Goal: Task Accomplishment & Management: Complete application form

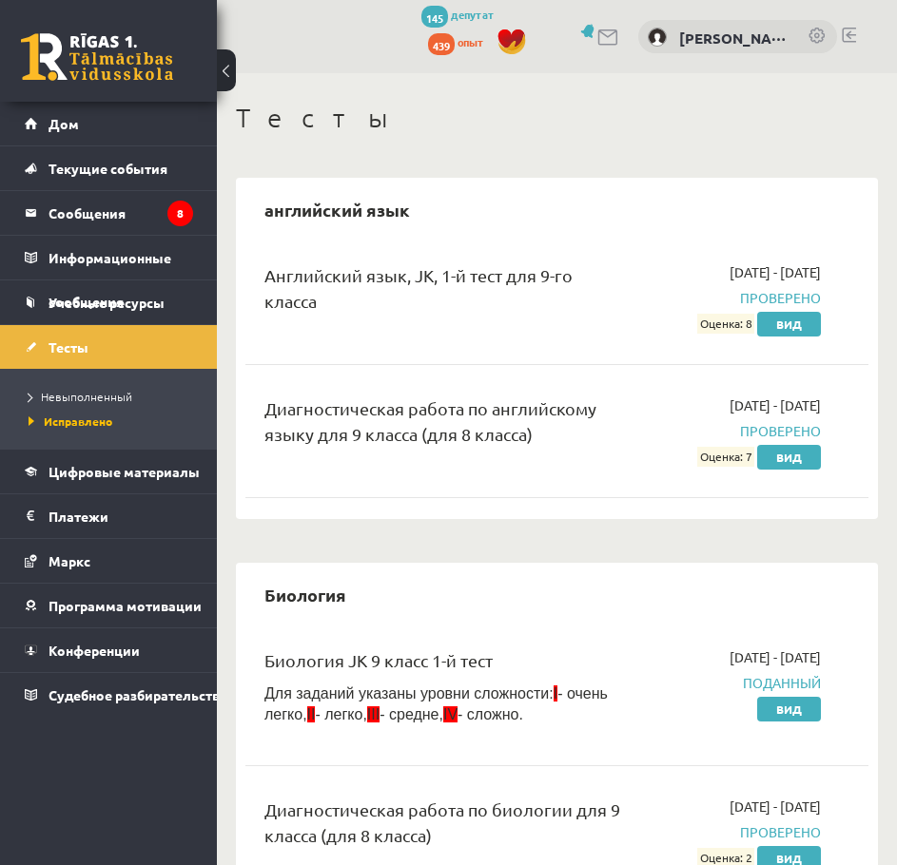
click at [83, 397] on font "Невыполненный" at bounding box center [86, 396] width 91 height 15
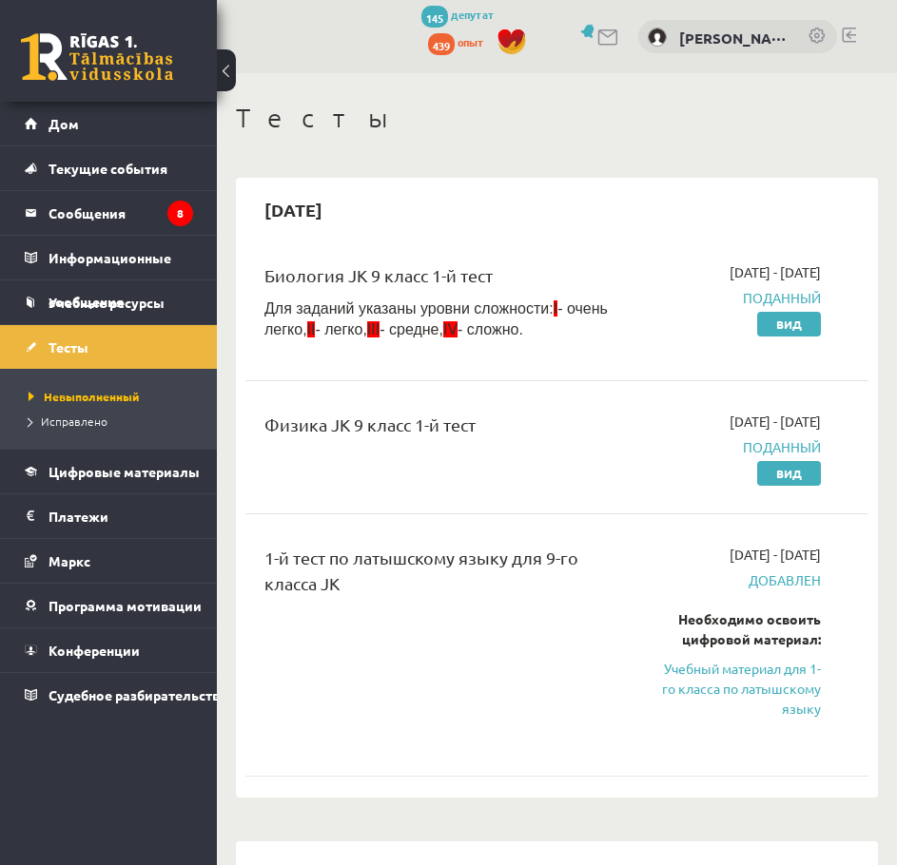
drag, startPoint x: 742, startPoint y: 680, endPoint x: 614, endPoint y: 63, distance: 630.2
click at [742, 680] on font "Учебный материал для 1-го класса по латышскому языку" at bounding box center [741, 688] width 159 height 57
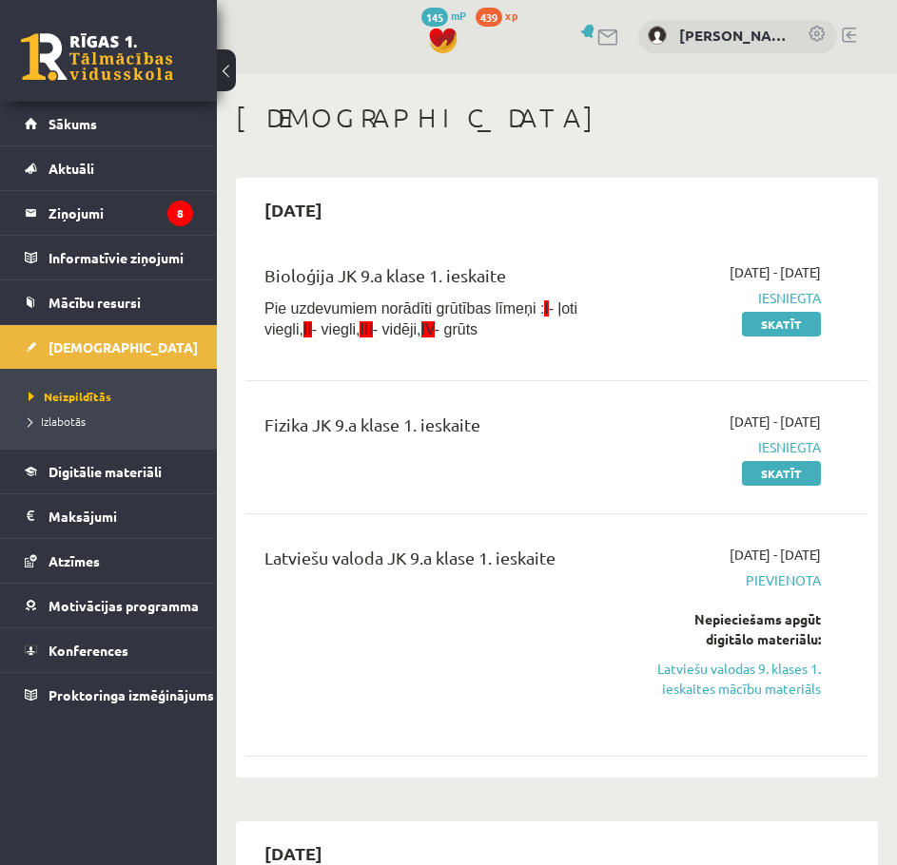
click at [412, 447] on div "Fizika JK 9.a klase 1. ieskaite" at bounding box center [445, 447] width 390 height 71
drag, startPoint x: 684, startPoint y: 734, endPoint x: 704, endPoint y: 712, distance: 29.6
click at [684, 726] on div "2025-09-01 - 2025-09-15 Pievienota Nepieciešams apgūt digitālo materiālu: Latvi…" at bounding box center [737, 635] width 195 height 181
click at [725, 695] on link "Latviešu valodas 9. klases 1. ieskaites mācību materiāls" at bounding box center [737, 679] width 166 height 40
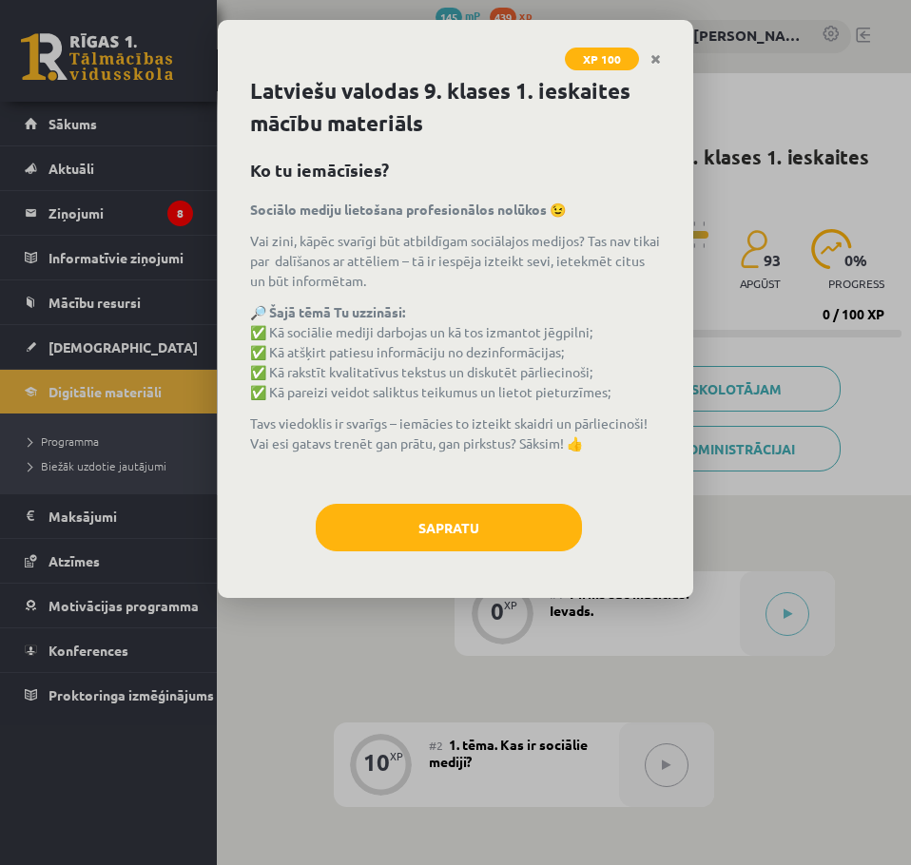
click at [654, 436] on p "Tavs viedoklis ir svarīgs – iemācies to izteikt skaidri un pārliecinoši! Vai es…" at bounding box center [455, 434] width 411 height 40
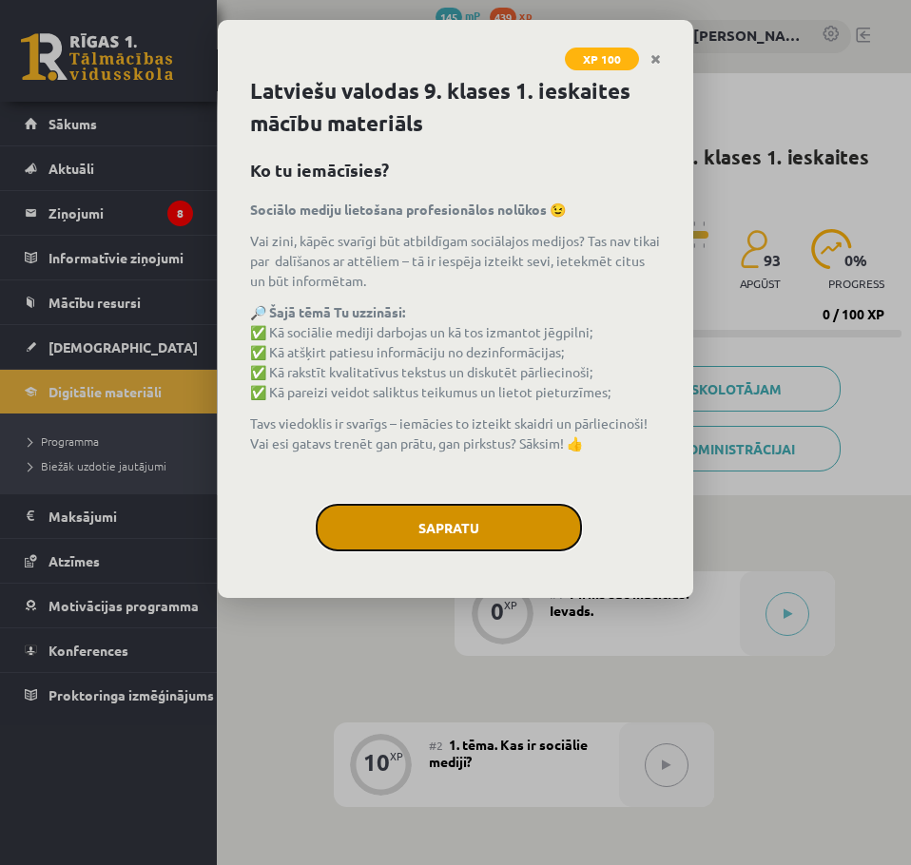
click at [444, 520] on button "Sapratu" at bounding box center [449, 528] width 266 height 48
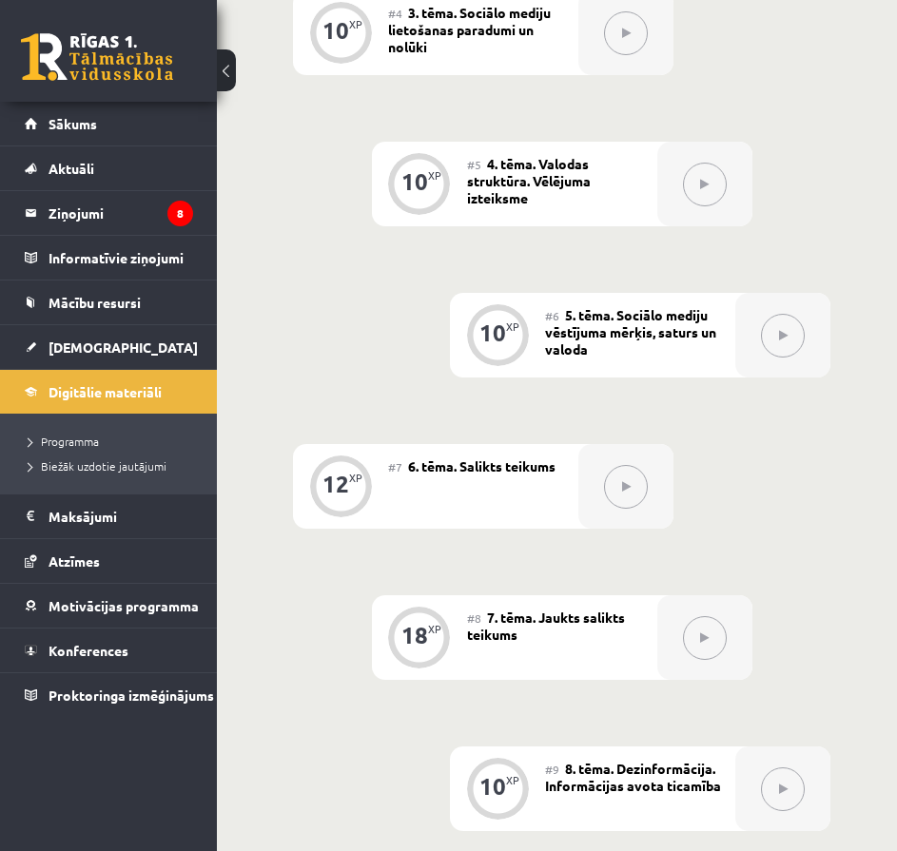
scroll to position [984, 0]
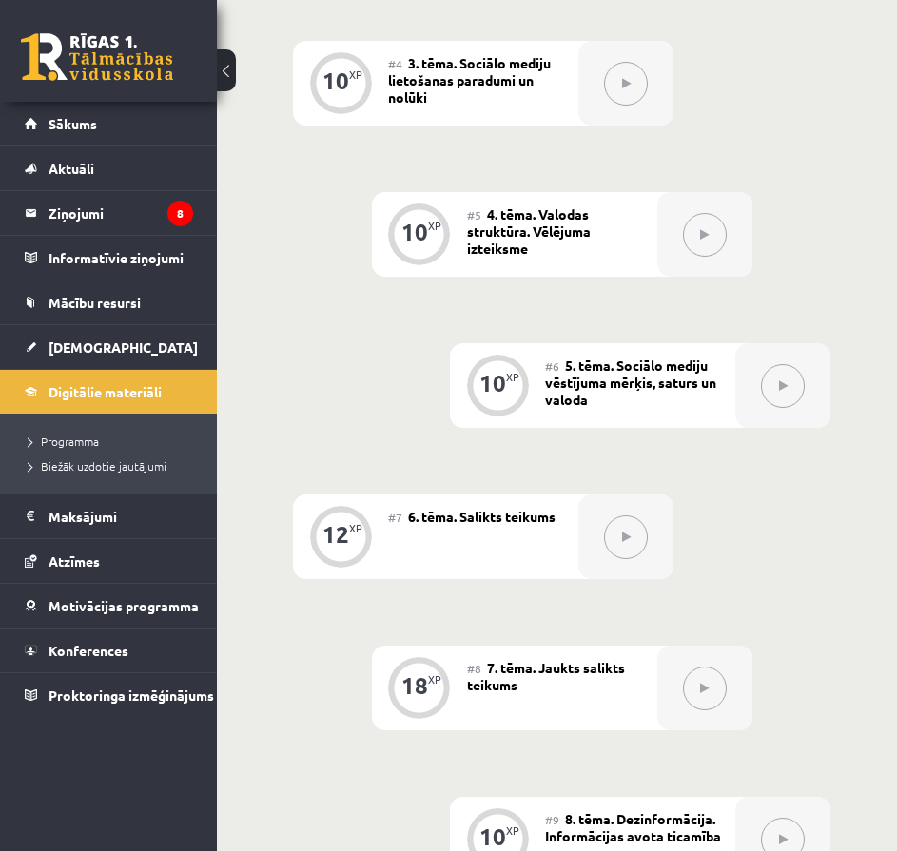
click at [668, 781] on div "0 XP #1 Pirms sāc mācīties! Ievads. 10 XP #2 1. tēma. Kas ir sociālie mediji? 1…" at bounding box center [561, 385] width 537 height 1597
drag, startPoint x: 818, startPoint y: 275, endPoint x: 809, endPoint y: 280, distance: 9.8
click at [818, 275] on div "0 XP #1 Pirms sāc mācīties! Ievads. 10 XP #2 1. tēma. Kas ir sociālie mediji? 1…" at bounding box center [561, 385] width 537 height 1597
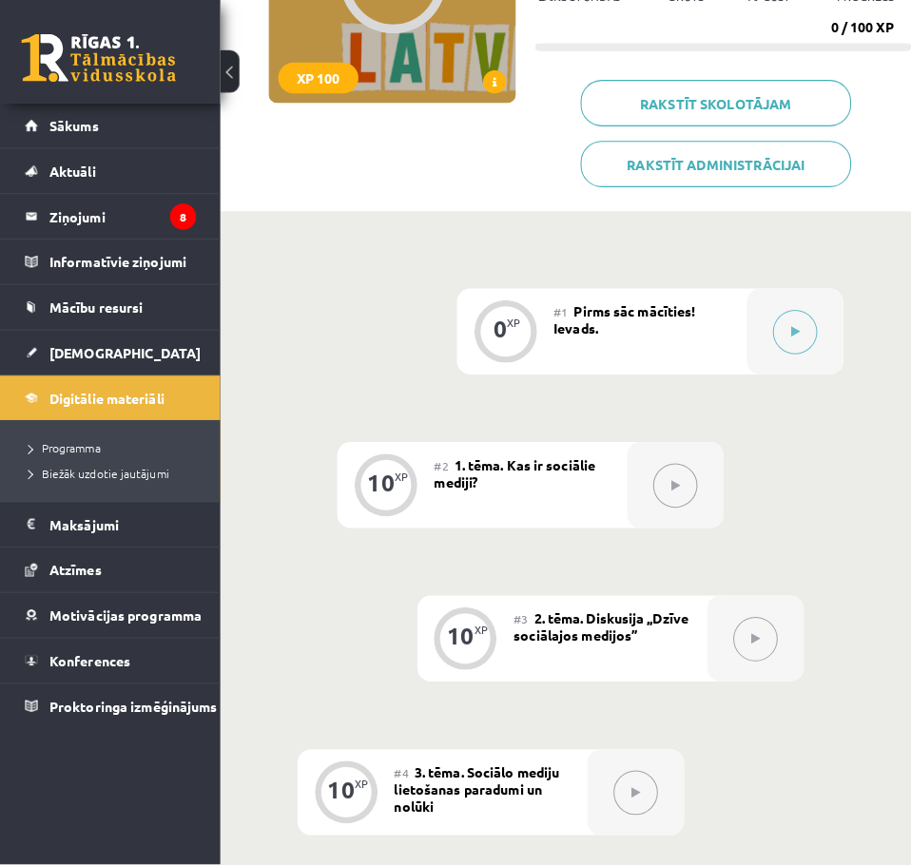
scroll to position [128, 0]
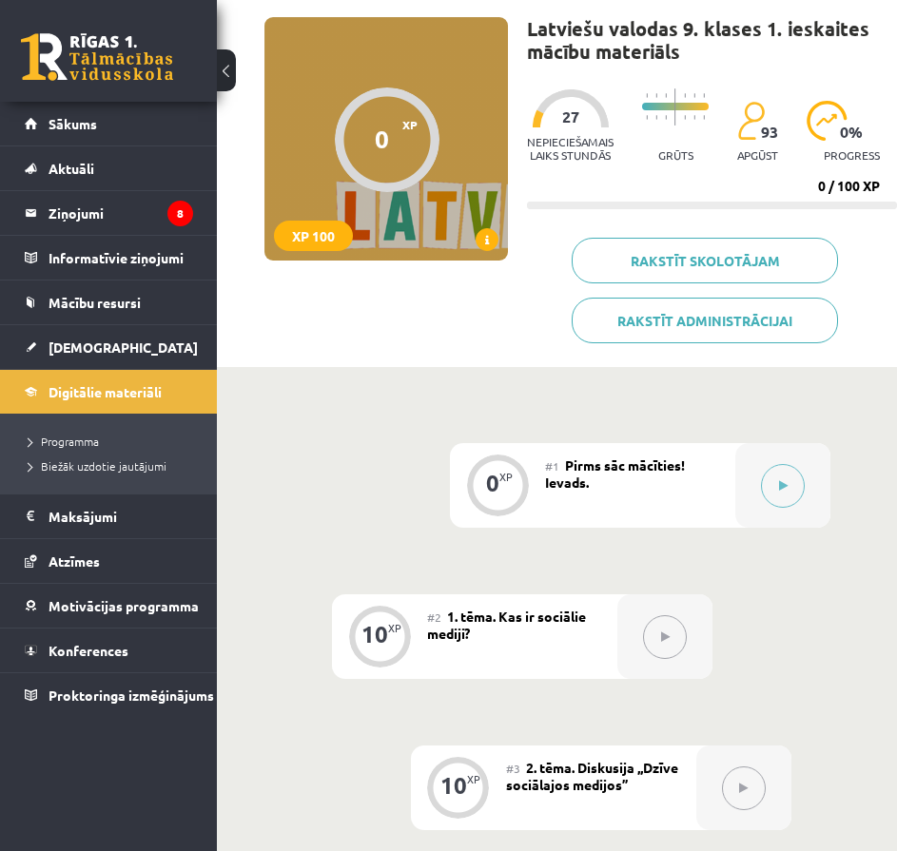
click at [707, 459] on div "#1 Pirms sāc mācīties! Ievads." at bounding box center [640, 485] width 190 height 85
click at [806, 460] on div at bounding box center [782, 485] width 95 height 85
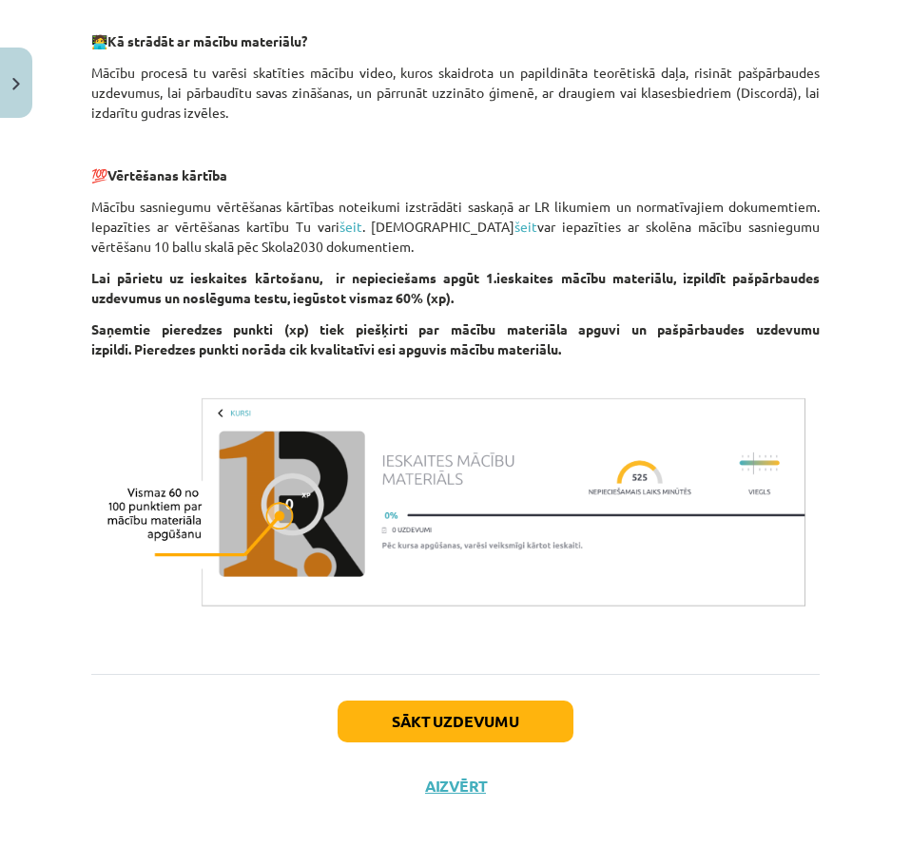
scroll to position [1024, 0]
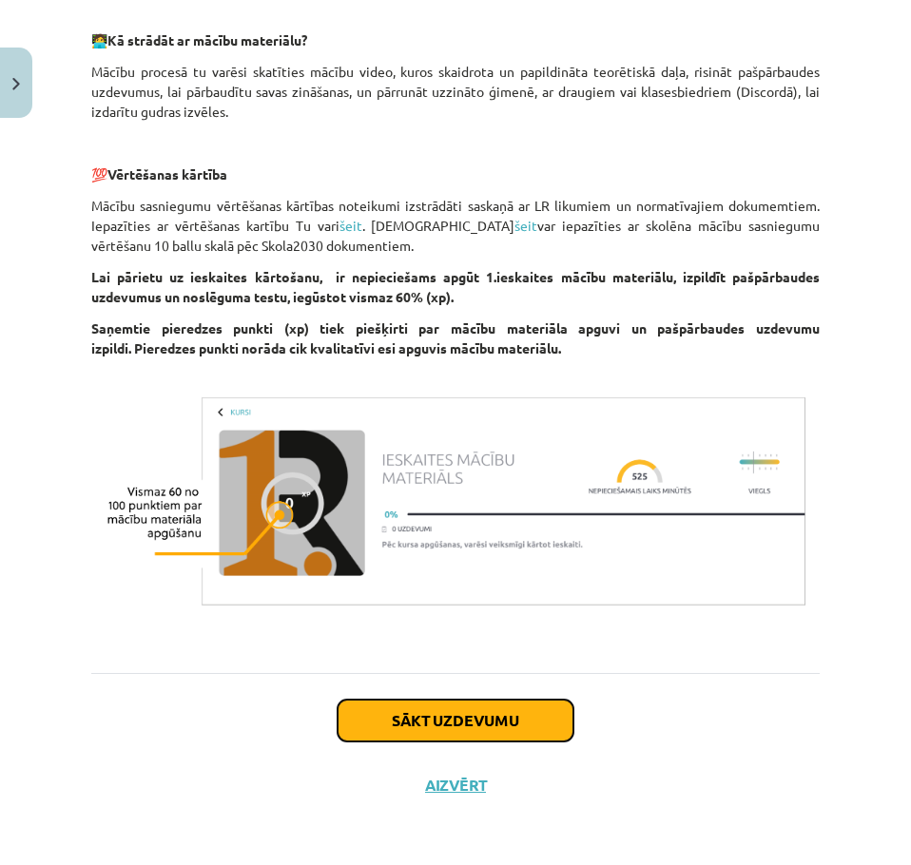
click at [386, 706] on button "Sākt uzdevumu" at bounding box center [456, 721] width 236 height 42
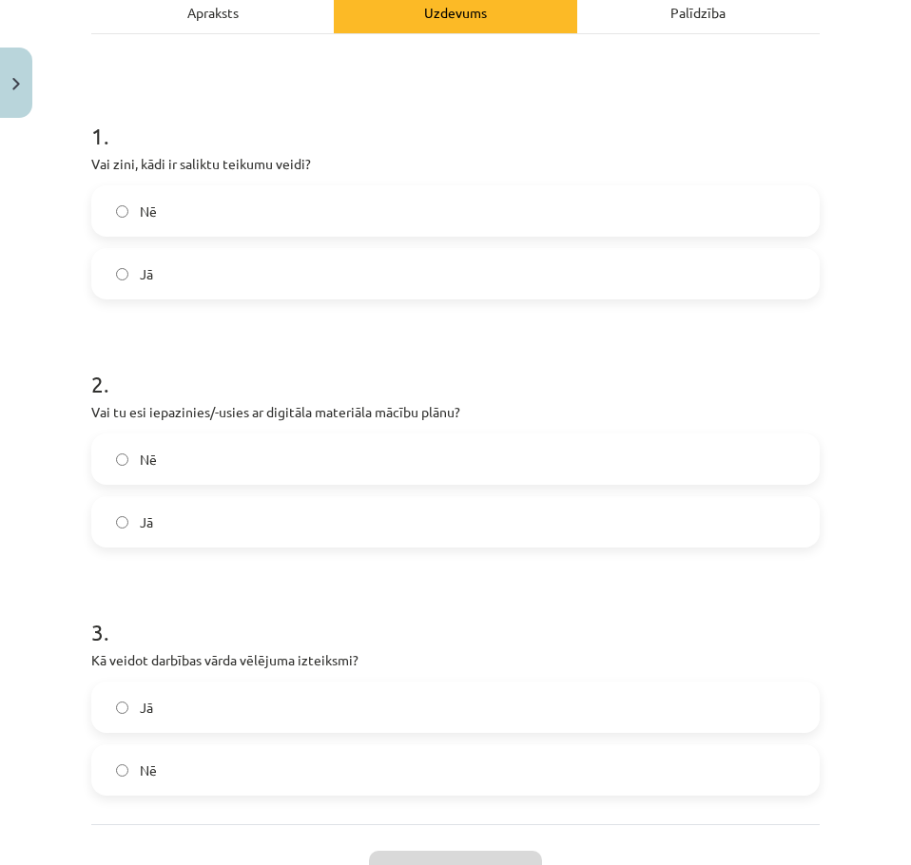
scroll to position [333, 0]
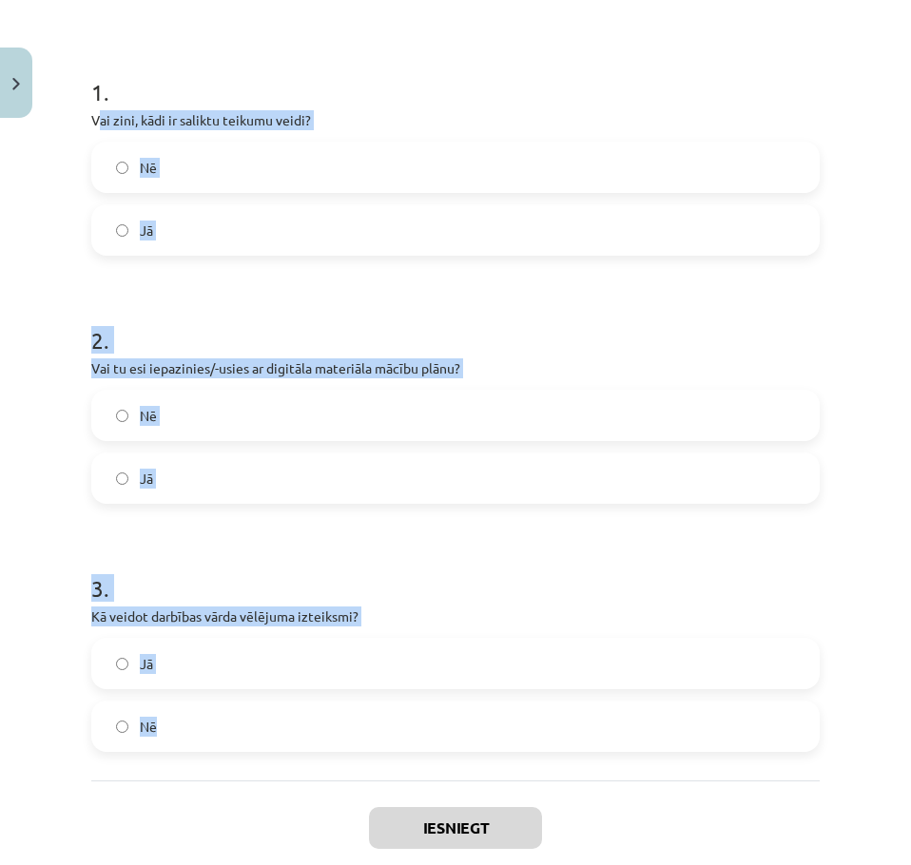
drag, startPoint x: 98, startPoint y: 116, endPoint x: 285, endPoint y: 591, distance: 511.0
click at [239, 708] on form "1 . Vai zini, kādi ir saliktu teikumu veidi? Nē Jā 2 . Vai tu esi iepazinies/-u…" at bounding box center [455, 399] width 728 height 707
click at [332, 534] on form "1 . Vai zini, kādi ir saliktu teikumu veidi? Nē Jā 2 . Vai tu esi iepazinies/-u…" at bounding box center [455, 399] width 728 height 707
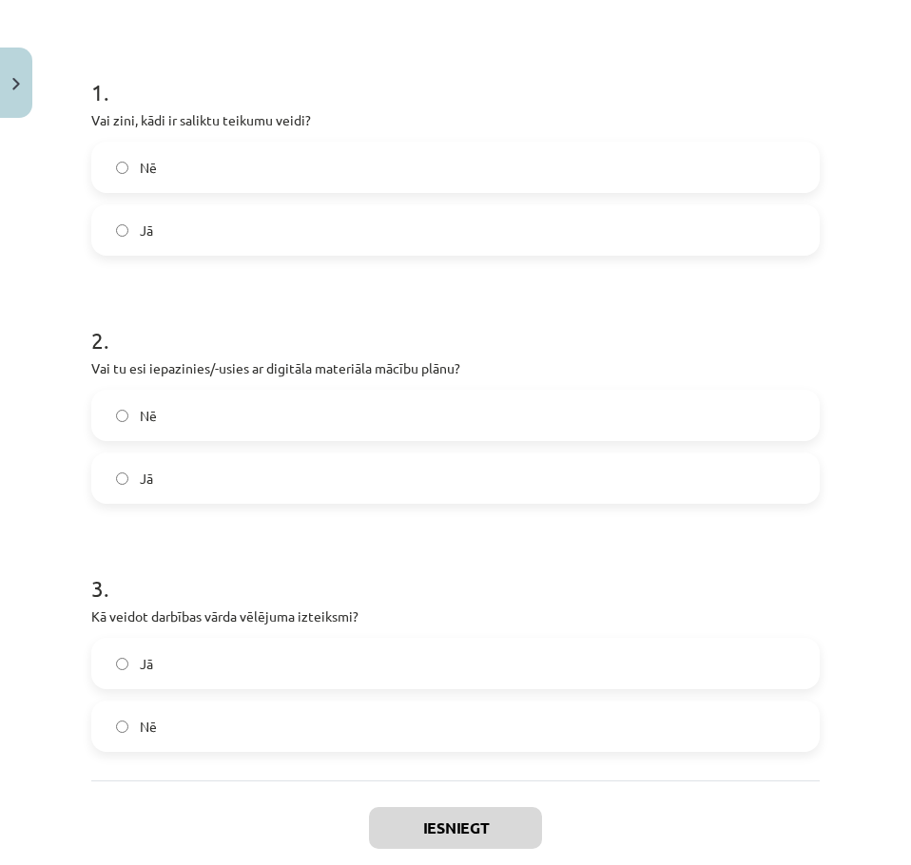
click at [186, 662] on label "Jā" at bounding box center [455, 664] width 725 height 48
drag, startPoint x: 160, startPoint y: 417, endPoint x: 159, endPoint y: 407, distance: 10.5
click at [159, 412] on label "Nē" at bounding box center [455, 416] width 725 height 48
drag, startPoint x: 163, startPoint y: 470, endPoint x: 167, endPoint y: 352, distance: 118.0
click at [164, 460] on label "Jā" at bounding box center [455, 479] width 725 height 48
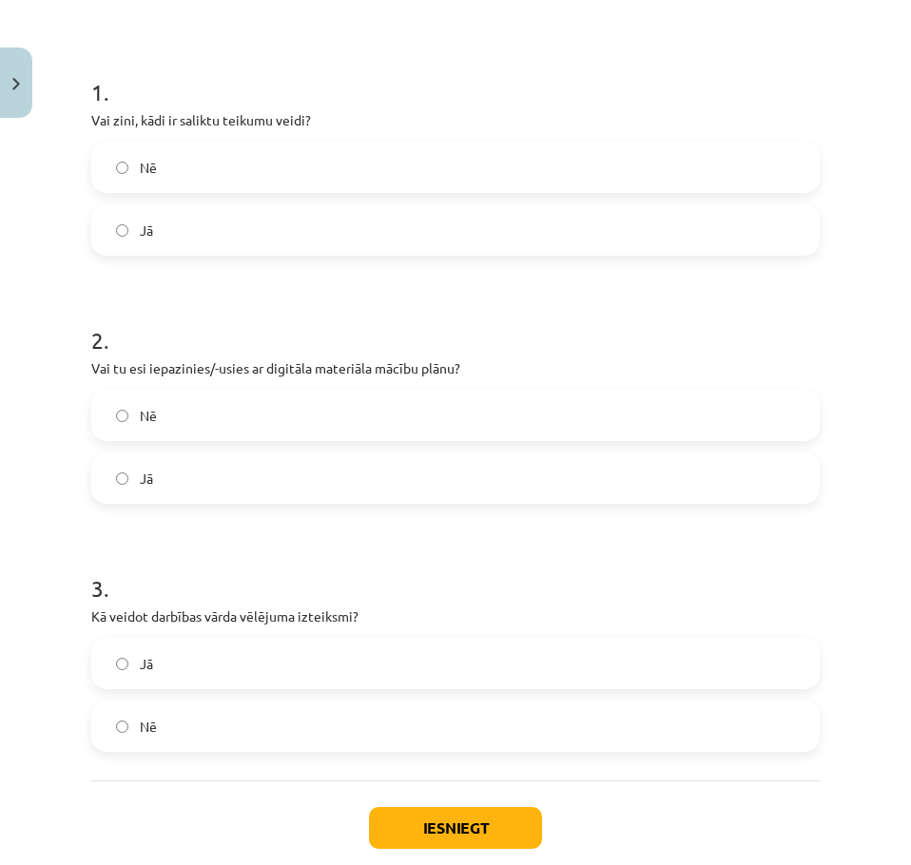
click at [162, 176] on label "Nē" at bounding box center [455, 168] width 725 height 48
click at [166, 215] on label "Jā" at bounding box center [455, 230] width 725 height 48
click at [421, 823] on button "Iesniegt" at bounding box center [455, 828] width 173 height 42
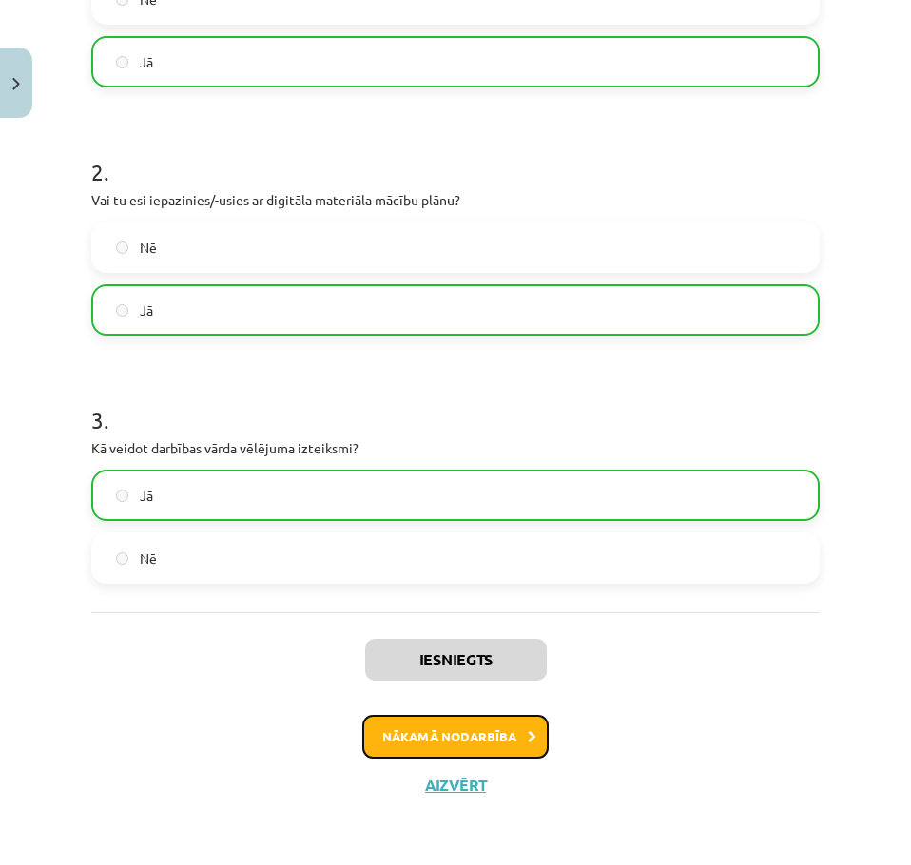
click at [401, 734] on button "Nākamā nodarbība" at bounding box center [455, 737] width 186 height 44
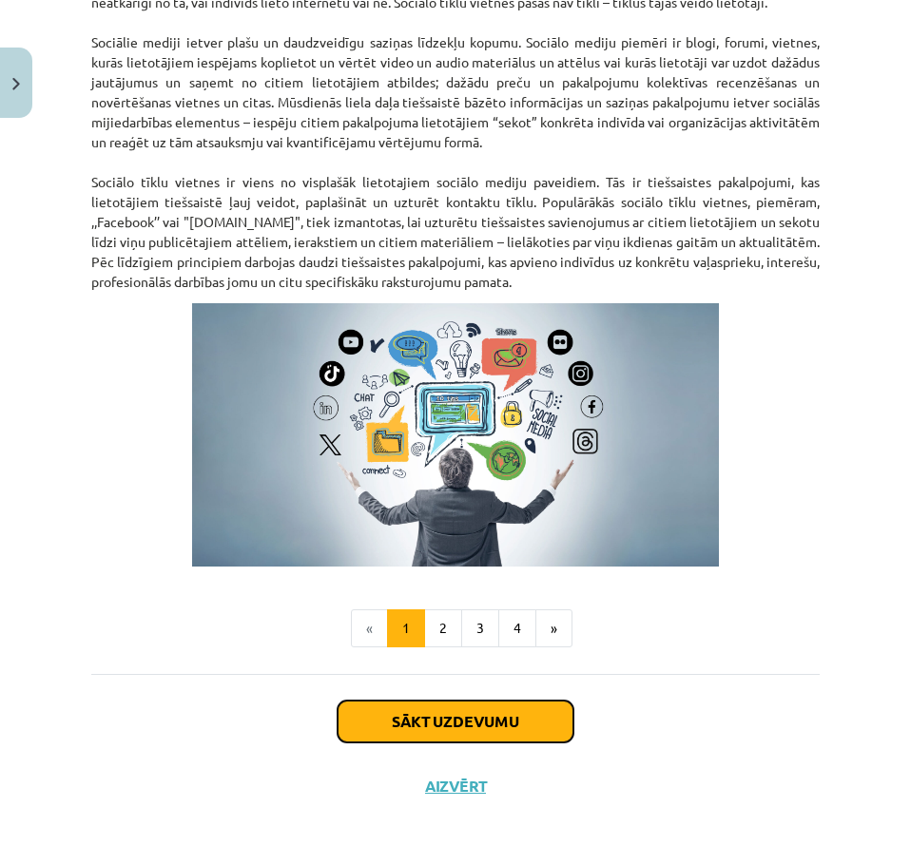
click at [455, 719] on button "Sākt uzdevumu" at bounding box center [456, 722] width 236 height 42
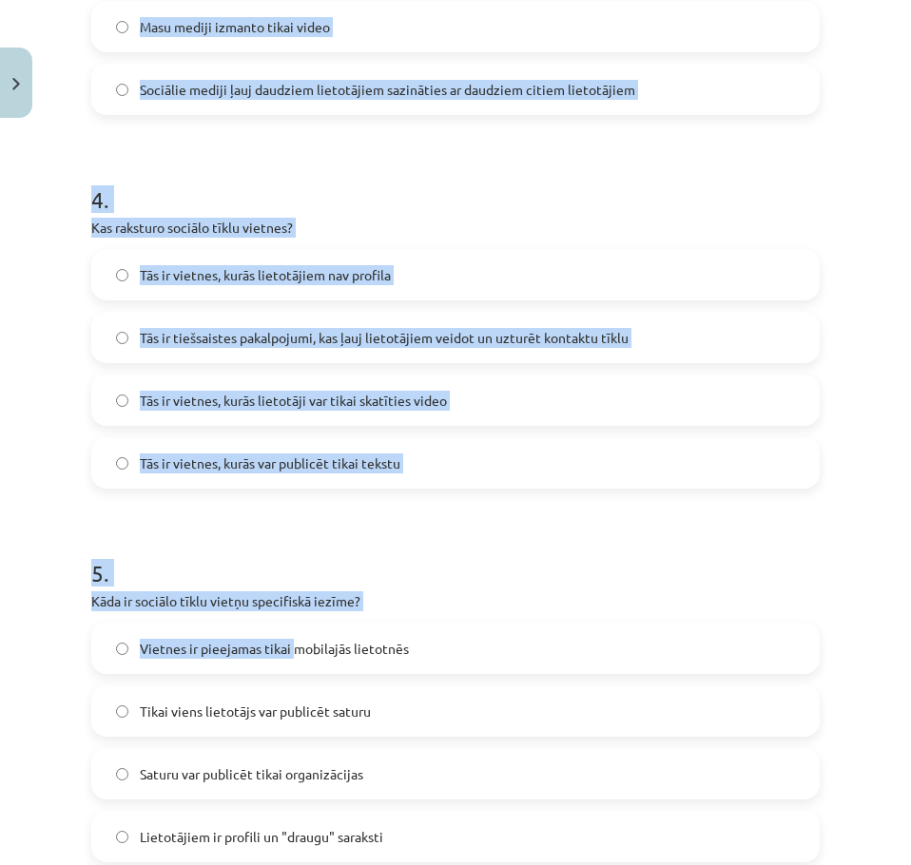
scroll to position [1564, 0]
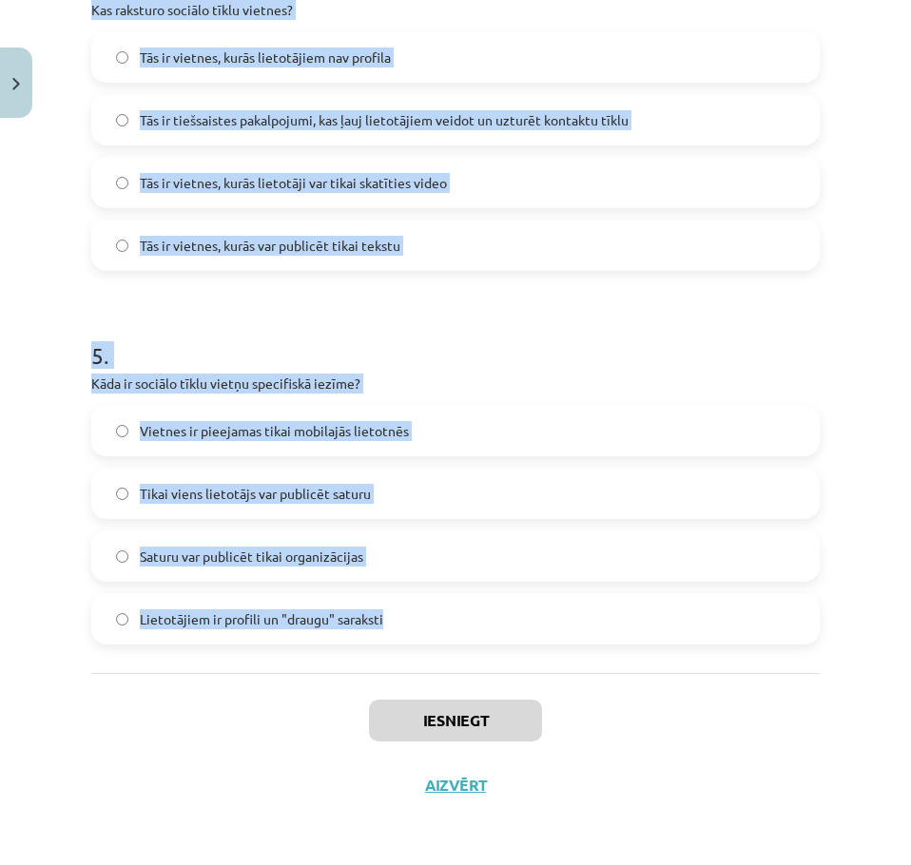
drag, startPoint x: 62, startPoint y: 386, endPoint x: 429, endPoint y: 628, distance: 439.4
click at [450, 625] on div "Mācību tēma: Latviešu valodas 9. klases 1. ieskaites mācību materiāls #2 1. tēm…" at bounding box center [455, 432] width 911 height 865
copy form "1 . Kas ir sociālo mediju trīs pamatelementi? Digitāls saturs, lietotāji un pro…"
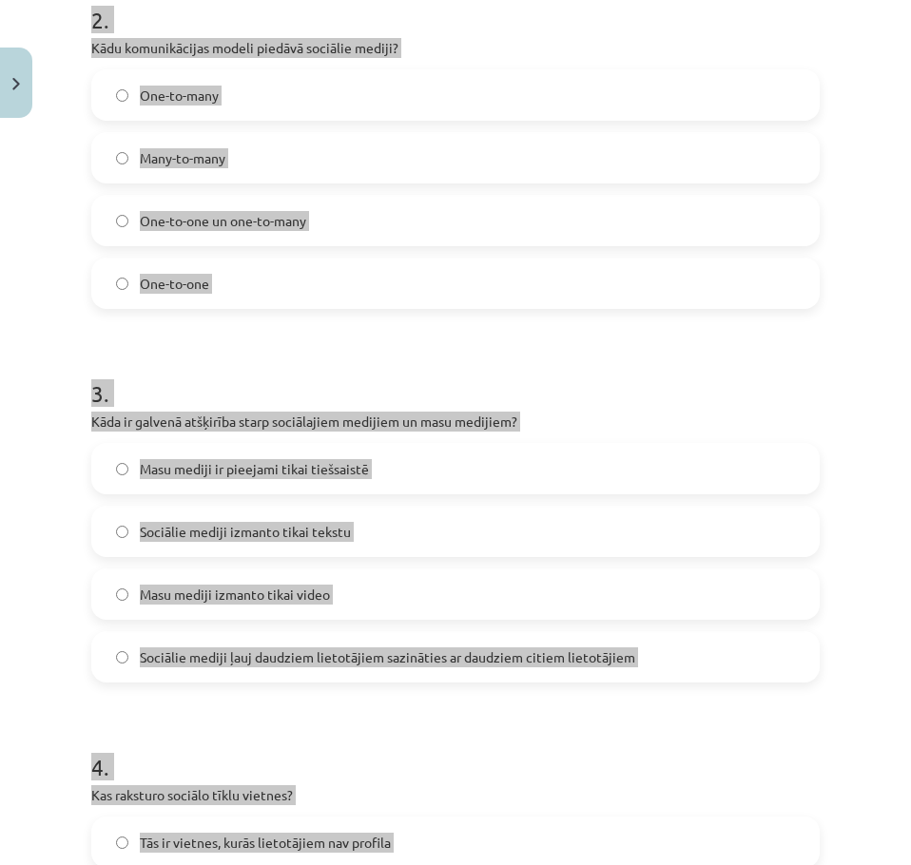
scroll to position [138, 0]
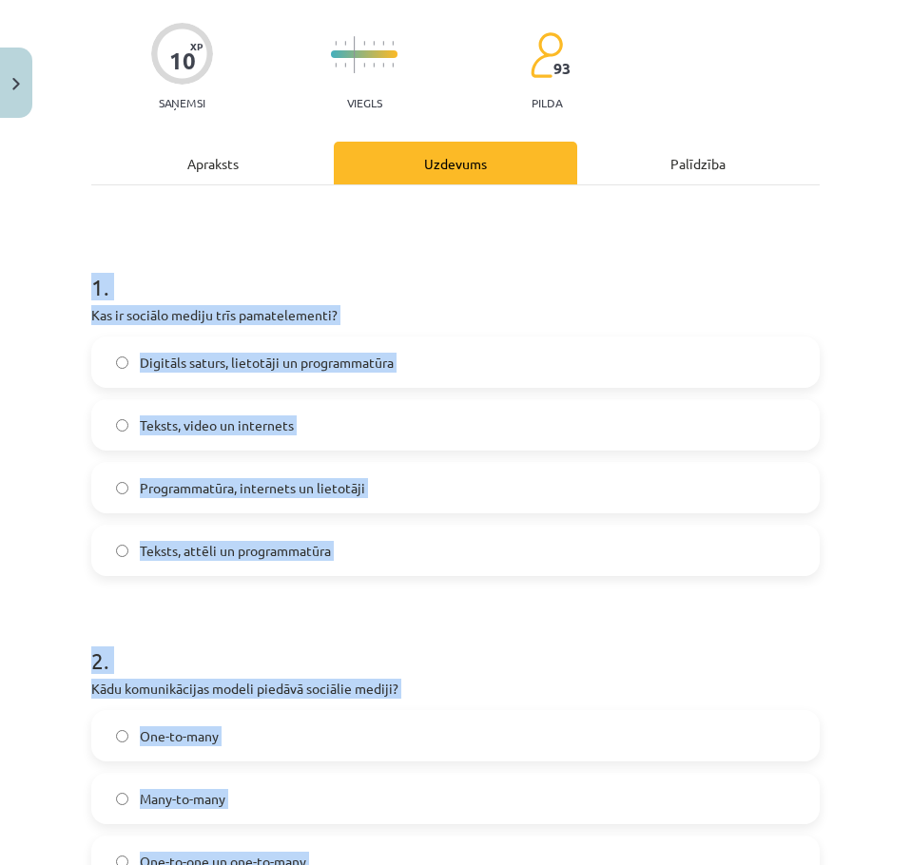
click at [331, 259] on h1 "1 ." at bounding box center [455, 270] width 728 height 59
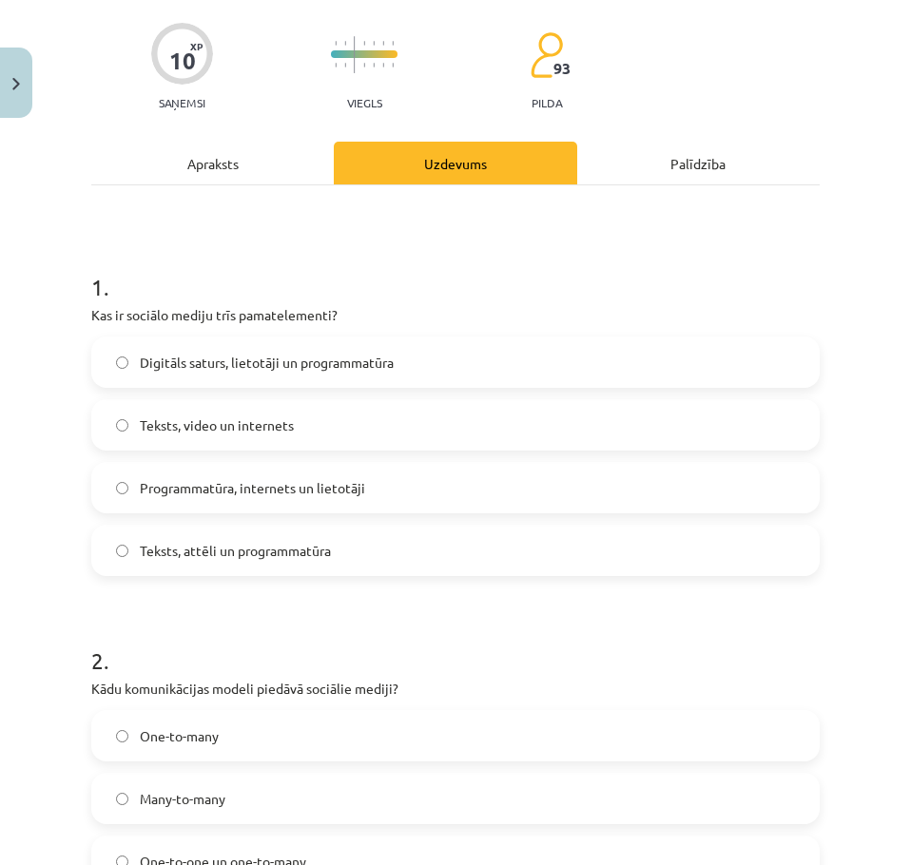
click at [248, 359] on span "Digitāls saturs, lietotāji un programmatūra" at bounding box center [267, 363] width 254 height 20
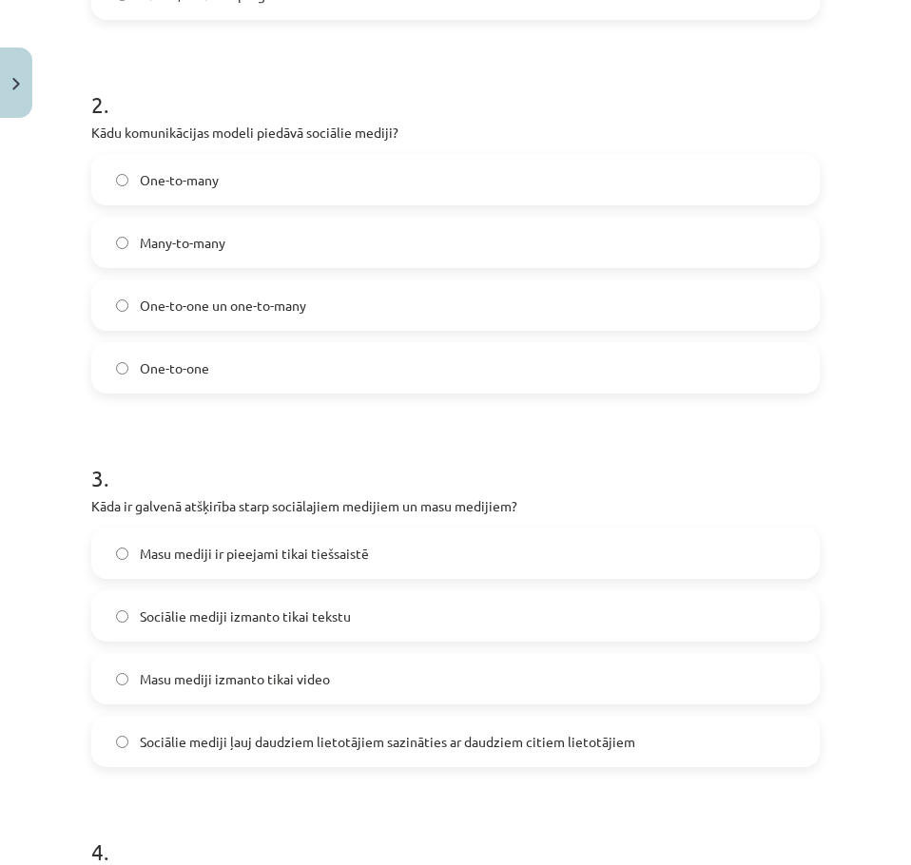
scroll to position [708, 0]
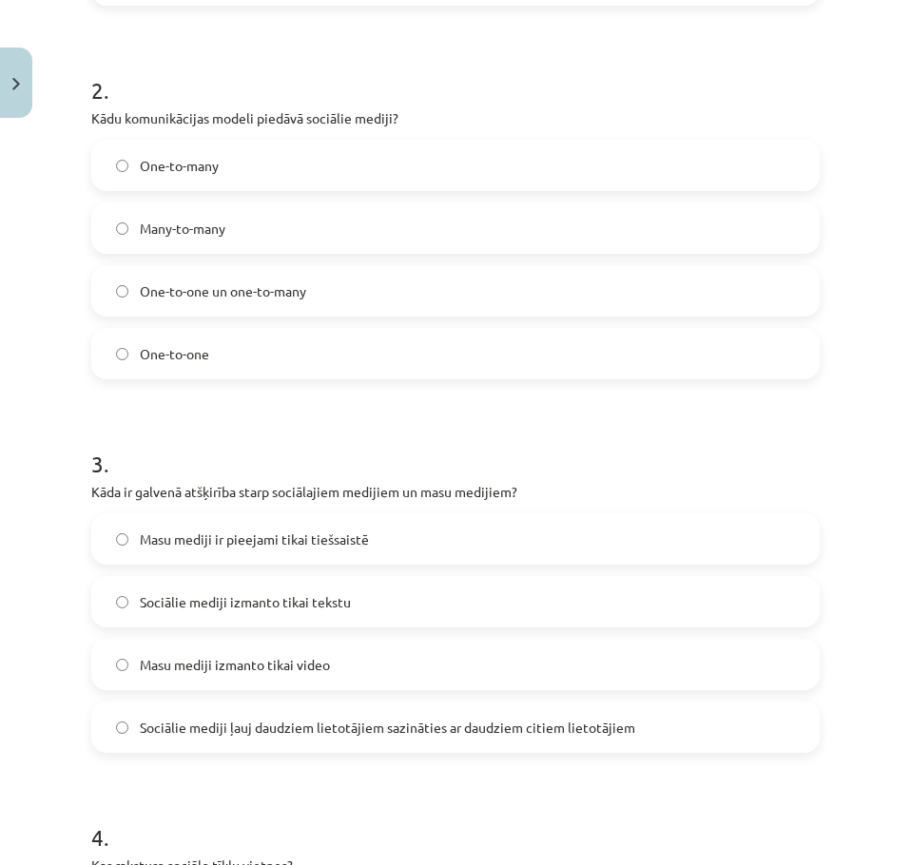
click at [242, 222] on label "Many-to-many" at bounding box center [455, 228] width 725 height 48
click at [308, 741] on label "Sociālie mediji ļauj daudziem lietotājiem sazināties ar daudziem citiem lietotā…" at bounding box center [455, 728] width 725 height 48
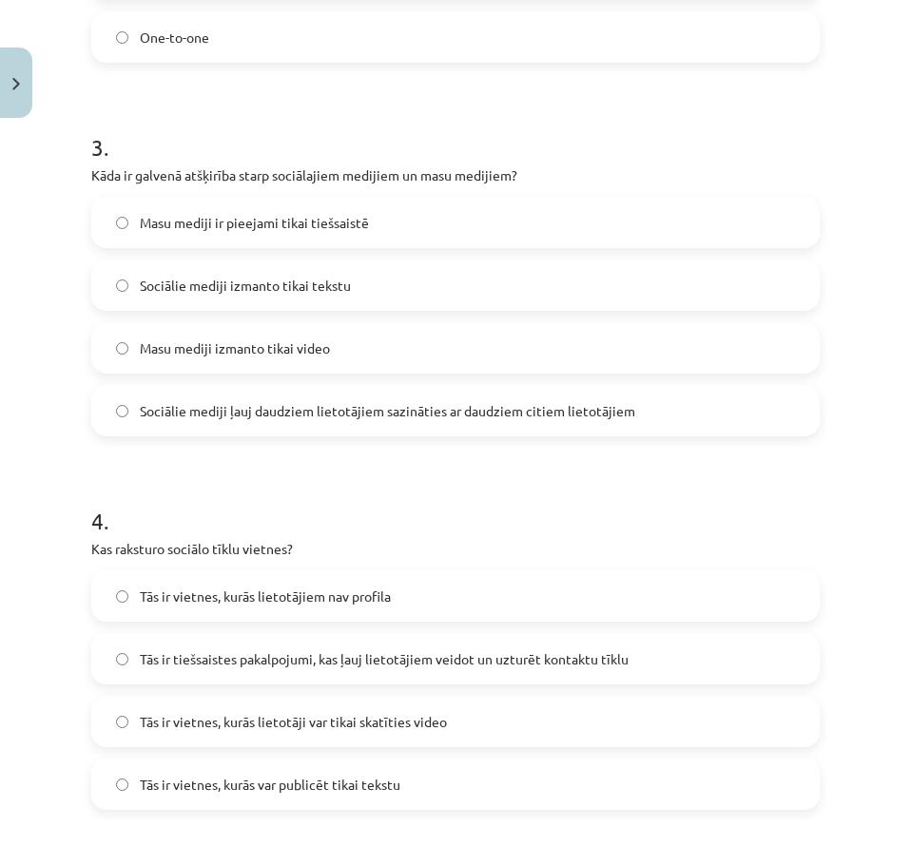
scroll to position [1089, 0]
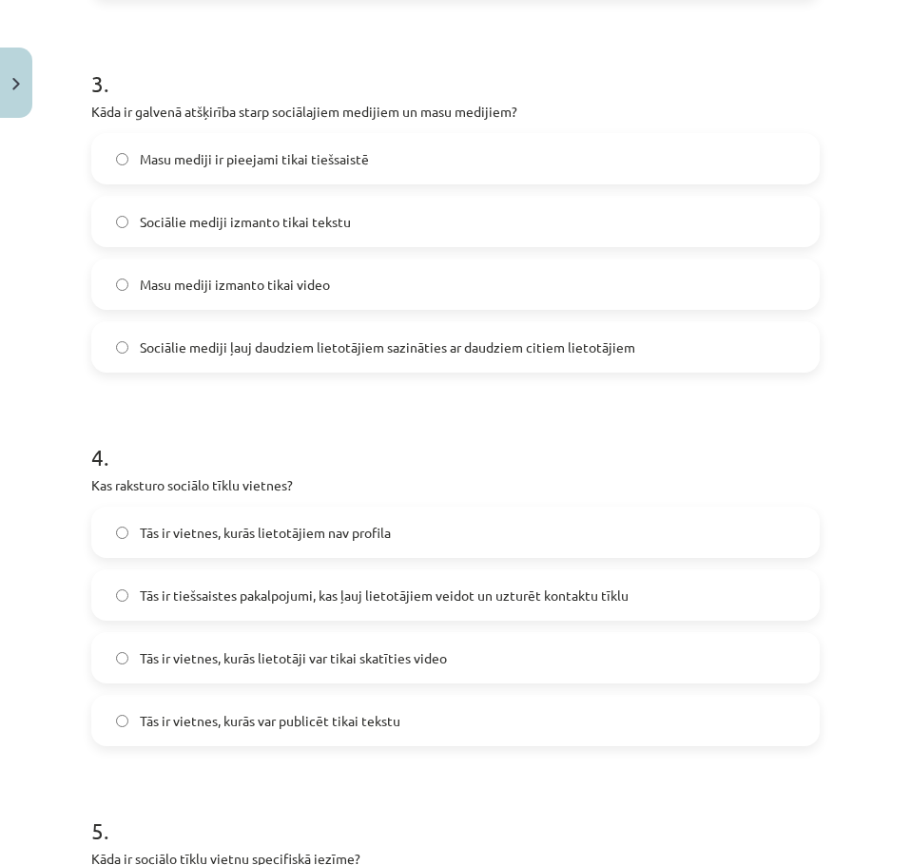
click at [223, 606] on label "Tās ir tiešsaistes pakalpojumi, kas ļauj lietotājiem veidot un uzturēt kontaktu…" at bounding box center [455, 595] width 725 height 48
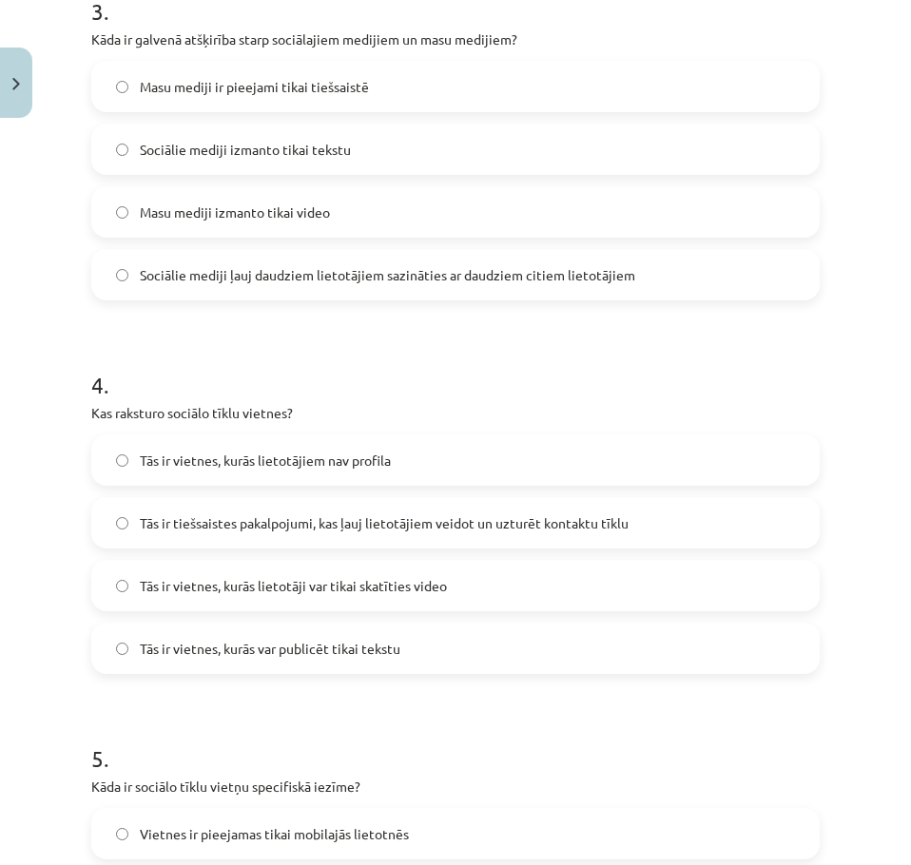
scroll to position [1469, 0]
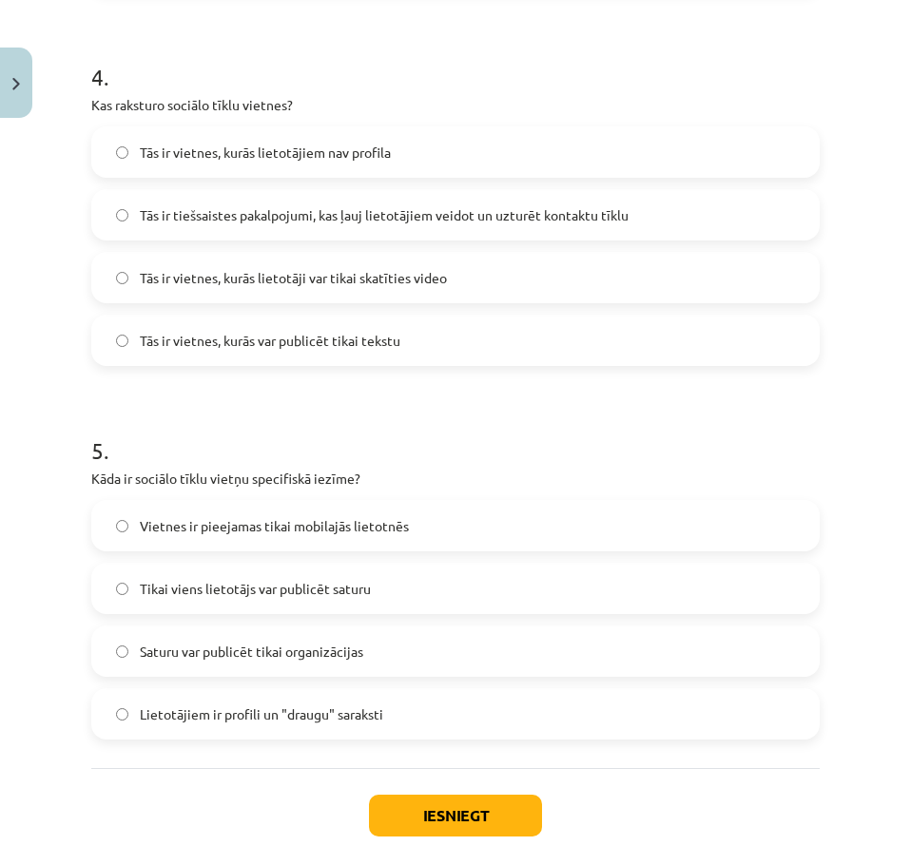
click at [300, 692] on label "Lietotājiem ir profili un "draugu" saraksti" at bounding box center [455, 714] width 725 height 48
click at [379, 809] on button "Iesniegt" at bounding box center [455, 816] width 173 height 42
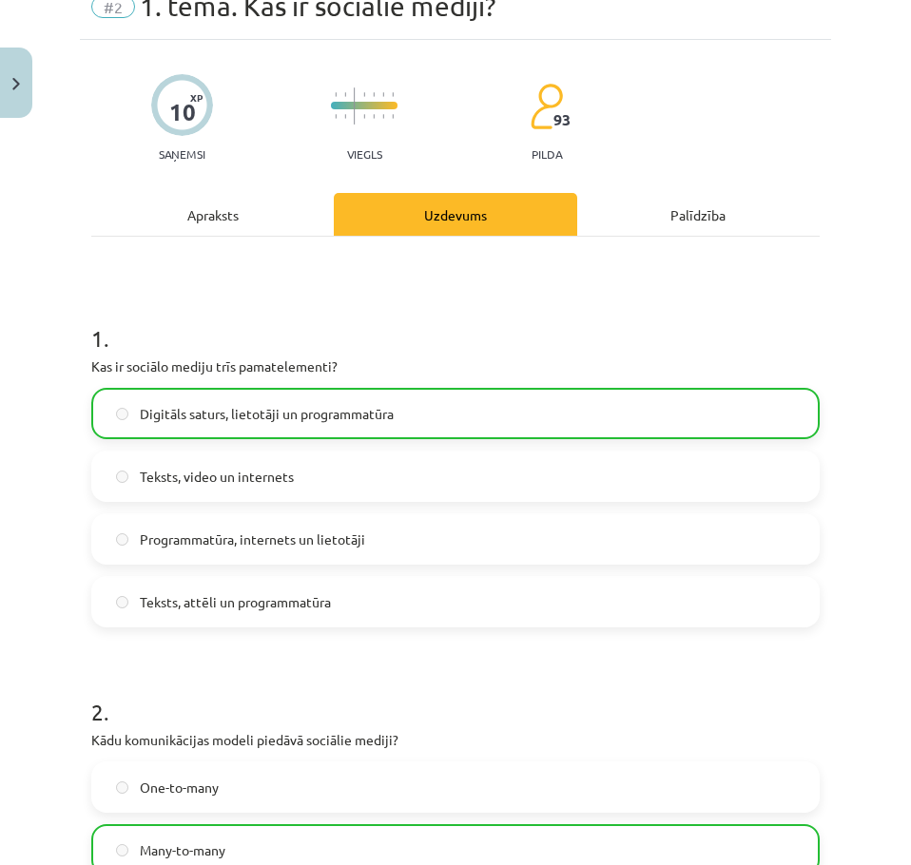
scroll to position [0, 0]
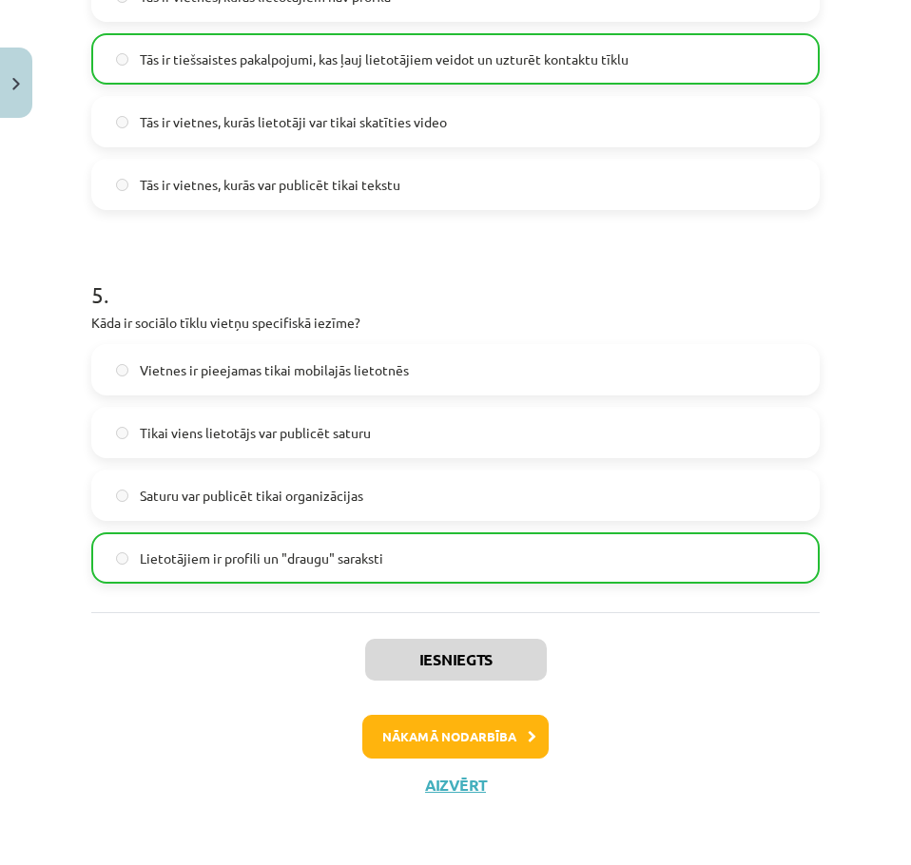
drag, startPoint x: 380, startPoint y: 337, endPoint x: 344, endPoint y: 687, distance: 351.8
click at [416, 724] on button "Nākamā nodarbība" at bounding box center [455, 737] width 186 height 44
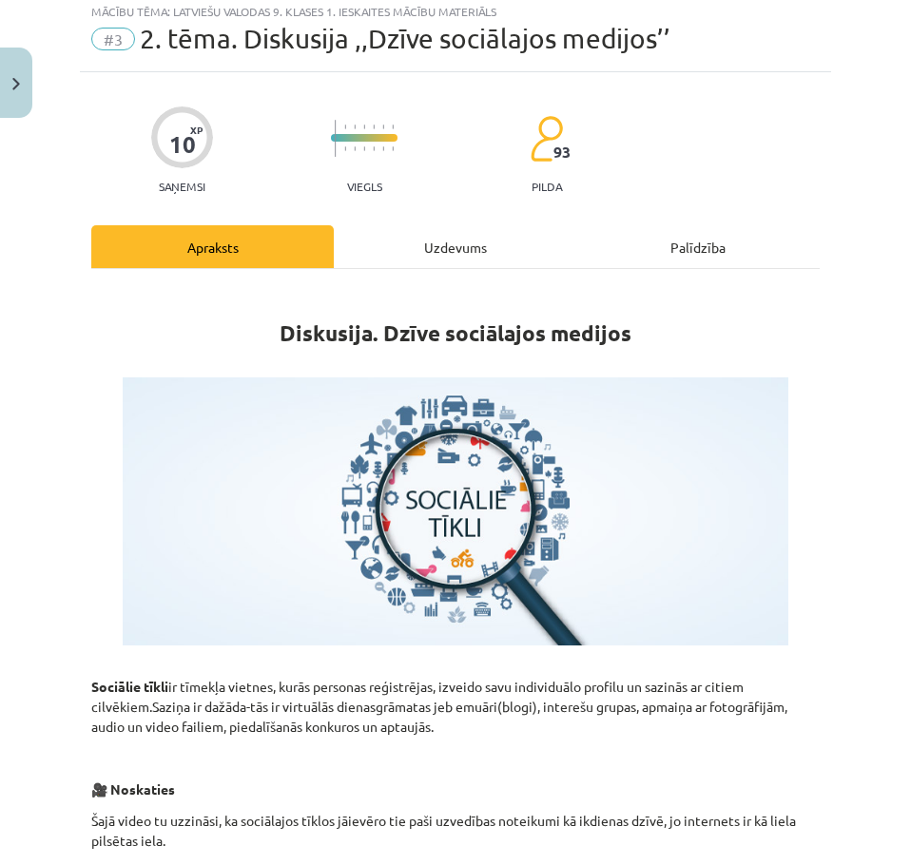
scroll to position [48, 0]
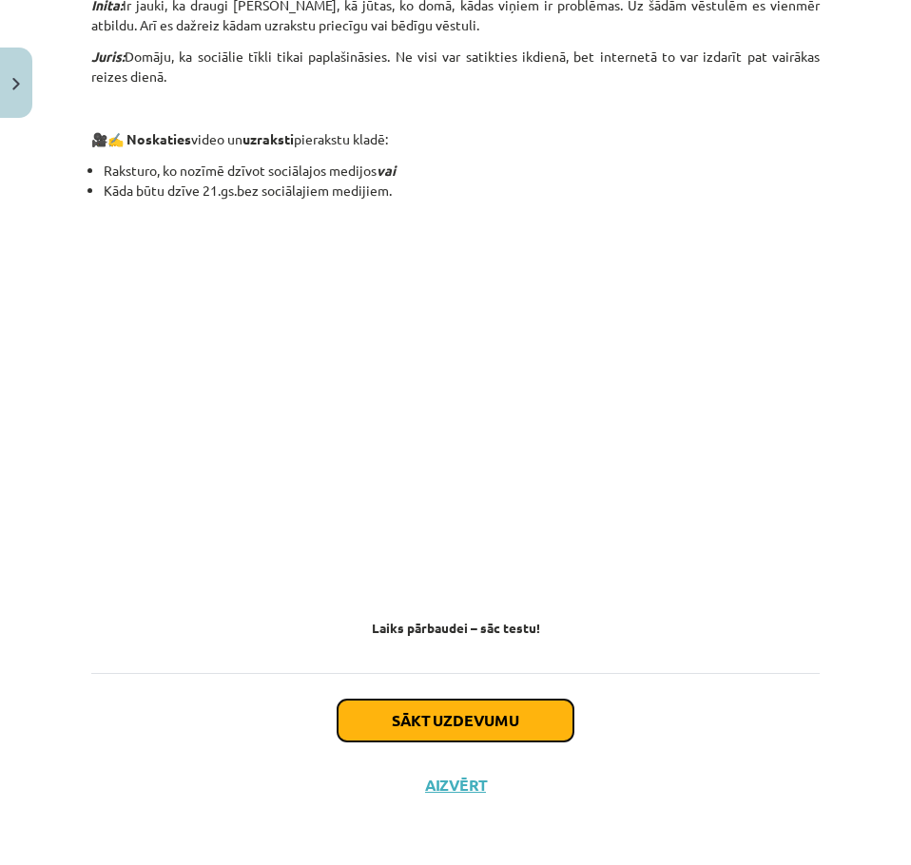
drag, startPoint x: 438, startPoint y: 711, endPoint x: 400, endPoint y: 707, distance: 38.3
click at [438, 708] on button "Sākt uzdevumu" at bounding box center [456, 721] width 236 height 42
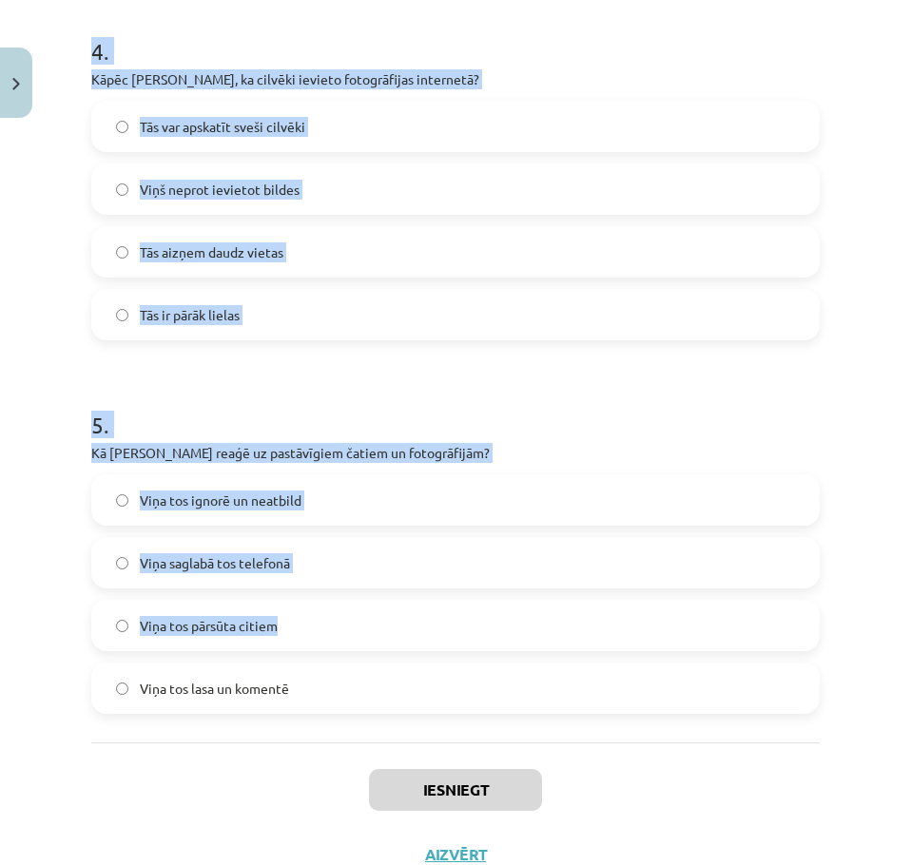
scroll to position [1564, 0]
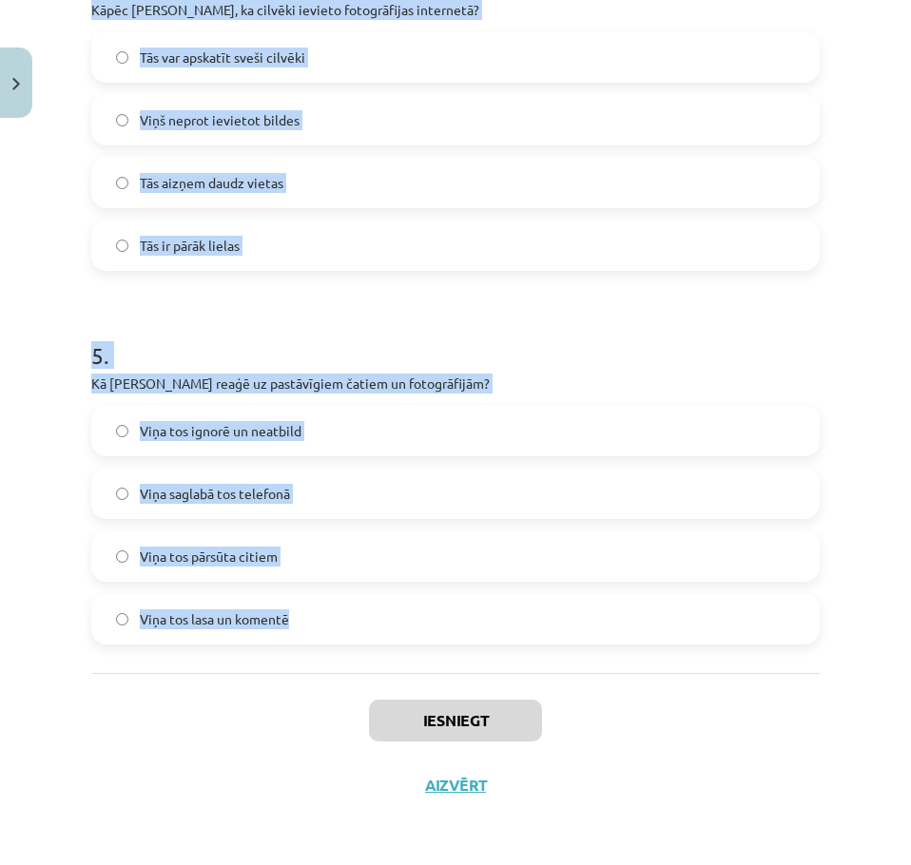
drag, startPoint x: 203, startPoint y: 446, endPoint x: 364, endPoint y: 655, distance: 264.4
click at [370, 649] on div "Mācību tēma: Latviešu valodas 9. klases 1. ieskaites mācību materiāls #3 2. tēm…" at bounding box center [455, 432] width 911 height 865
copy form "1 . Kas, pēc Jura domām, ir ļoti populārs mūsdienās? Radio Televīzija Sociālie …"
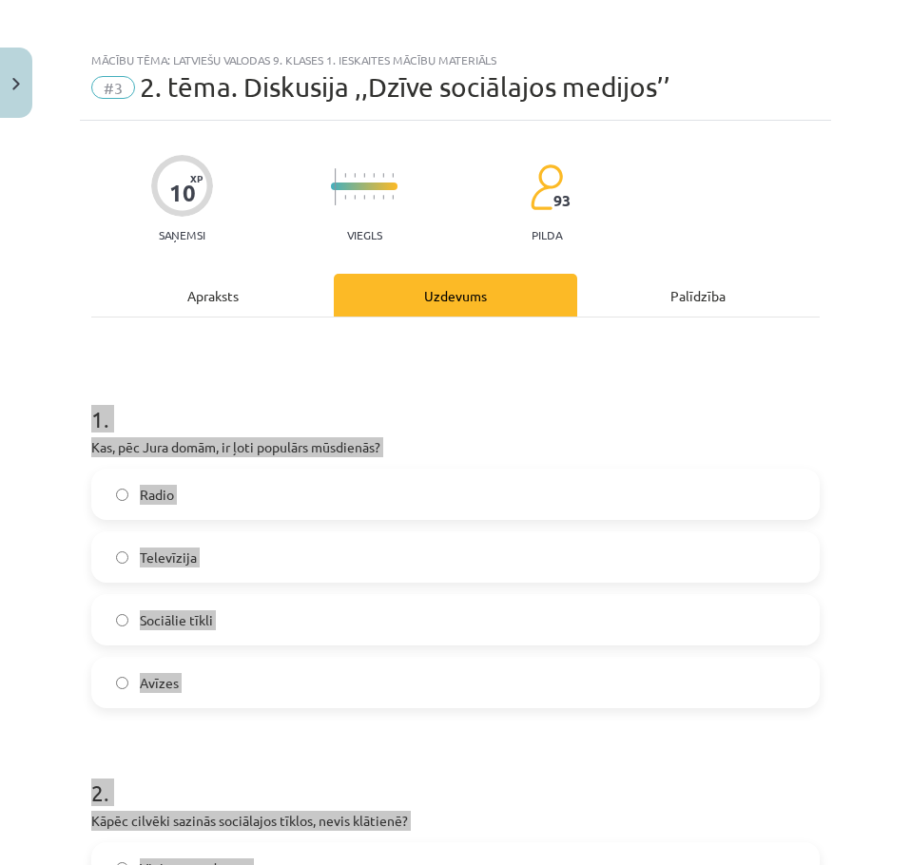
scroll to position [0, 0]
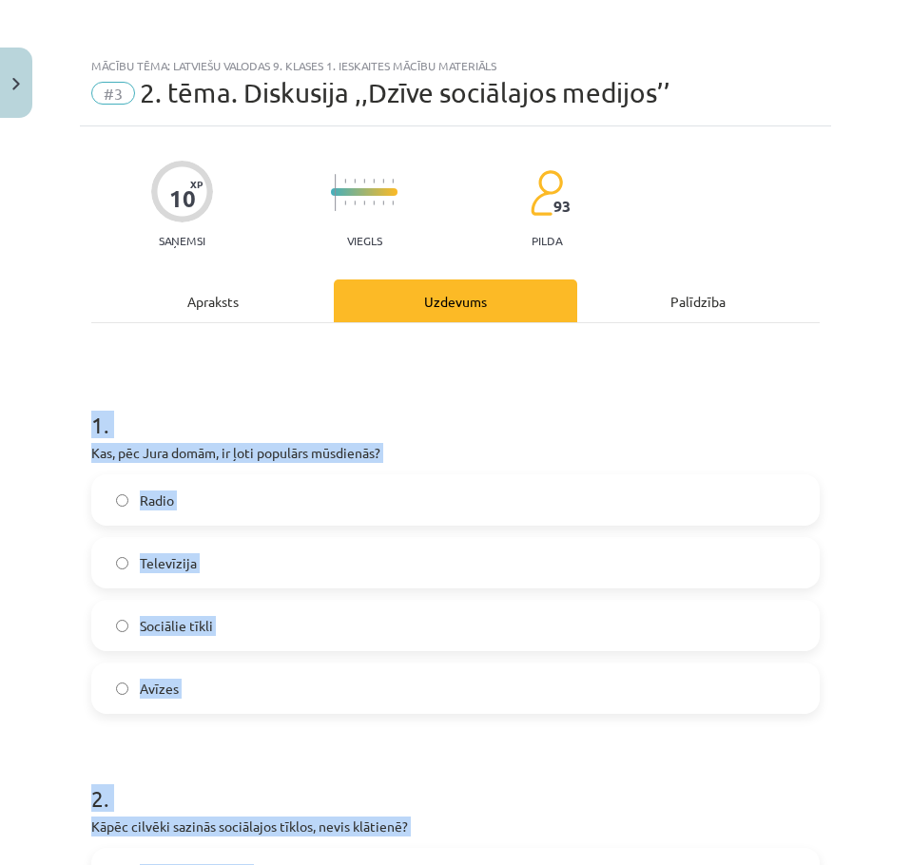
click at [278, 434] on h1 "1 ." at bounding box center [455, 407] width 728 height 59
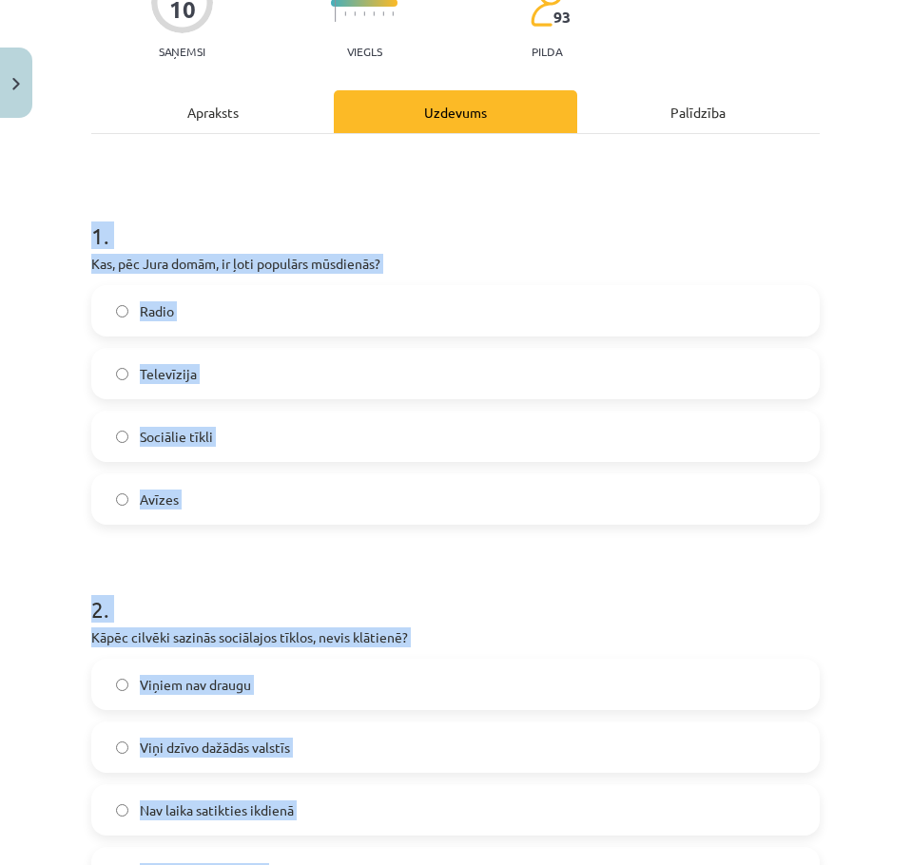
scroll to position [285, 0]
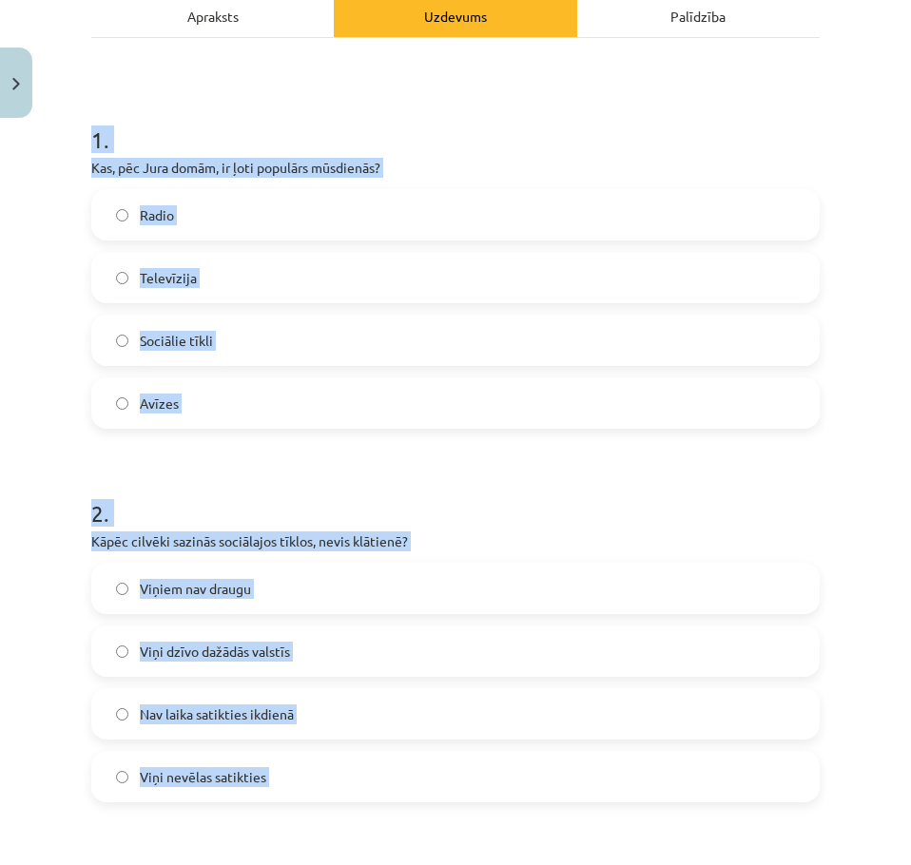
click at [105, 337] on label "Sociālie tīkli" at bounding box center [455, 341] width 725 height 48
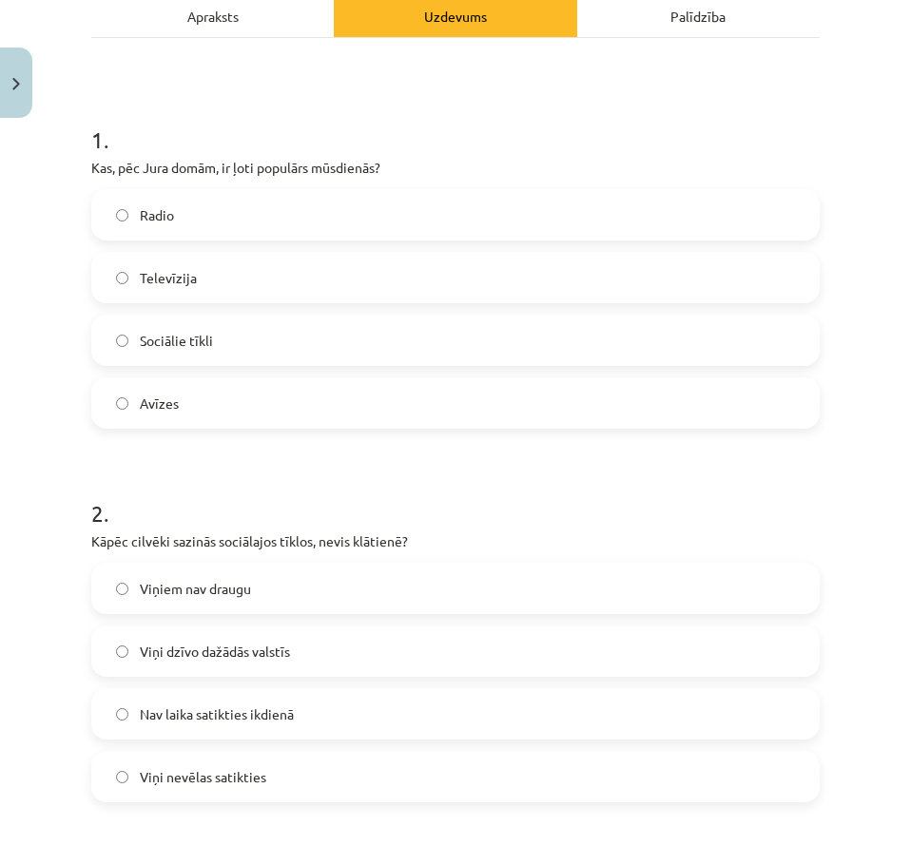
drag, startPoint x: 127, startPoint y: 455, endPoint x: 61, endPoint y: 465, distance: 67.2
click at [59, 466] on div "Mācību tēma: Latviešu valodas 9. klases 1. ieskaites mācību materiāls #3 2. tēm…" at bounding box center [455, 432] width 911 height 865
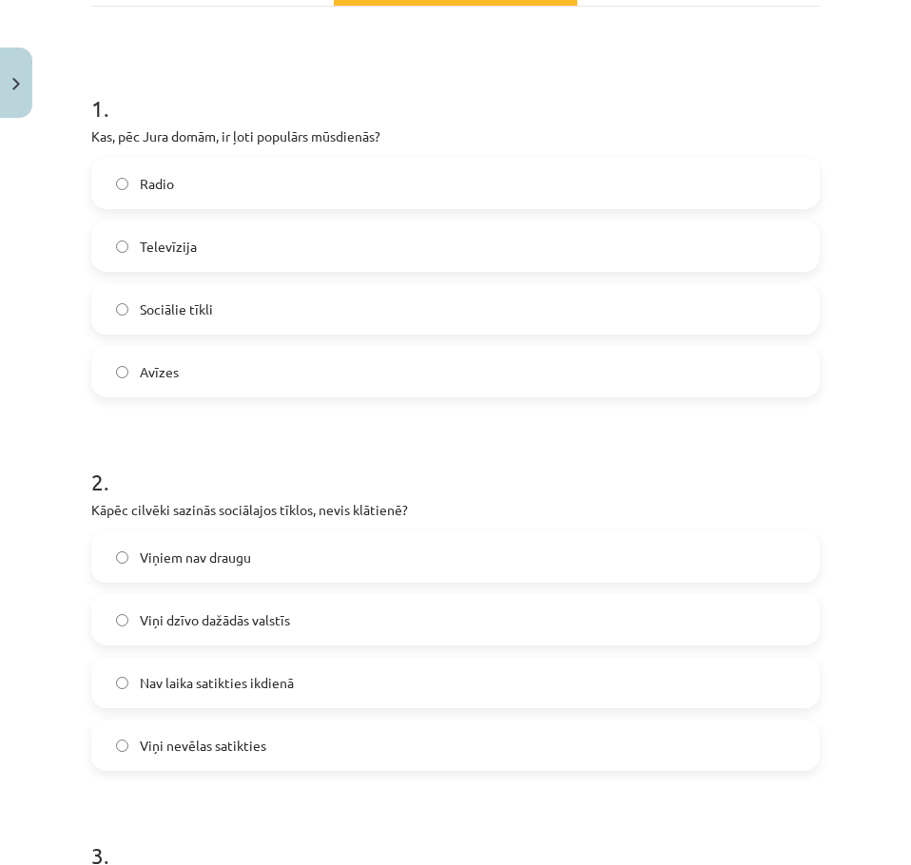
scroll to position [380, 0]
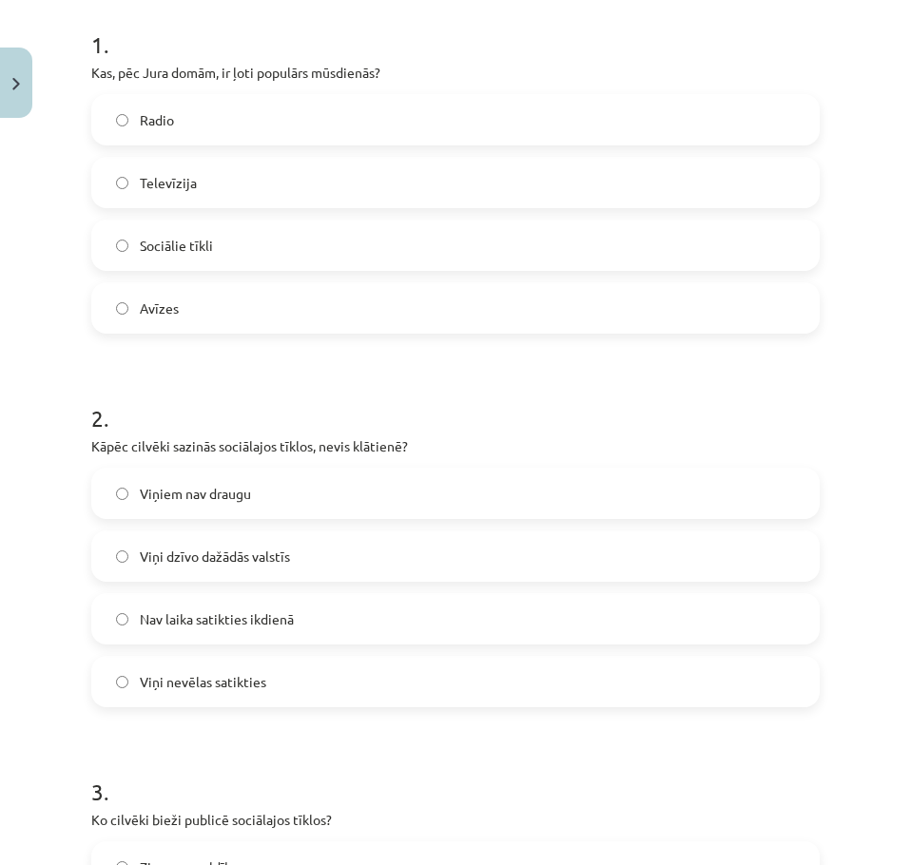
click at [184, 626] on span "Nav laika satikties ikdienā" at bounding box center [217, 620] width 154 height 20
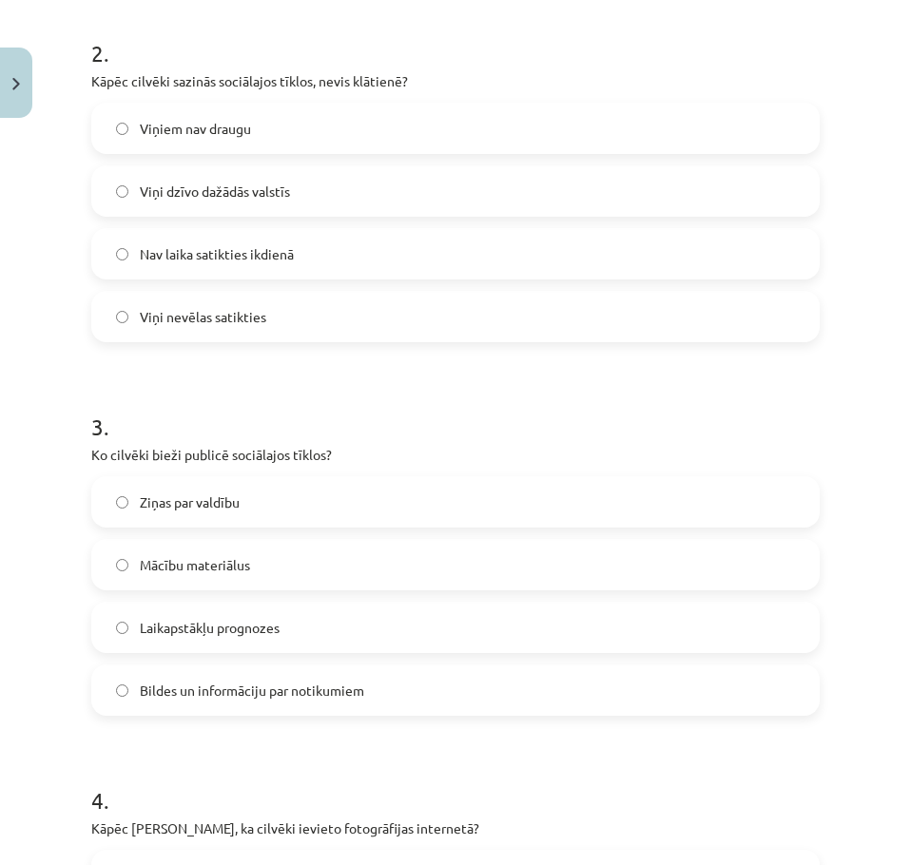
scroll to position [761, 0]
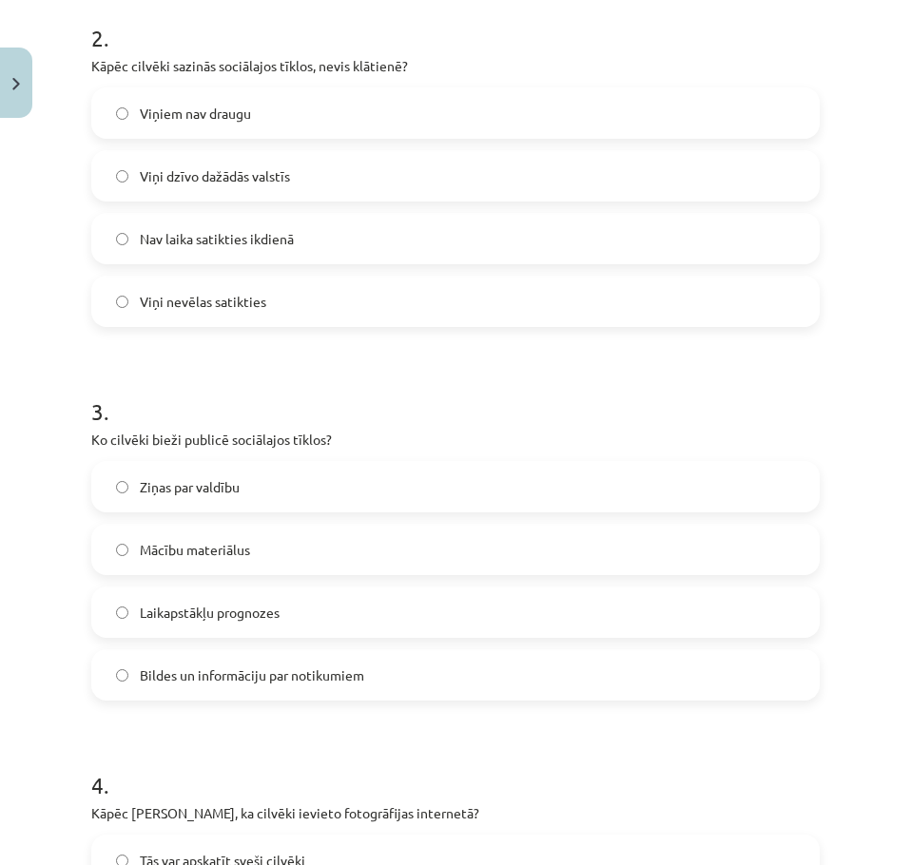
click at [184, 669] on span "Bildes un informāciju par notikumiem" at bounding box center [252, 676] width 224 height 20
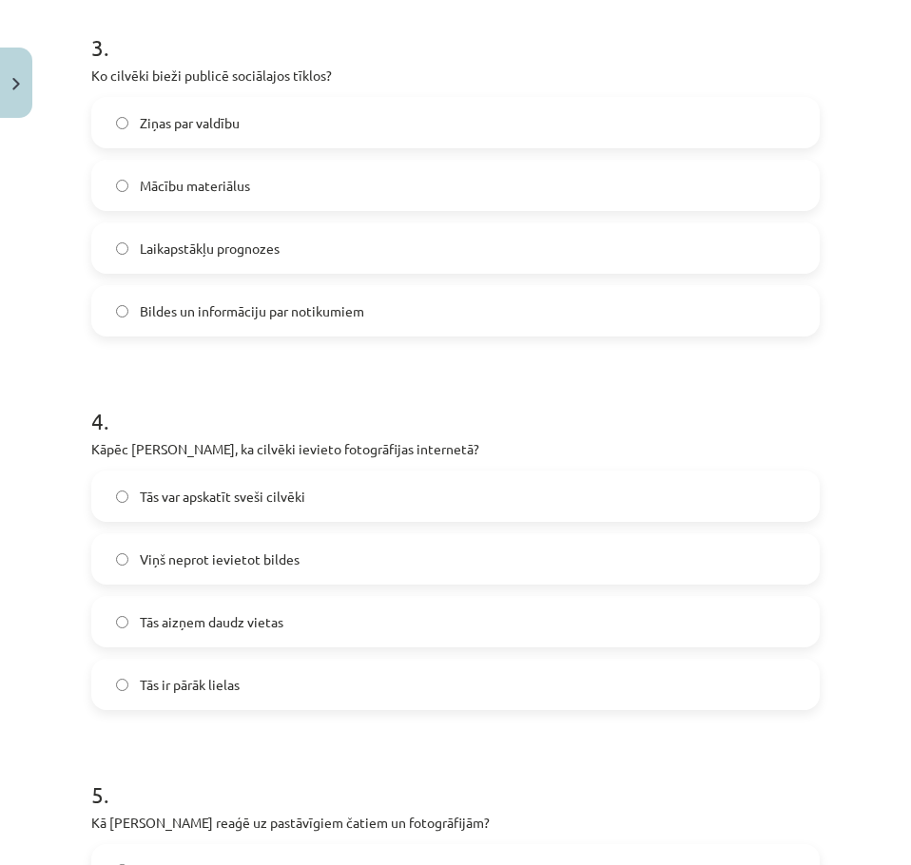
scroll to position [1141, 0]
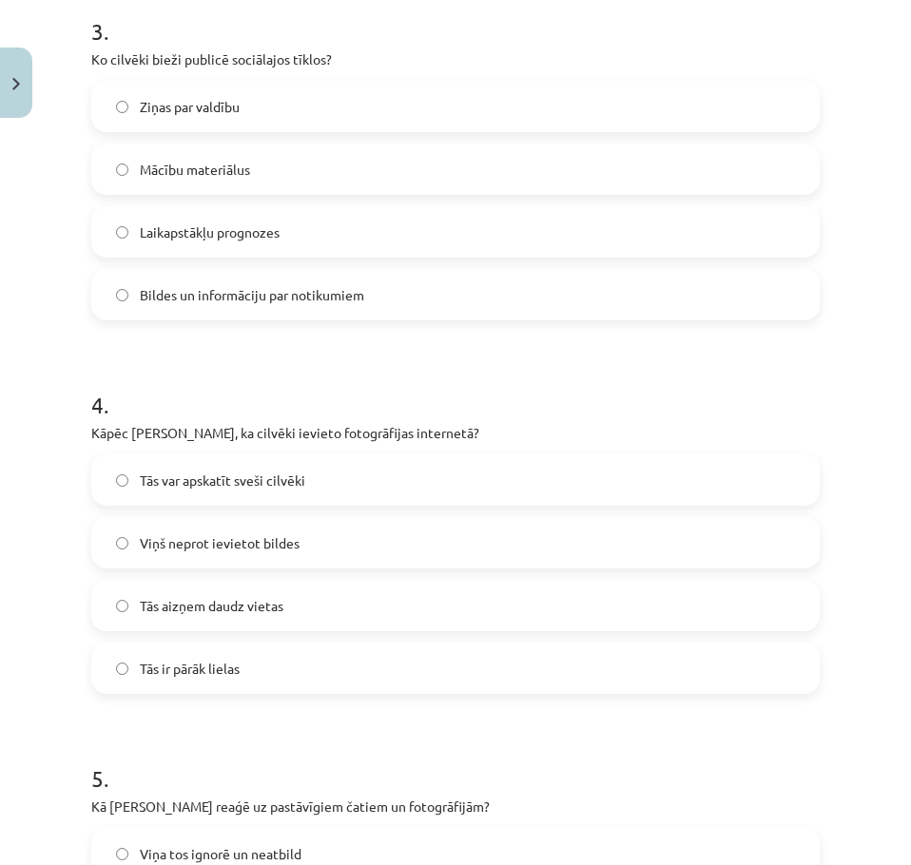
click at [203, 476] on span "Tās var apskatīt sveši cilvēki" at bounding box center [222, 481] width 165 height 20
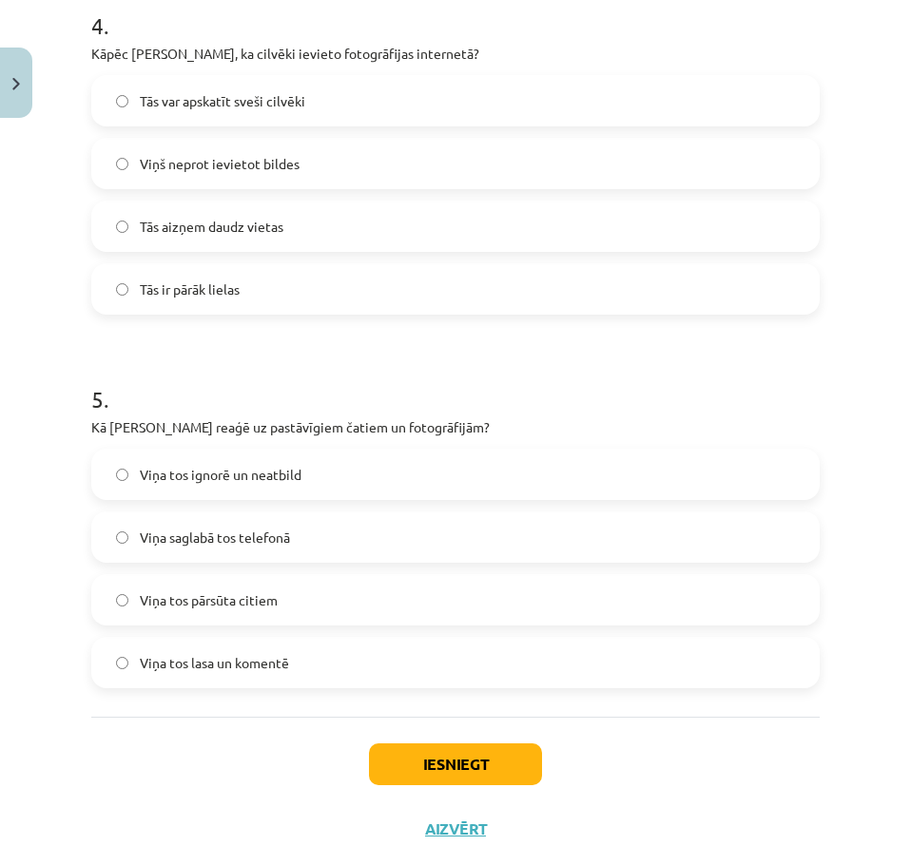
scroll to position [1521, 0]
click at [244, 661] on span "Viņa tos lasa un komentē" at bounding box center [214, 662] width 149 height 20
click at [409, 748] on button "Iesniegt" at bounding box center [455, 764] width 173 height 42
drag, startPoint x: 113, startPoint y: 641, endPoint x: 45, endPoint y: 665, distance: 72.5
click at [45, 665] on div "Mācību tēma: Latviešu valodas 9. klases 1. ieskaites mācību materiāls #3 2. tēm…" at bounding box center [455, 432] width 911 height 865
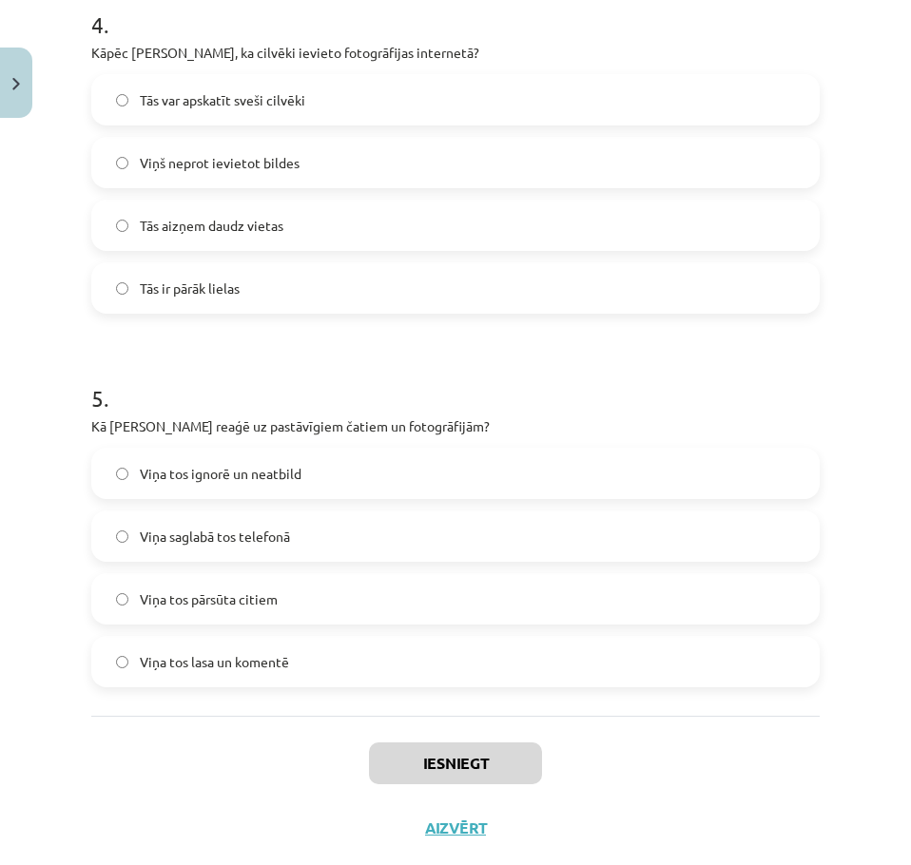
click at [45, 666] on div "Mācību tēma: Latviešu valodas 9. klases 1. ieskaites mācību materiāls #3 2. tēm…" at bounding box center [455, 432] width 911 height 865
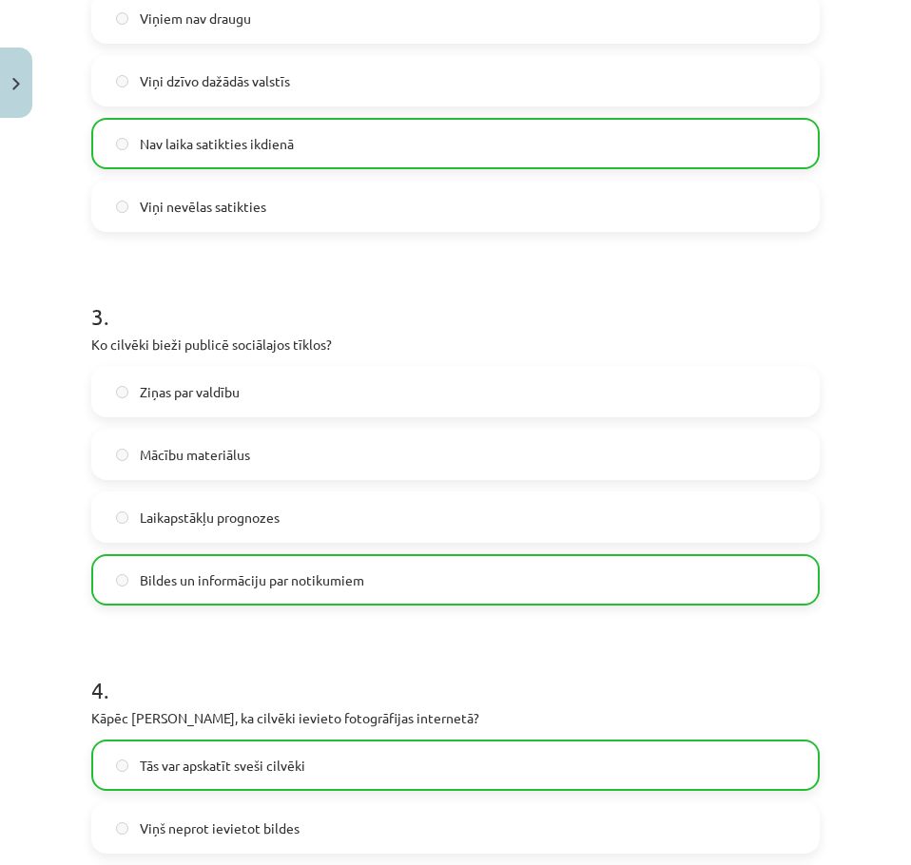
scroll to position [1625, 0]
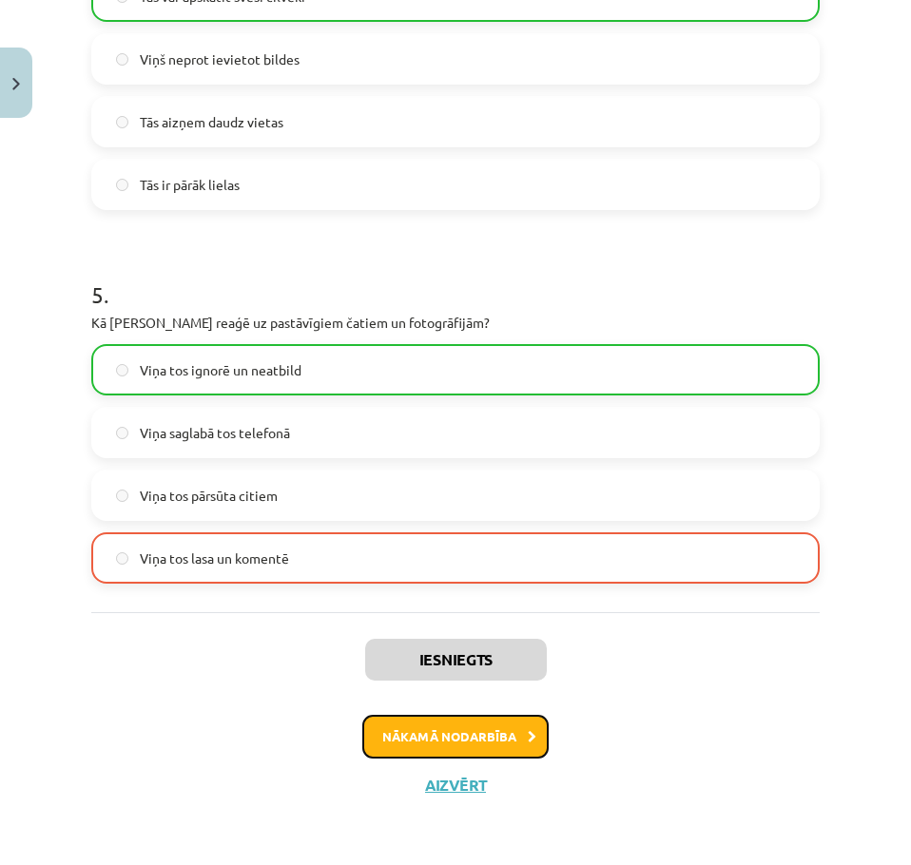
click at [427, 725] on button "Nākamā nodarbība" at bounding box center [455, 737] width 186 height 44
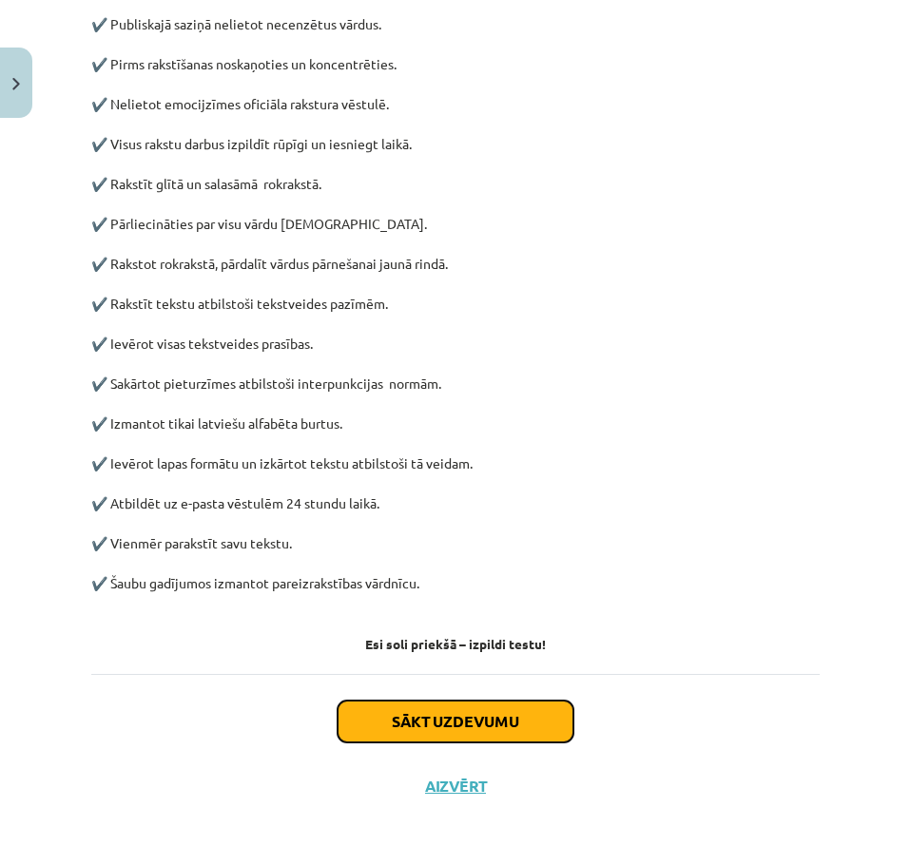
click at [400, 705] on button "Sākt uzdevumu" at bounding box center [456, 722] width 236 height 42
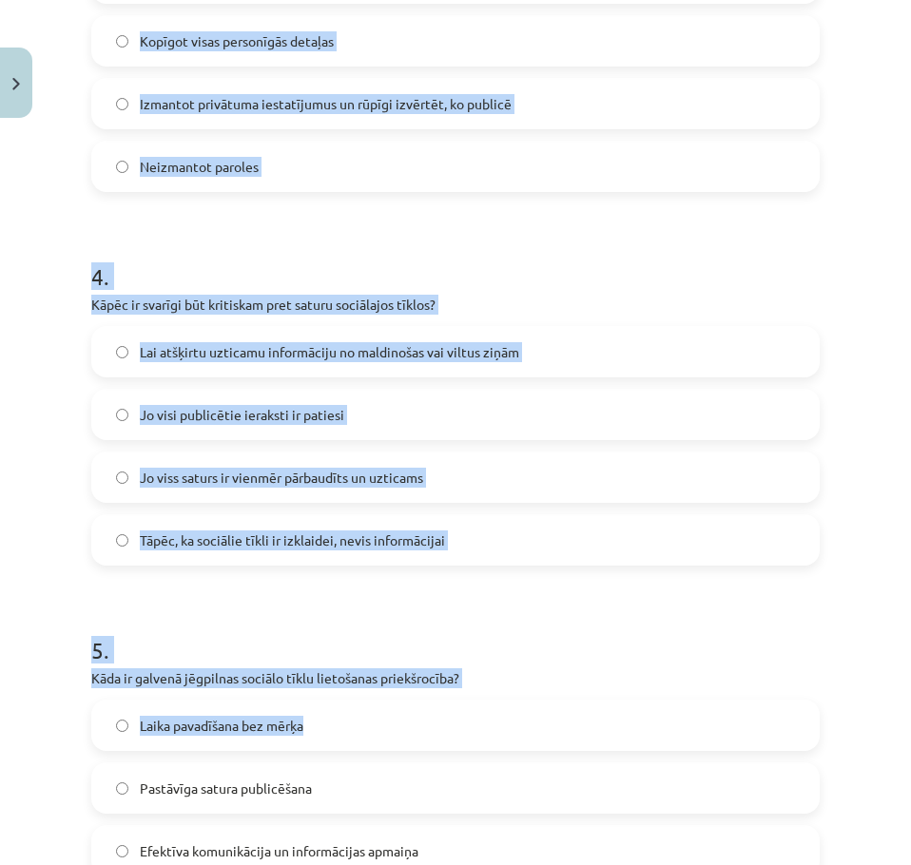
scroll to position [1564, 0]
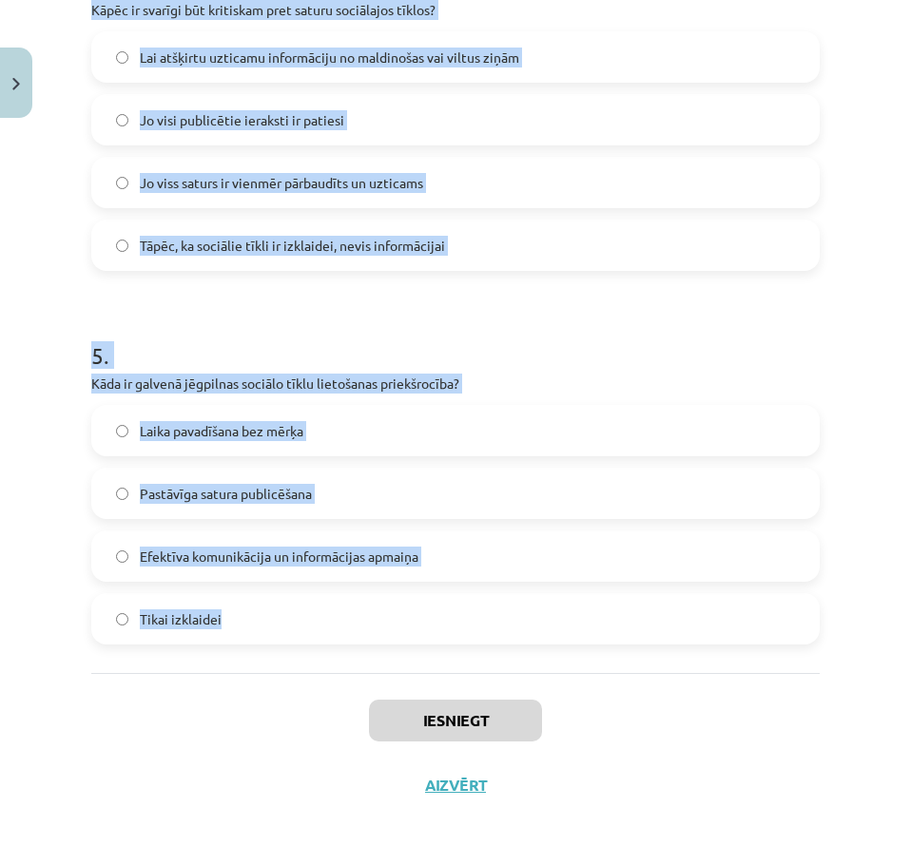
drag, startPoint x: 90, startPoint y: 366, endPoint x: 385, endPoint y: 628, distance: 394.1
copy form "1 . Kā rīkoties, ja saņemat aizdomīgu ziņojumu vai drauga pieprasījumu? Ignorēt…"
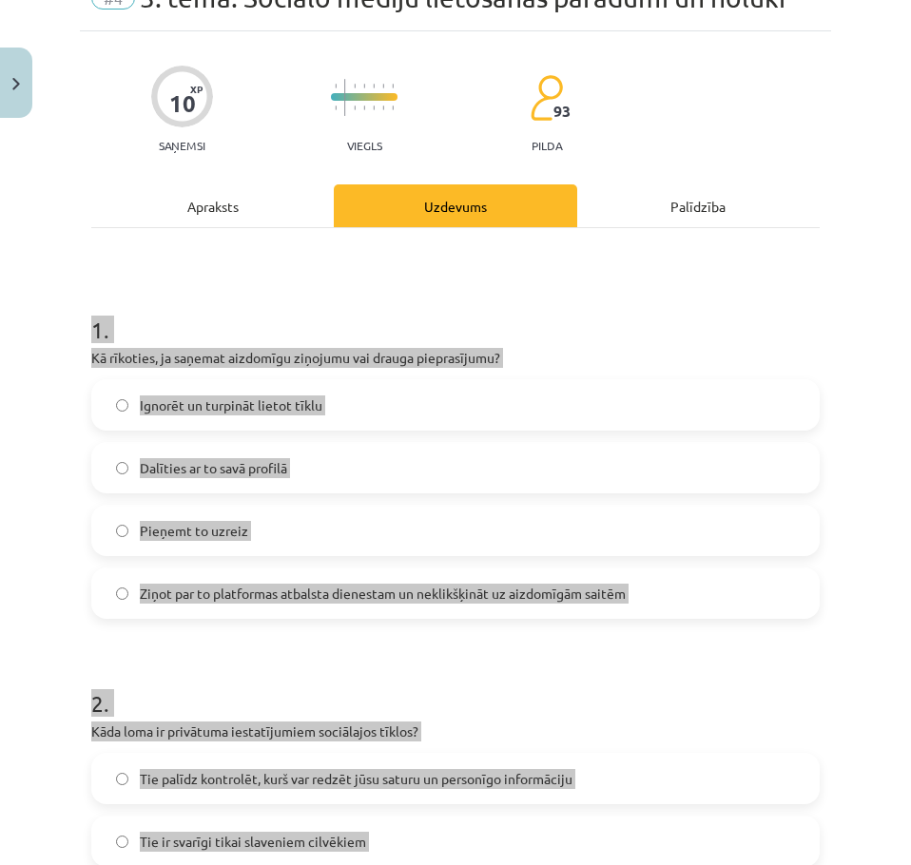
scroll to position [0, 0]
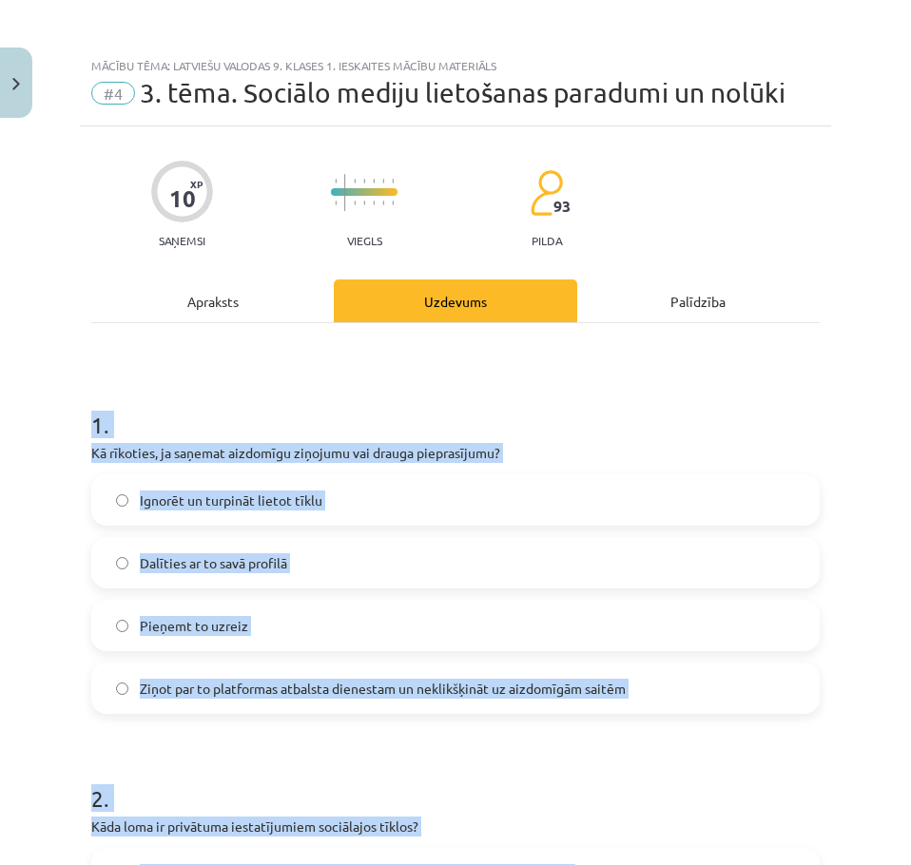
click at [217, 402] on h1 "1 ." at bounding box center [455, 407] width 728 height 59
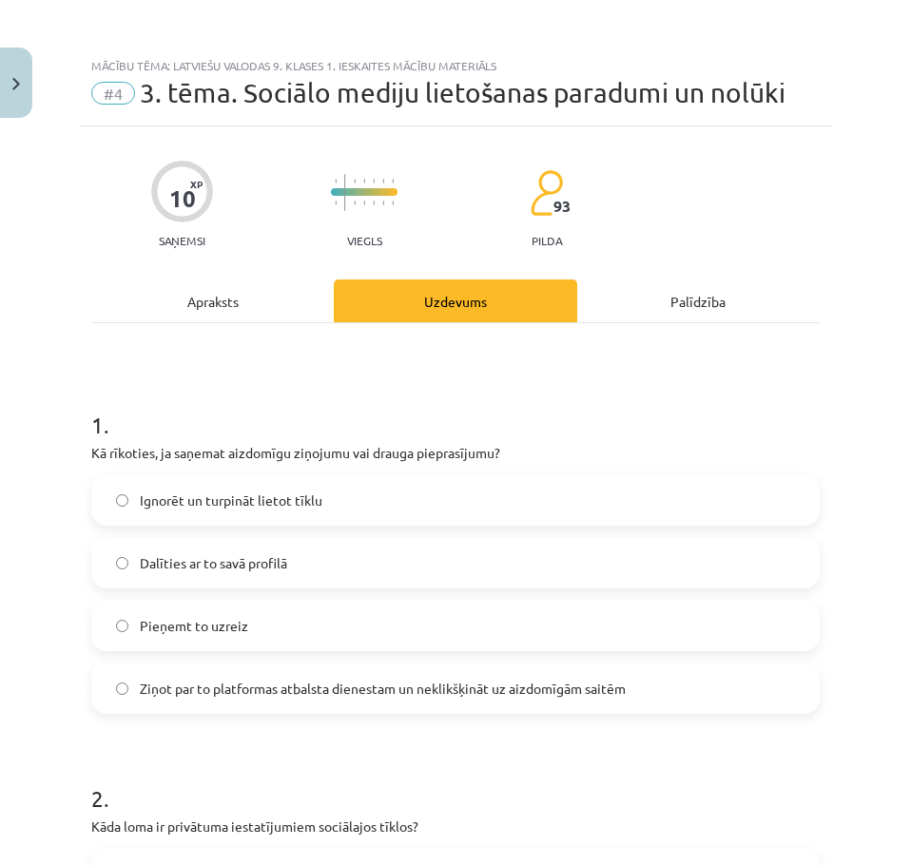
click at [311, 689] on span "Ziņot par to platformas atbalsta dienestam un neklikšķināt uz aizdomīgām saitēm" at bounding box center [383, 689] width 486 height 20
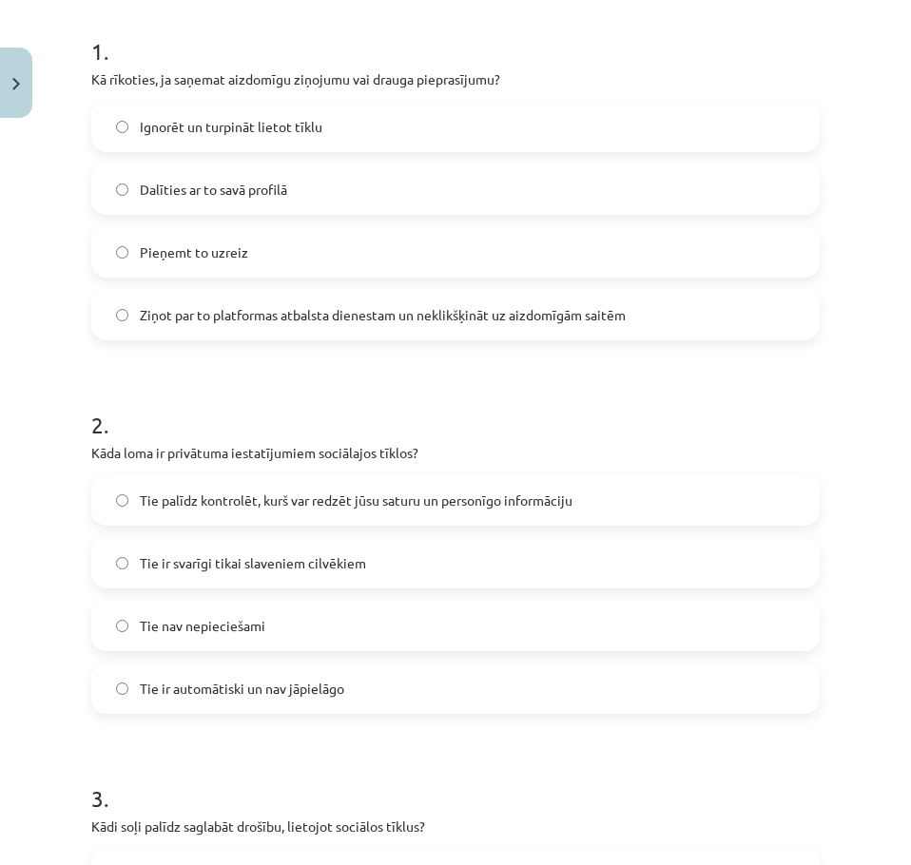
scroll to position [380, 0]
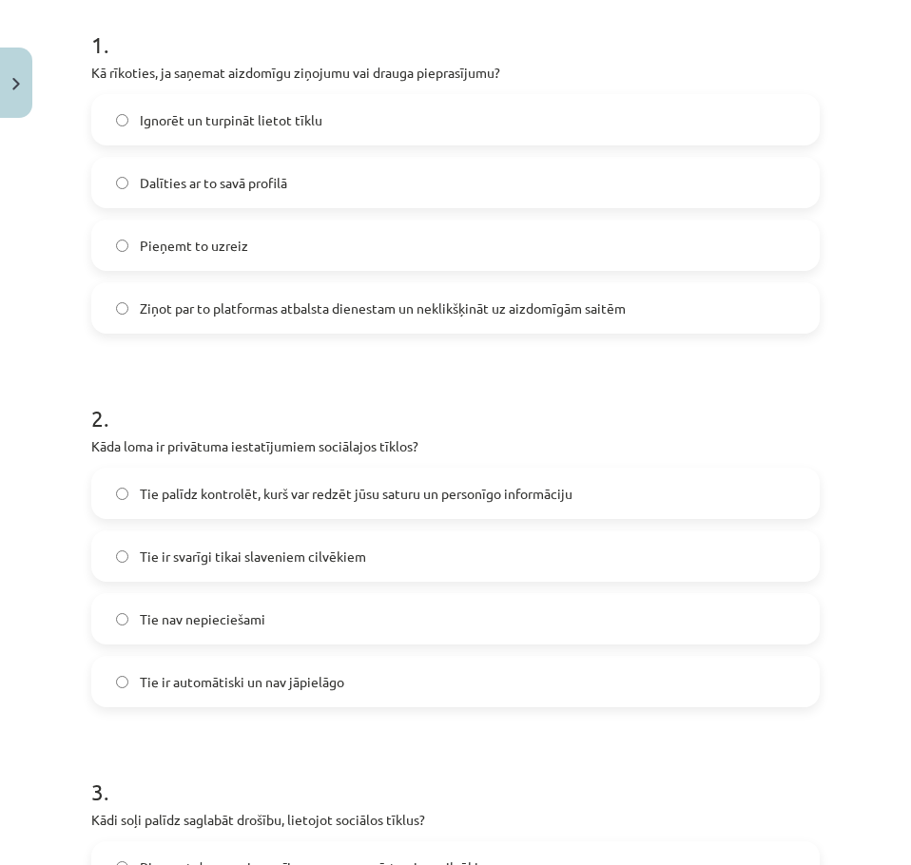
click at [203, 494] on span "Tie palīdz kontrolēt, kurš var redzēt jūsu saturu un personīgo informāciju" at bounding box center [356, 494] width 433 height 20
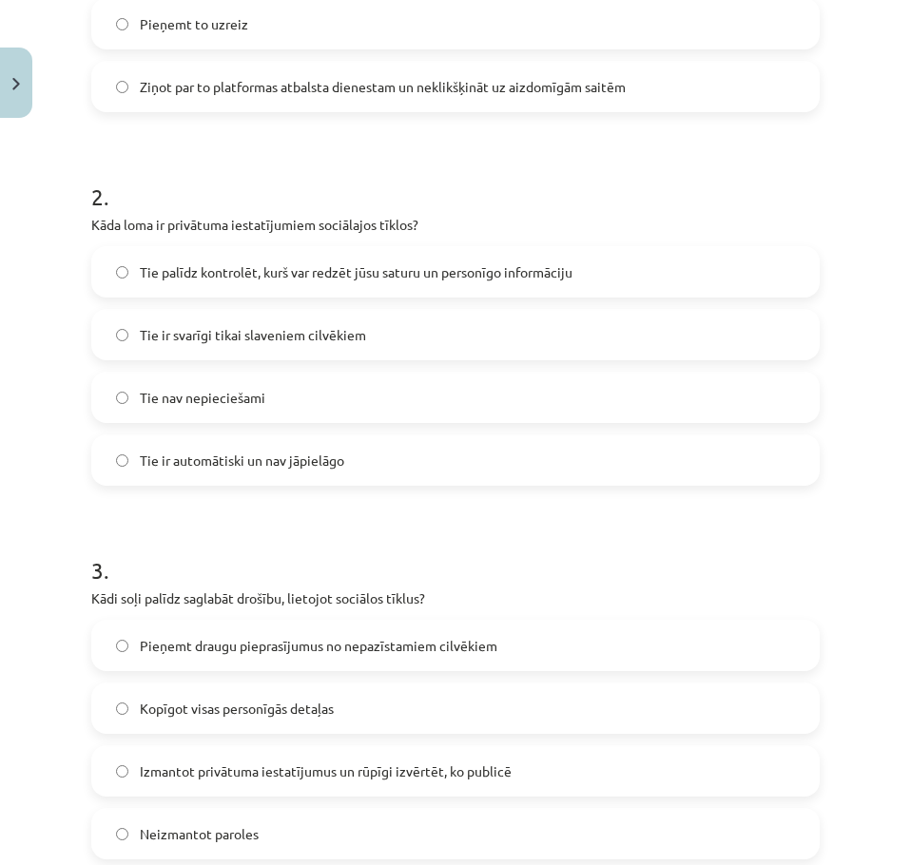
scroll to position [761, 0]
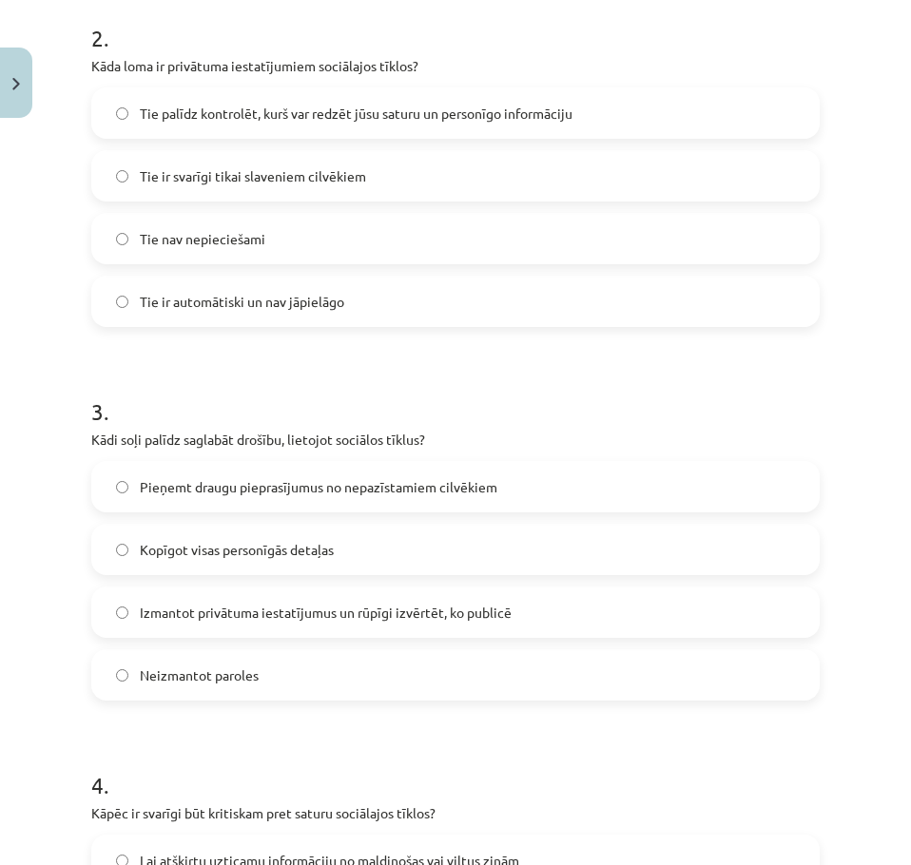
click at [217, 610] on span "Izmantot privātuma iestatījumus un rūpīgi izvērtēt, ko publicē" at bounding box center [326, 613] width 372 height 20
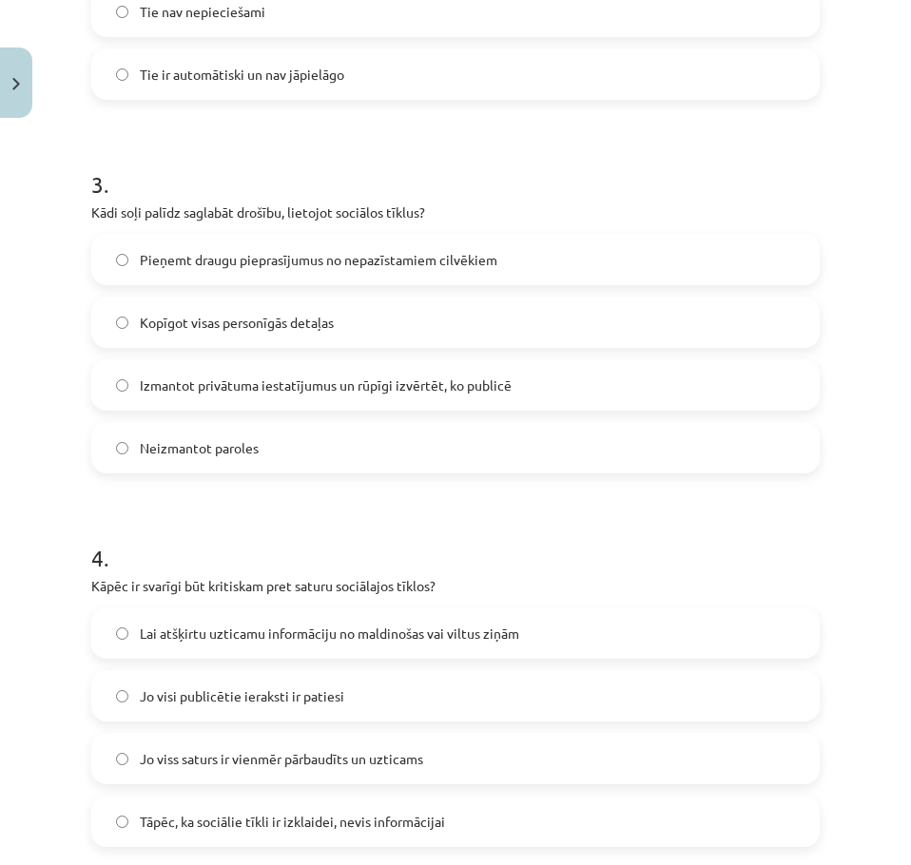
scroll to position [1046, 0]
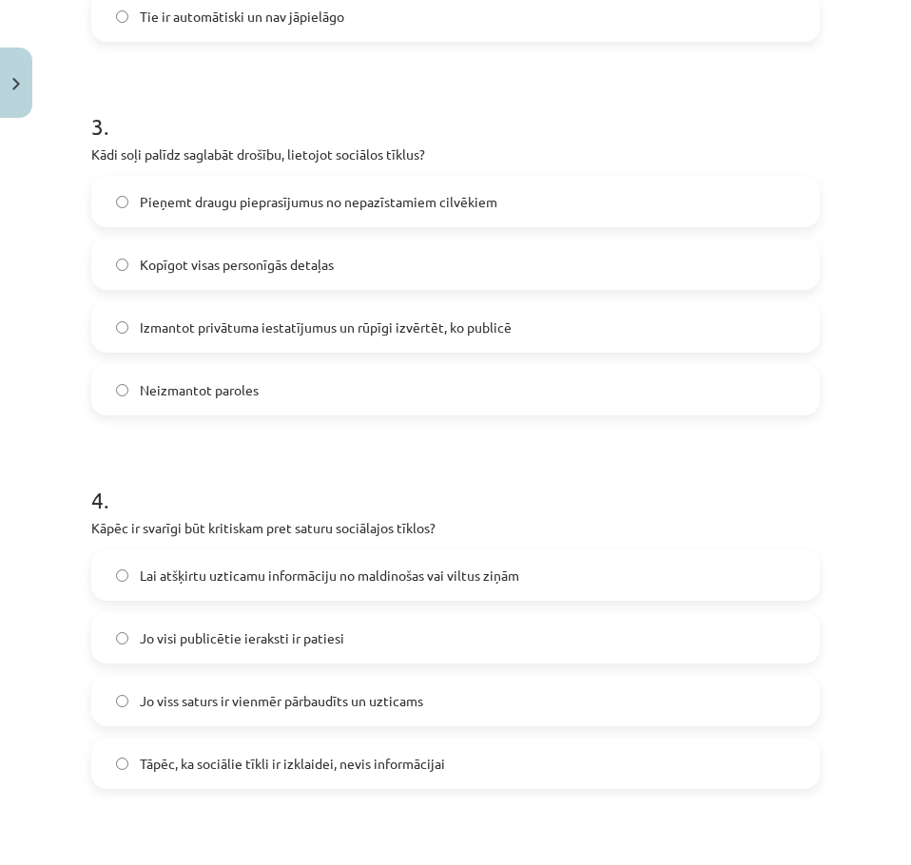
click at [204, 574] on span "Lai atšķirtu uzticamu informāciju no maldinošas vai viltus ziņām" at bounding box center [329, 576] width 379 height 20
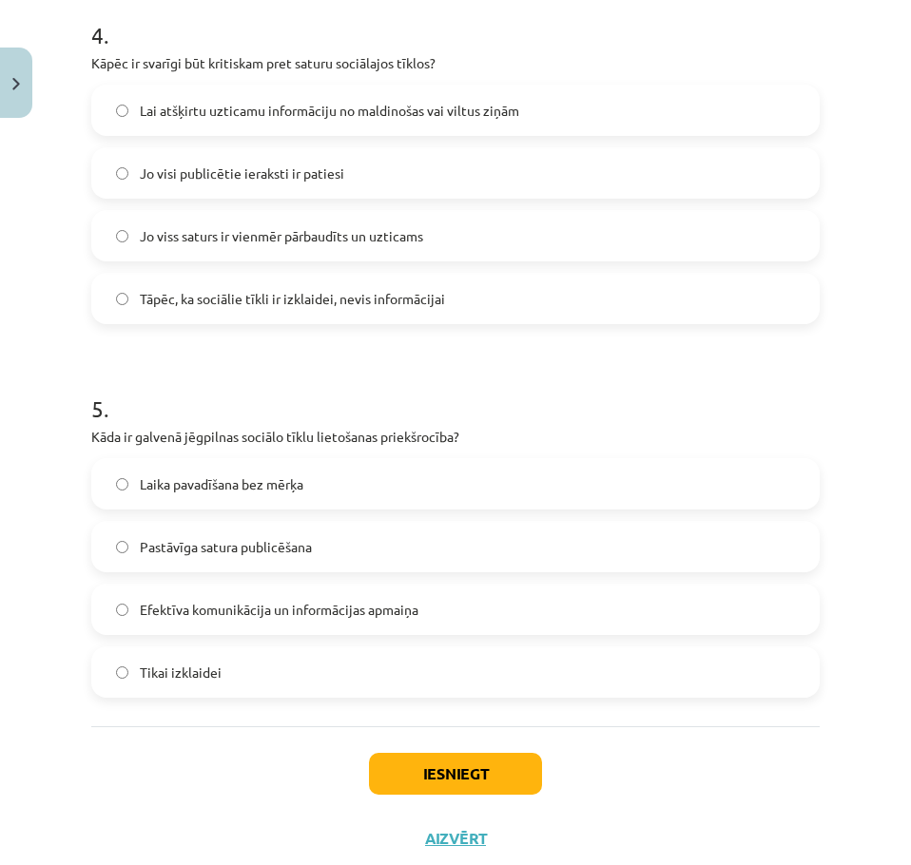
scroll to position [1521, 0]
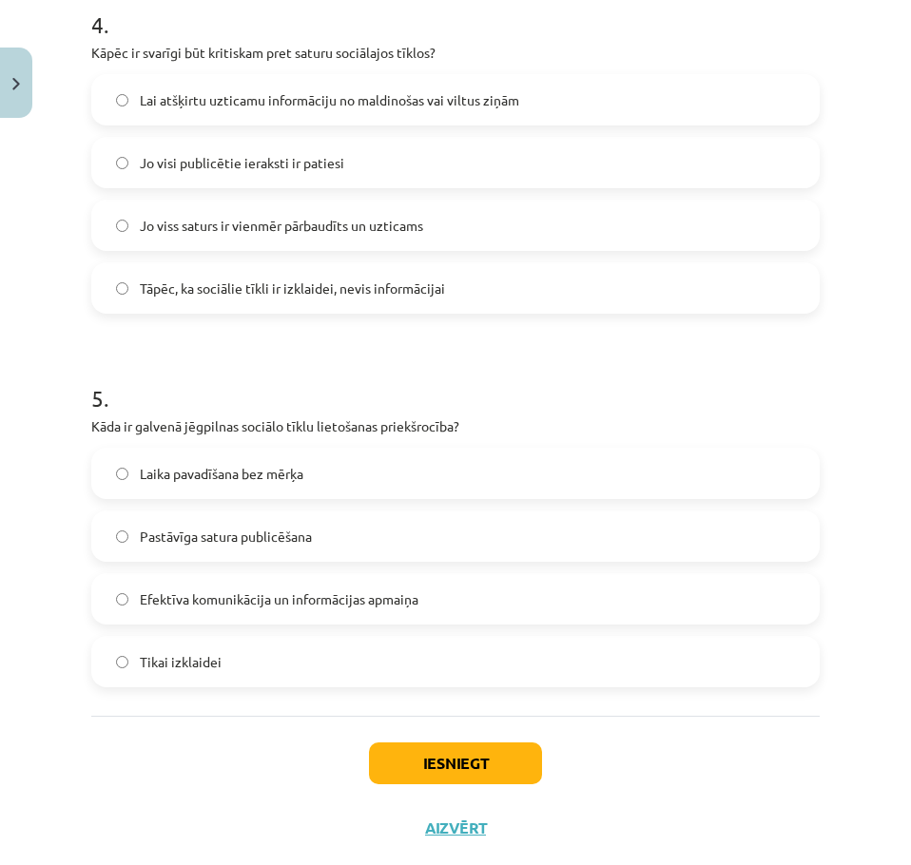
click at [275, 602] on span "Efektīva komunikācija un informācijas apmaiņa" at bounding box center [279, 600] width 279 height 20
click at [499, 769] on button "Iesniegt" at bounding box center [455, 764] width 173 height 42
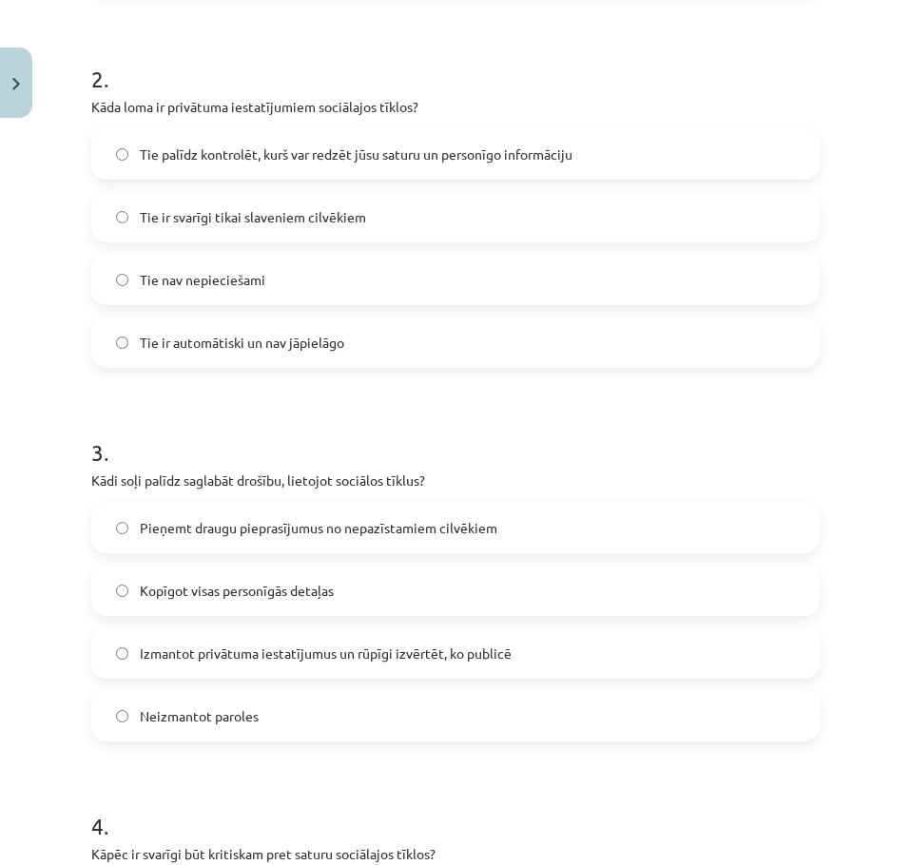
scroll to position [0, 0]
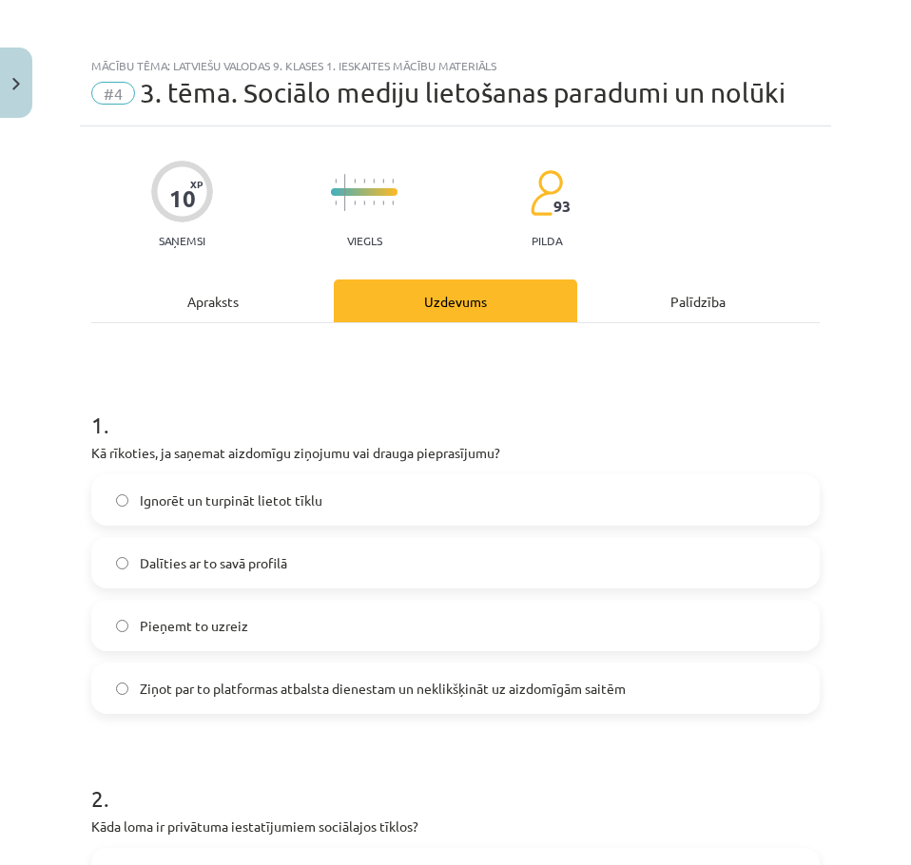
drag, startPoint x: 38, startPoint y: 601, endPoint x: 20, endPoint y: 354, distance: 247.9
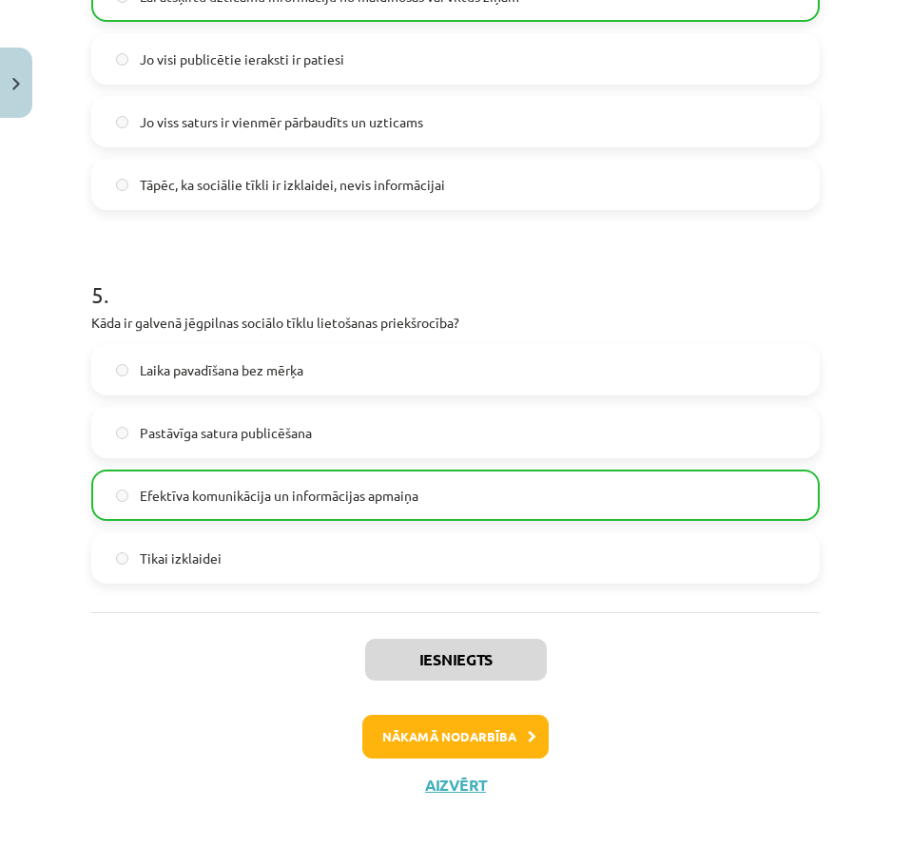
drag, startPoint x: 48, startPoint y: 360, endPoint x: 98, endPoint y: 666, distance: 309.2
drag, startPoint x: 76, startPoint y: 664, endPoint x: 282, endPoint y: 734, distance: 218.0
click at [420, 737] on button "Nākamā nodarbība" at bounding box center [455, 737] width 186 height 44
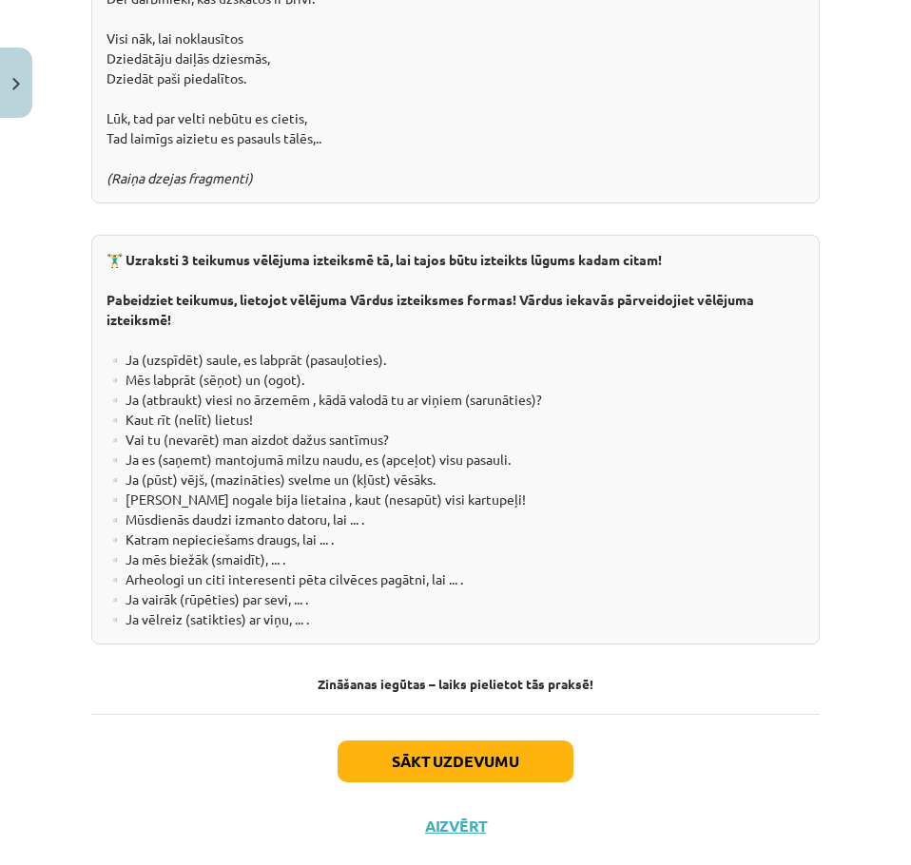
scroll to position [3450, 0]
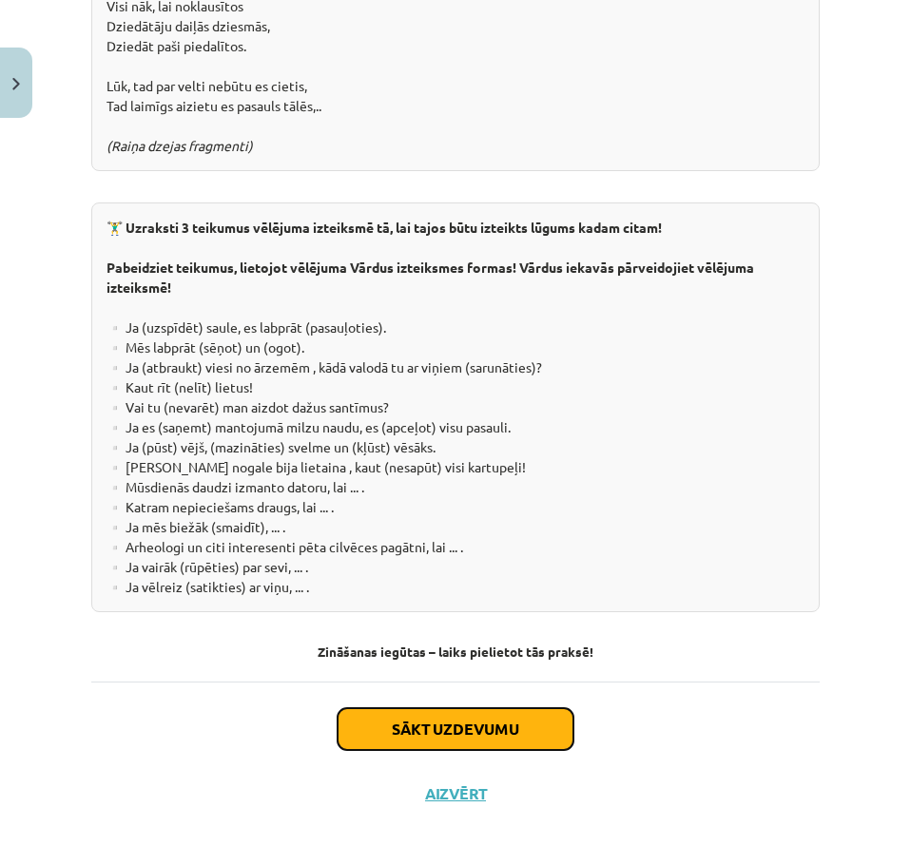
click at [490, 718] on button "Sākt uzdevumu" at bounding box center [456, 729] width 236 height 42
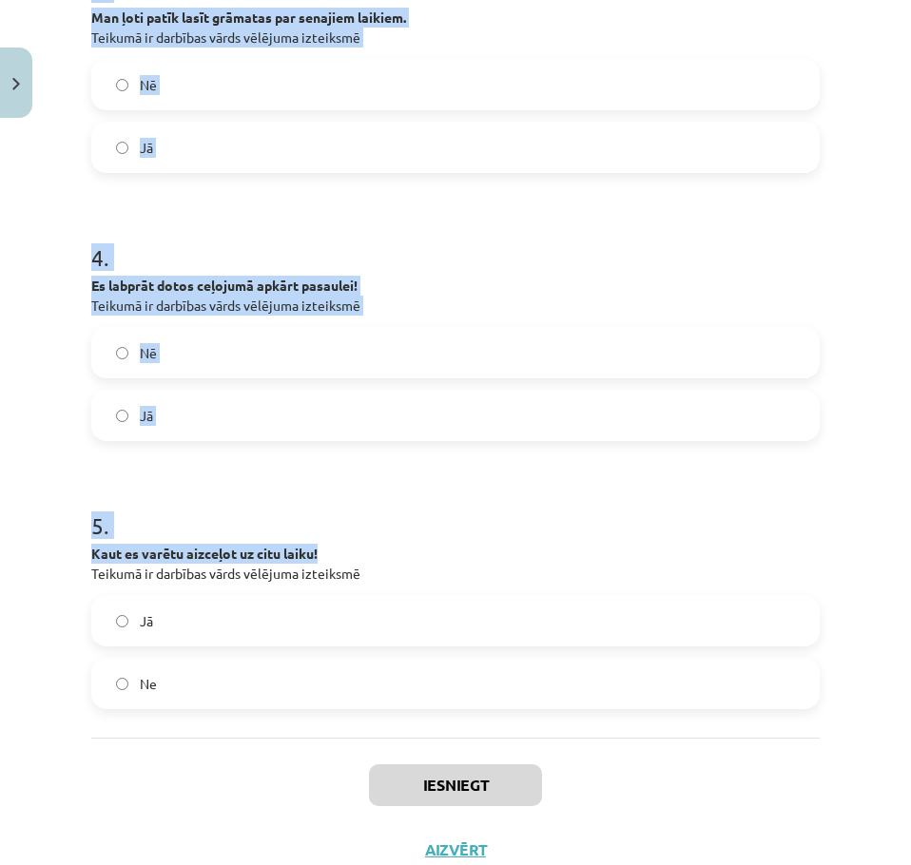
scroll to position [1017, 0]
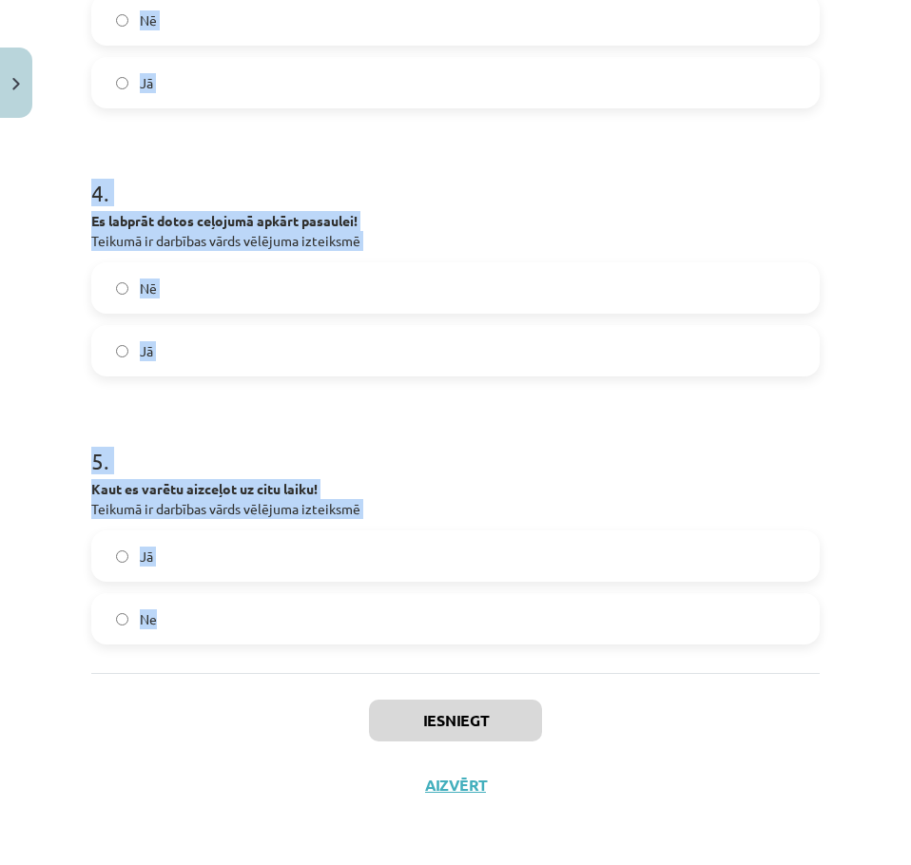
drag, startPoint x: 117, startPoint y: 394, endPoint x: 288, endPoint y: 665, distance: 320.5
click at [288, 665] on div "Mācību tēma: Latviešu valodas 9. klases 1. ieskaites mācību materiāls #5 4. tēm…" at bounding box center [455, 432] width 911 height 865
copy form "1 . Vēlējuma izteiksmes vienkāršo tagadni veido, nenoteiksmei pievienojot... -o…"
click at [190, 428] on h1 "5 ." at bounding box center [455, 444] width 728 height 59
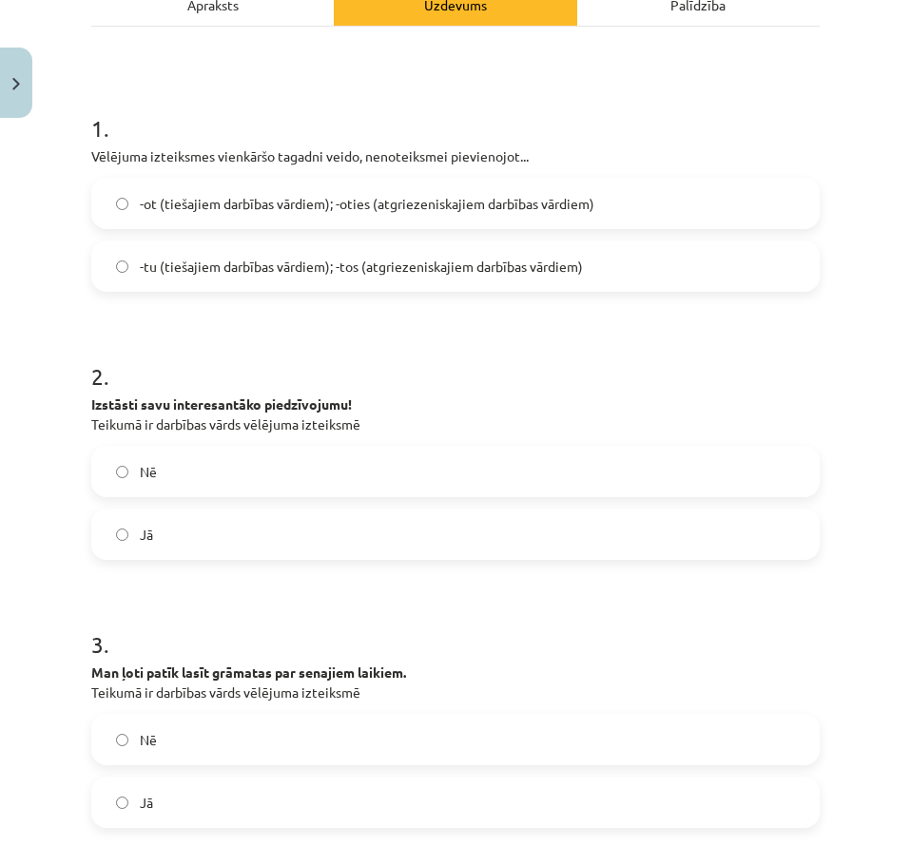
scroll to position [0, 0]
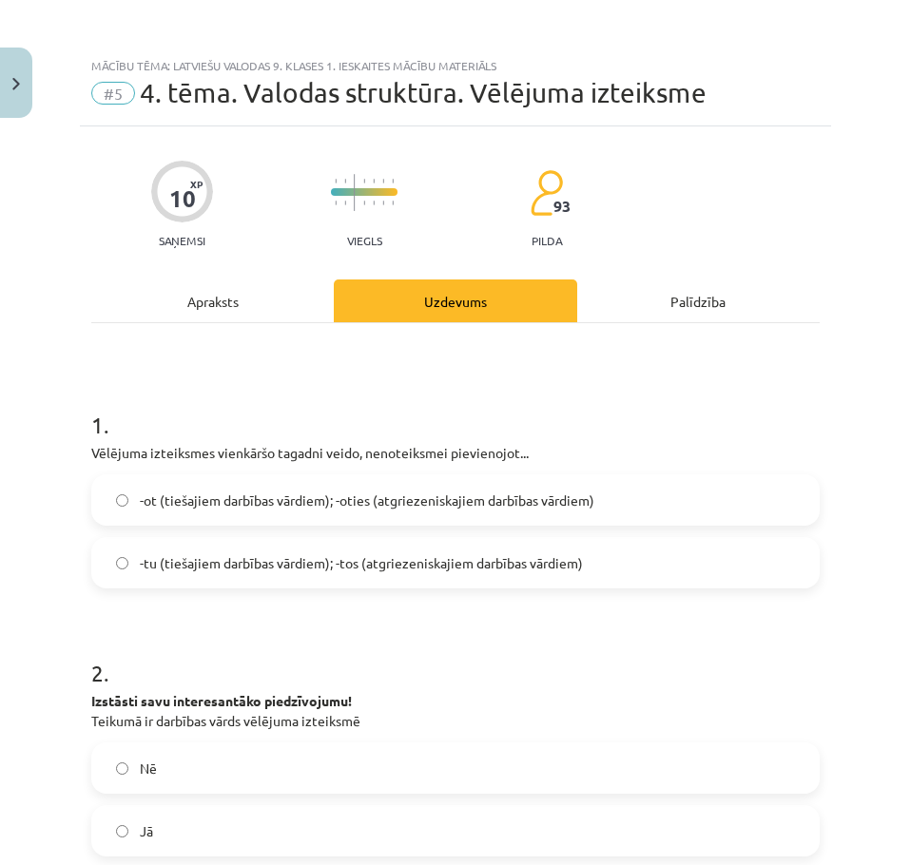
drag, startPoint x: 249, startPoint y: 345, endPoint x: 277, endPoint y: 208, distance: 139.7
click at [203, 556] on span "-tu (tiešajiem darbības vārdiem); -tos (atgriezeniskajiem darbības vārdiem)" at bounding box center [361, 563] width 443 height 20
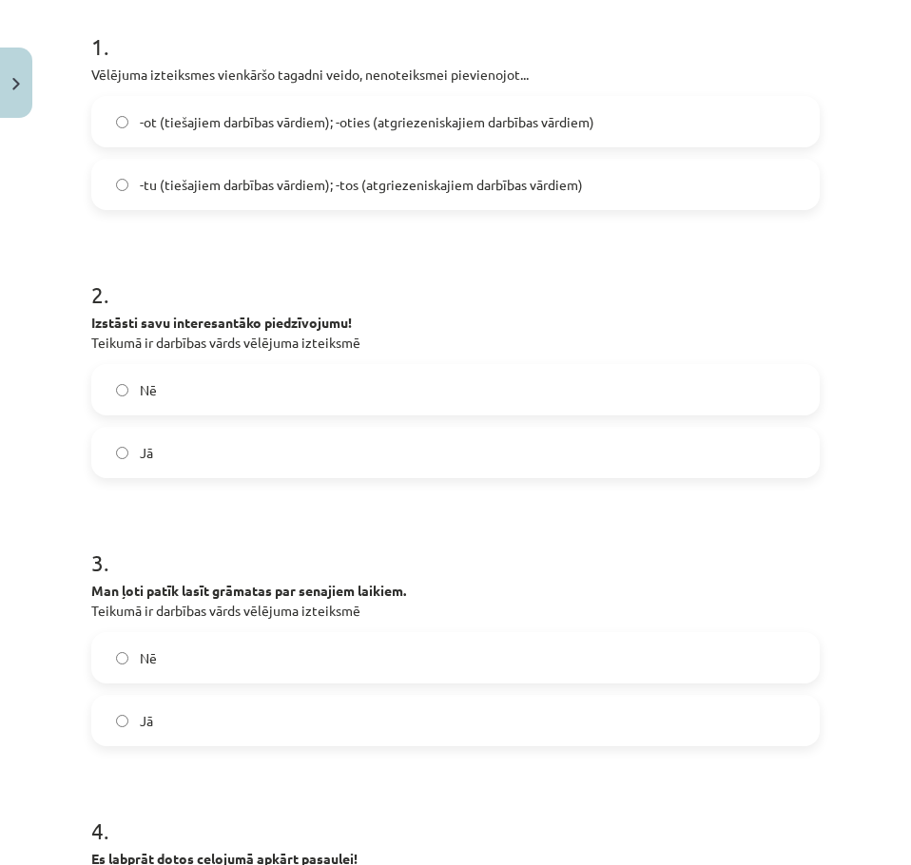
scroll to position [380, 0]
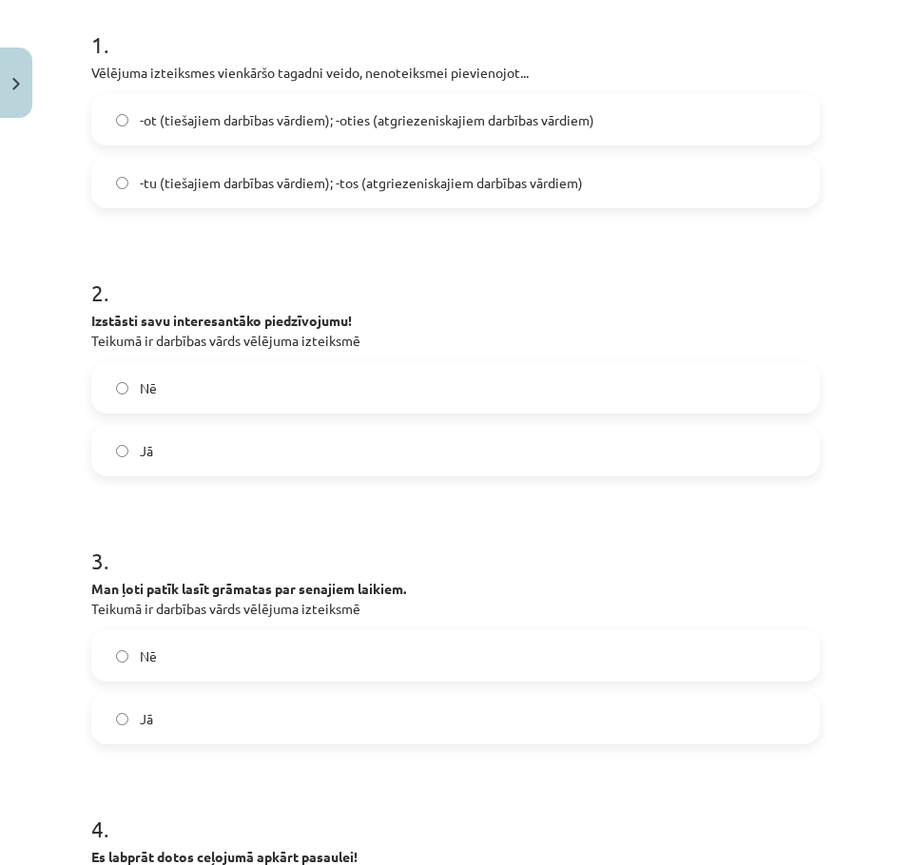
click at [160, 385] on label "Nē" at bounding box center [455, 388] width 725 height 48
click at [200, 650] on label "Nē" at bounding box center [455, 656] width 725 height 48
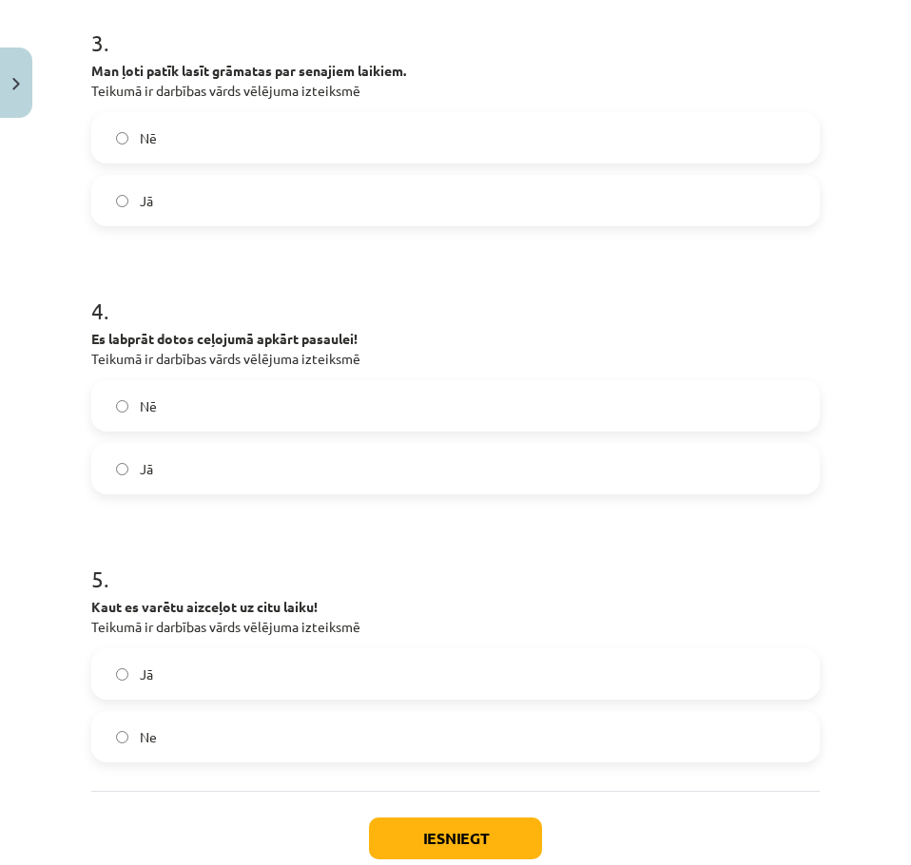
scroll to position [951, 0]
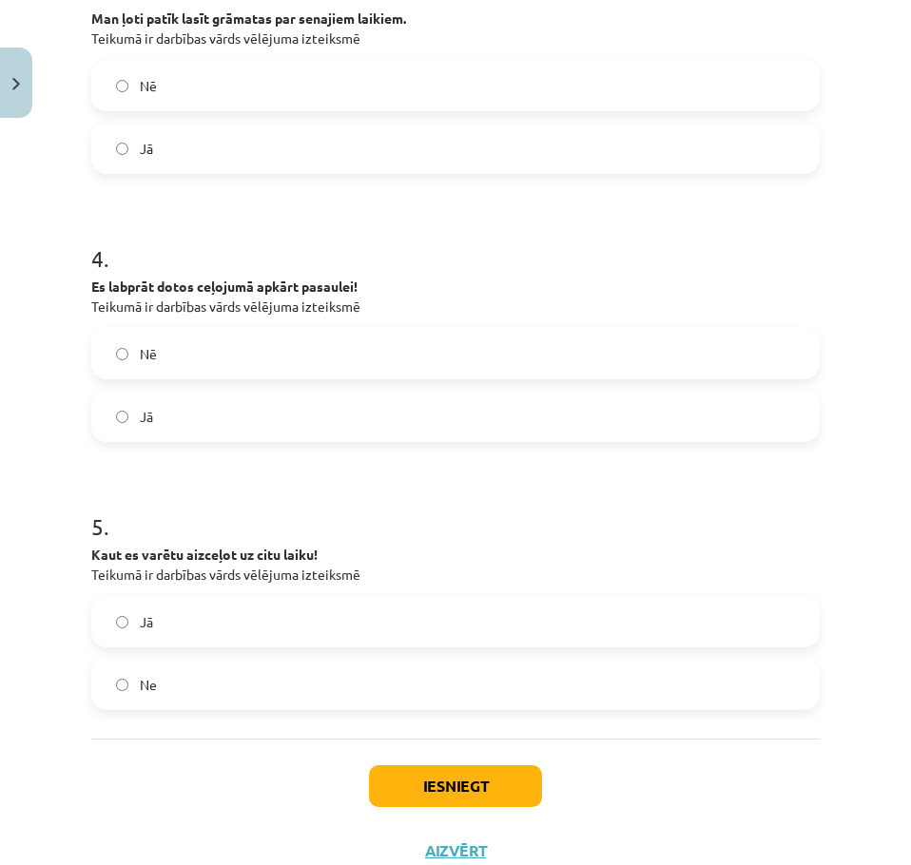
click at [143, 418] on span "Jā" at bounding box center [146, 417] width 13 height 20
click at [154, 630] on label "Jā" at bounding box center [455, 622] width 725 height 48
click at [443, 781] on button "Iesniegt" at bounding box center [455, 786] width 173 height 42
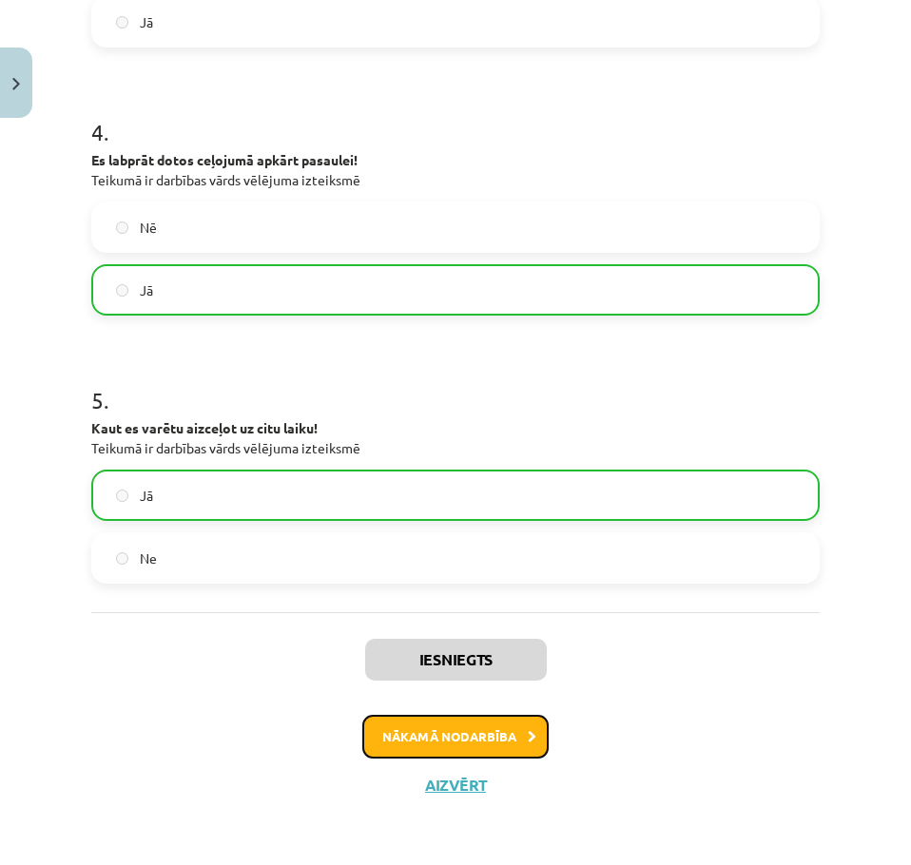
click at [488, 716] on button "Nākamā nodarbība" at bounding box center [455, 737] width 186 height 44
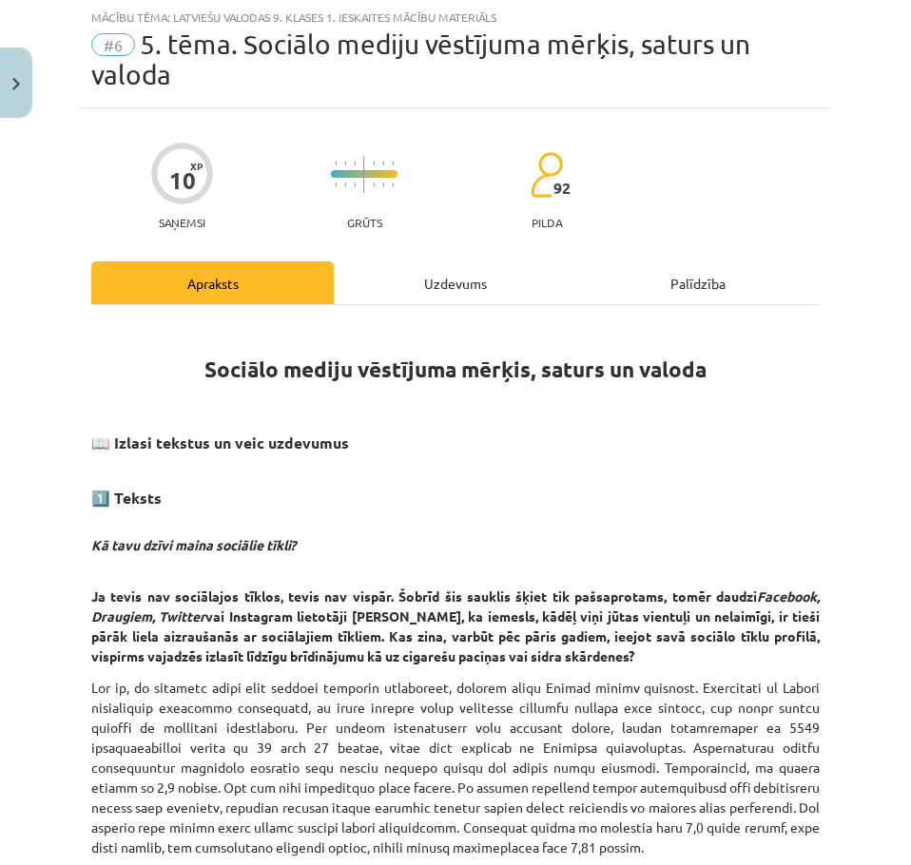
scroll to position [48, 0]
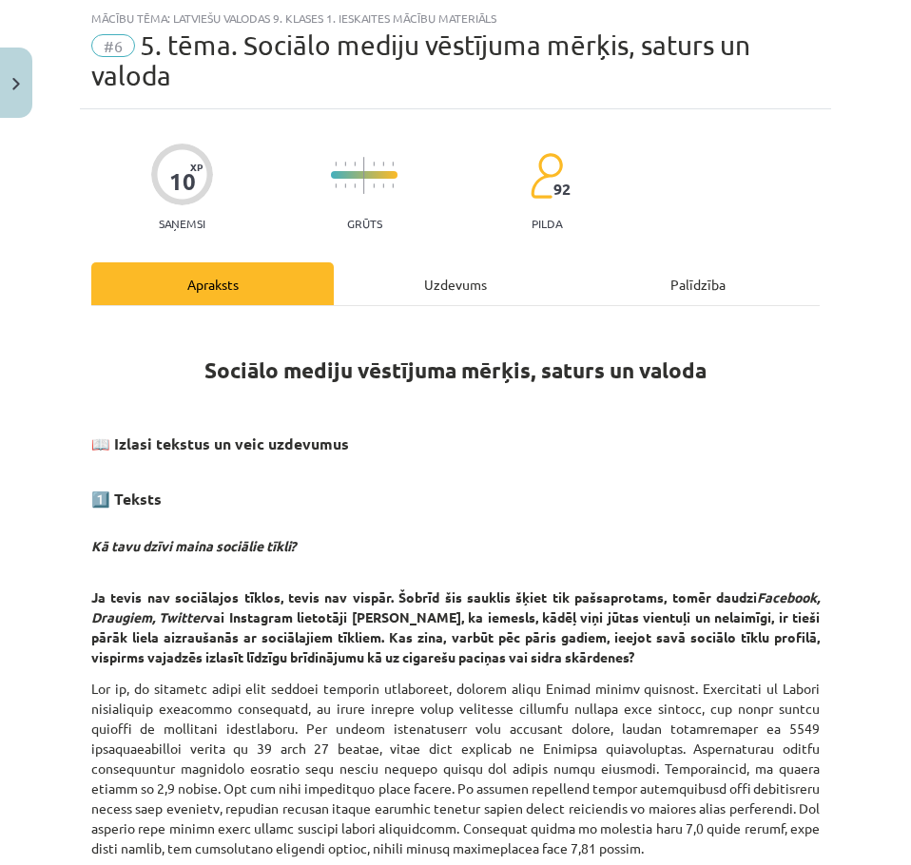
drag, startPoint x: 699, startPoint y: 515, endPoint x: 533, endPoint y: 562, distance: 172.8
click at [698, 516] on p "Kā tavu dzīvi maina sociālie tīkli?" at bounding box center [455, 536] width 728 height 40
click at [589, 457] on h3 "📖 Izlasi tekstus un veic uzdevumus 1️⃣ Teksts" at bounding box center [455, 465] width 728 height 90
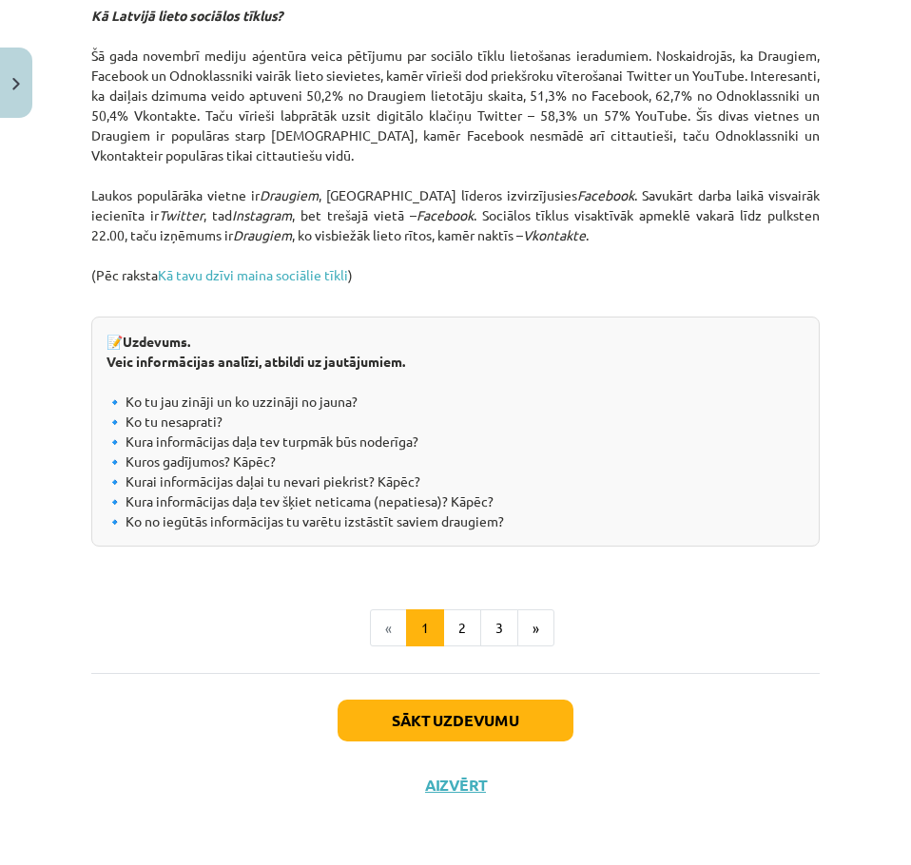
click at [375, 695] on div "Sākt uzdevumu Aizvērt" at bounding box center [455, 739] width 728 height 133
click at [379, 703] on button "Sākt uzdevumu" at bounding box center [456, 721] width 236 height 42
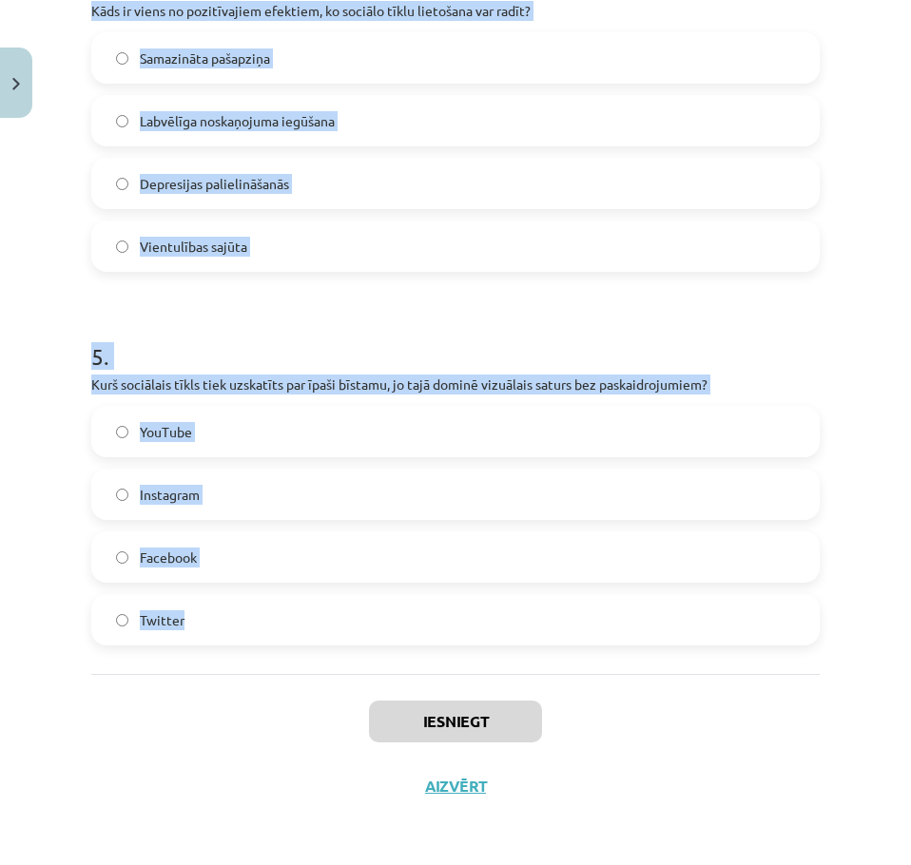
scroll to position [1595, 0]
drag, startPoint x: 138, startPoint y: 449, endPoint x: 327, endPoint y: 645, distance: 272.4
copy form "1 . Kurā valstī tika veikts pētījums par sociālo tīklu ietekmi uz cilvēku laime…"
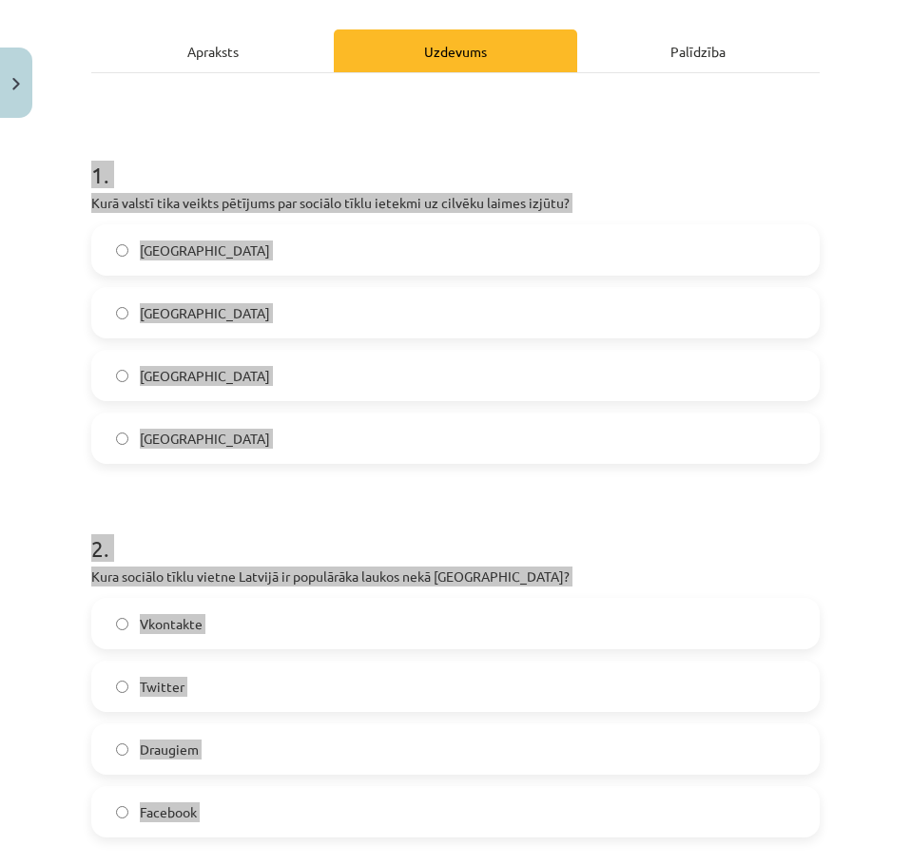
scroll to position [0, 0]
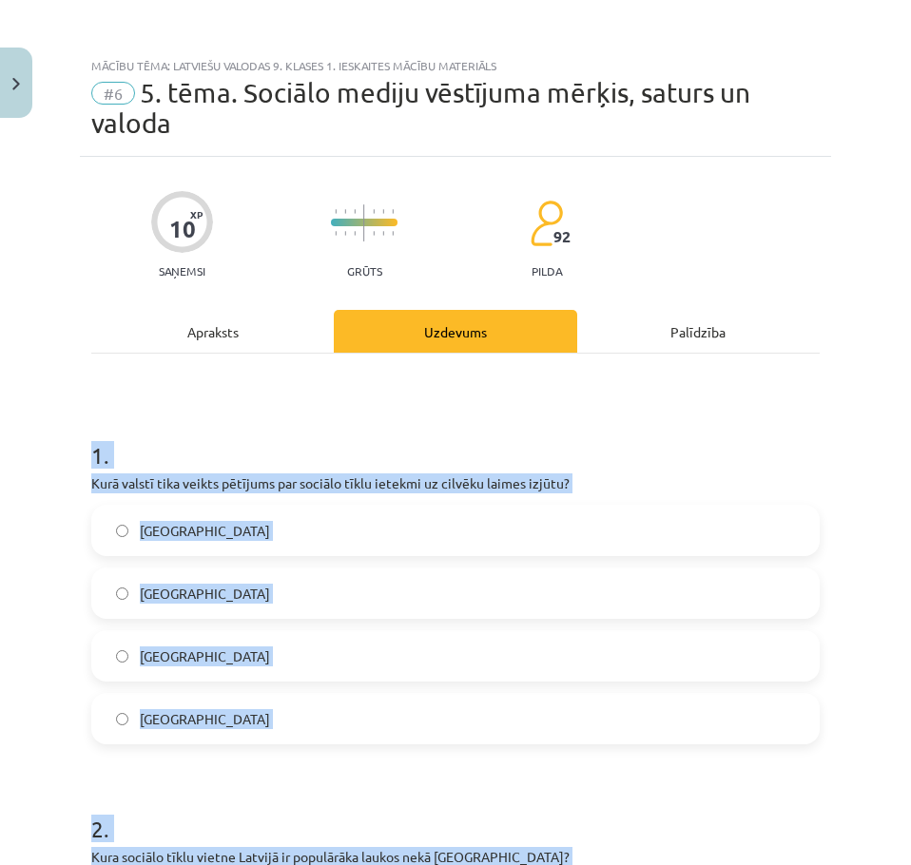
click at [178, 709] on label "Dānijā" at bounding box center [455, 719] width 725 height 48
click at [287, 441] on h1 "1 ." at bounding box center [455, 438] width 728 height 59
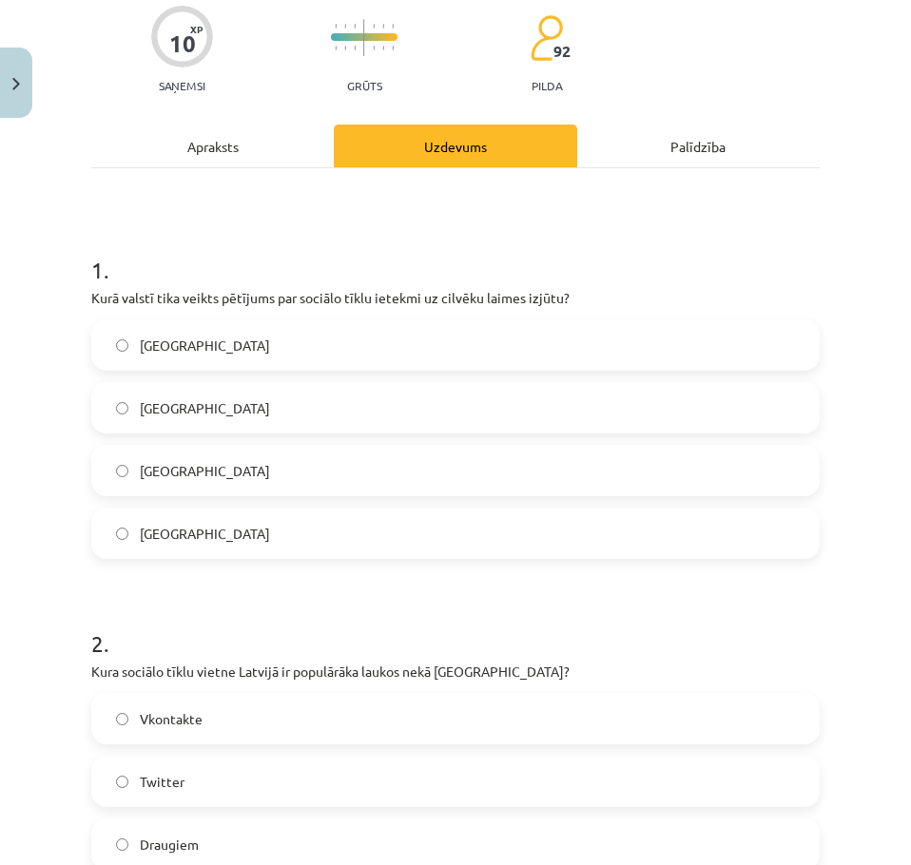
scroll to position [285, 0]
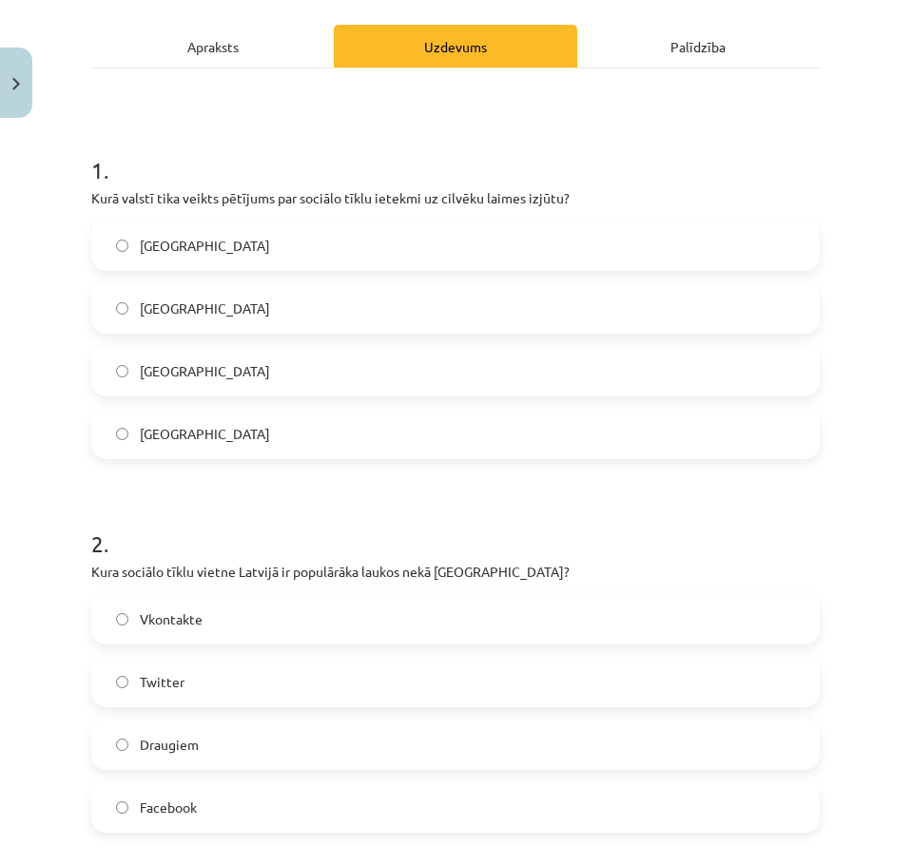
click at [179, 762] on label "Draugiem" at bounding box center [455, 745] width 725 height 48
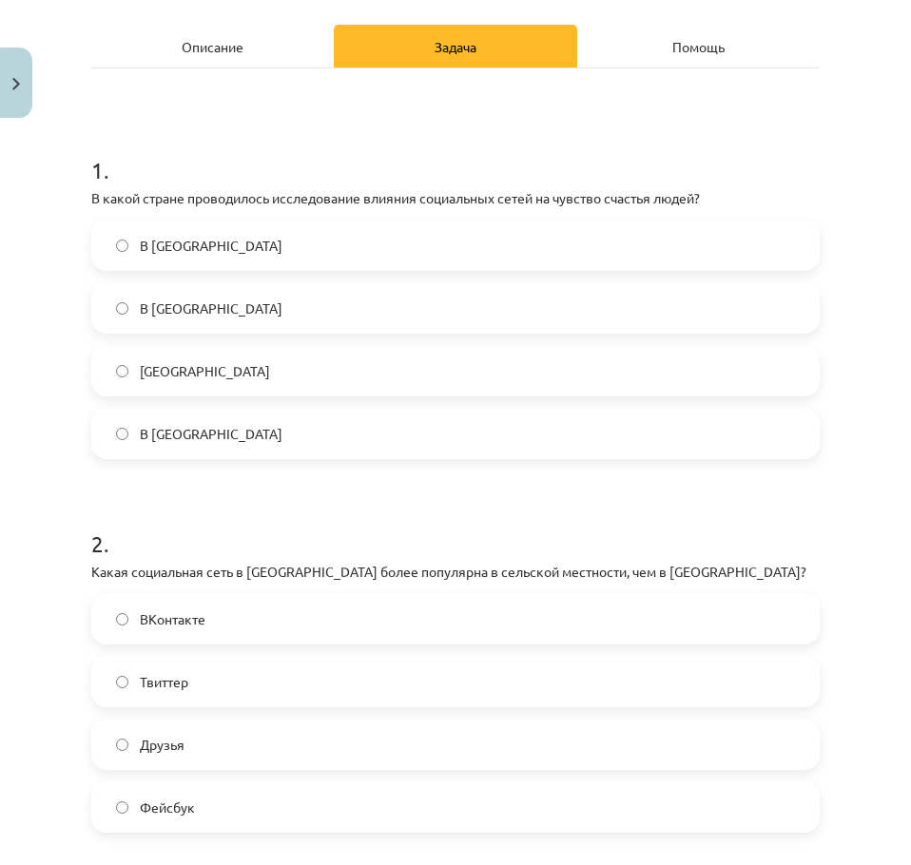
drag, startPoint x: 440, startPoint y: 464, endPoint x: 342, endPoint y: 504, distance: 105.8
click at [342, 504] on h1 "2 ." at bounding box center [455, 526] width 728 height 59
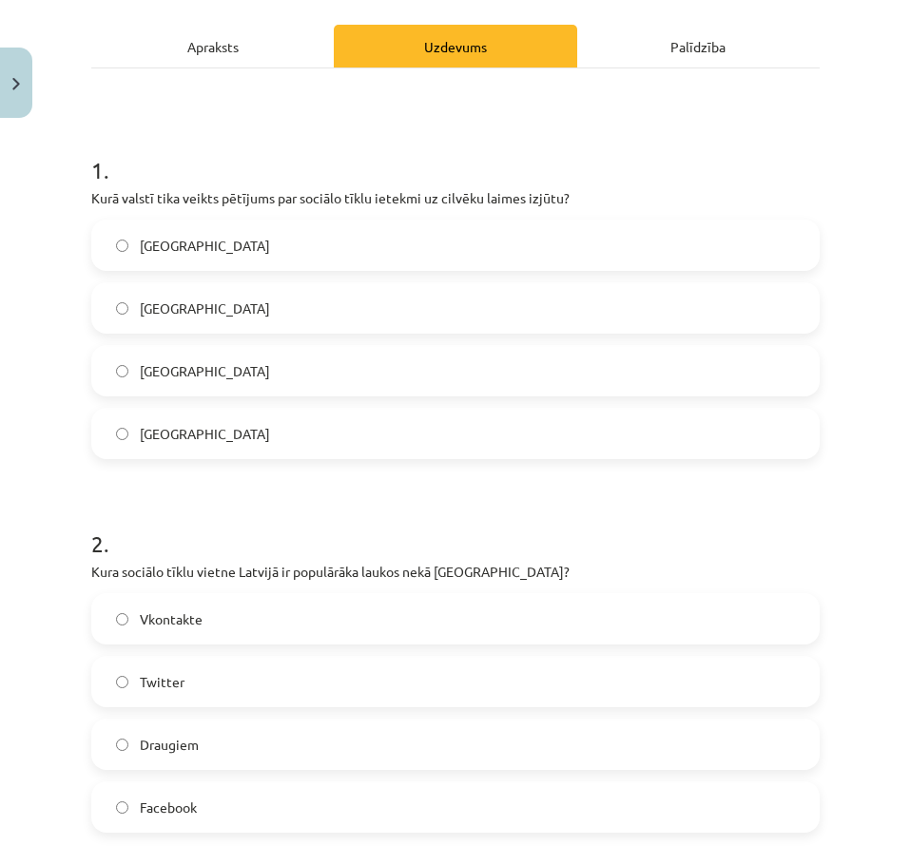
click at [789, 197] on p "Kurā valstī tika veikts pētījums par sociālo tīklu ietekmi uz cilvēku laimes iz…" at bounding box center [455, 198] width 728 height 20
drag, startPoint x: 638, startPoint y: 220, endPoint x: 378, endPoint y: 187, distance: 261.6
click at [379, 187] on div "1 . Kurā valstī tika veikts pētījums par sociālo tīklu ietekmi uz cilvēku laime…" at bounding box center [455, 292] width 728 height 336
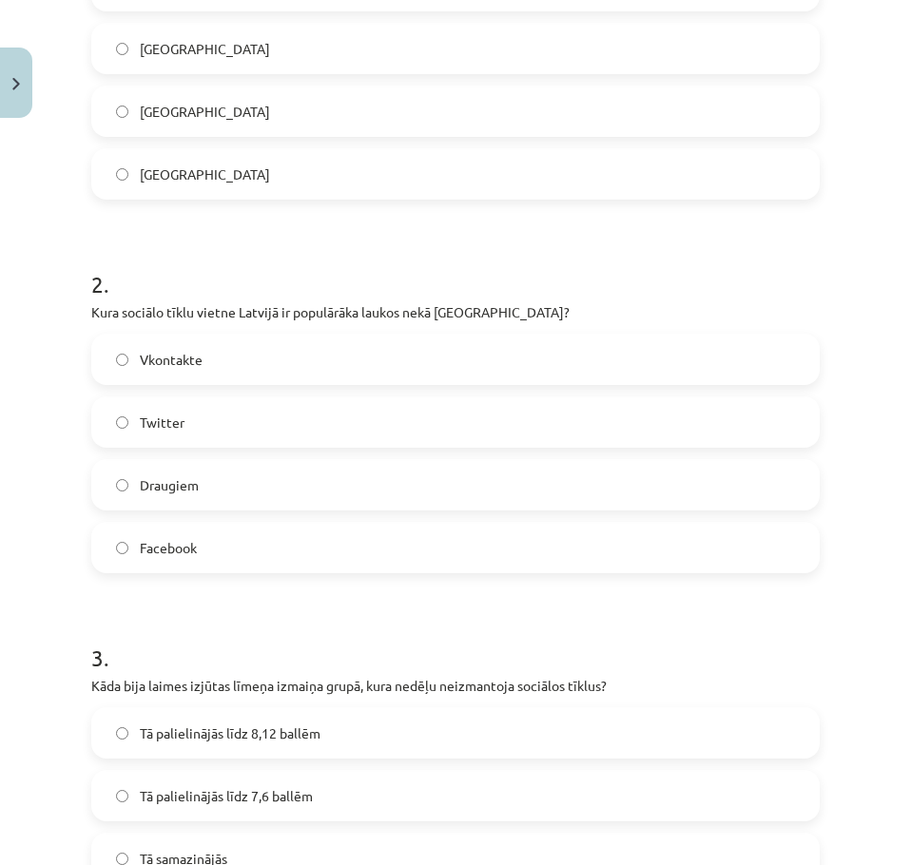
scroll to position [571, 0]
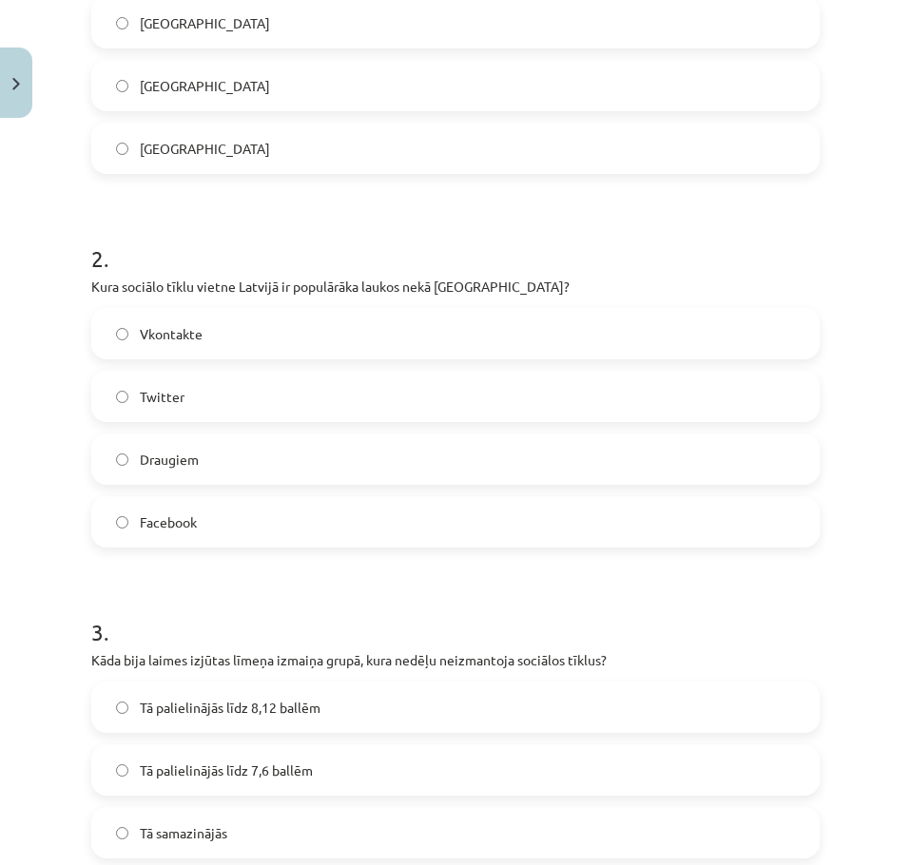
click at [273, 262] on h1 "2 ." at bounding box center [455, 241] width 728 height 59
drag, startPoint x: 660, startPoint y: 248, endPoint x: 614, endPoint y: 260, distance: 47.0
click at [658, 248] on h1 "2 ." at bounding box center [455, 241] width 728 height 59
click at [745, 482] on label "Draugiem" at bounding box center [455, 460] width 725 height 48
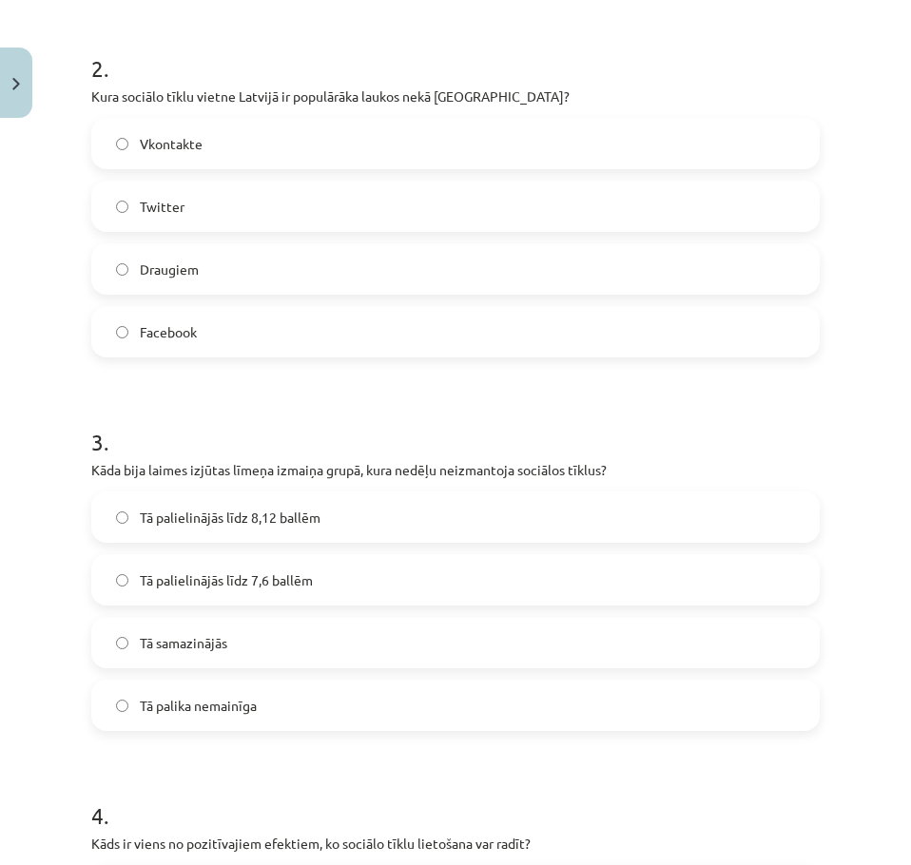
click at [339, 572] on label "Tā palielinājās līdz 7,6 ballēm" at bounding box center [455, 580] width 725 height 48
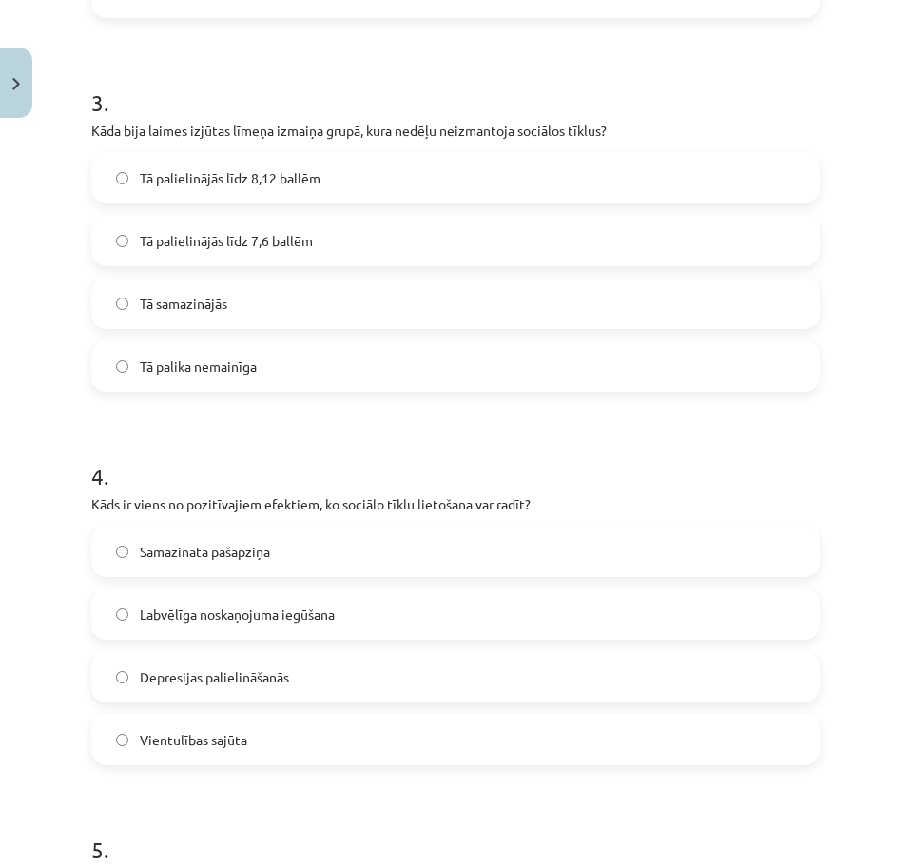
scroll to position [1236, 0]
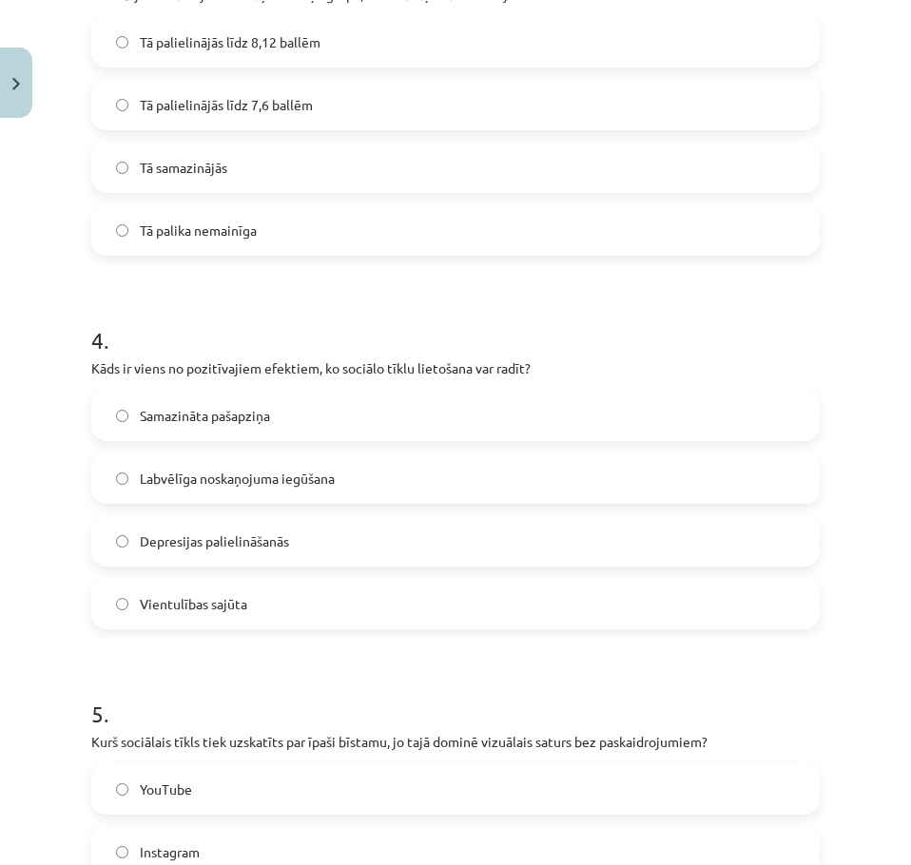
click at [316, 474] on span "Labvēlīga noskaņojuma iegūšana" at bounding box center [237, 479] width 195 height 20
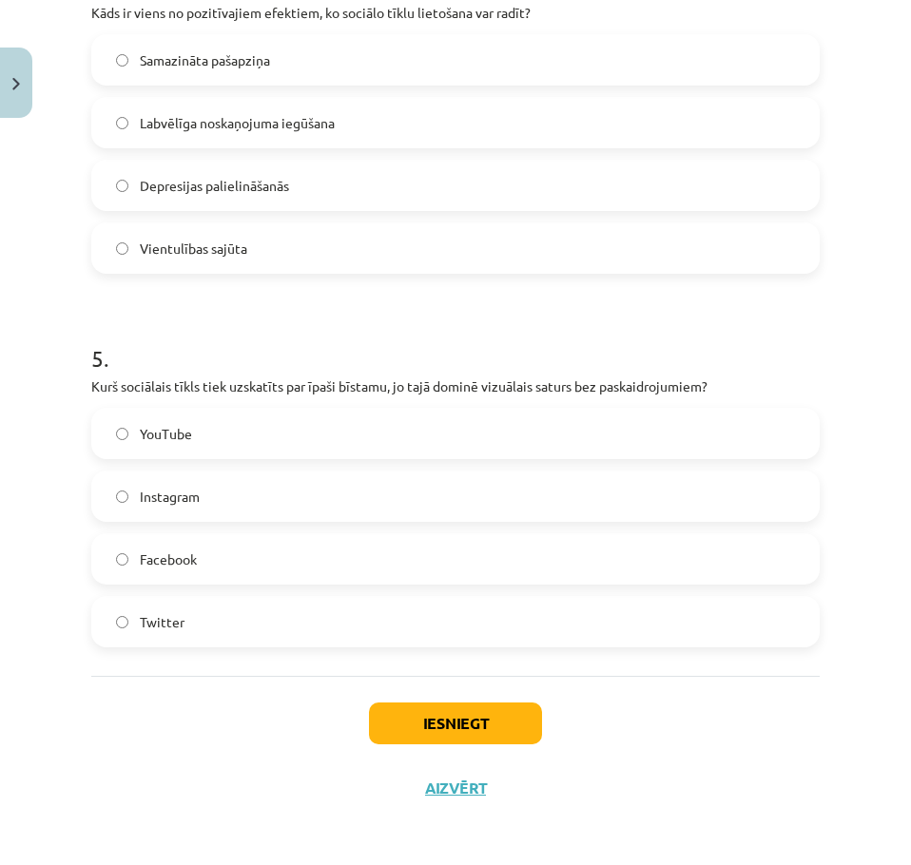
scroll to position [1595, 0]
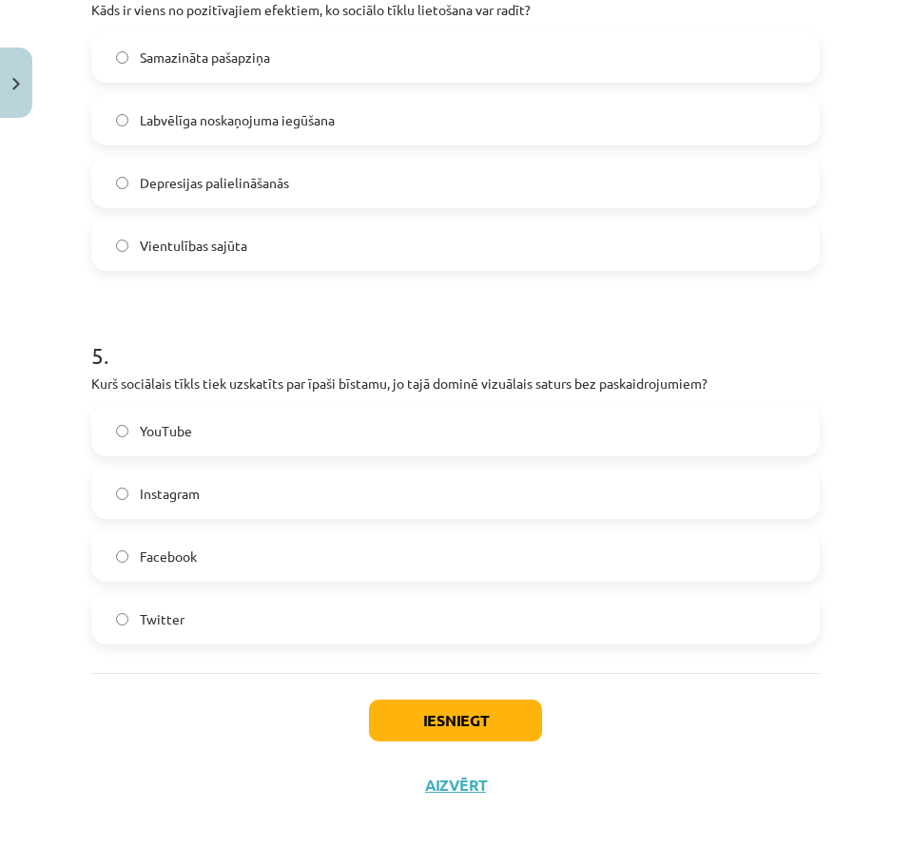
click at [236, 499] on label "Instagram" at bounding box center [455, 494] width 725 height 48
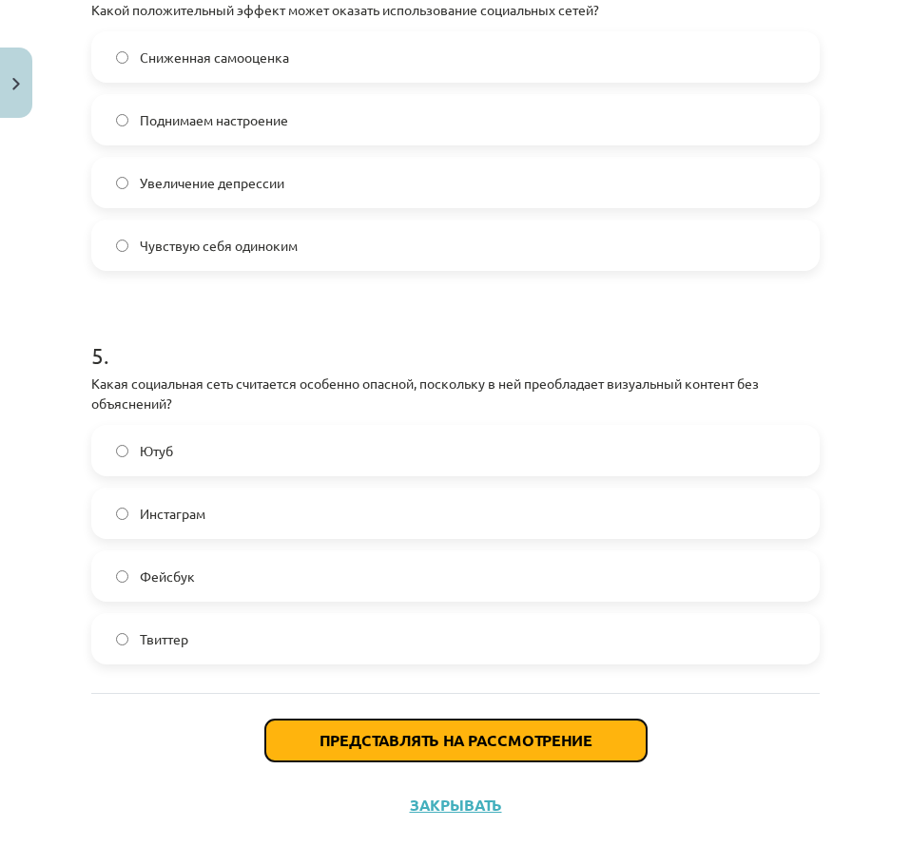
click at [338, 746] on font "Представлять на рассмотрение" at bounding box center [456, 740] width 273 height 20
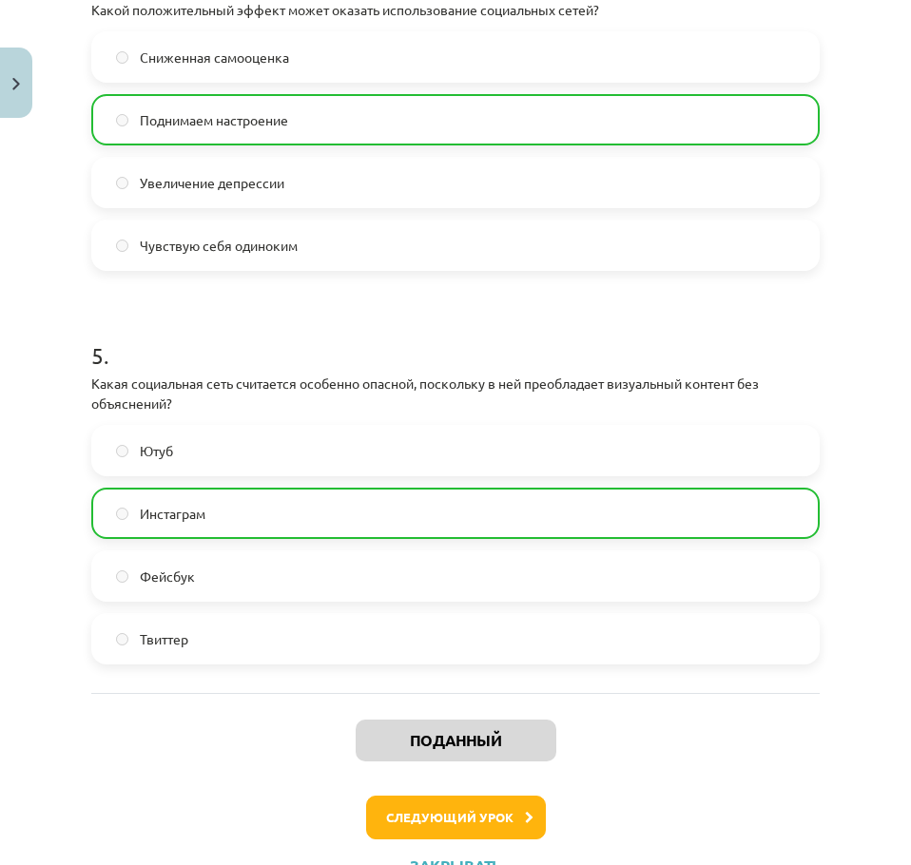
drag, startPoint x: 319, startPoint y: 738, endPoint x: 201, endPoint y: 680, distance: 131.4
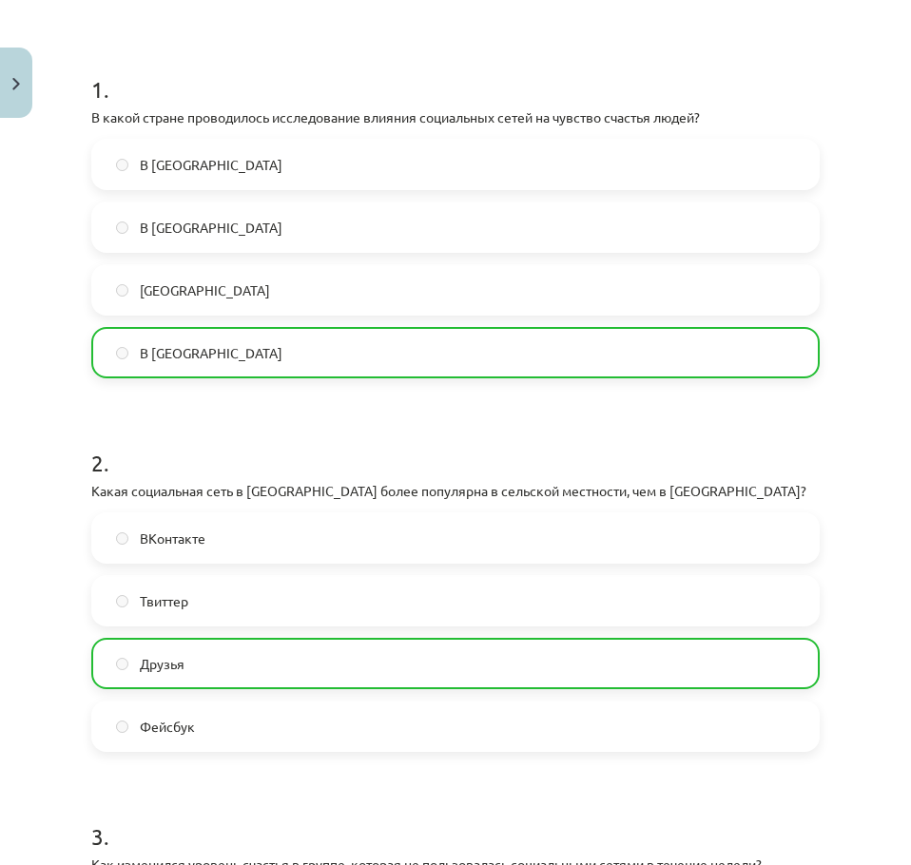
scroll to position [0, 0]
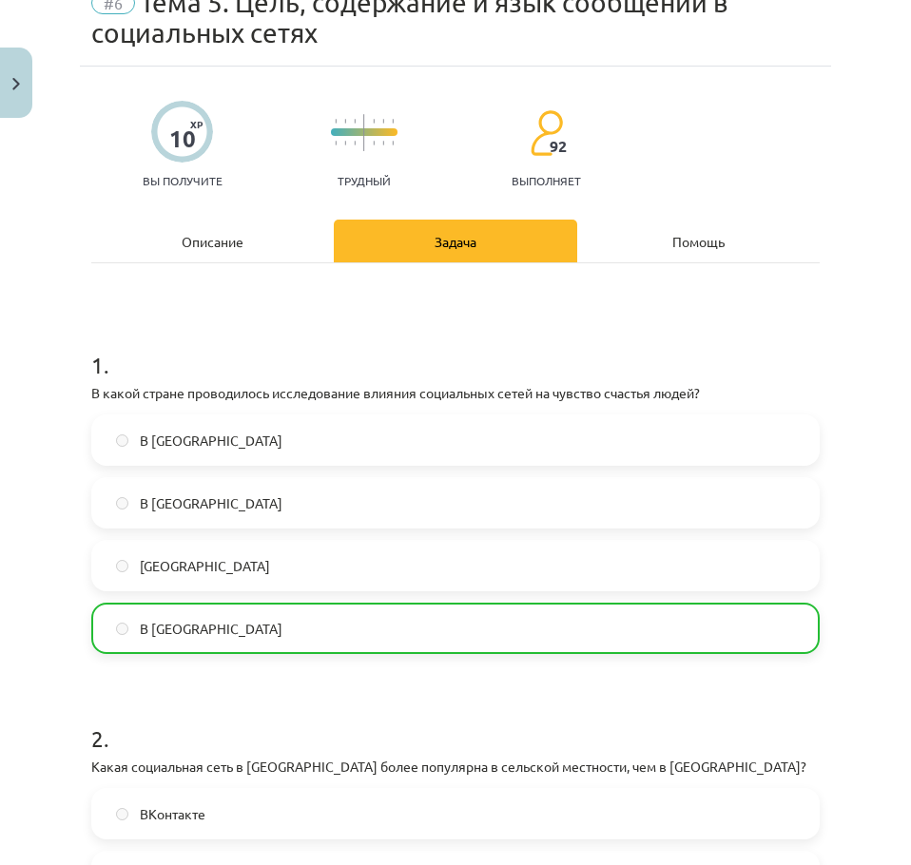
drag, startPoint x: 226, startPoint y: 664, endPoint x: 197, endPoint y: 873, distance: 211.3
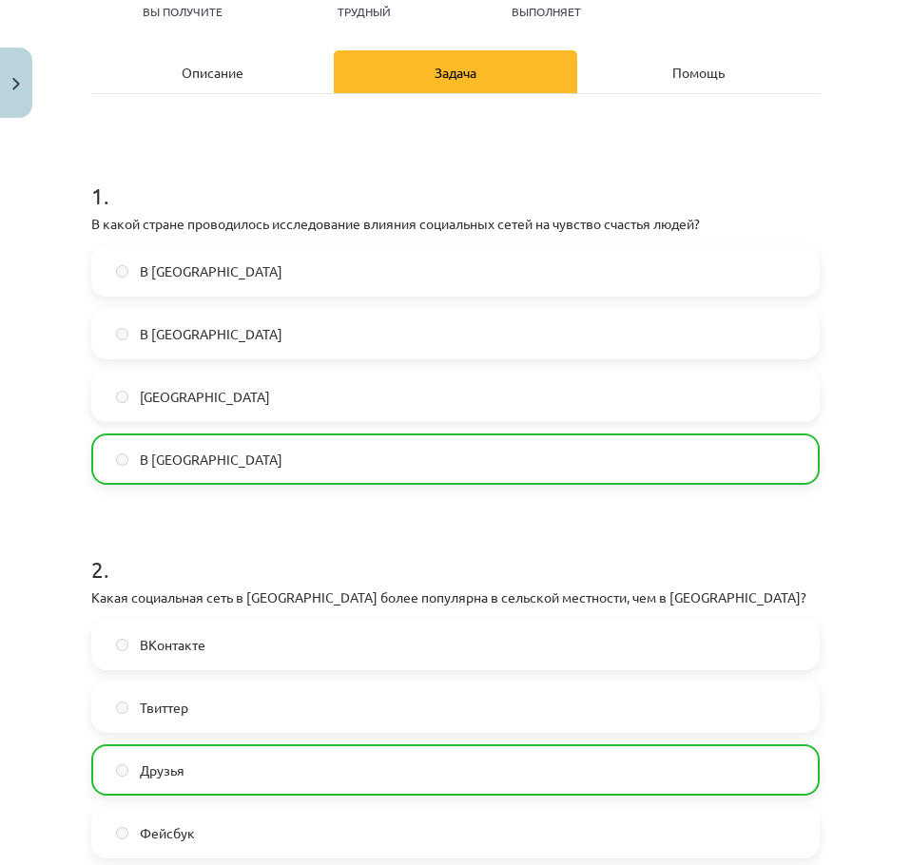
scroll to position [826, 0]
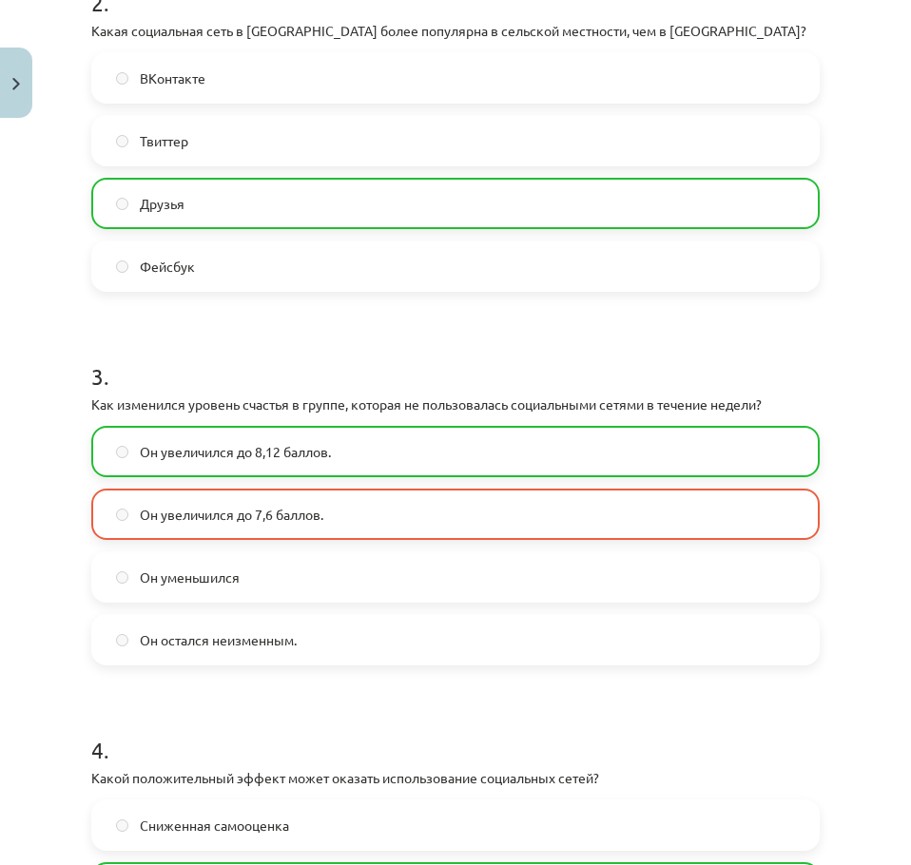
drag, startPoint x: 211, startPoint y: 636, endPoint x: 117, endPoint y: 390, distance: 263.7
click at [115, 383] on h1 "3 ." at bounding box center [455, 359] width 728 height 59
drag, startPoint x: 172, startPoint y: 467, endPoint x: 345, endPoint y: 525, distance: 182.5
click at [345, 525] on div "Он увеличился до 8,12 баллов. Он увеличился до 7,6 баллов. Он уменьшился Он ост…" at bounding box center [455, 546] width 728 height 240
click at [300, 381] on h1 "3 ." at bounding box center [455, 359] width 728 height 59
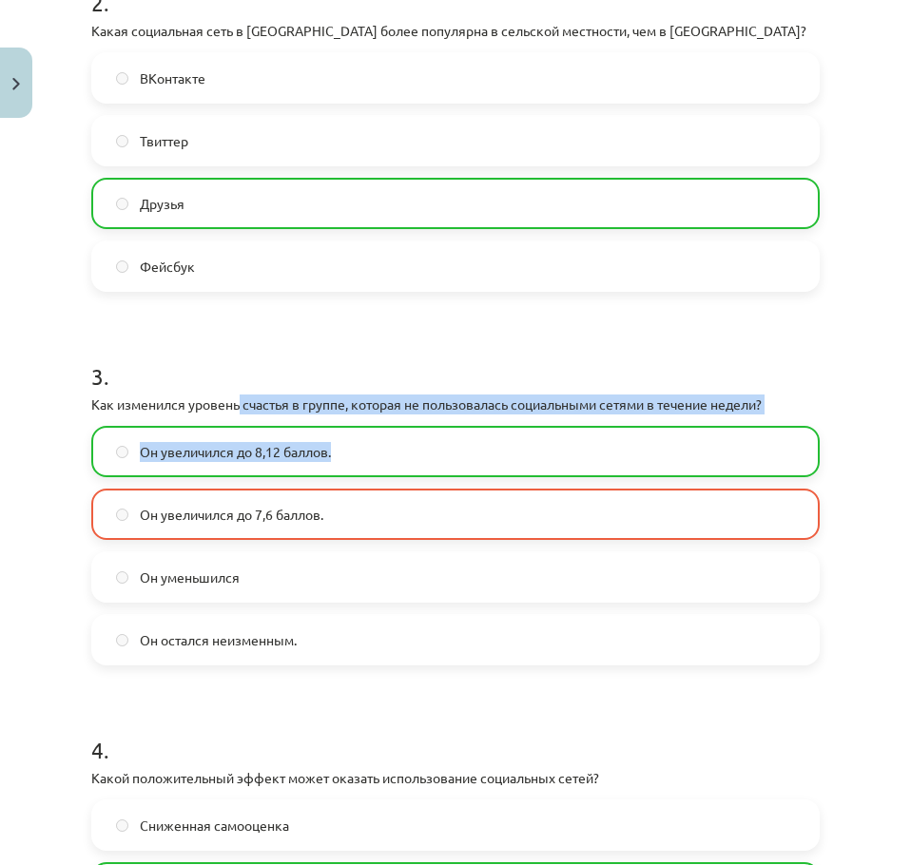
drag, startPoint x: 339, startPoint y: 407, endPoint x: 765, endPoint y: 424, distance: 425.4
click at [765, 424] on div "3 . Как изменился уровень счастья в группе, которая не пользовалась социальными…" at bounding box center [455, 498] width 728 height 336
click at [772, 403] on p "Как изменился уровень счастья в группе, которая не пользовалась социальными сет…" at bounding box center [455, 405] width 728 height 20
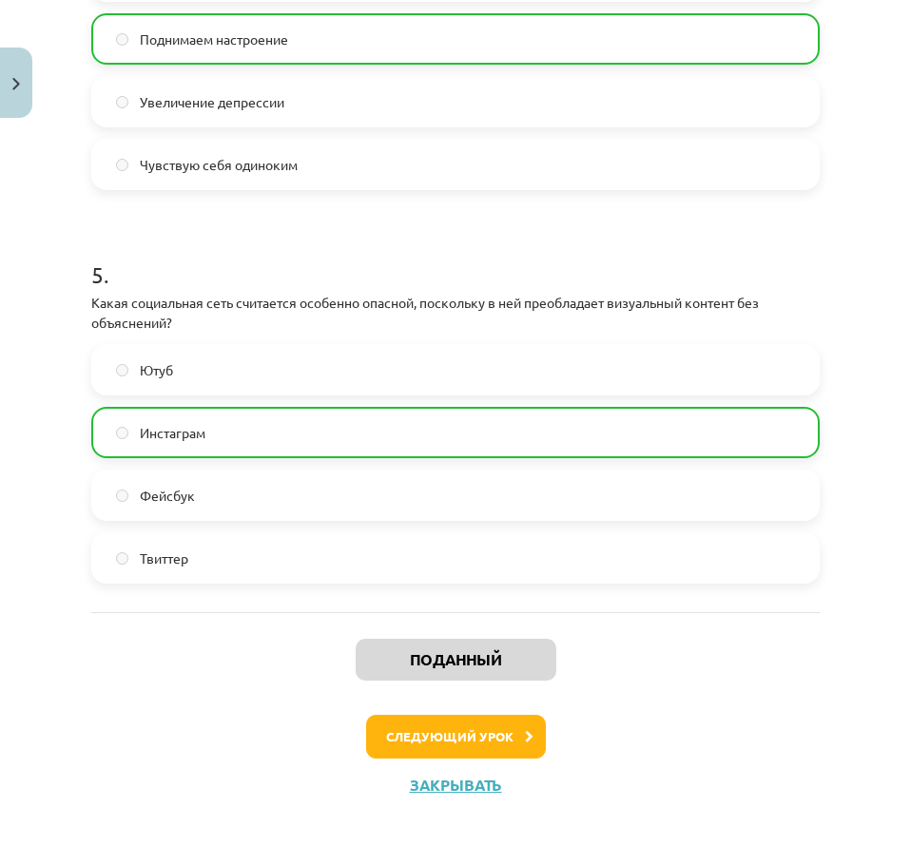
drag, startPoint x: 799, startPoint y: 368, endPoint x: 628, endPoint y: 781, distance: 446.8
click at [463, 735] on font "Следующий урок" at bounding box center [449, 736] width 127 height 16
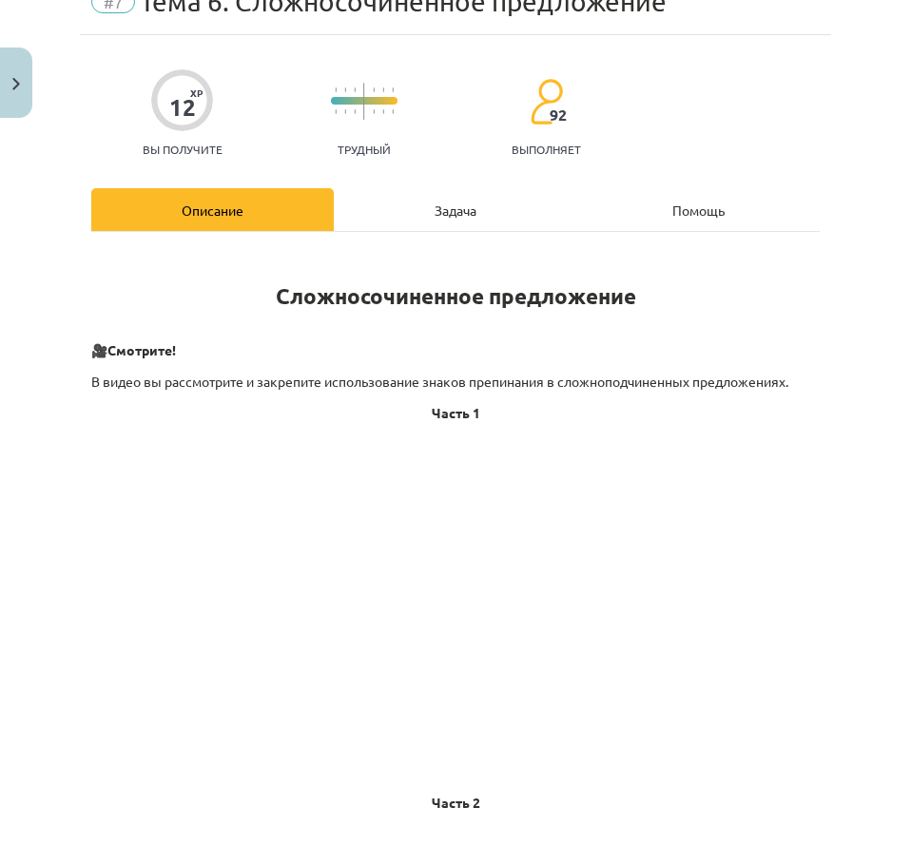
scroll to position [48, 0]
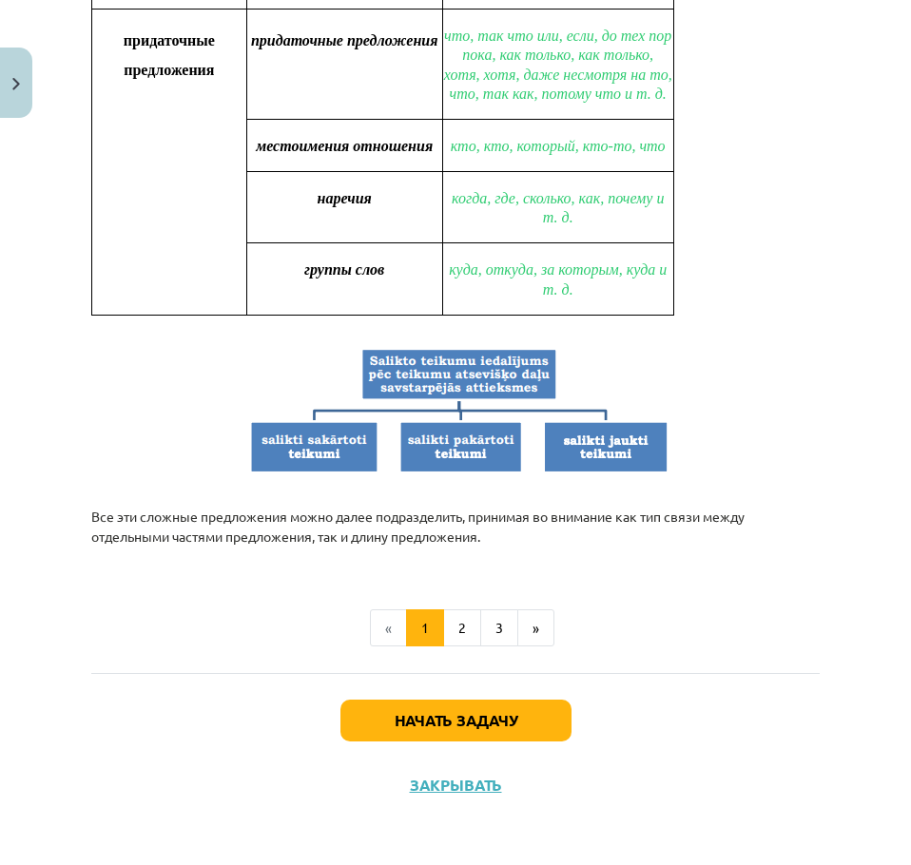
drag, startPoint x: 789, startPoint y: 585, endPoint x: 679, endPoint y: 726, distance: 178.8
click at [436, 715] on font "Начать задачу" at bounding box center [456, 720] width 123 height 20
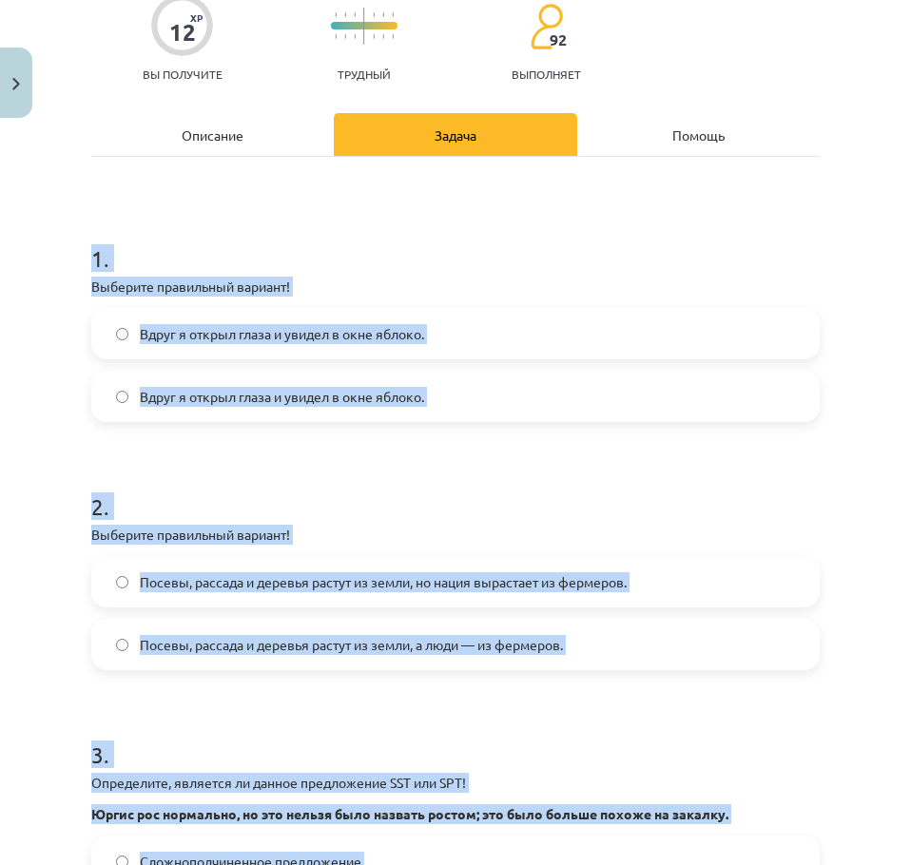
scroll to position [903, 0]
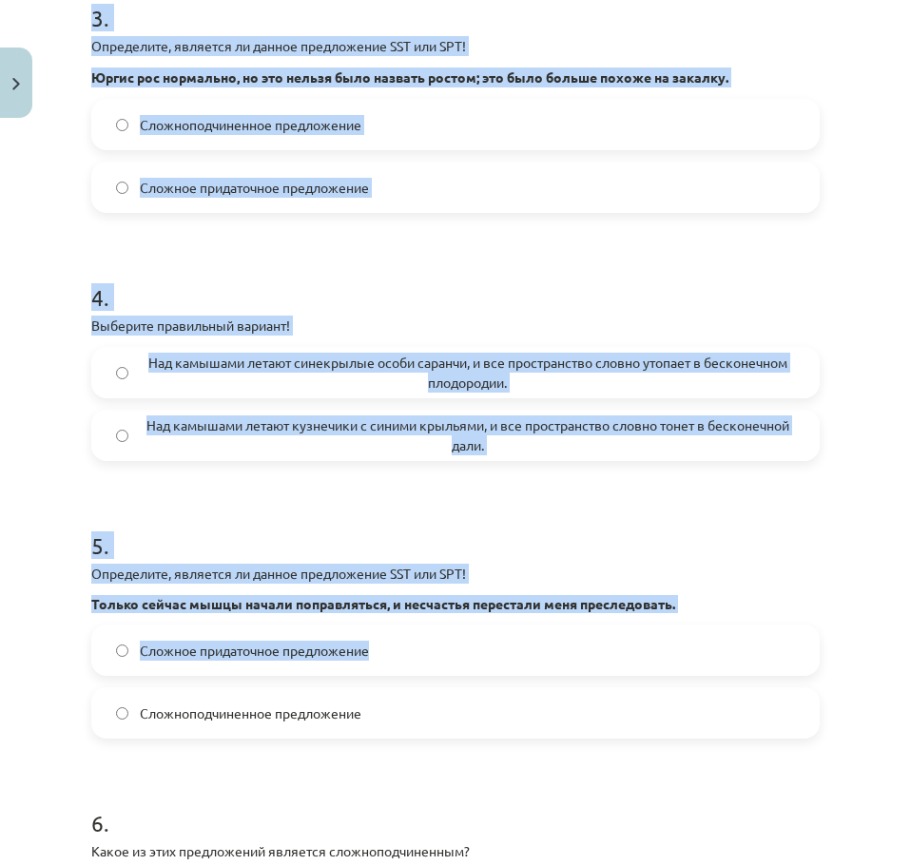
drag, startPoint x: 359, startPoint y: 541, endPoint x: 424, endPoint y: 622, distance: 103.5
click at [424, 622] on div "Тема урока: Учебный материал по тесту для 1 класса по латышскому языку #7 Тема …" at bounding box center [455, 432] width 911 height 865
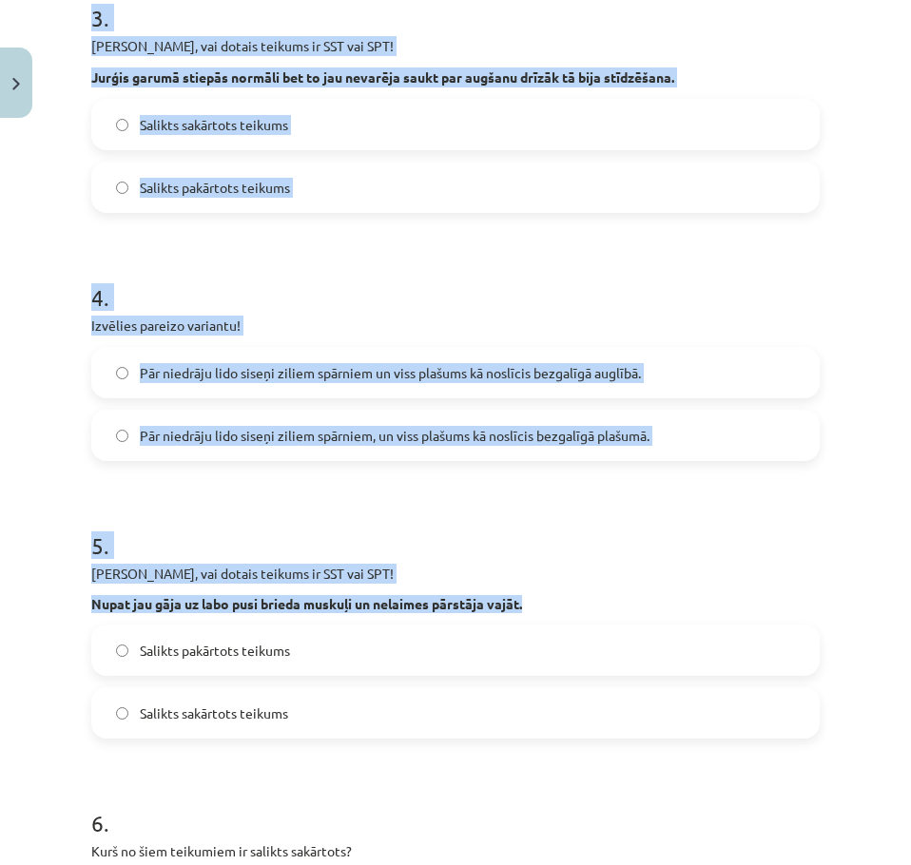
drag, startPoint x: 786, startPoint y: 238, endPoint x: 782, endPoint y: 262, distance: 25.2
click at [786, 239] on form "1 . Izvēlies pareizo variantu! Pēkšņi atvēru acis un pa logu ieraudzīju ābolu. …" at bounding box center [455, 293] width 728 height 1637
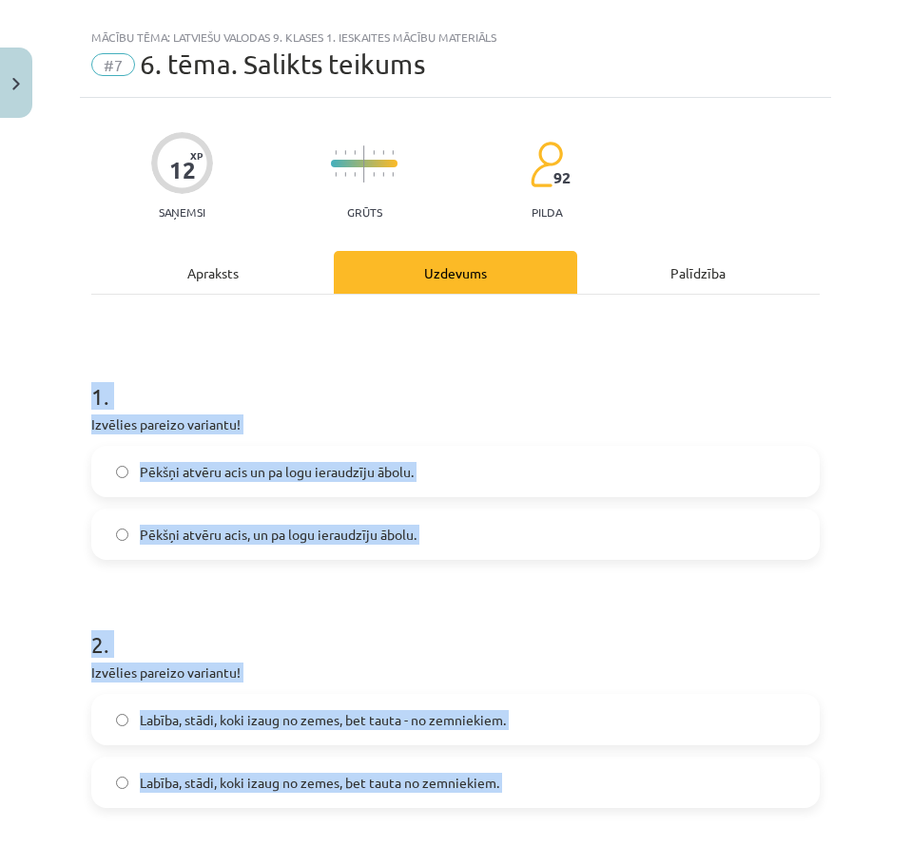
scroll to position [0, 0]
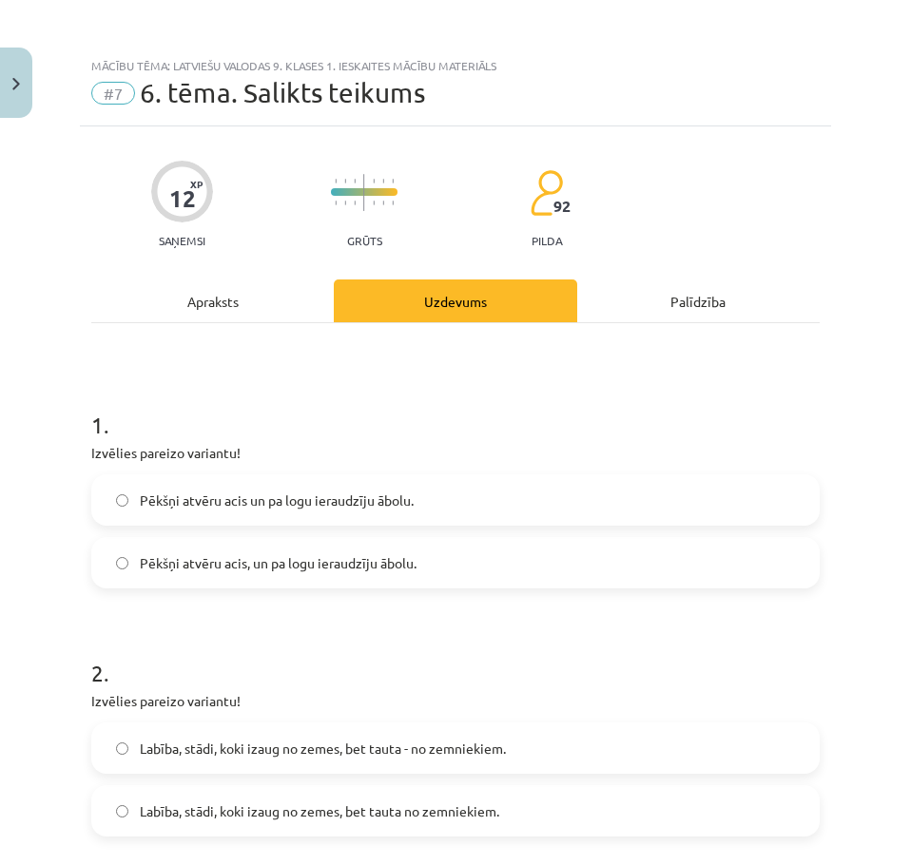
click at [69, 410] on div "Mācību tēma: Latviešu valodas 9. klases 1. ieskaites mācību materiāls #7 6. tēm…" at bounding box center [455, 432] width 911 height 865
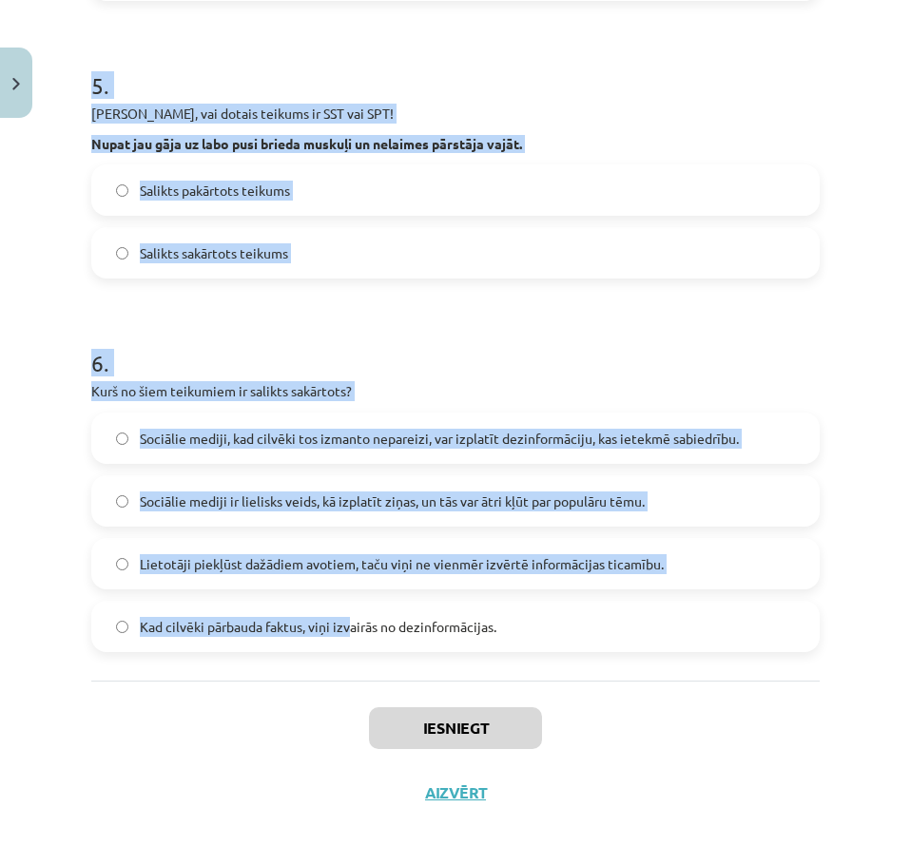
scroll to position [1371, 0]
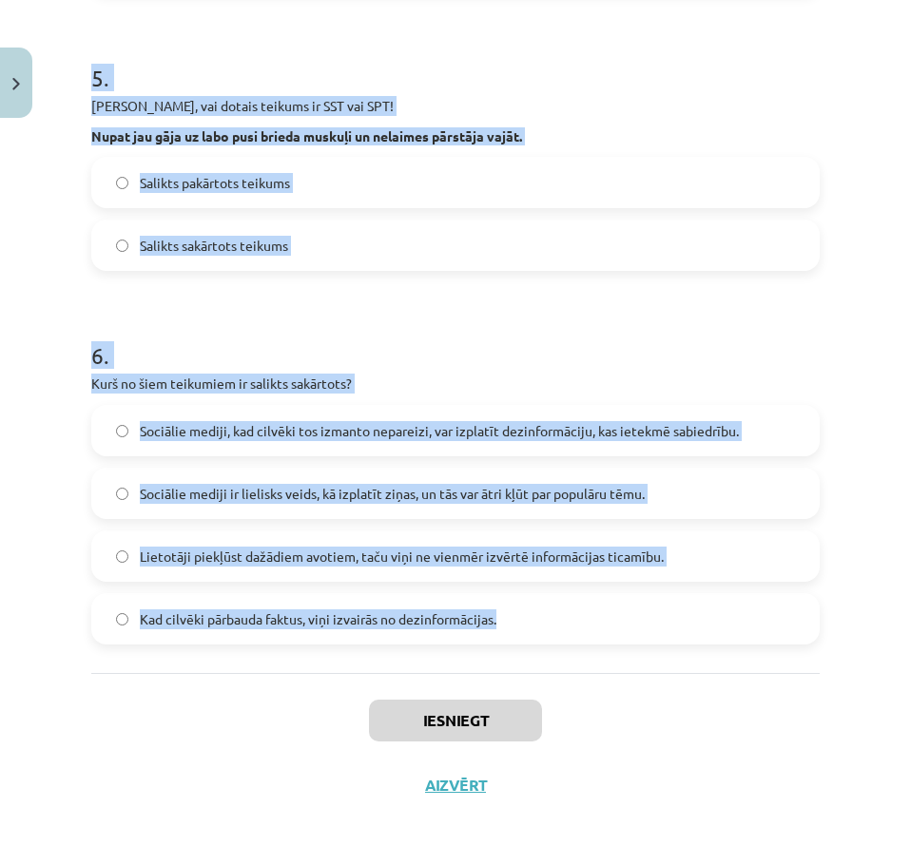
drag, startPoint x: 81, startPoint y: 450, endPoint x: 548, endPoint y: 630, distance: 500.3
copy form "Izvēlies pareizo variantu! Pēkšņi atvēru acis un pa logu ieraudzīju ābolu. Pēkš…"
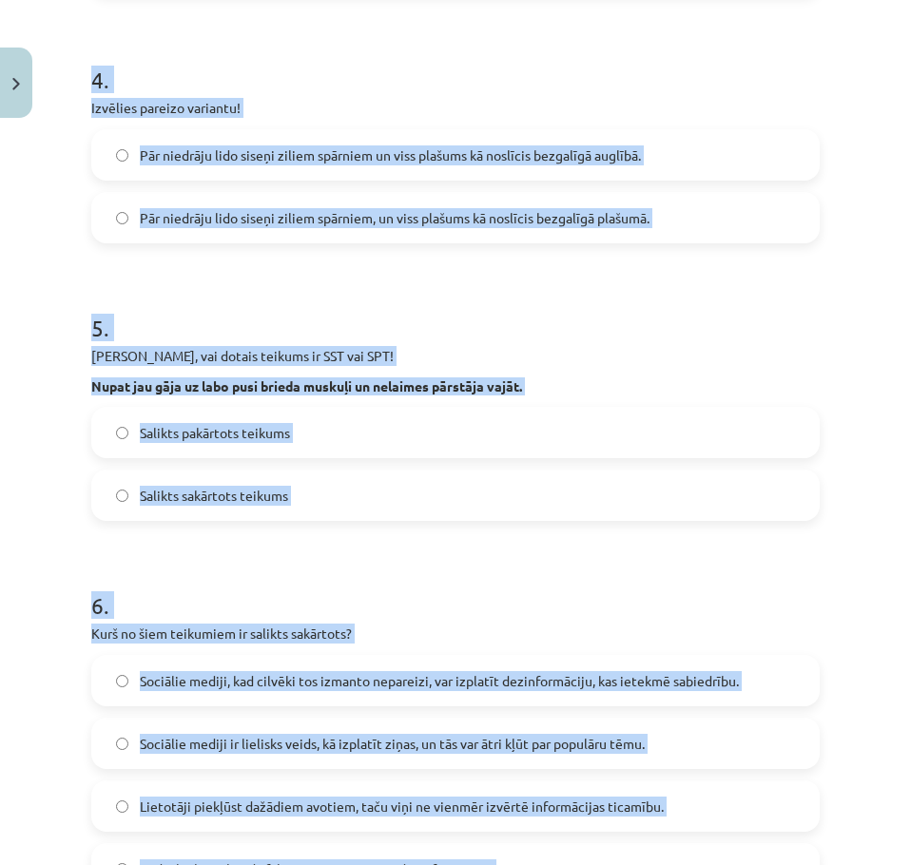
scroll to position [0, 0]
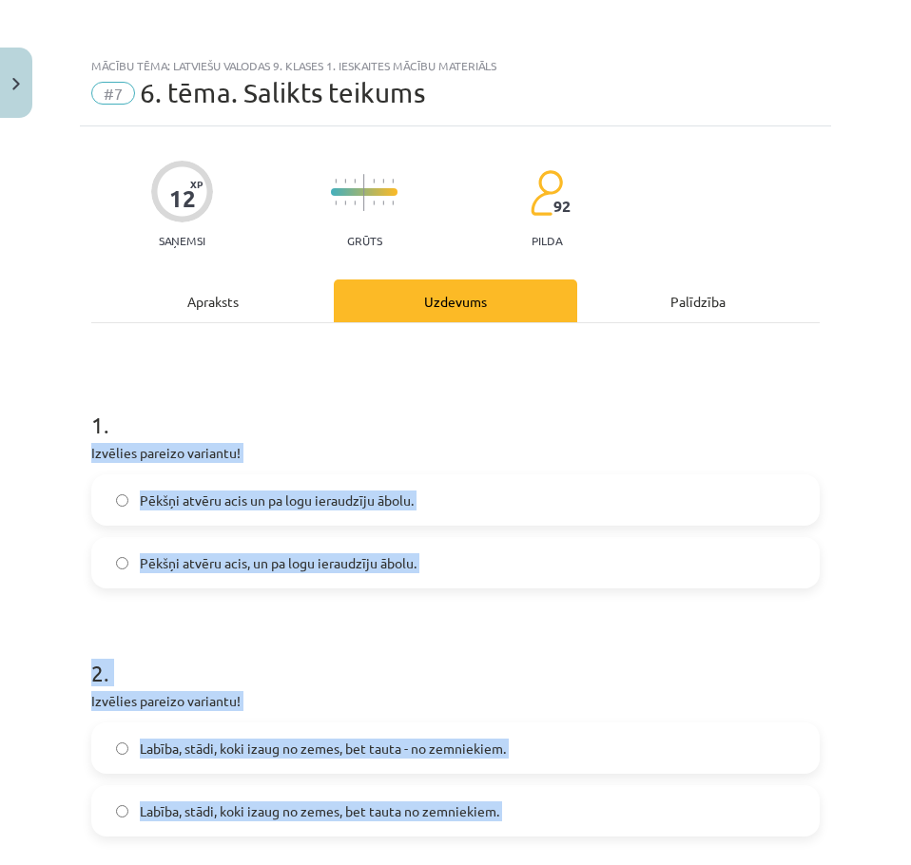
drag, startPoint x: 28, startPoint y: 532, endPoint x: 46, endPoint y: 166, distance: 365.6
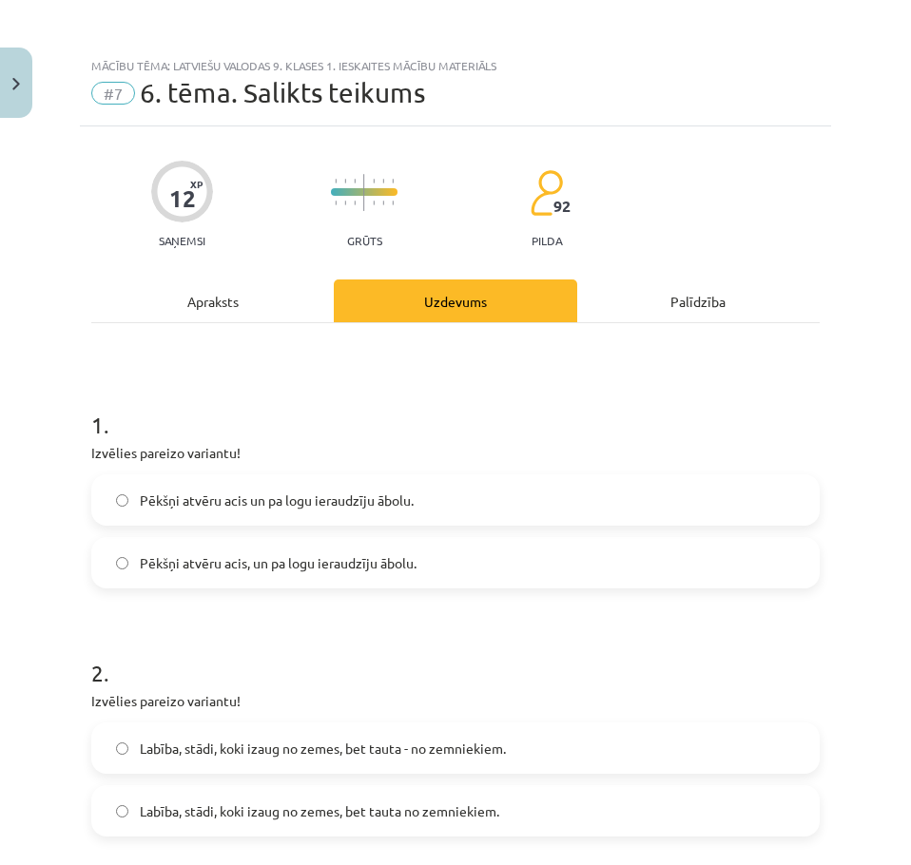
drag, startPoint x: 820, startPoint y: 279, endPoint x: 817, endPoint y: 268, distance: 10.8
click at [820, 279] on div "Mācību tēma: Latviešu valodas 9. klases 1. ieskaites mācību materiāls #7 6. tēm…" at bounding box center [455, 432] width 911 height 865
click at [234, 570] on span "Pēkšņi atvēru acis, un pa logu ieraudzīju ābolu." at bounding box center [278, 563] width 277 height 20
drag, startPoint x: 170, startPoint y: 561, endPoint x: 47, endPoint y: 515, distance: 131.8
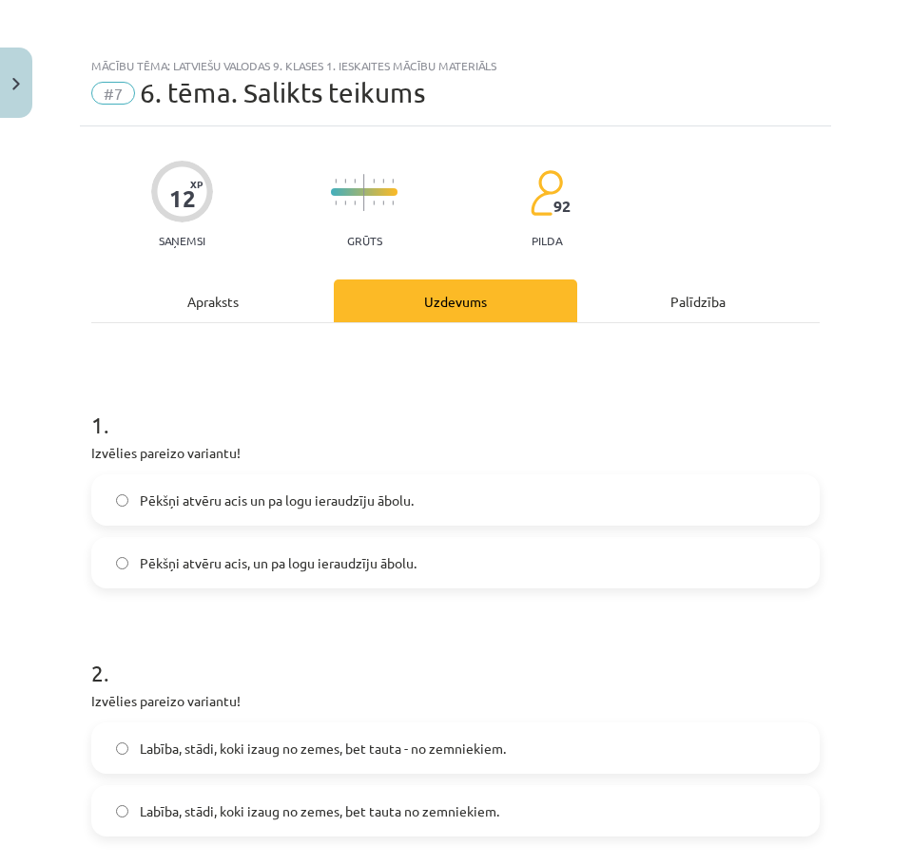
drag, startPoint x: 47, startPoint y: 515, endPoint x: 28, endPoint y: 497, distance: 26.2
click at [28, 497] on div "Mācību tēma: Latviešu valodas 9. klases 1. ieskaites mācību materiāls #7 6. tēm…" at bounding box center [455, 432] width 911 height 865
click at [23, 496] on div "Mācību tēma: Latviešu valodas 9. klases 1. ieskaites mācību materiāls #7 6. tēm…" at bounding box center [455, 432] width 911 height 865
click at [140, 389] on h1 "1 ." at bounding box center [455, 407] width 728 height 59
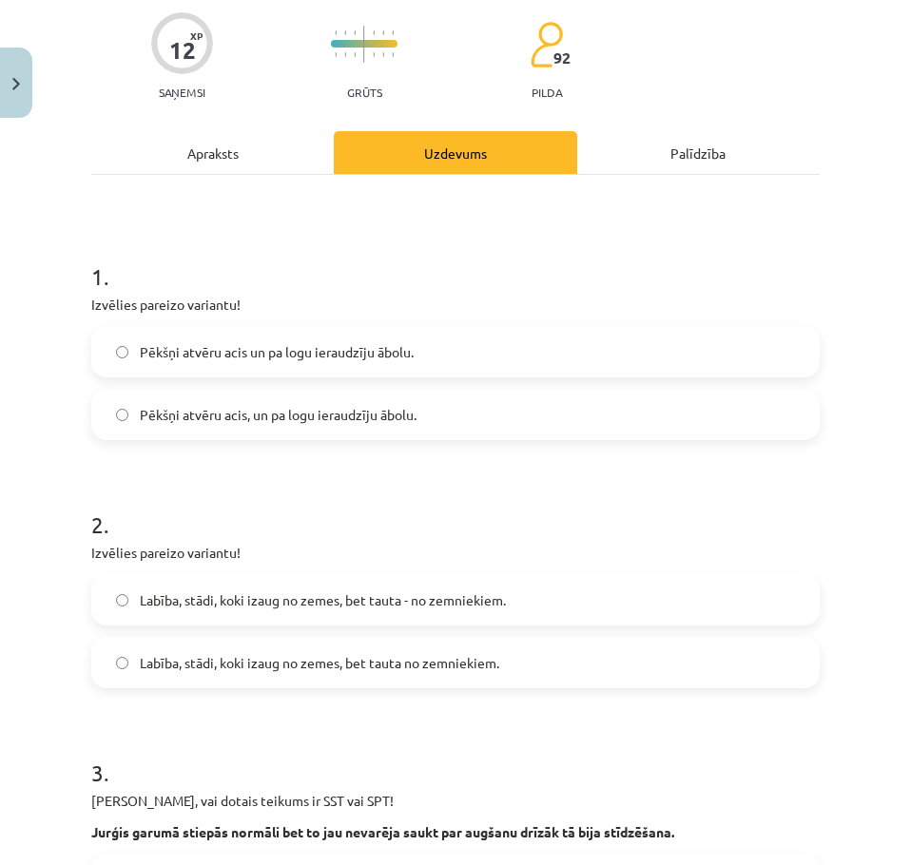
scroll to position [190, 0]
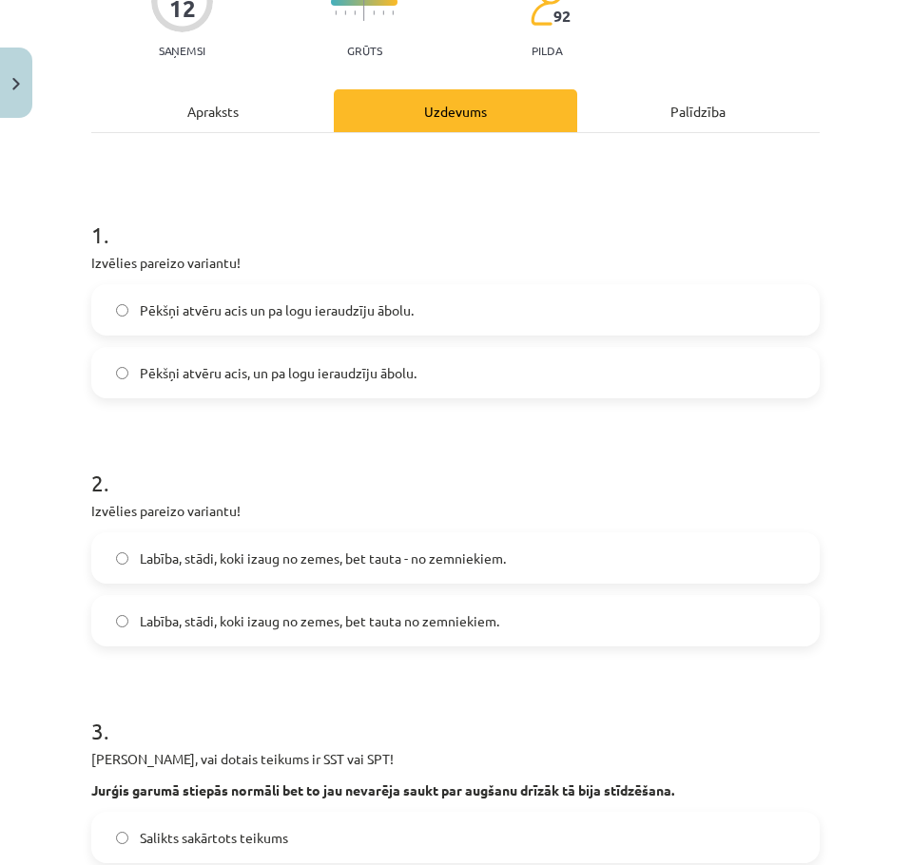
click at [213, 628] on span "Labība, stādi, koki izaug no zemes, bet tauta no zemniekiem." at bounding box center [319, 621] width 359 height 20
click at [226, 573] on label "Labība, stādi, koki izaug no zemes, bet tauta - no zemniekiem." at bounding box center [455, 558] width 725 height 48
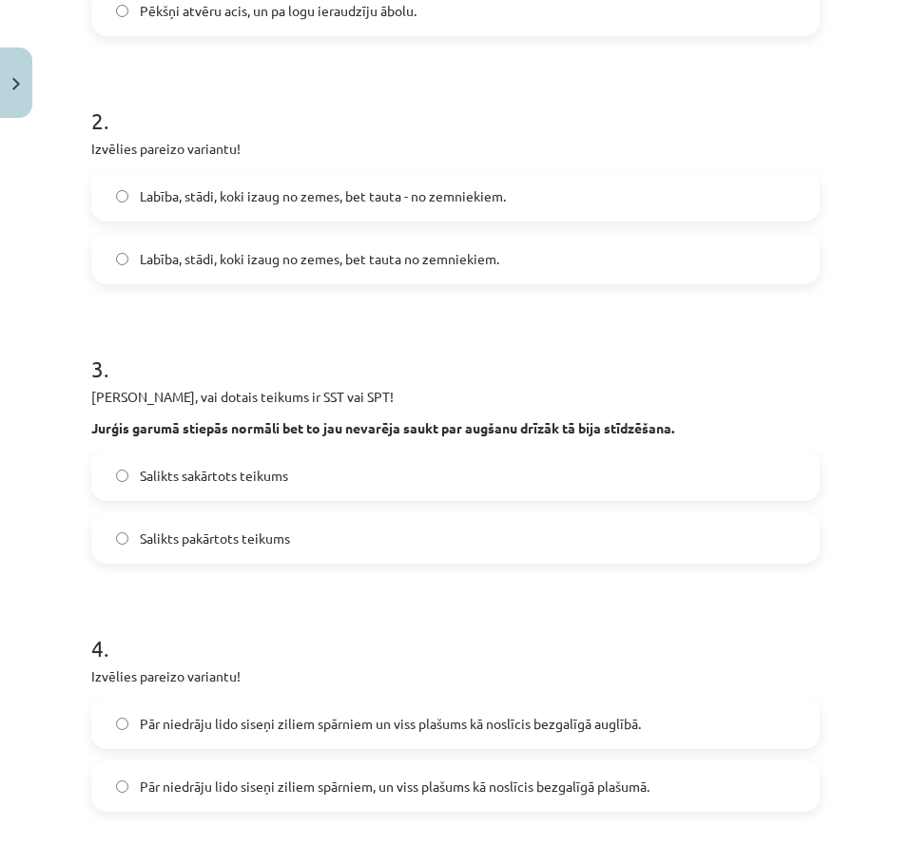
scroll to position [571, 0]
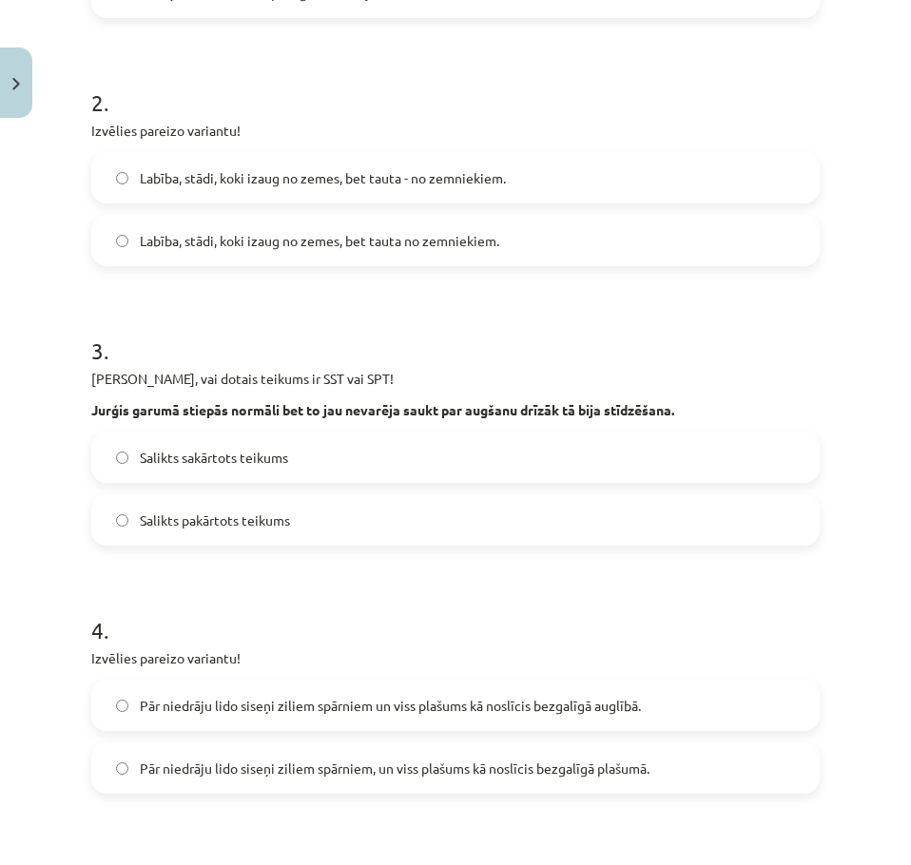
click at [181, 467] on span "Salikts sakārtots teikums" at bounding box center [214, 458] width 148 height 20
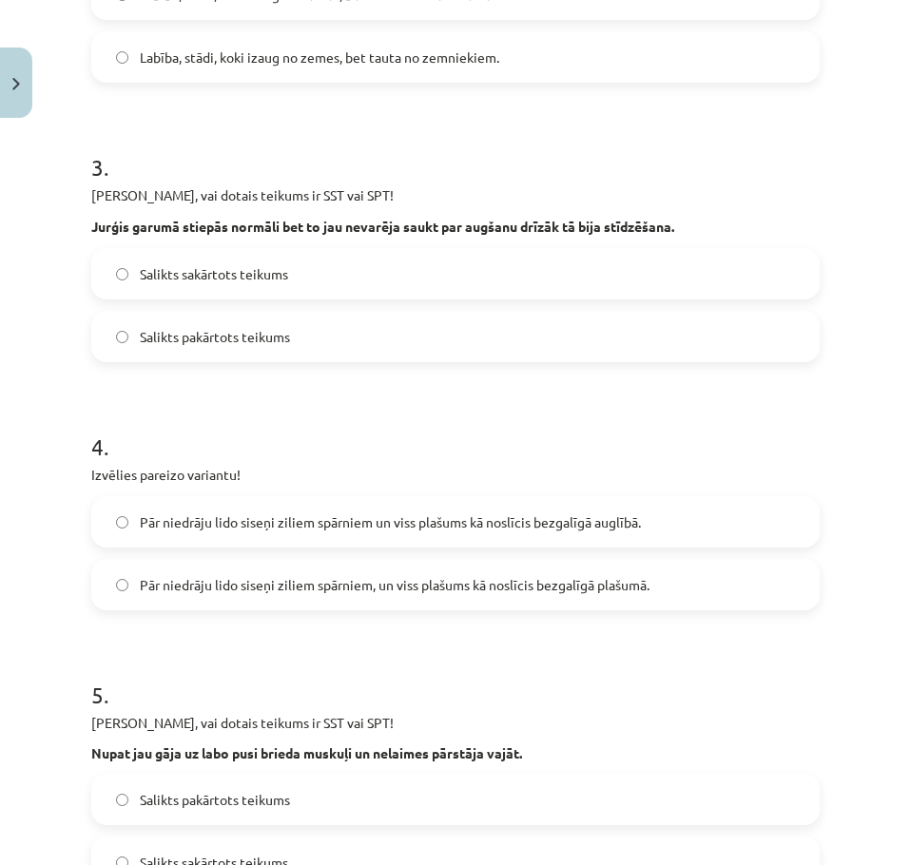
scroll to position [761, 0]
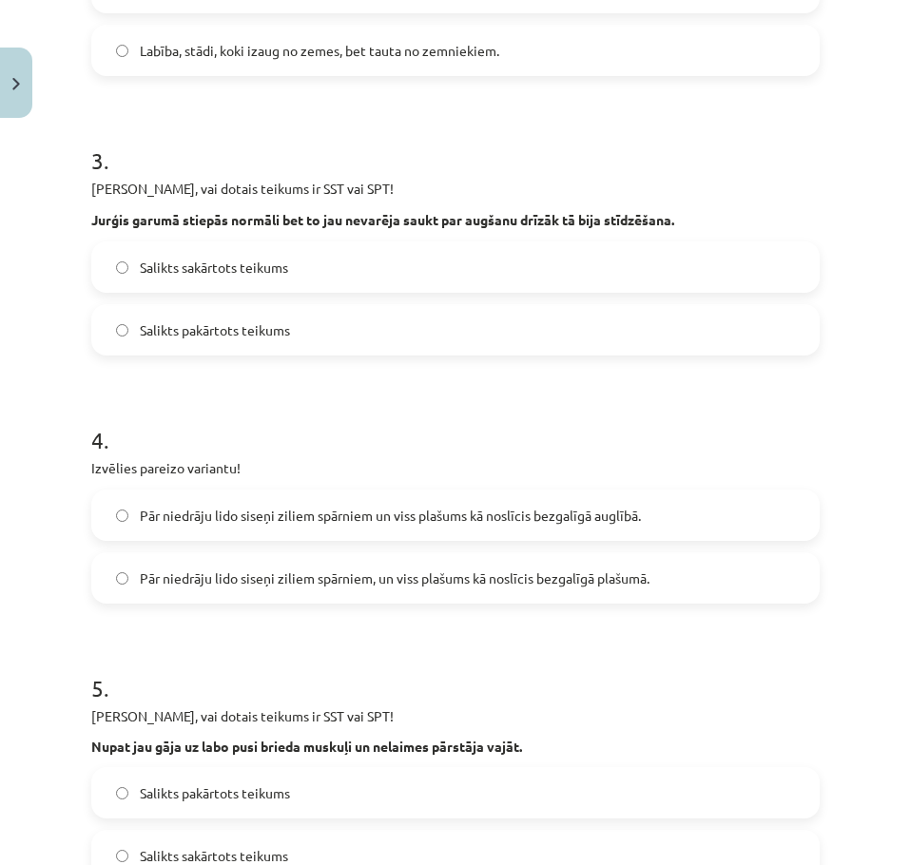
click at [239, 567] on label "Pār niedrāju lido siseņi ziliem spārniem, un viss plašums kā noslīcis bezgalīgā…" at bounding box center [455, 578] width 725 height 48
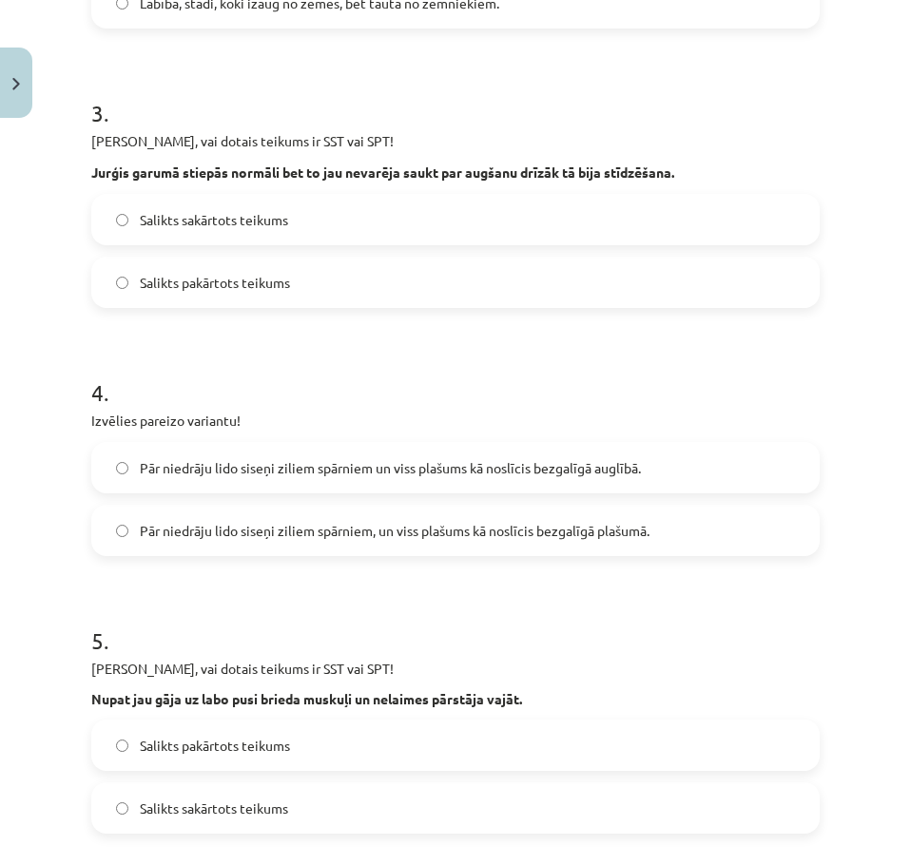
scroll to position [1046, 0]
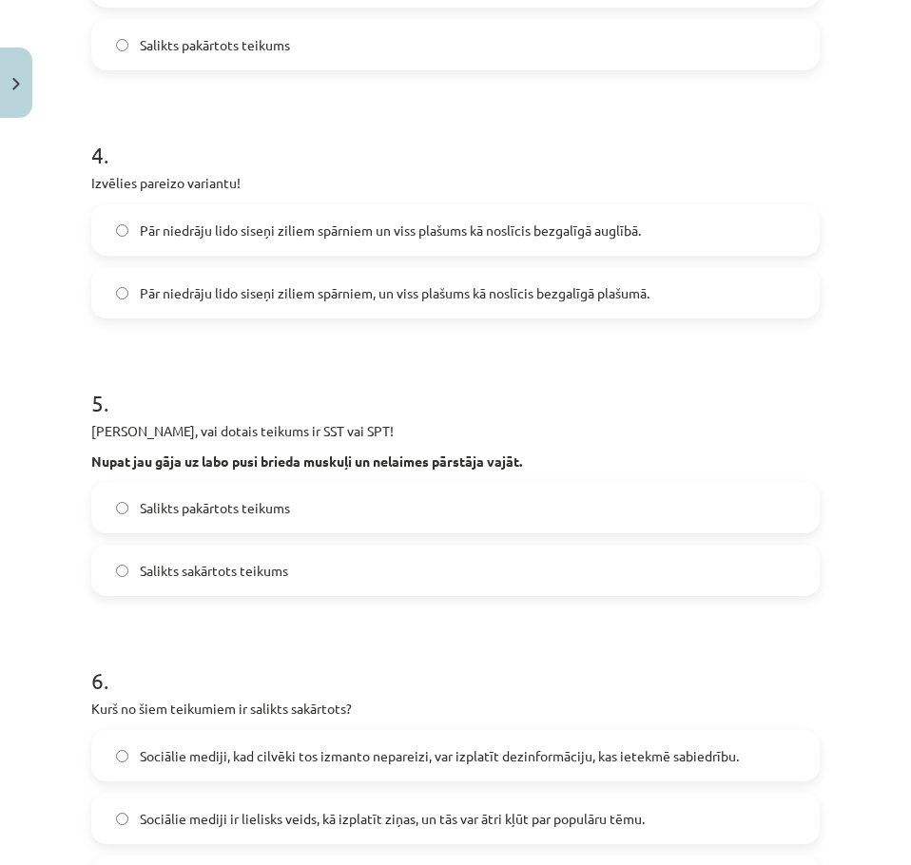
click at [194, 507] on span "Salikts pakārtots teikums" at bounding box center [215, 508] width 150 height 20
click at [181, 587] on label "Salikts sakārtots teikums" at bounding box center [455, 571] width 725 height 48
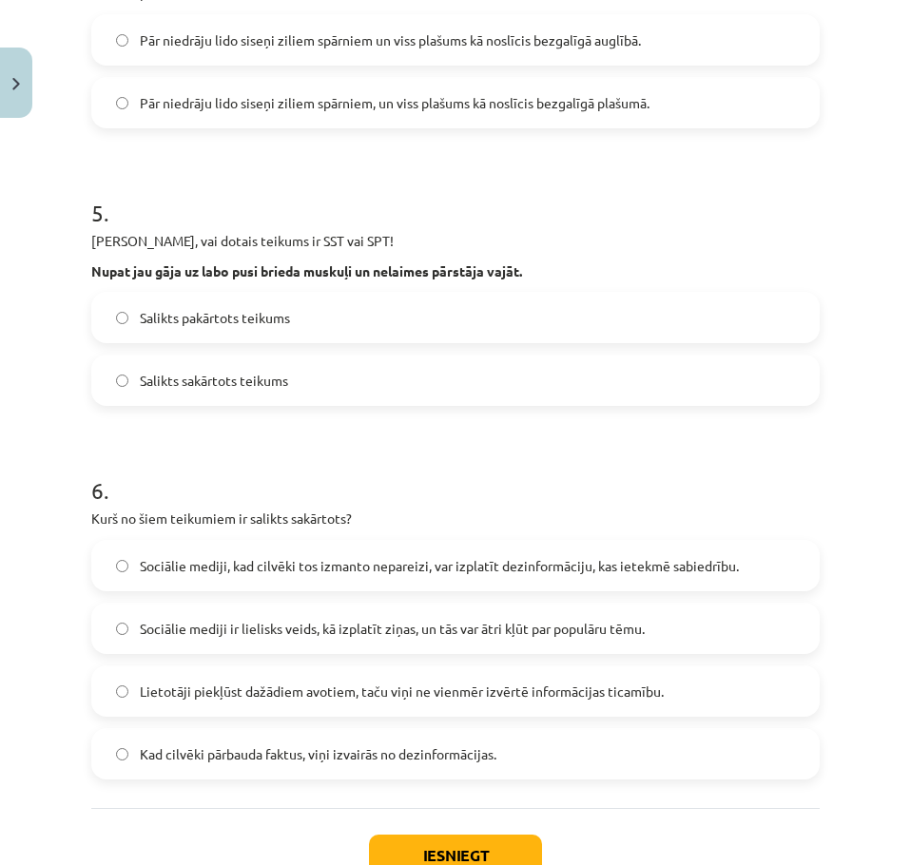
scroll to position [1331, 0]
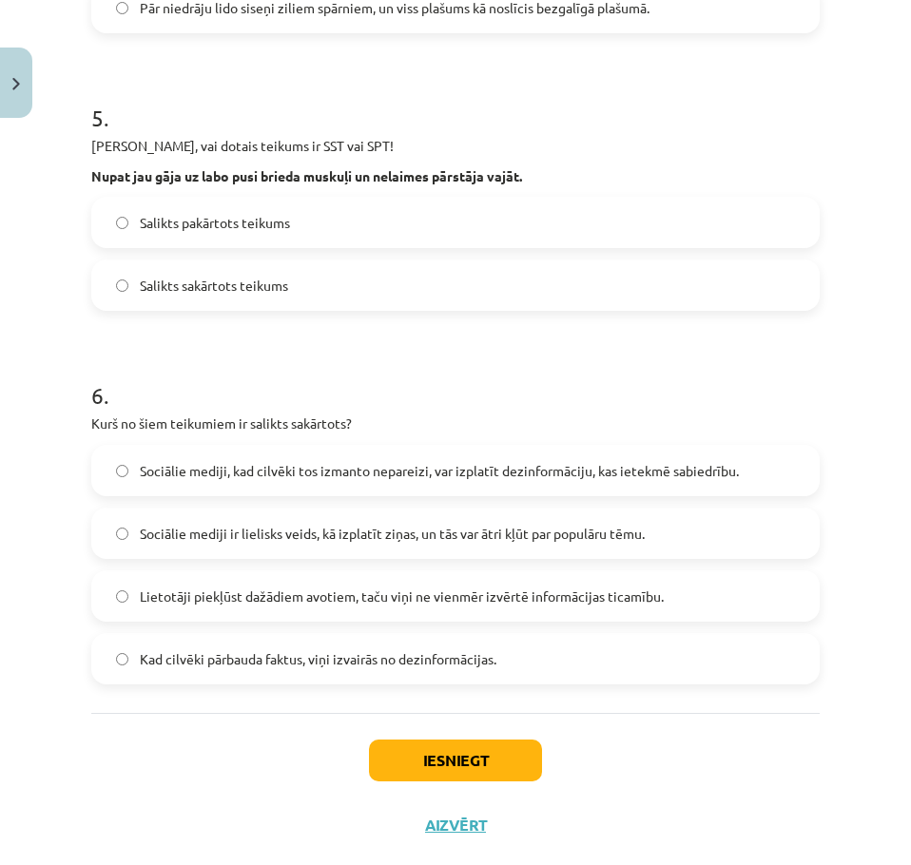
click at [267, 515] on label "Sociālie mediji ir lielisks veids, kā izplatīt ziņas, un tās var ātri kļūt par …" at bounding box center [455, 534] width 725 height 48
click at [478, 750] on button "Iesniegt" at bounding box center [455, 761] width 173 height 42
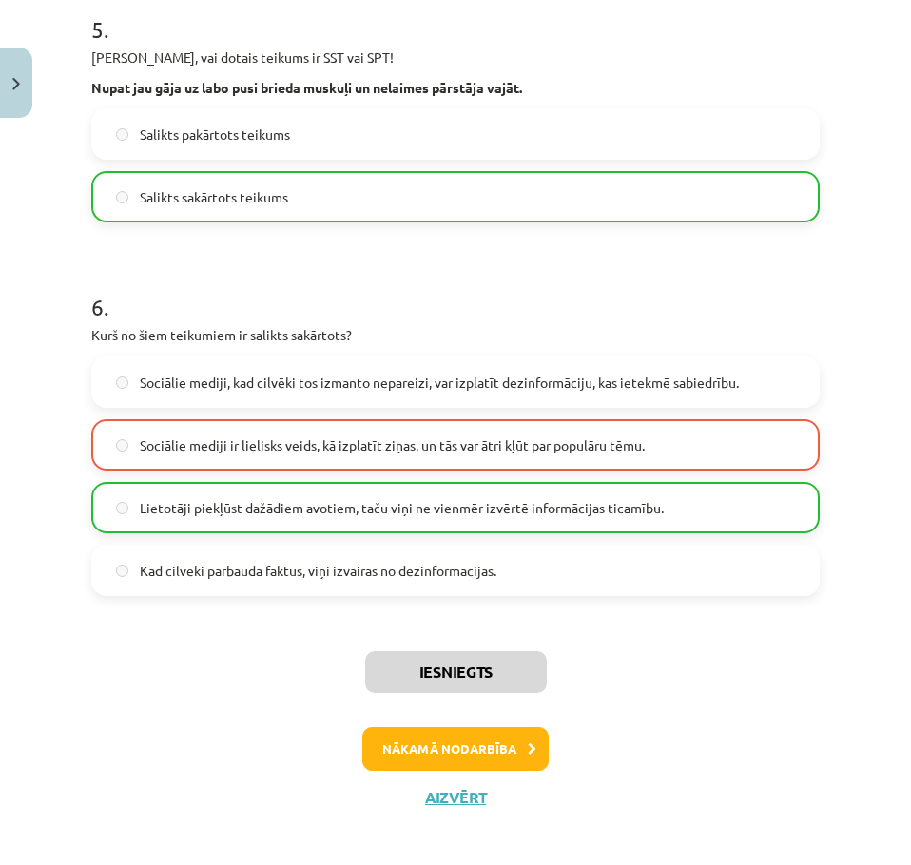
scroll to position [1426, 0]
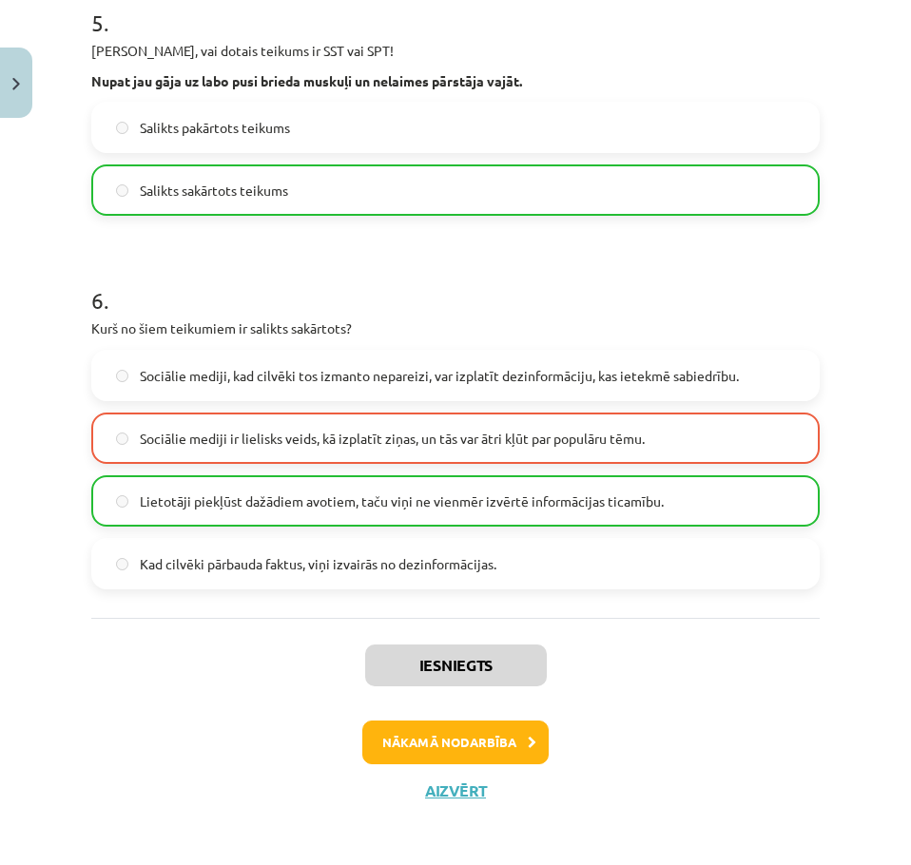
drag, startPoint x: 597, startPoint y: 351, endPoint x: 583, endPoint y: 348, distance: 14.5
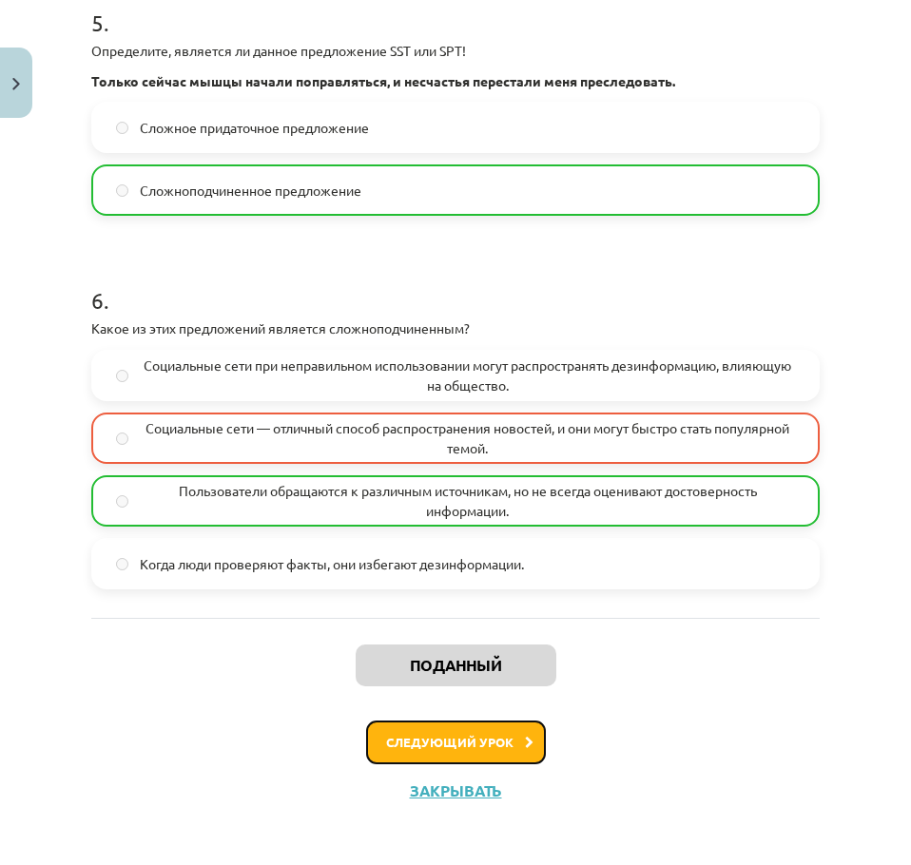
click at [447, 736] on font "Следующий урок" at bounding box center [449, 742] width 127 height 16
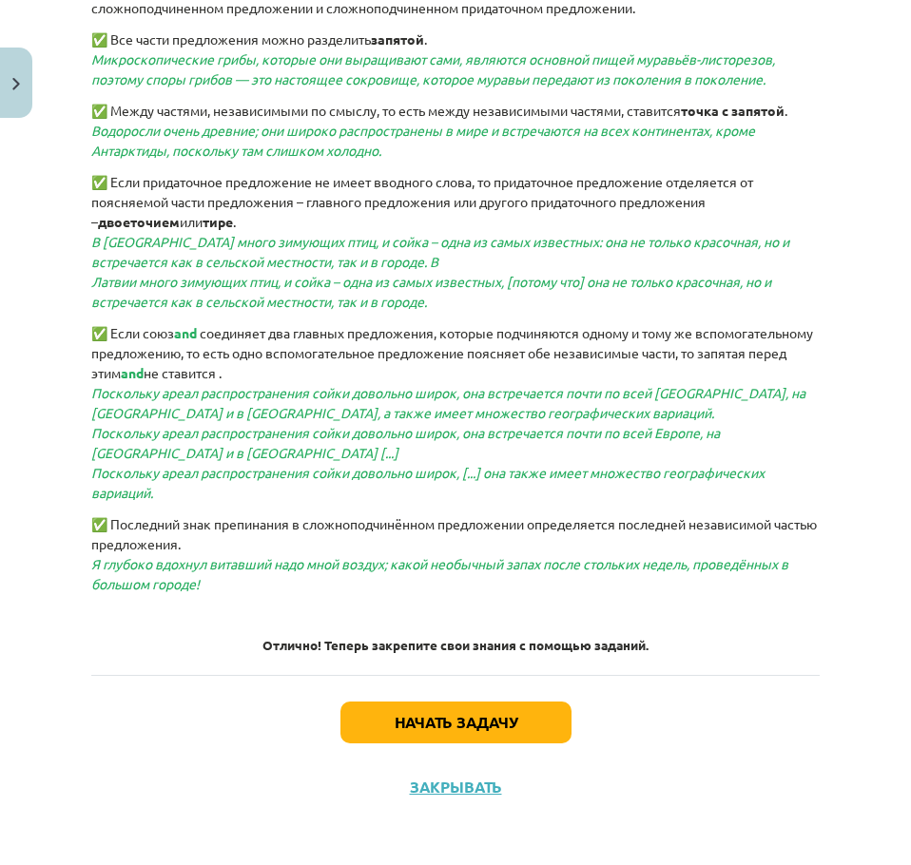
drag, startPoint x: 418, startPoint y: 353, endPoint x: 358, endPoint y: 655, distance: 308.3
click at [422, 730] on button "Начать задачу" at bounding box center [455, 723] width 231 height 42
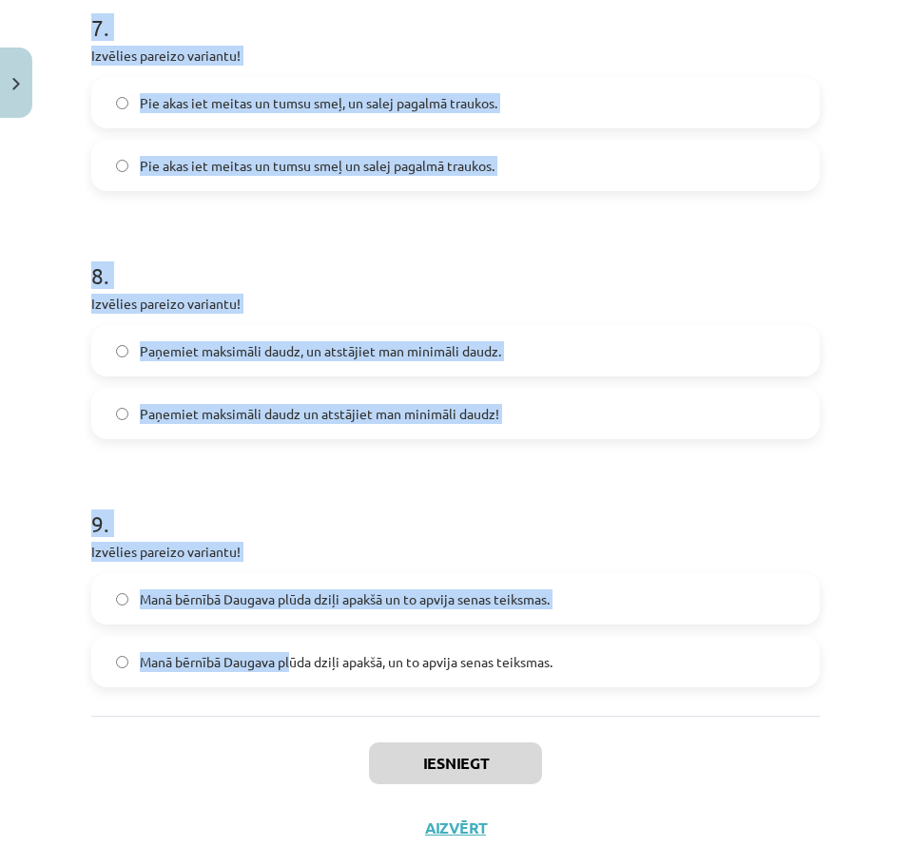
scroll to position [2126, 0]
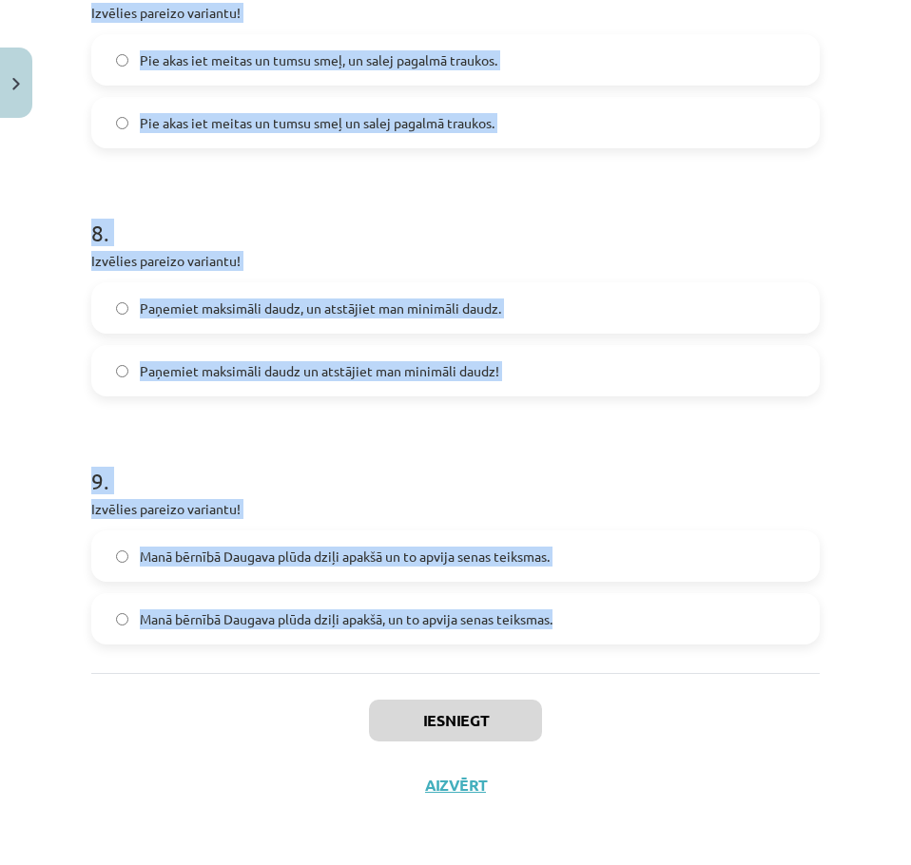
drag, startPoint x: 79, startPoint y: 366, endPoint x: 632, endPoint y: 640, distance: 617.5
click at [632, 640] on div "Mācību tēma: Latviešu valodas 9. klases 1. ieskaites mācību materiāls #8 7. tēm…" at bounding box center [455, 432] width 911 height 865
copy form "1 . Izvēlies pareizo variantu! Un Mentīte teikusi, tas ir labi, ka Puteklis šķa…"
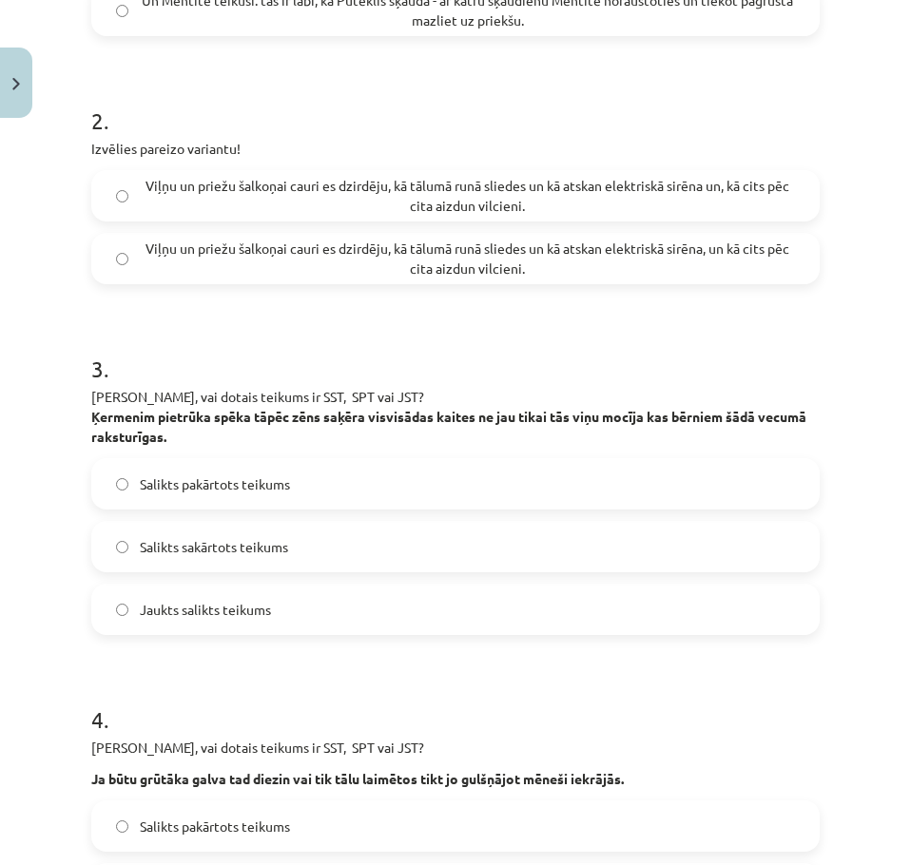
scroll to position [0, 0]
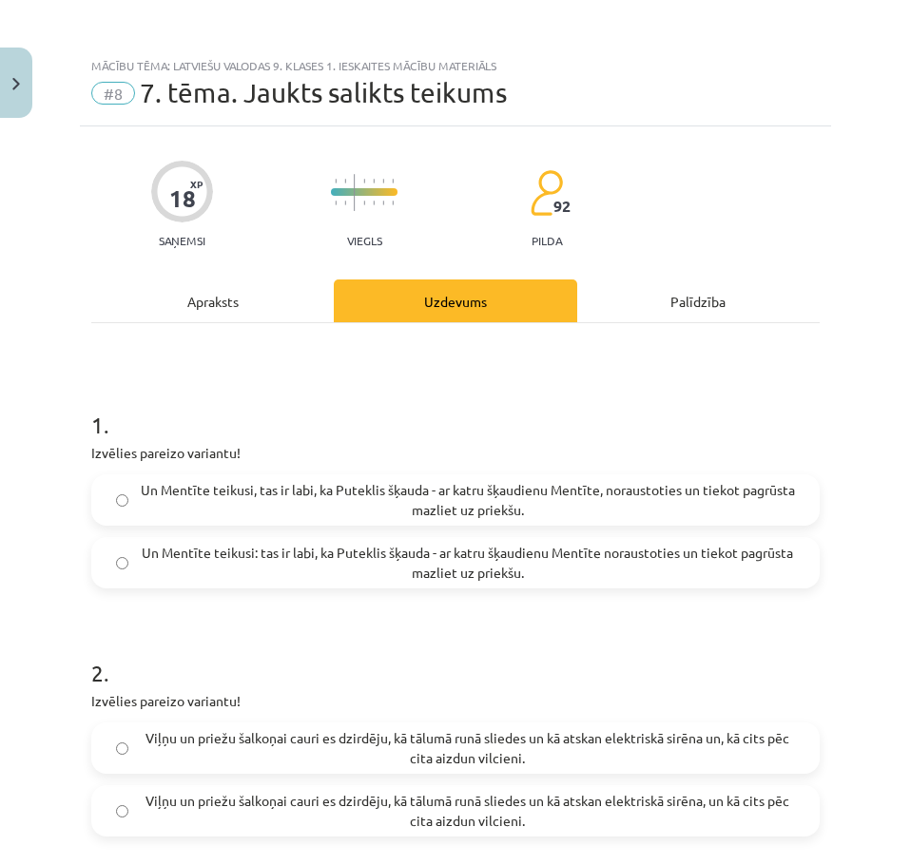
drag, startPoint x: 246, startPoint y: 566, endPoint x: 241, endPoint y: 418, distance: 147.5
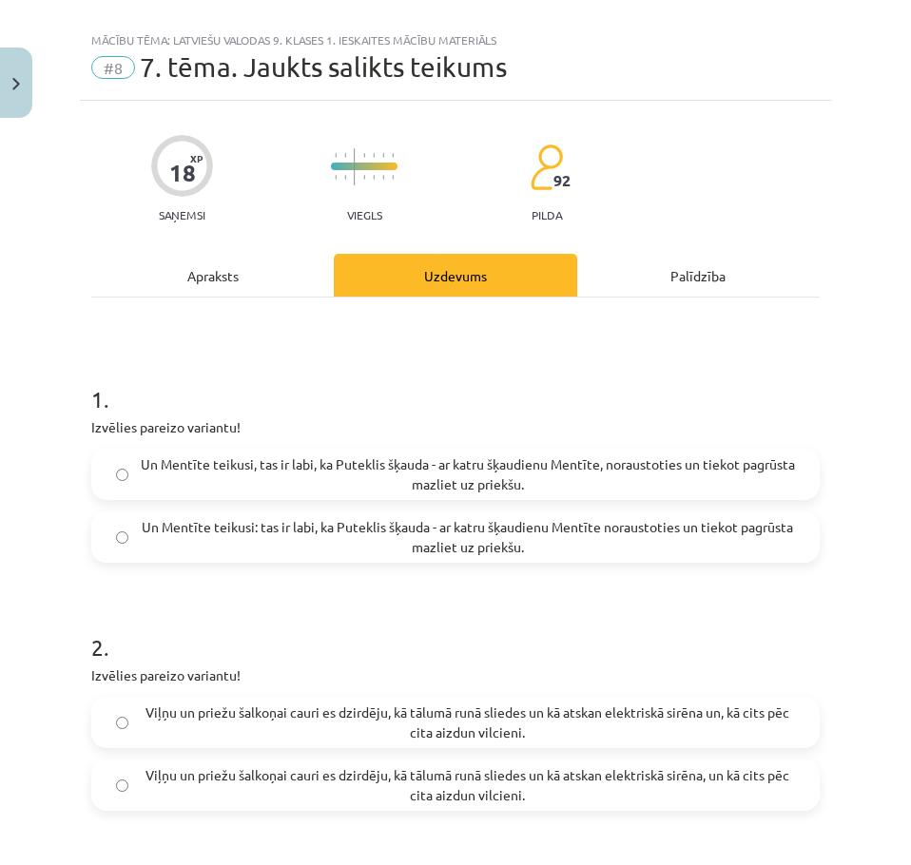
scroll to position [95, 0]
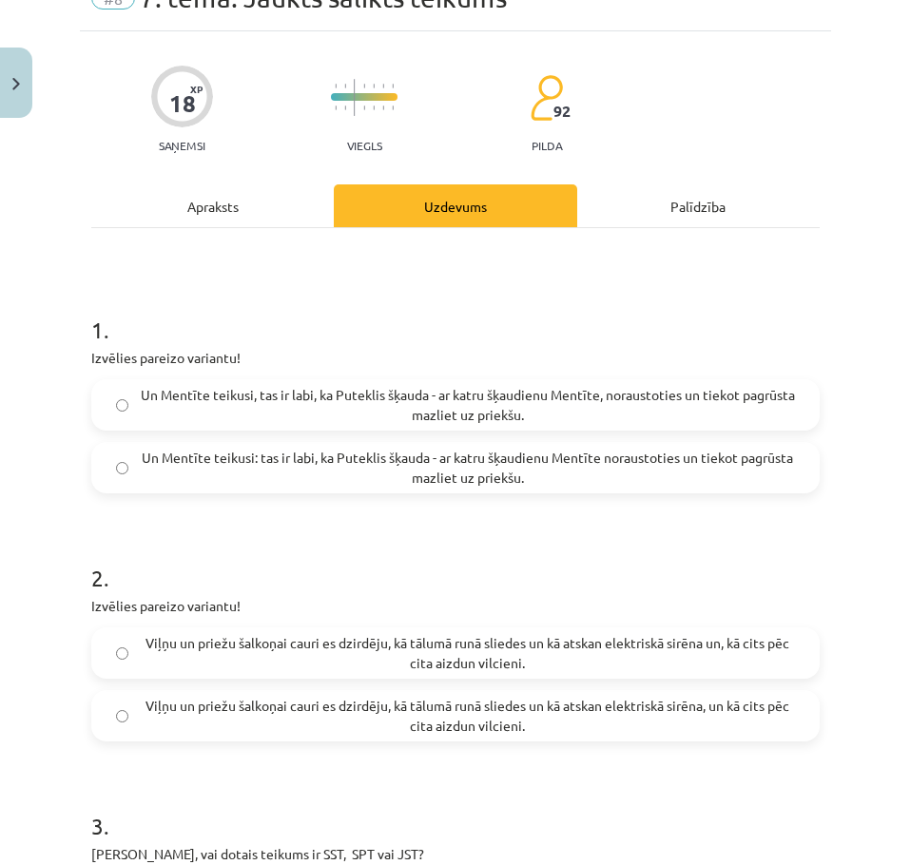
click at [289, 485] on span "Un Mentīte teikusi: tas ir labi, ka Puteklis šķauda - ar katru šķaudienu Mentīt…" at bounding box center [467, 468] width 655 height 40
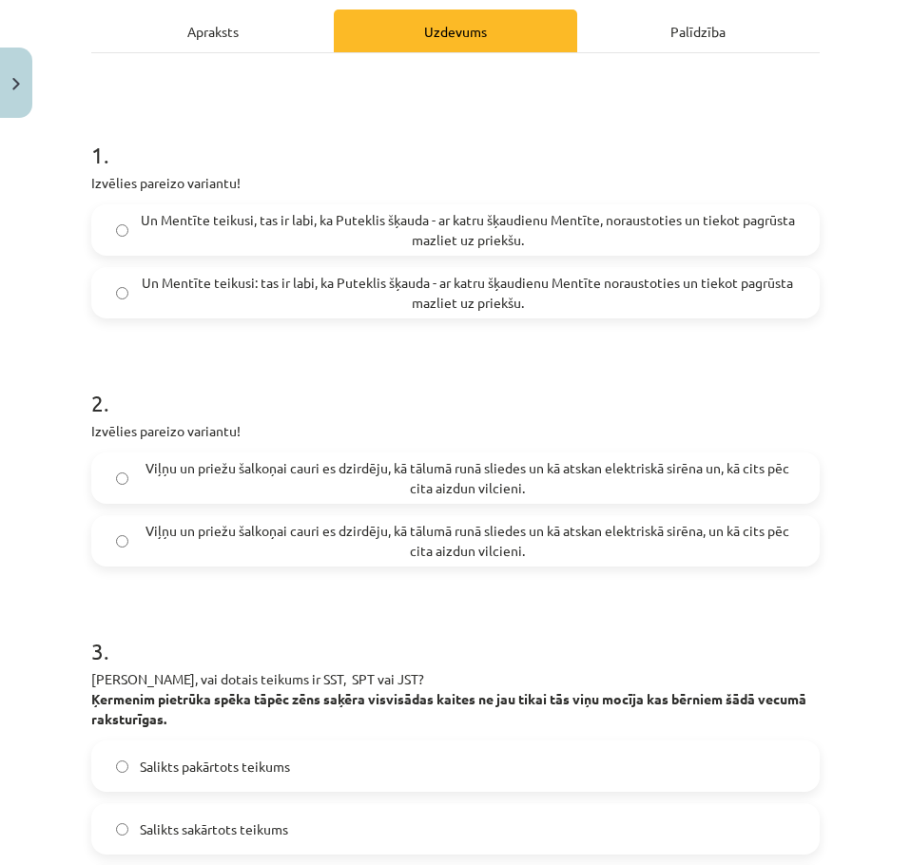
scroll to position [285, 0]
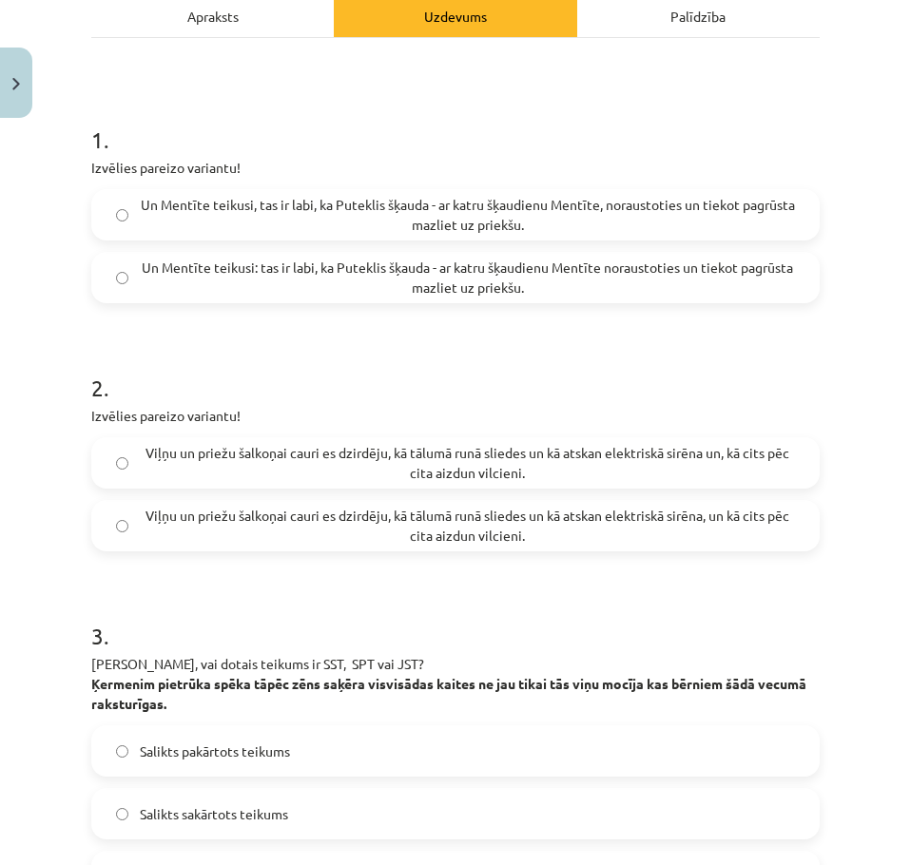
click at [465, 534] on span "Viļņu un priežu šalkoņai cauri es dzirdēju, kā tālumā runā sliedes un kā atskan…" at bounding box center [467, 526] width 655 height 40
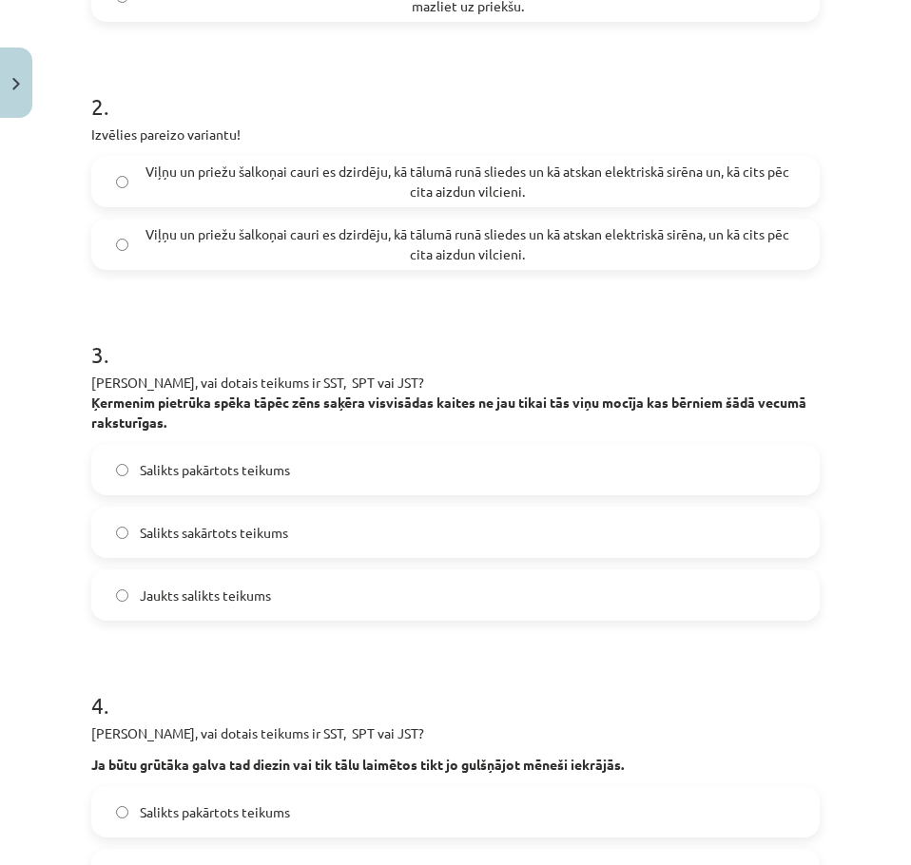
scroll to position [571, 0]
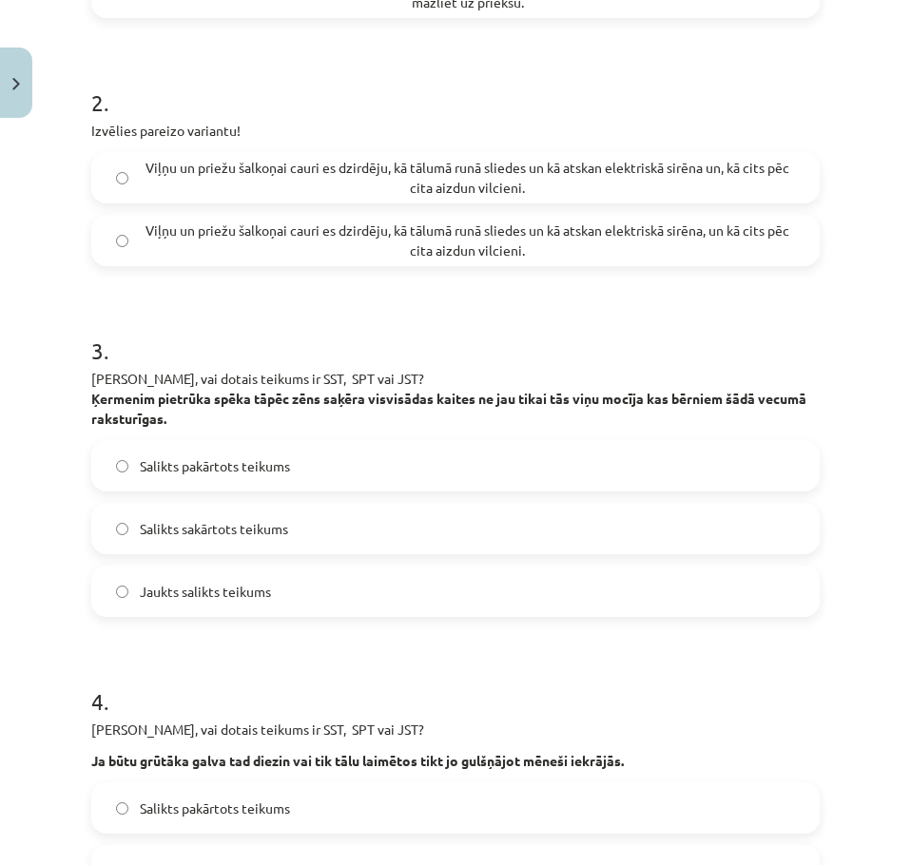
click at [362, 589] on label "Jaukts salikts teikums" at bounding box center [455, 592] width 725 height 48
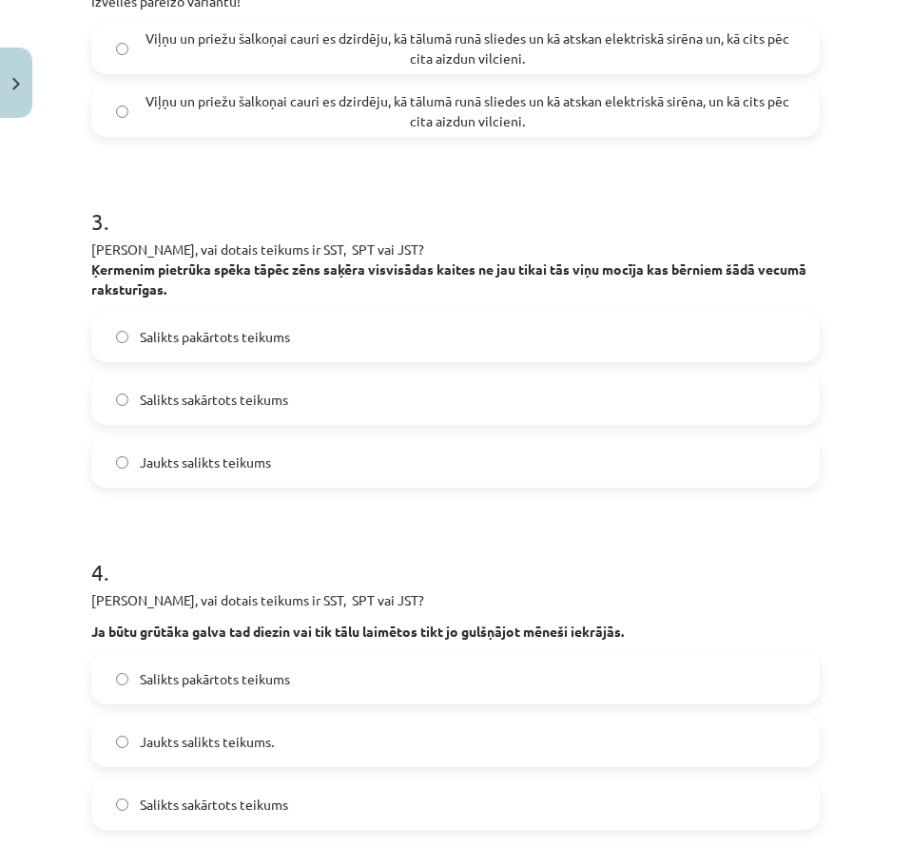
scroll to position [856, 0]
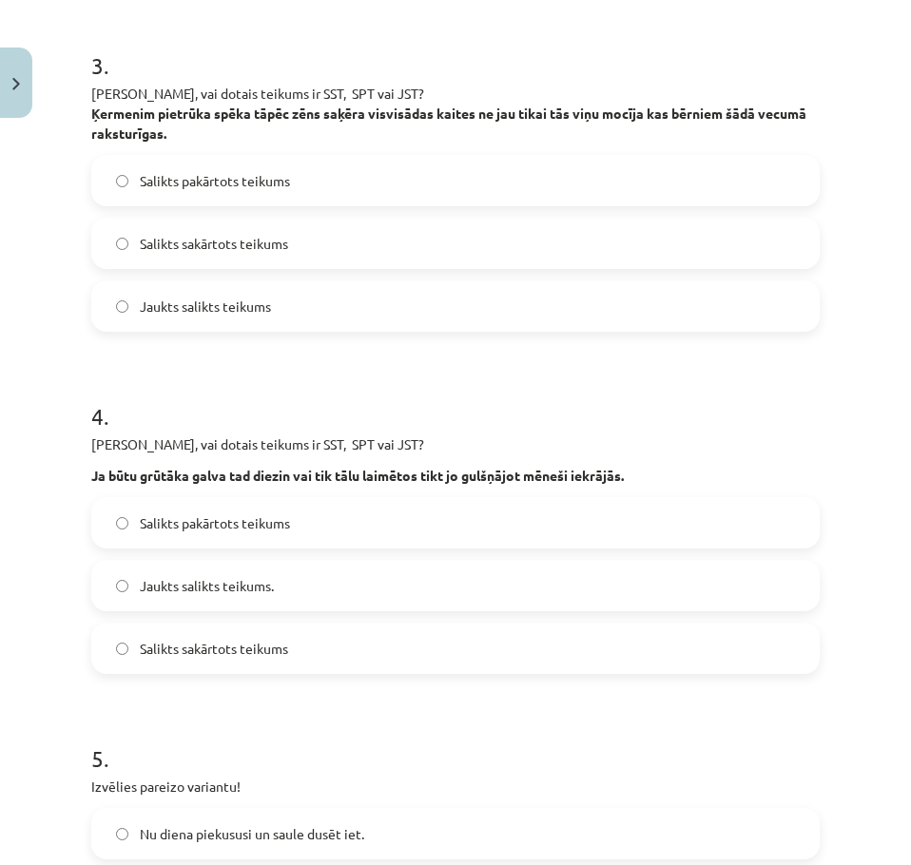
click at [288, 522] on span "Salikts pakārtots teikums" at bounding box center [215, 523] width 150 height 20
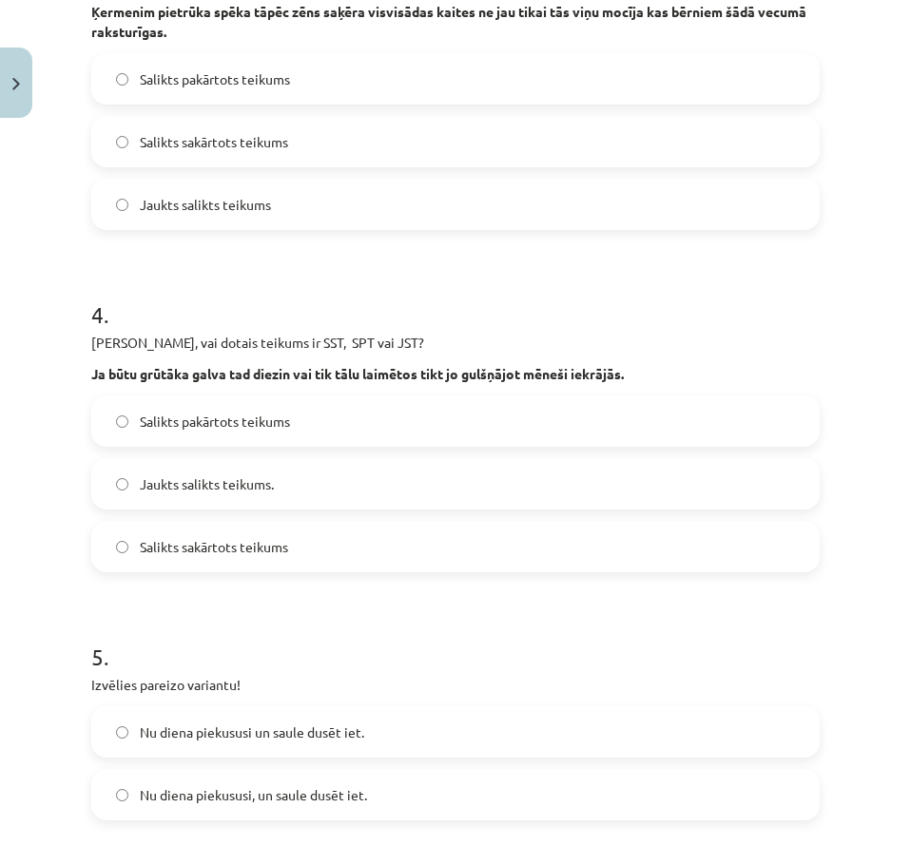
scroll to position [1426, 0]
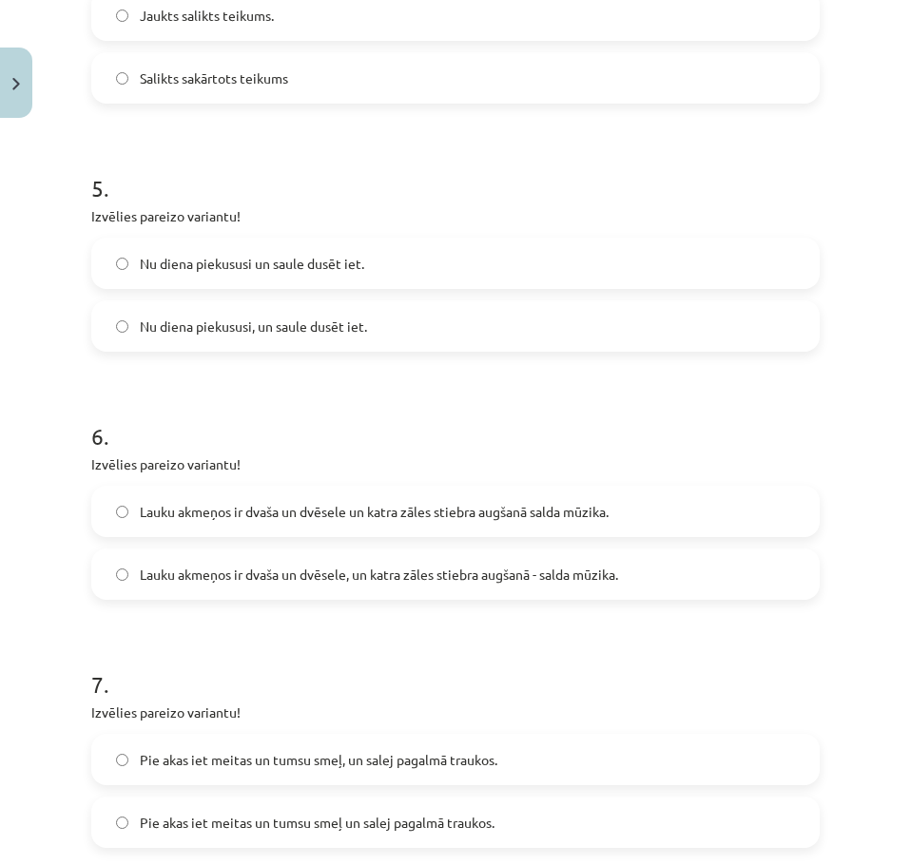
click at [220, 321] on span "Nu diena piekususi, un saule dusēt iet." at bounding box center [253, 327] width 227 height 20
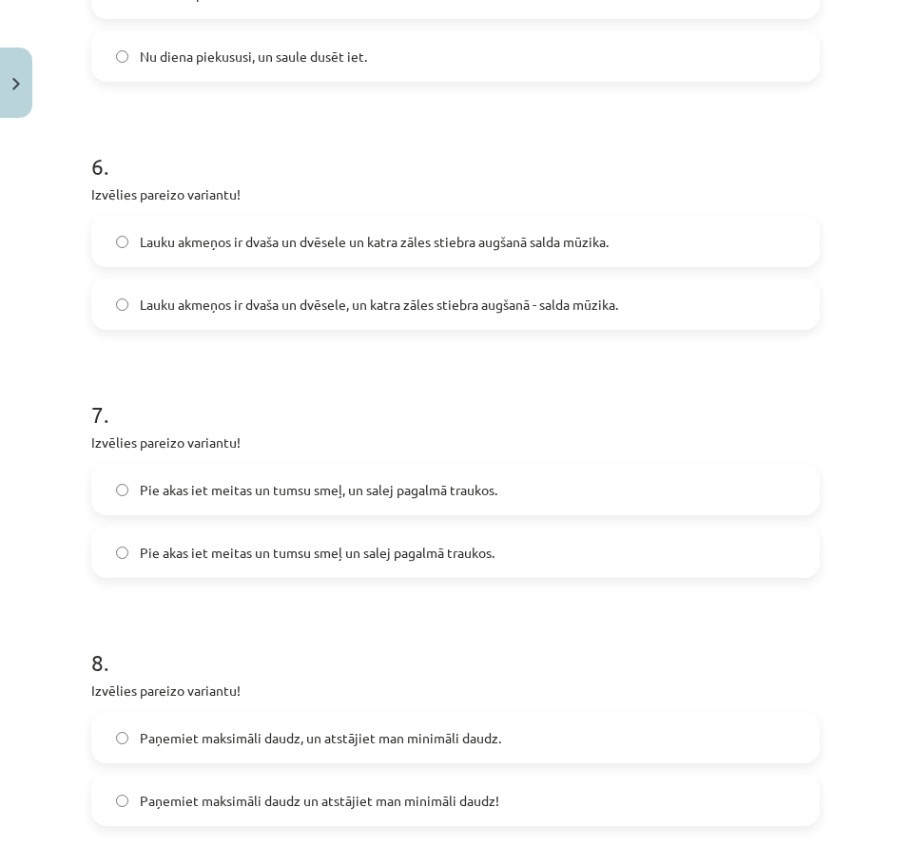
scroll to position [1712, 0]
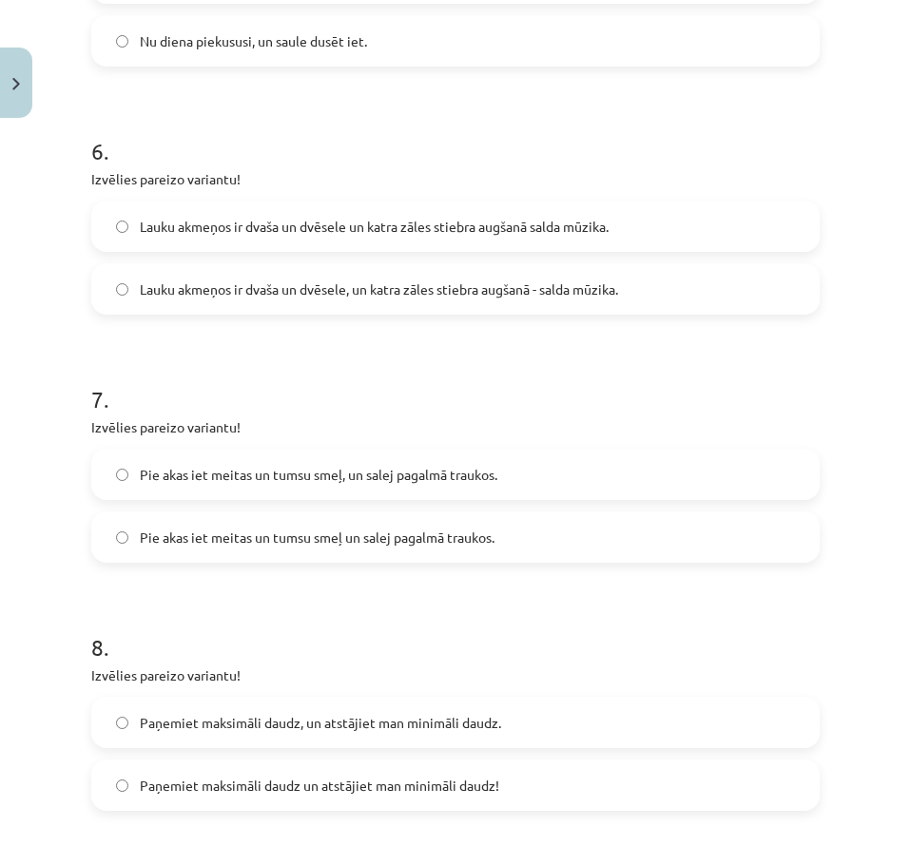
click at [339, 280] on span "Lauku akmeņos ir dvaša un dvēsele, un katra zāles stiebra augšanā - salda mūzik…" at bounding box center [379, 290] width 478 height 20
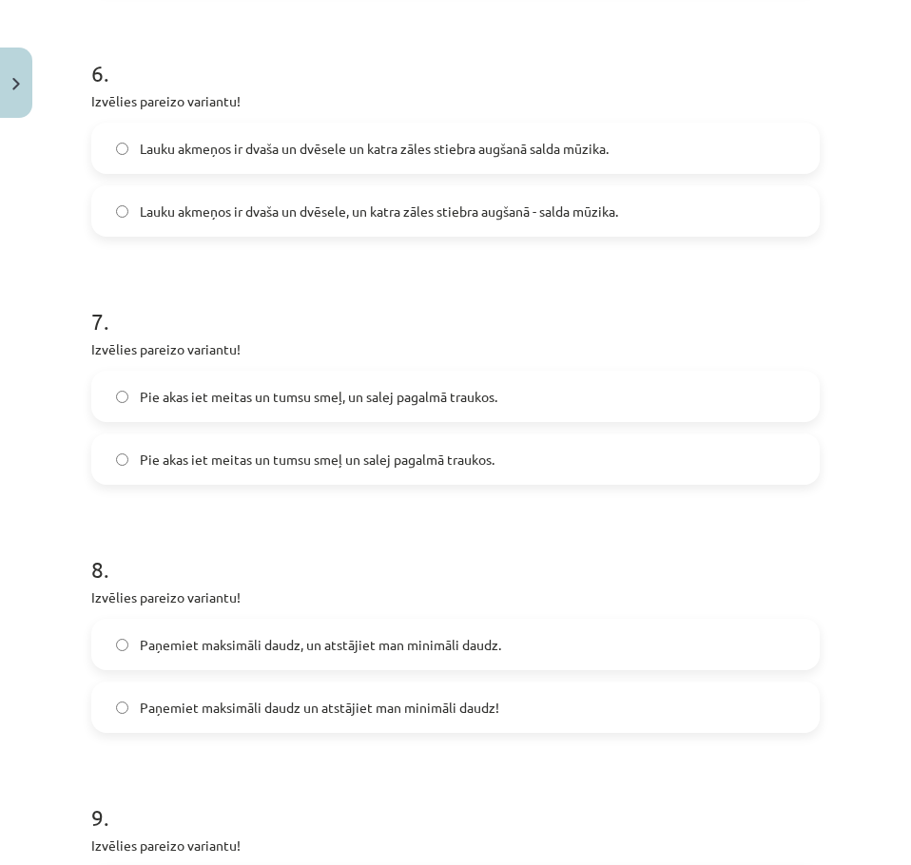
scroll to position [1807, 0]
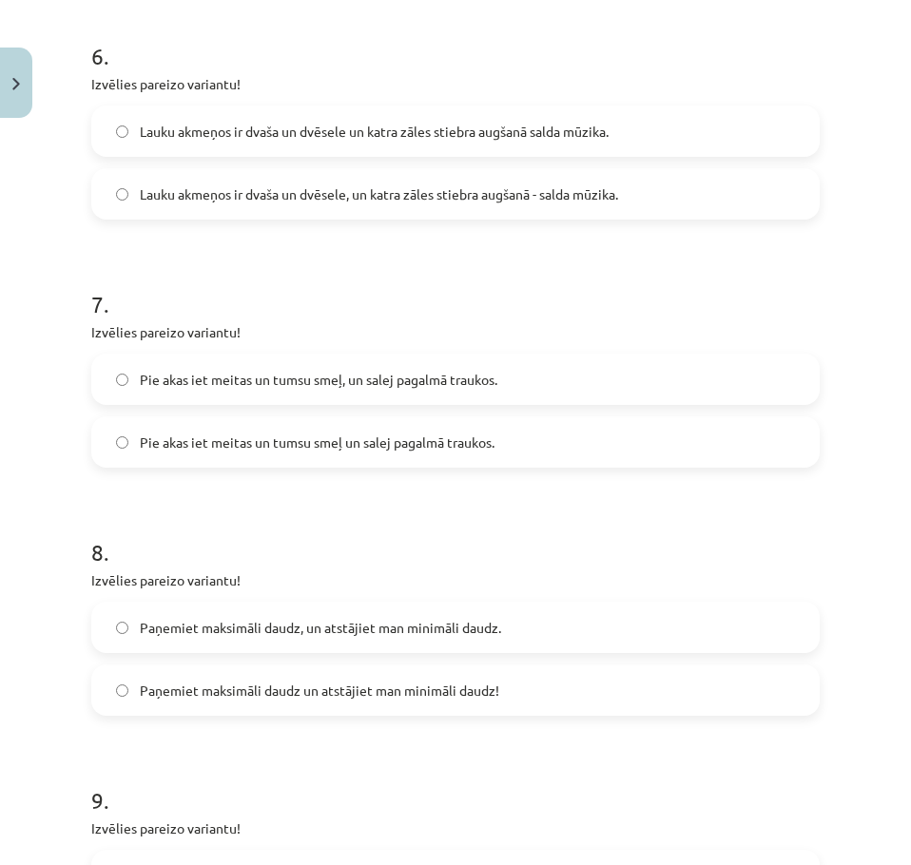
click at [305, 390] on label "Pie akas iet meitas un tumsu smeļ, un salej pagalmā traukos." at bounding box center [455, 380] width 725 height 48
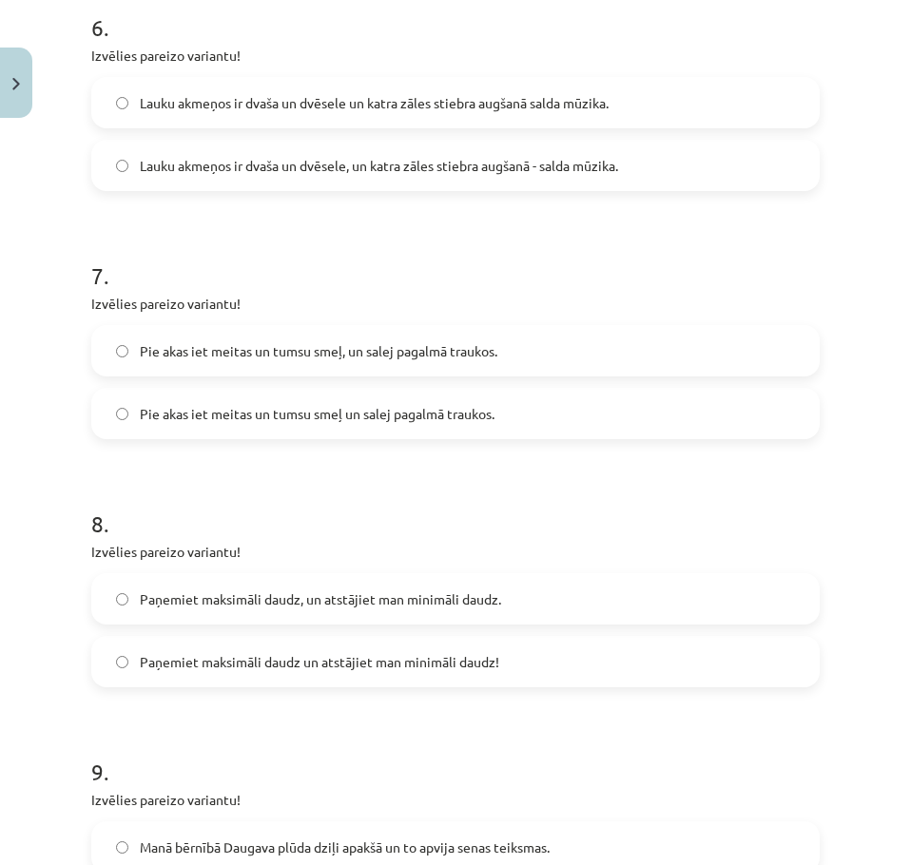
scroll to position [1902, 0]
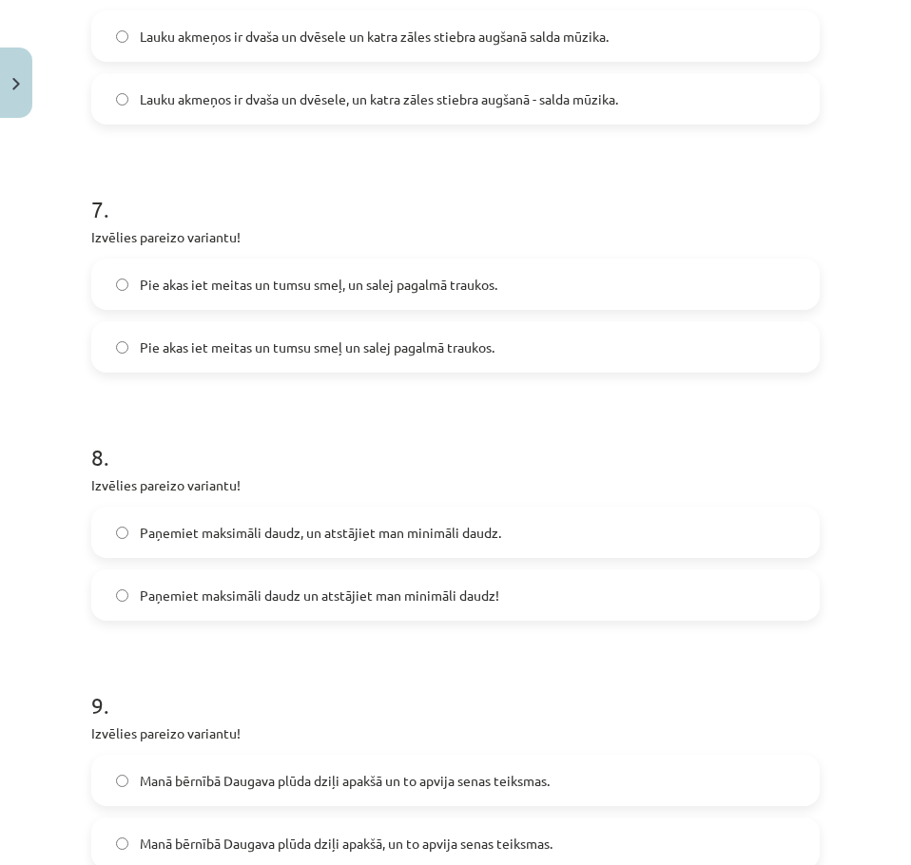
click at [259, 509] on label "Paņemiet maksimāli daudz, un atstājiet man minimāli daudz." at bounding box center [455, 533] width 725 height 48
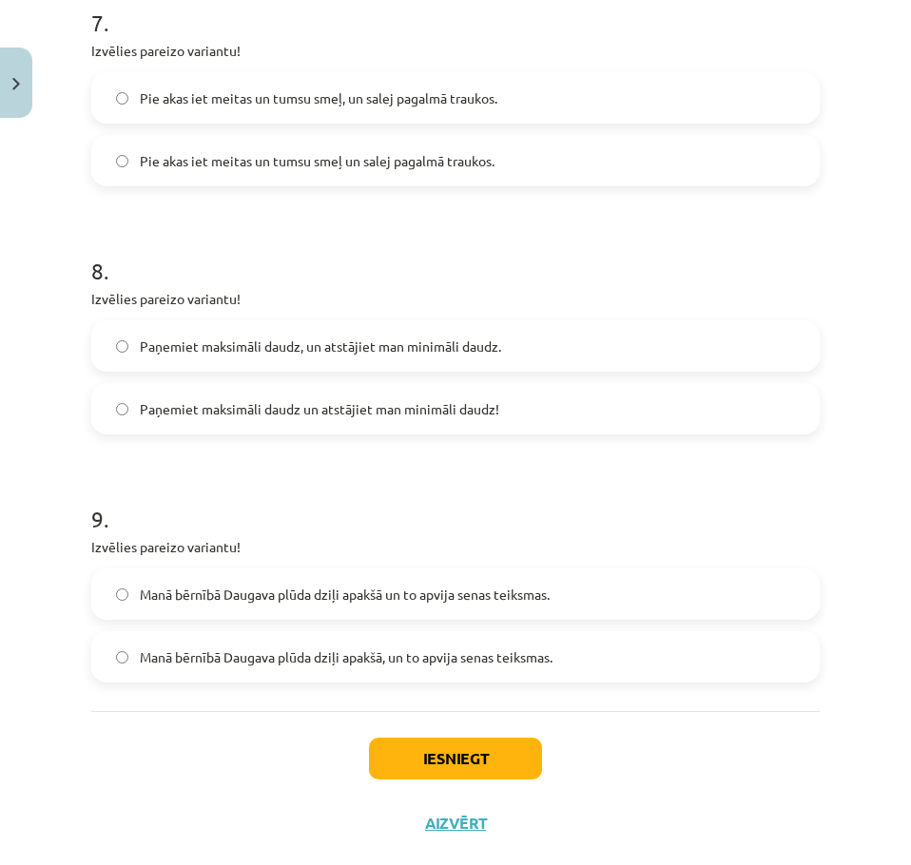
scroll to position [2092, 0]
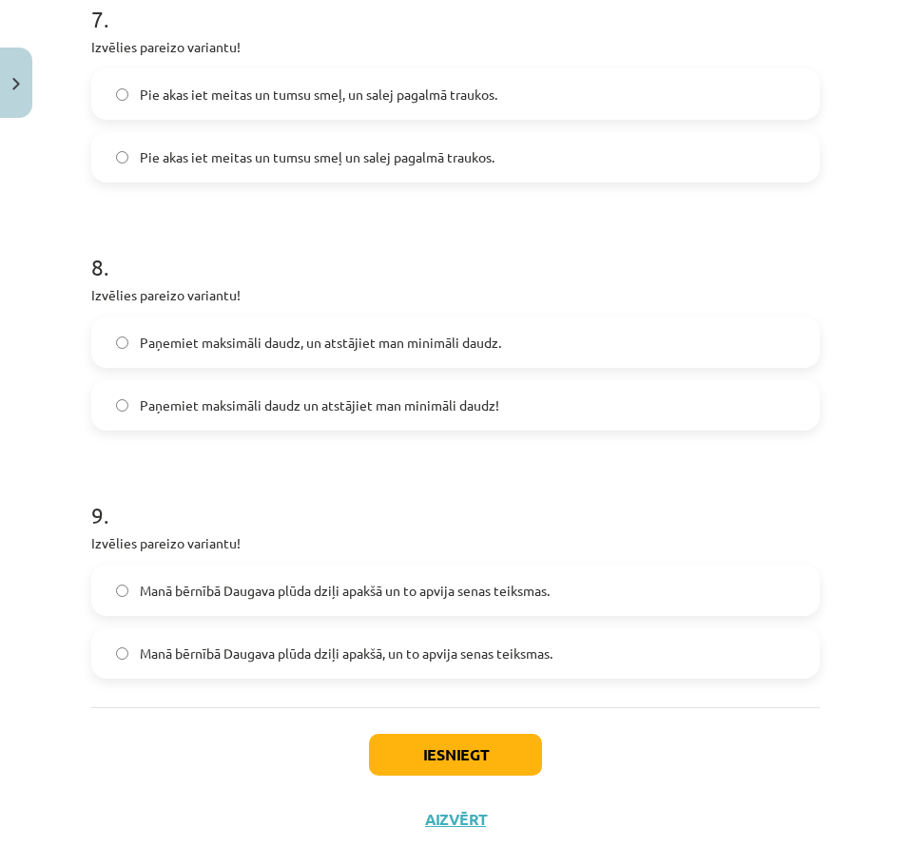
click at [355, 658] on span "Manā bērnībā Daugava plūda dziļi apakšā, un to apvija senas teiksmas." at bounding box center [346, 654] width 413 height 20
click at [415, 753] on button "Iesniegt" at bounding box center [455, 755] width 173 height 42
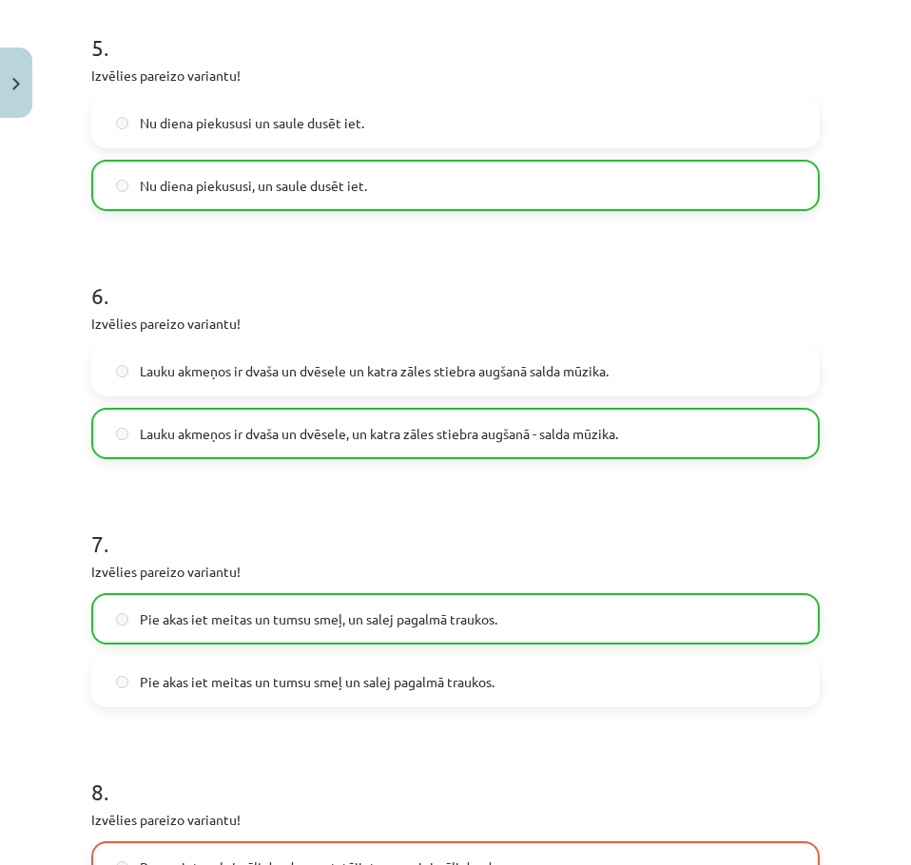
scroll to position [2187, 0]
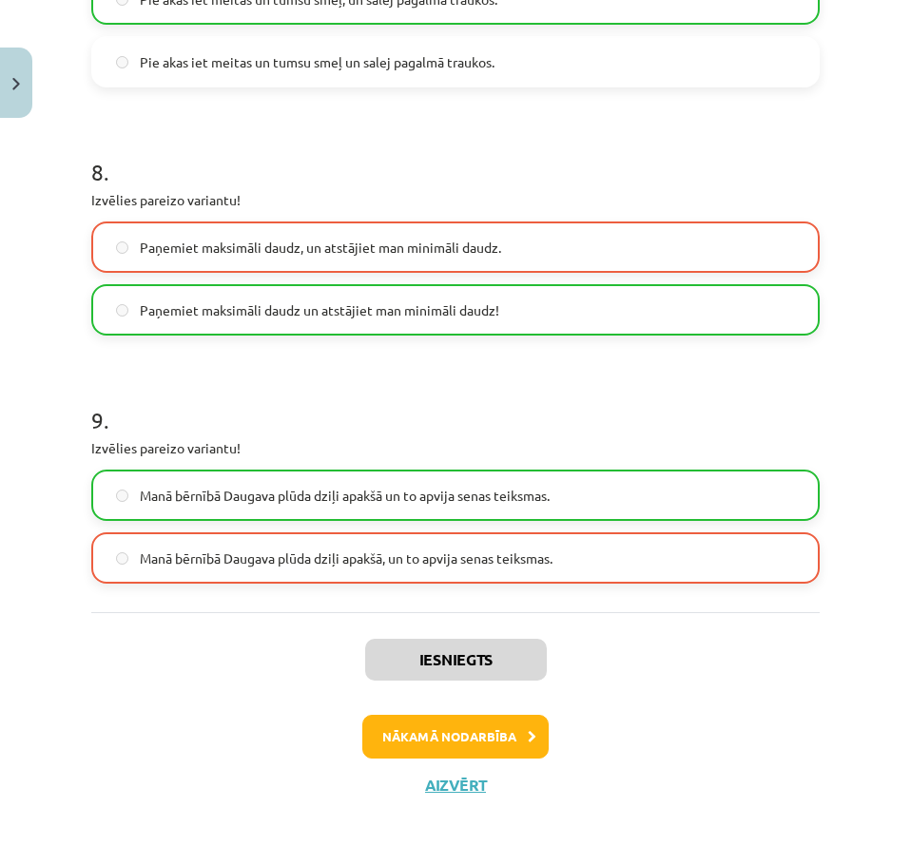
drag, startPoint x: 221, startPoint y: 406, endPoint x: 176, endPoint y: 682, distance: 279.4
click at [513, 732] on button "Nākamā nodarbība" at bounding box center [455, 737] width 186 height 44
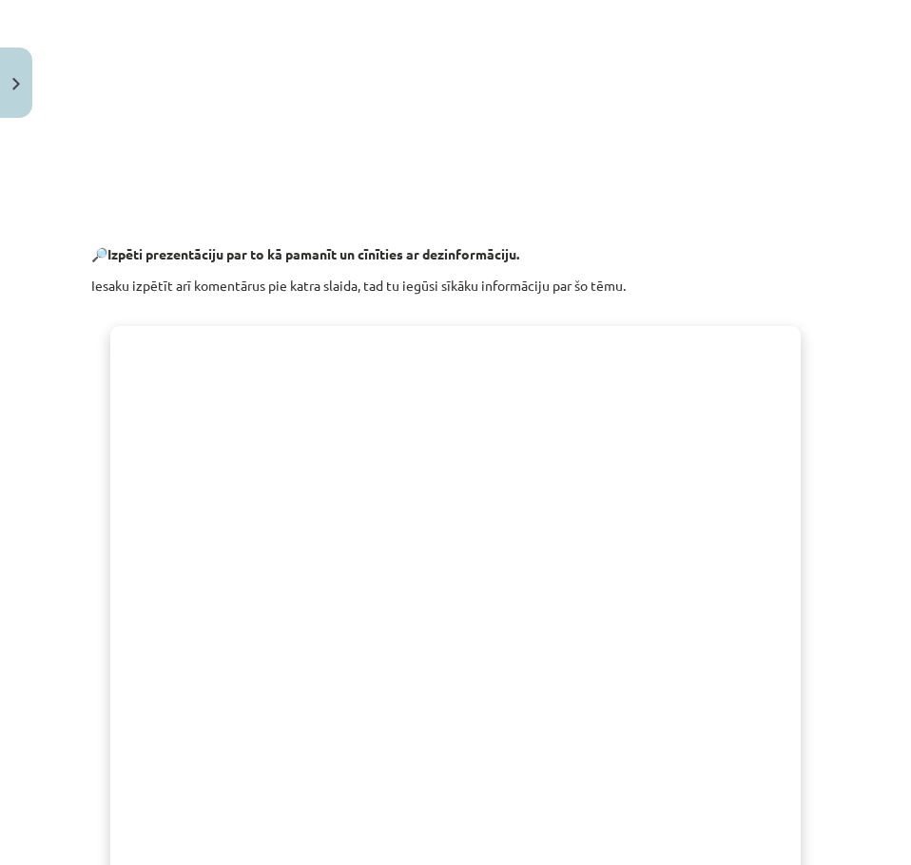
scroll to position [1273, 0]
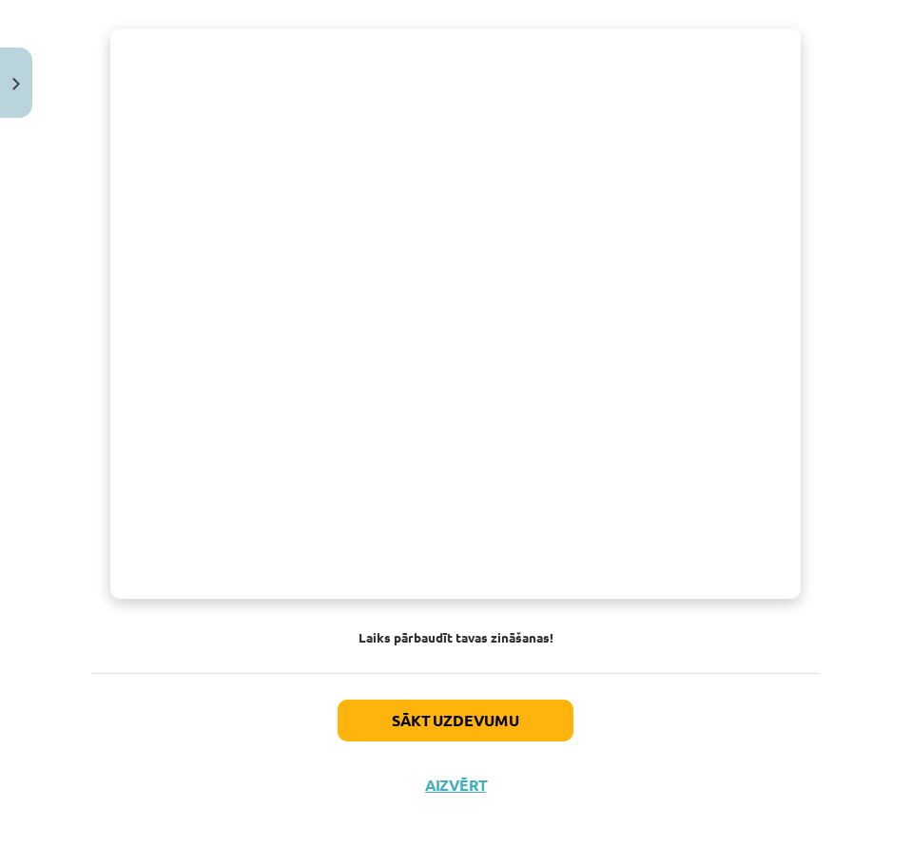
drag, startPoint x: 813, startPoint y: 392, endPoint x: 793, endPoint y: 778, distance: 386.6
click at [446, 726] on button "Sākt uzdevumu" at bounding box center [456, 721] width 236 height 42
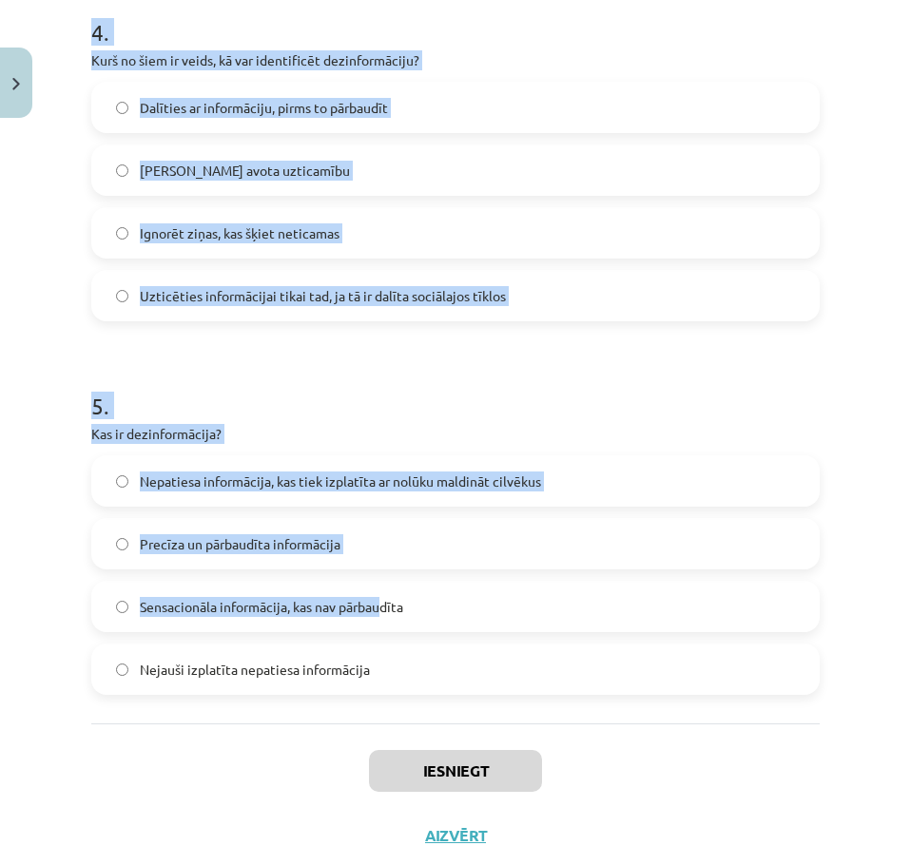
scroll to position [1564, 0]
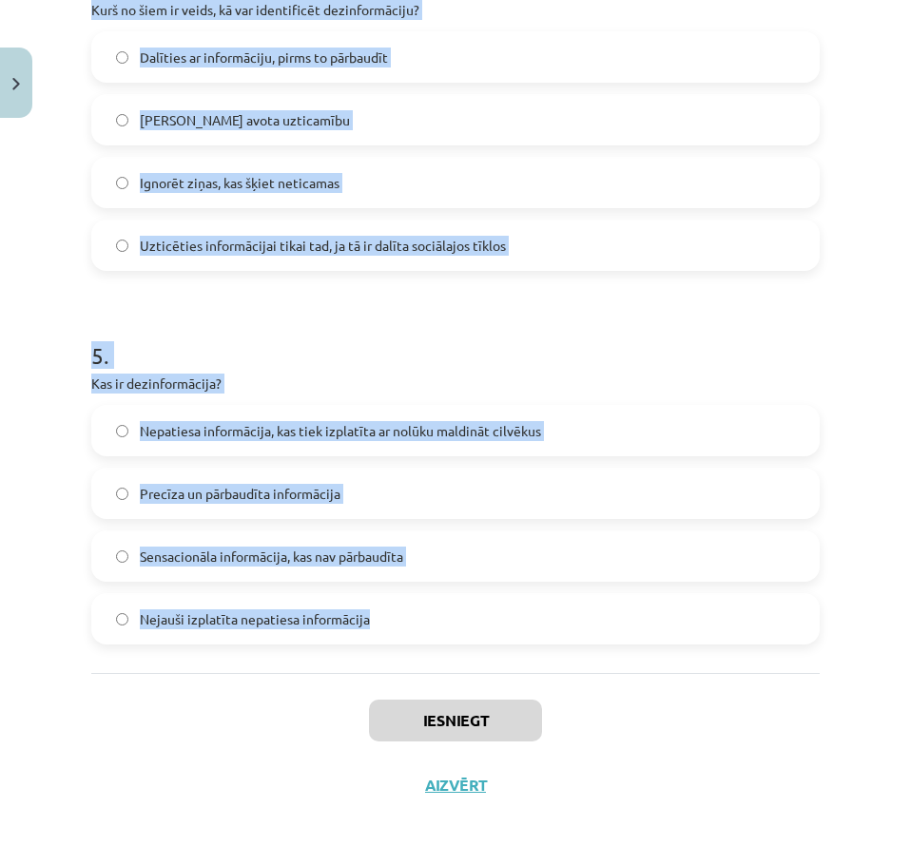
drag, startPoint x: 76, startPoint y: 371, endPoint x: 452, endPoint y: 651, distance: 468.8
click at [452, 651] on div "Mācību tēma: Latviešu valodas 9. klases 1. ieskaites mācību materiāls #9 8. tēm…" at bounding box center [455, 432] width 911 height 865
copy form "1 . Kāds ir galvenais veids, kā sociālie mediji var veicināt dezinformācijas iz…"
click at [184, 361] on h1 "5 ." at bounding box center [455, 338] width 728 height 59
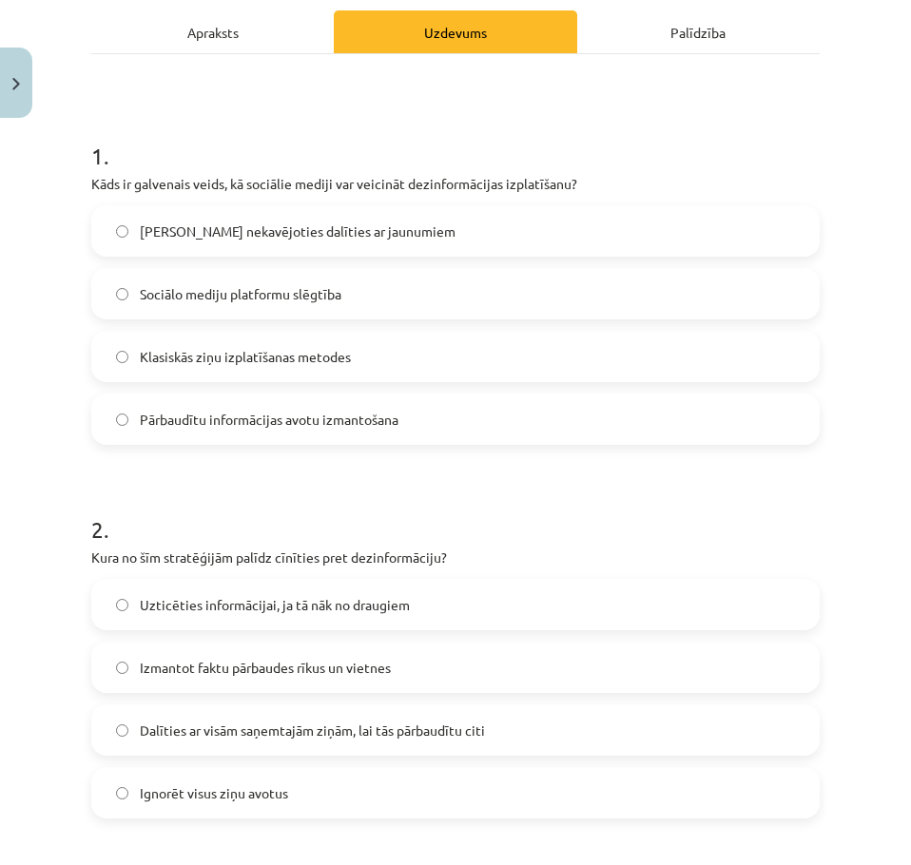
scroll to position [0, 0]
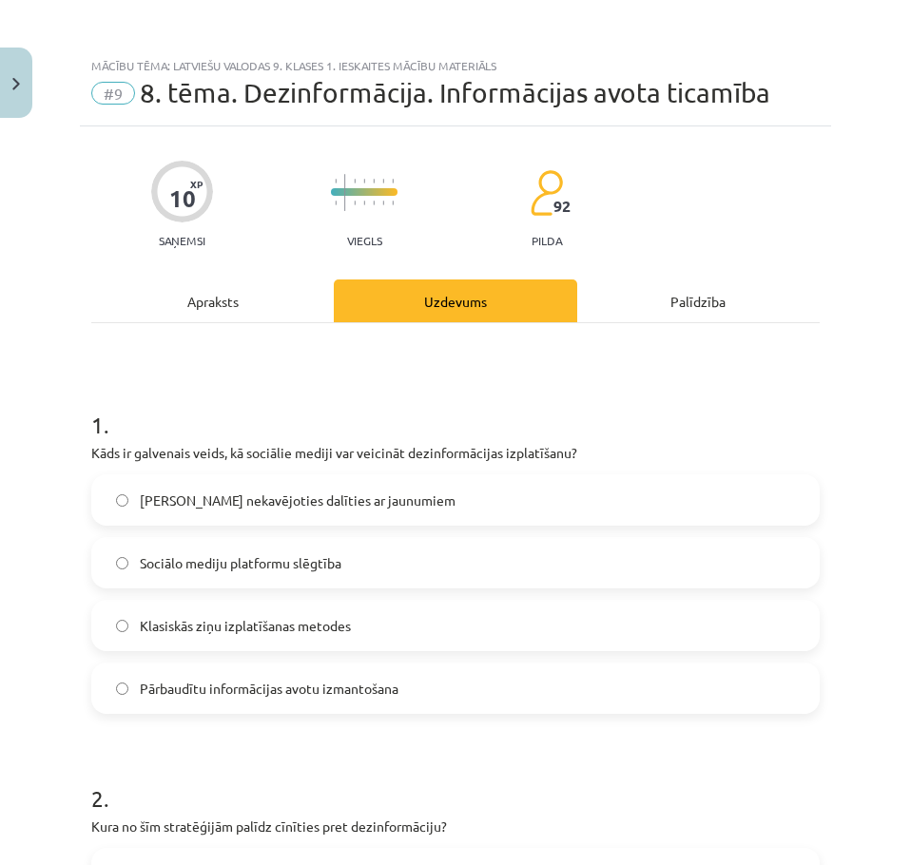
drag, startPoint x: 206, startPoint y: 431, endPoint x: 217, endPoint y: 246, distance: 184.8
click at [171, 501] on span "Iespēja nekavējoties dalīties ar jaunumiem" at bounding box center [298, 501] width 316 height 20
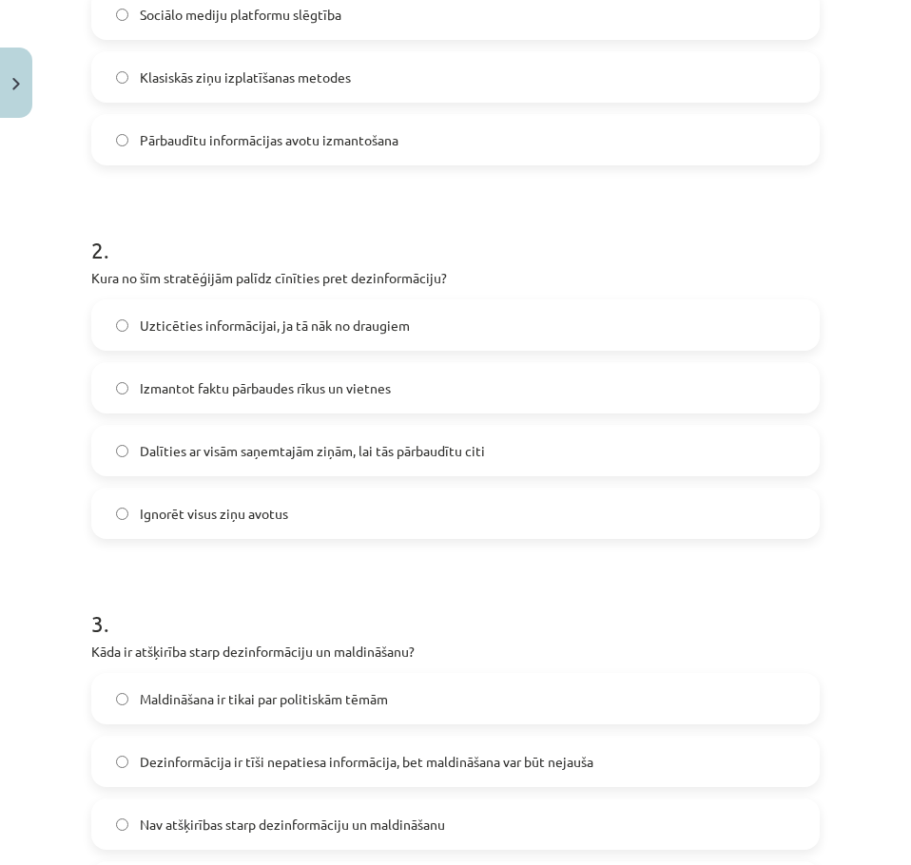
scroll to position [571, 0]
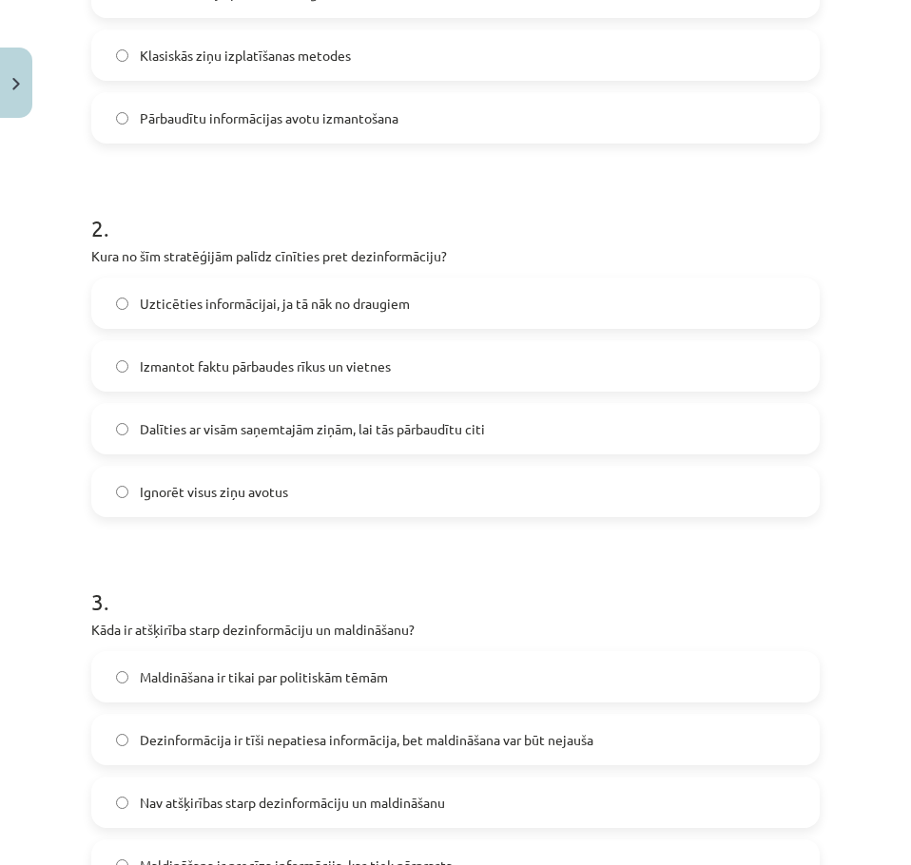
click at [226, 369] on span "Izmantot faktu pārbaudes rīkus un vietnes" at bounding box center [265, 367] width 251 height 20
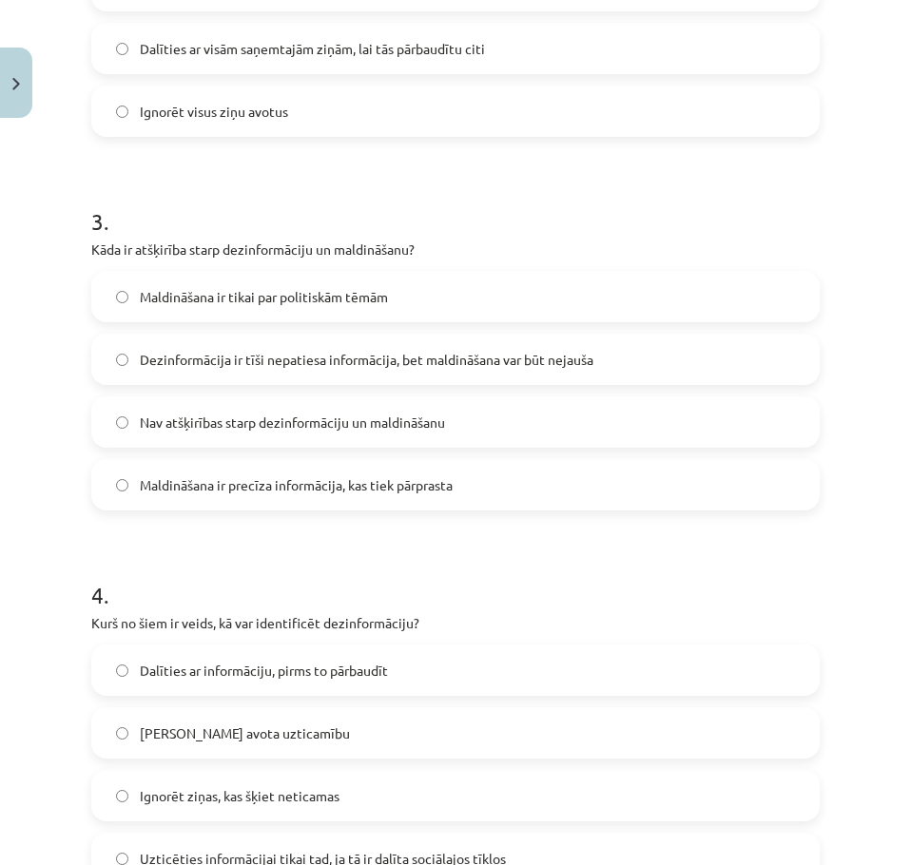
scroll to position [856, 0]
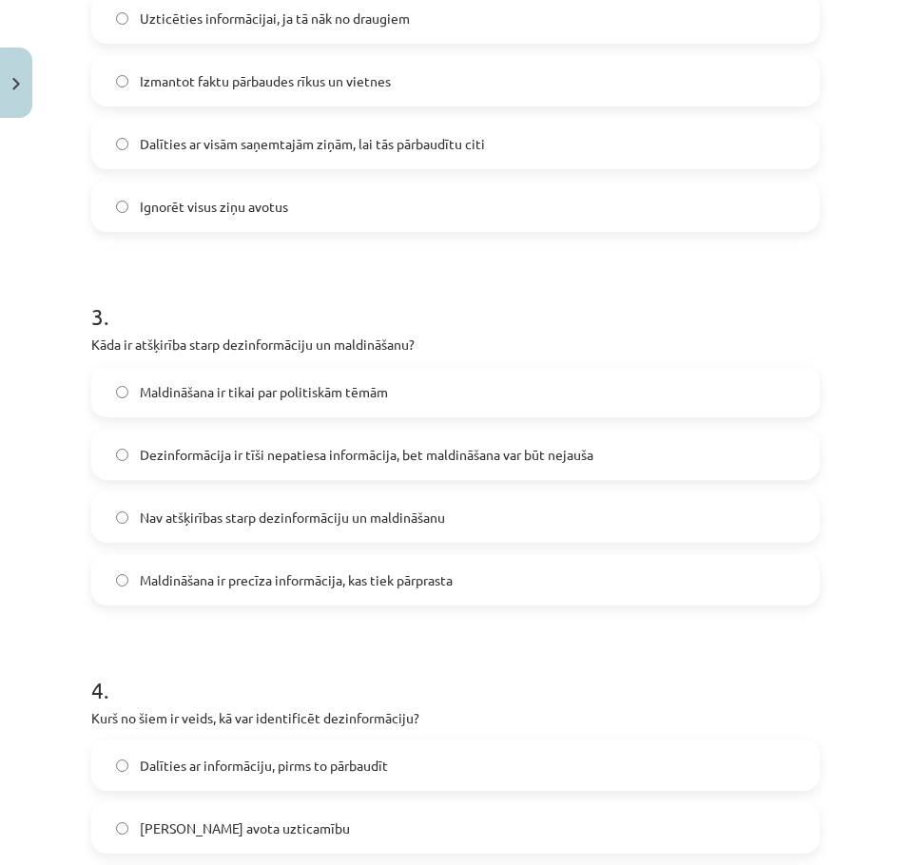
click at [263, 448] on span "Dezinformācija ir tīši nepatiesa informācija, bet maldināšana var būt nejauša" at bounding box center [367, 455] width 454 height 20
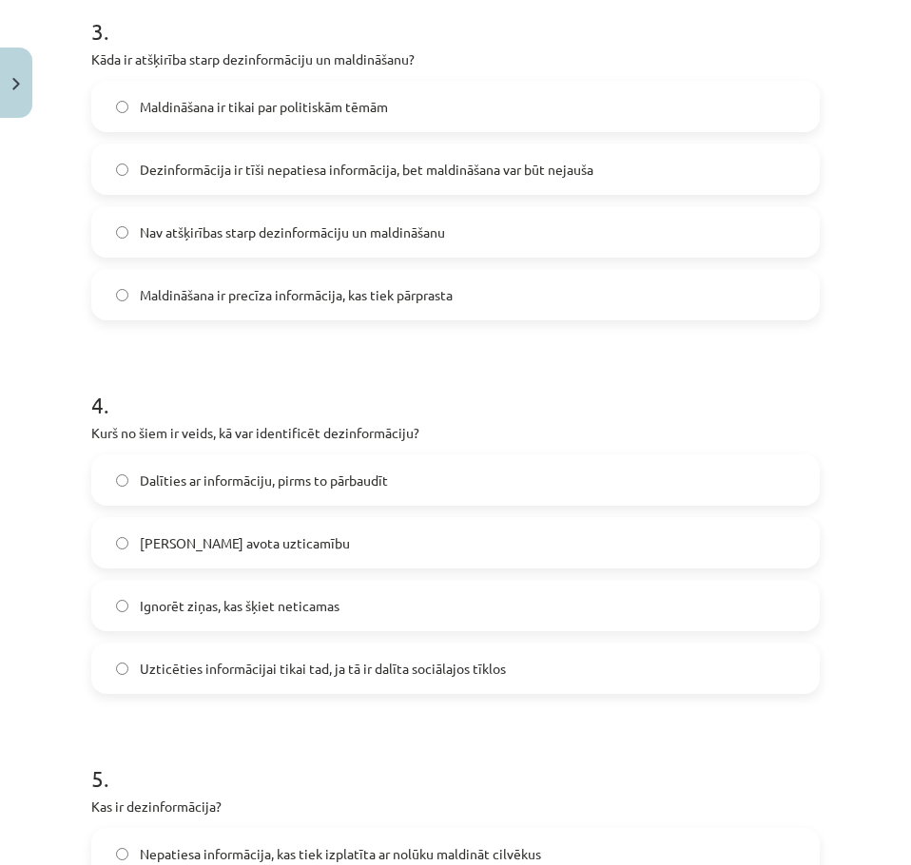
click at [307, 543] on label "Pārbaudīt avota uzticamību" at bounding box center [455, 543] width 725 height 48
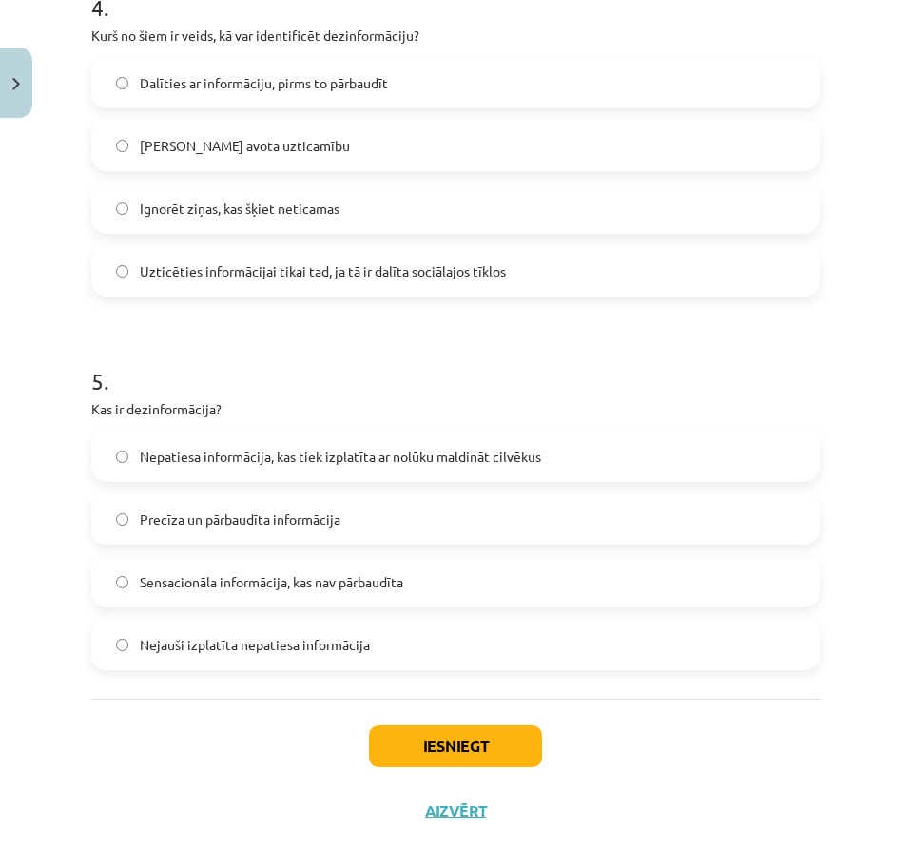
scroll to position [1564, 0]
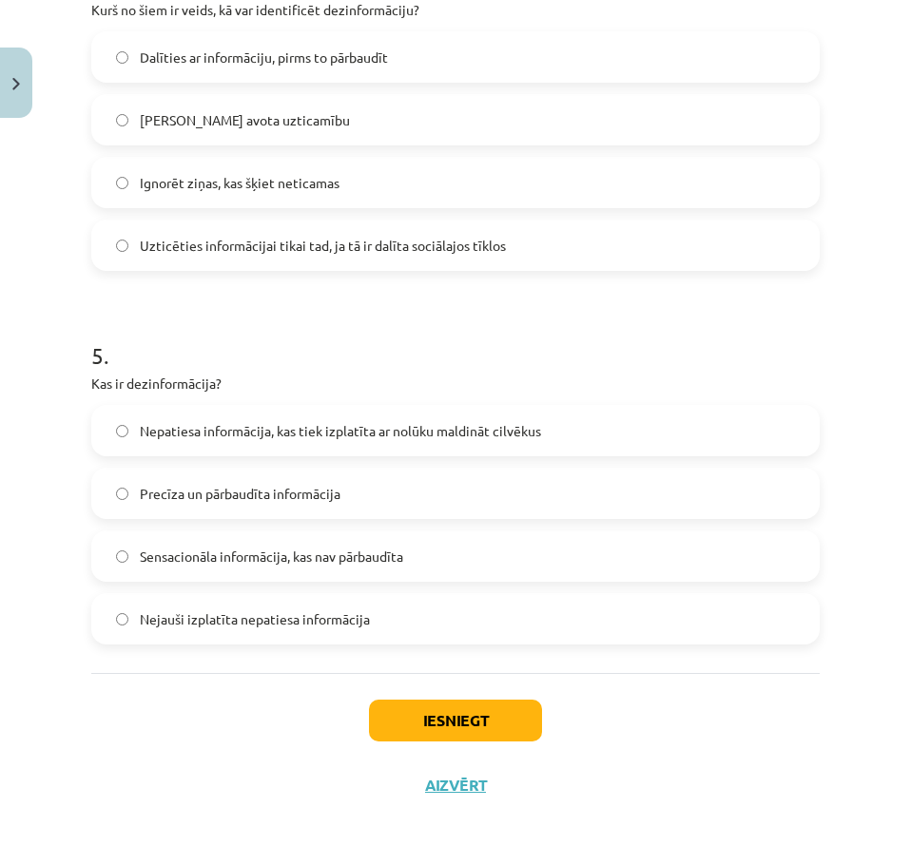
click at [216, 434] on span "Nepatiesa informācija, kas tiek izplatīta ar nolūku maldināt cilvēkus" at bounding box center [340, 431] width 401 height 20
click at [436, 728] on button "Iesniegt" at bounding box center [455, 721] width 173 height 42
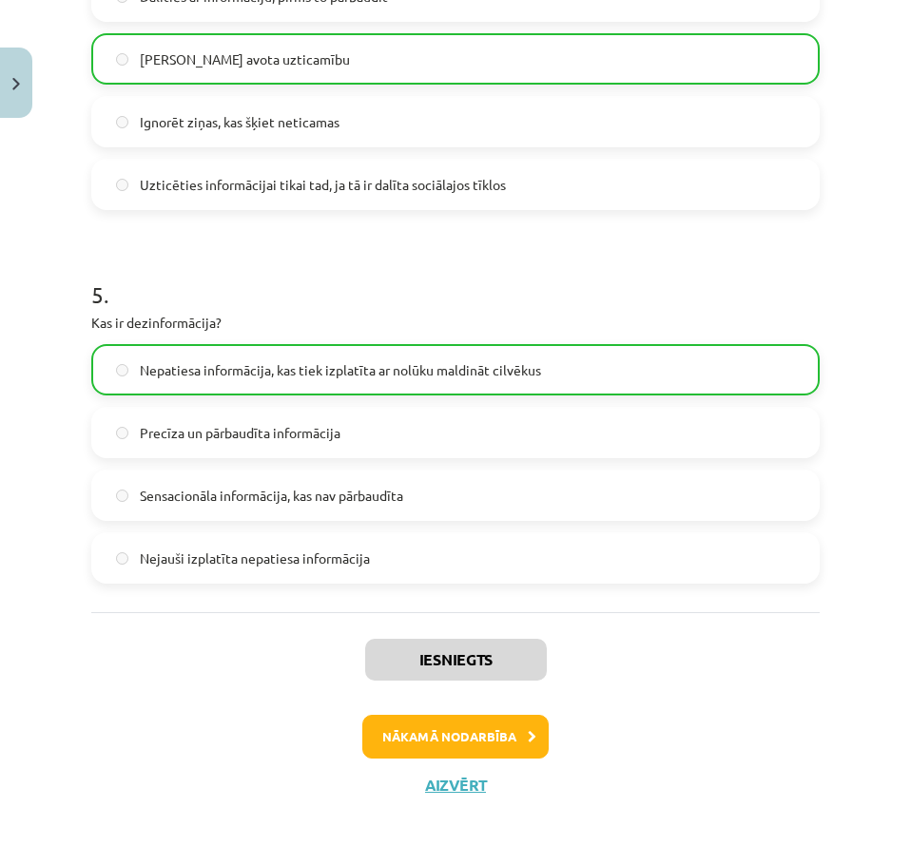
drag, startPoint x: 488, startPoint y: 439, endPoint x: 446, endPoint y: 707, distance: 270.5
click at [444, 726] on button "Nākamā nodarbība" at bounding box center [455, 737] width 186 height 44
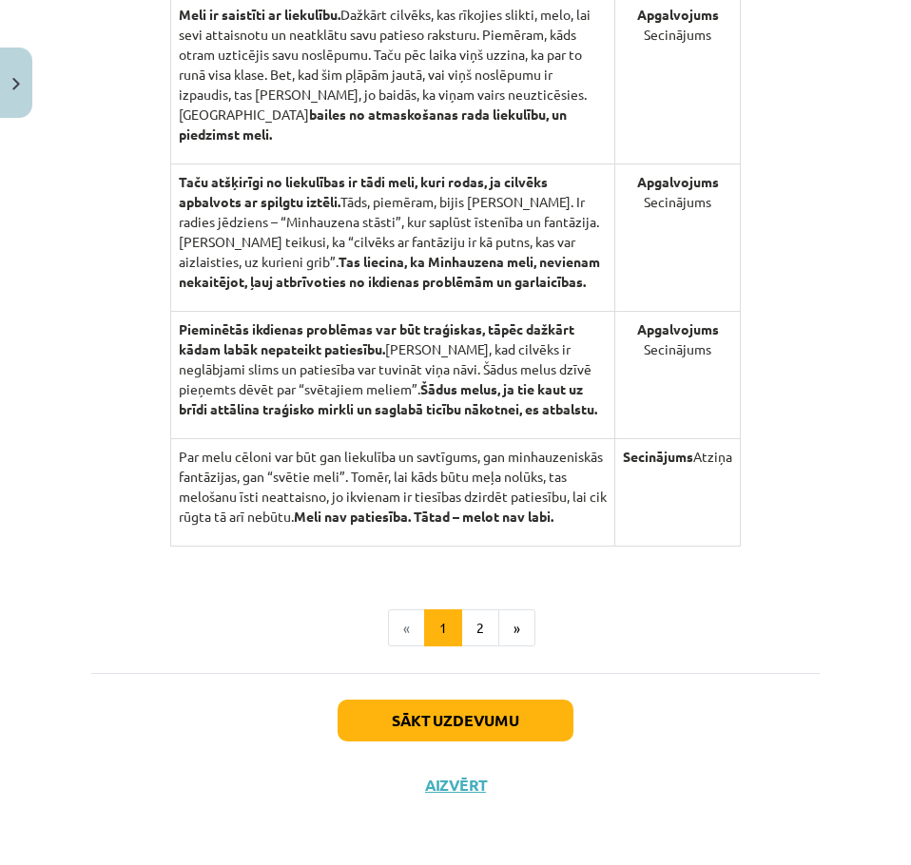
scroll to position [1868, 0]
drag, startPoint x: 397, startPoint y: 698, endPoint x: 397, endPoint y: 709, distance: 11.4
click at [397, 699] on div "Sākt uzdevumu Aizvērt" at bounding box center [455, 739] width 728 height 133
click at [397, 710] on button "Sākt uzdevumu" at bounding box center [456, 721] width 236 height 42
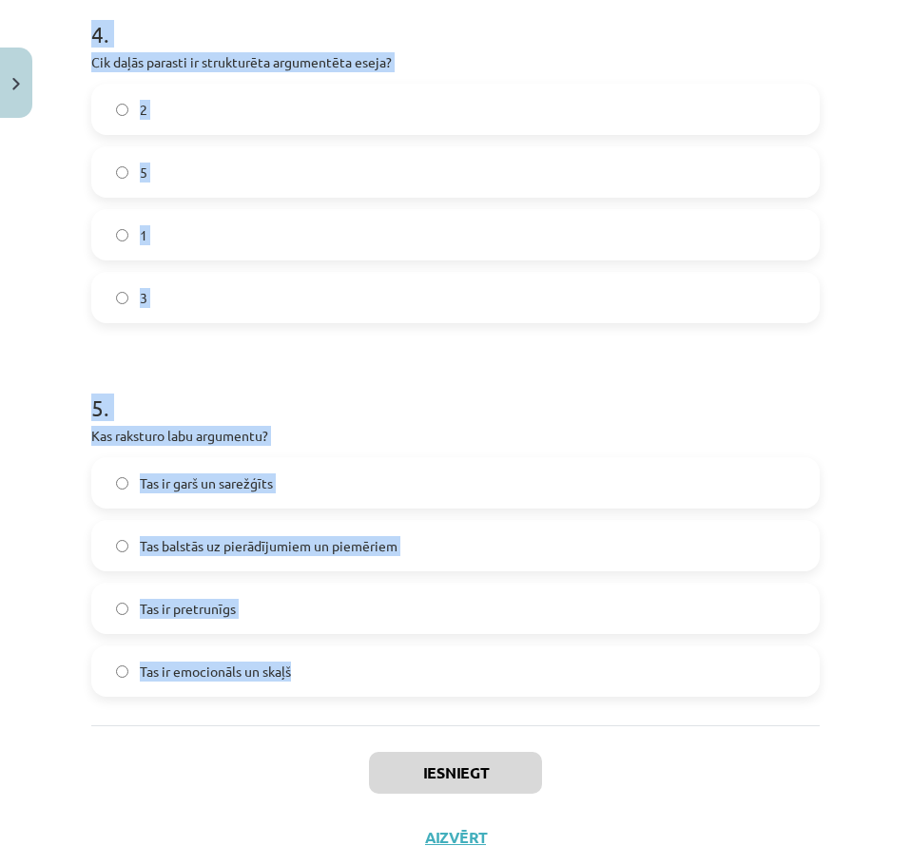
scroll to position [1564, 0]
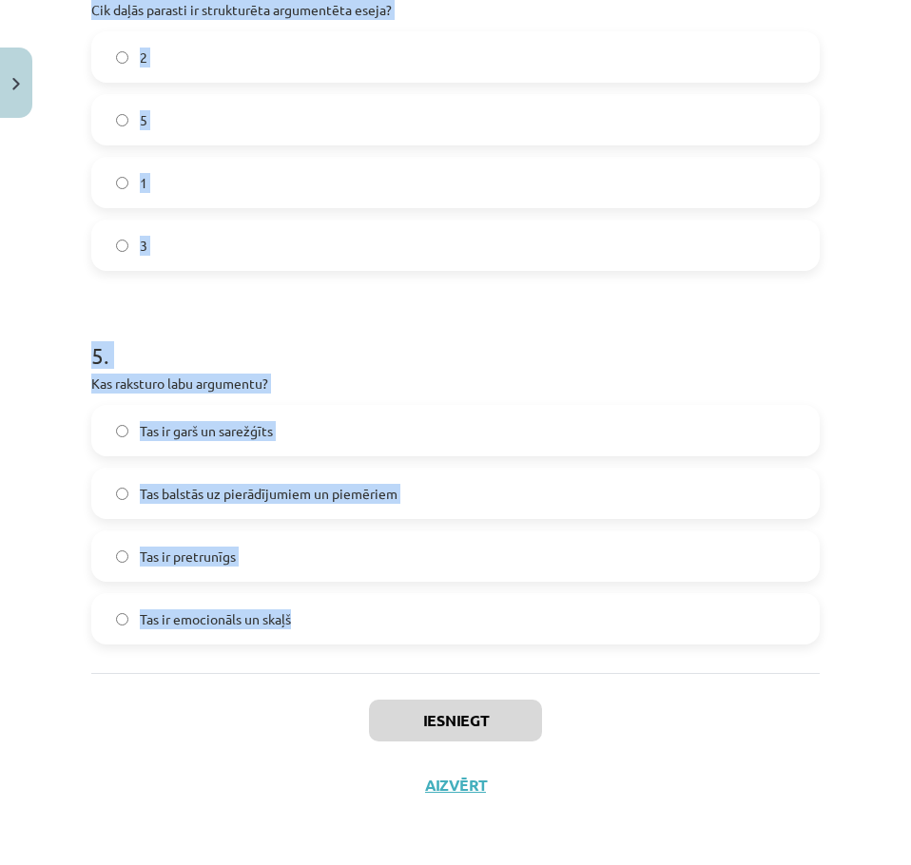
drag, startPoint x: 63, startPoint y: 351, endPoint x: 421, endPoint y: 624, distance: 450.6
click at [411, 635] on div "Mācību tēma: Latviešu valodas 9. klases 1. ieskaites mācību materiāls #10 9. tē…" at bounding box center [455, 432] width 911 height 865
copy form "1 . Kāds ir būtiskākais elements argumentētā esejā? Trīs argumentu un viena pre…"
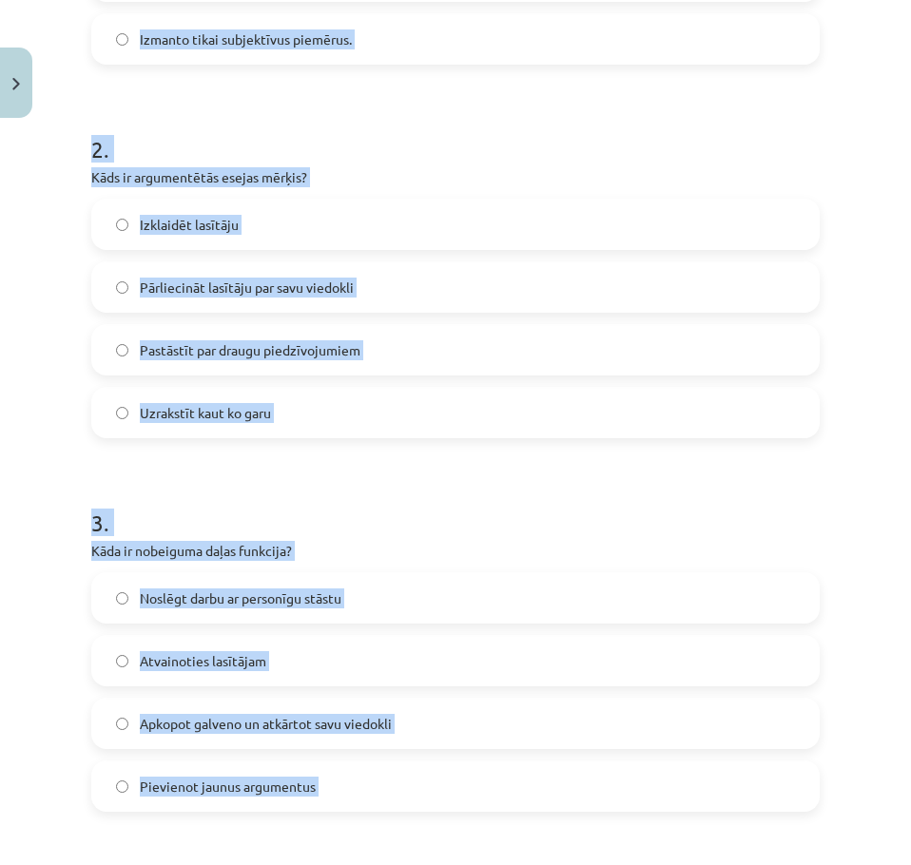
scroll to position [0, 0]
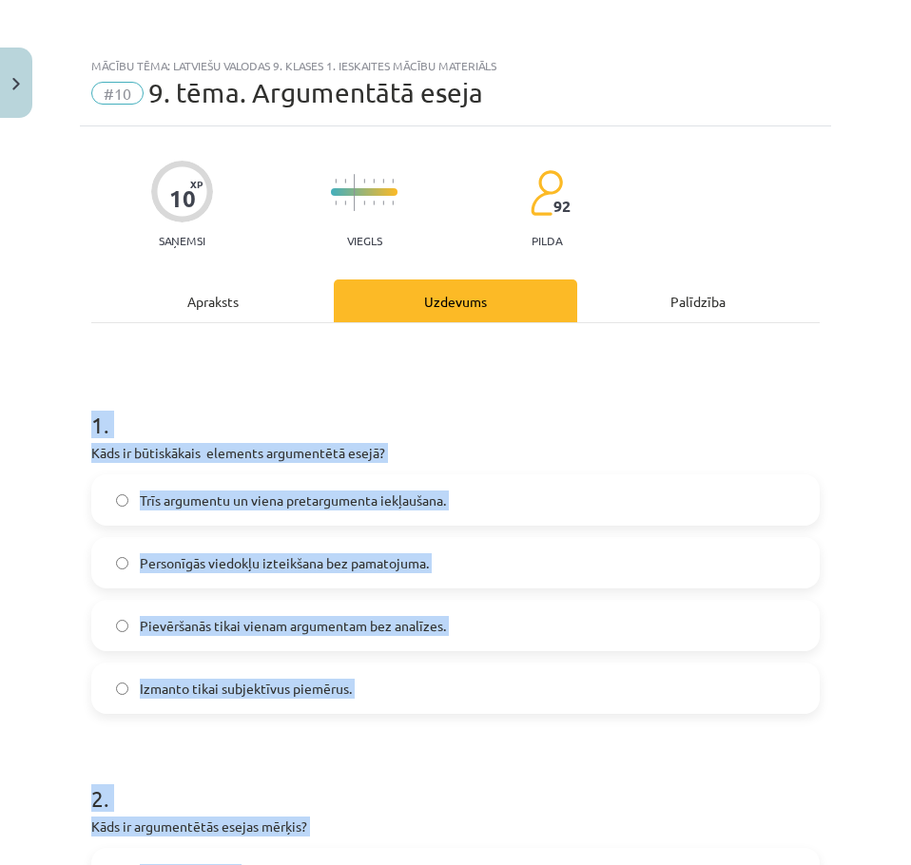
drag, startPoint x: 42, startPoint y: 382, endPoint x: 94, endPoint y: 101, distance: 286.3
click at [289, 402] on h1 "1 ." at bounding box center [455, 407] width 728 height 59
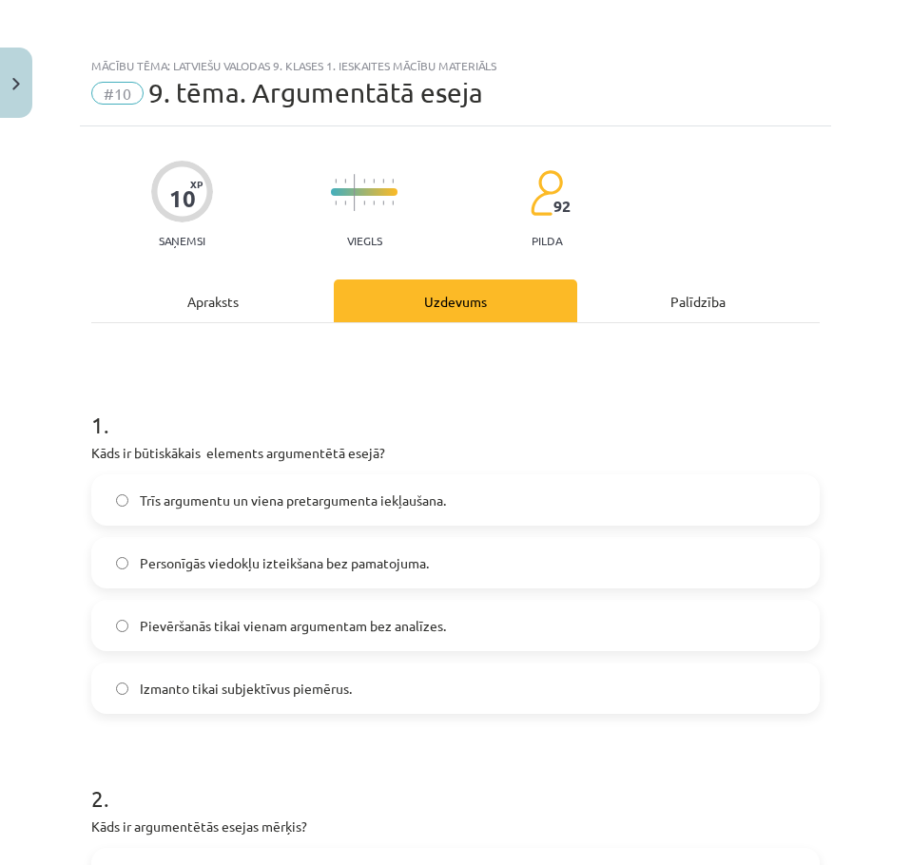
click at [217, 515] on label "Trīs argumentu un viena pretargumenta iekļaušana." at bounding box center [455, 500] width 725 height 48
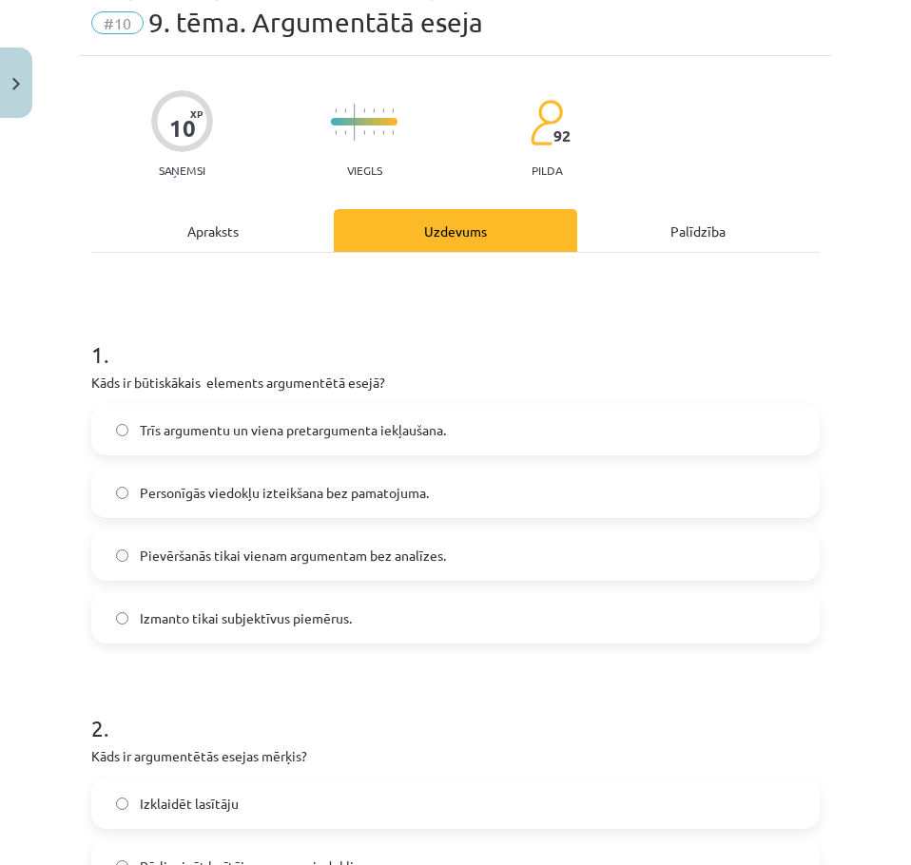
scroll to position [380, 0]
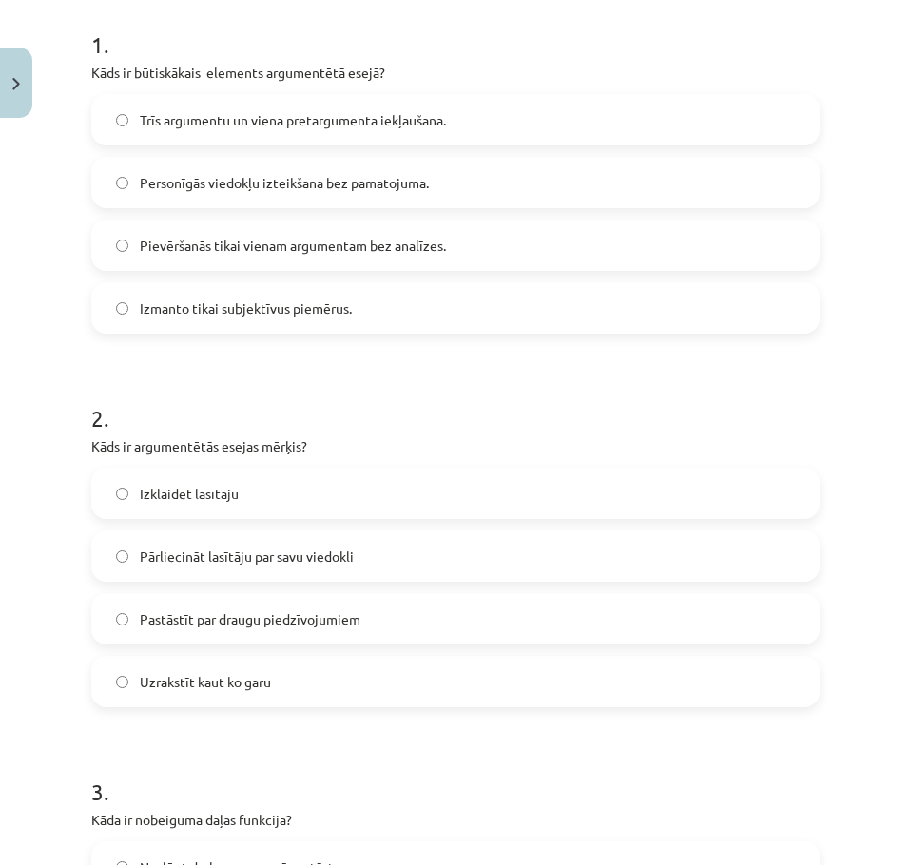
click at [235, 561] on span "Pārliecināt lasītāju par savu viedokli" at bounding box center [247, 557] width 214 height 20
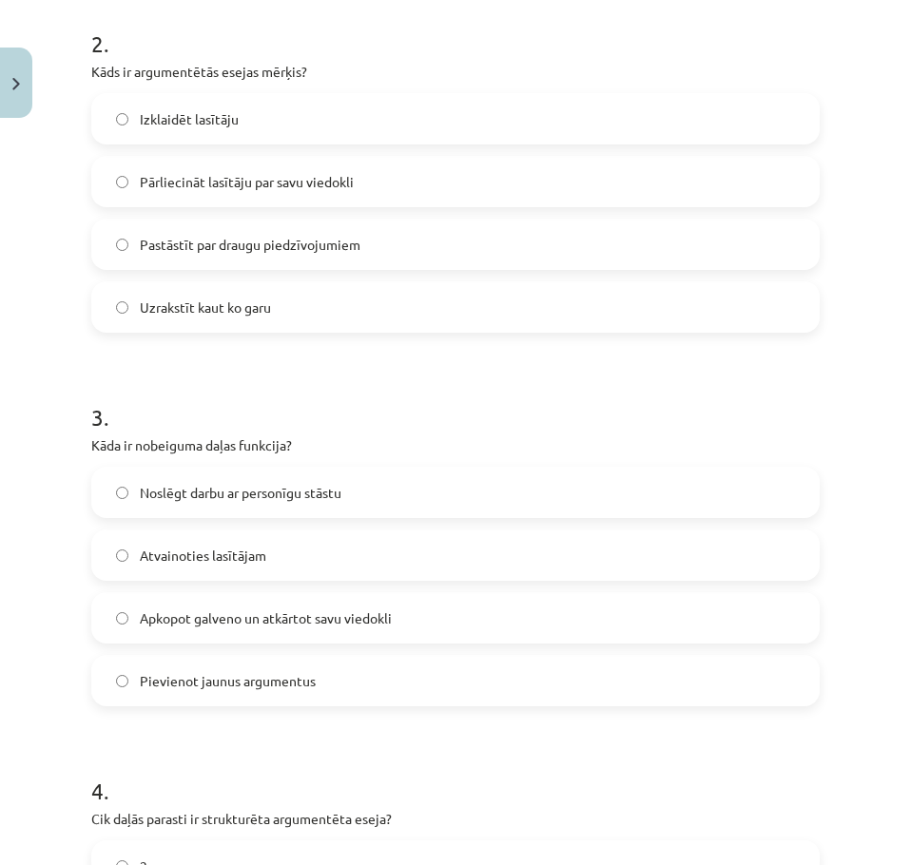
scroll to position [761, 0]
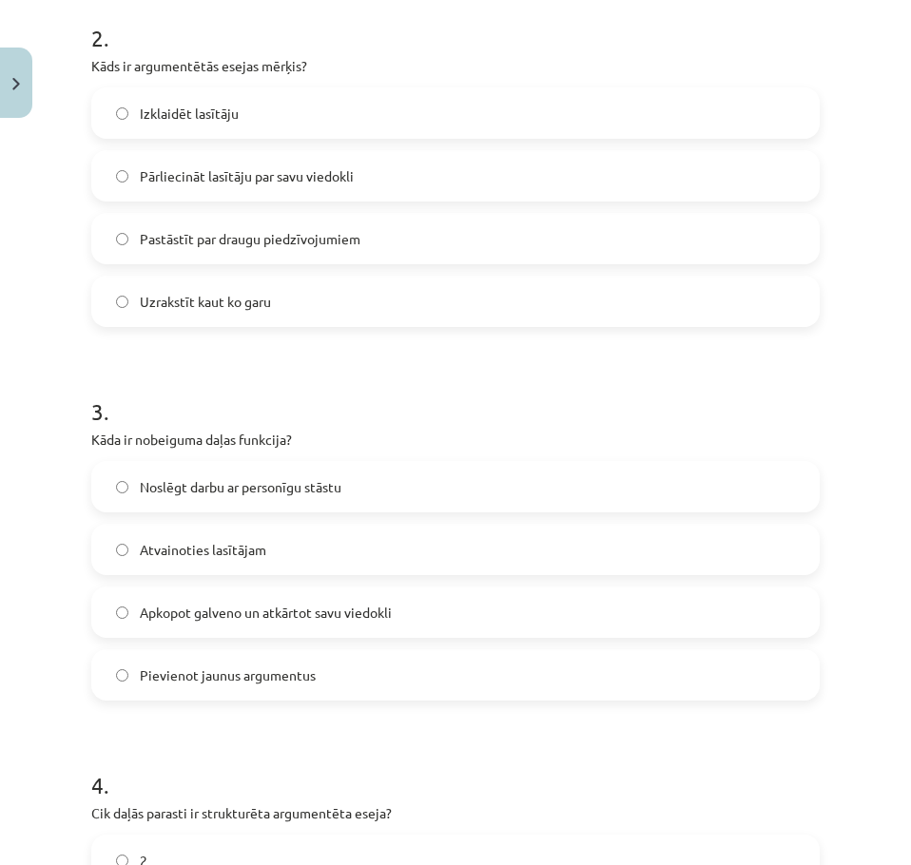
click at [211, 610] on span "Apkopot galveno un atkārtot savu viedokli" at bounding box center [266, 613] width 252 height 20
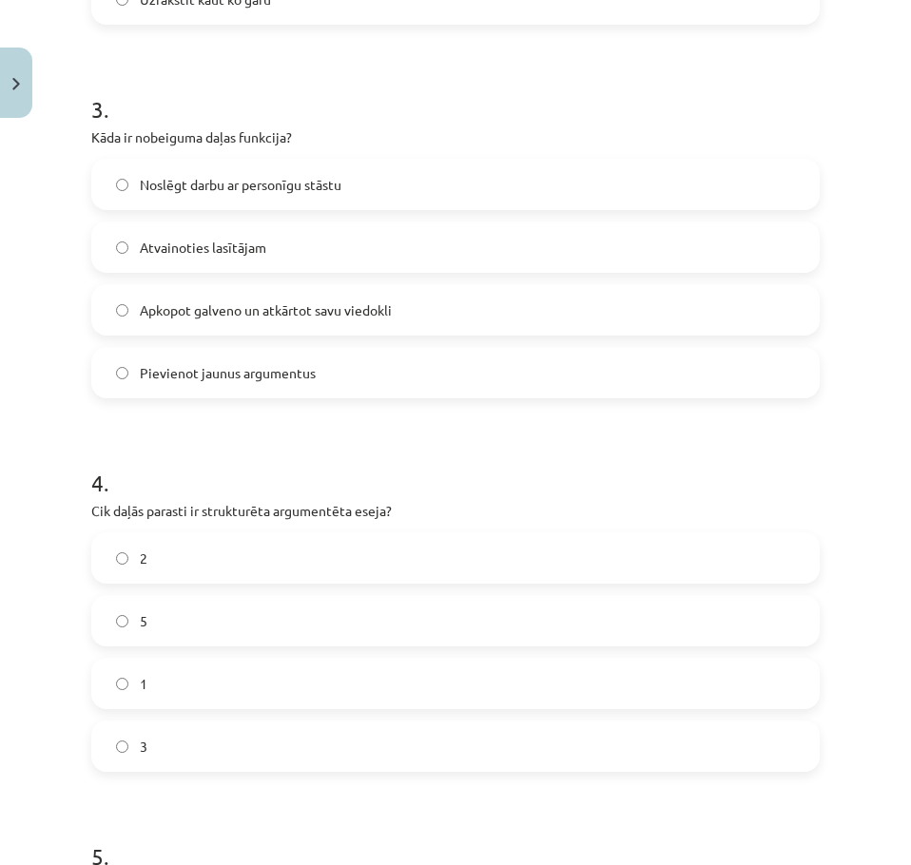
scroll to position [1141, 0]
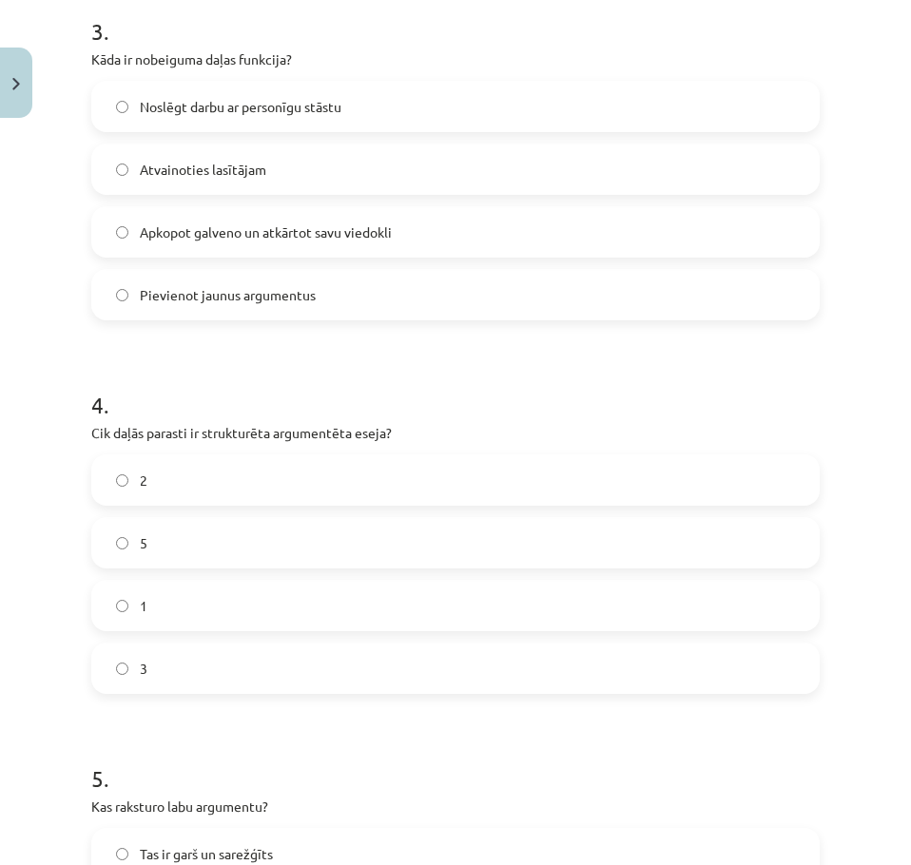
click at [176, 672] on label "3" at bounding box center [455, 669] width 725 height 48
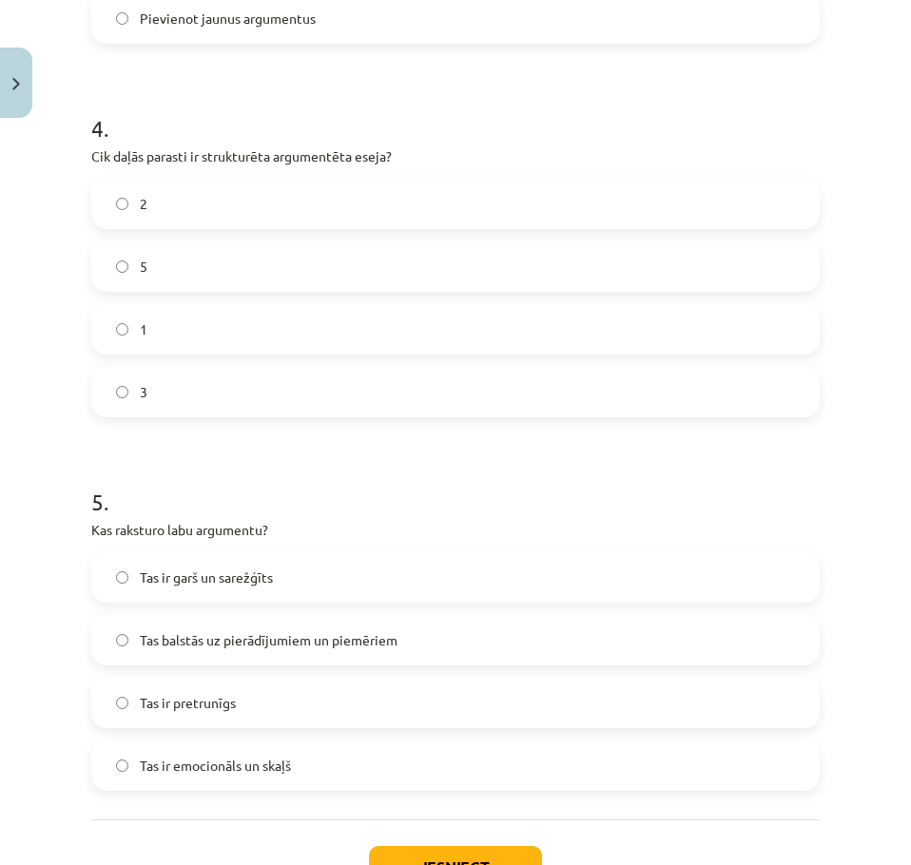
scroll to position [1426, 0]
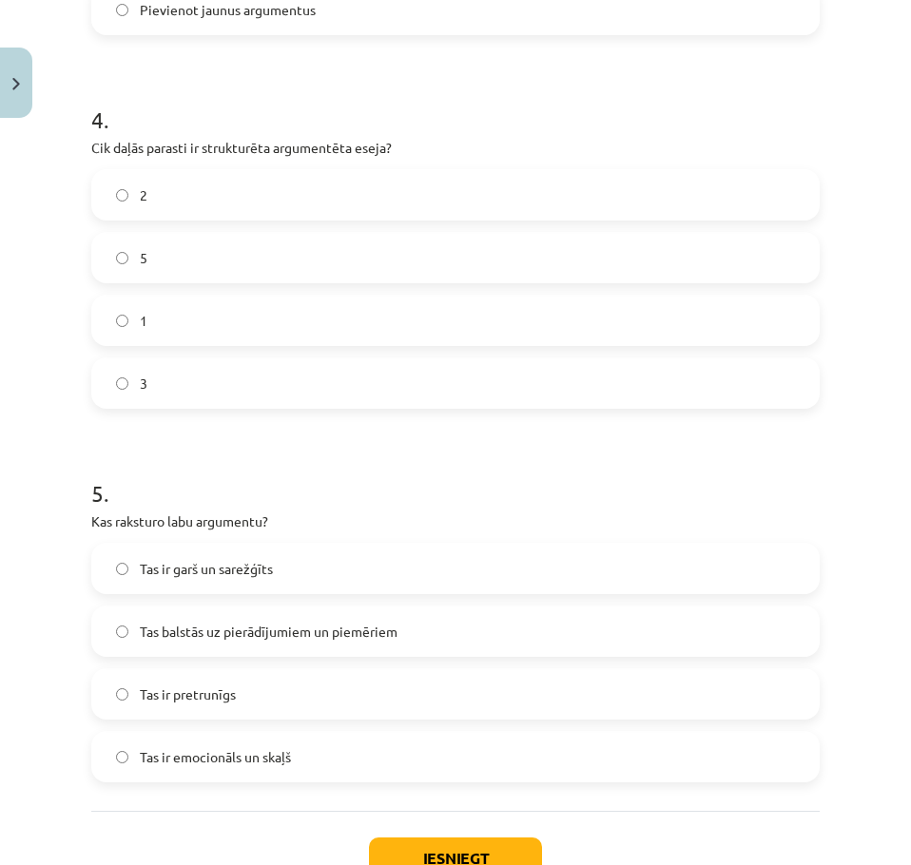
click at [225, 636] on span "Tas balstās uz pierādījumiem un piemēriem" at bounding box center [269, 632] width 258 height 20
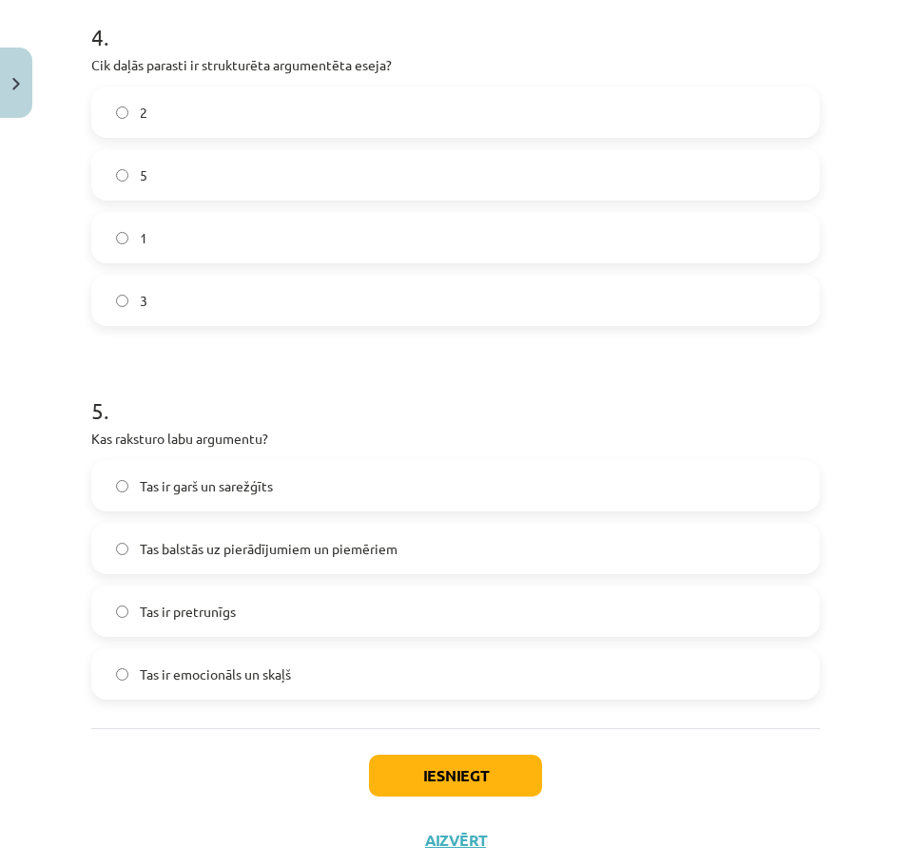
scroll to position [1521, 0]
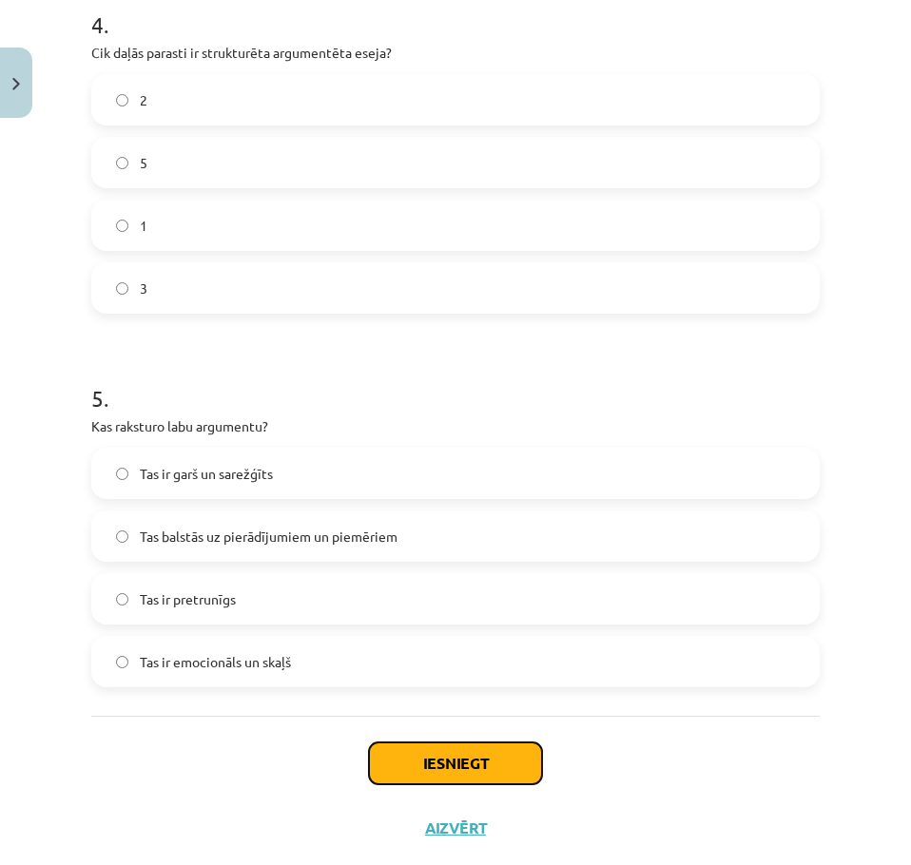
click at [387, 747] on button "Iesniegt" at bounding box center [455, 764] width 173 height 42
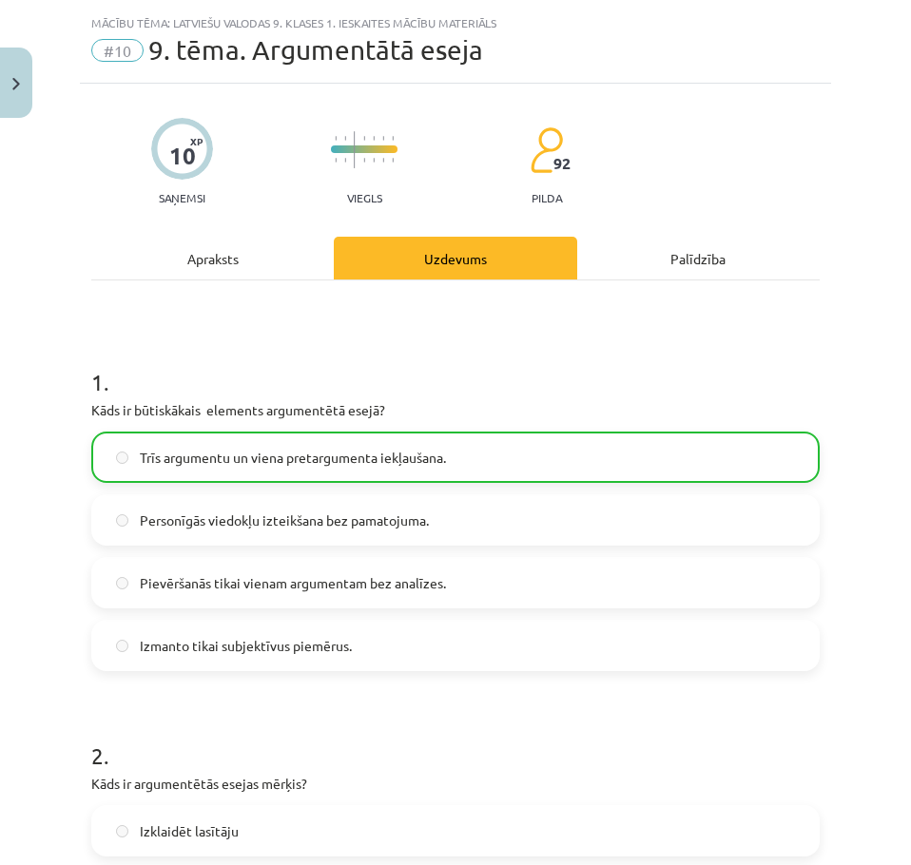
scroll to position [0, 0]
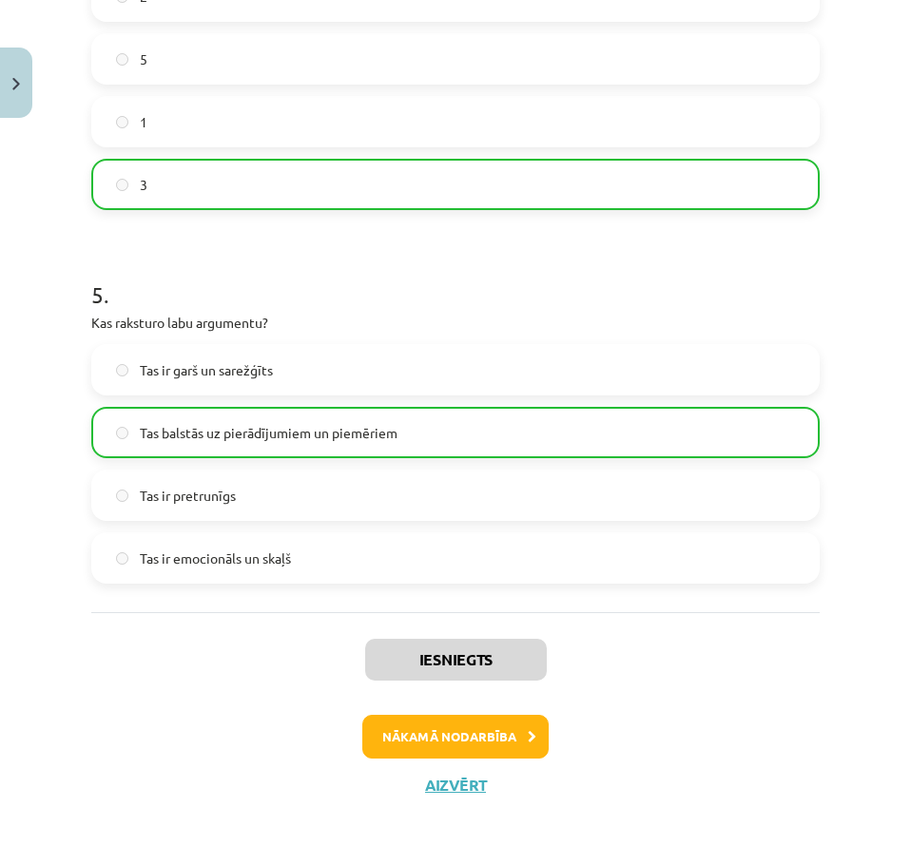
drag, startPoint x: 829, startPoint y: 281, endPoint x: 536, endPoint y: 770, distance: 569.8
click at [459, 746] on button "Nākamā nodarbība" at bounding box center [455, 737] width 186 height 44
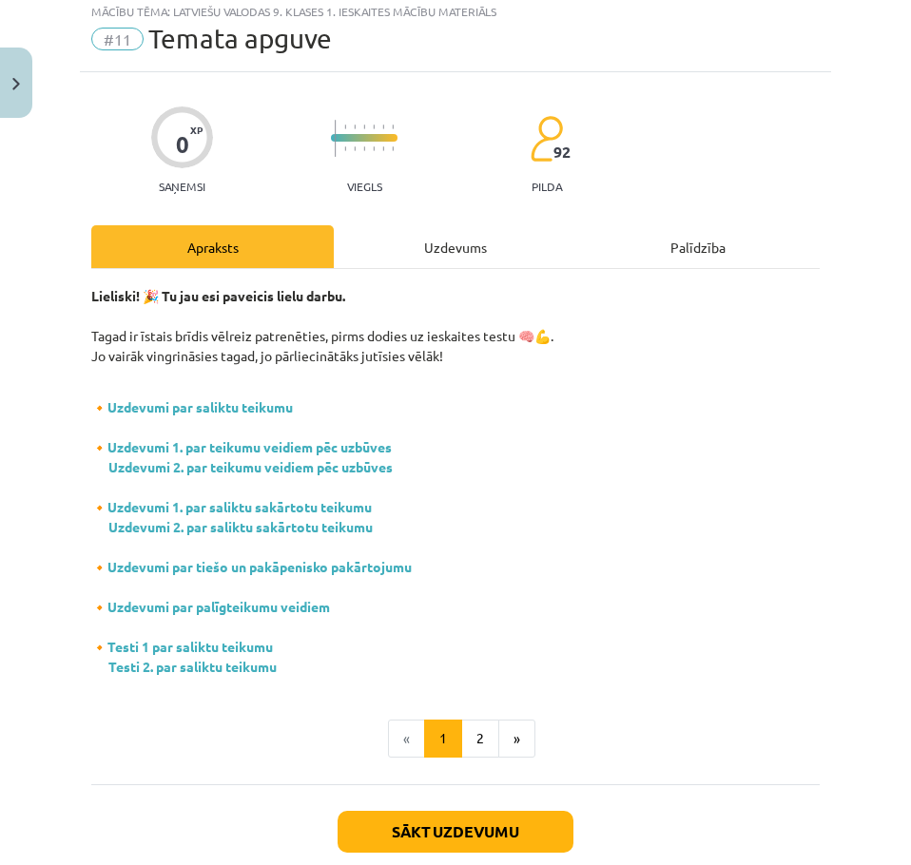
scroll to position [48, 0]
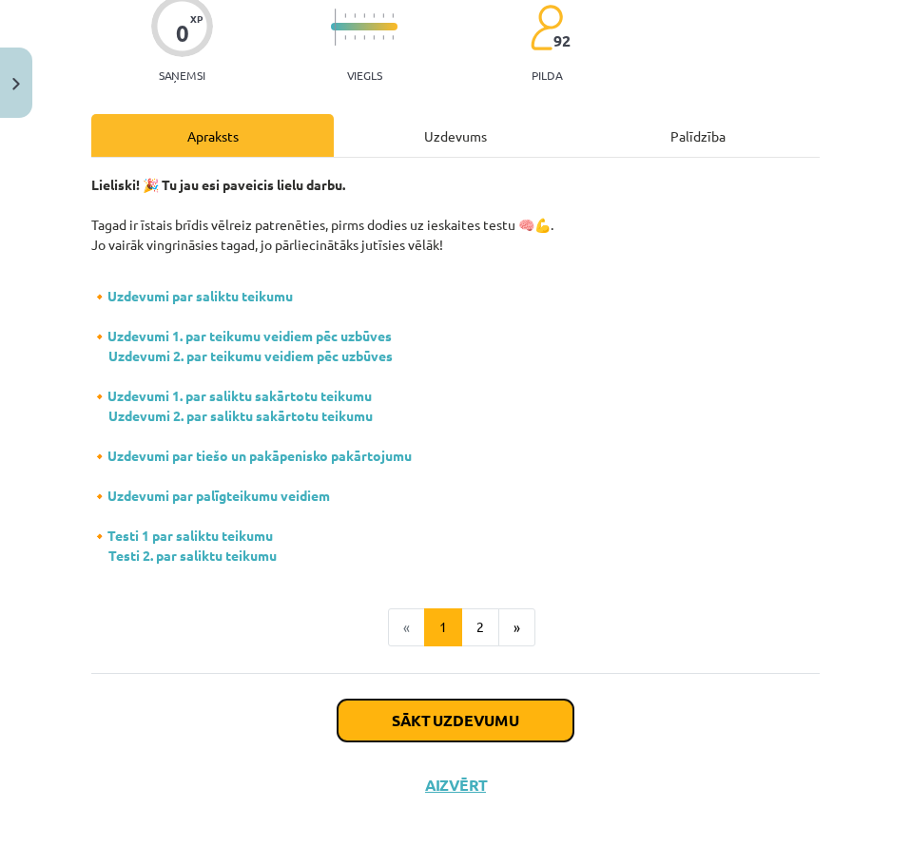
click at [473, 717] on button "Sākt uzdevumu" at bounding box center [456, 721] width 236 height 42
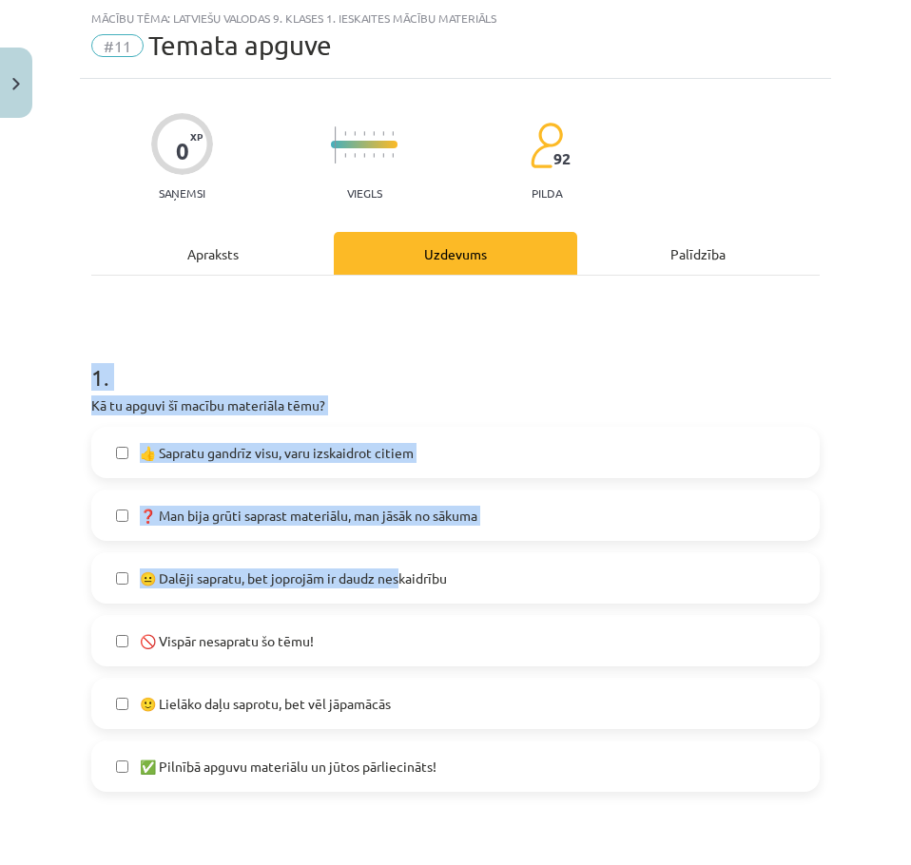
drag, startPoint x: 334, startPoint y: 540, endPoint x: 405, endPoint y: 556, distance: 73.1
click at [405, 556] on div "Mācību tēma: Latviešu valodas 9. klases 1. ieskaites mācību materiāls #11 Temat…" at bounding box center [455, 432] width 911 height 865
click at [383, 339] on h1 "1 ." at bounding box center [455, 360] width 728 height 59
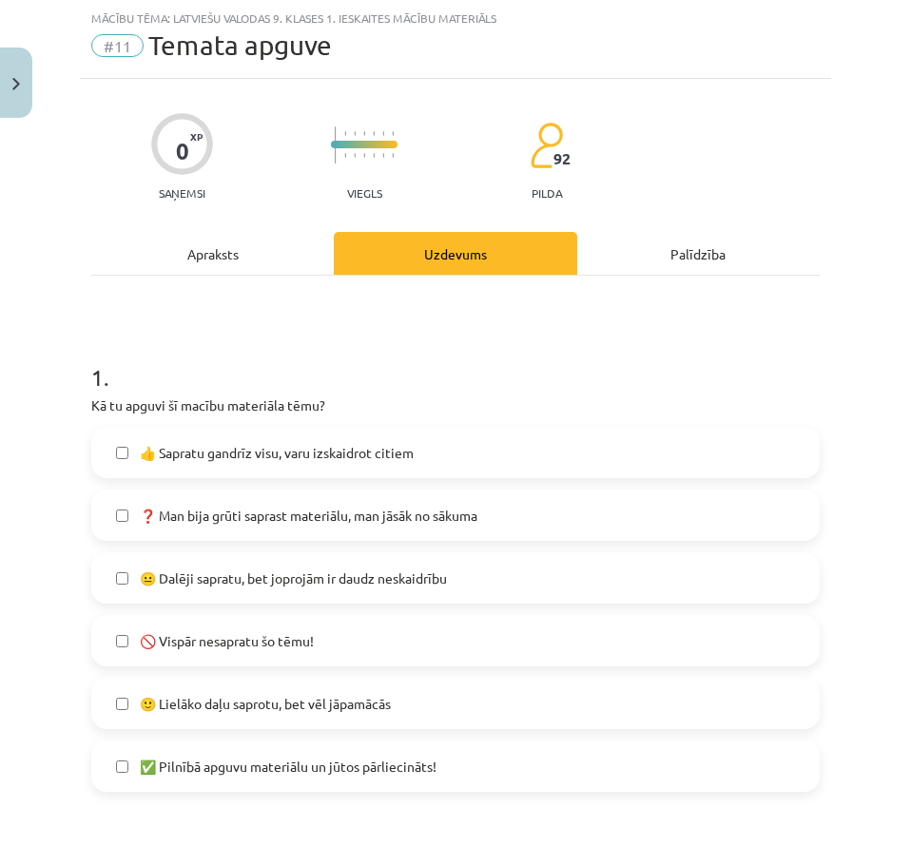
click at [383, 339] on h1 "1 ." at bounding box center [455, 360] width 728 height 59
click at [260, 703] on span "🙂 Lielāko daļu saprotu, bet vēl jāpamācās" at bounding box center [265, 704] width 251 height 20
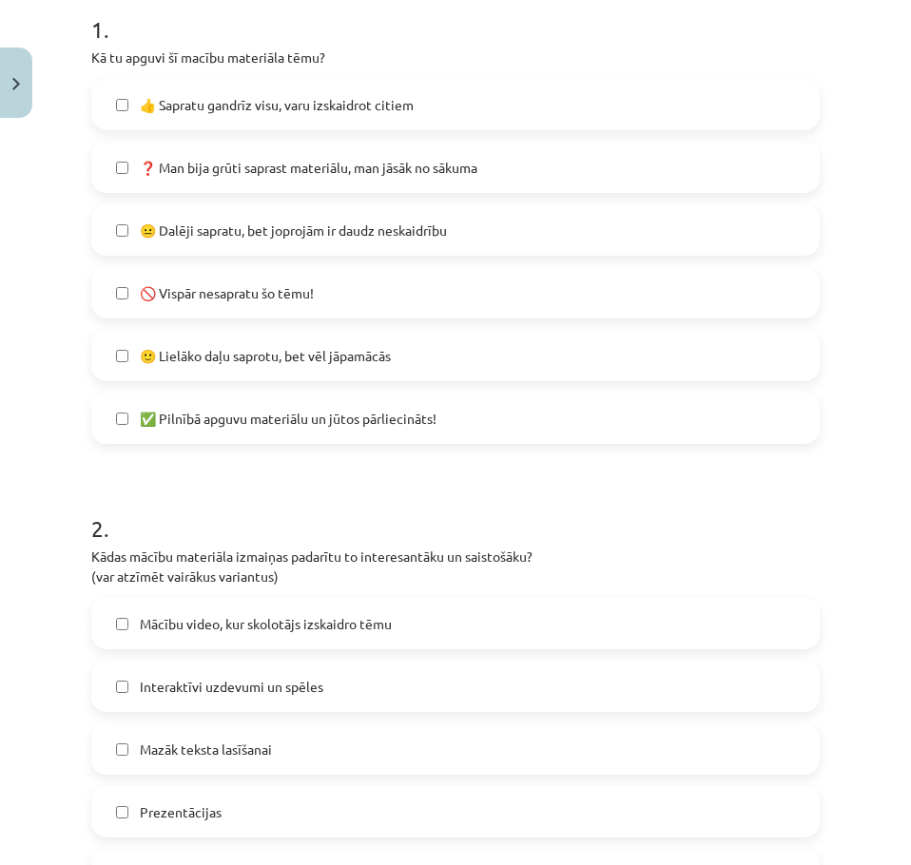
scroll to position [618, 0]
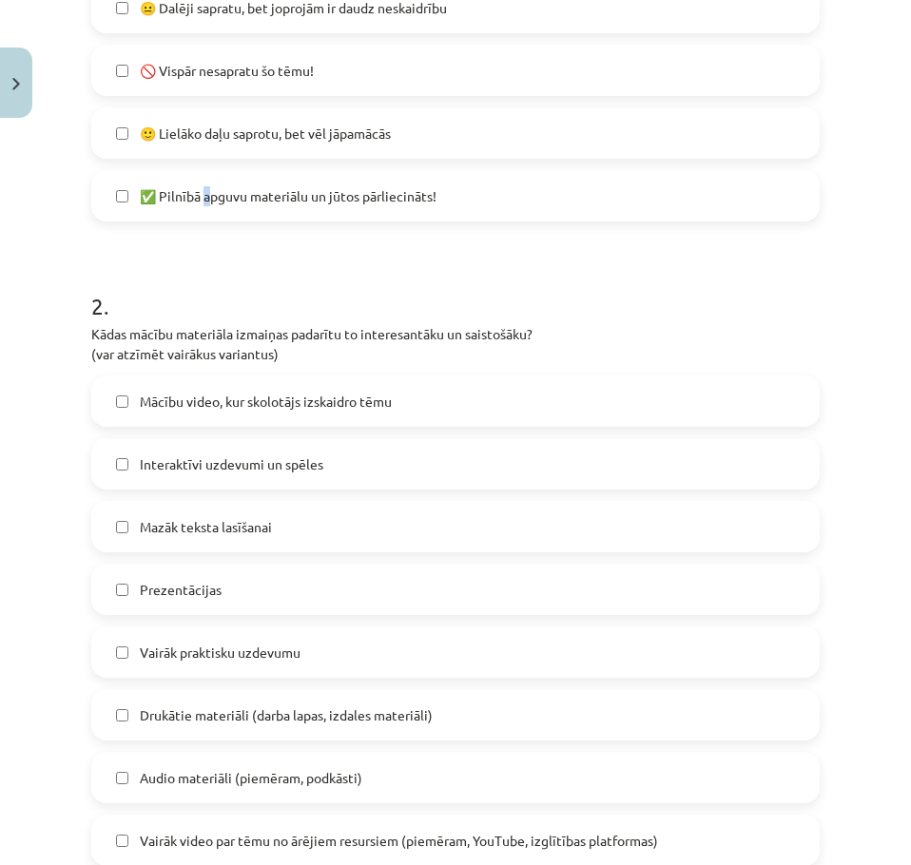
drag, startPoint x: 209, startPoint y: 162, endPoint x: 205, endPoint y: 176, distance: 14.8
click at [204, 167] on div "👍 Sapratu gandrīz visu, varu izskaidrot citiem ❓ Man bija grūti saprast materiā…" at bounding box center [455, 38] width 728 height 365
click at [205, 179] on label "✅ Pilnībā apguvu materiālu un jūtos pārliecināts!" at bounding box center [455, 196] width 725 height 48
drag, startPoint x: 202, startPoint y: 141, endPoint x: 203, endPoint y: 167, distance: 26.6
click at [202, 143] on span "🙂 Lielāko daļu saprotu, bet vēl jāpamācās" at bounding box center [265, 134] width 251 height 20
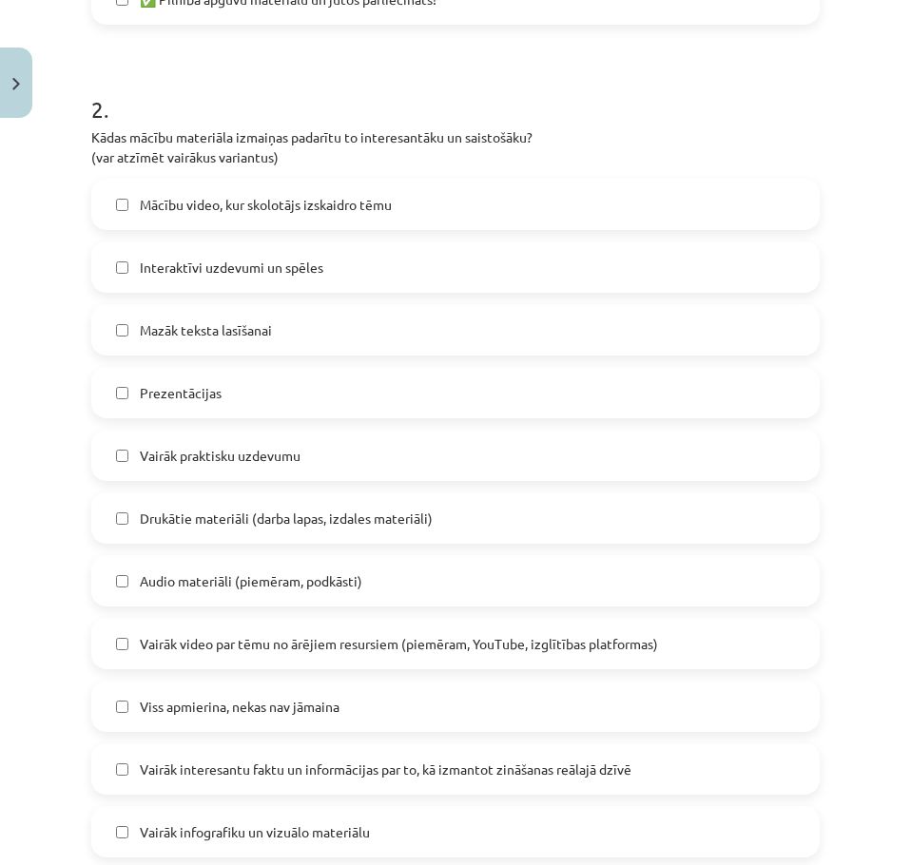
scroll to position [808, 0]
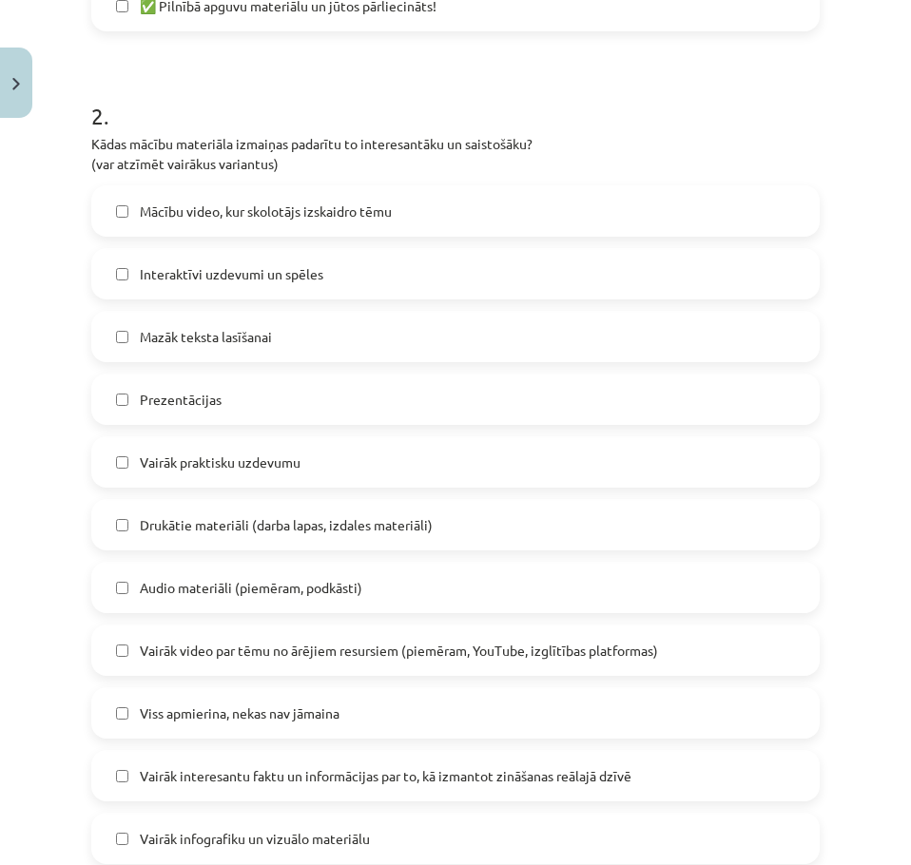
click at [312, 205] on span "Mācību video, kur skolotājs izskaidro tēmu" at bounding box center [266, 212] width 252 height 20
click at [285, 300] on div "Mācību video, kur skolotājs izskaidro tēmu Interaktīvi uzdevumi un spēles Mazāk…" at bounding box center [455, 524] width 728 height 679
click at [264, 273] on span "Interaktīvi uzdevumi un spēles" at bounding box center [232, 274] width 184 height 20
click at [255, 348] on label "Mazāk teksta lasīšanai" at bounding box center [455, 337] width 725 height 48
click at [243, 409] on label "Prezentācijas" at bounding box center [455, 400] width 725 height 48
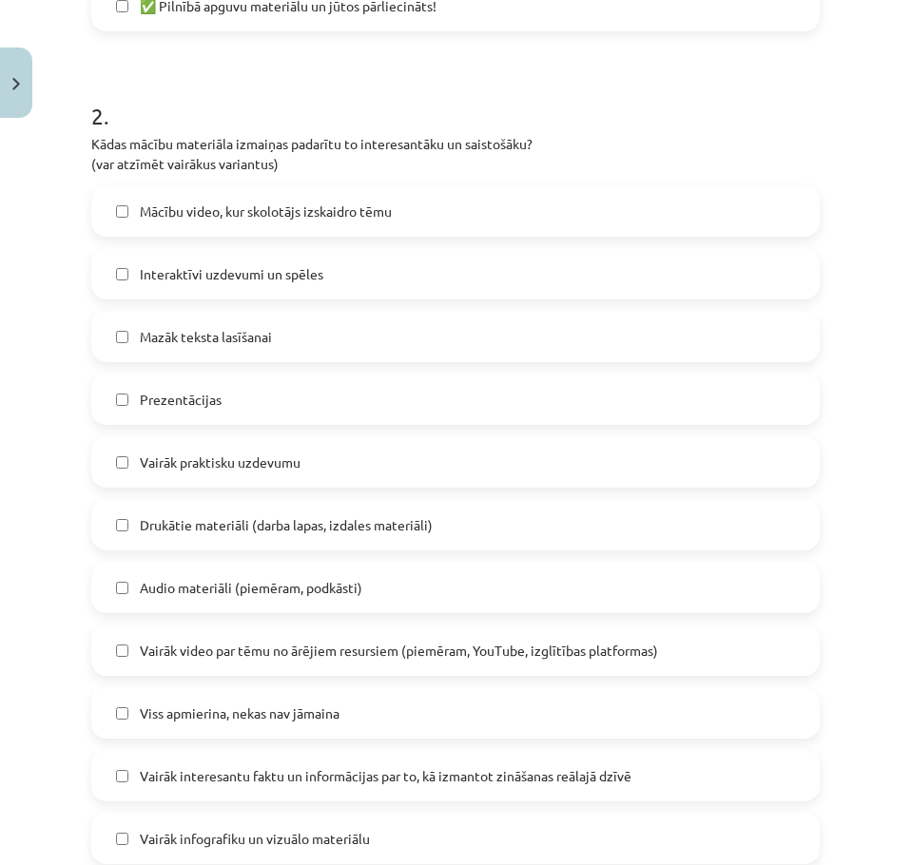
click at [243, 457] on span "Vairāk praktisku uzdevumu" at bounding box center [220, 463] width 161 height 20
click at [246, 513] on label "Drukātie materiāli (darba lapas, izdales materiāli)" at bounding box center [455, 525] width 725 height 48
drag, startPoint x: 259, startPoint y: 578, endPoint x: 261, endPoint y: 616, distance: 38.1
click at [259, 579] on span "Audio materiāli (piemēram, podkāsti)" at bounding box center [251, 588] width 223 height 20
click at [251, 676] on div "Mācību video, kur skolotājs izskaidro tēmu Interaktīvi uzdevumi un spēles Mazāk…" at bounding box center [455, 524] width 728 height 679
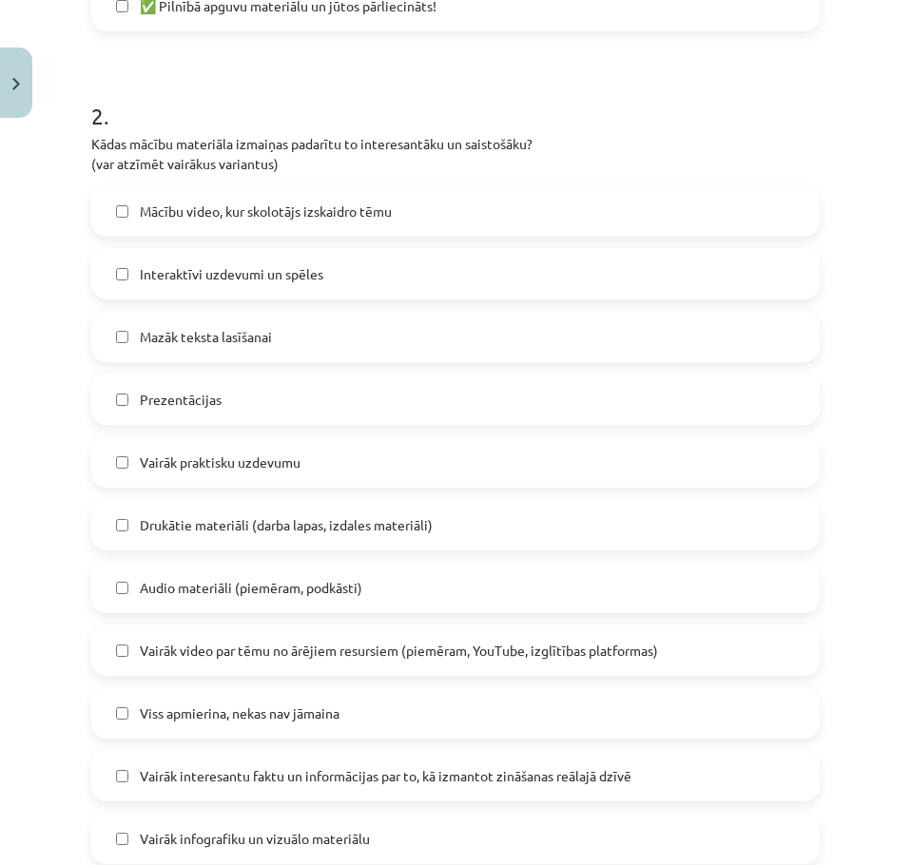
click at [252, 666] on label "Vairāk video par tēmu no ārējiem resursiem (piemēram, YouTube, izglītības platf…" at bounding box center [455, 651] width 725 height 48
click at [232, 724] on label "Viss apmierina, nekas nav jāmaina" at bounding box center [455, 713] width 725 height 48
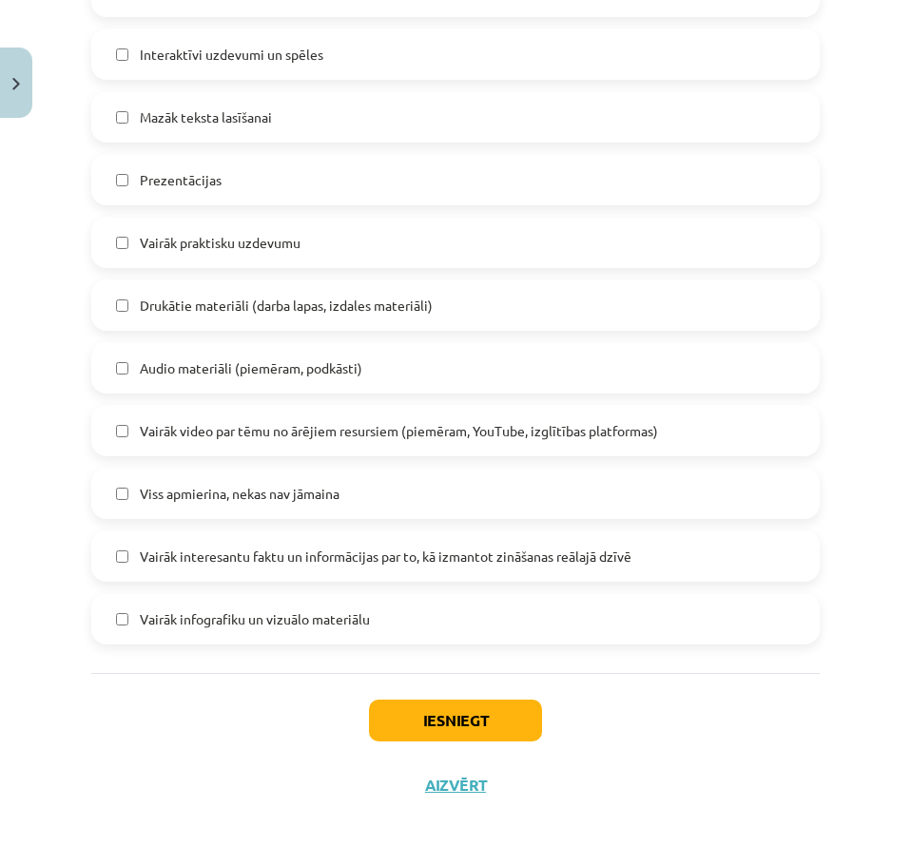
click at [229, 559] on span "Vairāk interesantu faktu un informācijas par to, kā izmantot zināšanas reālajā …" at bounding box center [386, 557] width 492 height 20
click at [212, 626] on span "Vairāk infografiku un vizuālo materiālu" at bounding box center [255, 620] width 230 height 20
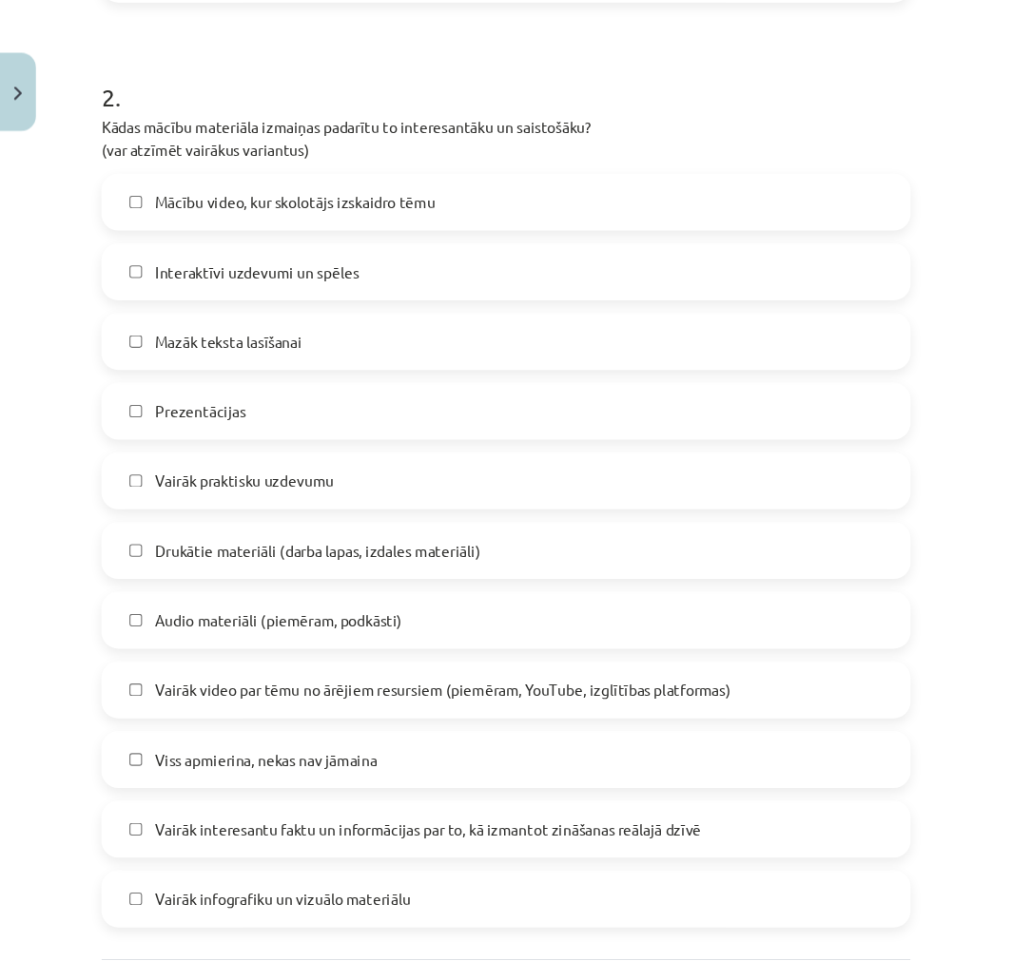
scroll to position [838, 0]
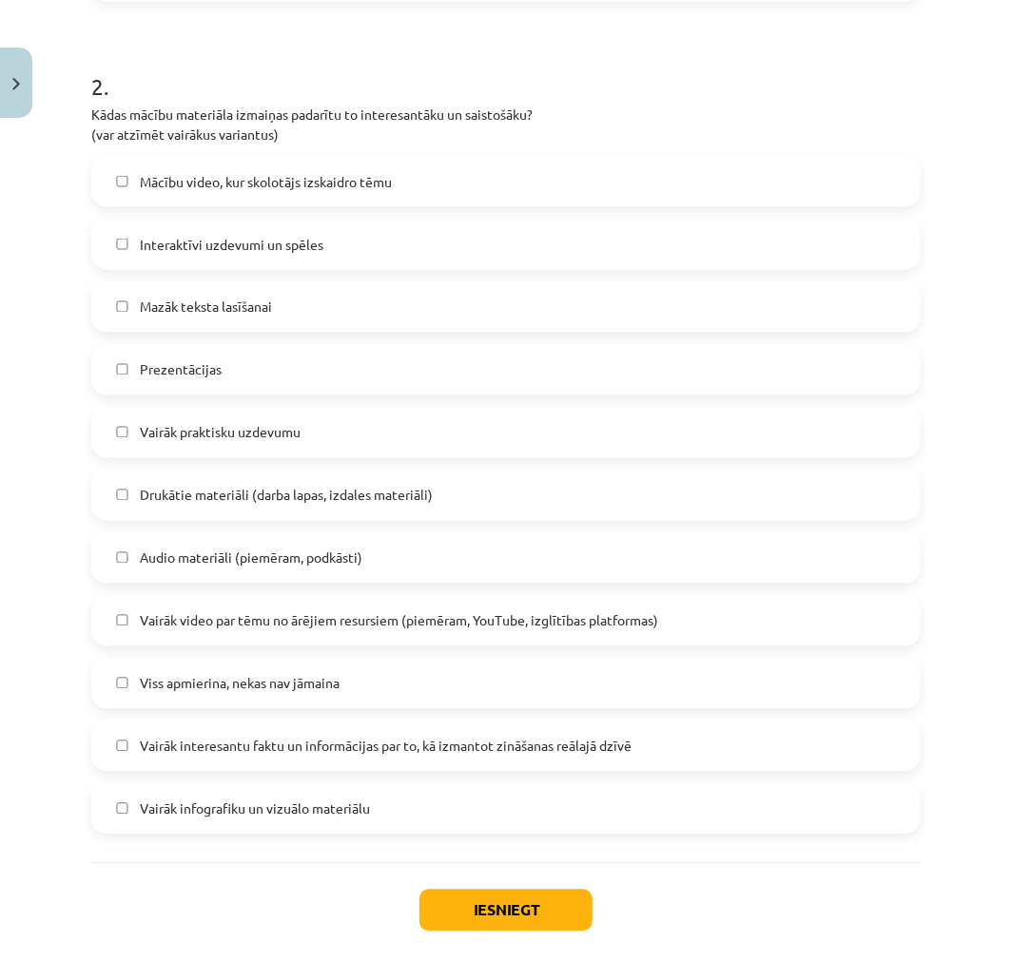
click at [73, 335] on div "Mācību tēma: Latviešu valodas 9. klases 1. ieskaites mācību materiāls #11 Temat…" at bounding box center [506, 480] width 1012 height 961
click at [485, 864] on button "Iesniegt" at bounding box center [505, 911] width 173 height 42
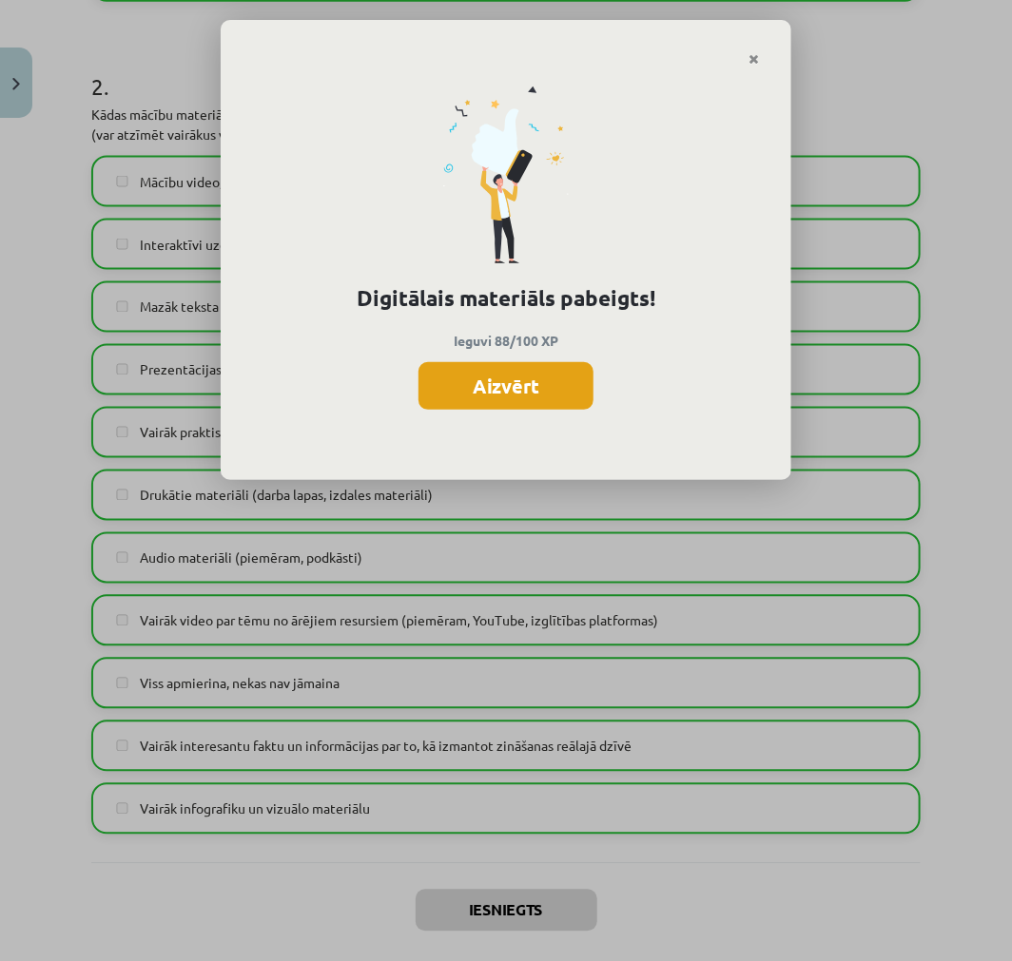
click at [506, 397] on button "Aizvērt" at bounding box center [505, 386] width 175 height 48
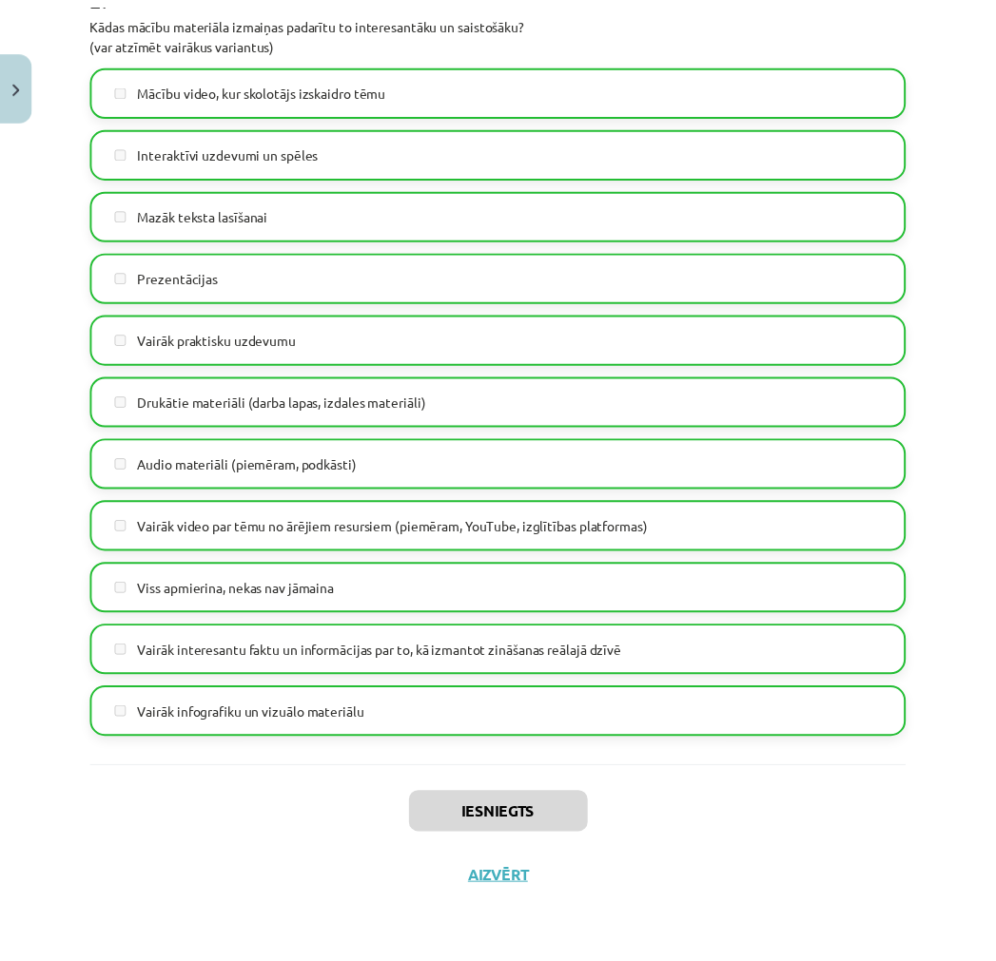
scroll to position [0, 0]
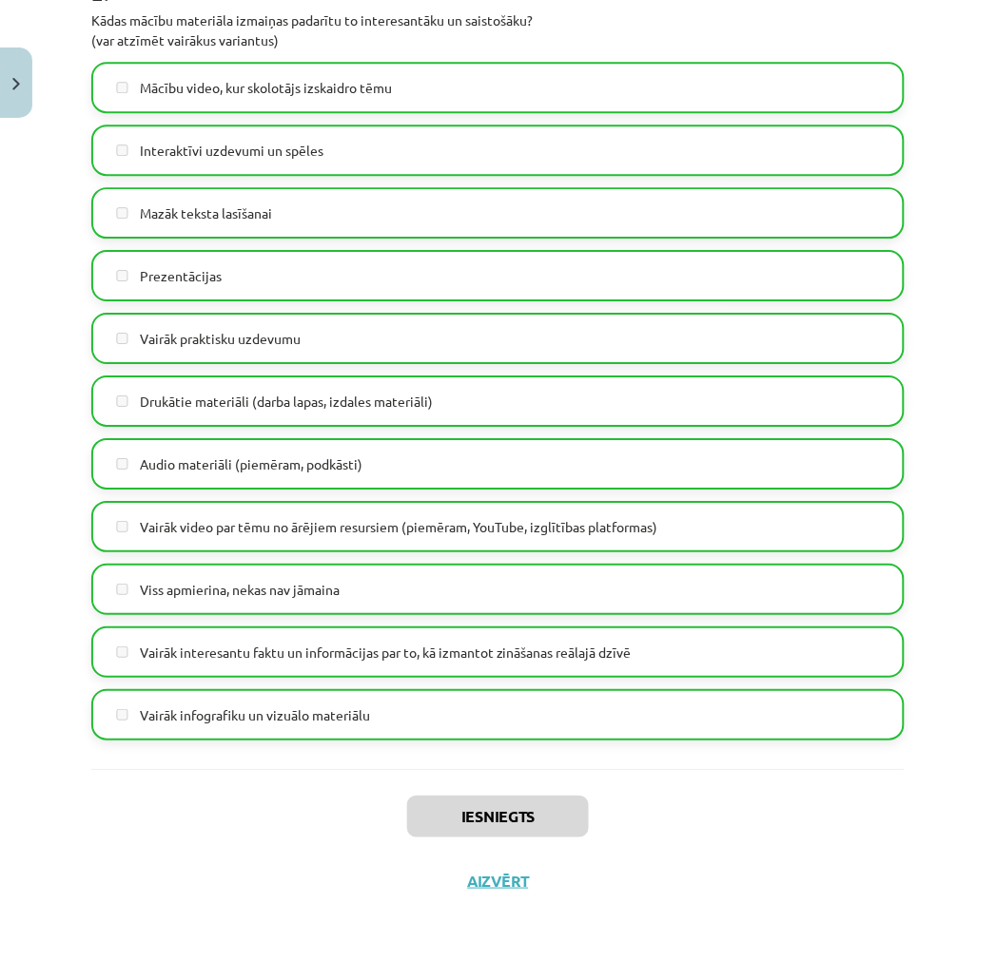
drag, startPoint x: 700, startPoint y: 888, endPoint x: 599, endPoint y: 328, distance: 569.1
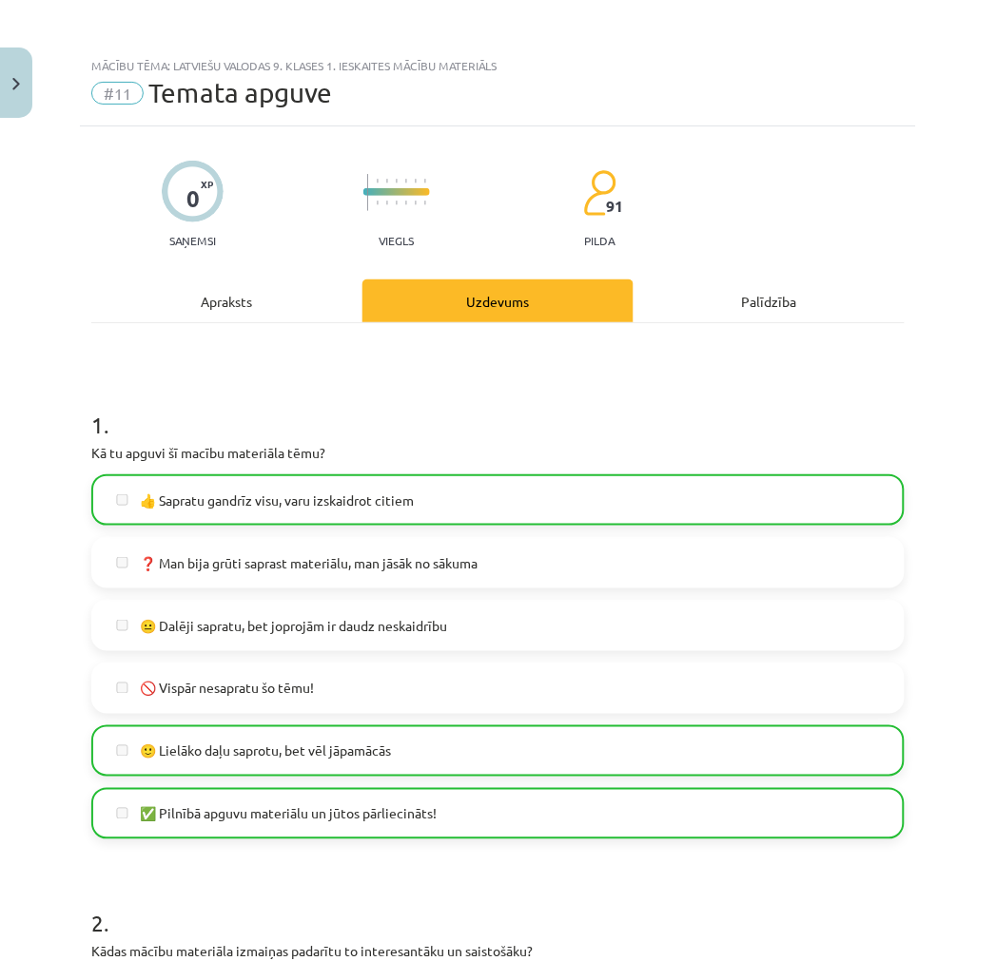
drag, startPoint x: 815, startPoint y: 837, endPoint x: 489, endPoint y: 262, distance: 661.3
click at [29, 88] on button "Close" at bounding box center [16, 83] width 32 height 70
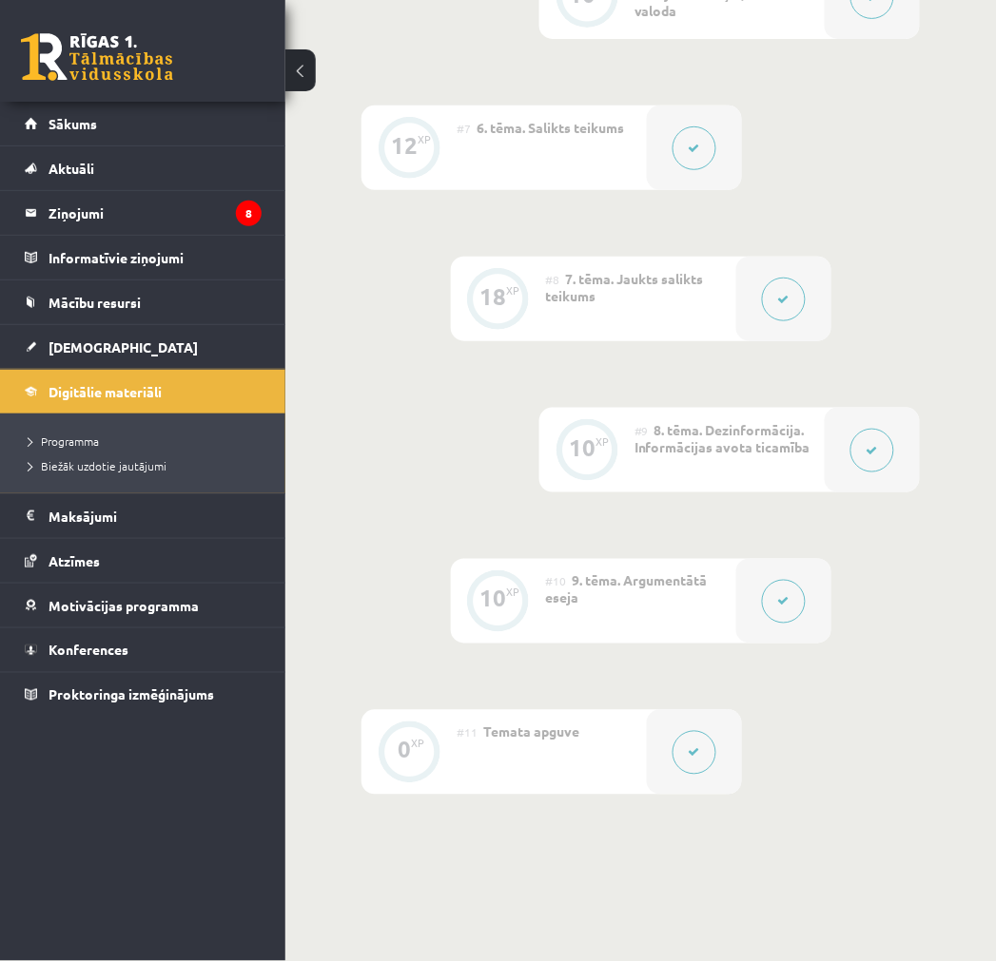
scroll to position [1539, 0]
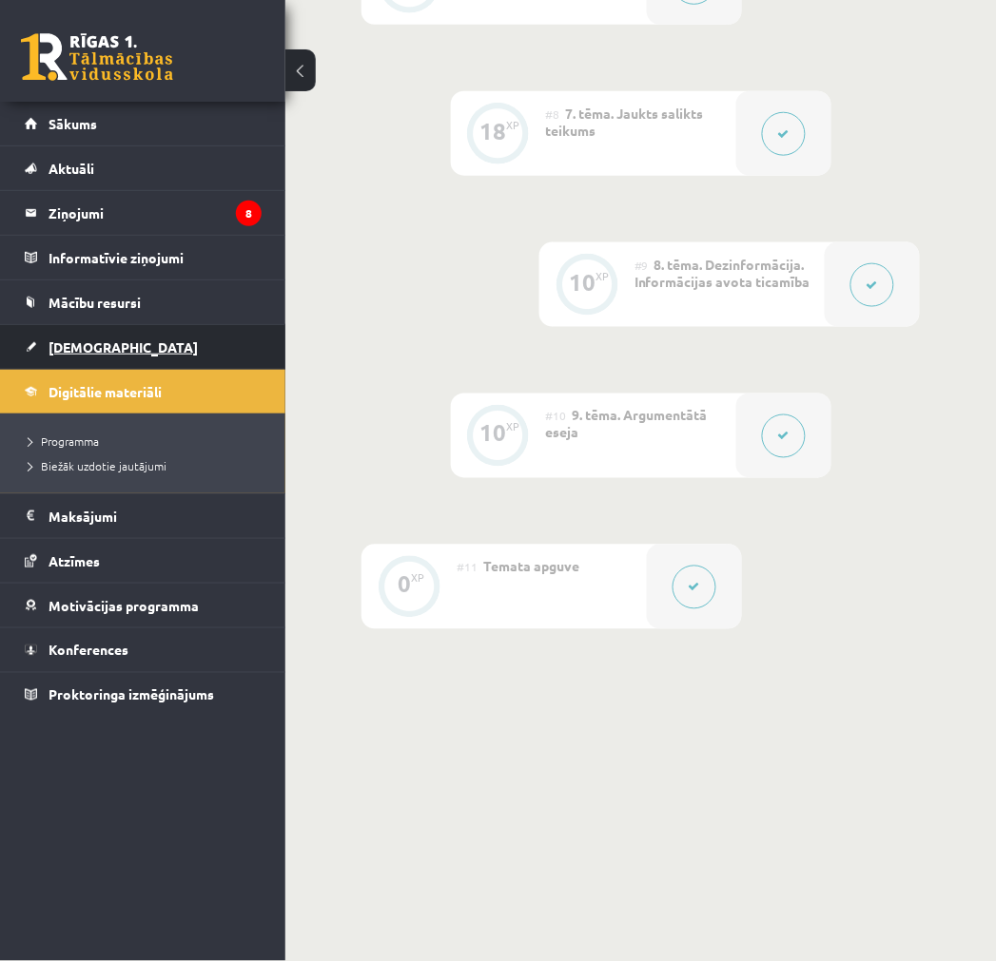
click at [131, 343] on link "[DEMOGRAPHIC_DATA]" at bounding box center [143, 347] width 237 height 44
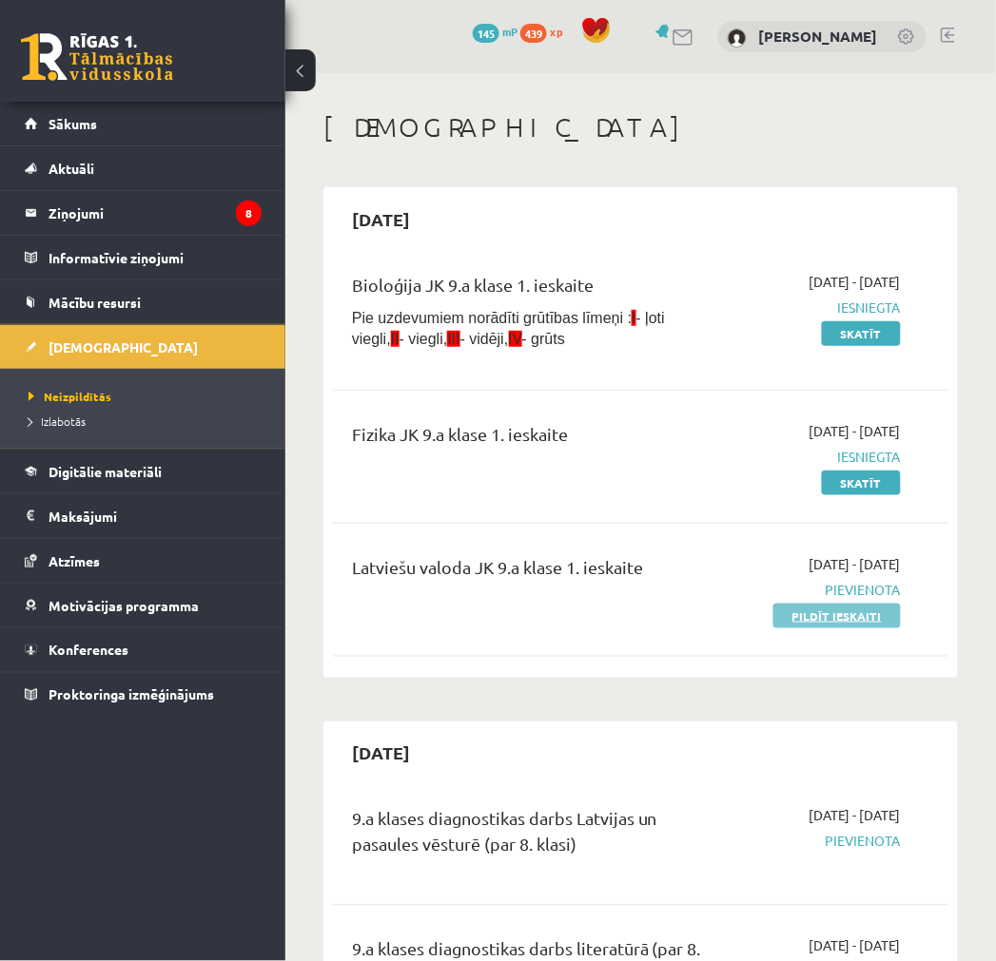
click at [820, 620] on link "Pildīt ieskaiti" at bounding box center [836, 616] width 127 height 25
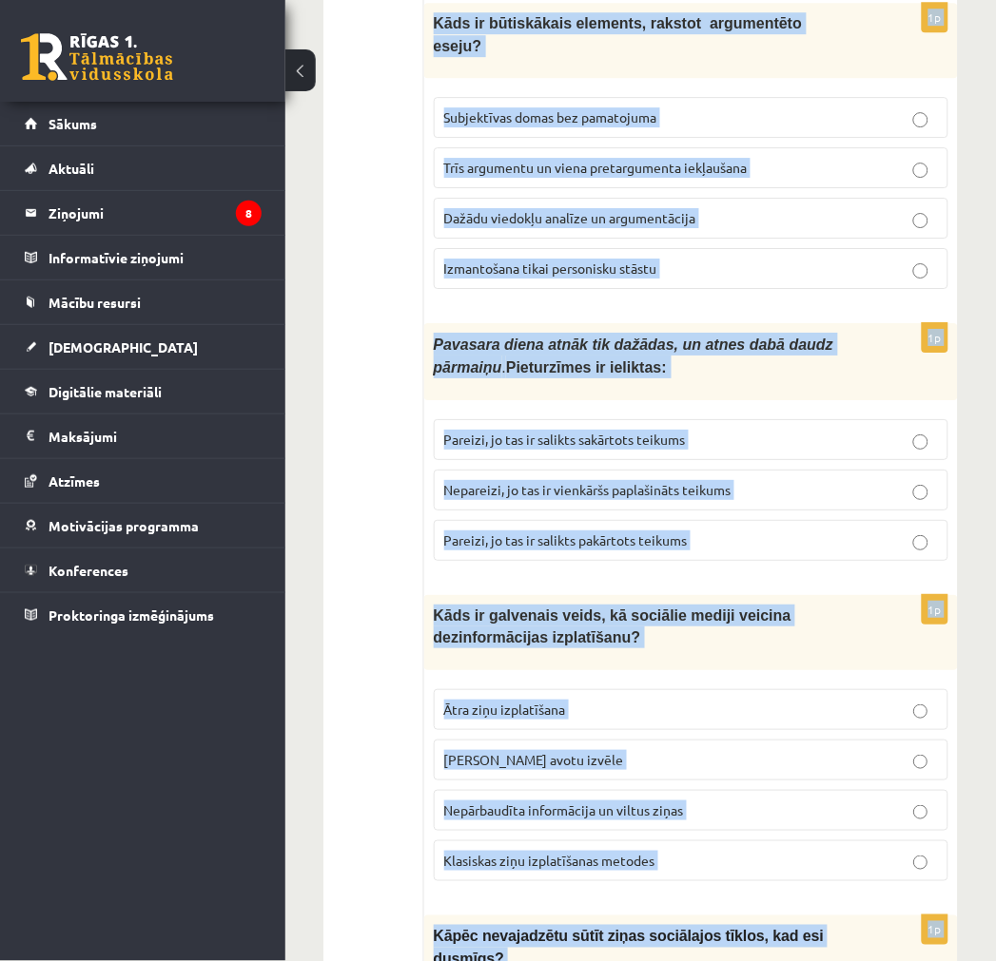
scroll to position [4900, 0]
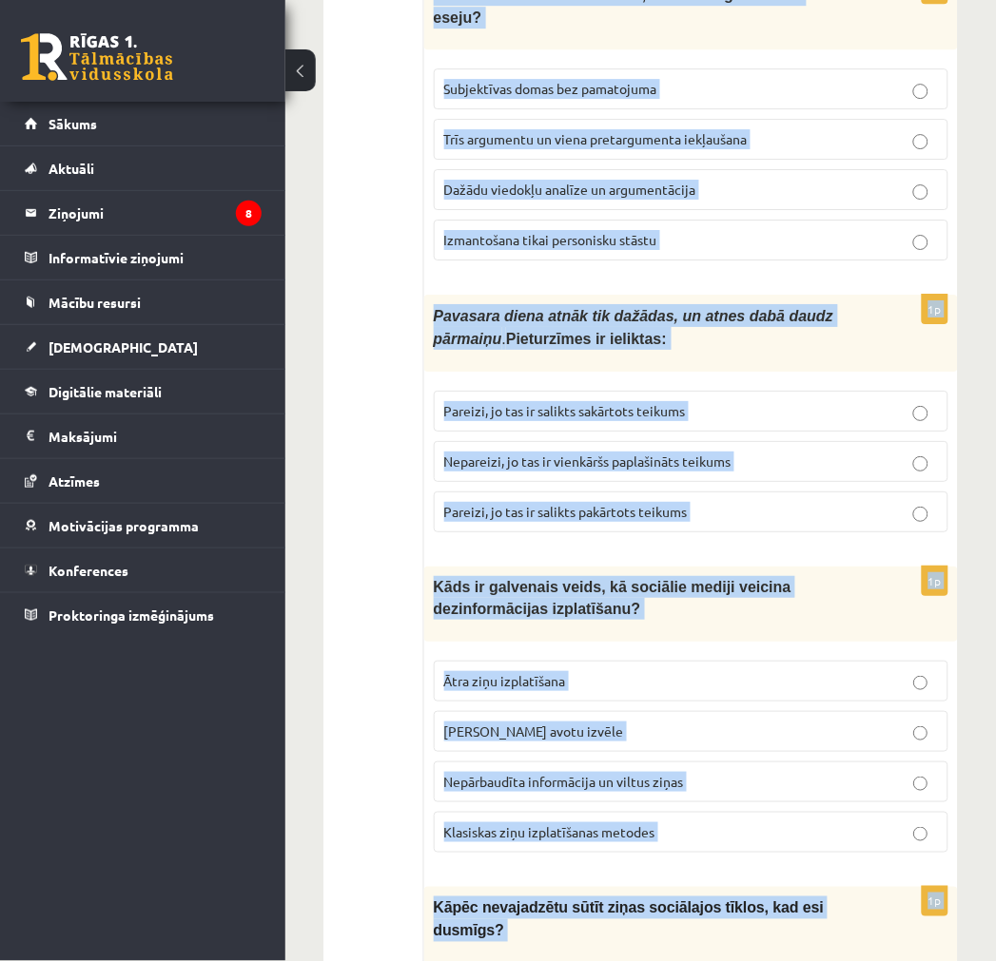
drag, startPoint x: 448, startPoint y: 365, endPoint x: 929, endPoint y: 882, distance: 706.5
copy form "Kurš ir atbildīgs par Tavu rīcību sociālajos tīklos? Vecāki, ja neesmu sasniedz…"
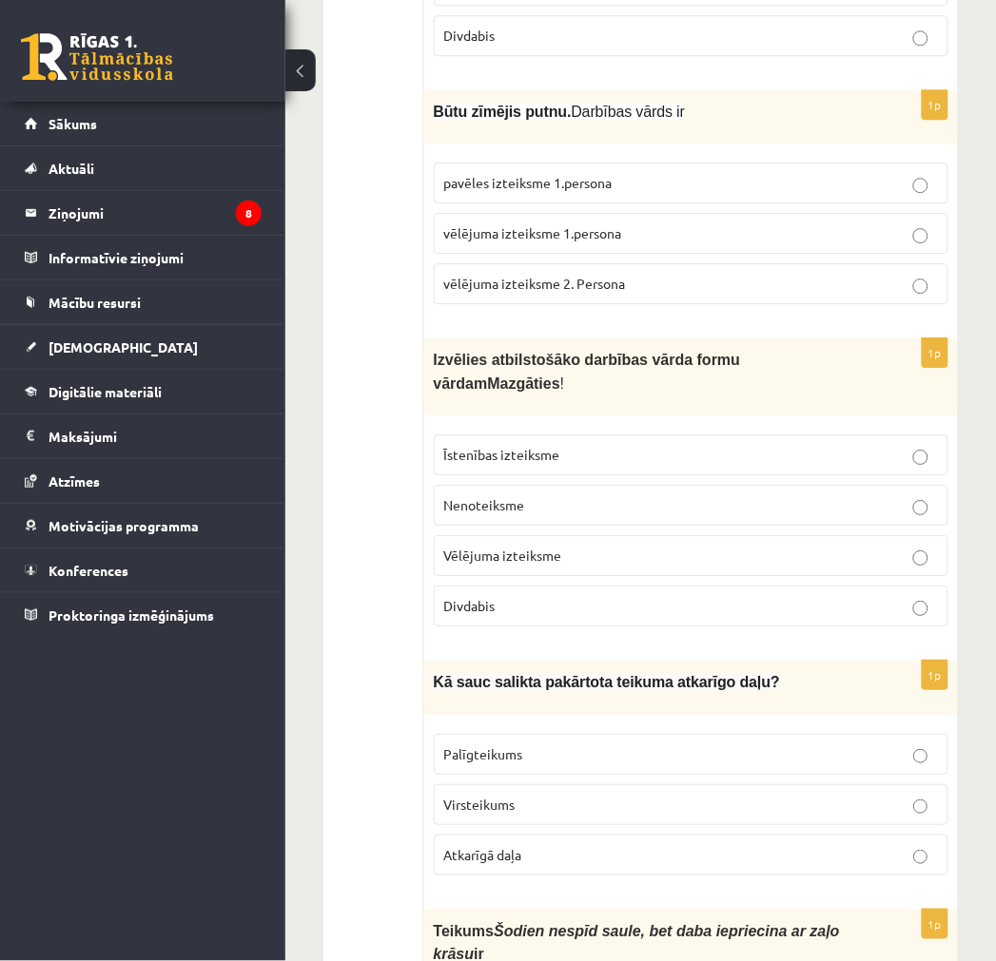
scroll to position [0, 0]
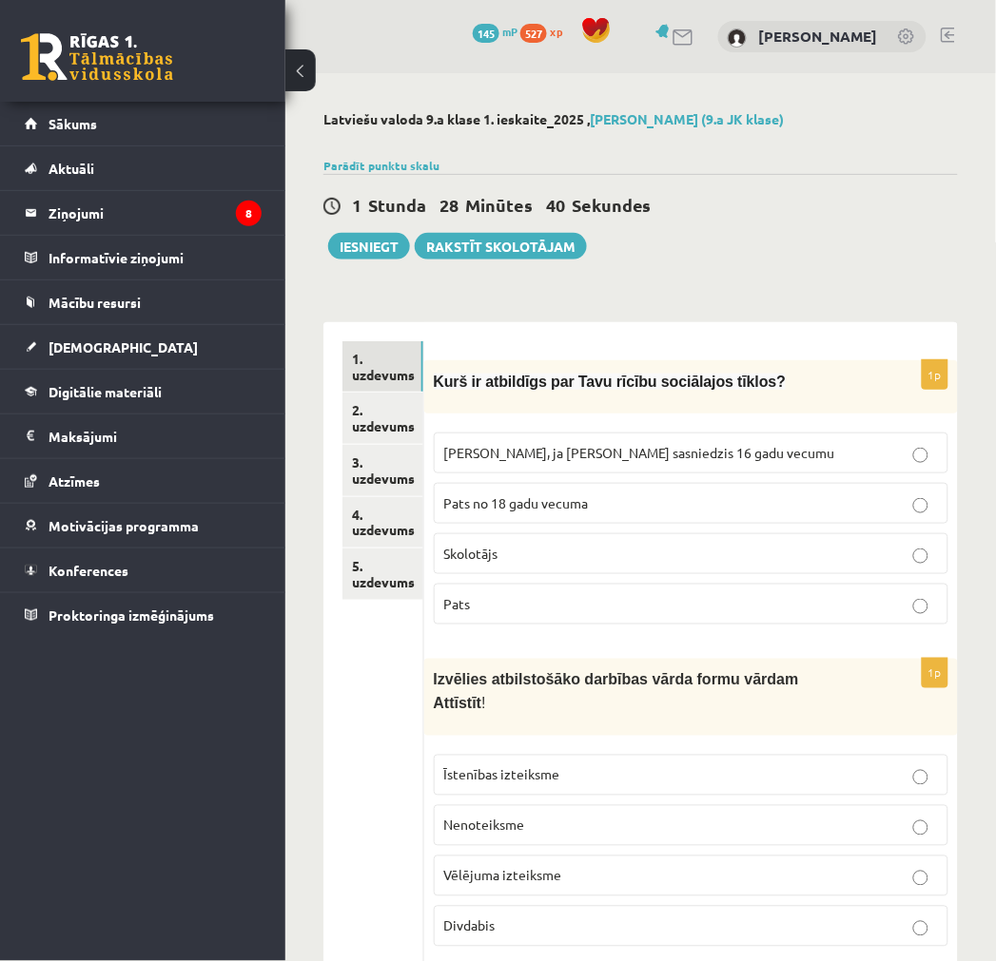
drag, startPoint x: 364, startPoint y: 603, endPoint x: 458, endPoint y: 281, distance: 335.8
click at [511, 603] on p "Pats" at bounding box center [691, 604] width 494 height 20
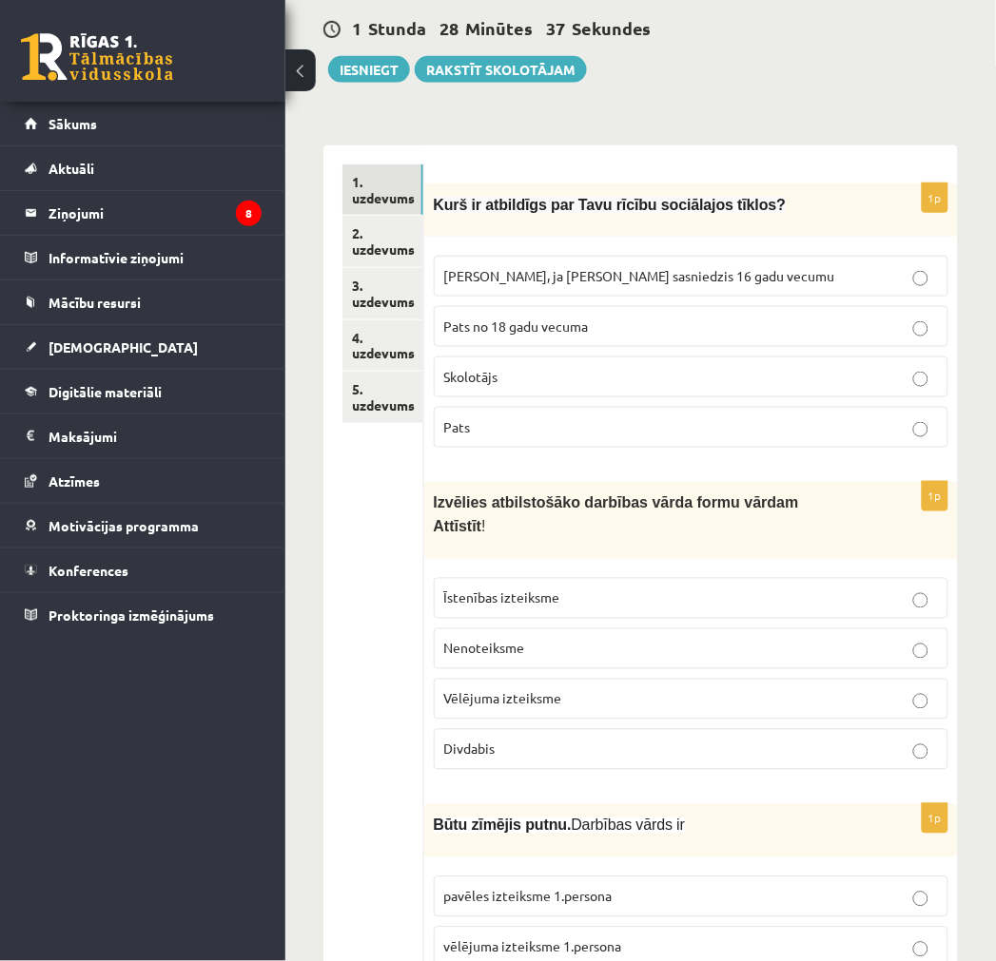
scroll to position [211, 0]
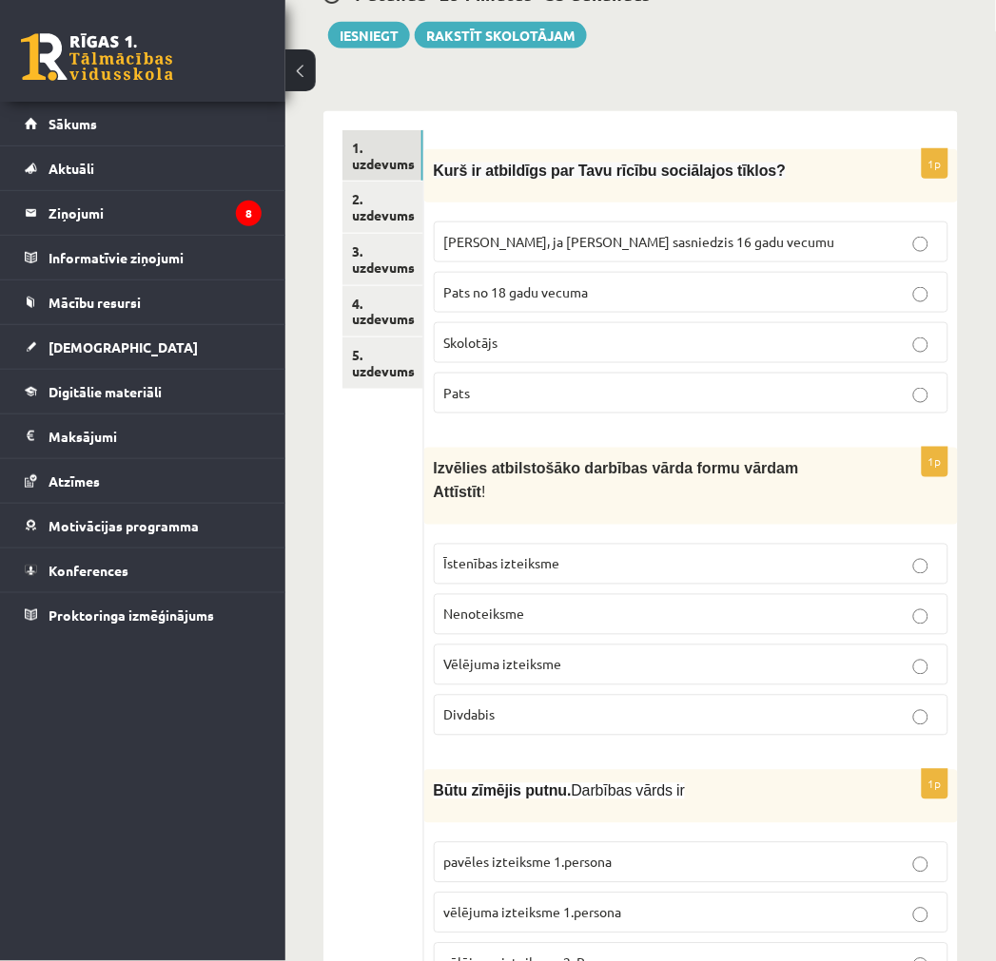
click at [568, 605] on p "Nenoteiksme" at bounding box center [691, 615] width 494 height 20
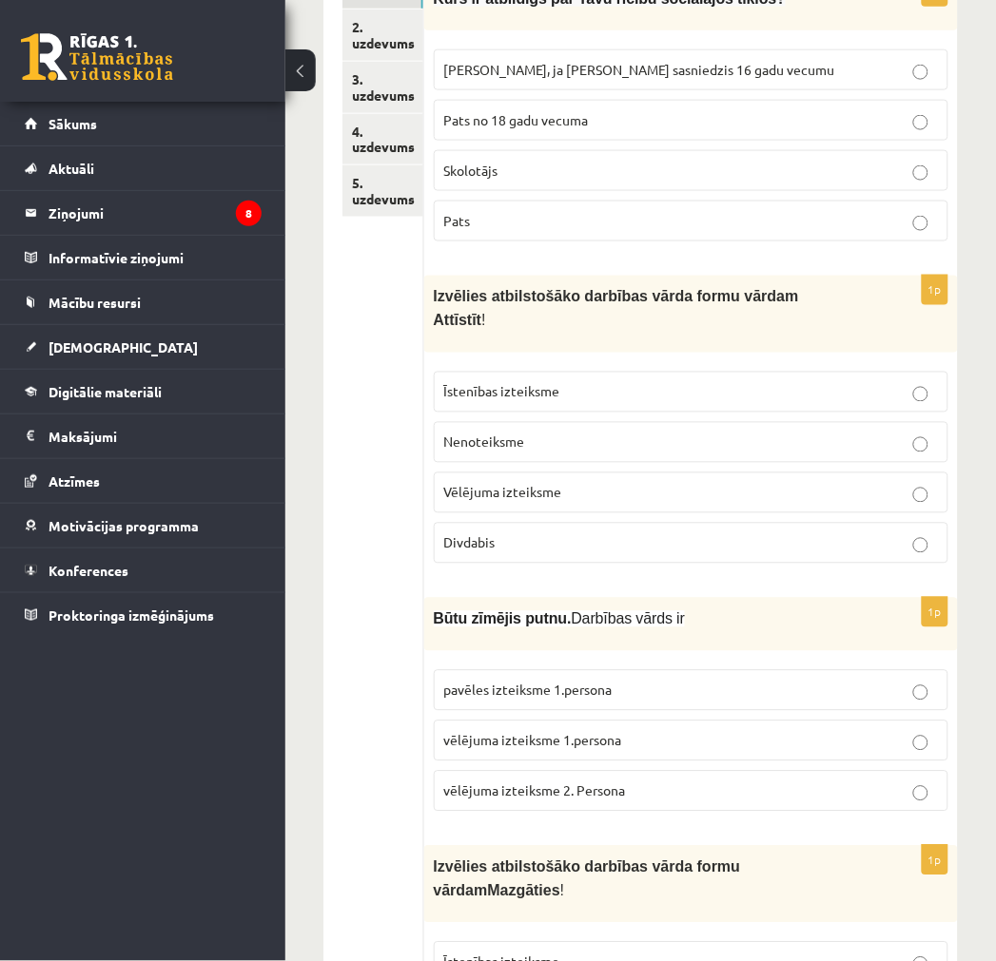
scroll to position [422, 0]
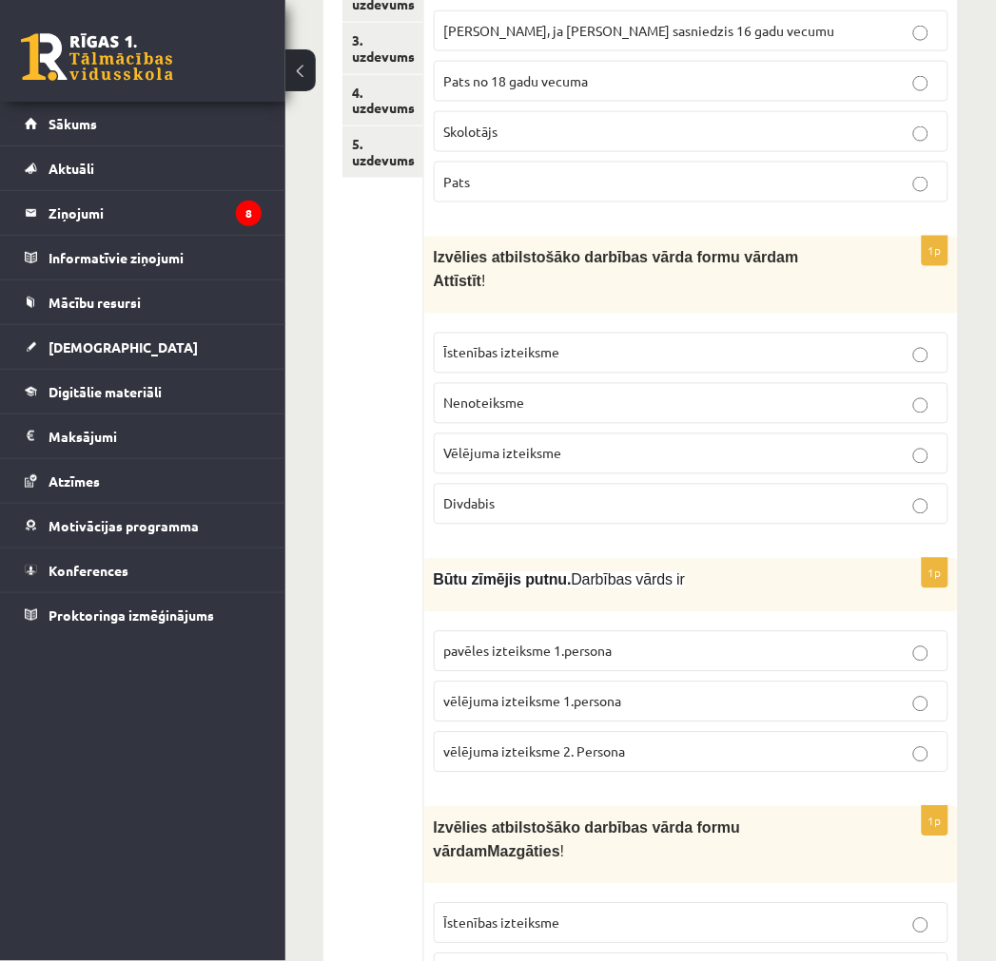
click at [632, 692] on p "vēlējuma izteiksme 1.persona" at bounding box center [691, 702] width 494 height 20
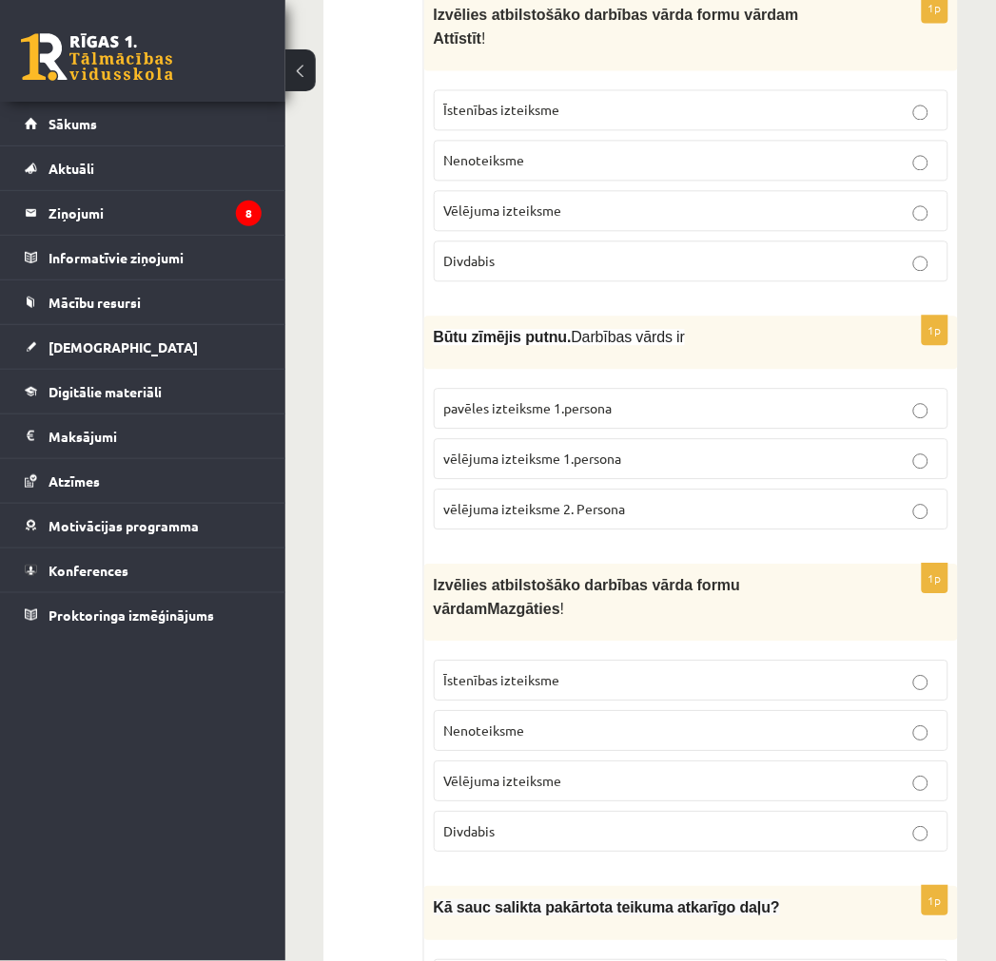
scroll to position [739, 0]
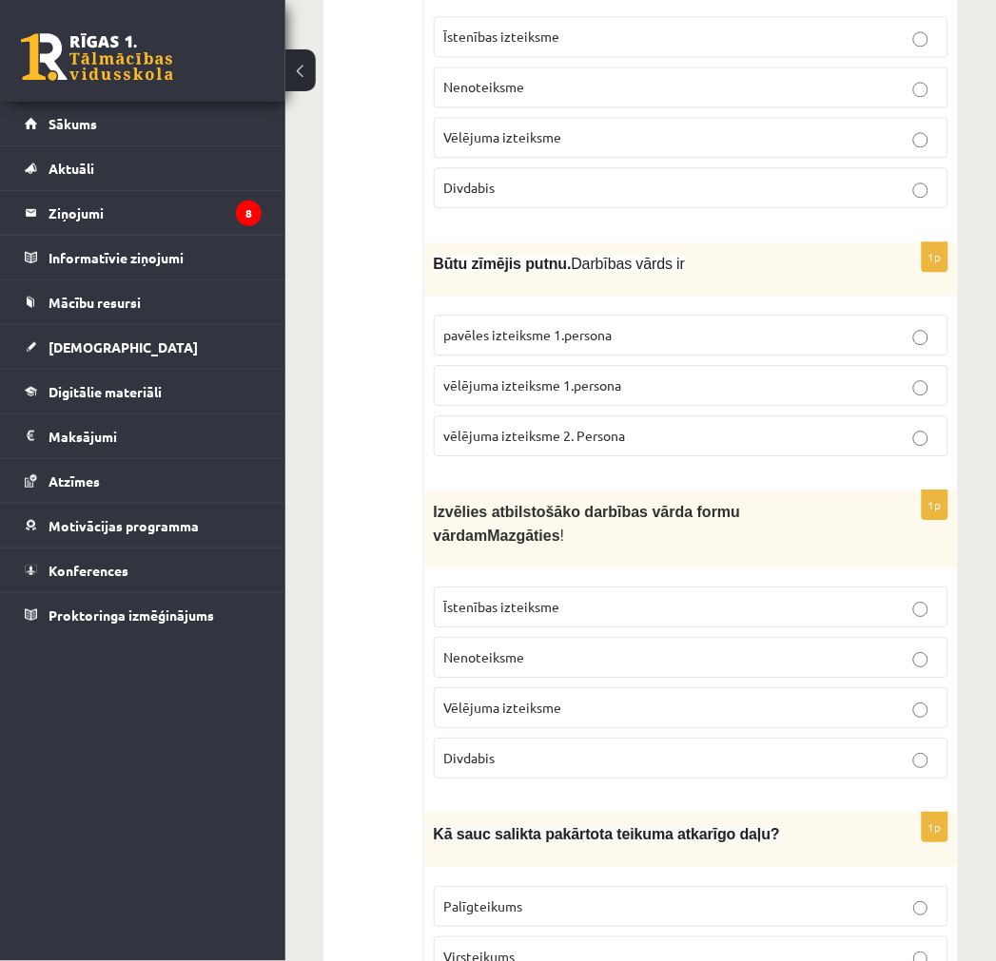
click at [540, 648] on p "Nenoteiksme" at bounding box center [691, 658] width 494 height 20
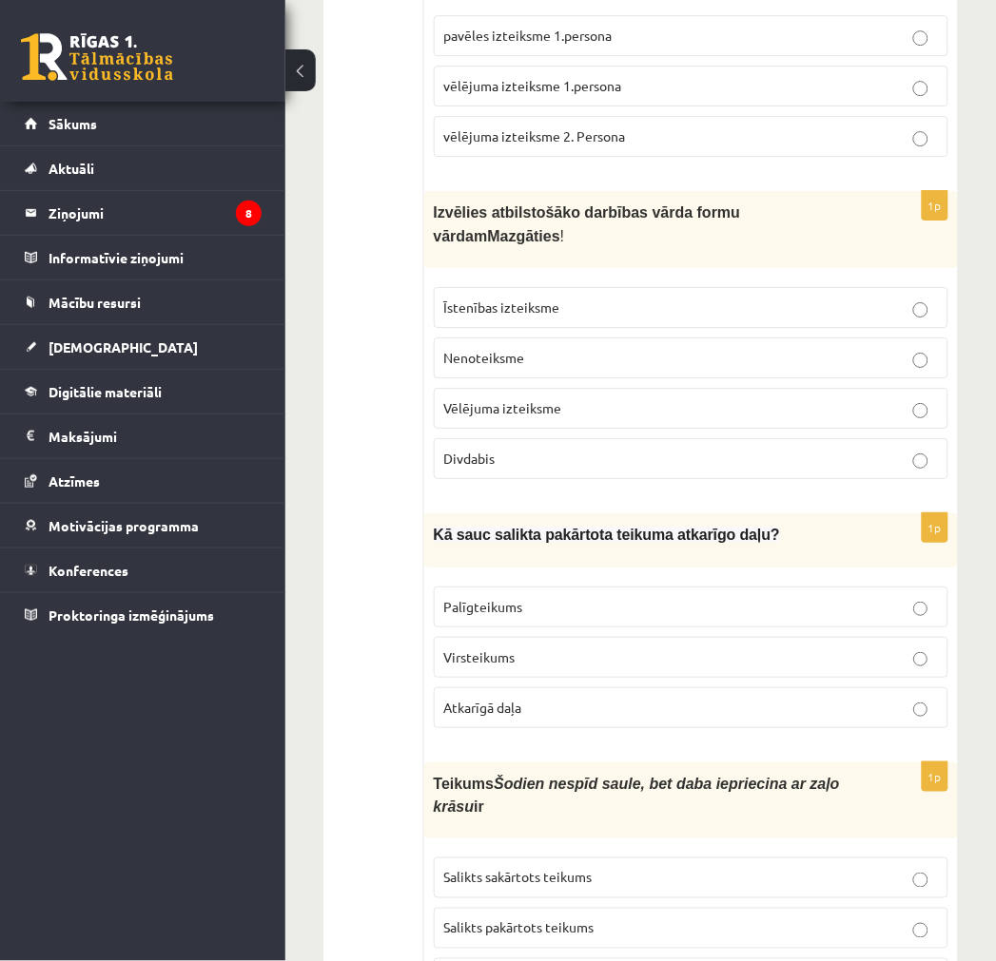
scroll to position [1056, 0]
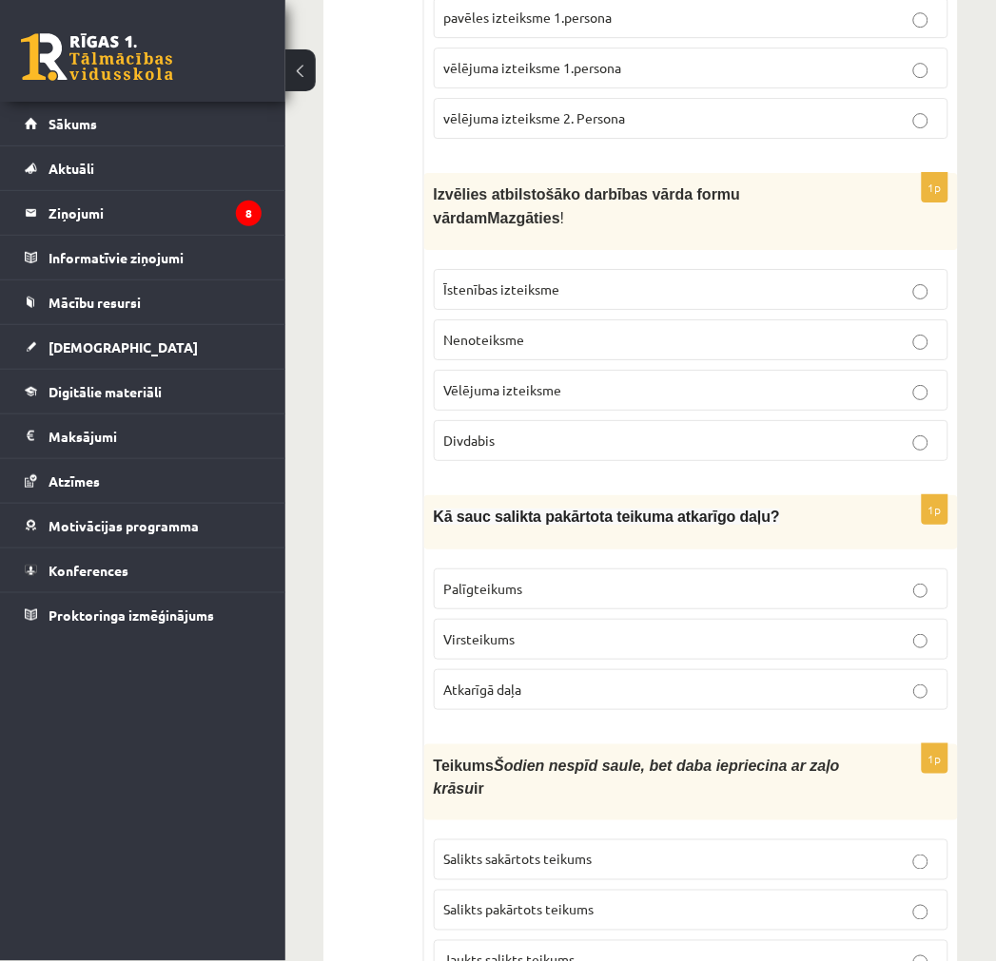
click at [509, 580] on span "Palīgteikums" at bounding box center [483, 588] width 79 height 17
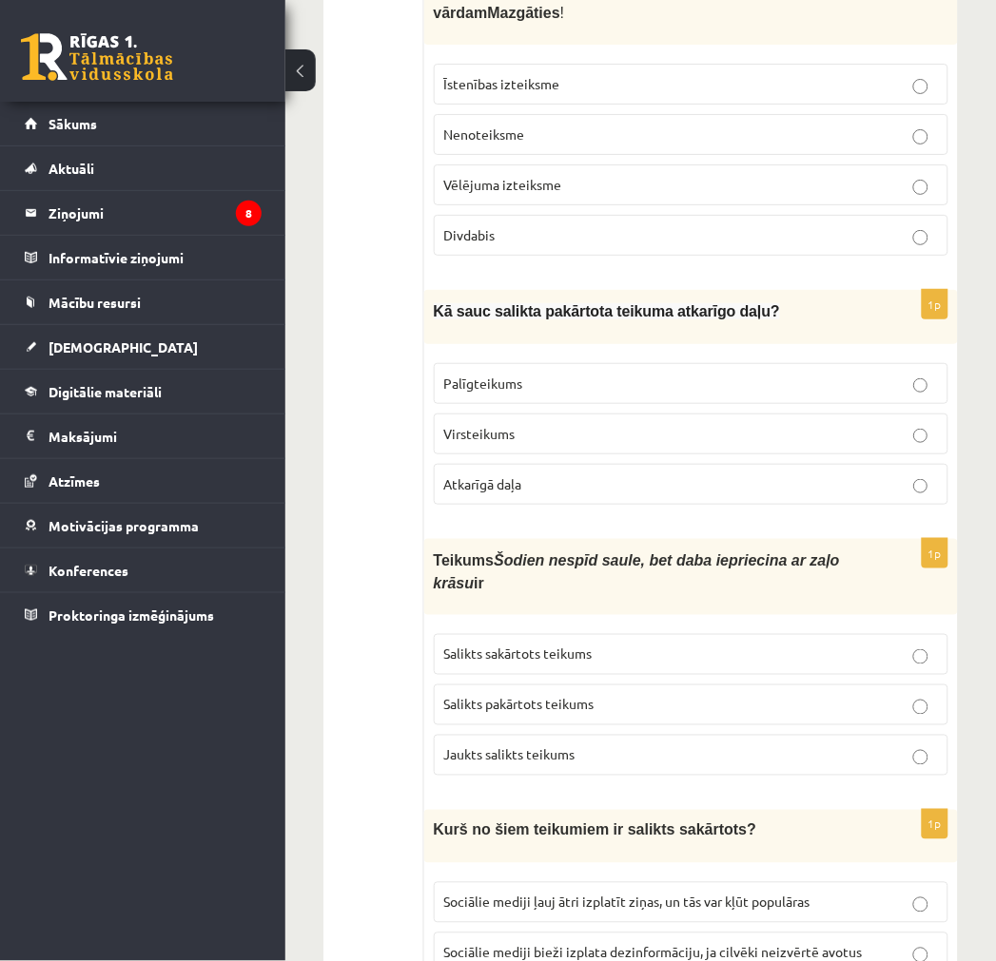
scroll to position [1268, 0]
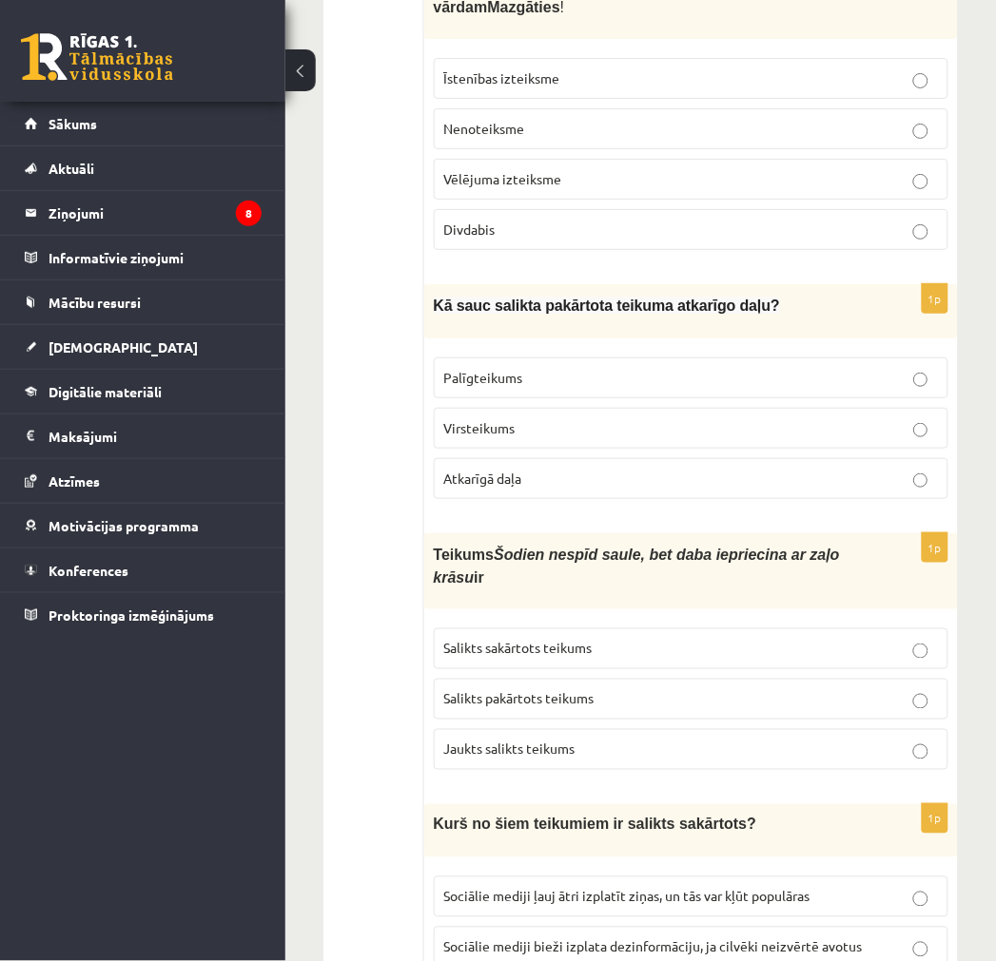
click at [581, 629] on label "Salikts sakārtots teikums" at bounding box center [691, 649] width 514 height 41
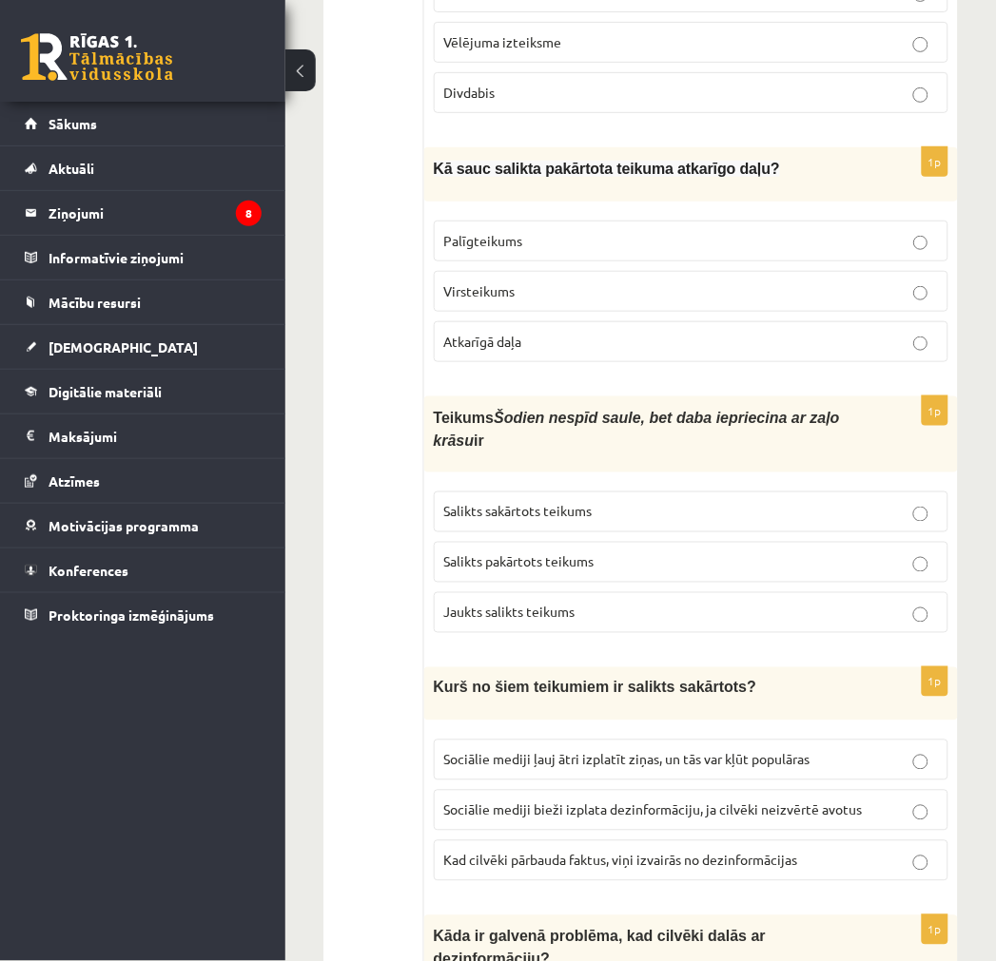
scroll to position [1479, 0]
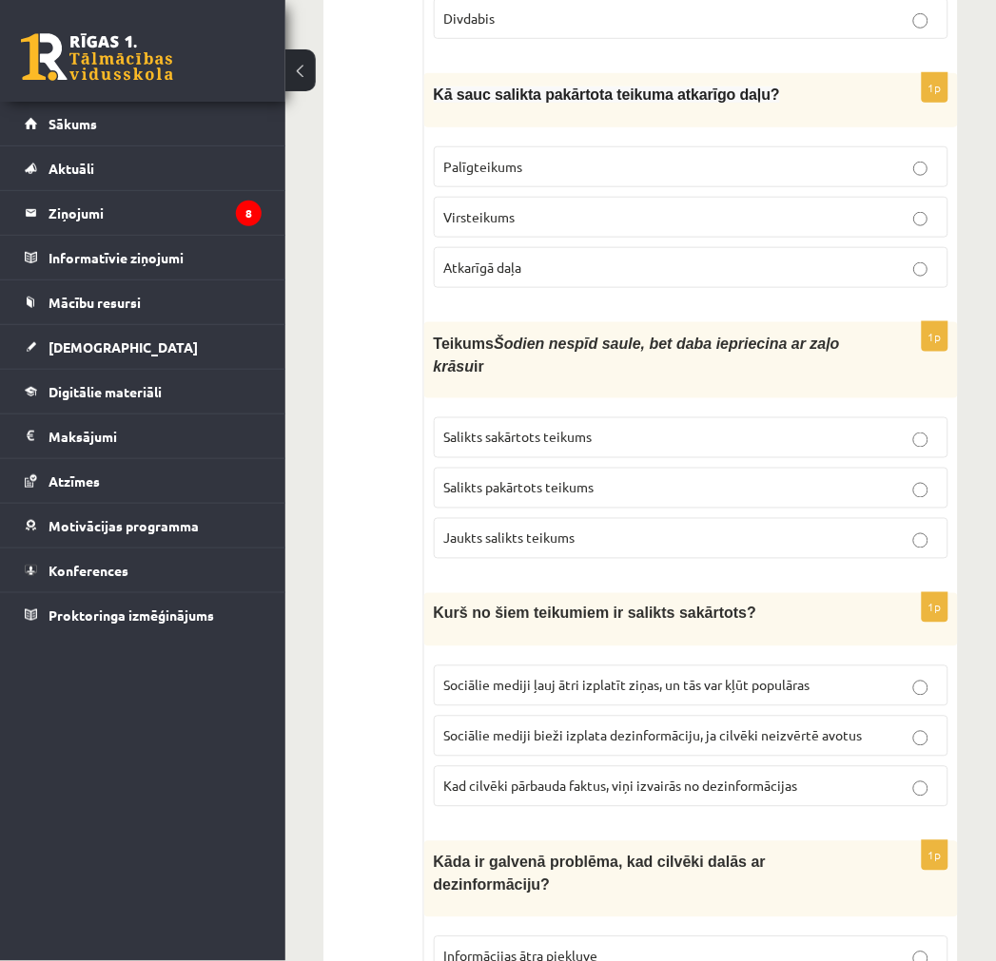
drag, startPoint x: 613, startPoint y: 602, endPoint x: 585, endPoint y: 599, distance: 28.7
click at [585, 677] on span "Sociālie mediji ļauj ātri izplatīt ziņas, un tās var kļūt populāras" at bounding box center [627, 685] width 366 height 17
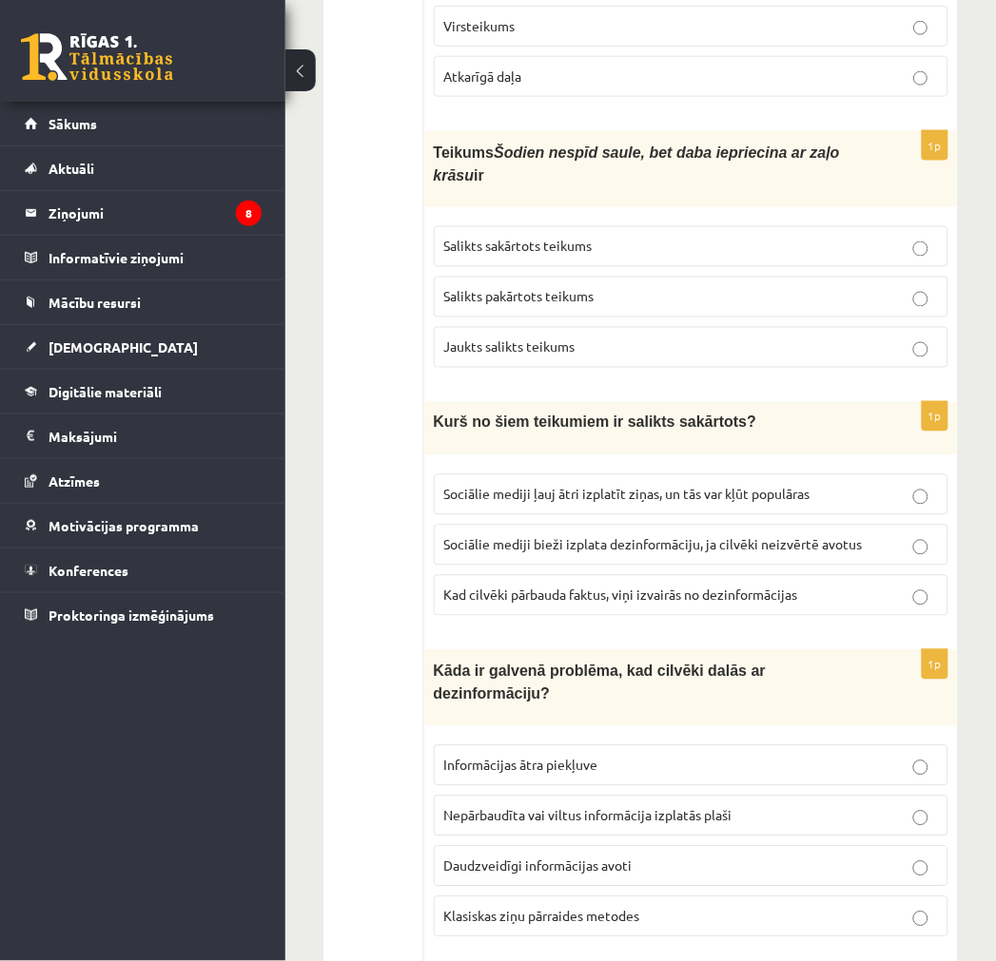
scroll to position [1690, 0]
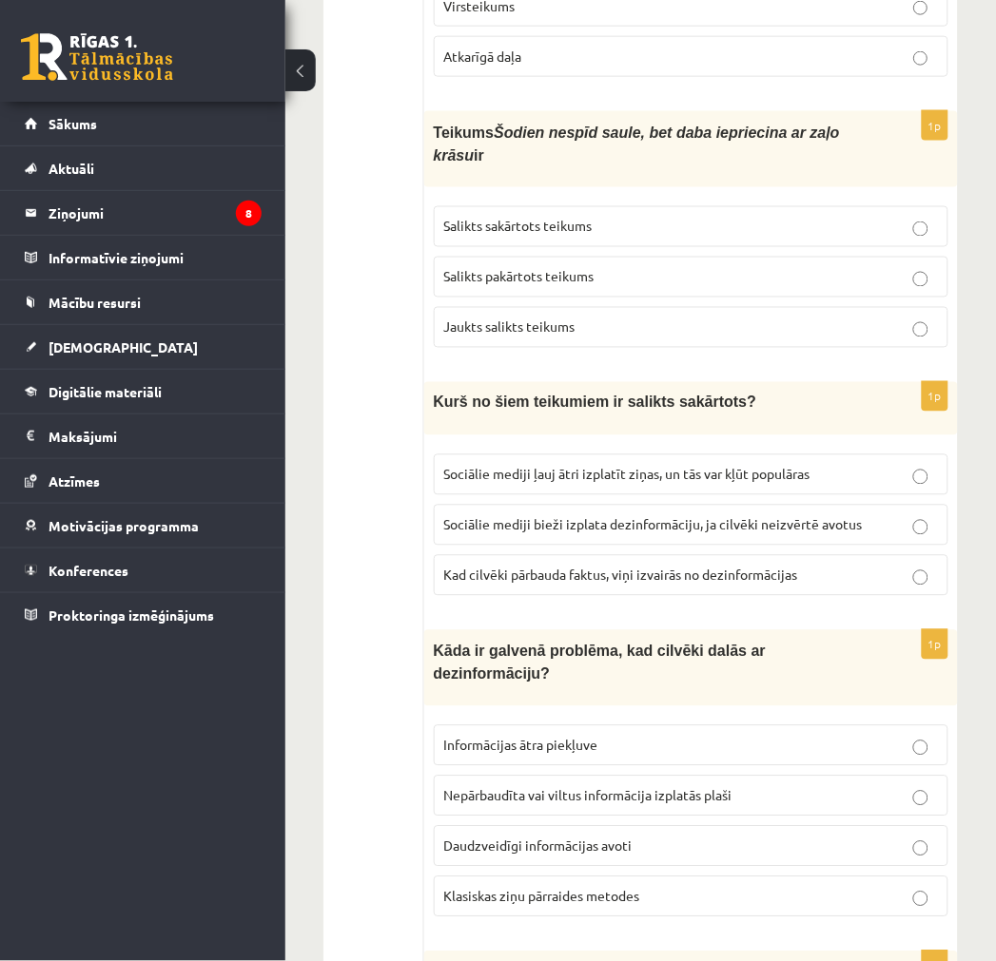
drag, startPoint x: 443, startPoint y: 719, endPoint x: 363, endPoint y: 642, distance: 111.0
drag, startPoint x: 272, startPoint y: 733, endPoint x: 206, endPoint y: 735, distance: 65.6
click at [206, 735] on div "0 Dāvanas 145 mP 527 xp Jaromirs Četčikovs Sākums Aktuāli Kā mācīties eSKOLĀ Ko…" at bounding box center [142, 480] width 285 height 961
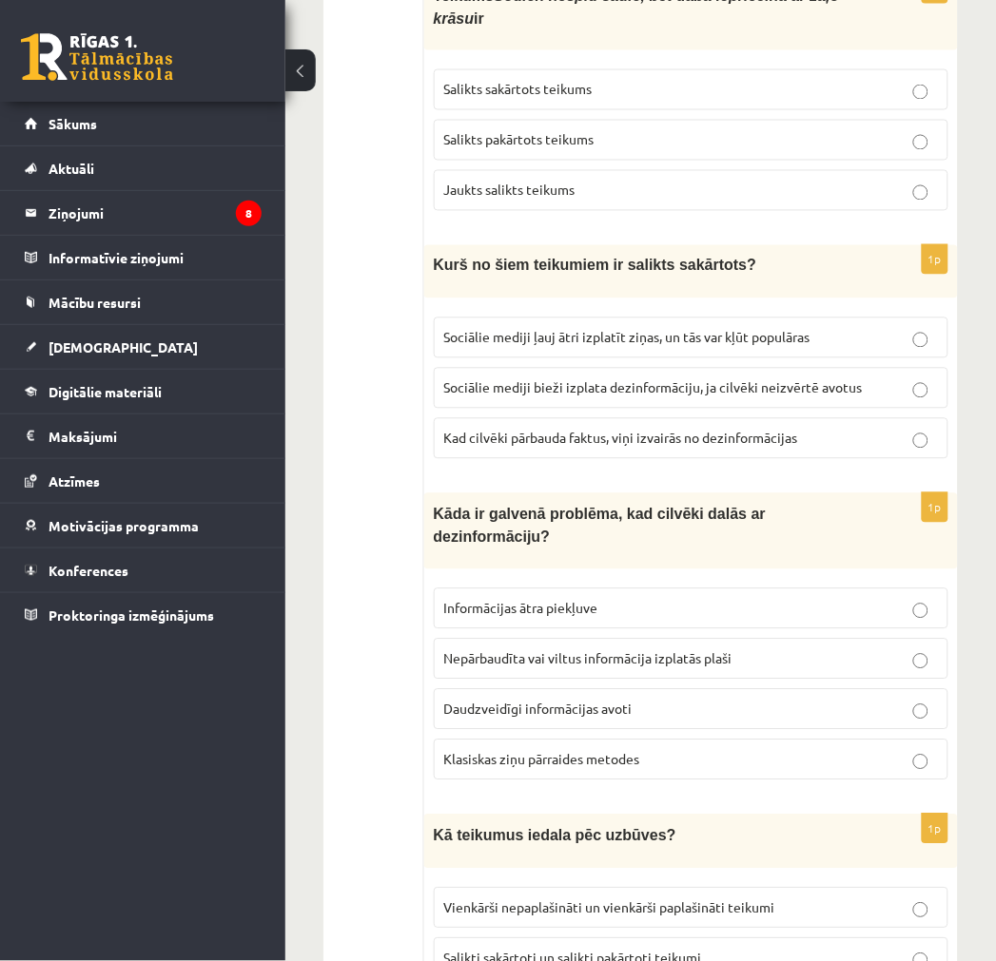
scroll to position [1902, 0]
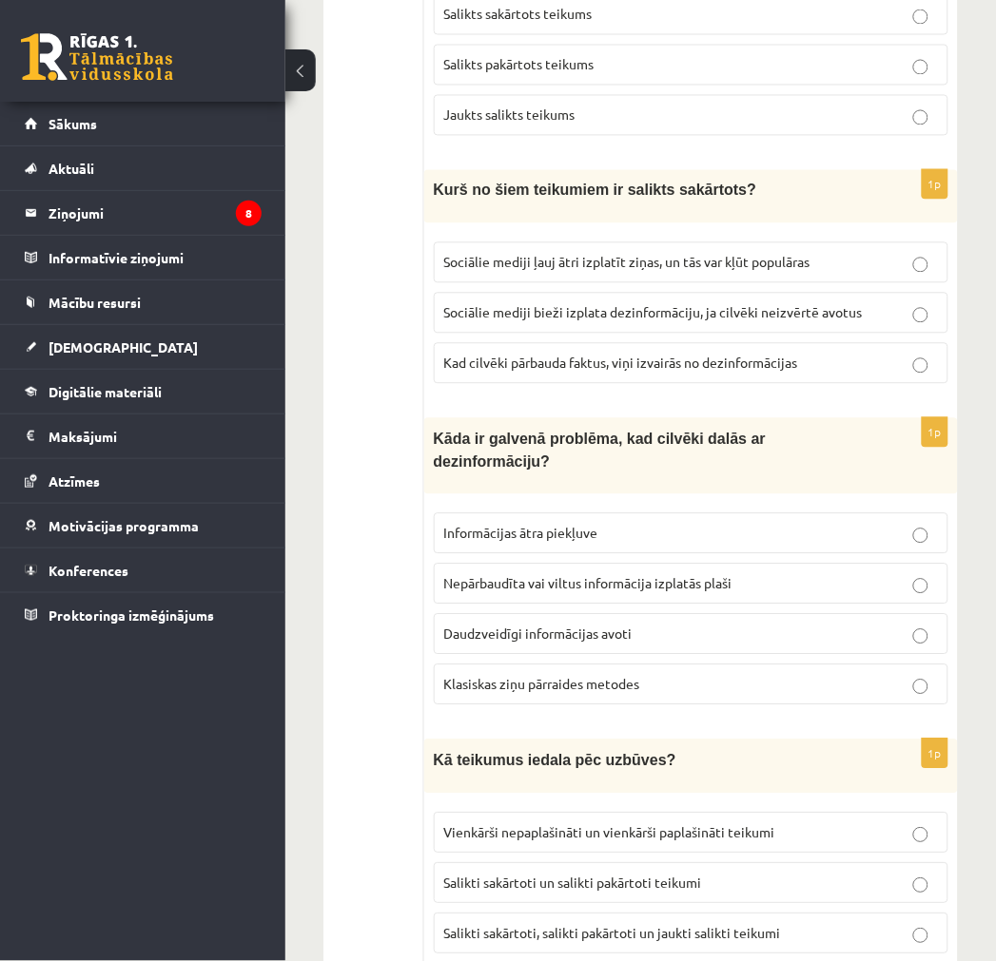
click at [677, 575] on span "Nepārbaudīta vai viltus informācija izplatās plaši" at bounding box center [588, 583] width 288 height 17
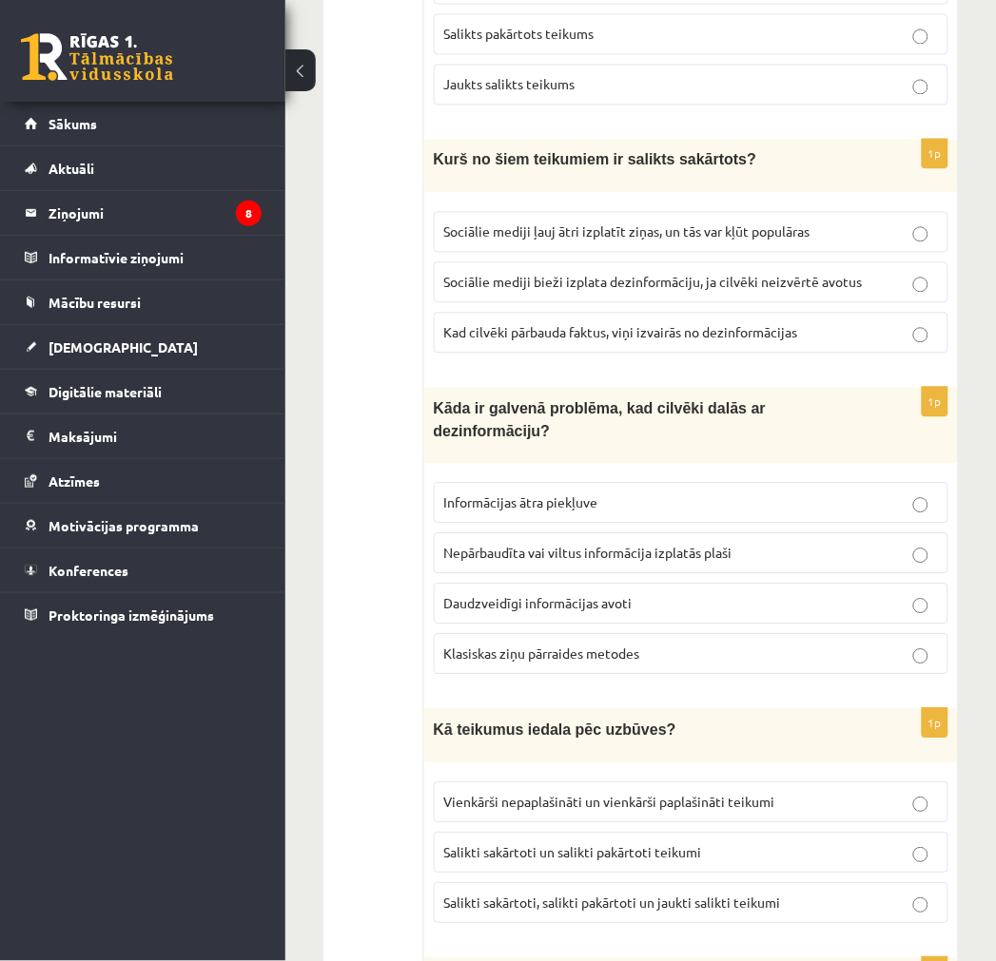
scroll to position [2007, 0]
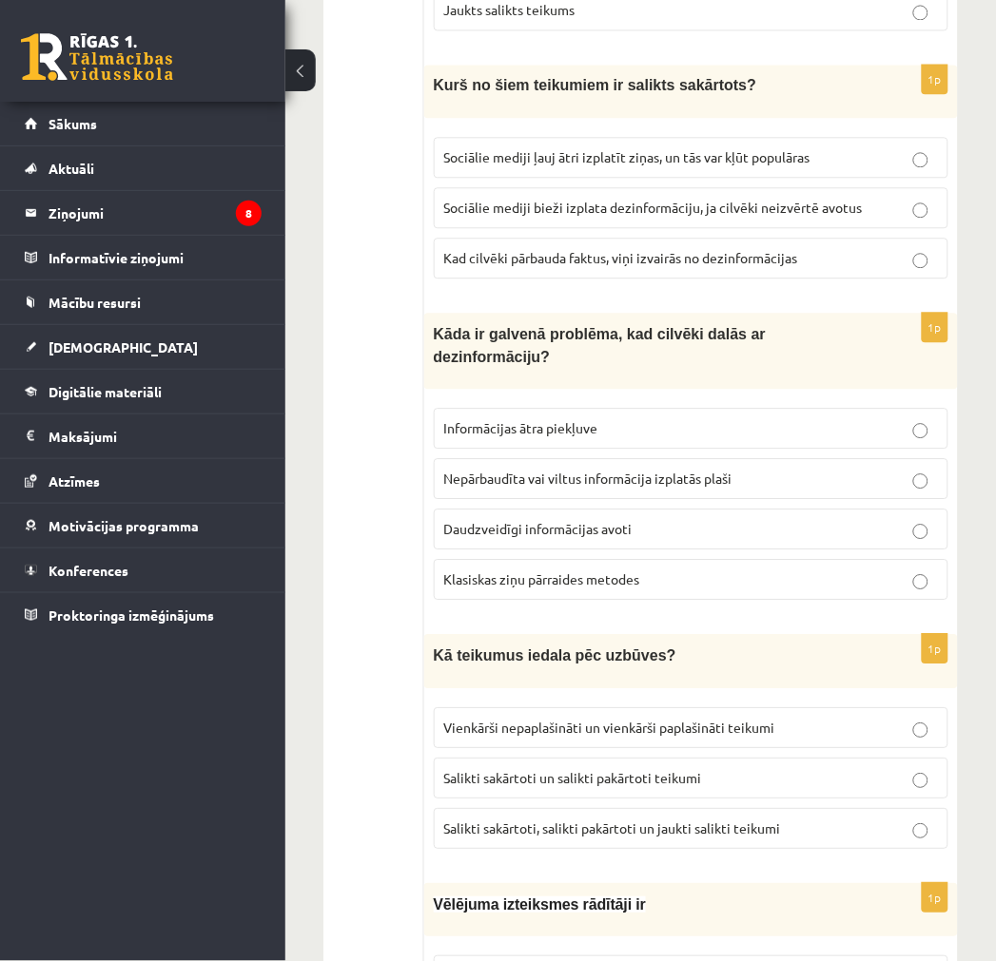
click at [681, 820] on span "Salikti sakārtoti, salikti pakārtoti un jaukti salikti teikumi" at bounding box center [612, 828] width 337 height 17
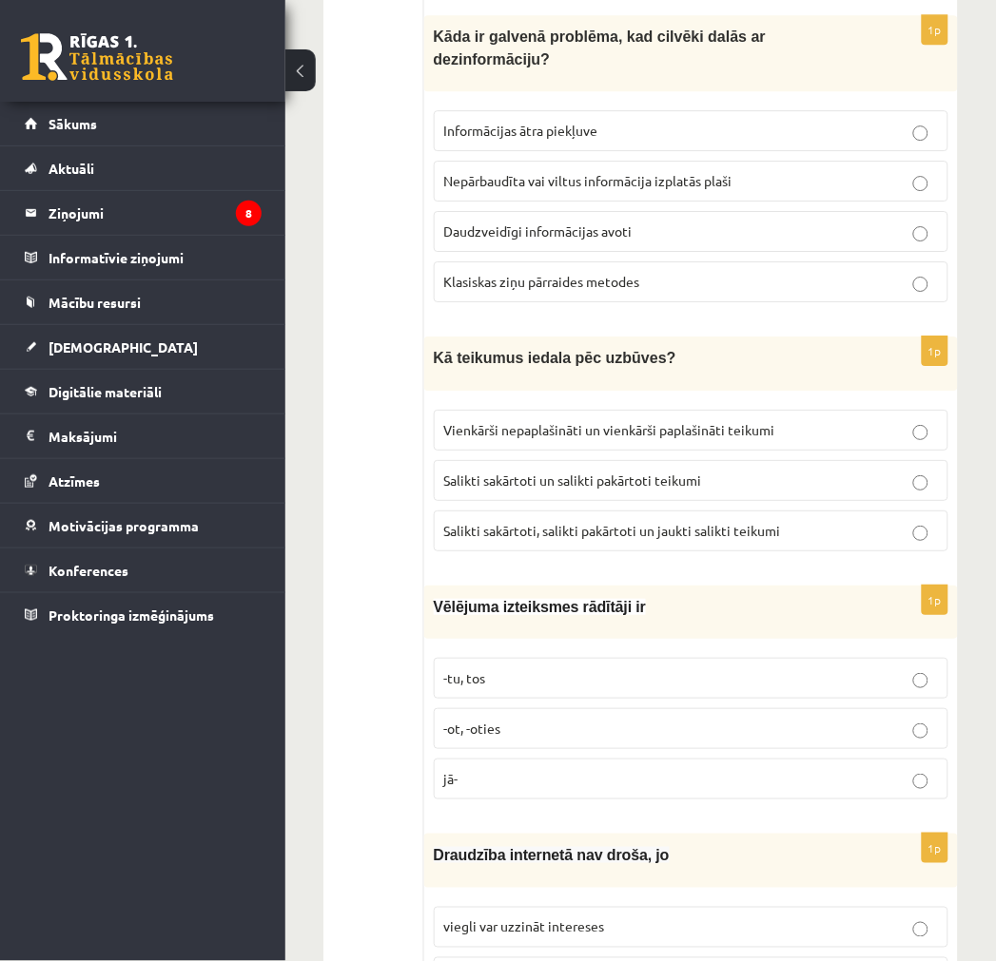
scroll to position [2324, 0]
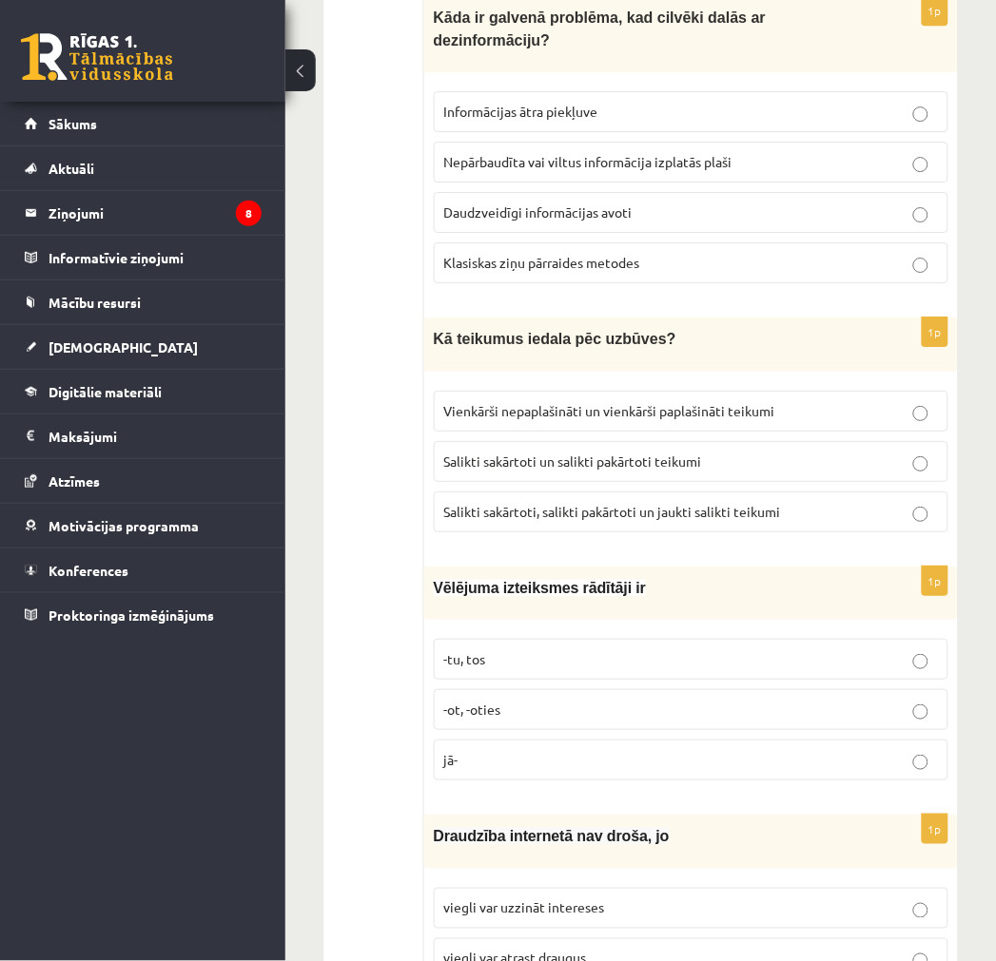
click at [517, 649] on p "-tu, tos" at bounding box center [691, 659] width 494 height 20
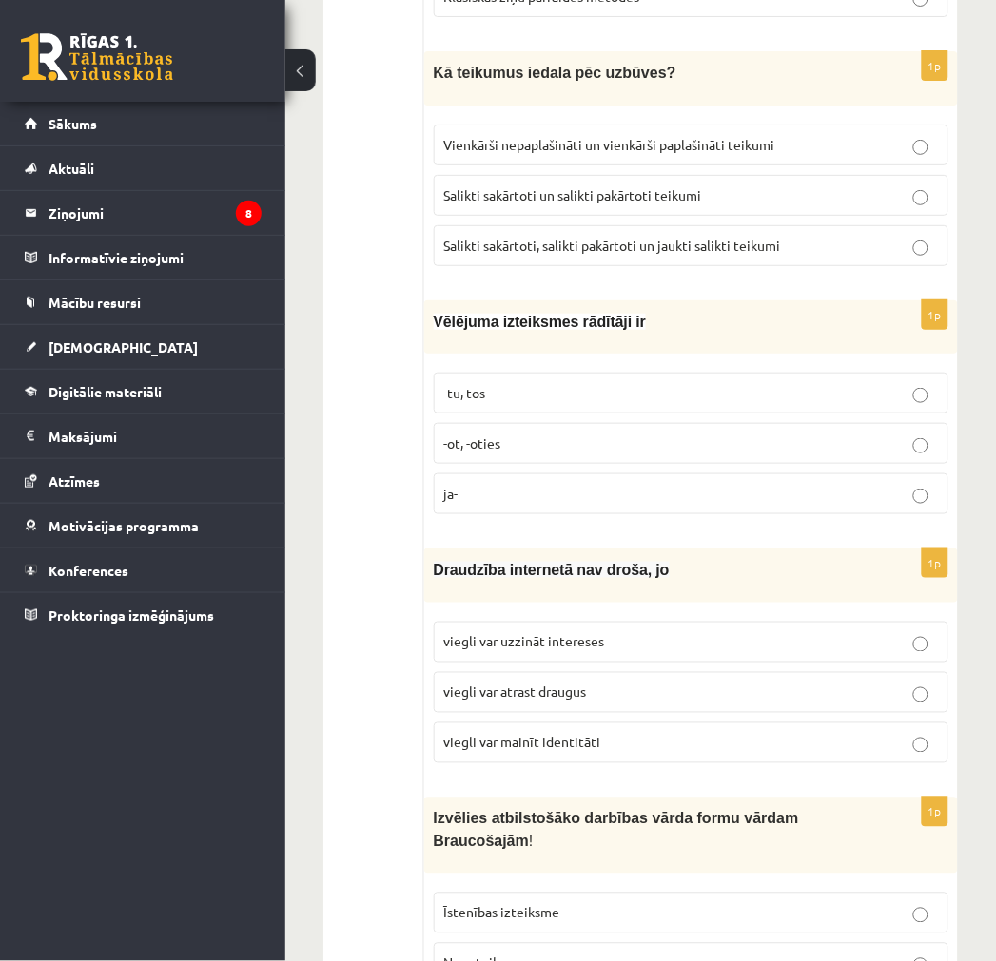
scroll to position [2641, 0]
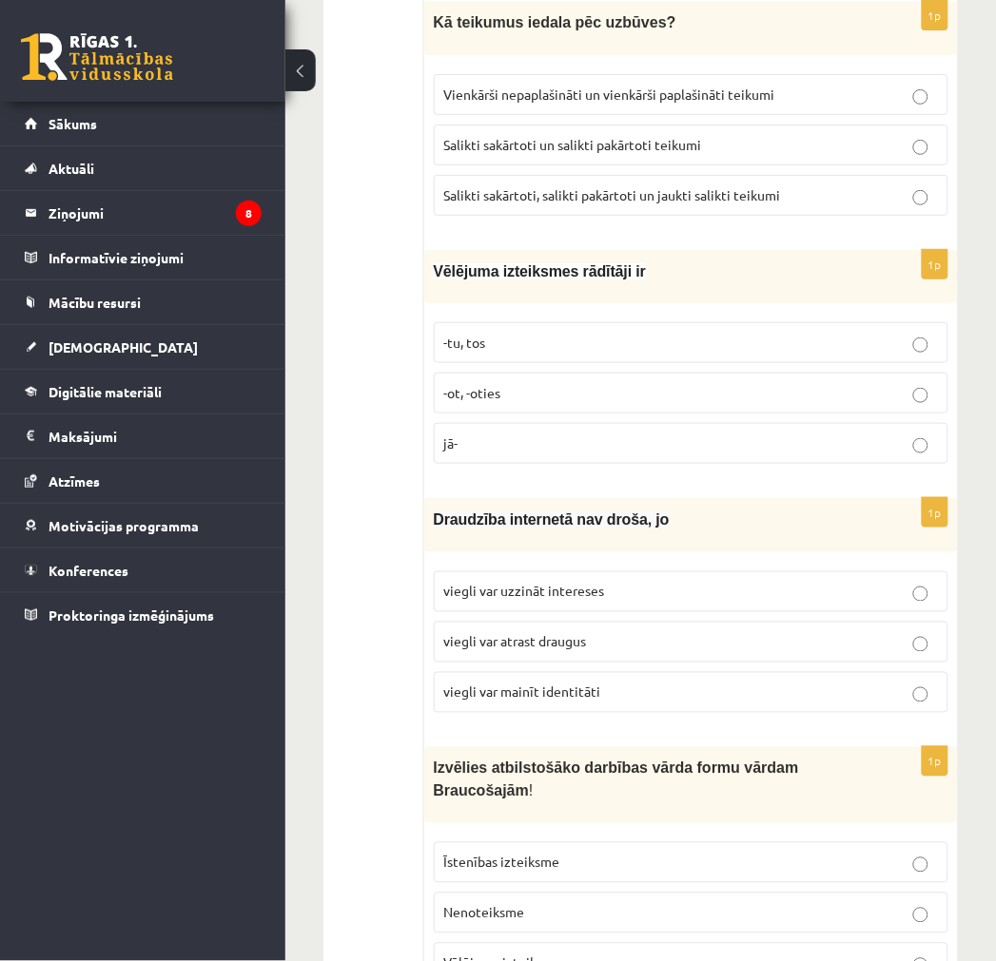
click at [649, 683] on p "viegli var mainīt identitāti" at bounding box center [691, 693] width 494 height 20
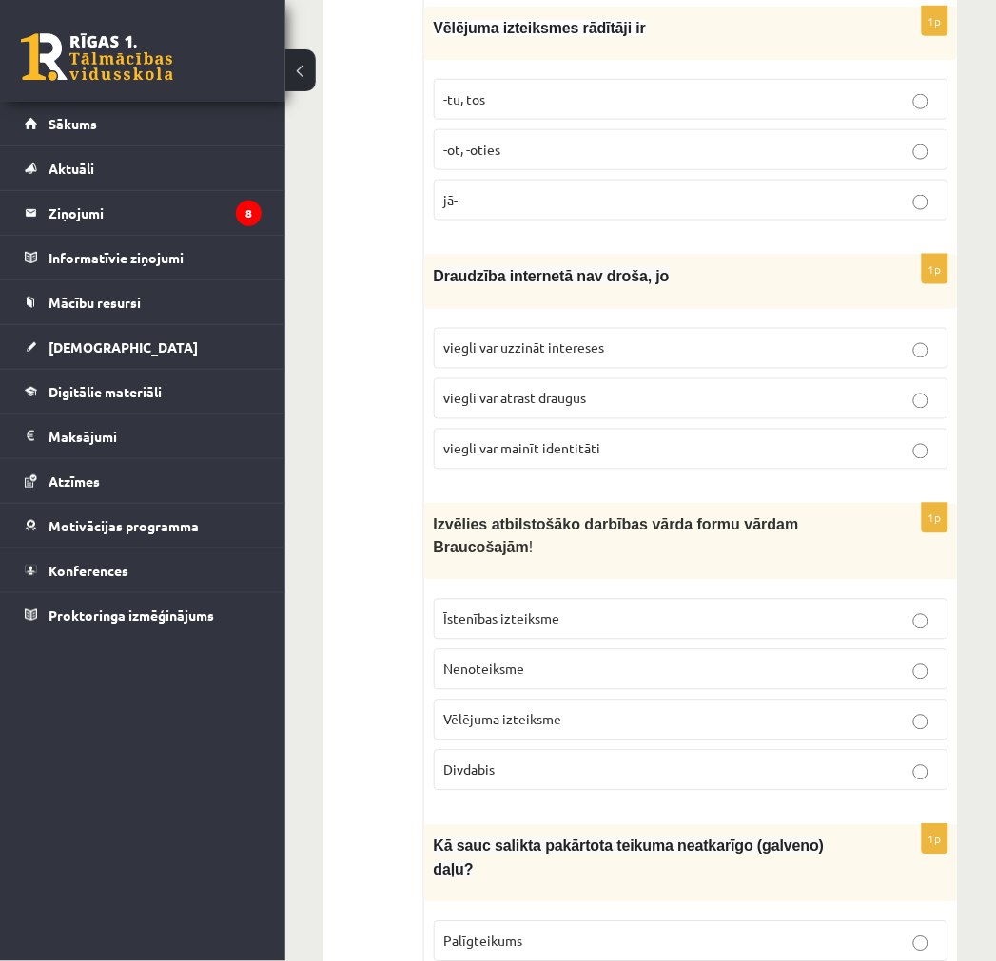
scroll to position [2958, 0]
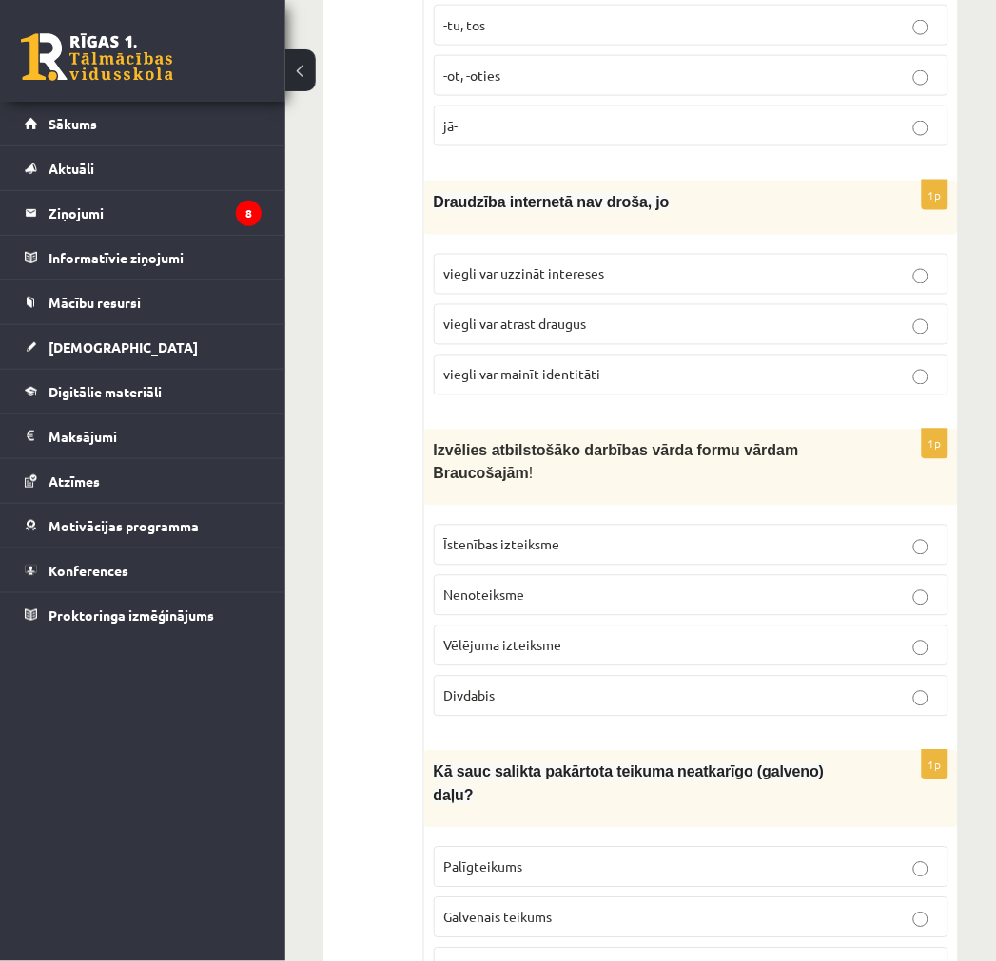
click at [530, 687] on p "Divdabis" at bounding box center [691, 697] width 494 height 20
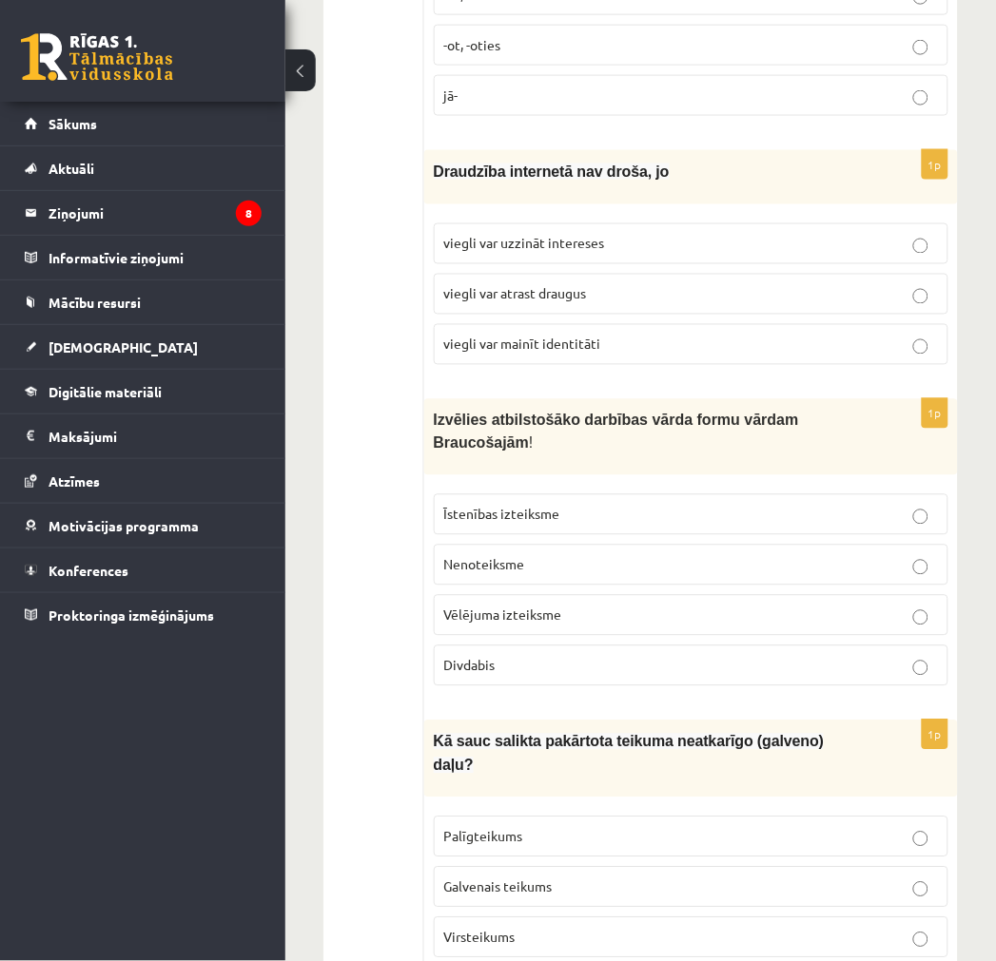
scroll to position [3064, 0]
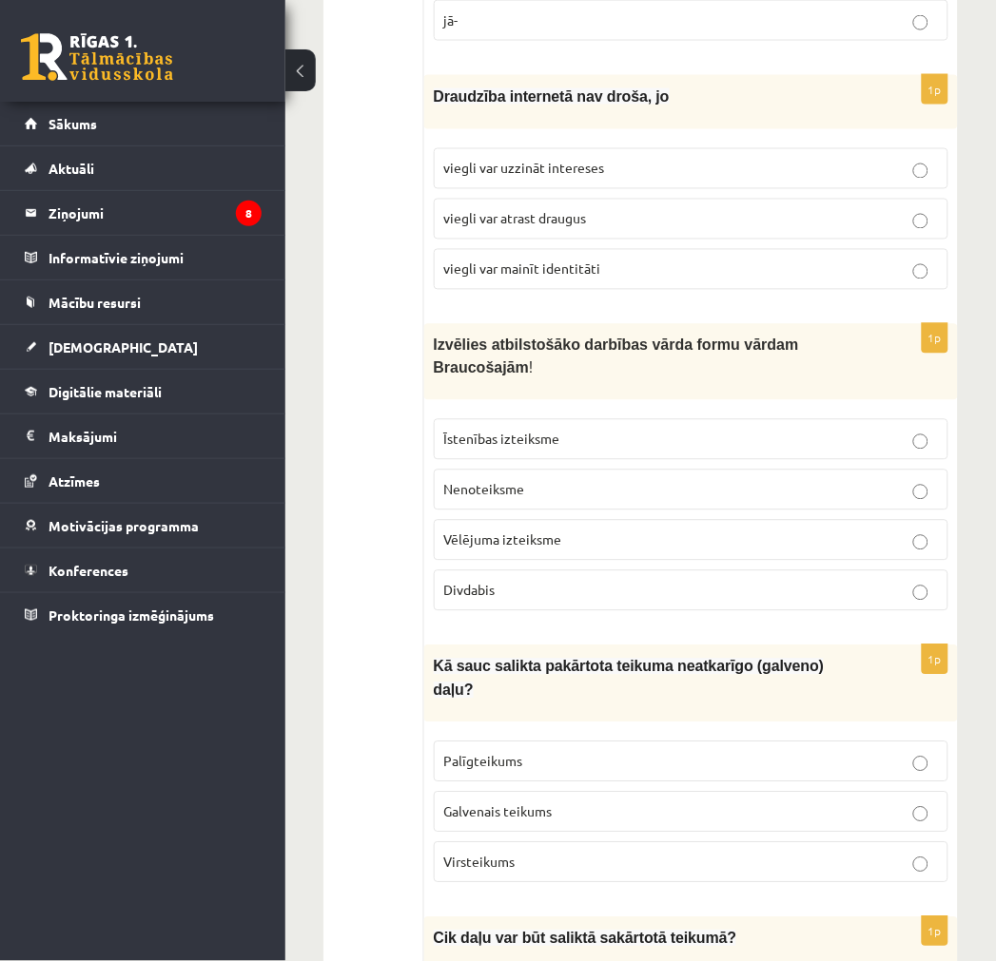
click at [533, 804] on span "Galvenais teikums" at bounding box center [498, 812] width 108 height 17
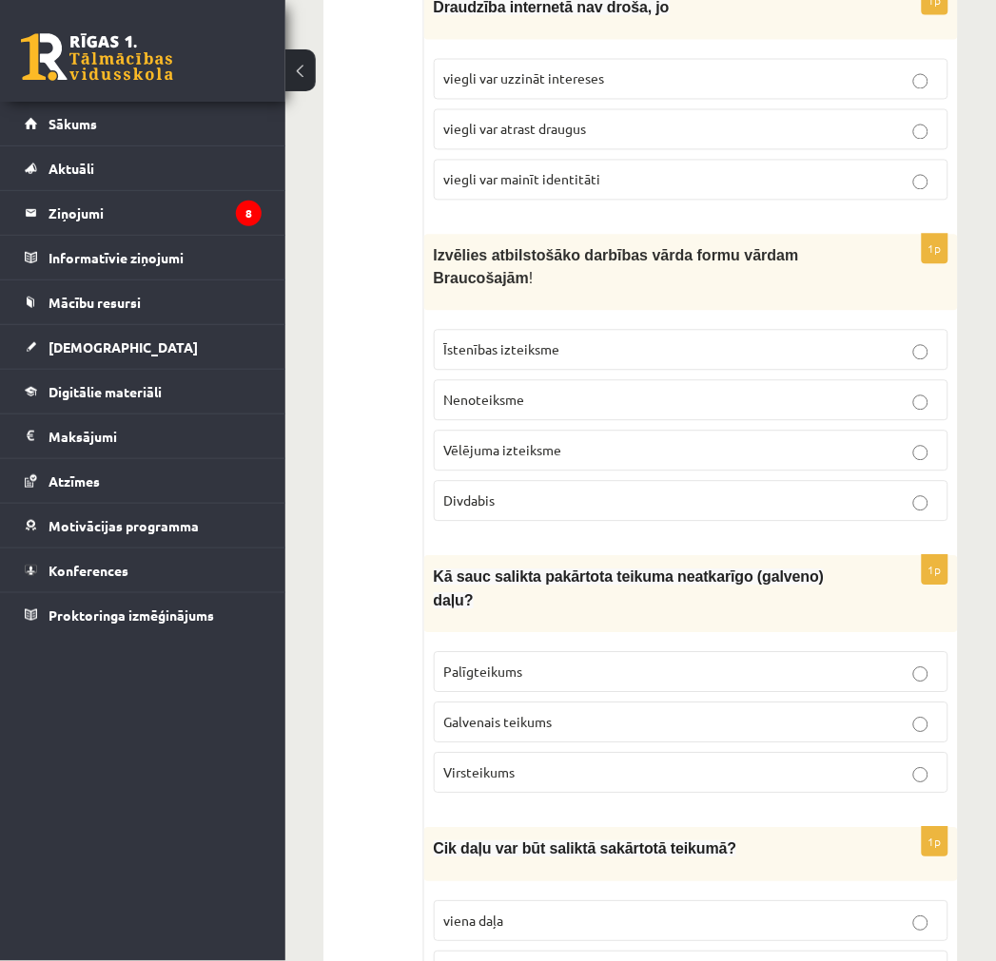
scroll to position [3169, 0]
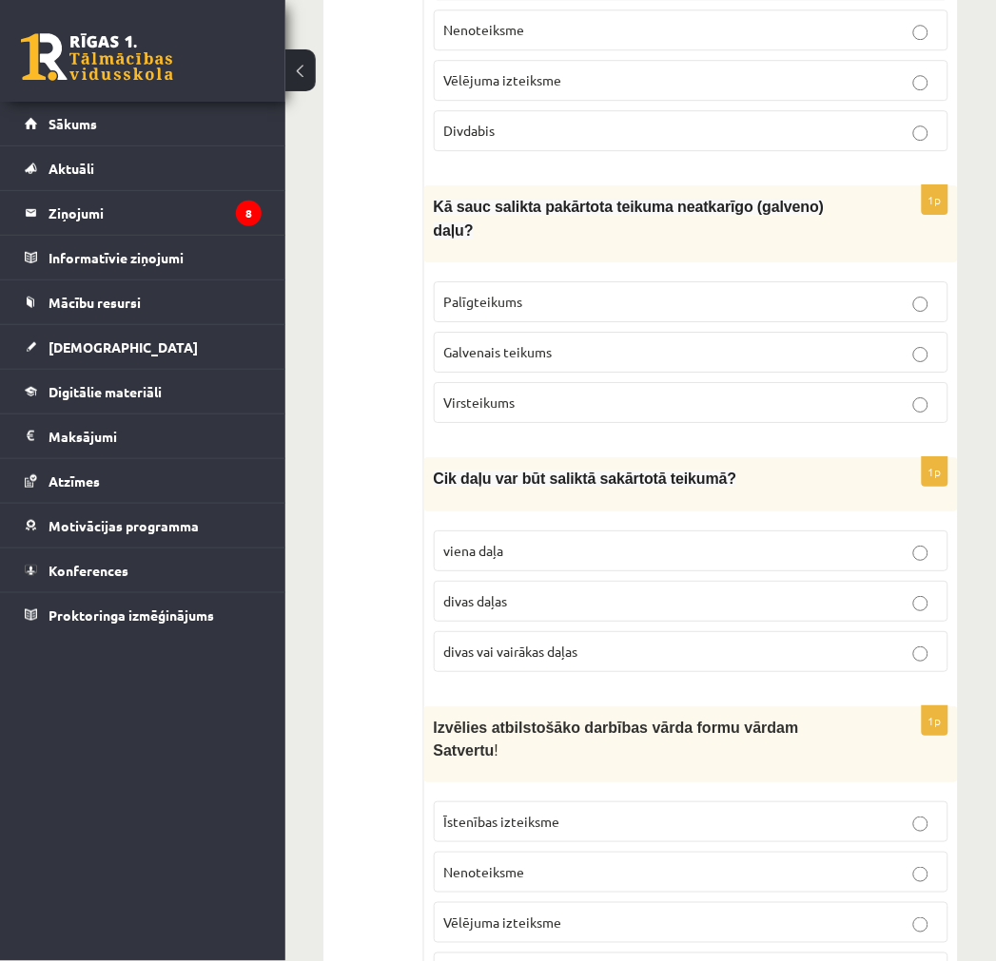
scroll to position [3592, 0]
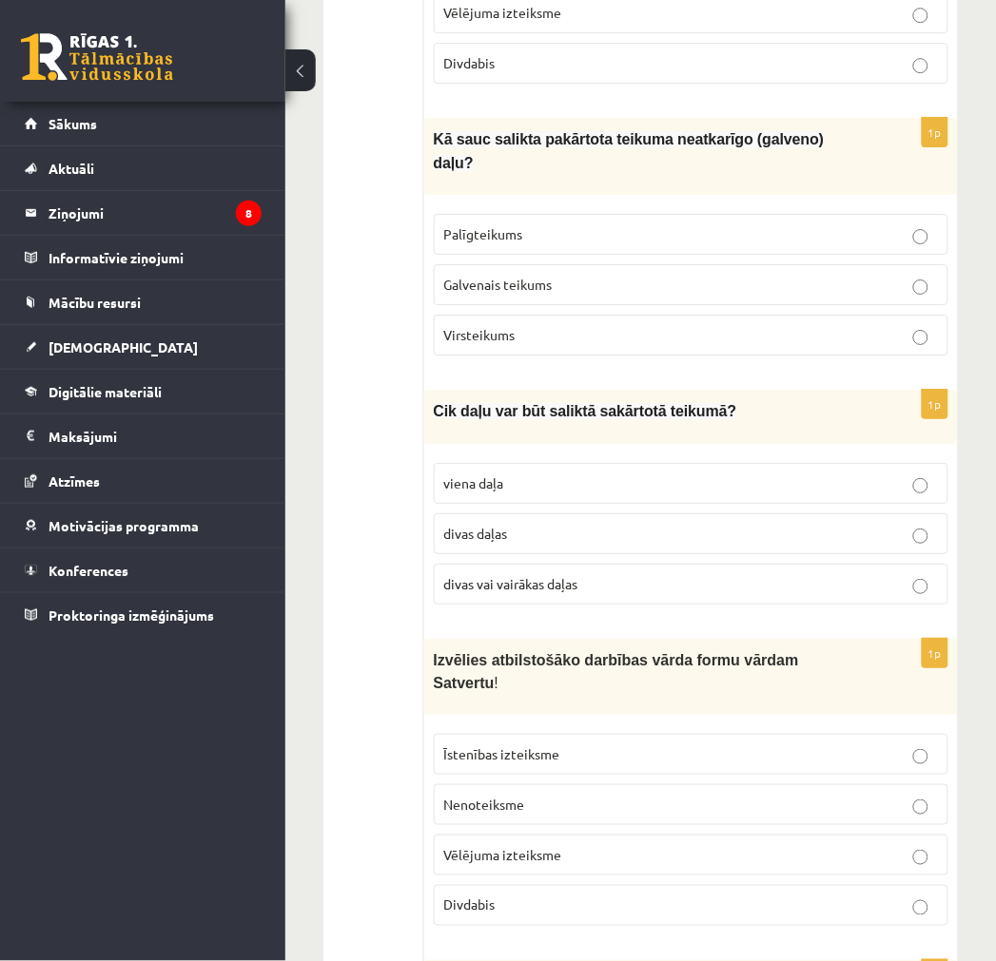
click at [599, 845] on p "Vēlējuma izteiksme" at bounding box center [691, 855] width 494 height 20
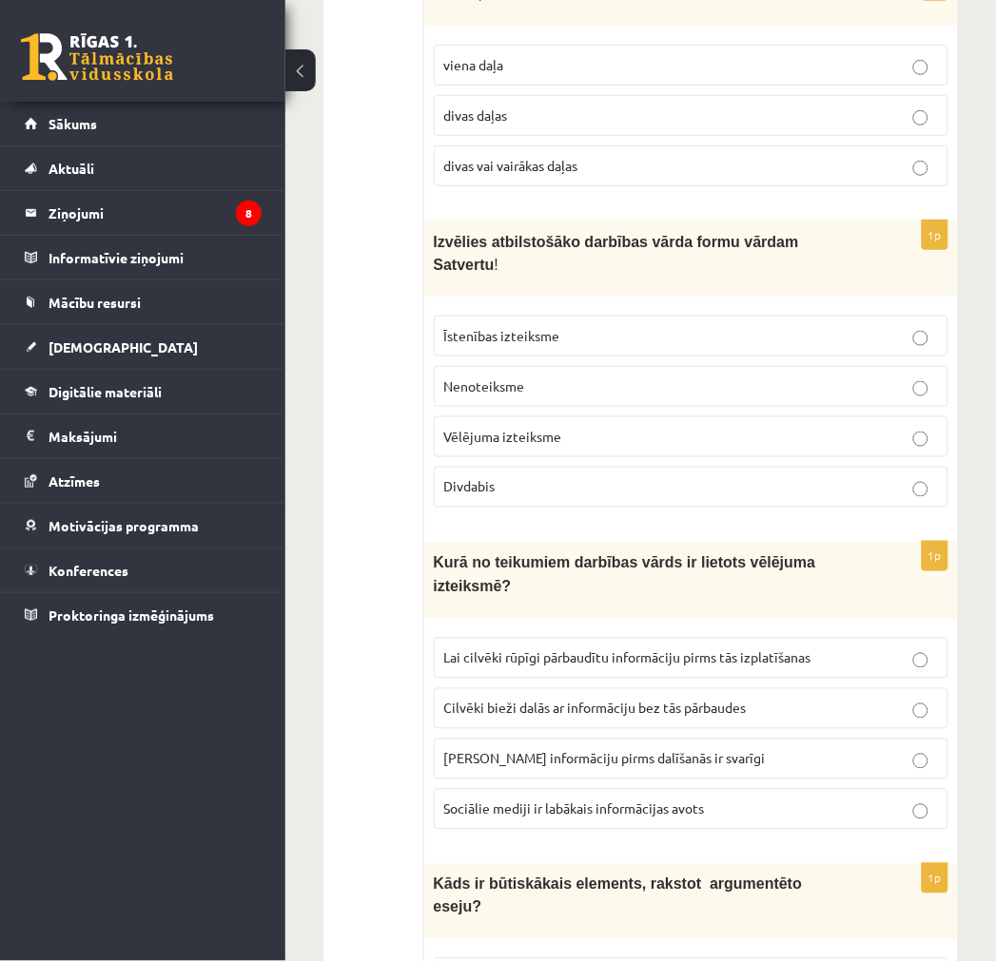
scroll to position [4015, 0]
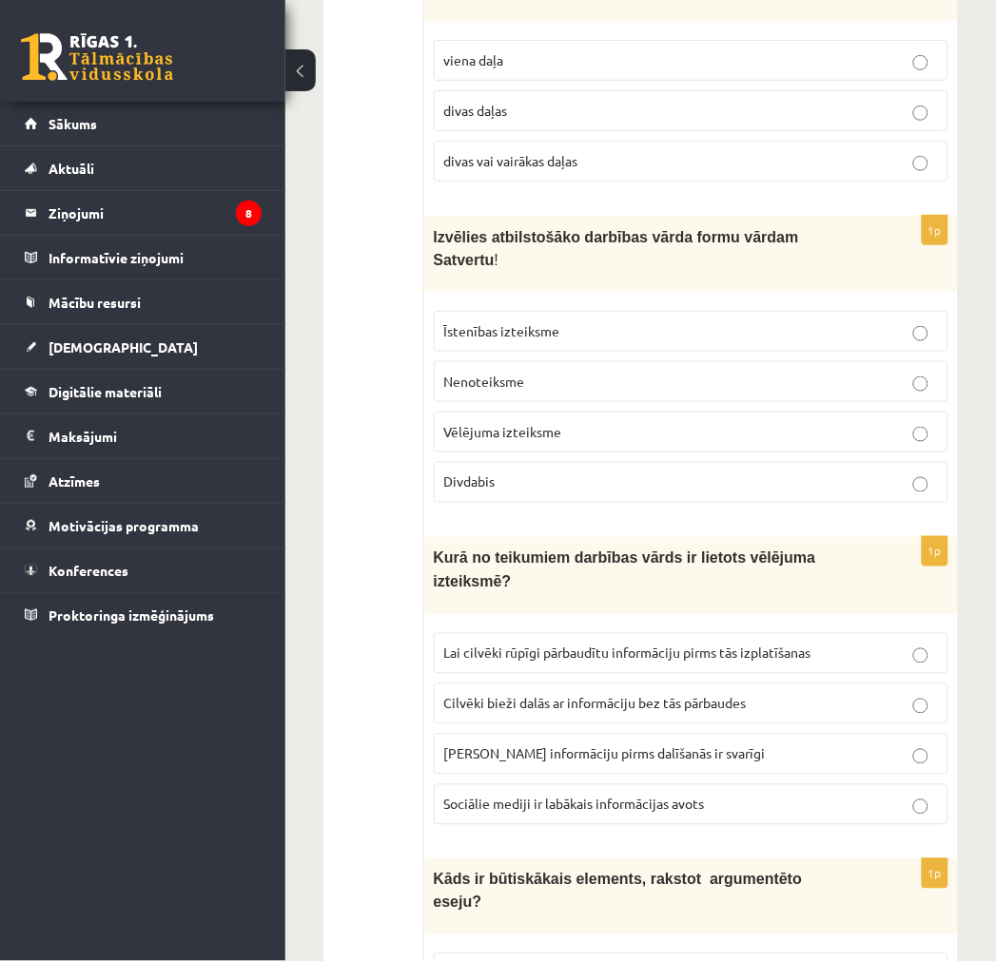
click at [496, 645] on span "Lai cilvēki rūpīgi pārbaudītu informāciju pirms tās izplatīšanas" at bounding box center [627, 653] width 367 height 17
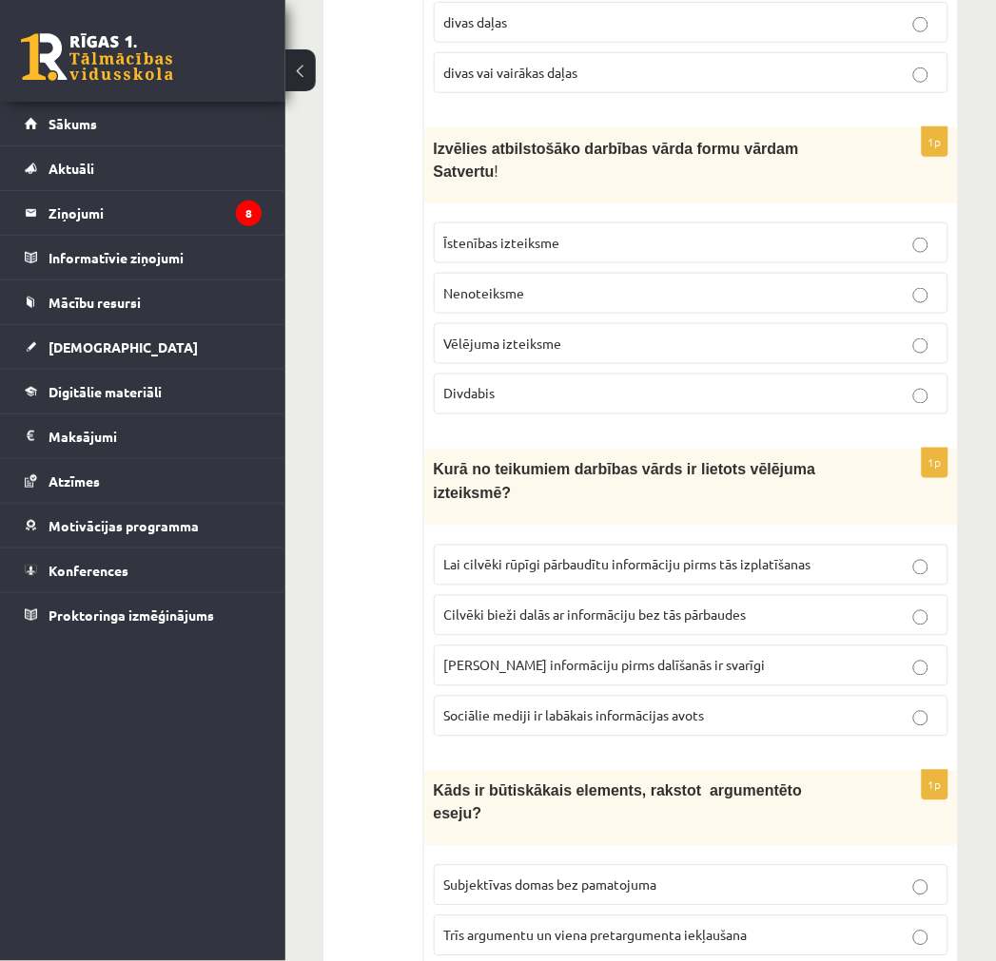
scroll to position [4120, 0]
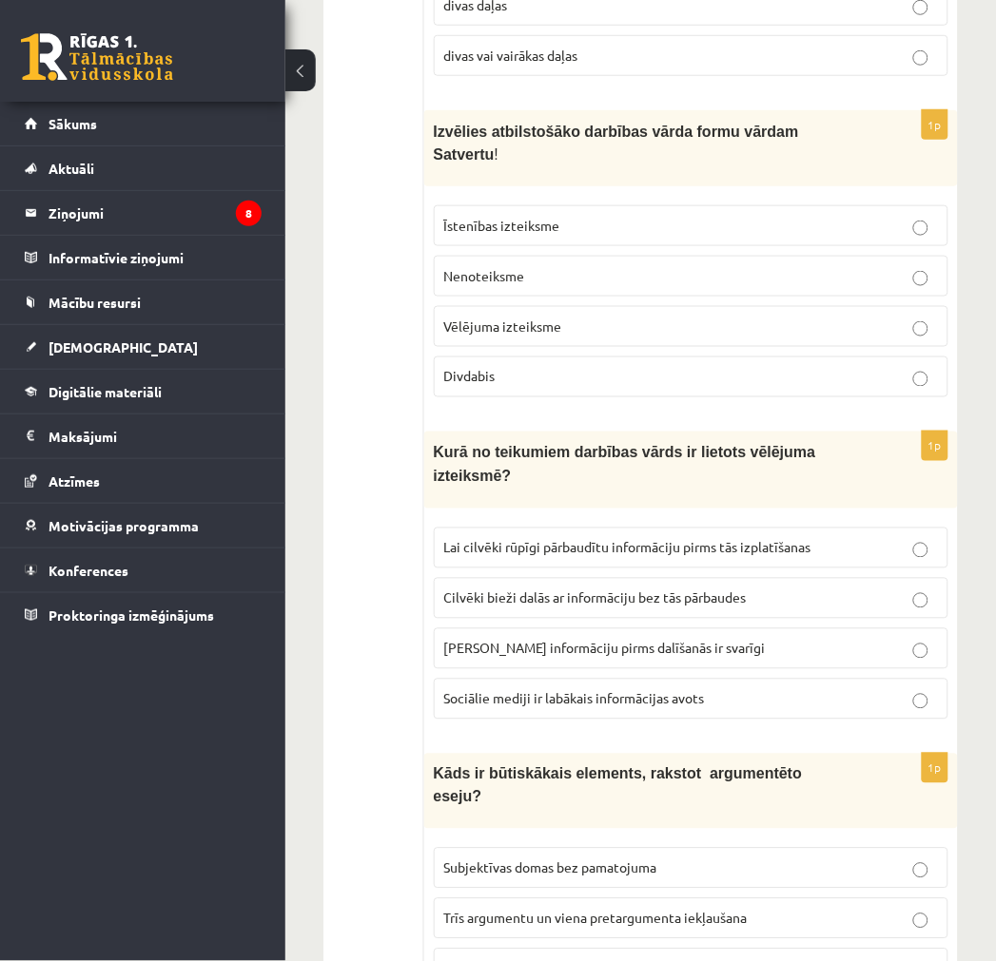
click at [581, 960] on span "Dažādu viedokļu analīze un argumentācija" at bounding box center [570, 968] width 252 height 17
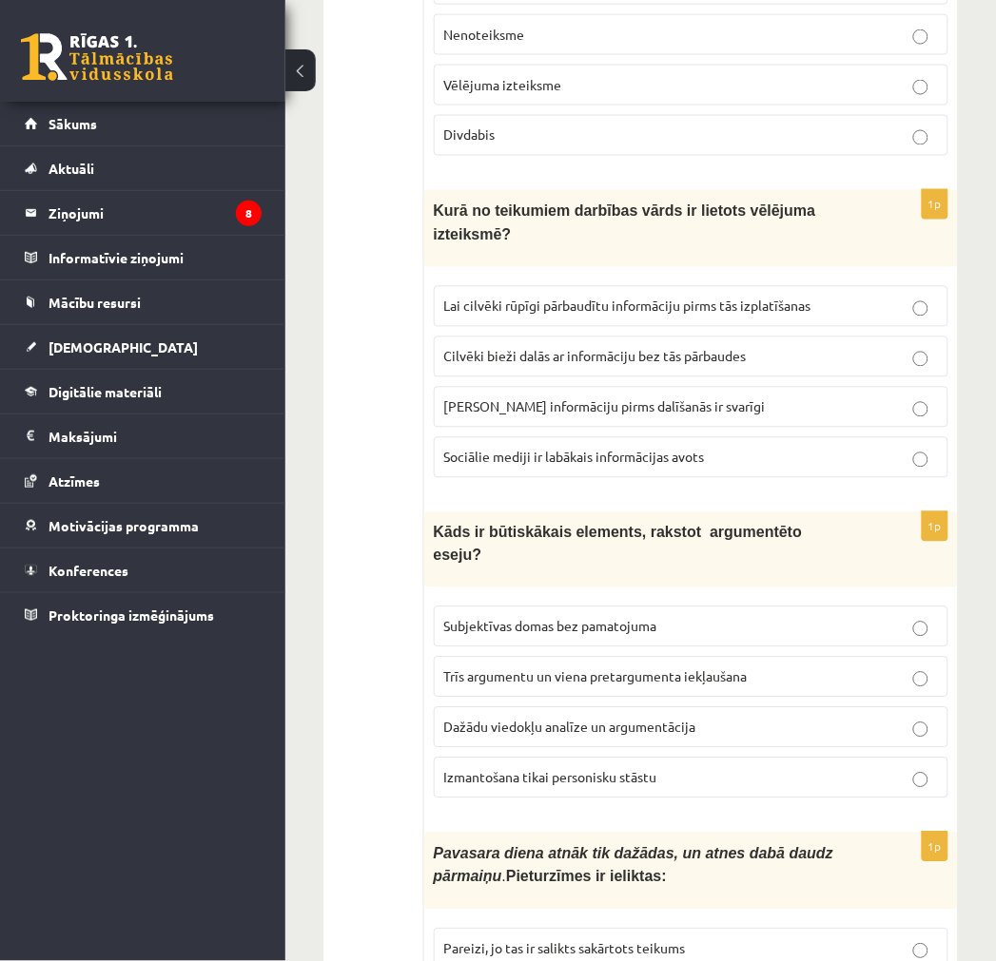
scroll to position [4437, 0]
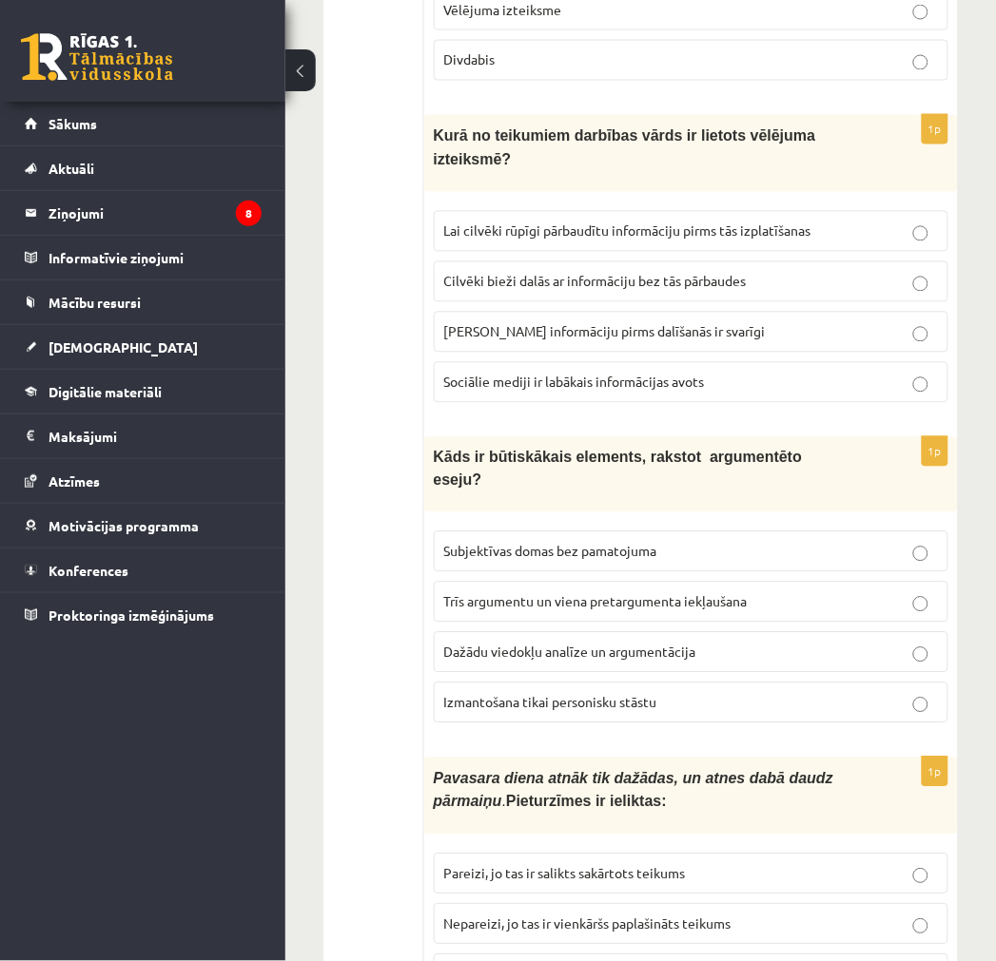
click at [568, 904] on label "Nepareizi, jo tas ir vienkāršs paplašināts teikums" at bounding box center [691, 924] width 514 height 41
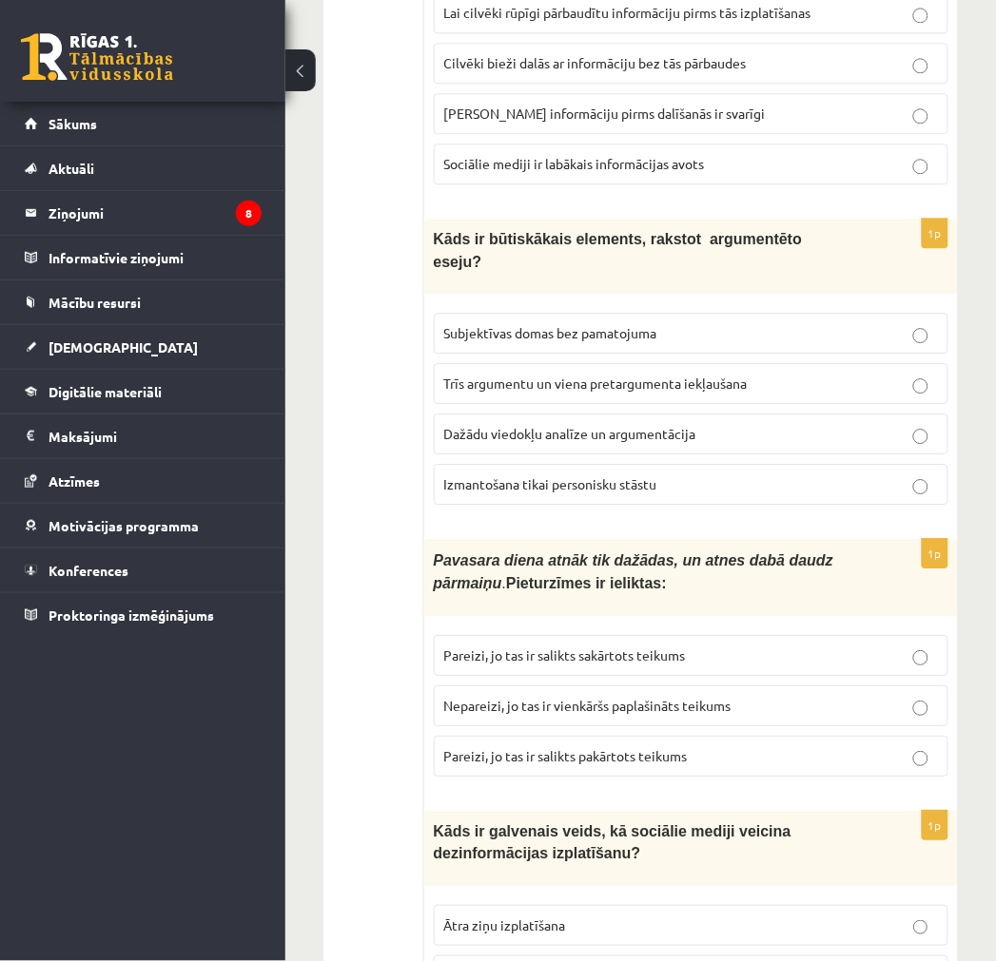
scroll to position [4755, 0]
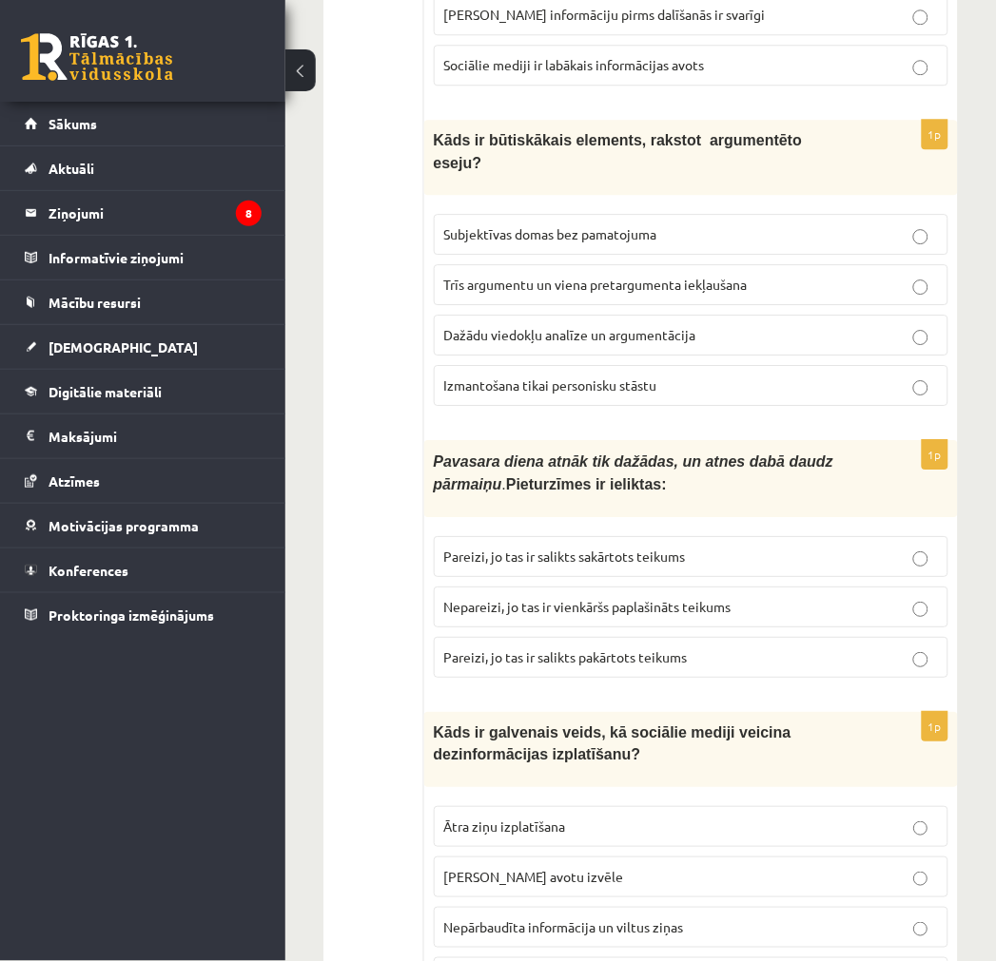
click at [573, 907] on label "Nepārbaudīta informācija un viltus ziņas" at bounding box center [691, 927] width 514 height 41
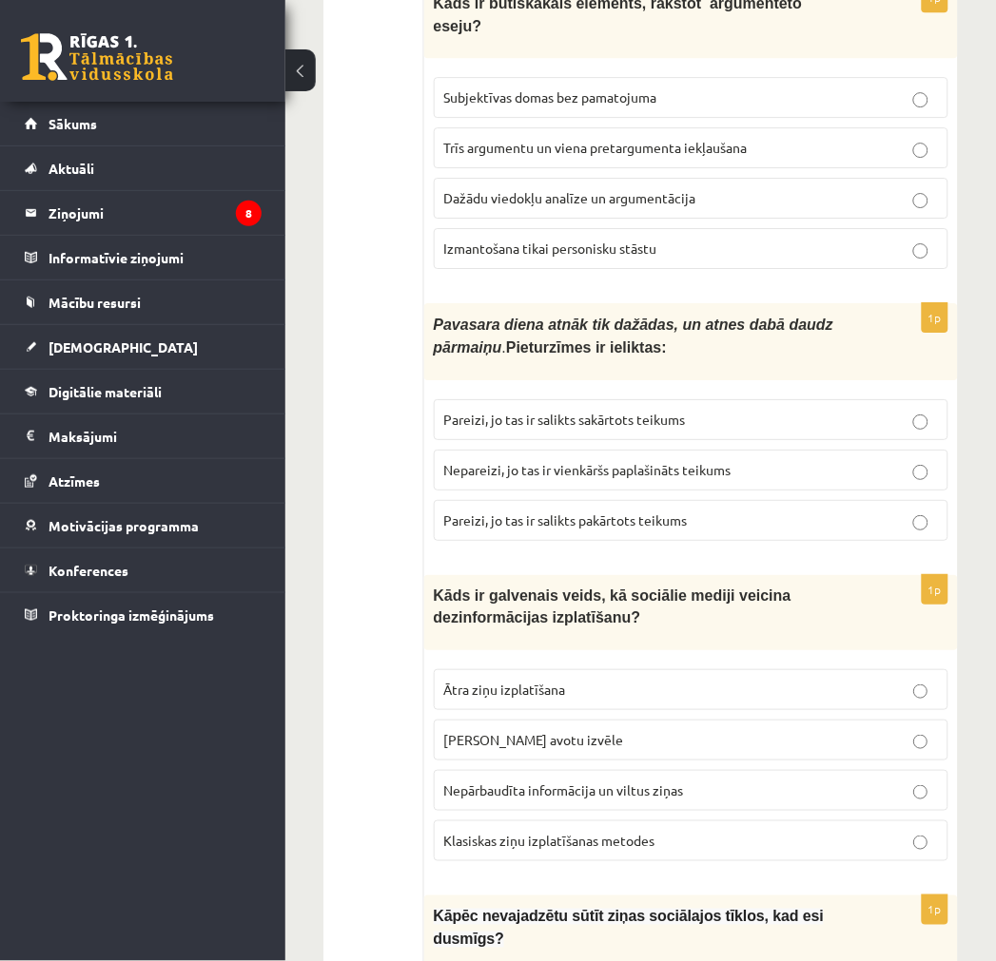
scroll to position [4900, 0]
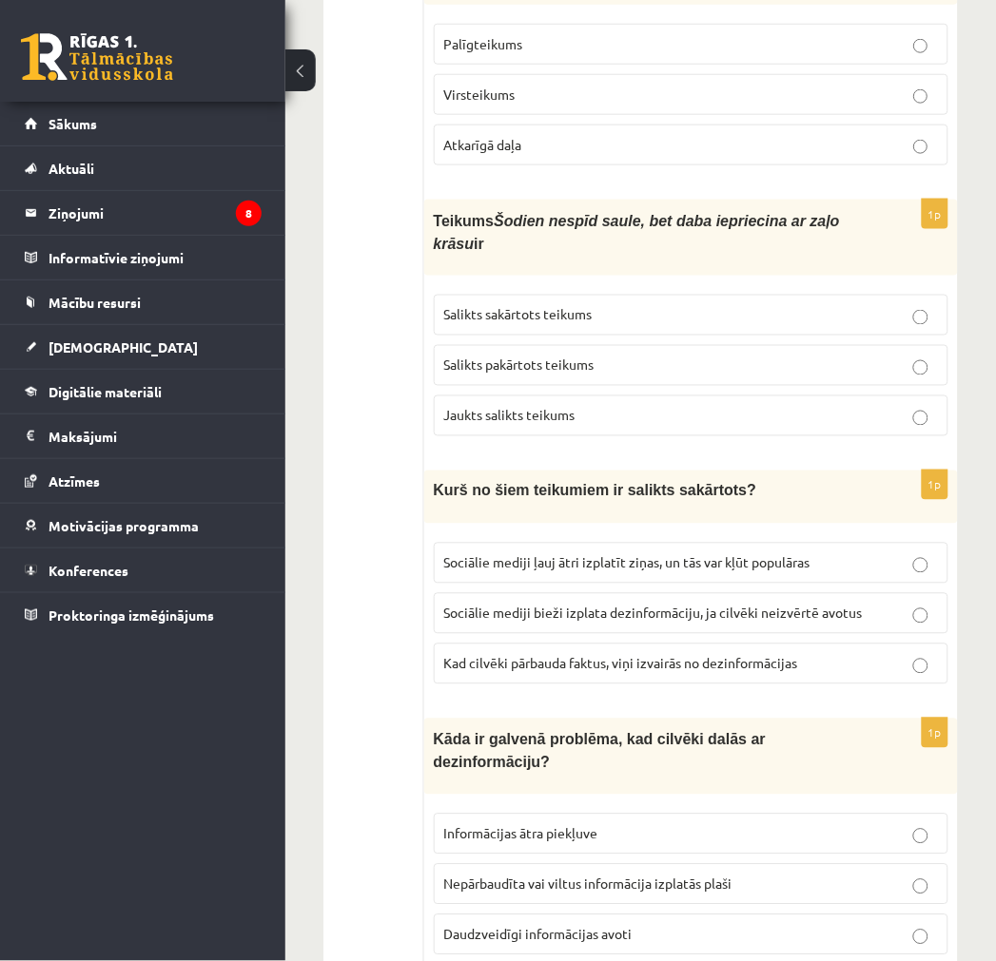
scroll to position [0, 0]
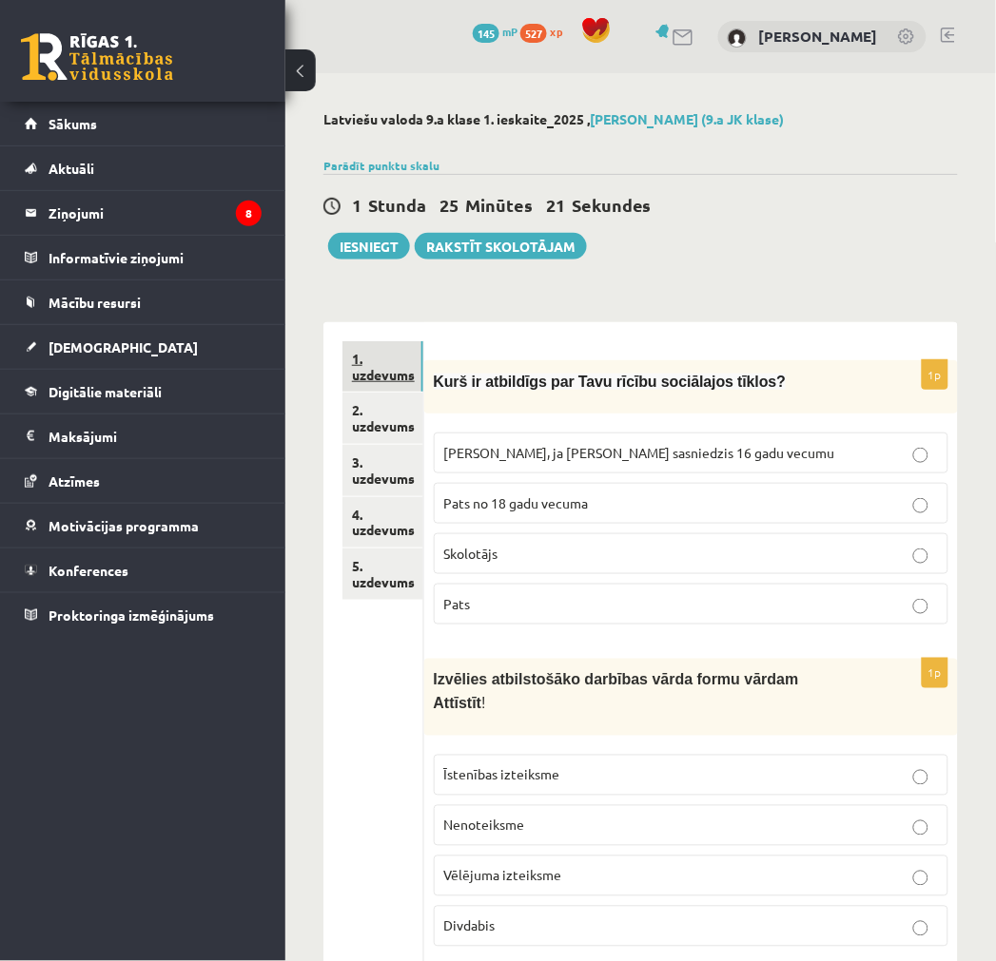
drag, startPoint x: 357, startPoint y: 810, endPoint x: 384, endPoint y: 364, distance: 446.8
click at [392, 436] on link "2. uzdevums" at bounding box center [382, 418] width 81 height 51
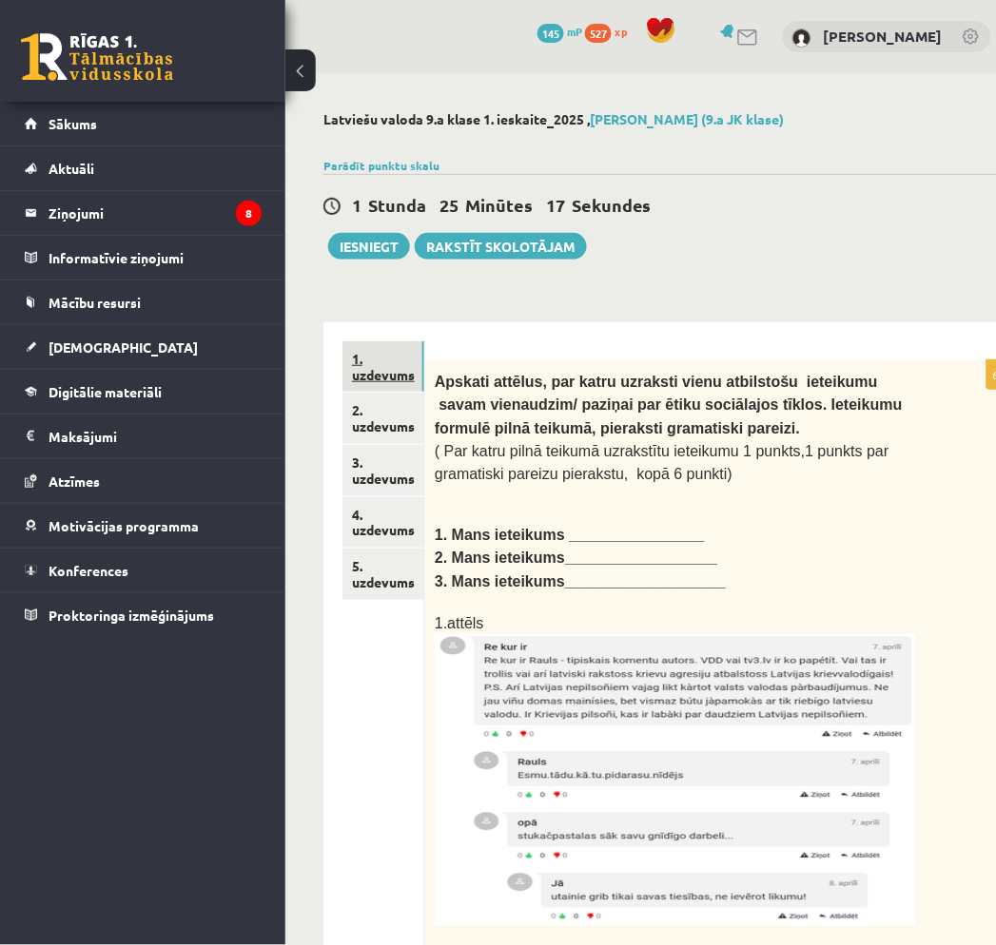
click at [391, 365] on link "1. uzdevums" at bounding box center [383, 366] width 82 height 51
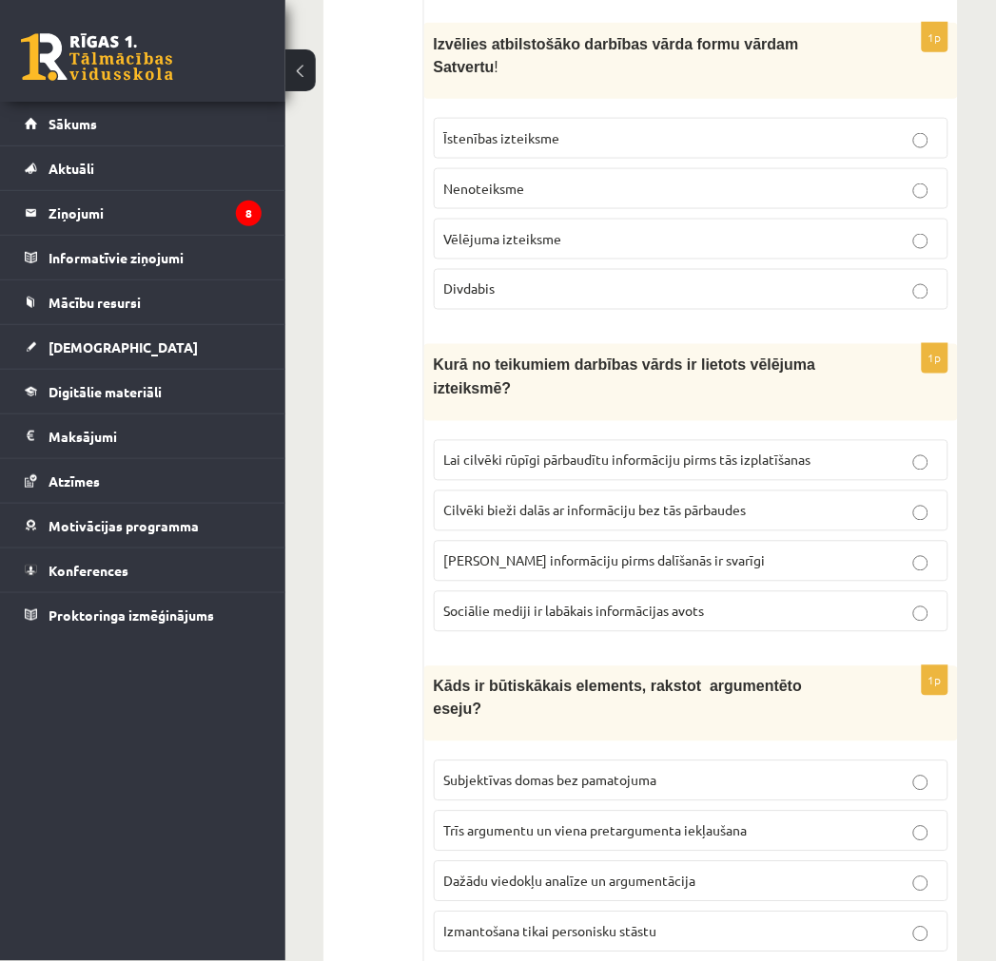
scroll to position [4900, 0]
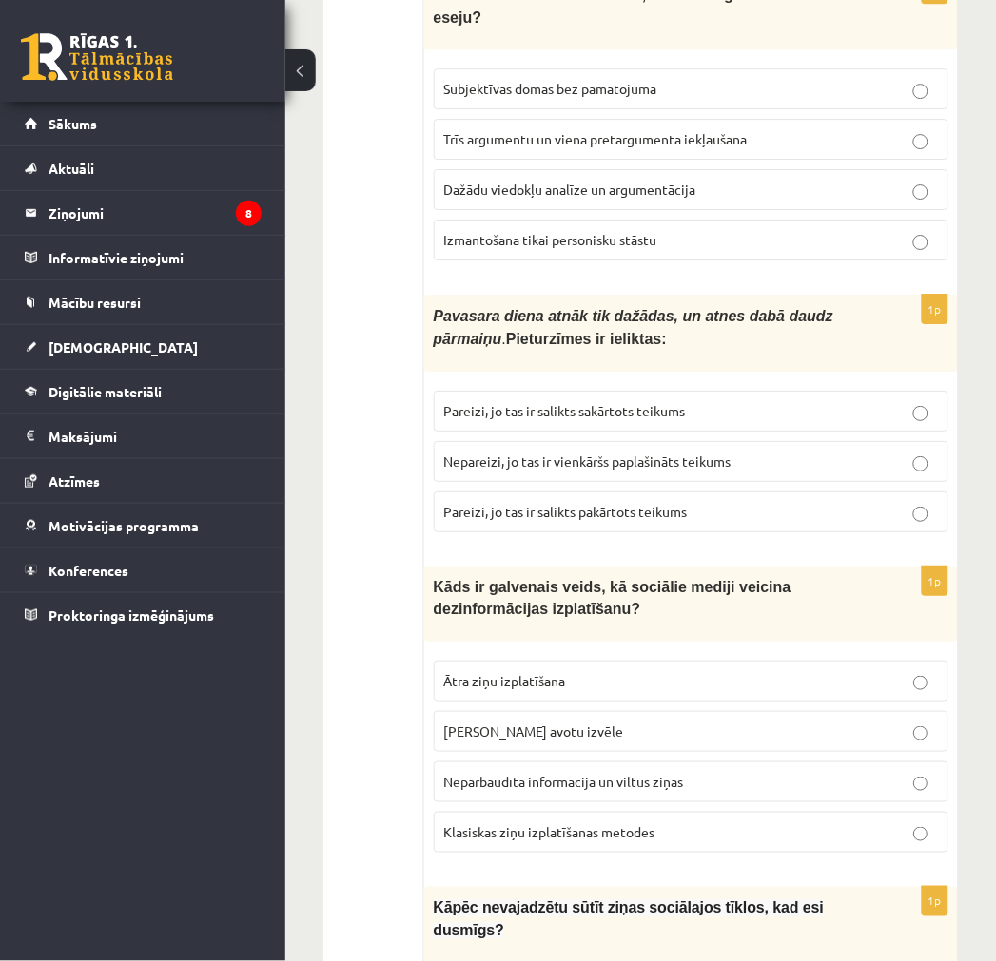
drag, startPoint x: 842, startPoint y: 346, endPoint x: 778, endPoint y: 459, distance: 129.9
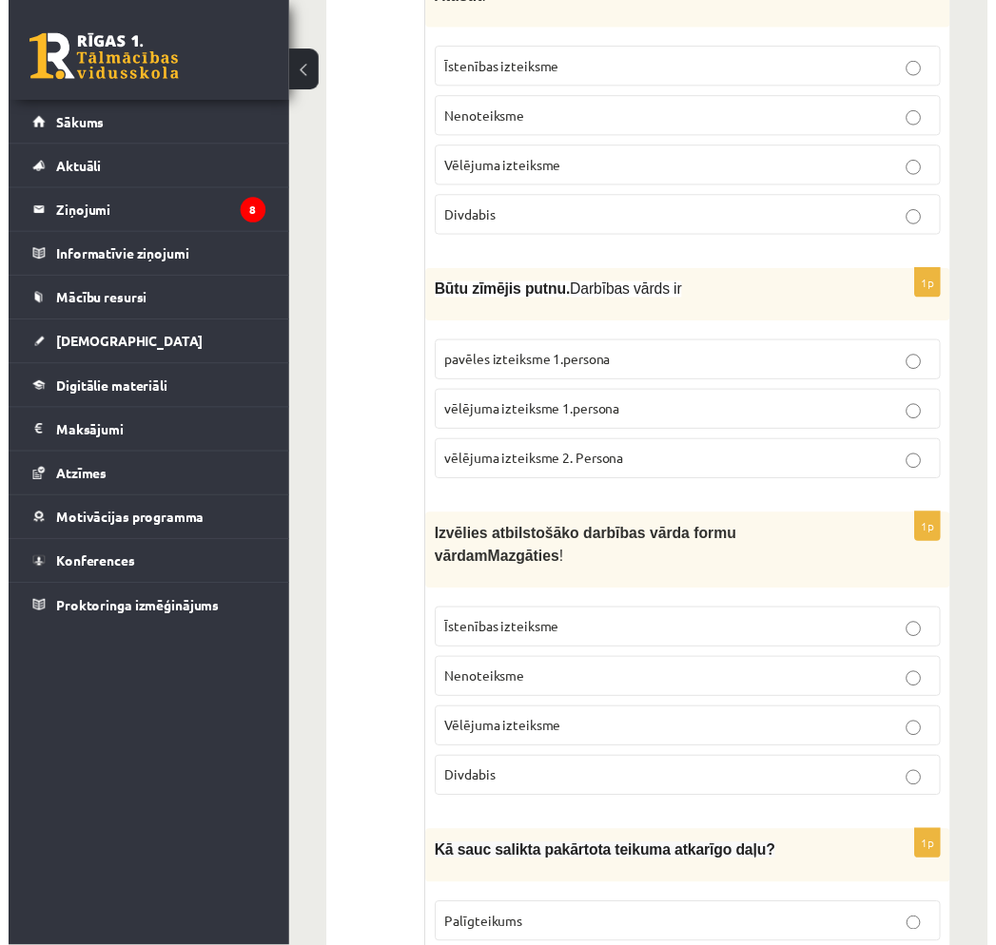
scroll to position [0, 0]
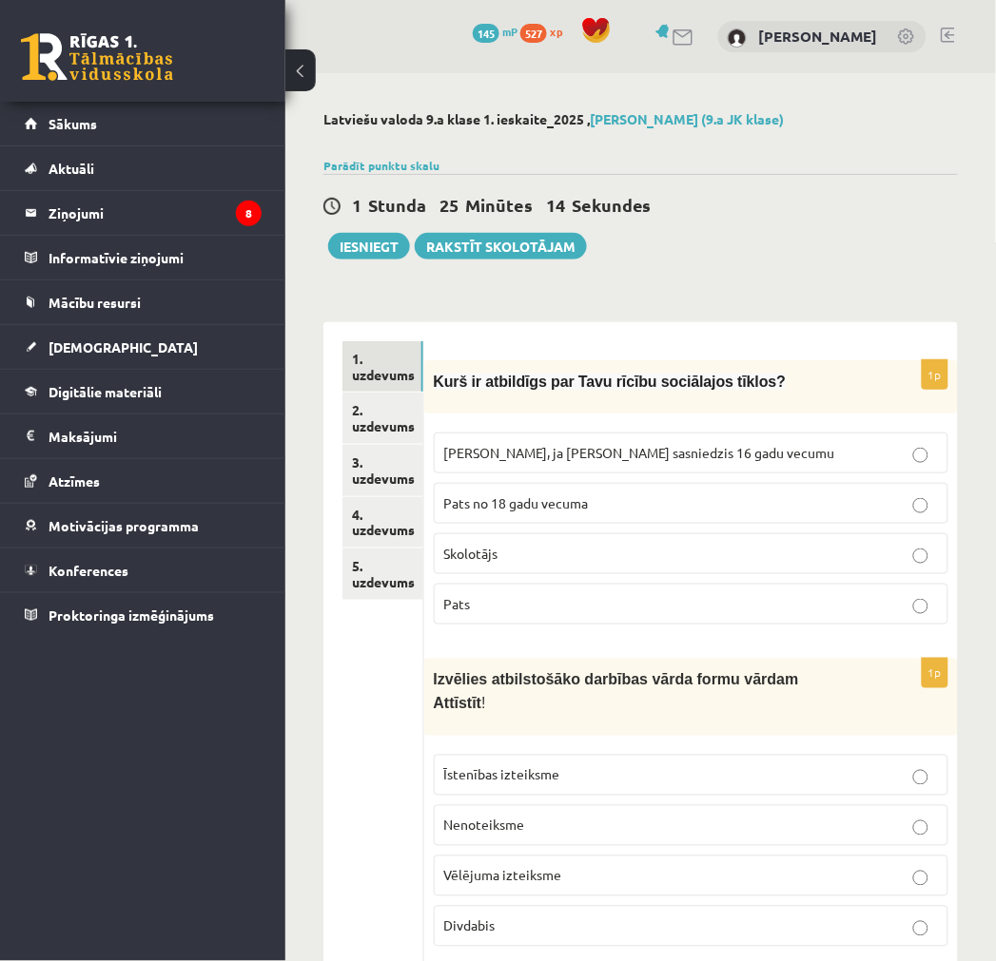
drag, startPoint x: 691, startPoint y: 670, endPoint x: 621, endPoint y: 154, distance: 521.1
click at [387, 411] on link "2. uzdevums" at bounding box center [382, 418] width 81 height 51
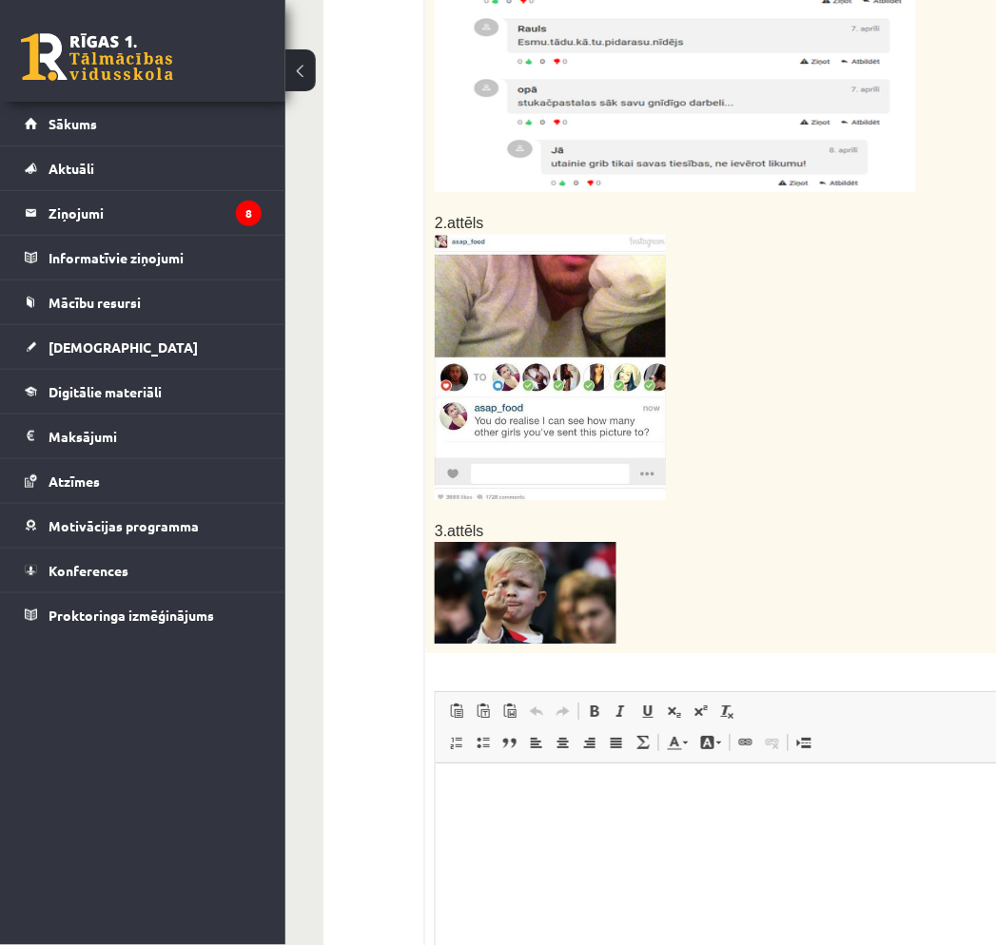
scroll to position [739, 0]
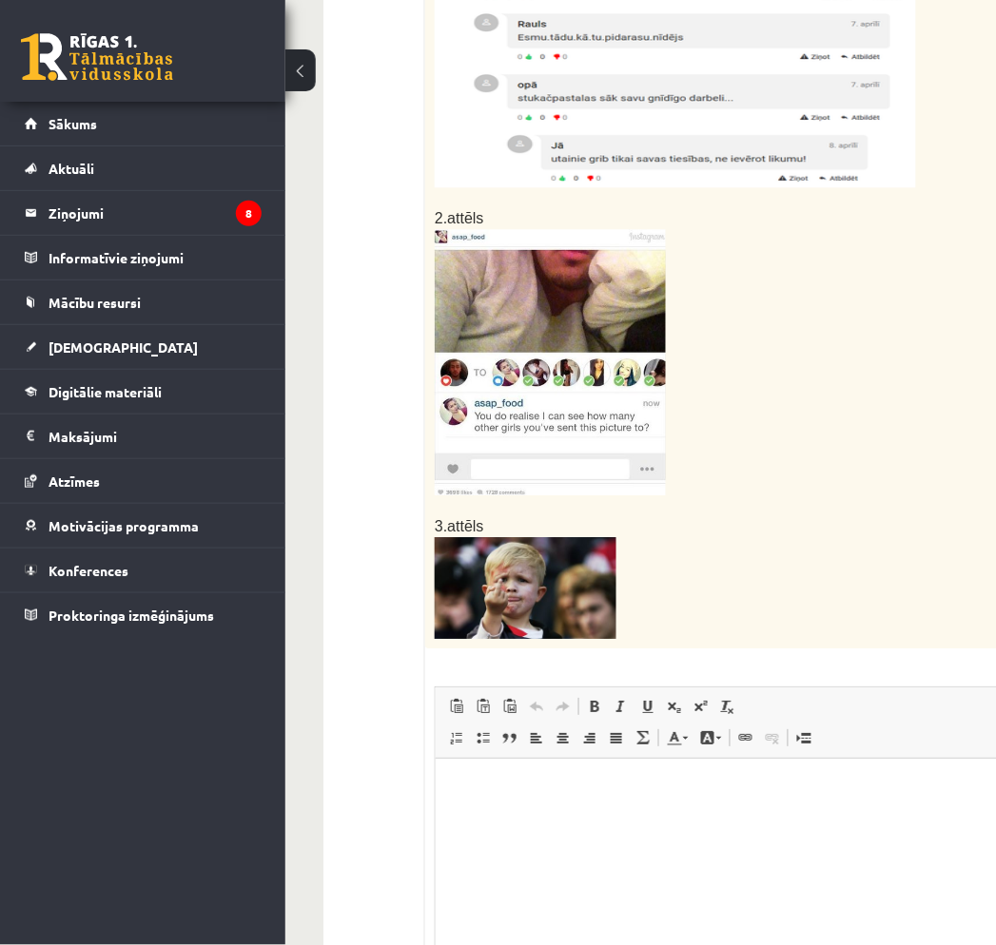
click at [549, 567] on img at bounding box center [526, 588] width 182 height 102
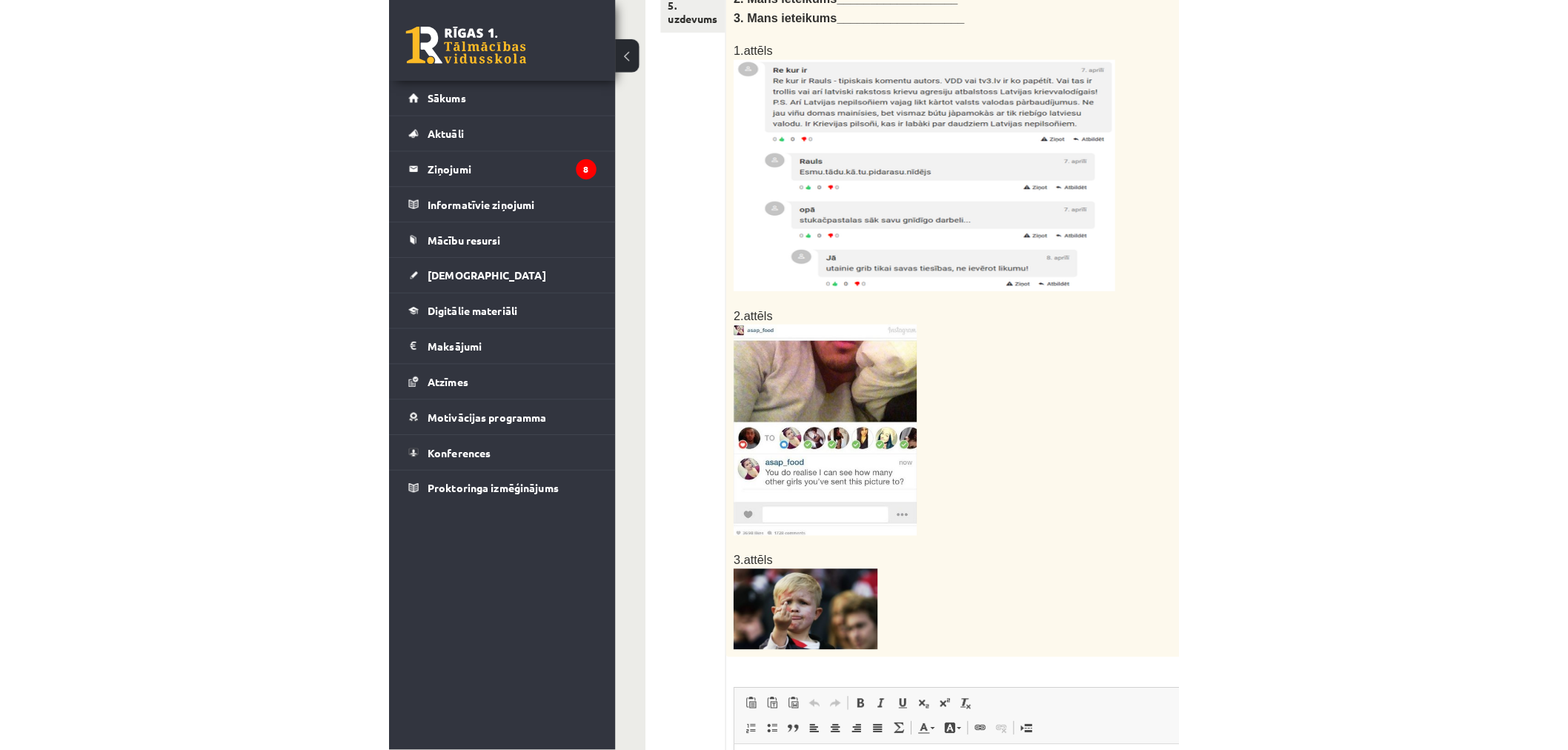
scroll to position [494, 0]
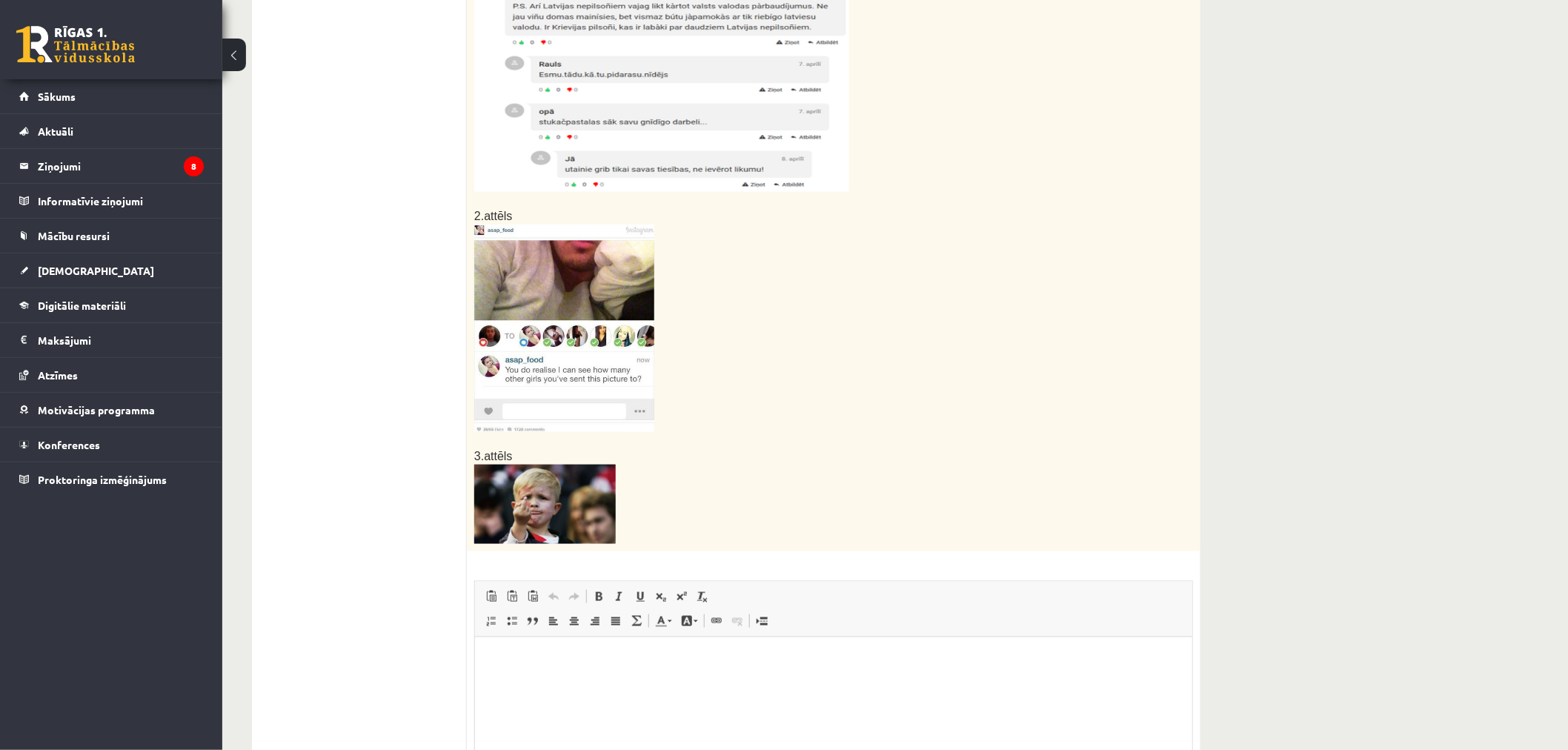
click at [775, 383] on div "Latviešu valoda 9.a klase 1. ieskaite_2025 , [PERSON_NAME] (9.a JK klase) Parād…" at bounding box center [895, 249] width 1346 height 1371
click at [526, 507] on img at bounding box center [546, 504] width 142 height 80
click at [775, 429] on div "Latviešu valoda 9.a klase 1. ieskaite_2025 , [PERSON_NAME] (9.a JK klase) Parād…" at bounding box center [895, 249] width 1346 height 1371
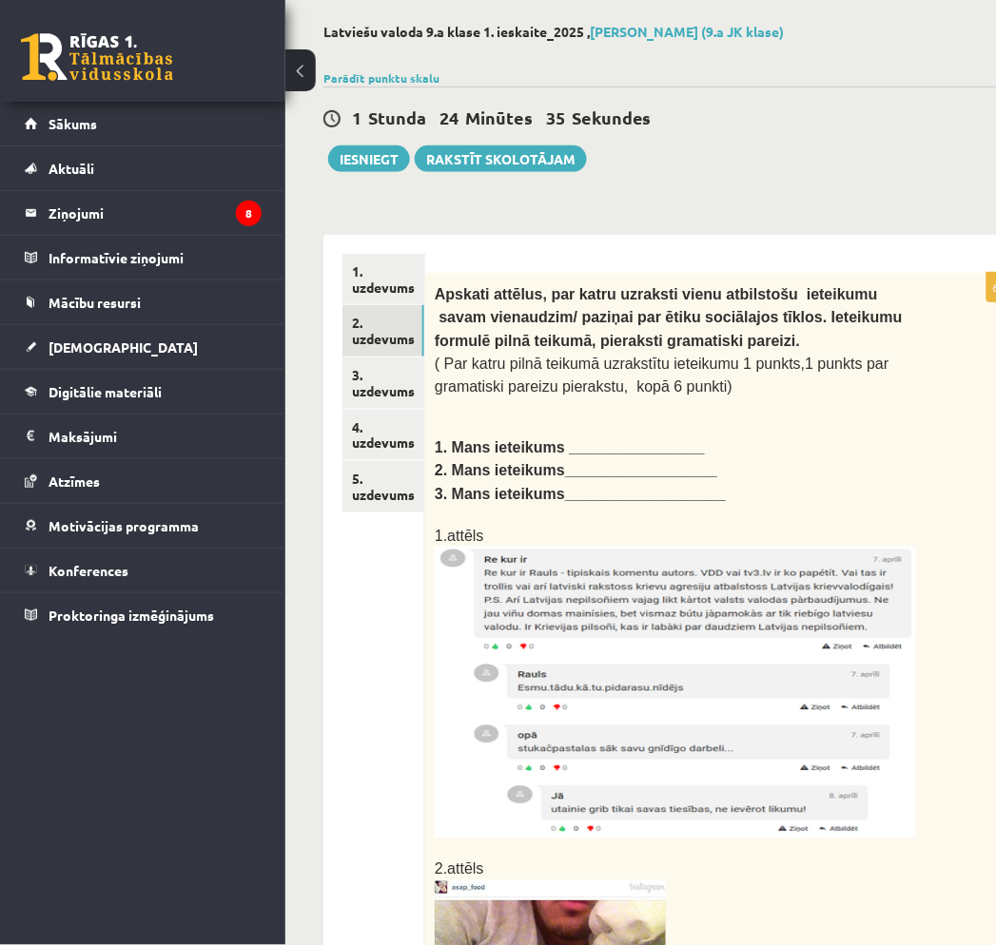
scroll to position [106, 0]
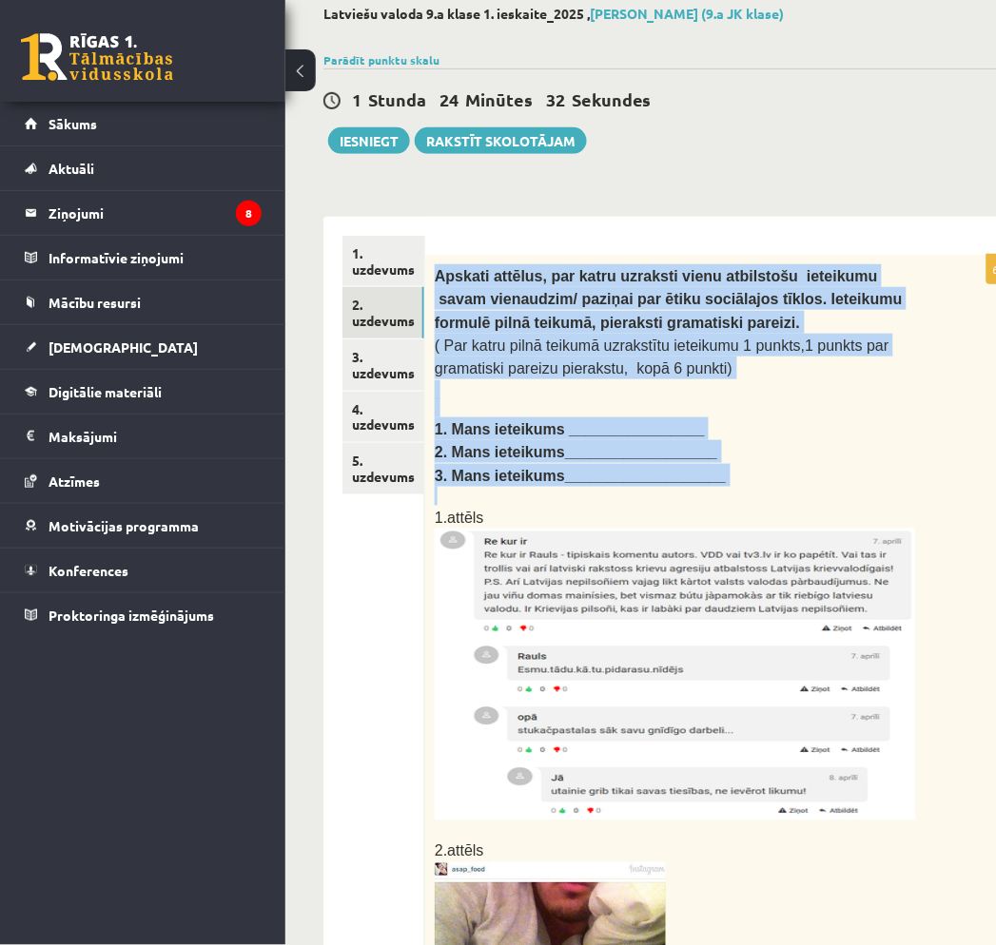
drag, startPoint x: 499, startPoint y: 292, endPoint x: 726, endPoint y: 477, distance: 292.6
click at [726, 477] on div "Apskati attēlus, par katru uzraksti vienu atbilstošu ieteikumu savam vienaudzim…" at bounding box center [723, 768] width 597 height 1027
copy div "Apskati attēlus, par katru uzraksti vienu atbilstošu ieteikumu savam vienaudzim…"
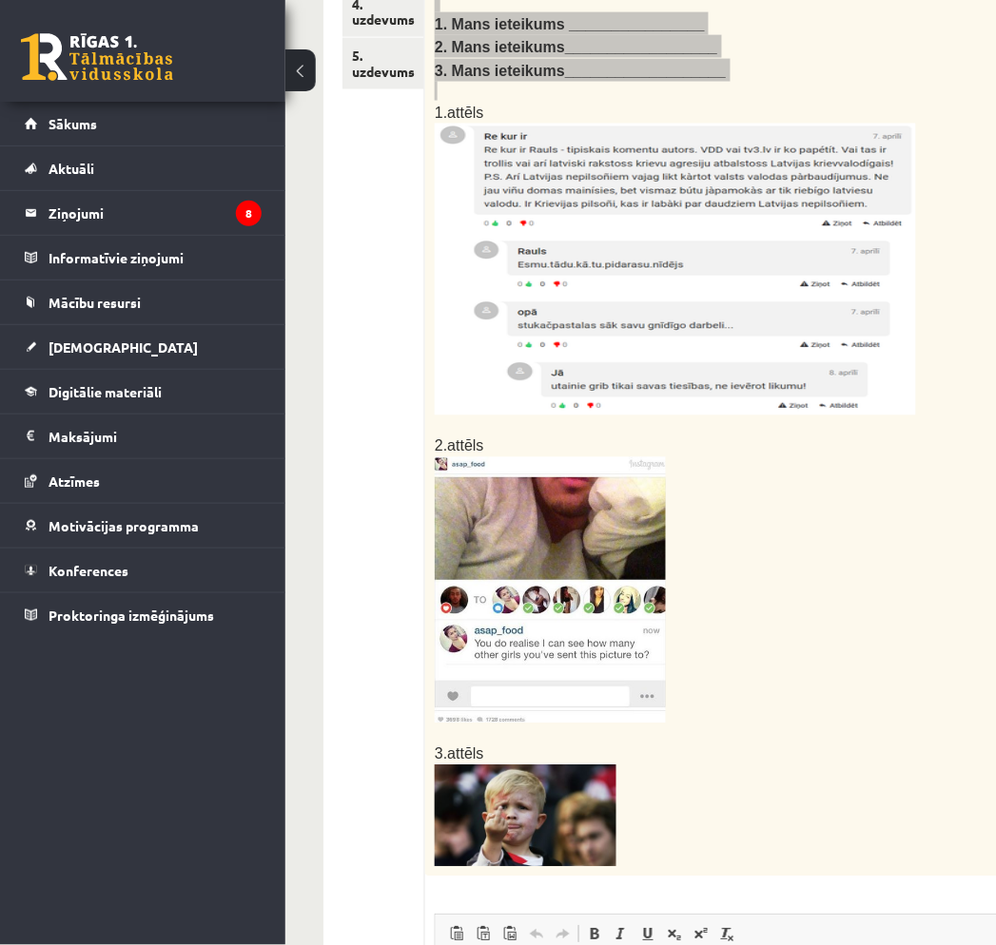
scroll to position [528, 0]
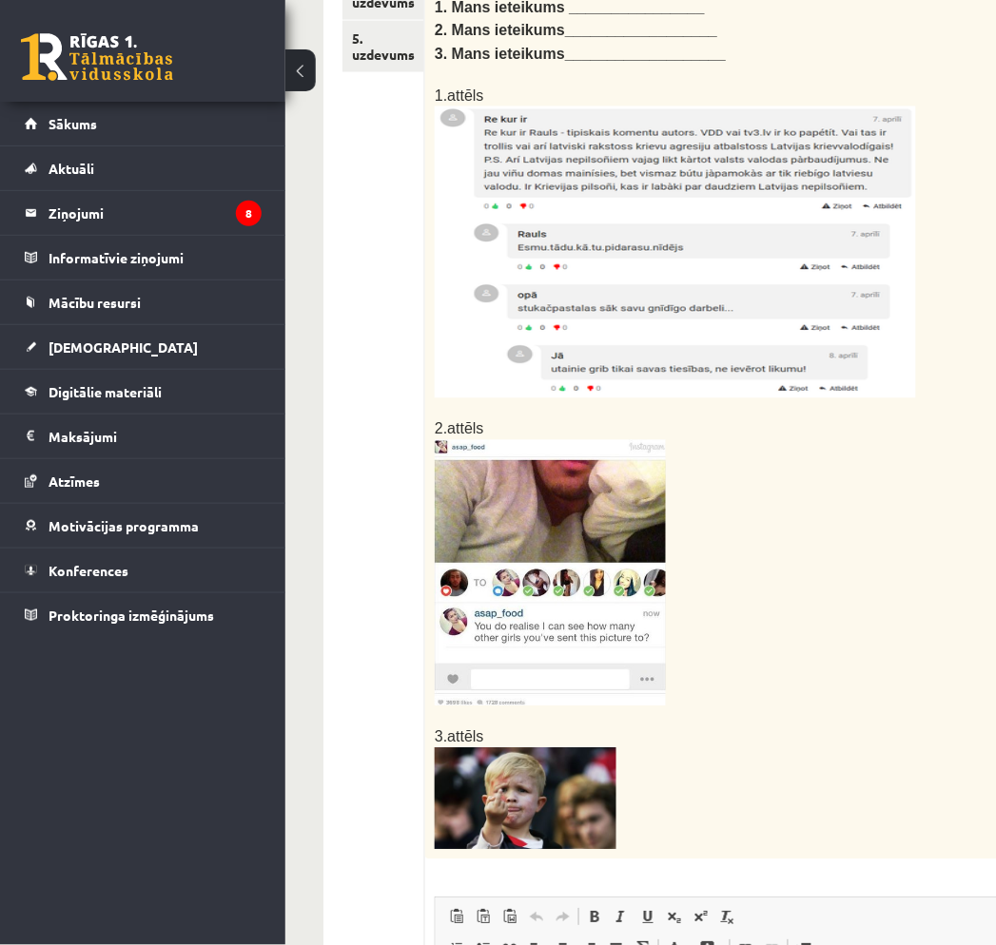
click at [904, 440] on p at bounding box center [676, 573] width 483 height 266
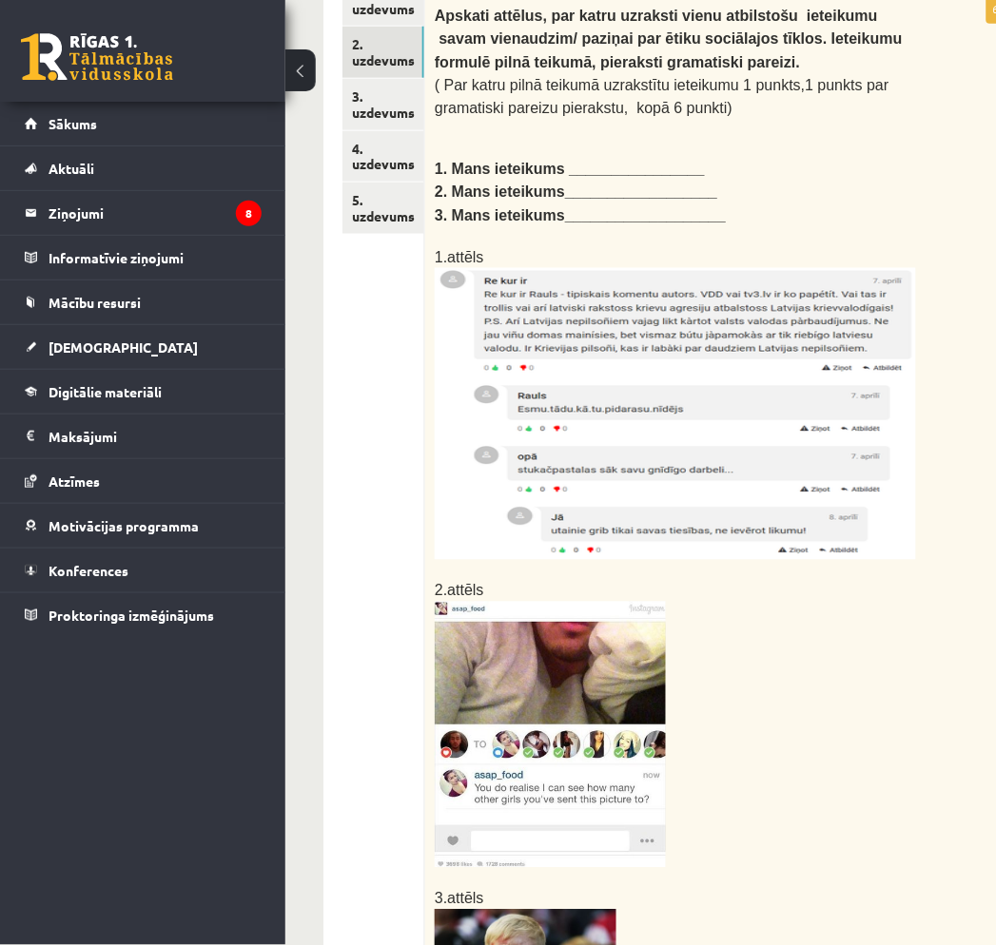
scroll to position [211, 0]
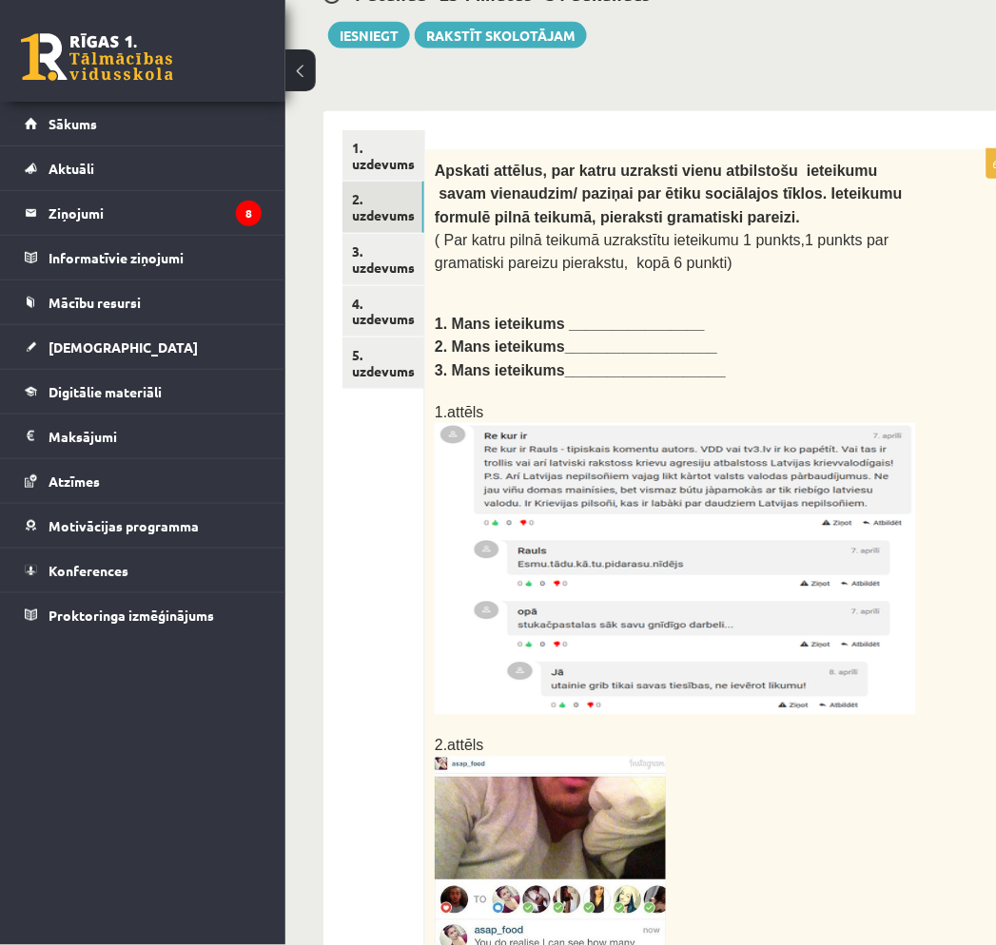
click at [659, 362] on b "3. Mans ieteikums___________________" at bounding box center [580, 370] width 291 height 16
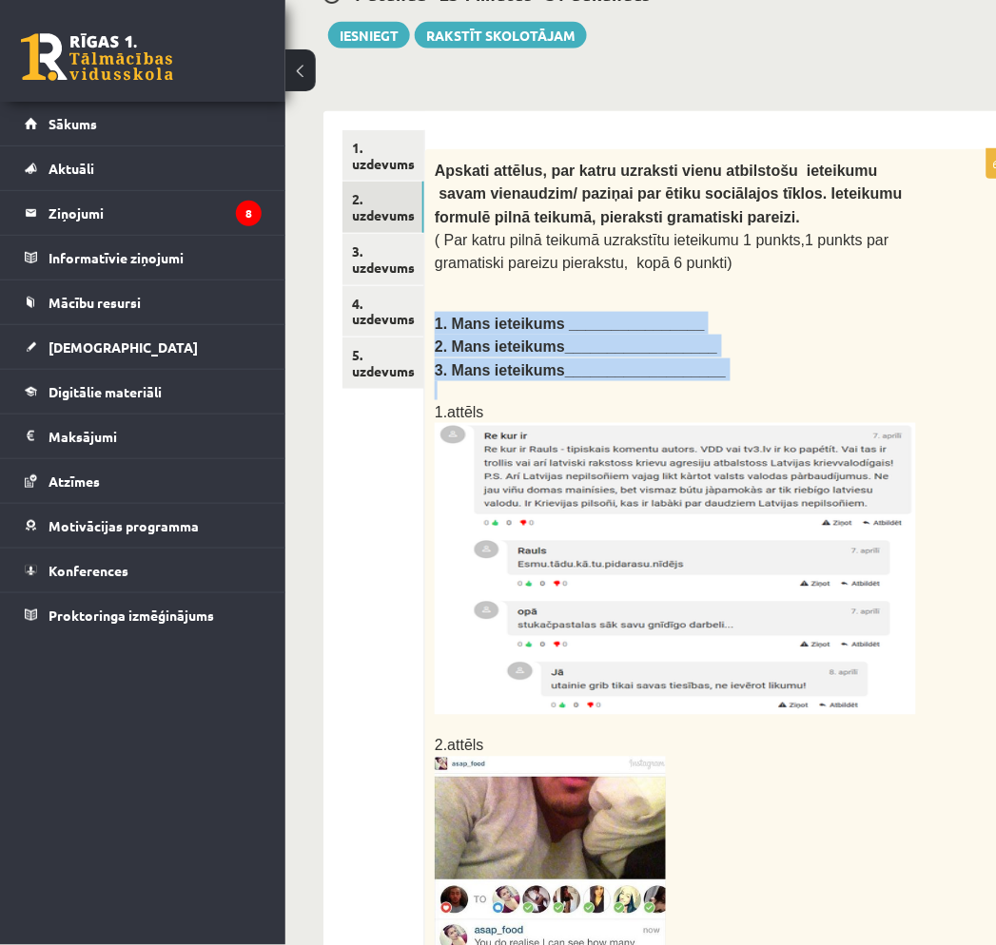
drag, startPoint x: 438, startPoint y: 314, endPoint x: 755, endPoint y: 373, distance: 322.1
click at [755, 373] on div "Apskati attēlus, par katru uzraksti vienu atbilstošu ieteikumu savam vienaudzim…" at bounding box center [723, 662] width 597 height 1027
copy div "1. Mans ieteikums ________________ 2. Mans ieteikums__________________ 3. Mans …"
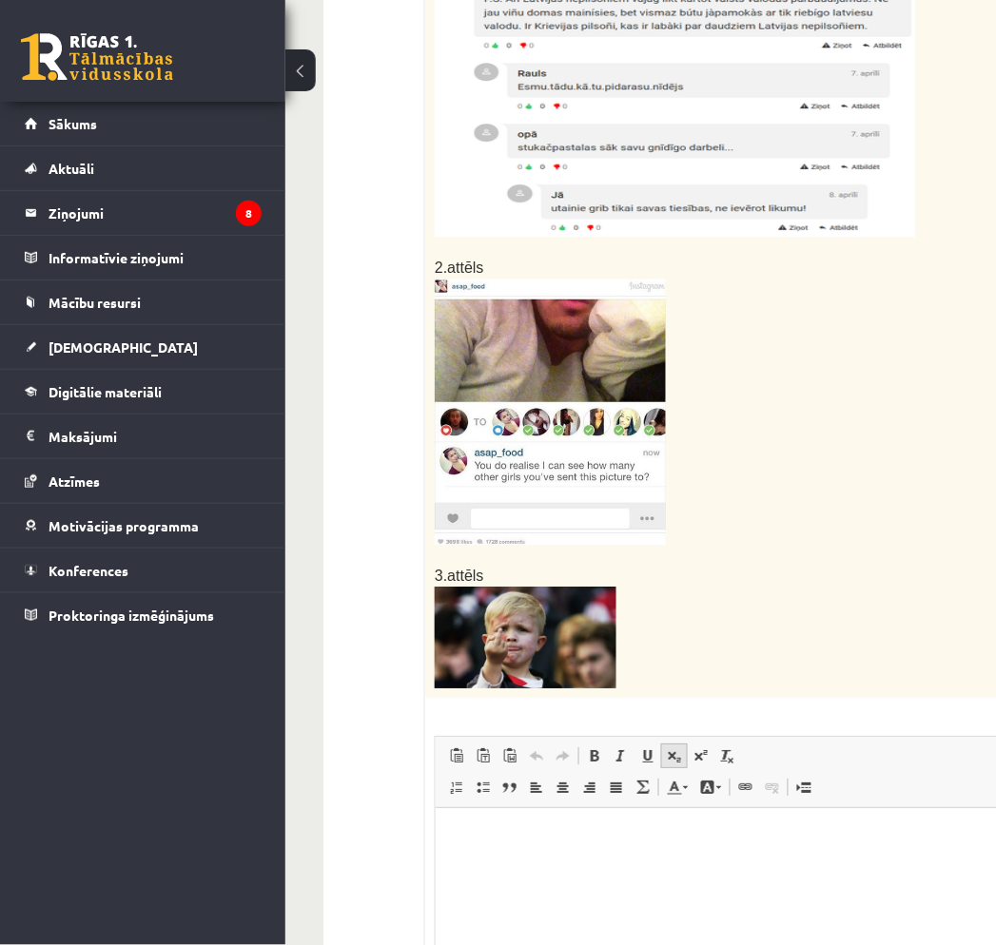
scroll to position [844, 0]
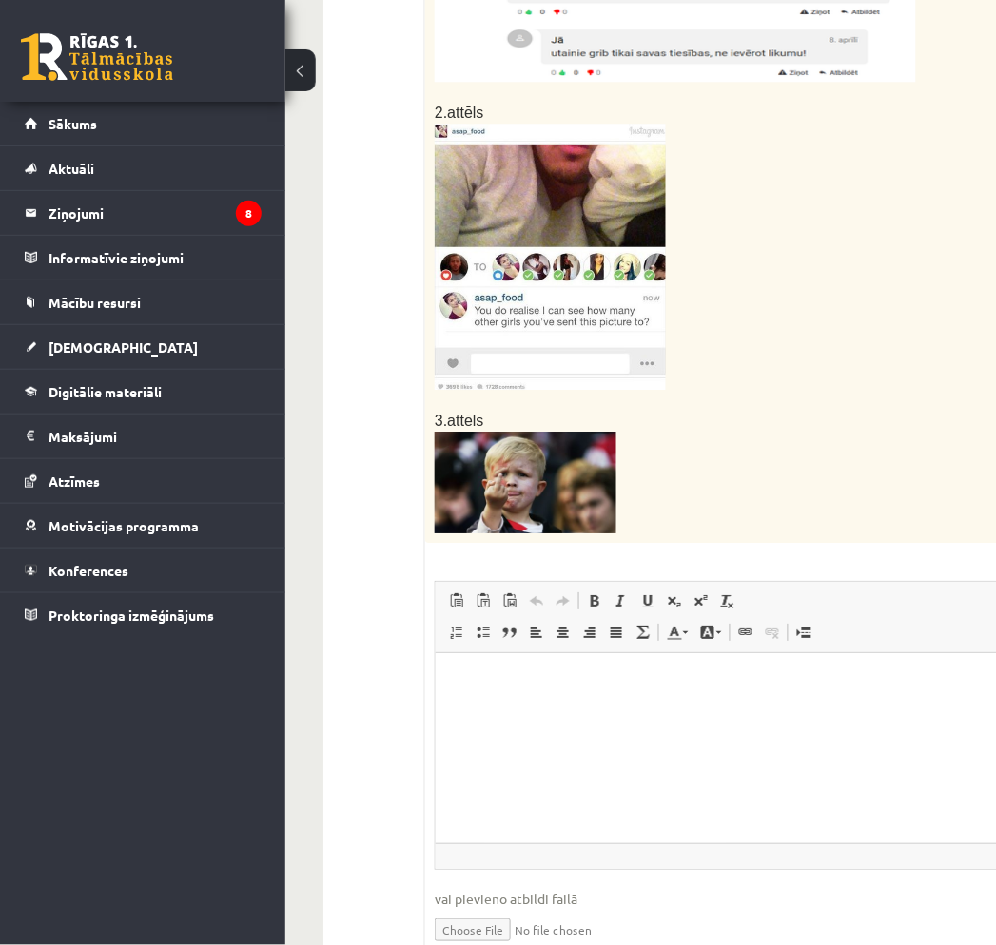
click at [618, 686] on p "Визуальный текстовый редактор, wiswyg-editor-user-answer-47024926874380" at bounding box center [723, 681] width 538 height 20
click at [657, 724] on body "**********" at bounding box center [723, 729] width 538 height 116
click at [566, 681] on b "**********" at bounding box center [535, 680] width 162 height 12
drag, startPoint x: 562, startPoint y: 679, endPoint x: 675, endPoint y: 688, distance: 113.5
click at [675, 688] on p "**********" at bounding box center [723, 681] width 538 height 20
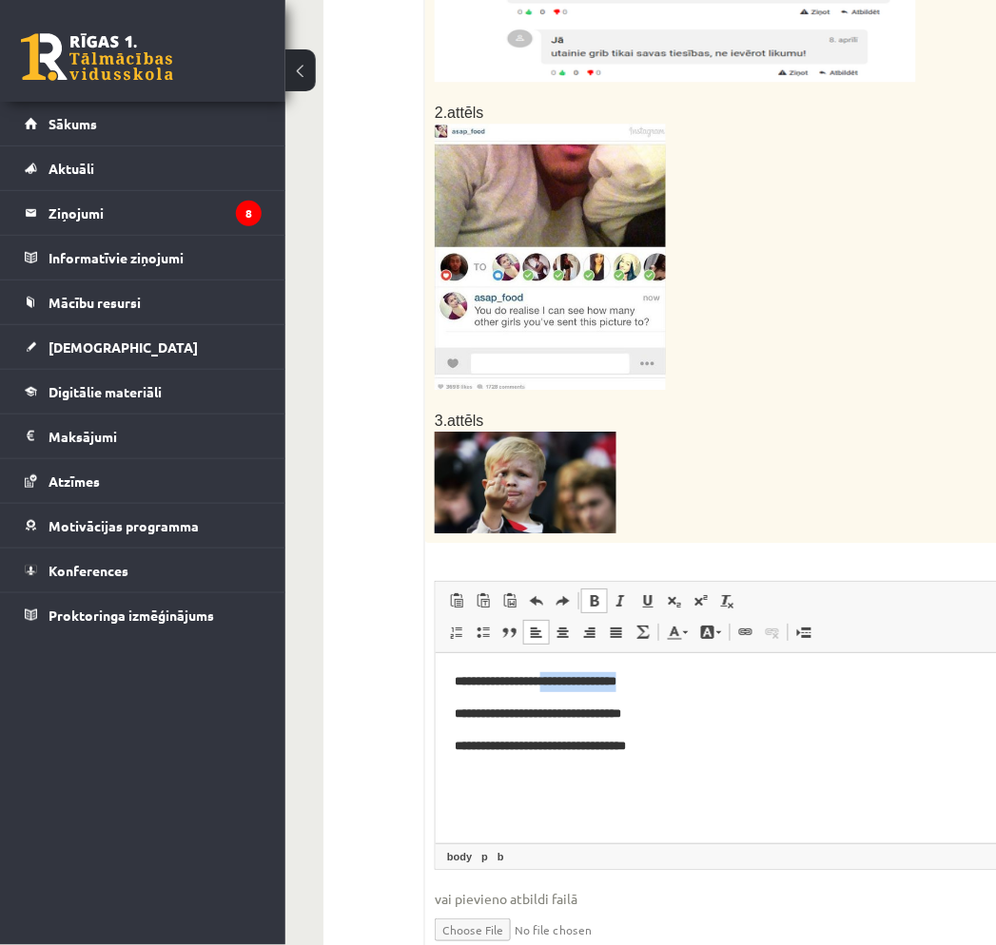
click at [590, 681] on b "**********" at bounding box center [535, 680] width 162 height 12
click at [620, 719] on b "**********" at bounding box center [537, 713] width 166 height 12
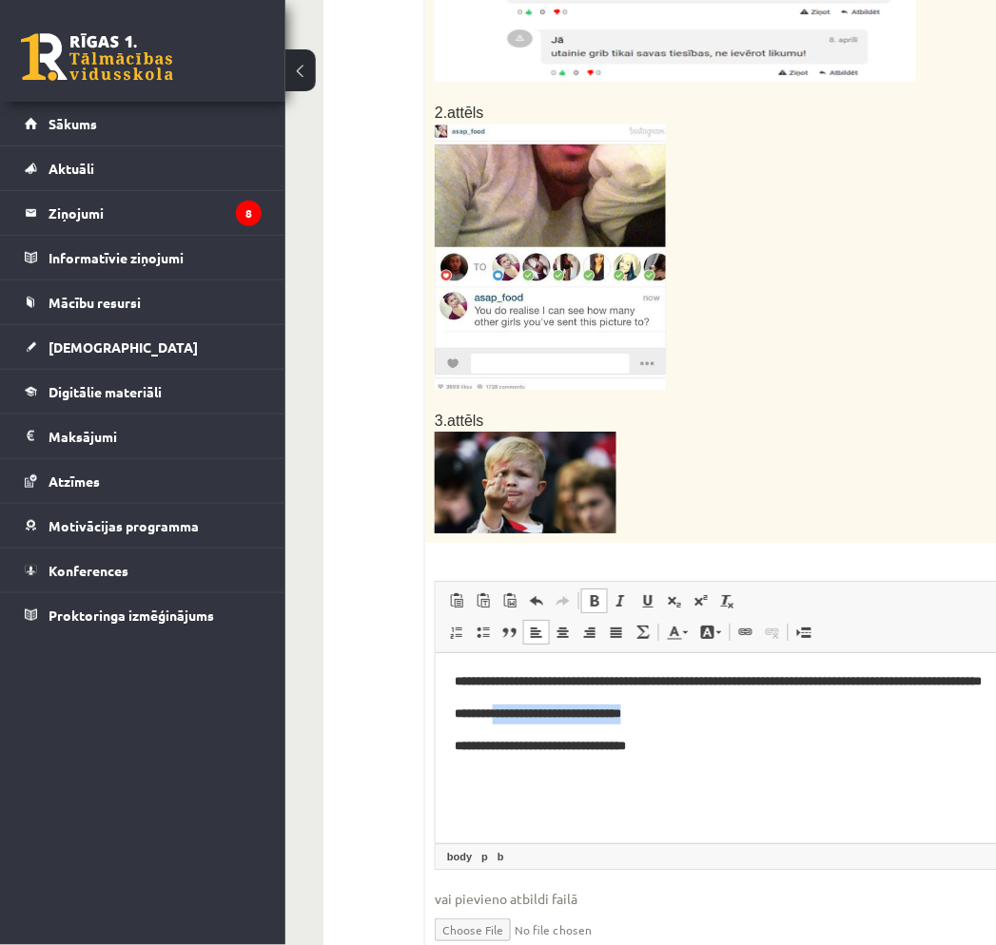
click at [620, 719] on b "**********" at bounding box center [537, 713] width 166 height 12
drag, startPoint x: 561, startPoint y: 737, endPoint x: 681, endPoint y: 744, distance: 120.0
click at [682, 744] on body "**********" at bounding box center [723, 729] width 538 height 116
click at [594, 719] on b "**********" at bounding box center [537, 713] width 166 height 12
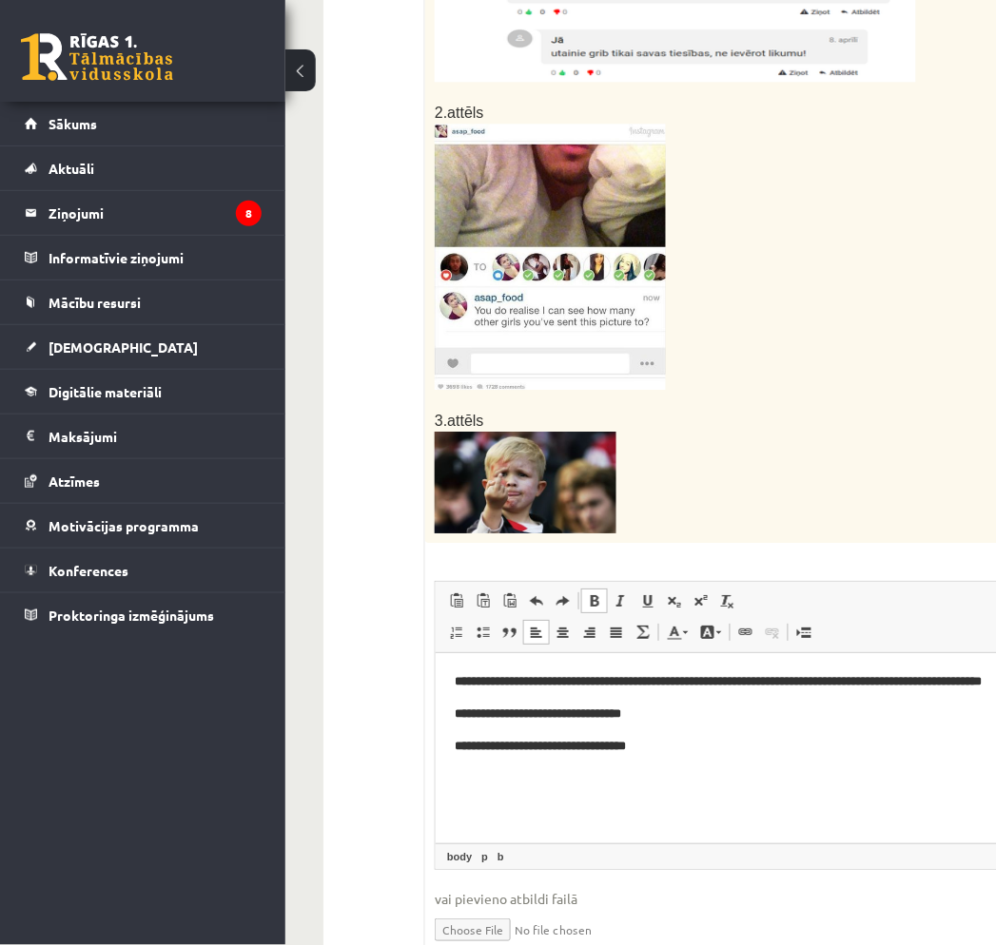
drag, startPoint x: 556, startPoint y: 731, endPoint x: 569, endPoint y: 734, distance: 12.7
click at [557, 719] on b "**********" at bounding box center [537, 713] width 166 height 12
click at [589, 719] on b "**********" at bounding box center [539, 713] width 171 height 12
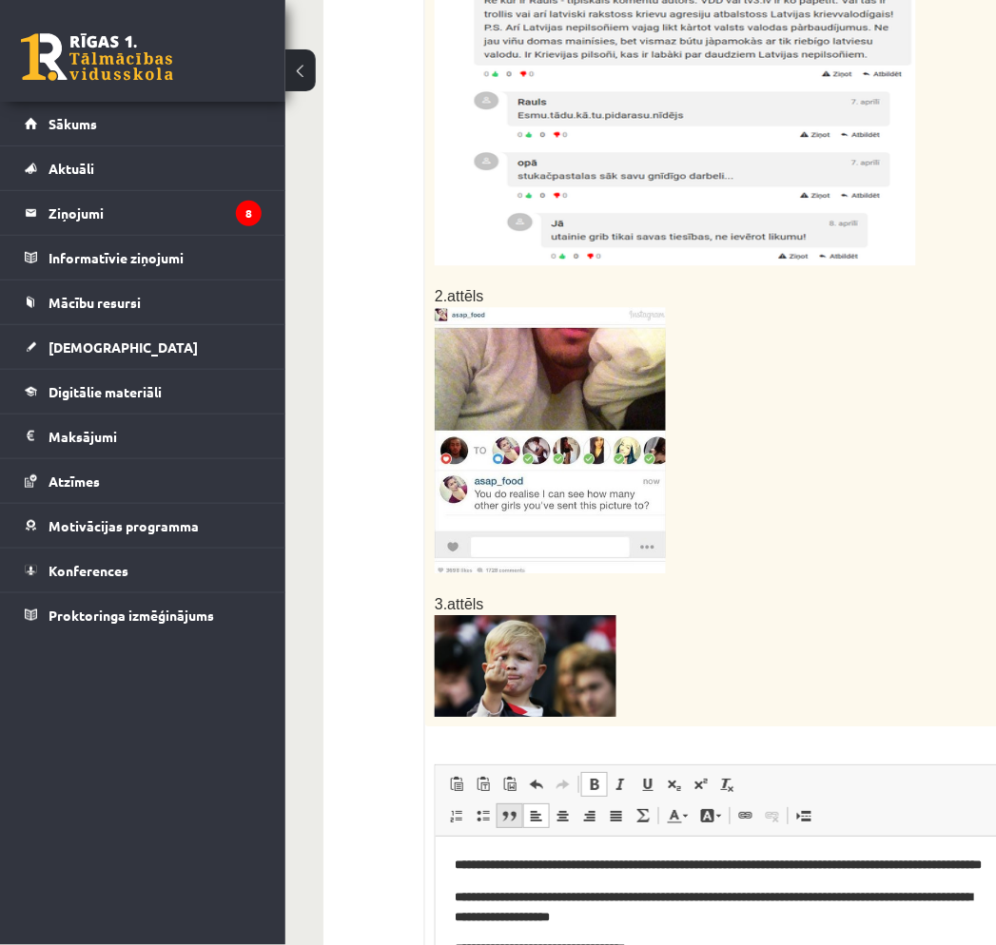
scroll to position [911, 0]
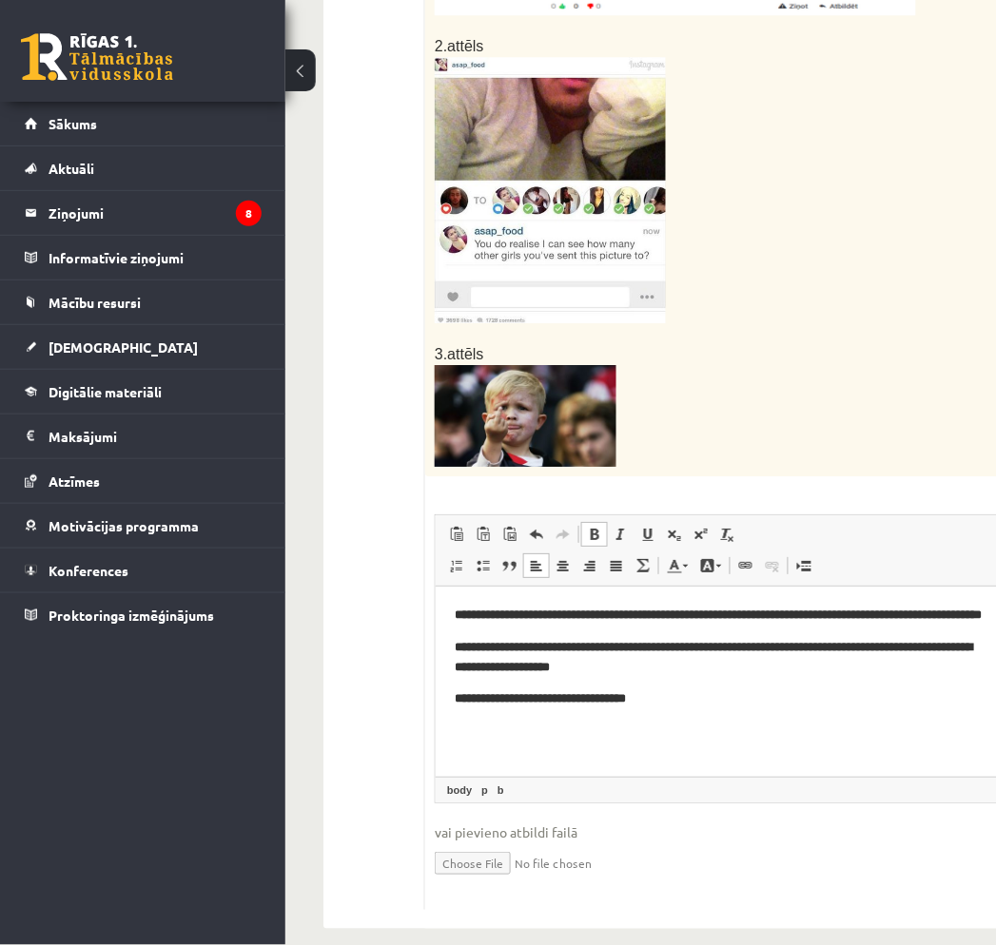
click at [623, 704] on b "**********" at bounding box center [539, 697] width 171 height 12
click at [558, 704] on b "**********" at bounding box center [539, 697] width 171 height 12
click at [586, 704] on b "**********" at bounding box center [542, 697] width 176 height 12
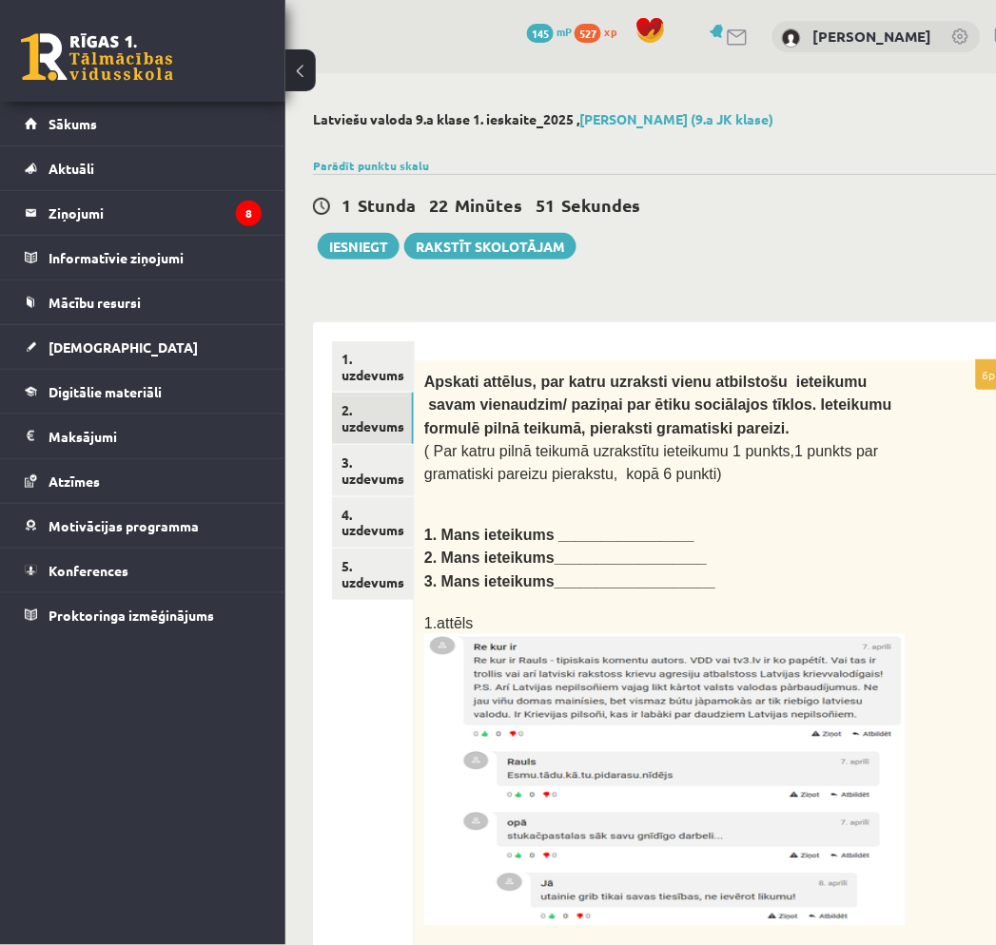
scroll to position [0, 0]
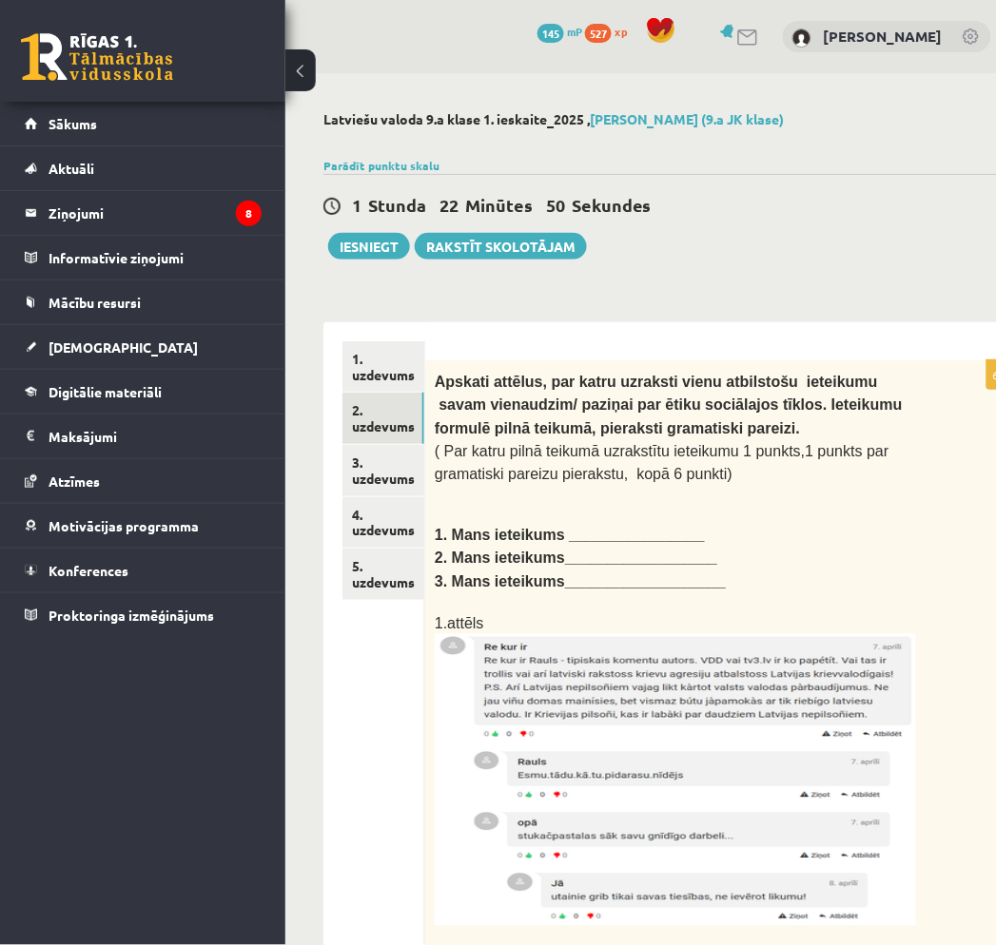
drag, startPoint x: 933, startPoint y: 250, endPoint x: 688, endPoint y: 383, distance: 278.3
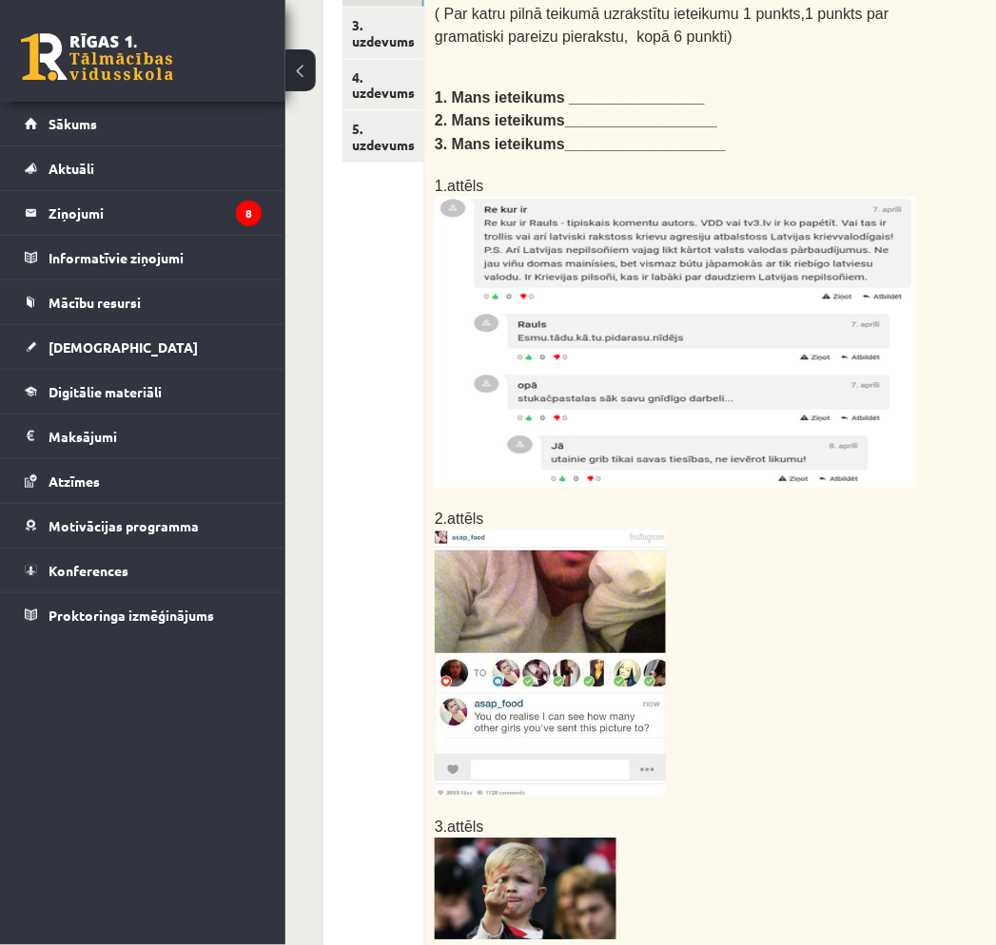
scroll to position [911, 0]
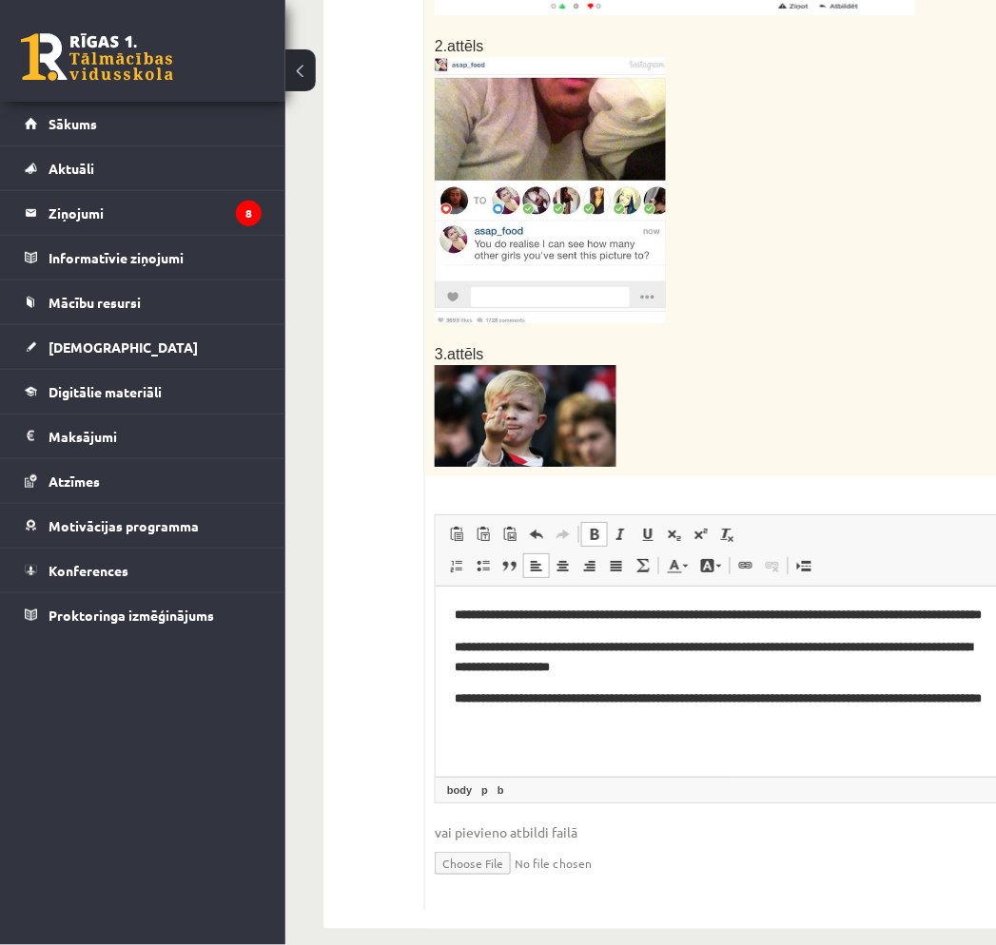
click at [526, 622] on p "**********" at bounding box center [723, 615] width 538 height 20
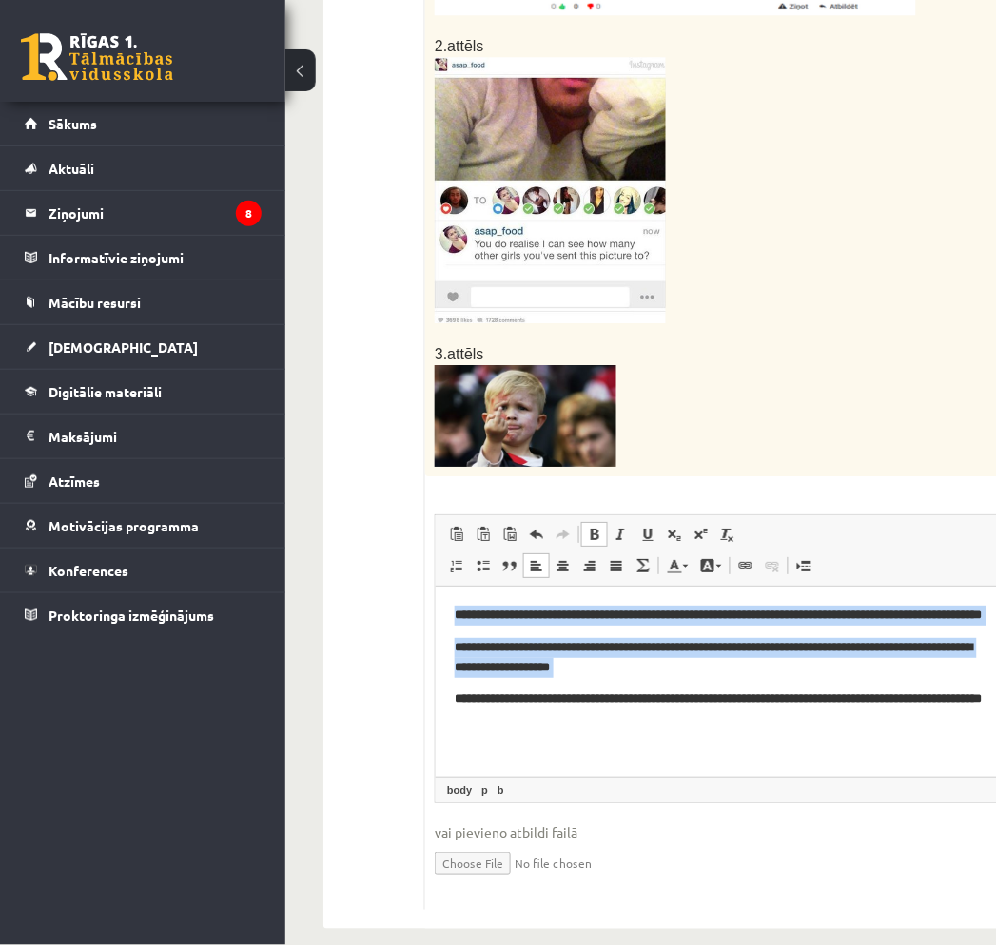
copy body "**********"
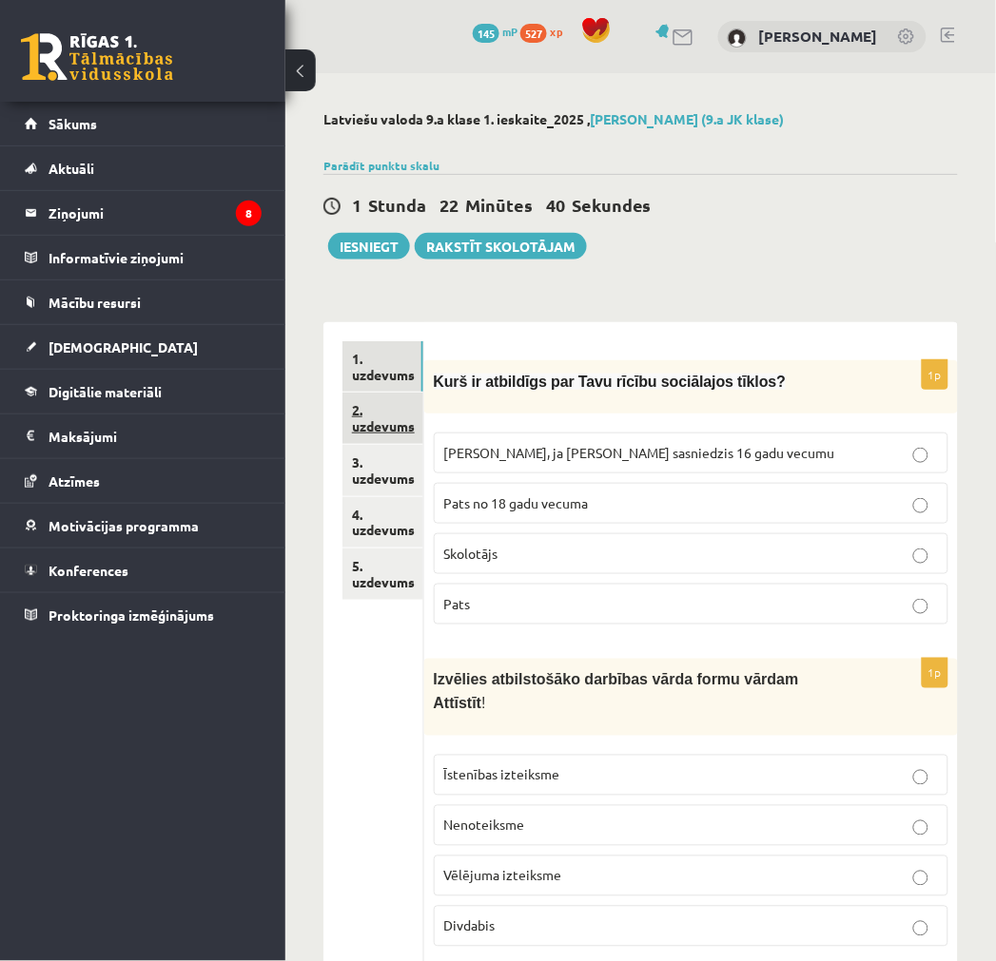
click at [397, 418] on link "2. uzdevums" at bounding box center [382, 418] width 81 height 51
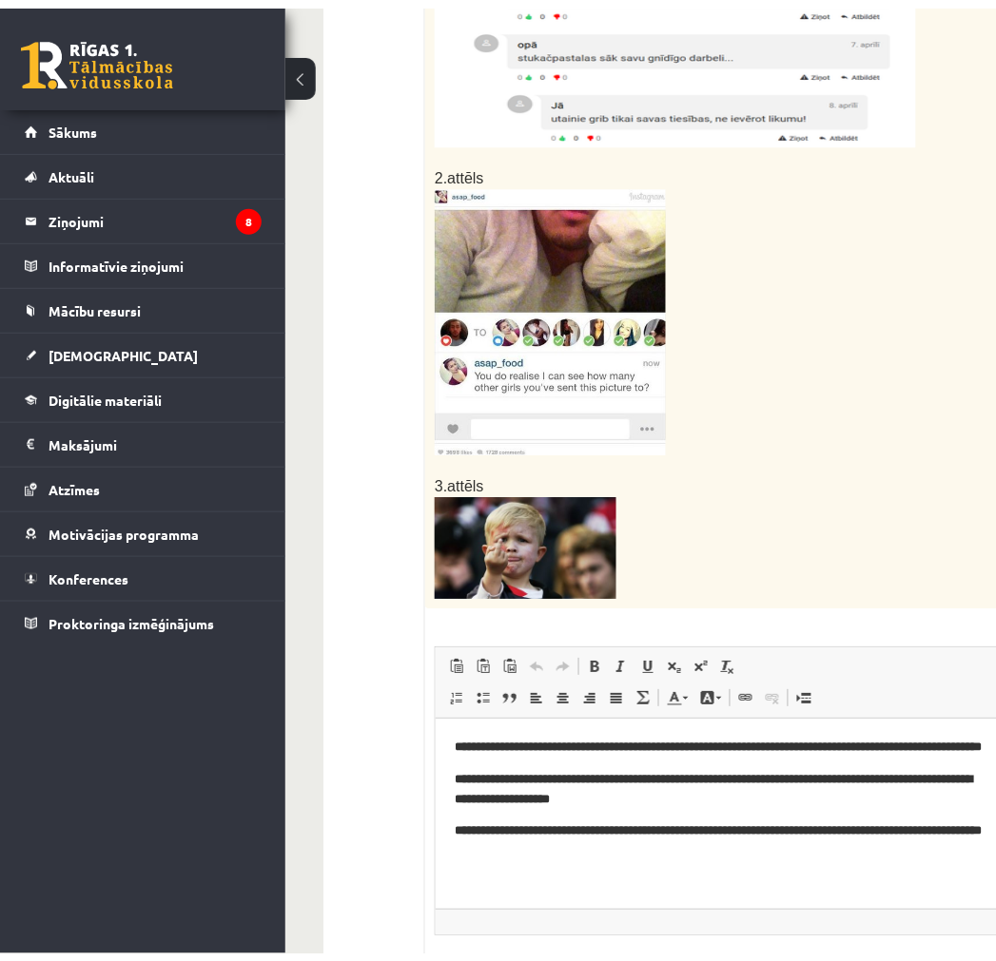
scroll to position [278, 0]
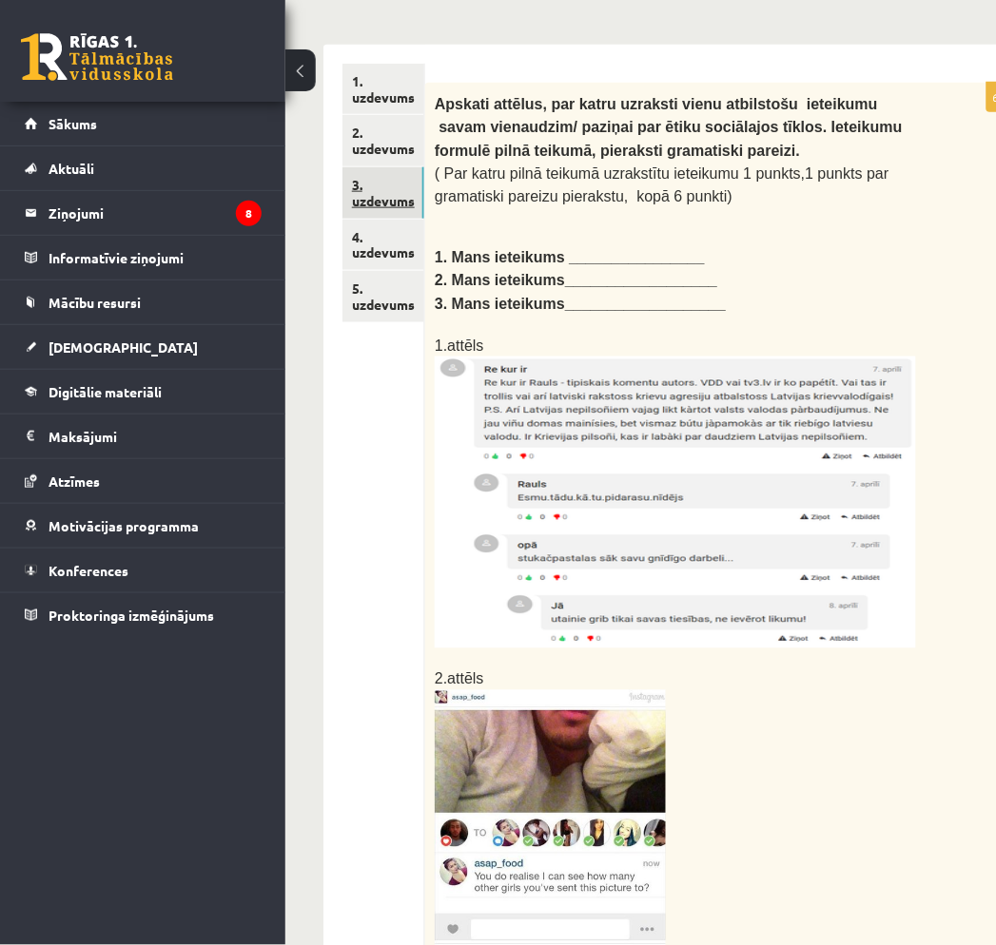
click at [384, 175] on link "3. uzdevums" at bounding box center [383, 192] width 82 height 51
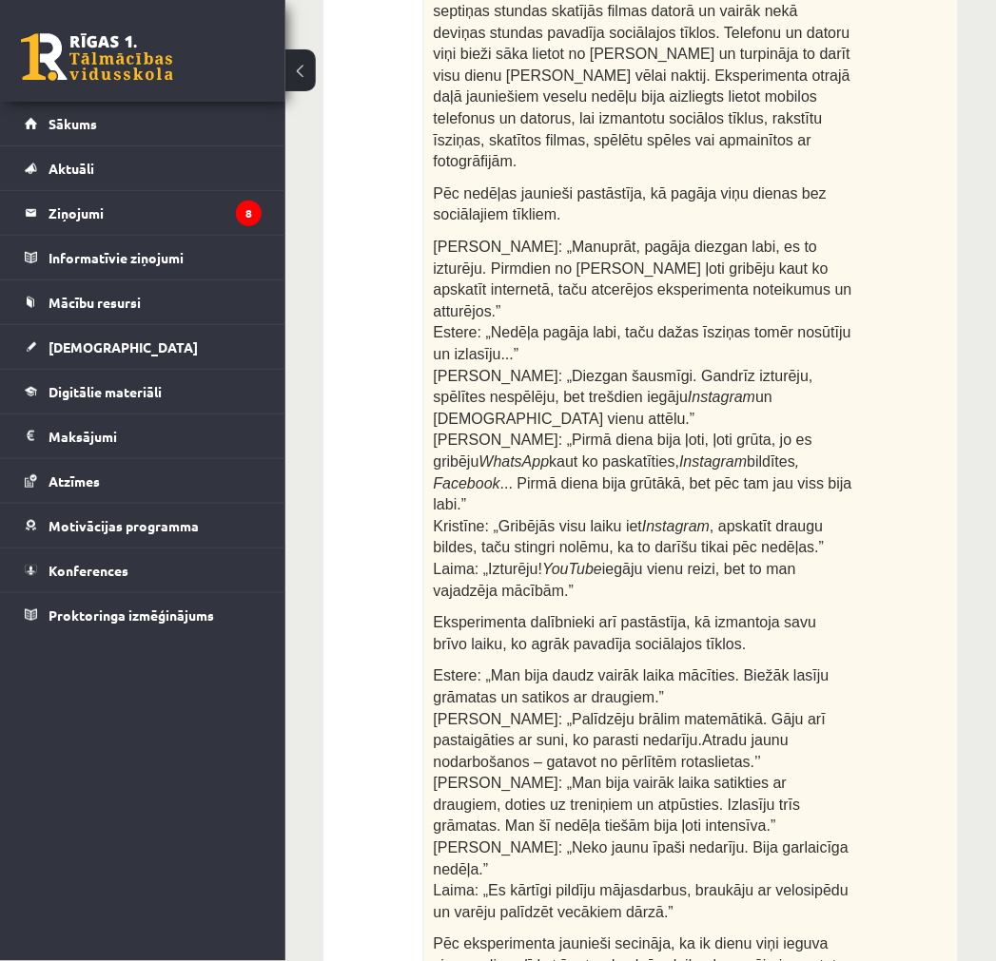
drag, startPoint x: 783, startPoint y: 472, endPoint x: 768, endPoint y: 469, distance: 14.5
click at [776, 472] on div "Lasi tekstu un veic uzdevumus! Cik grūta ir dzīve bez sociālajiem tīkliem? Daud…" at bounding box center [690, 566] width 533 height 1810
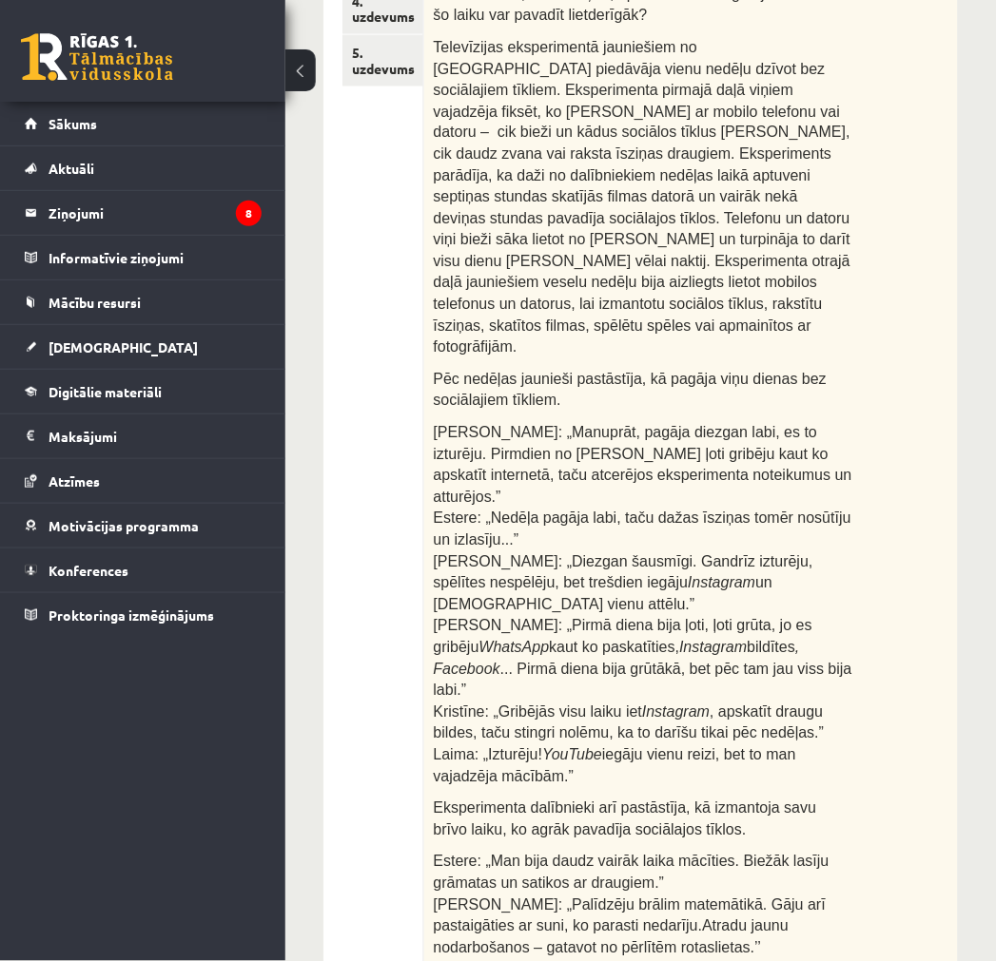
scroll to position [67, 0]
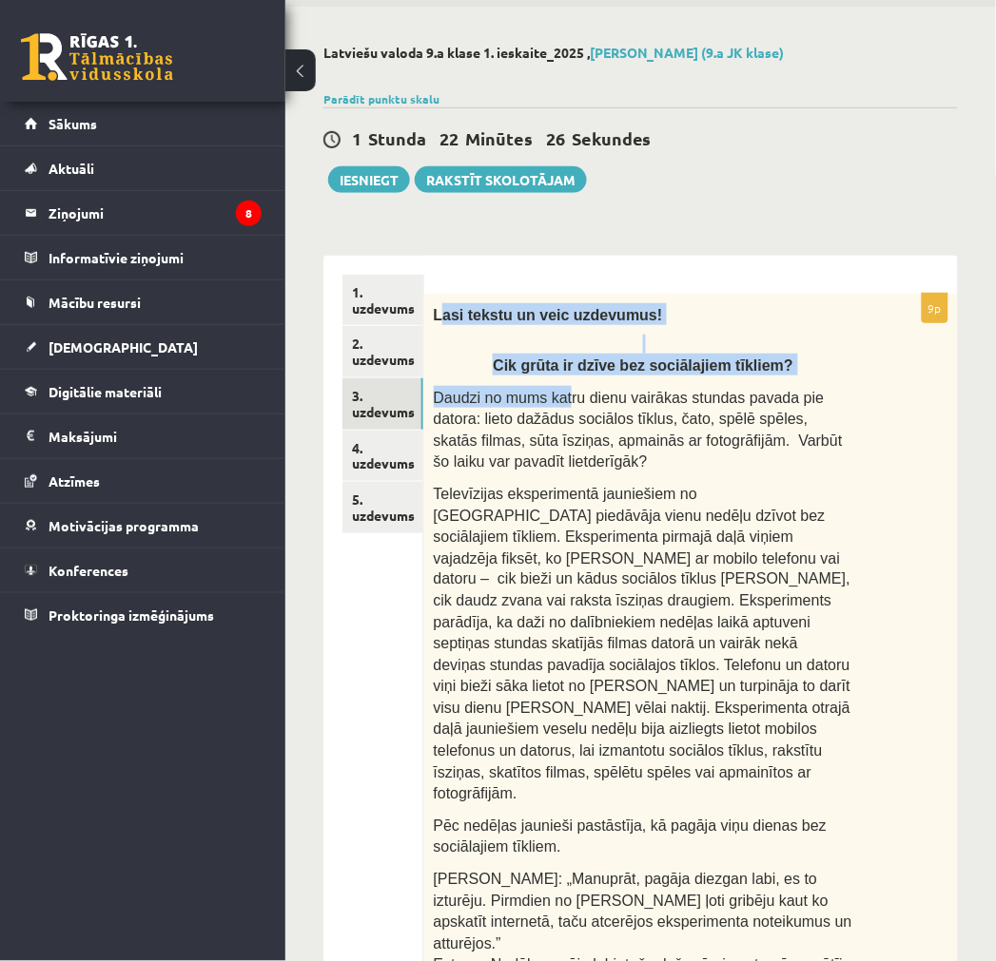
drag, startPoint x: 437, startPoint y: 304, endPoint x: 534, endPoint y: 382, distance: 124.4
click at [416, 300] on link "1. uzdevums" at bounding box center [382, 300] width 81 height 51
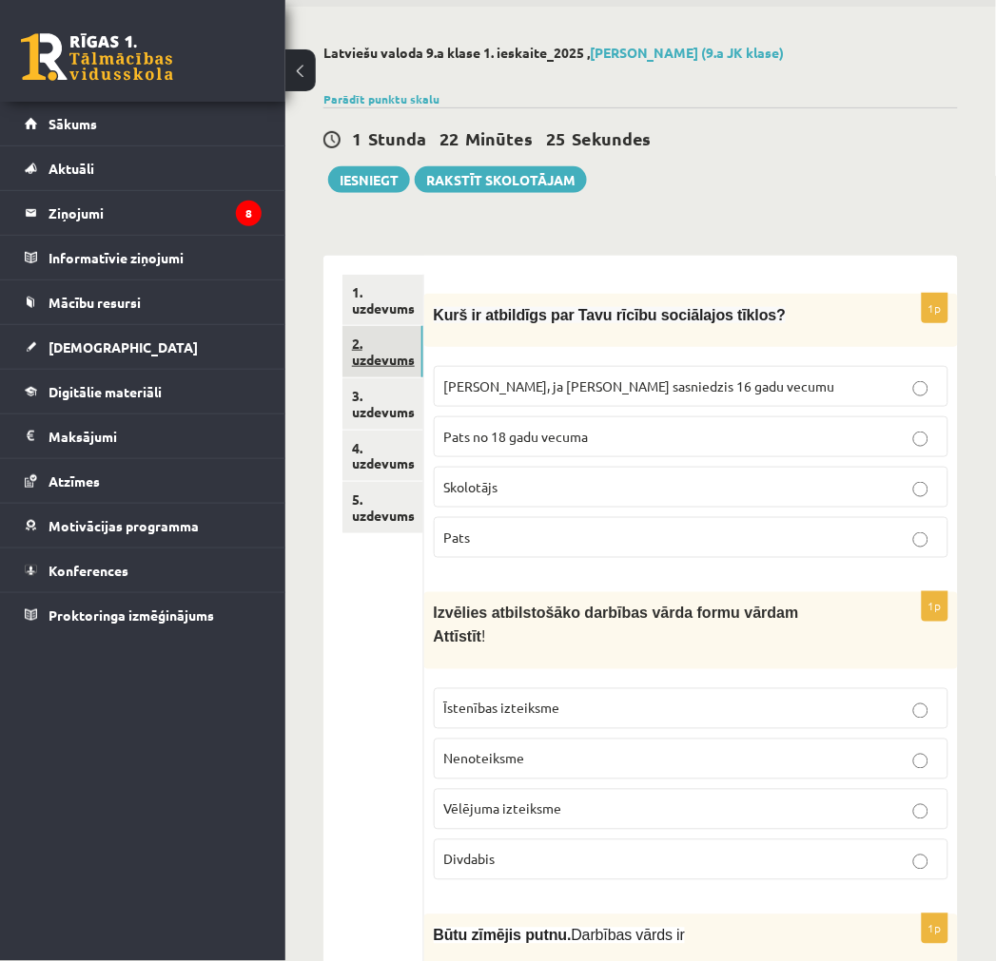
click at [399, 331] on link "2. uzdevums" at bounding box center [382, 351] width 81 height 51
click at [382, 411] on link "3. uzdevums" at bounding box center [382, 403] width 81 height 51
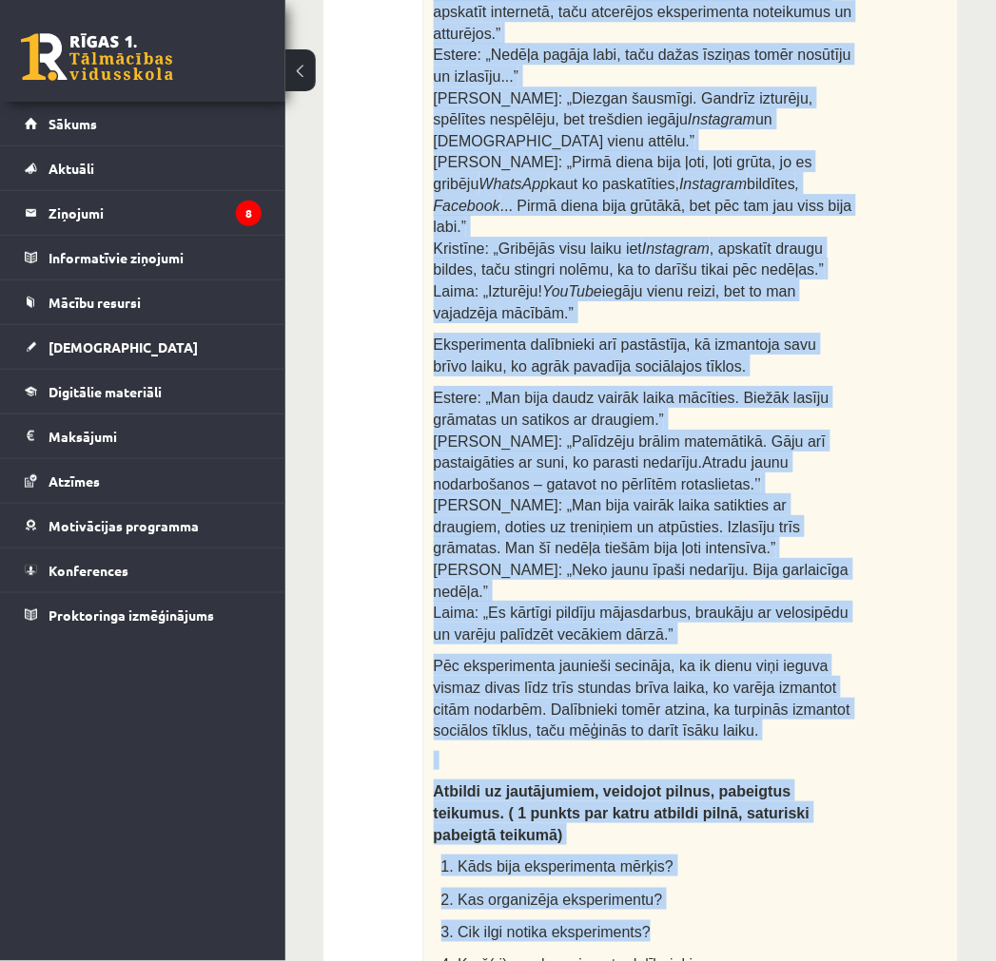
scroll to position [1440, 0]
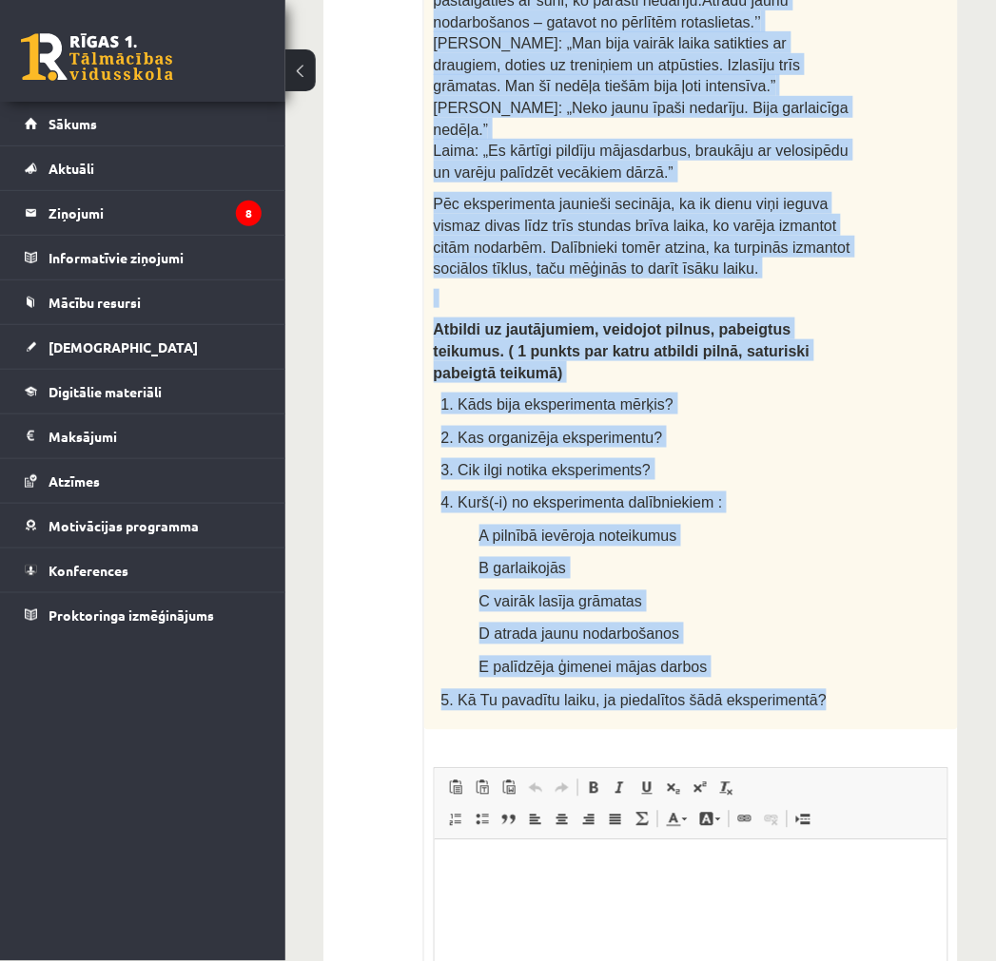
drag, startPoint x: 442, startPoint y: 315, endPoint x: 799, endPoint y: 519, distance: 411.0
copy div "Lasi tekstu un veic uzdevumus! Cik grūta ir dzīve bez sociālajiem tīkliem? Daud…"
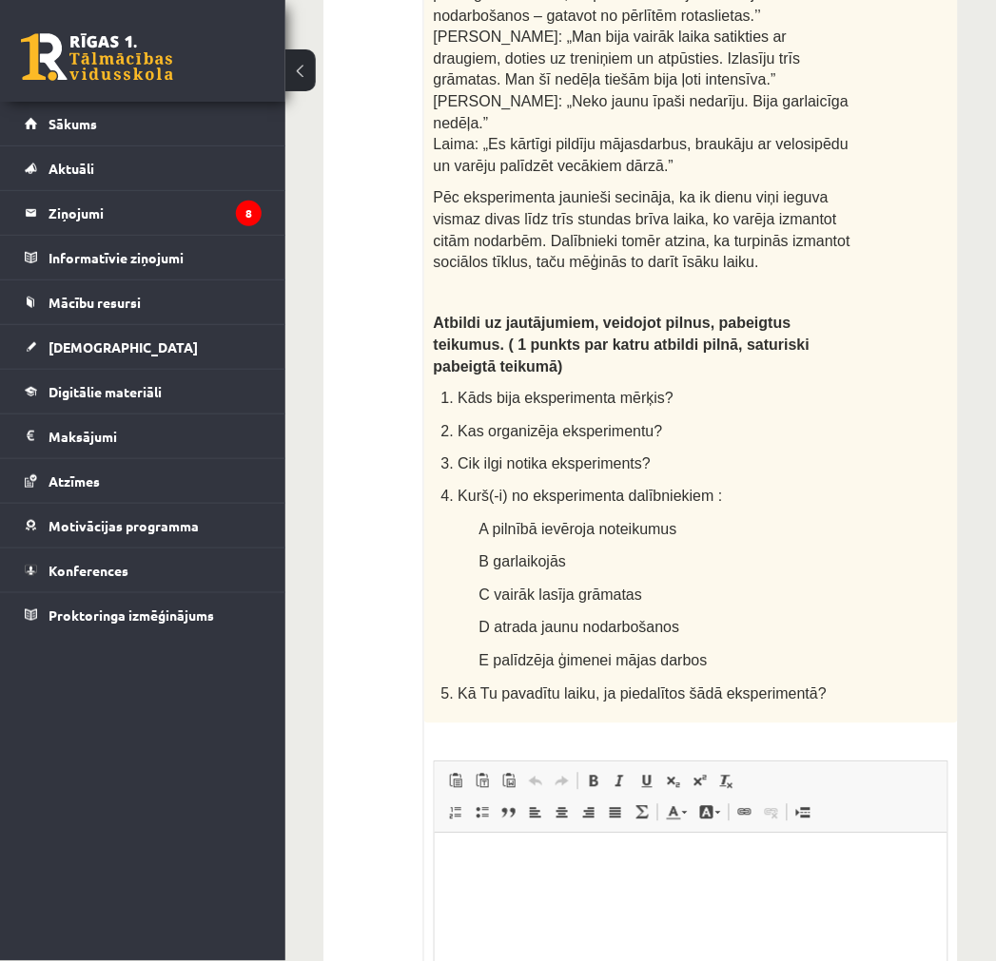
scroll to position [1515, 0]
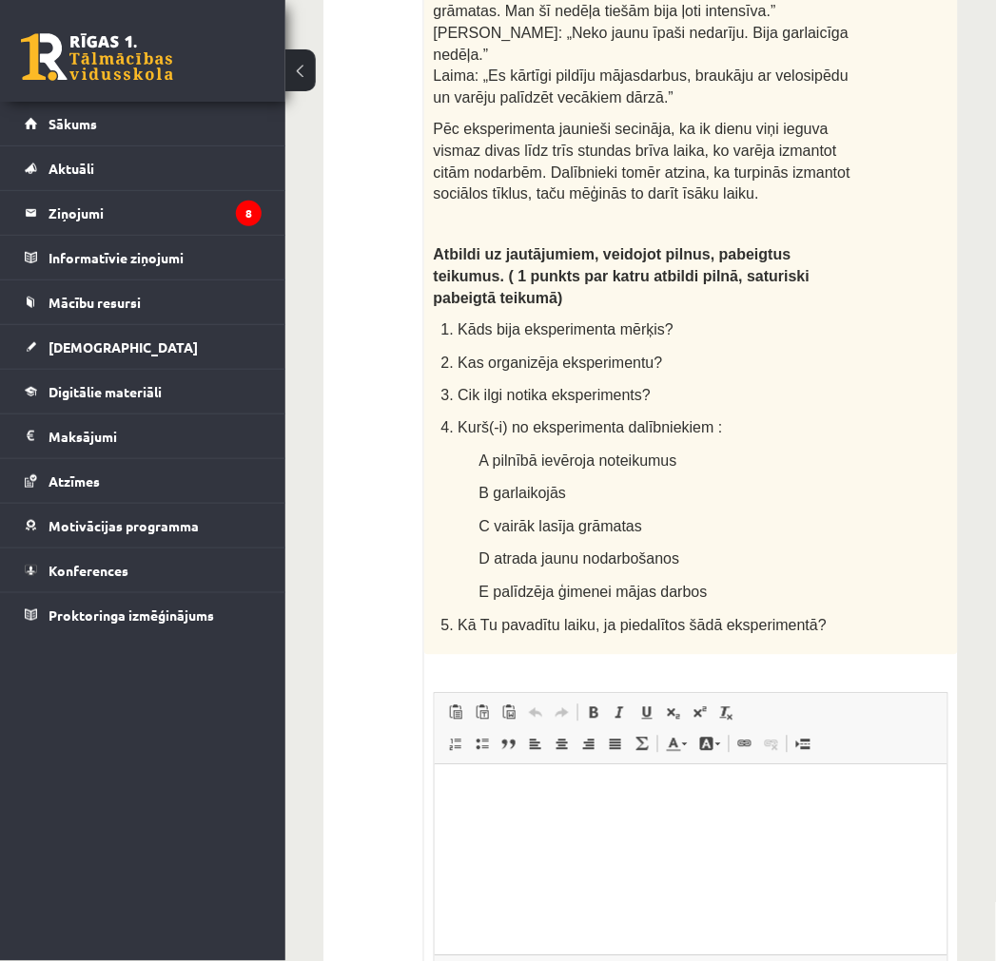
click at [605, 823] on html at bounding box center [690, 794] width 513 height 58
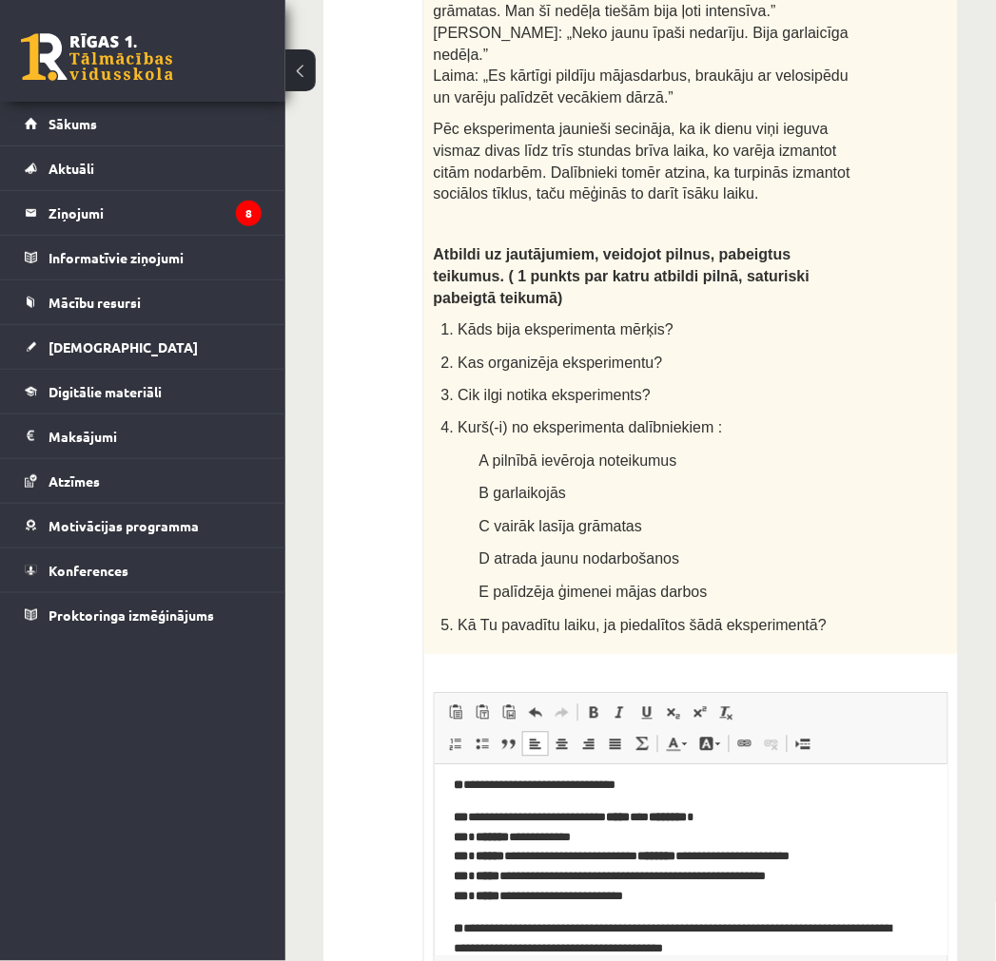
click at [573, 863] on p "**********" at bounding box center [682, 857] width 459 height 99
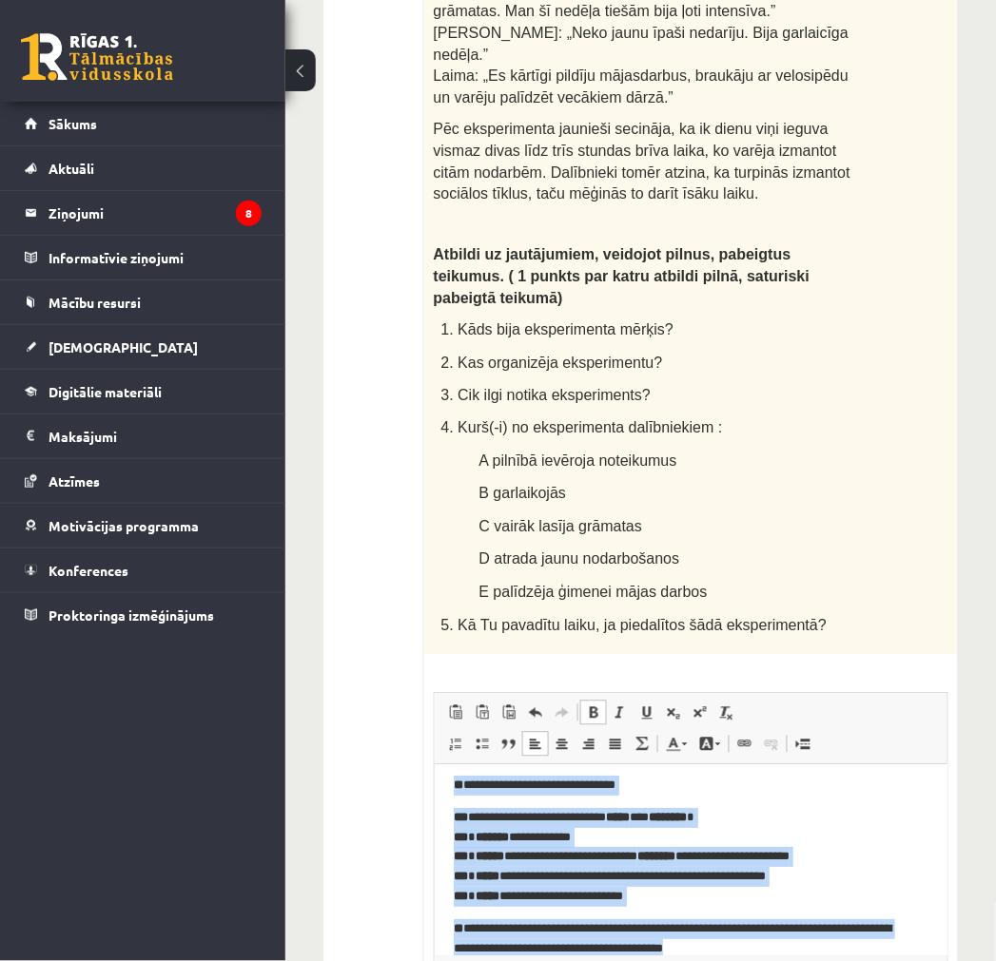
click at [599, 706] on span at bounding box center [593, 713] width 15 height 15
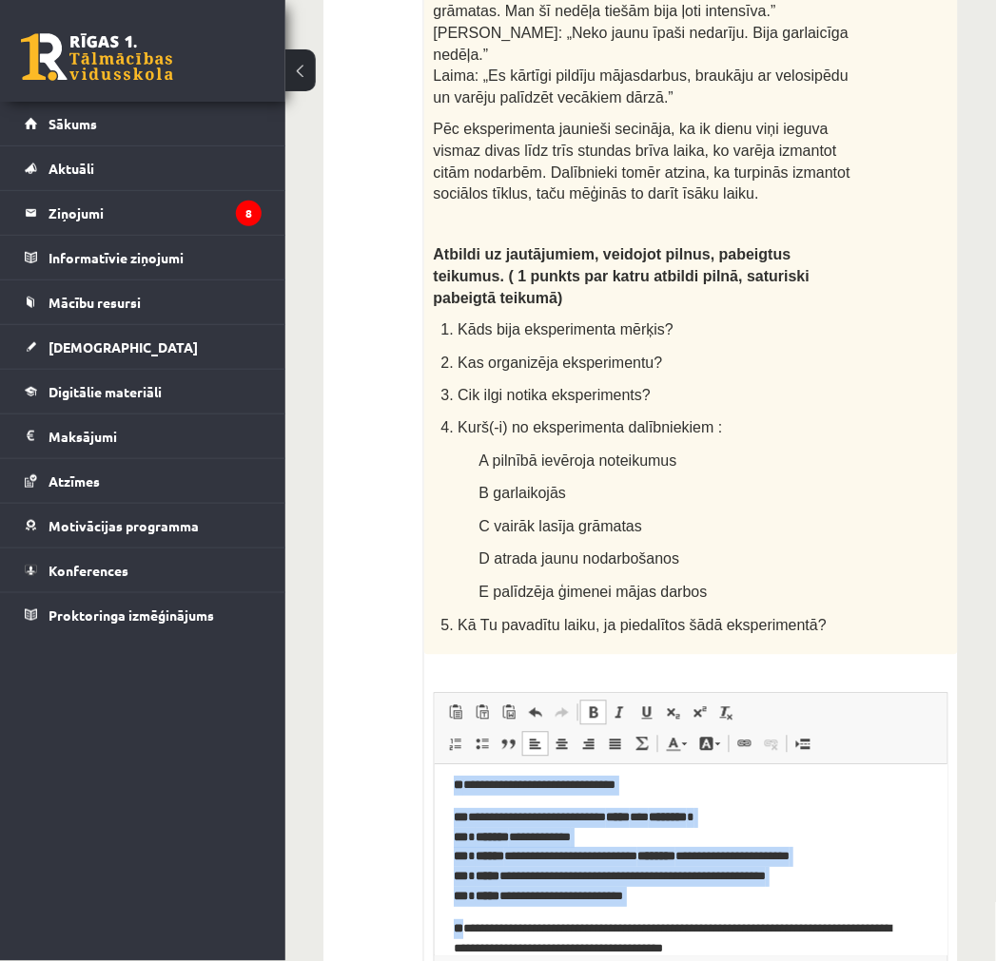
click at [599, 706] on span at bounding box center [593, 713] width 15 height 15
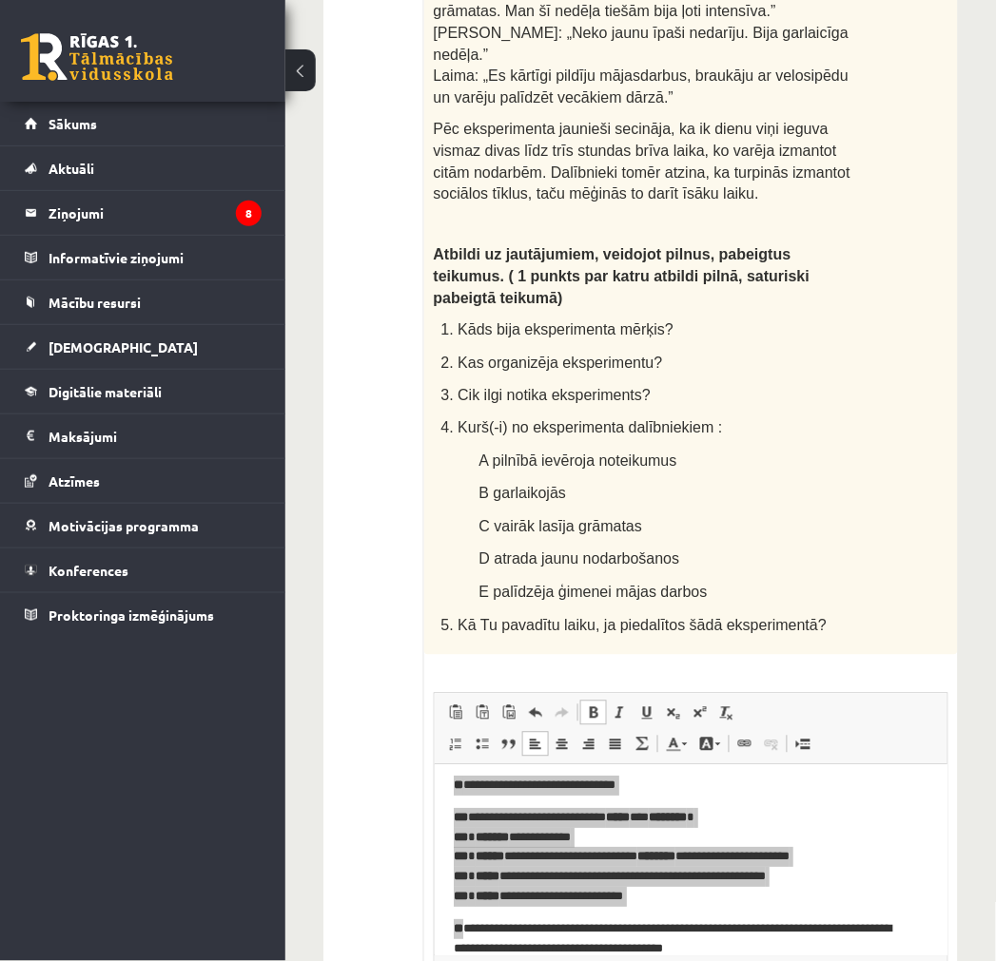
click at [727, 581] on p "E palīdzēja ģimenei mājas darbos" at bounding box center [666, 592] width 374 height 22
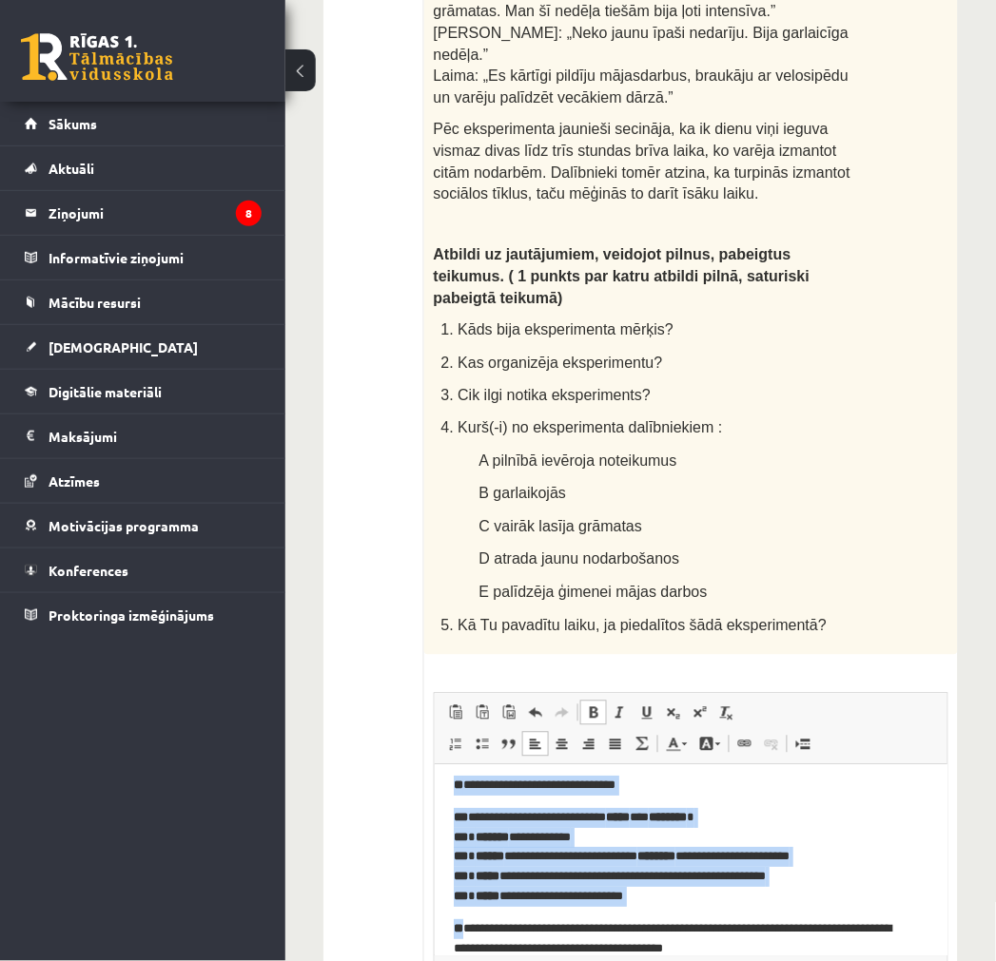
click at [571, 799] on body "**********" at bounding box center [690, 825] width 475 height 266
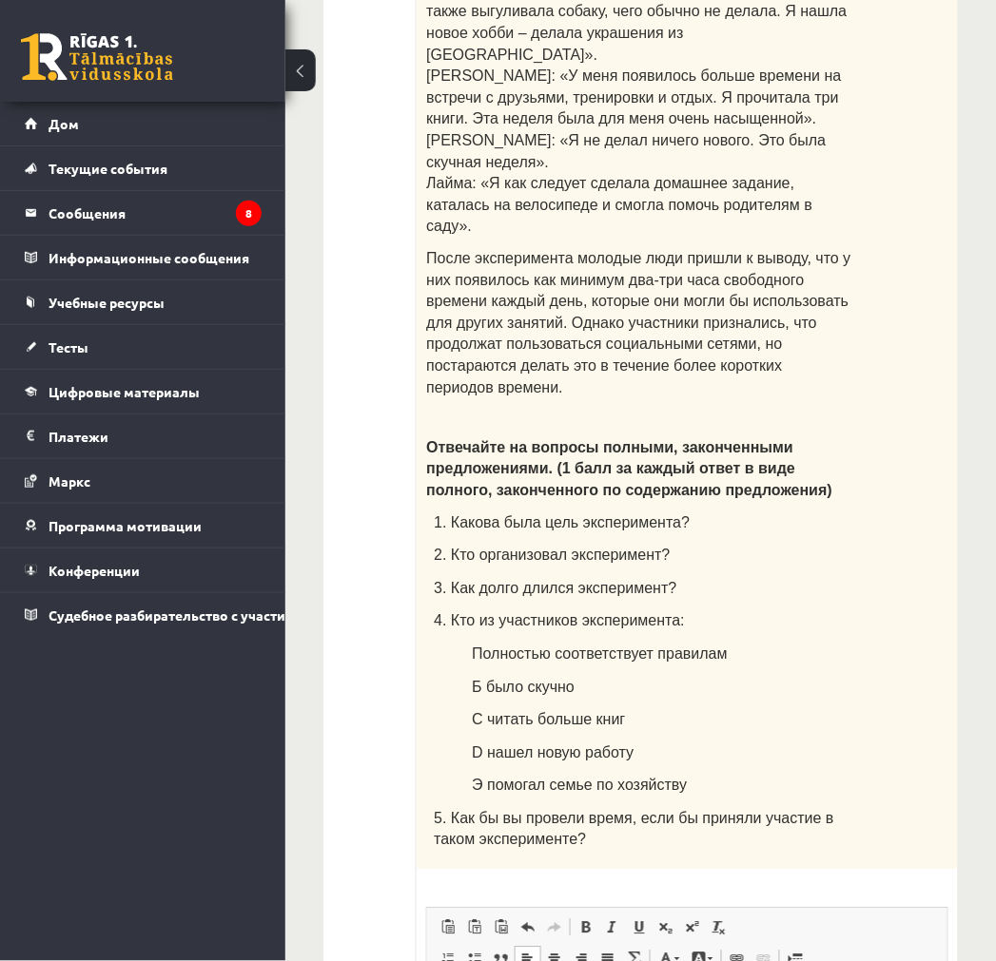
scroll to position [110, 0]
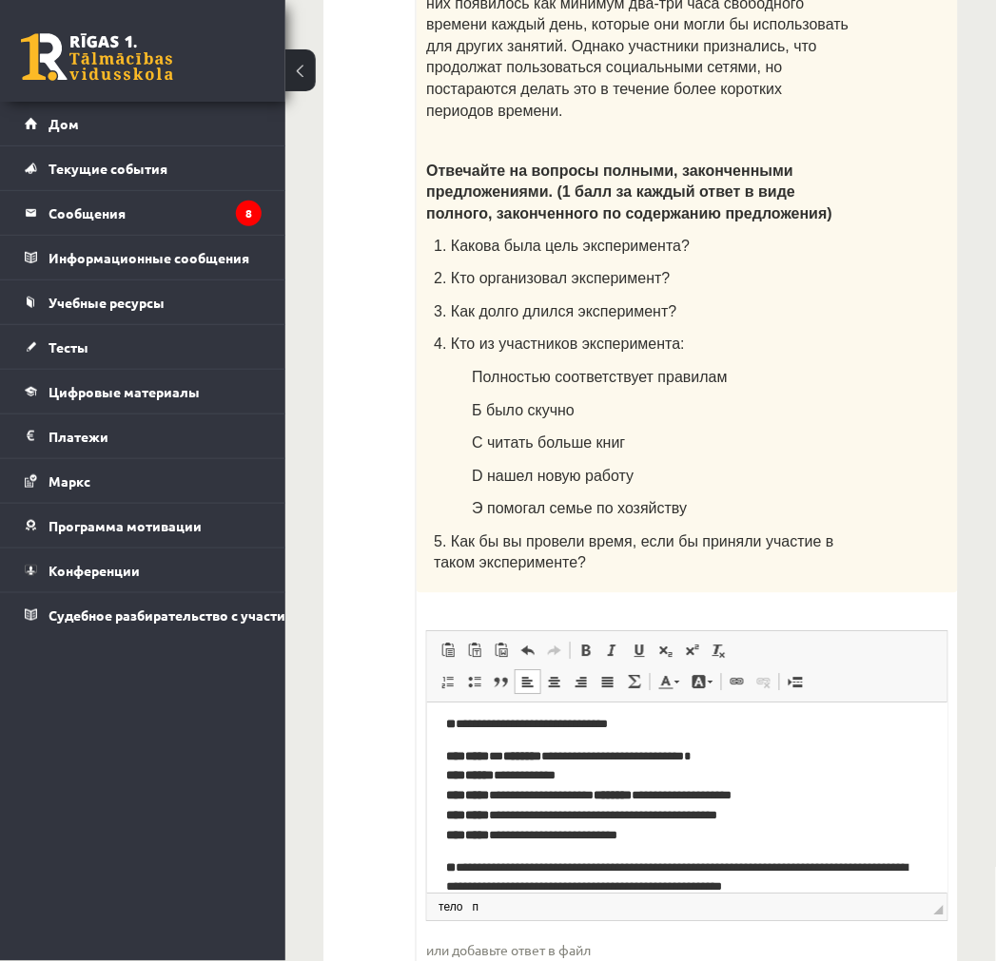
click at [631, 799] on font "********" at bounding box center [612, 795] width 38 height 12
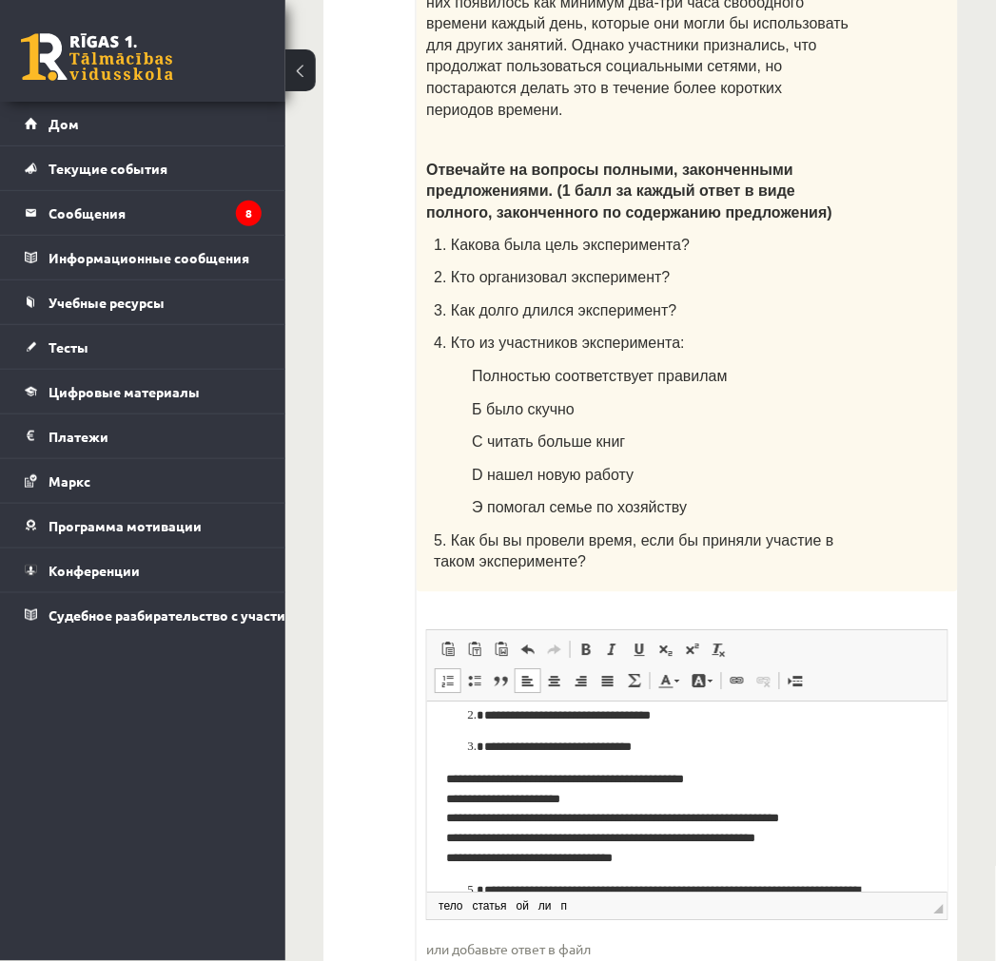
scroll to position [0, 0]
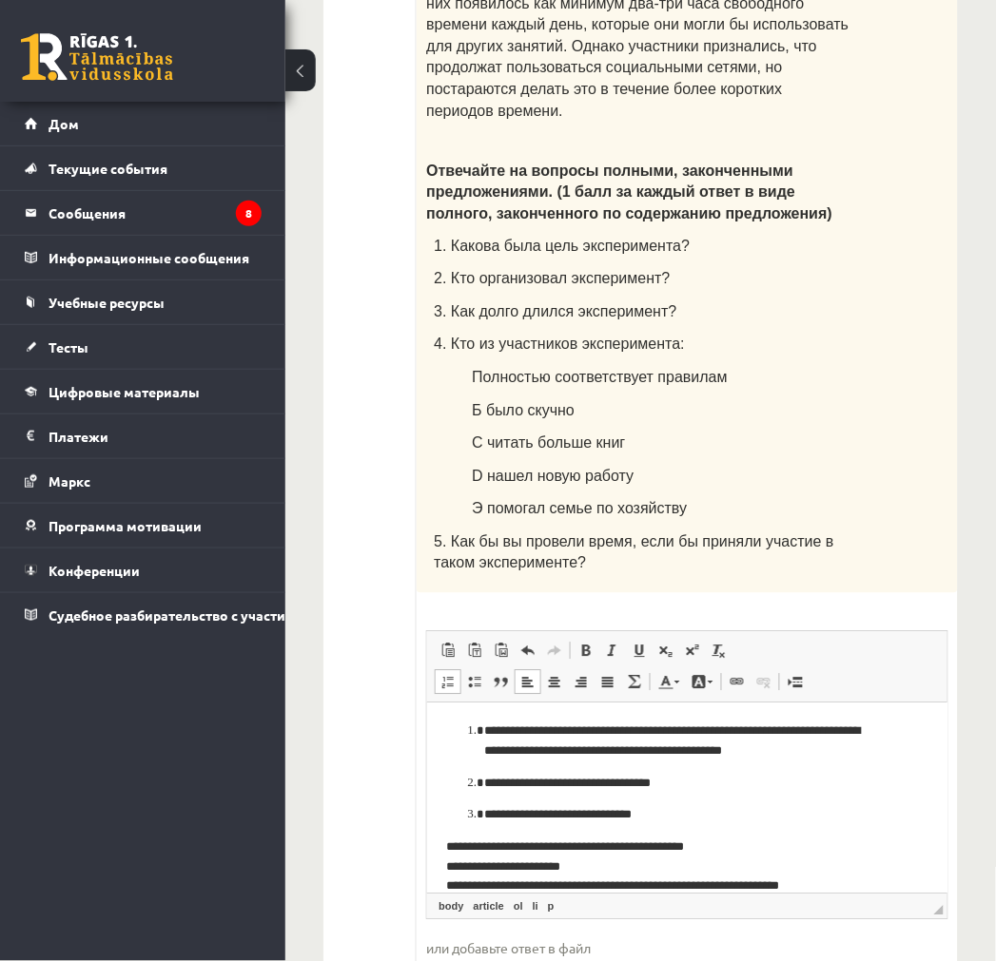
click at [484, 730] on li "**********" at bounding box center [687, 742] width 406 height 40
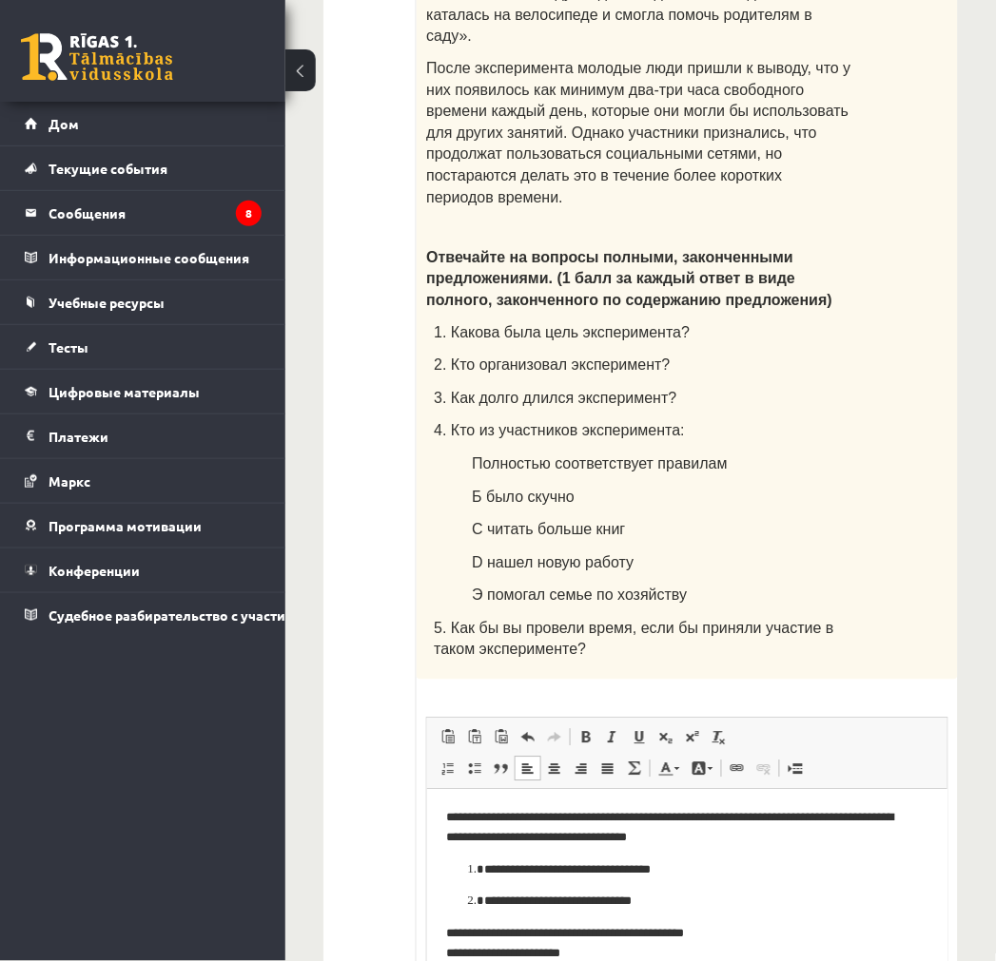
scroll to position [1687, 0]
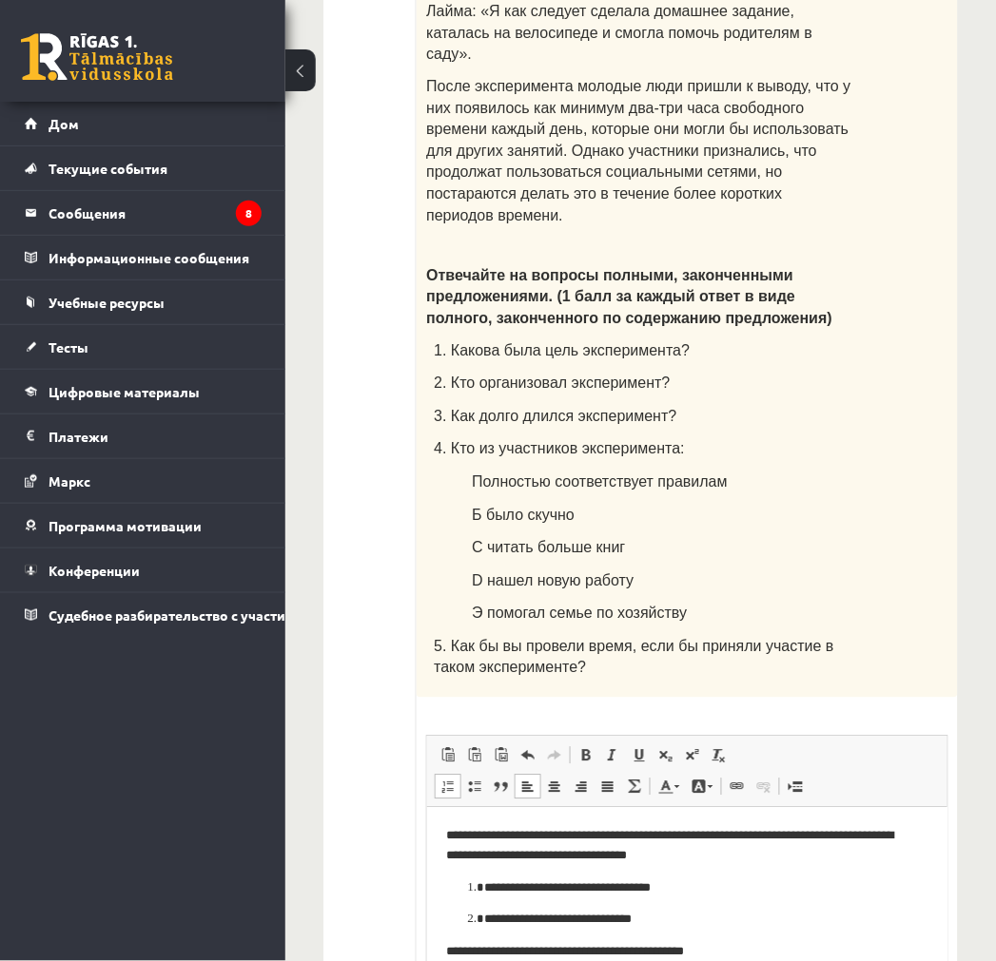
click at [485, 887] on p "**********" at bounding box center [679, 889] width 391 height 20
drag, startPoint x: 473, startPoint y: 918, endPoint x: 483, endPoint y: 919, distance: 10.5
click at [484, 919] on li "**********" at bounding box center [687, 920] width 406 height 20
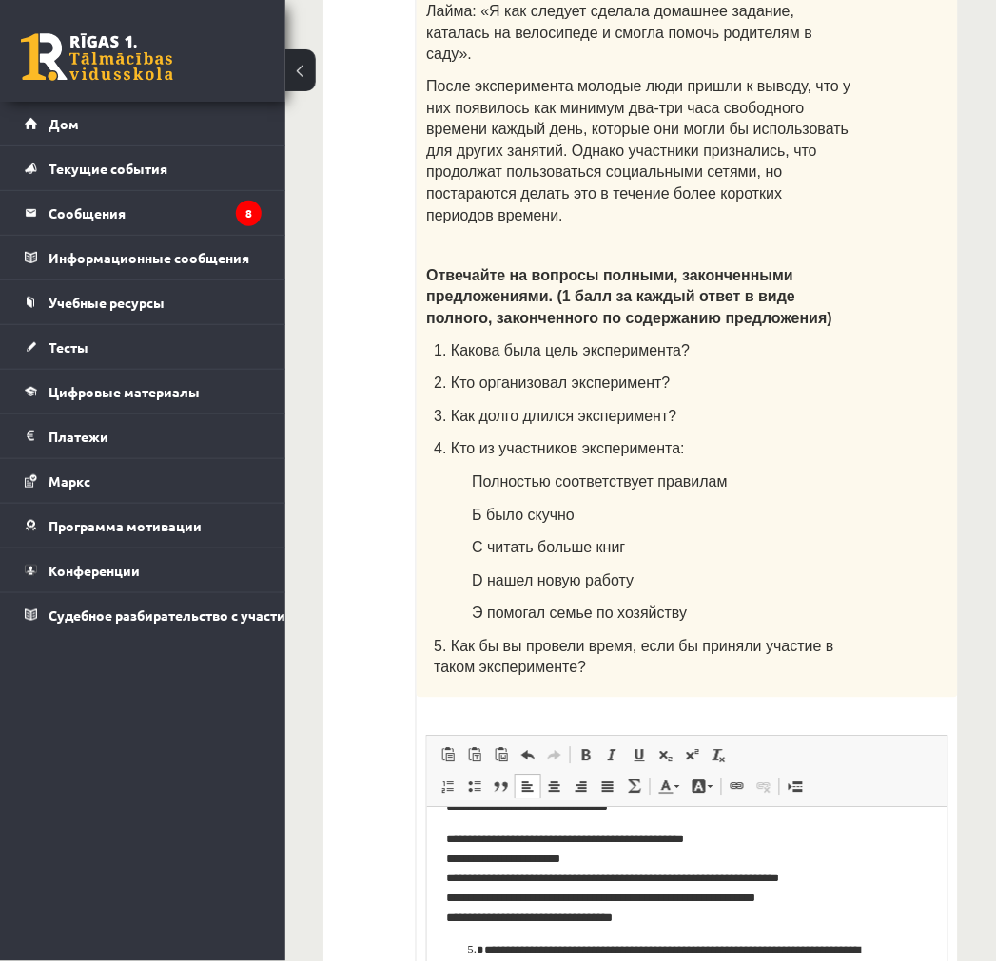
scroll to position [115, 0]
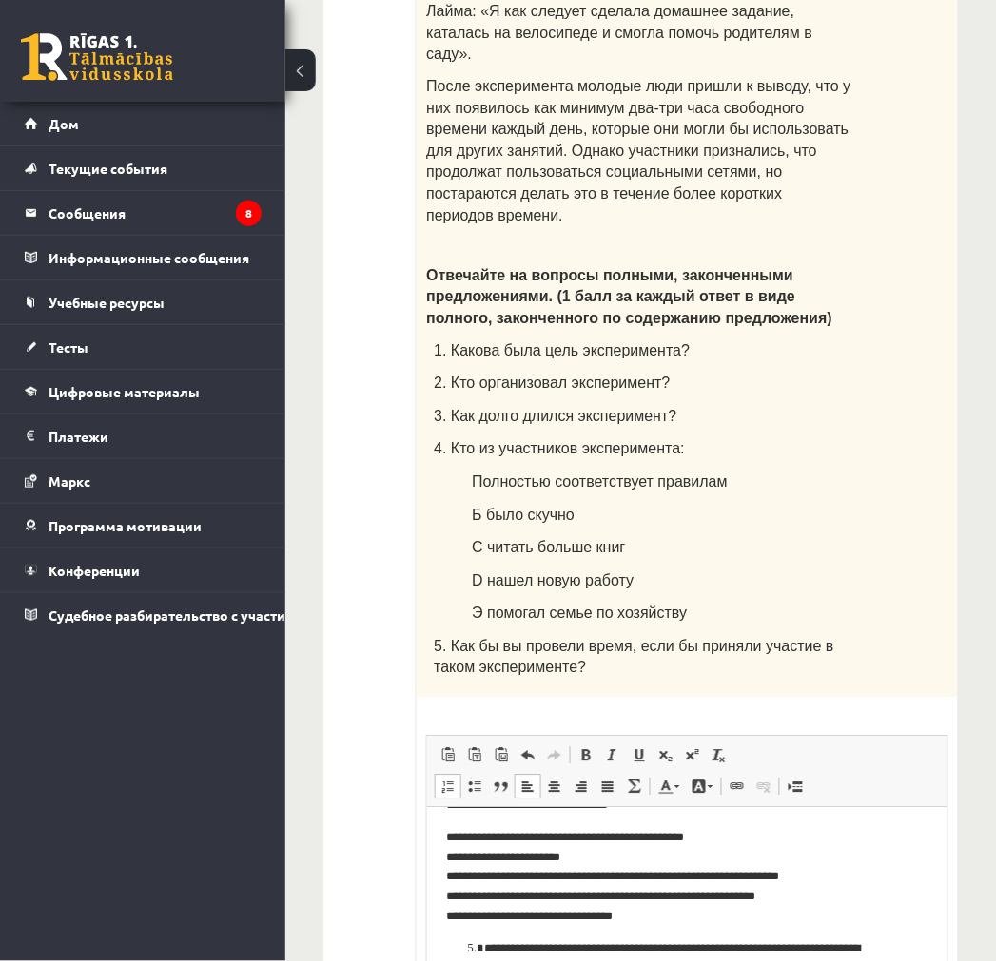
click at [484, 945] on p "**********" at bounding box center [679, 960] width 391 height 40
click at [675, 475] on font "Полностью соответствует правилам" at bounding box center [600, 483] width 256 height 16
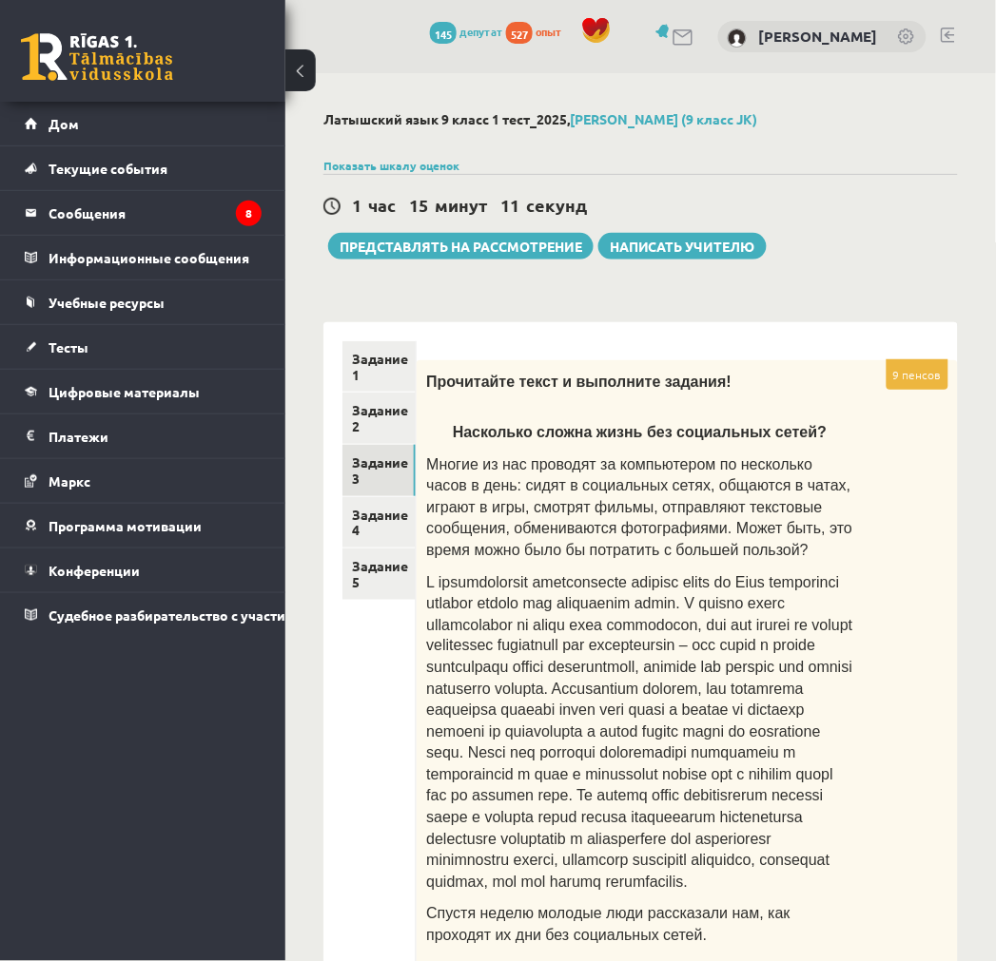
scroll to position [146, 0]
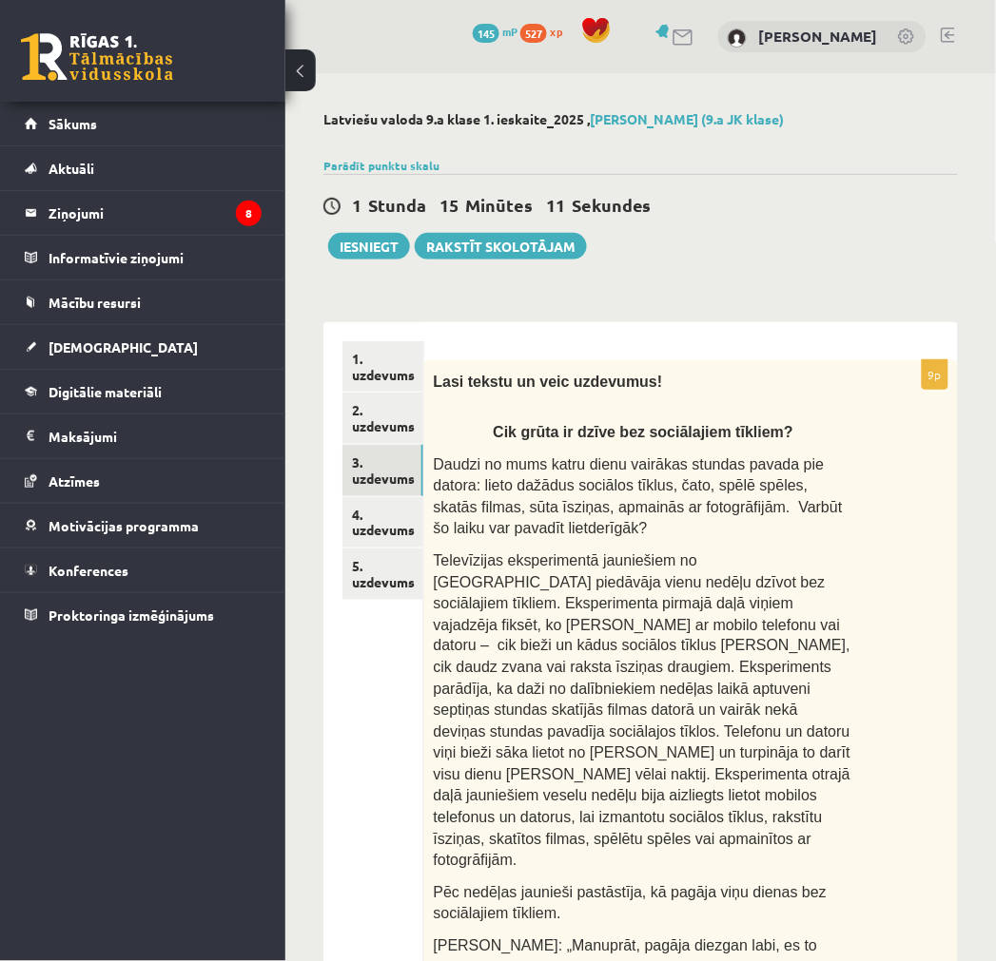
click at [645, 388] on p "Lasi tekstu un veic uzdevumus!" at bounding box center [643, 381] width 419 height 22
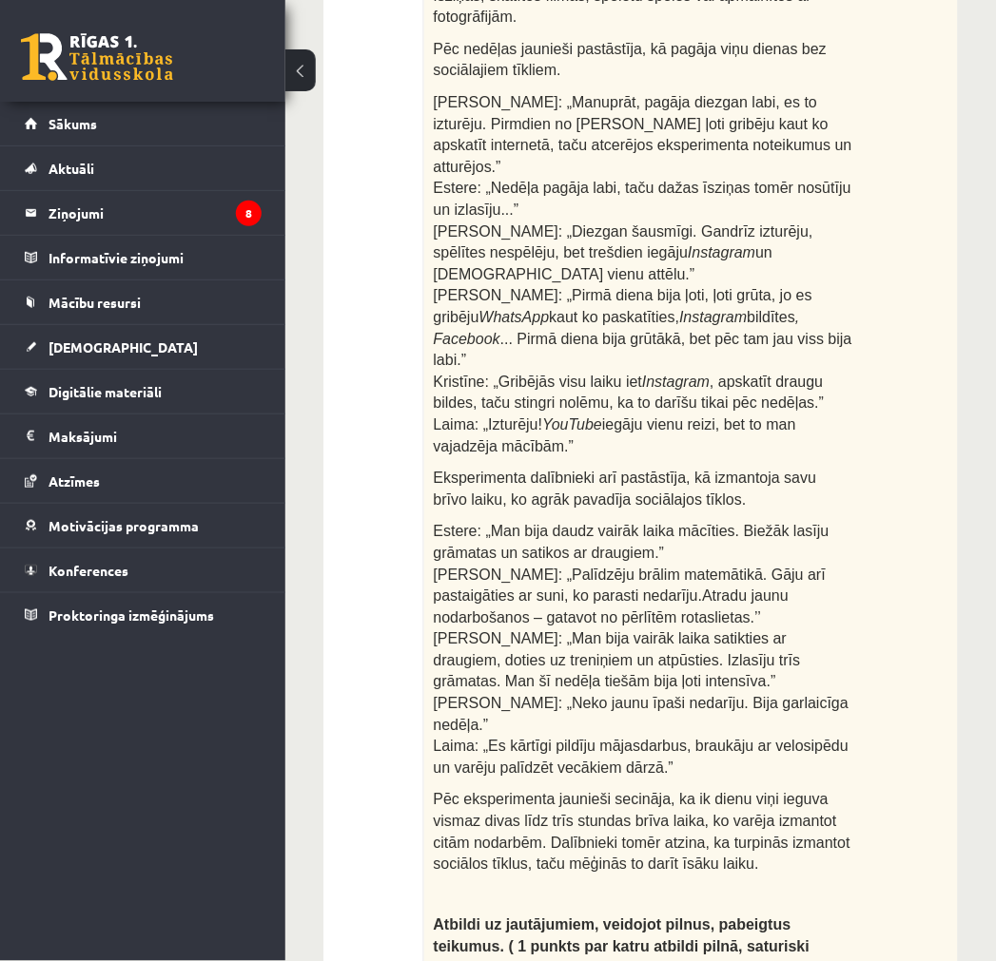
scroll to position [1515, 0]
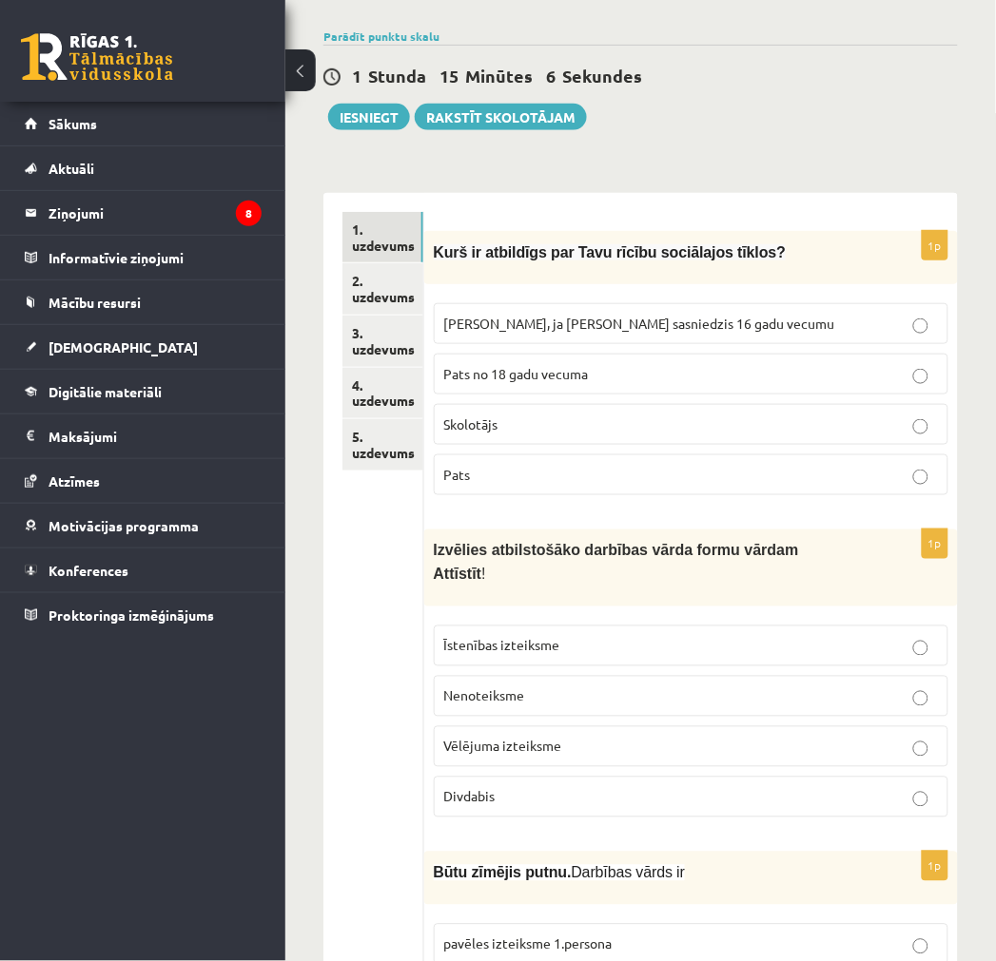
scroll to position [35, 0]
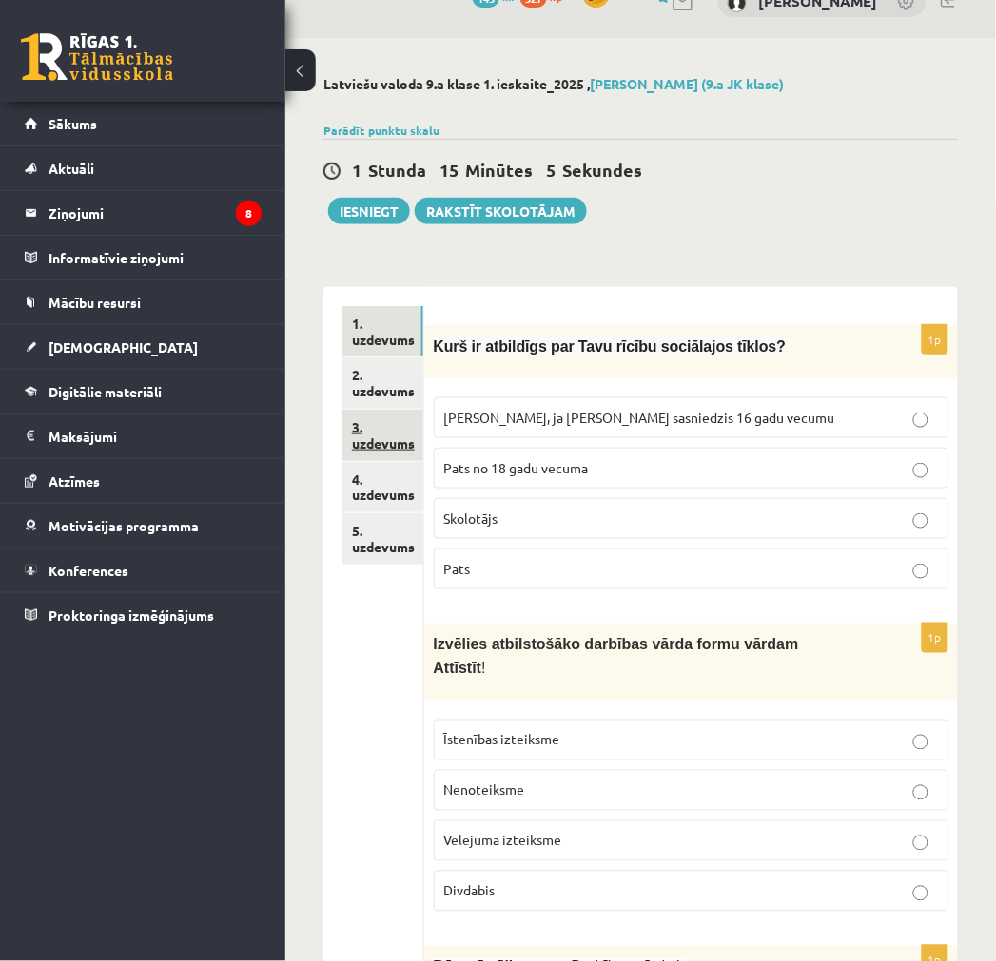
click at [376, 431] on link "3. uzdevums" at bounding box center [382, 435] width 81 height 51
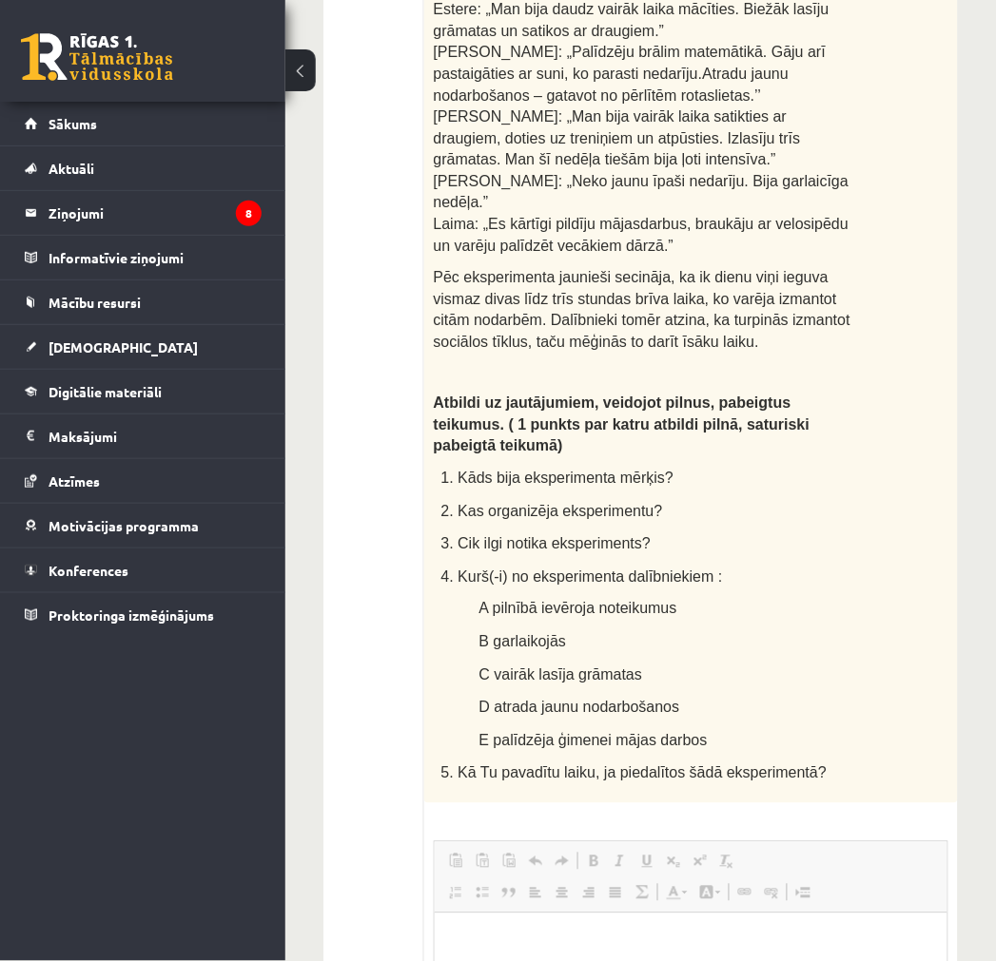
drag, startPoint x: 766, startPoint y: 333, endPoint x: 717, endPoint y: 649, distance: 320.5
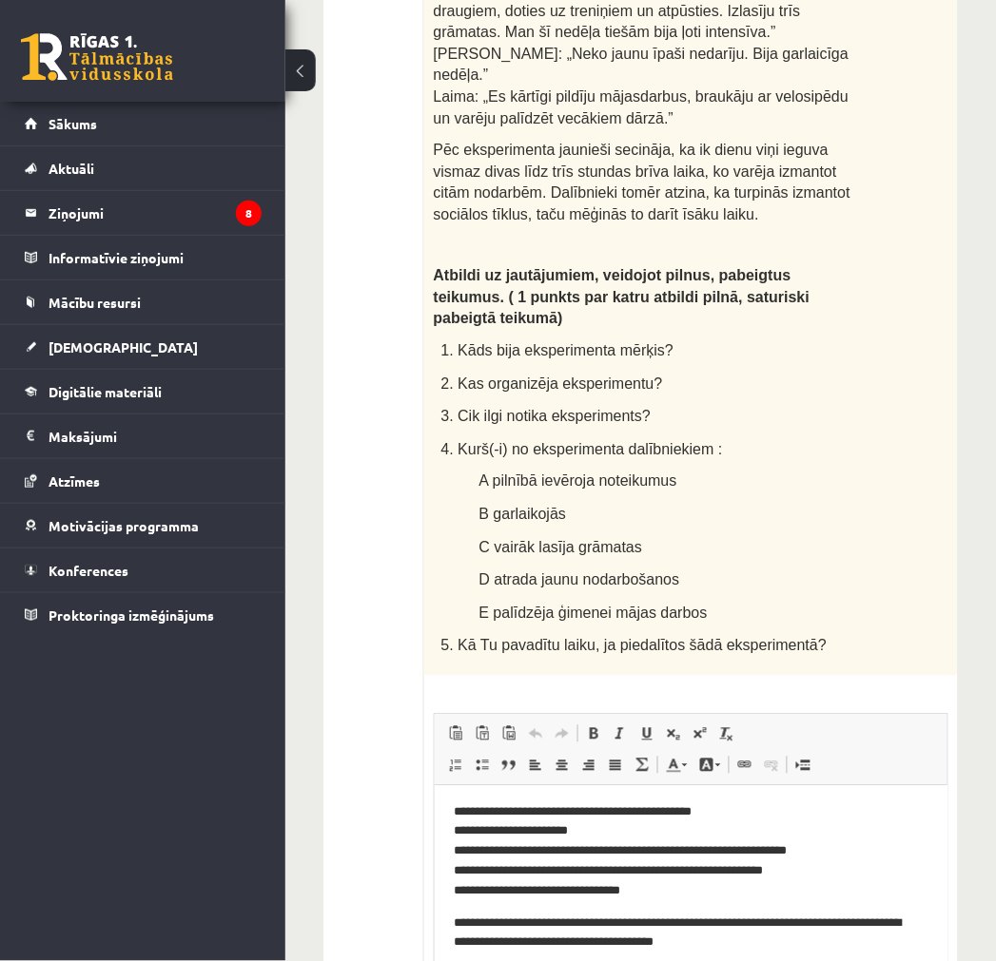
scroll to position [0, 0]
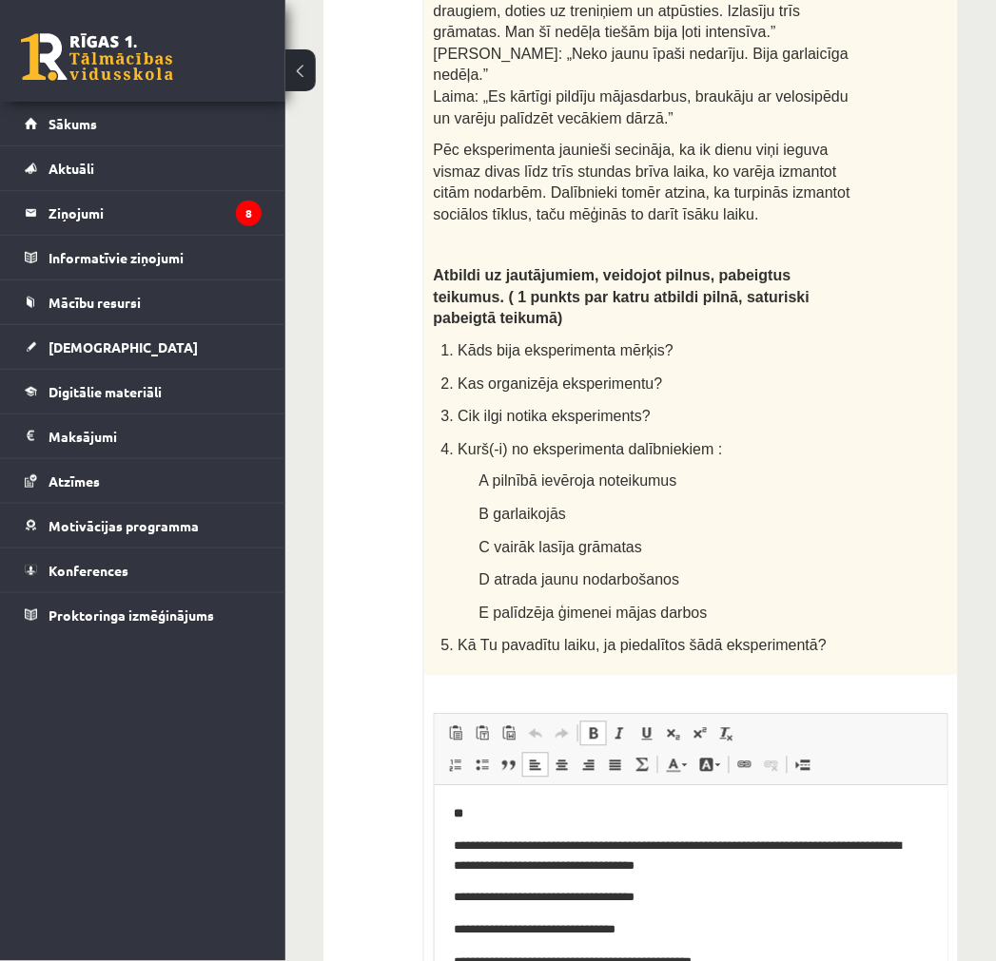
click at [476, 819] on p "**" at bounding box center [690, 814] width 475 height 20
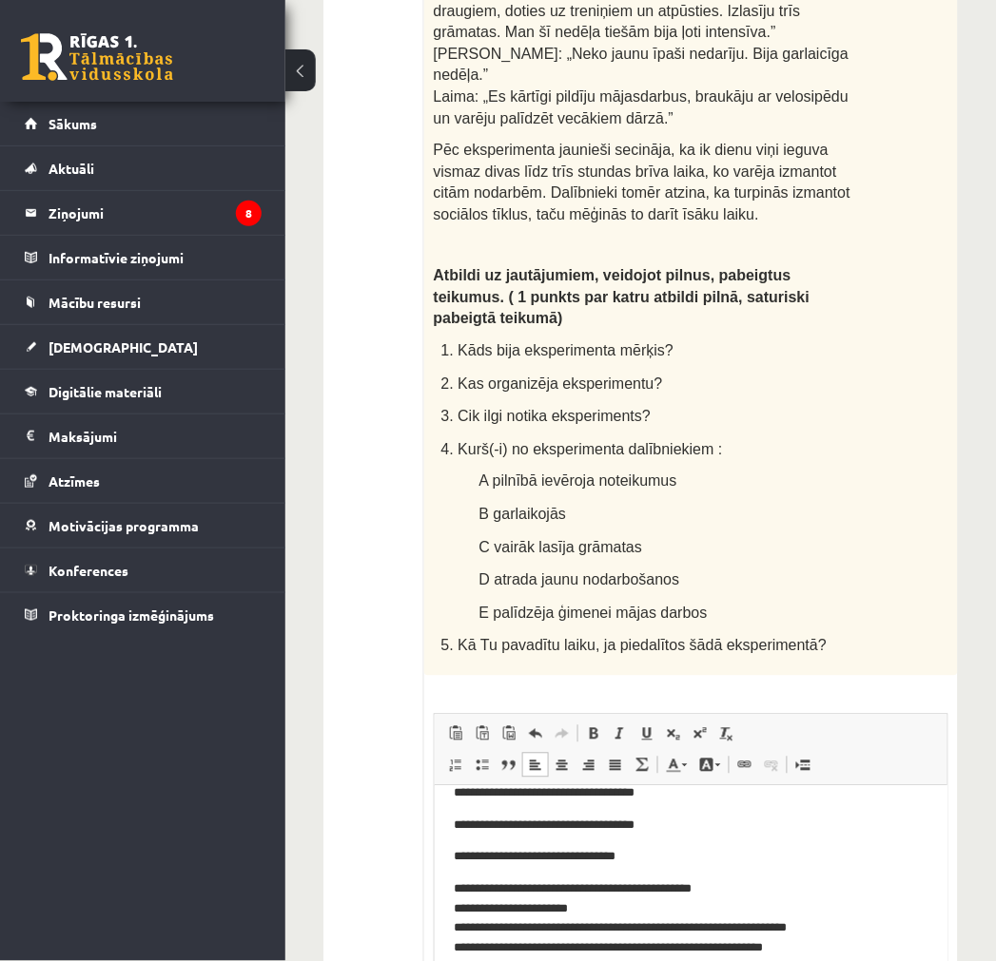
scroll to position [166, 0]
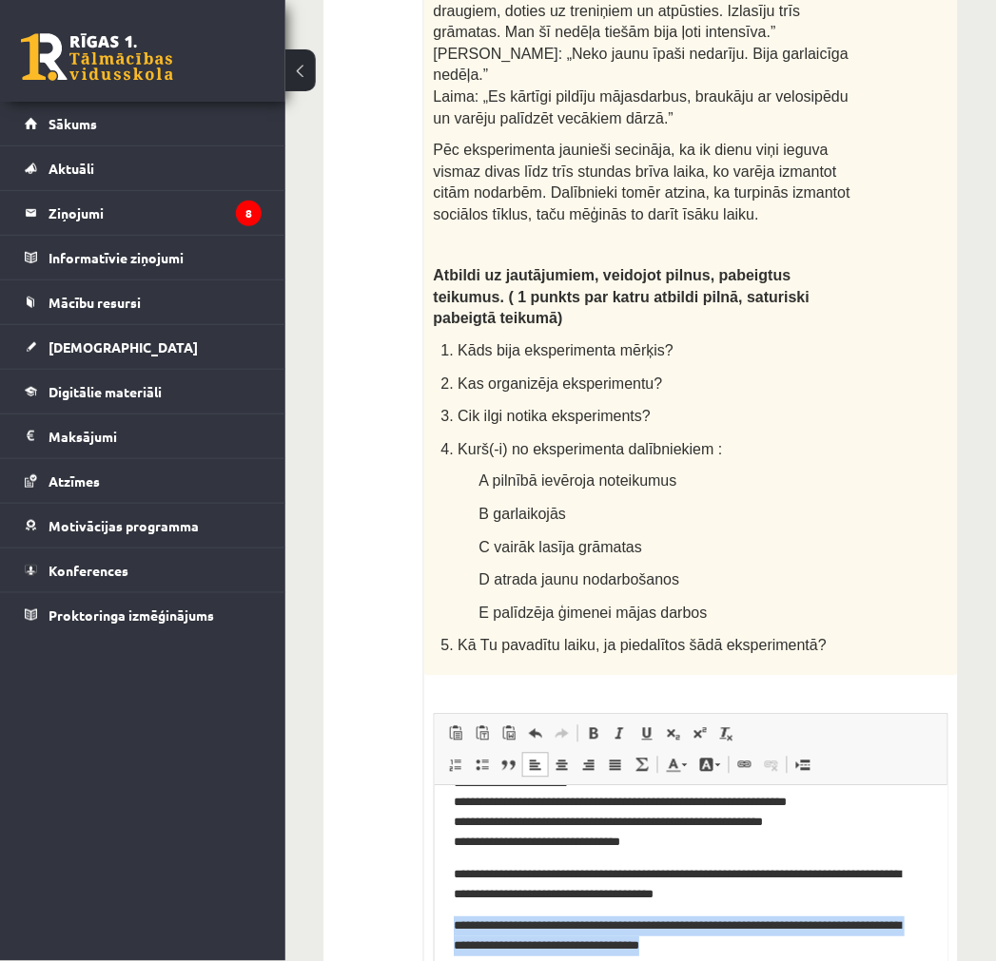
drag, startPoint x: 770, startPoint y: 953, endPoint x: 866, endPoint y: 1559, distance: 614.2
click at [434, 912] on html "**********" at bounding box center [690, 797] width 513 height 357
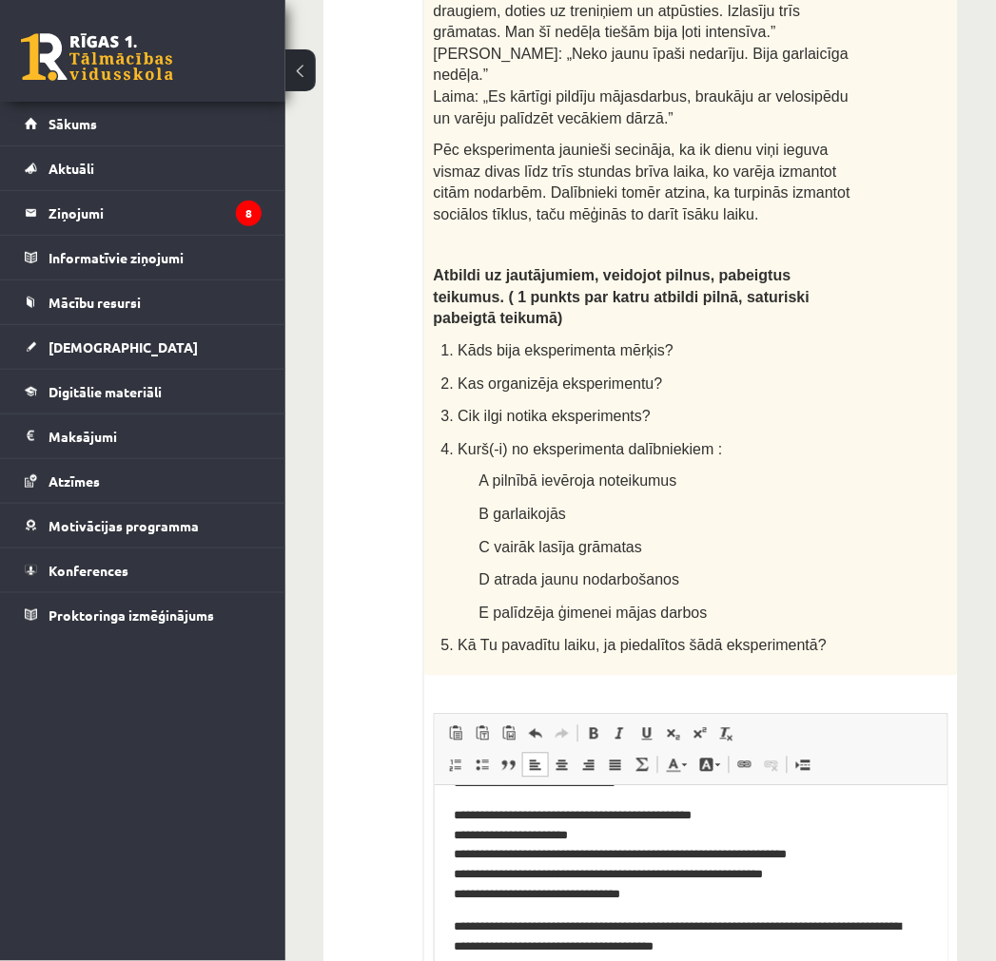
scroll to position [115, 0]
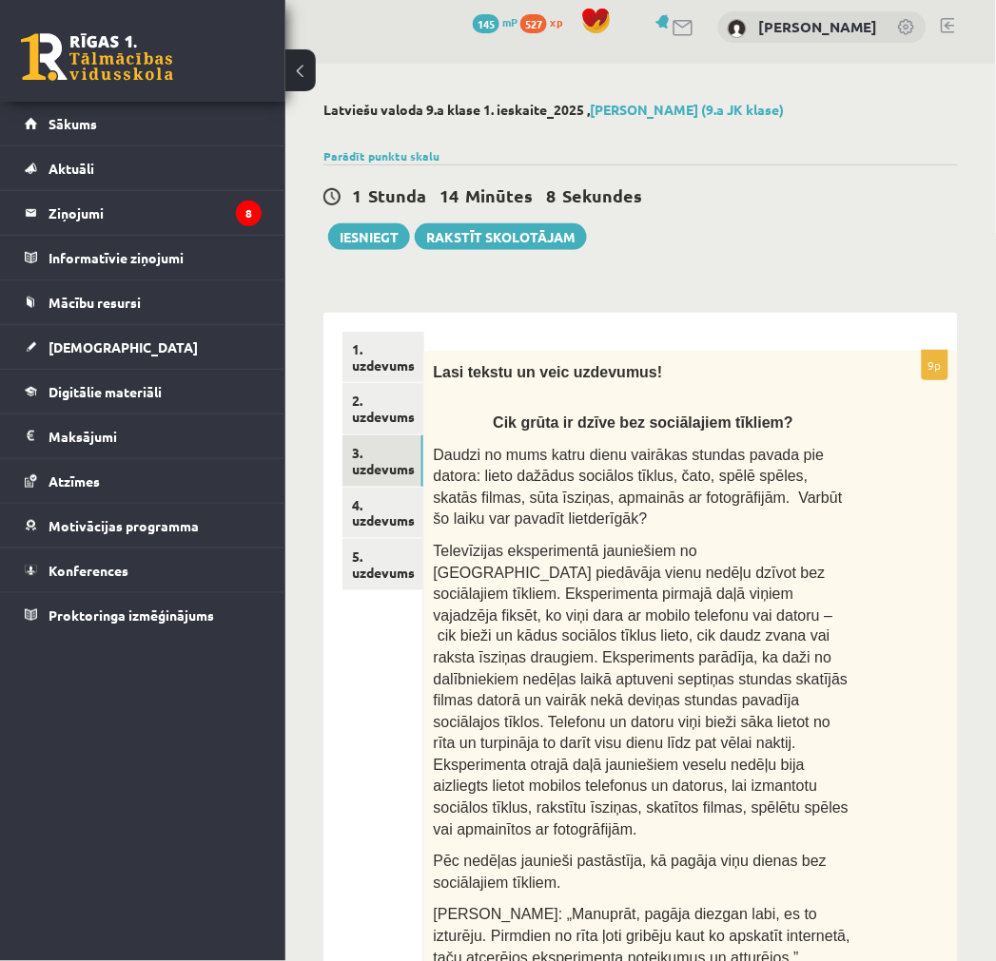
scroll to position [0, 0]
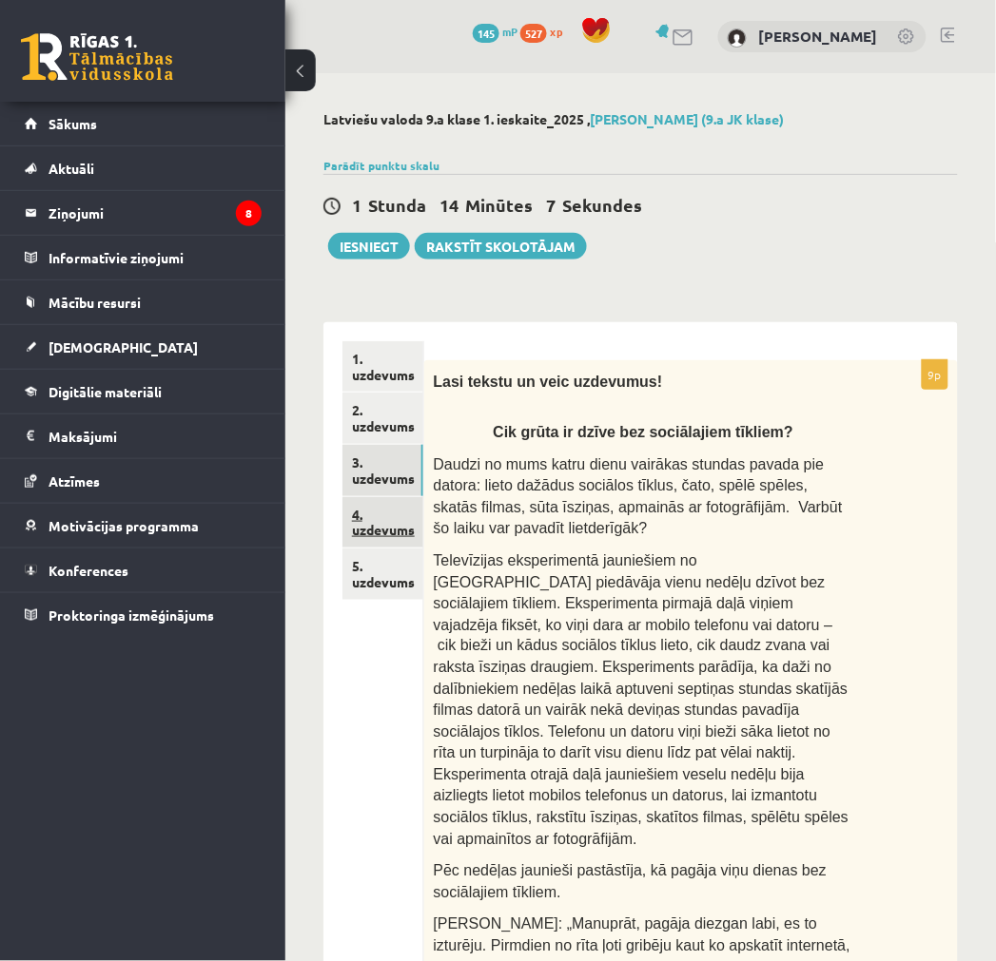
click at [369, 539] on link "4. uzdevums" at bounding box center [382, 522] width 81 height 51
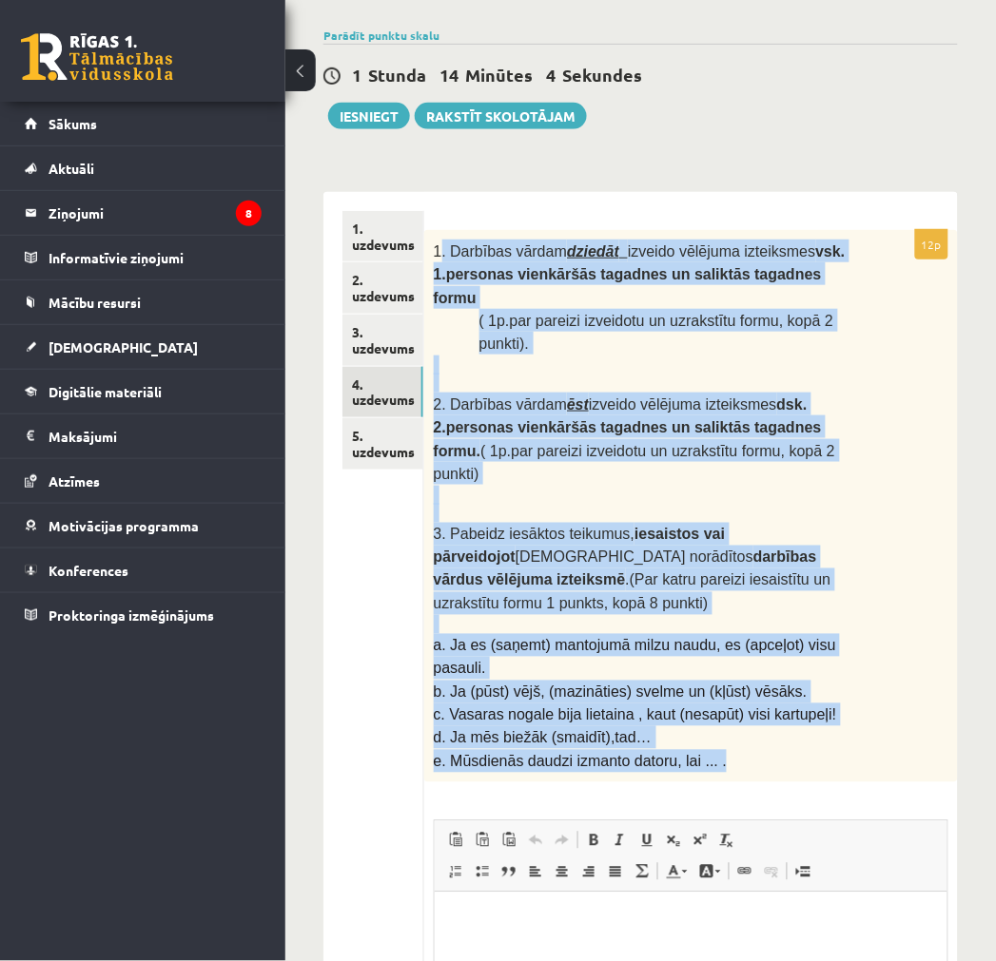
drag, startPoint x: 438, startPoint y: 240, endPoint x: 650, endPoint y: 543, distance: 370.1
click at [723, 654] on div "1. Darbības vārdam dziedāt izveido vēlējuma izteiksmes vsk. 1.personas vienkārš…" at bounding box center [690, 506] width 533 height 552
click at [525, 374] on p at bounding box center [643, 383] width 419 height 19
click at [441, 243] on span "1. Darbības vārdam dziedāt izveido vēlējuma izteiksmes vsk. 1.personas vienkārš…" at bounding box center [640, 274] width 412 height 63
drag, startPoint x: 430, startPoint y: 242, endPoint x: 783, endPoint y: 658, distance: 545.1
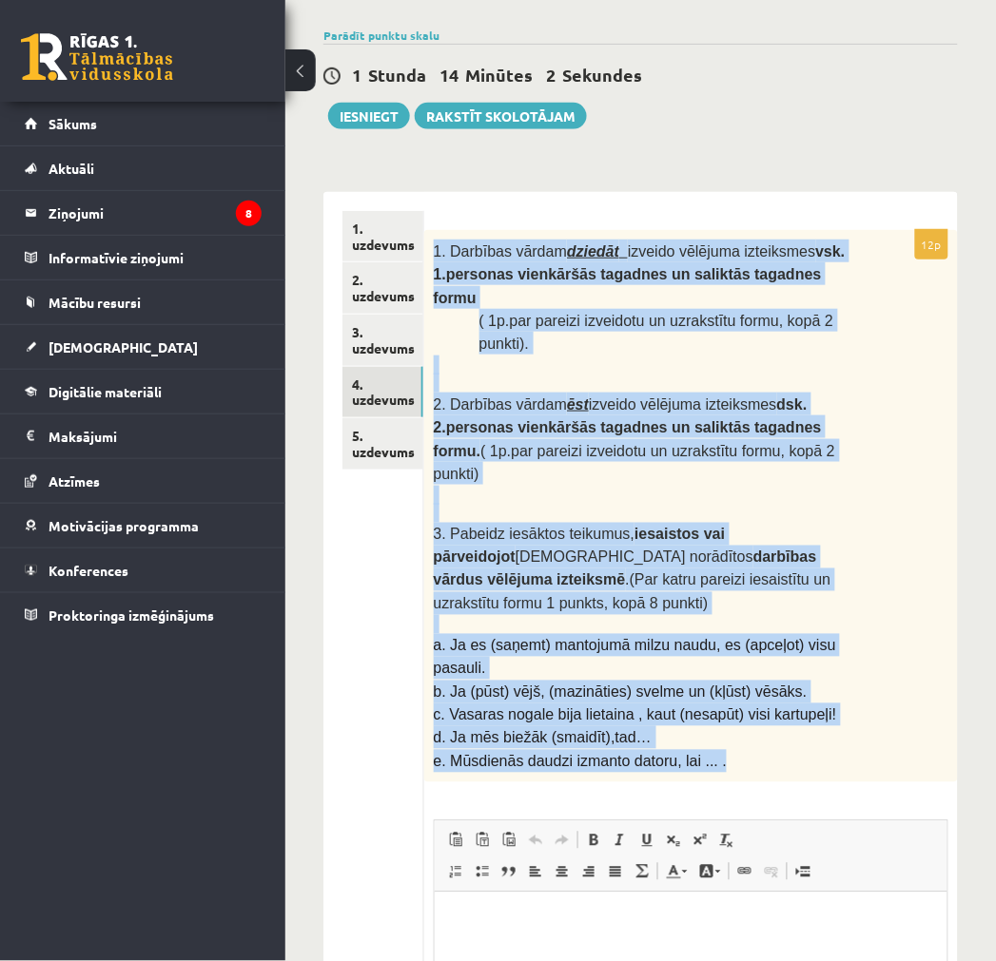
click at [783, 658] on div "1. Darbības vārdam dziedāt izveido vēlējuma izteiksmes vsk. 1.personas vienkārš…" at bounding box center [690, 506] width 533 height 552
copy div "1. Darbības vārdam dziedāt izveido vēlējuma izteiksmes vsk. 1.personas vienkārš…"
click at [919, 534] on div "1. Darbības vārdam dziedāt izveido vēlējuma izteiksmes vsk. 1.personas vienkārš…" at bounding box center [690, 506] width 533 height 552
click at [761, 527] on span "3. Pabeidz iesāktos teikumus, iesaistos vai pārveidojot iekavās norādītos darbī…" at bounding box center [632, 570] width 397 height 86
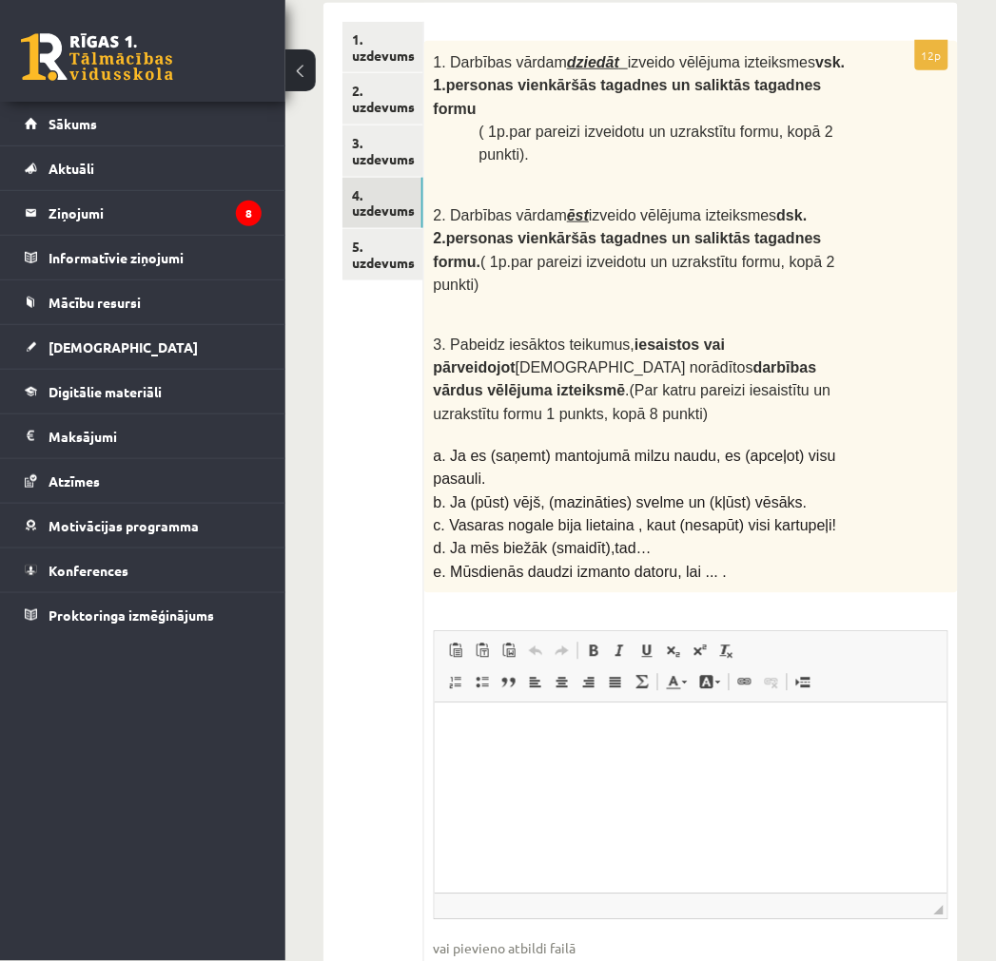
scroll to position [320, 0]
click at [623, 760] on html at bounding box center [690, 731] width 513 height 58
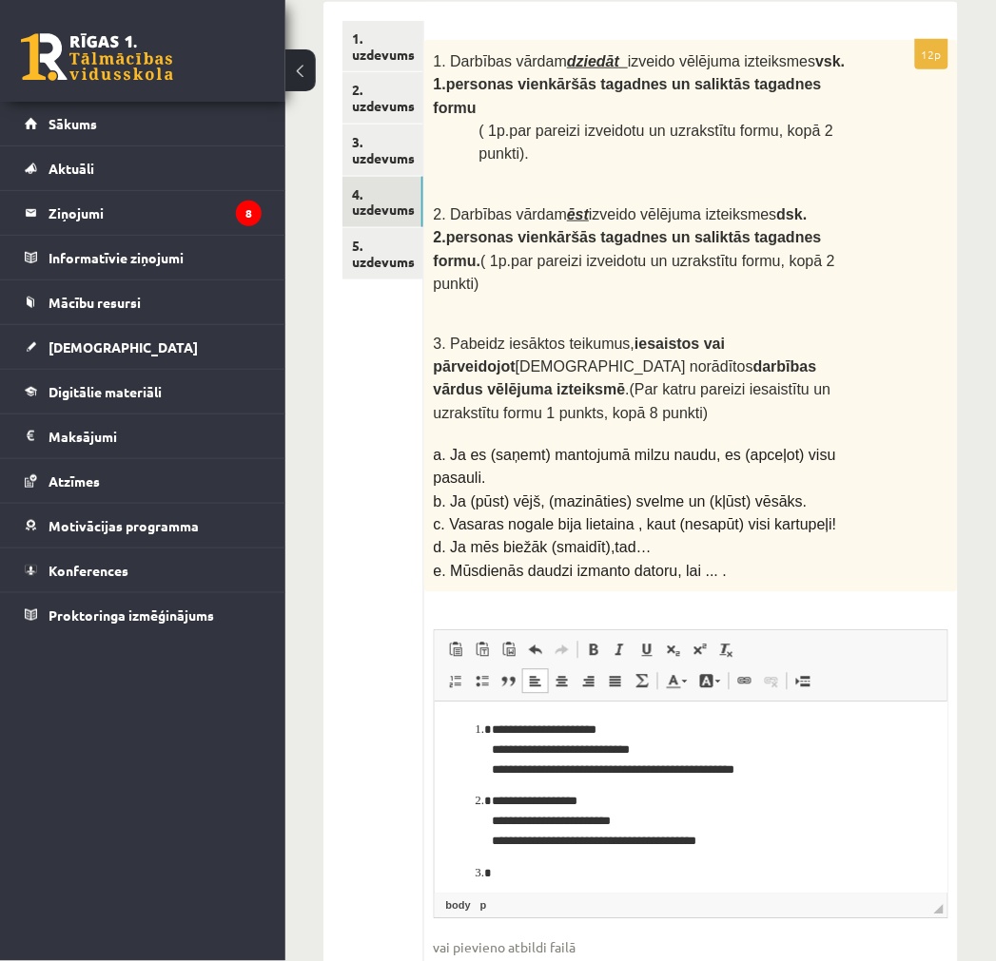
click at [464, 746] on ol "**********" at bounding box center [690, 802] width 475 height 163
click at [472, 717] on html "**********" at bounding box center [690, 858] width 513 height 312
click at [491, 799] on li "**********" at bounding box center [690, 821] width 398 height 59
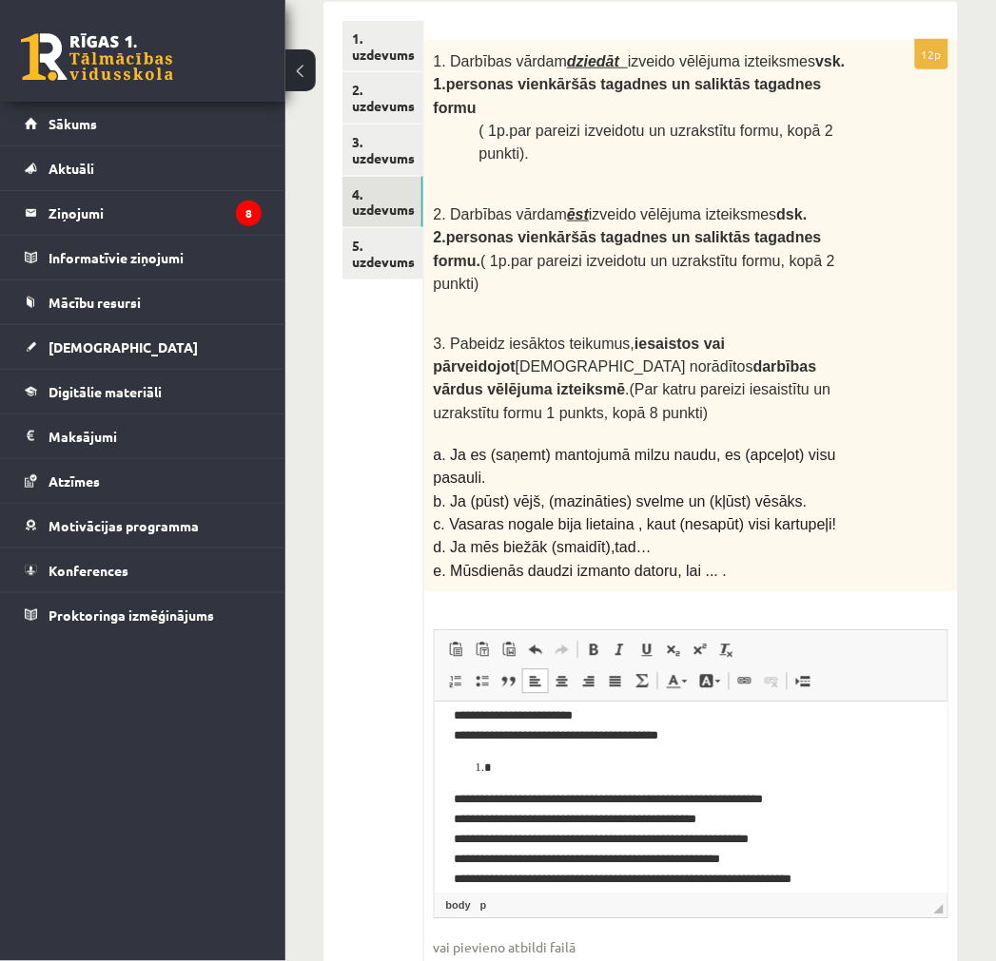
scroll to position [0, 0]
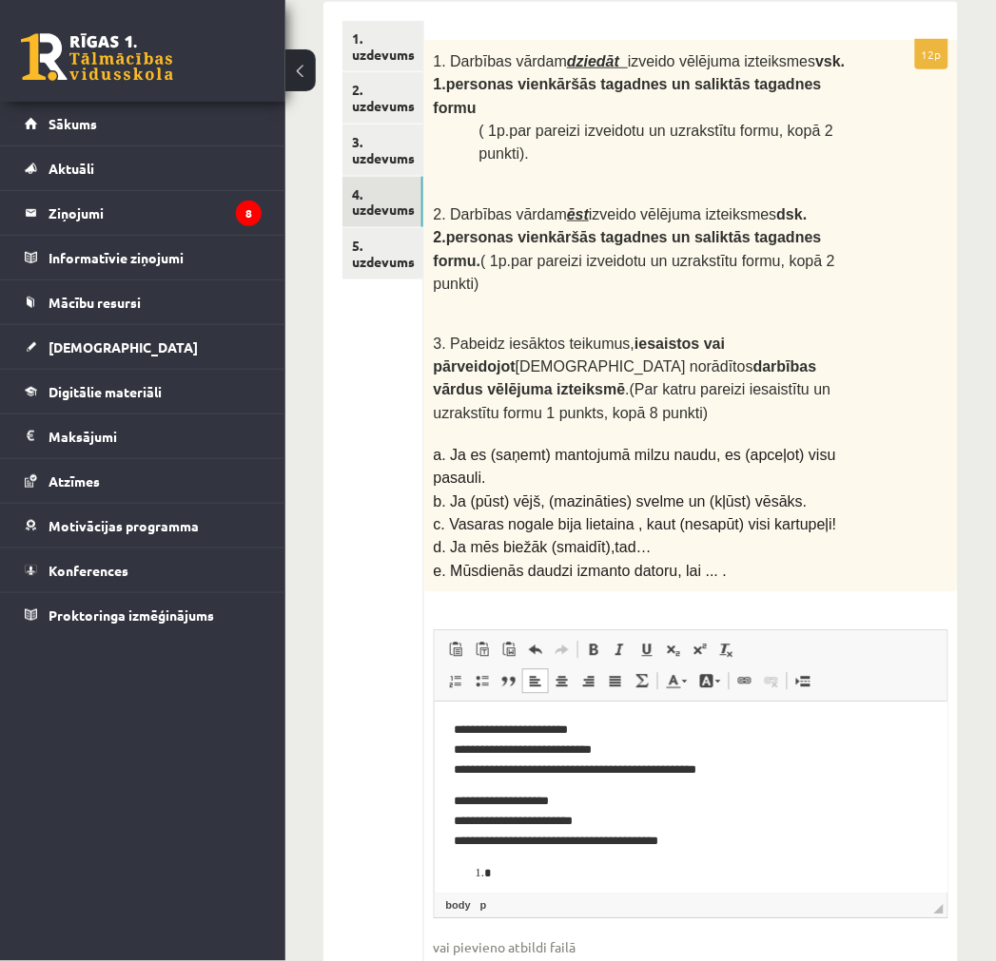
click at [461, 726] on p "**********" at bounding box center [682, 750] width 459 height 59
click at [463, 801] on p "**********" at bounding box center [682, 821] width 459 height 59
click at [502, 864] on li "Визуальный текстовый редактор, wiswyg-editor-user-answer-47024981925340" at bounding box center [690, 874] width 398 height 20
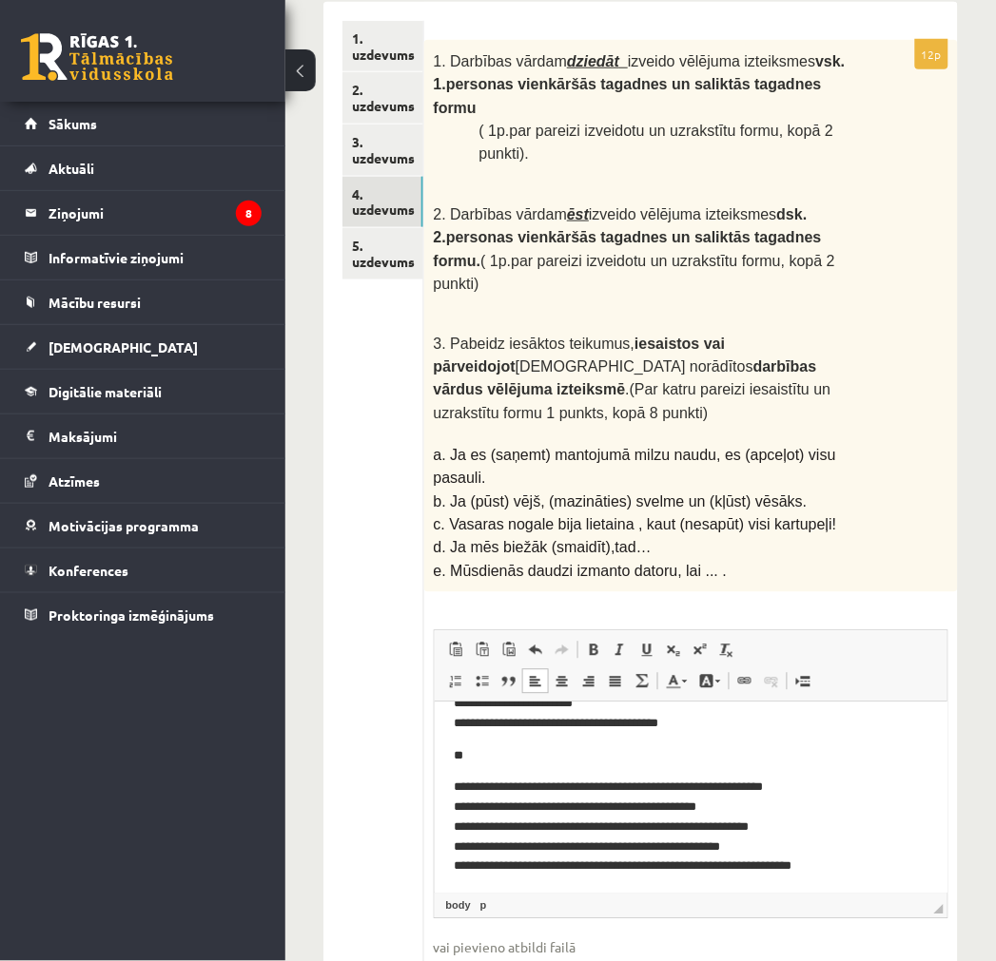
scroll to position [122, 0]
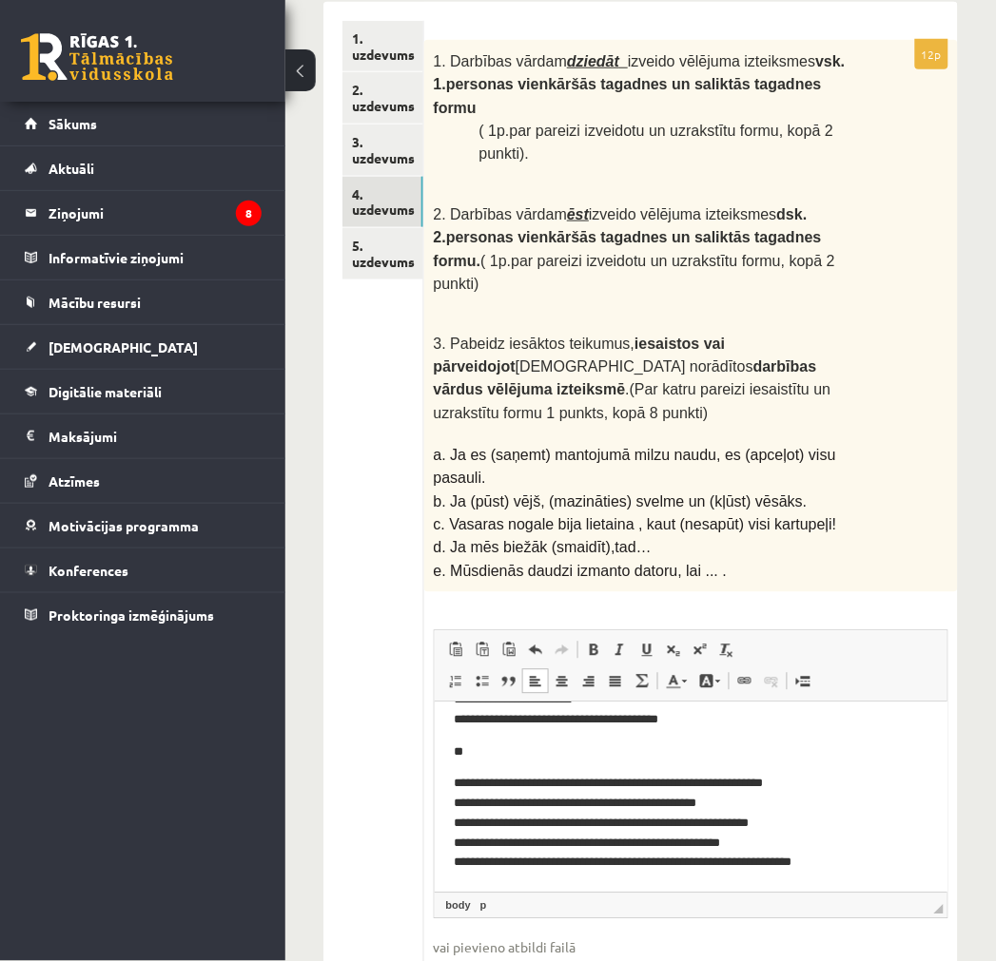
click at [453, 775] on p "**********" at bounding box center [682, 823] width 459 height 99
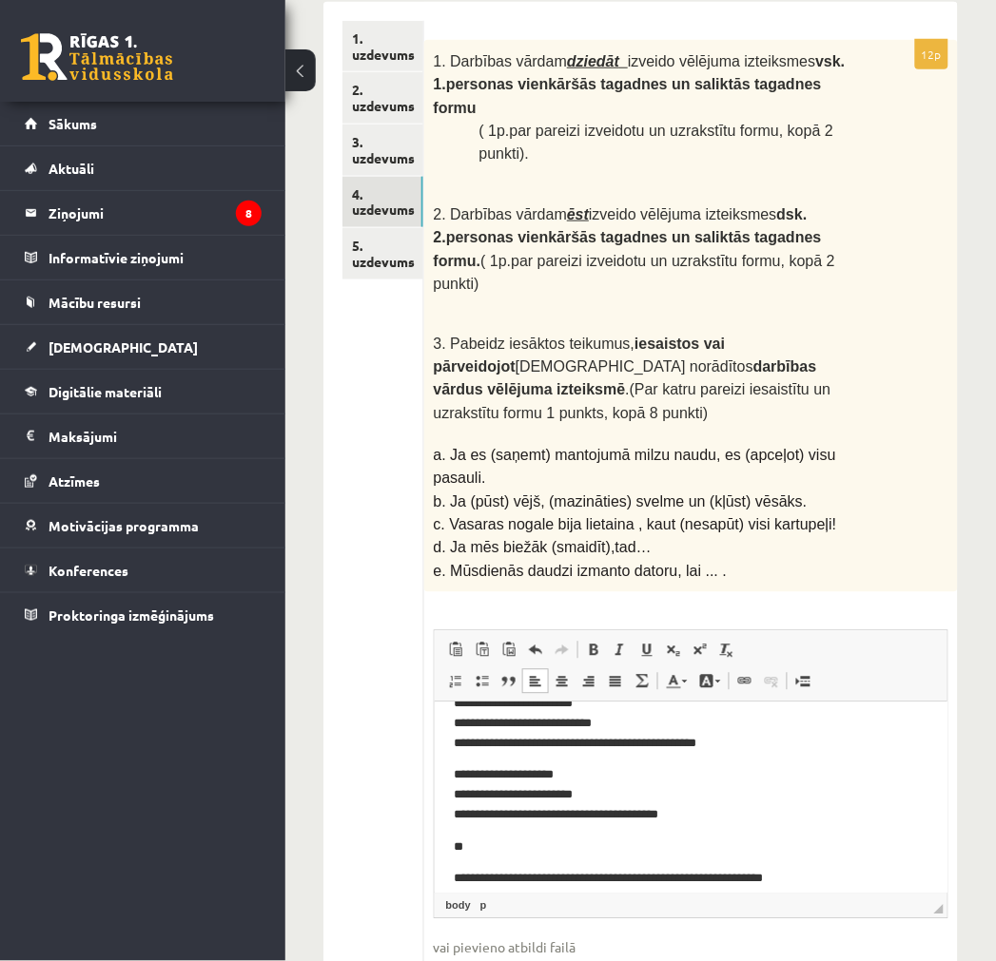
scroll to position [16, 0]
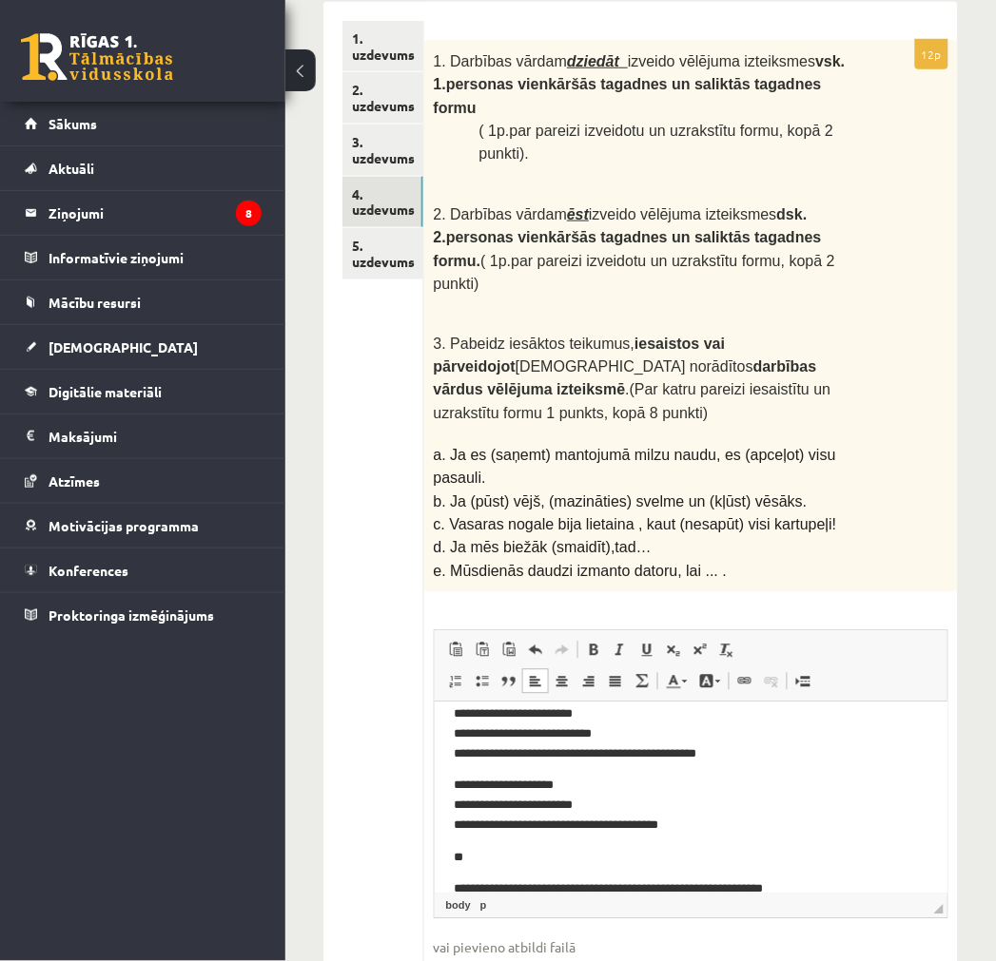
click at [728, 825] on p "**********" at bounding box center [682, 805] width 459 height 59
click at [755, 448] on span "a. Ja es (saņemt) mantojumā milzu naudu, es (apceļot) visu pasauli." at bounding box center [635, 467] width 402 height 39
click at [726, 810] on p "**********" at bounding box center [682, 805] width 459 height 59
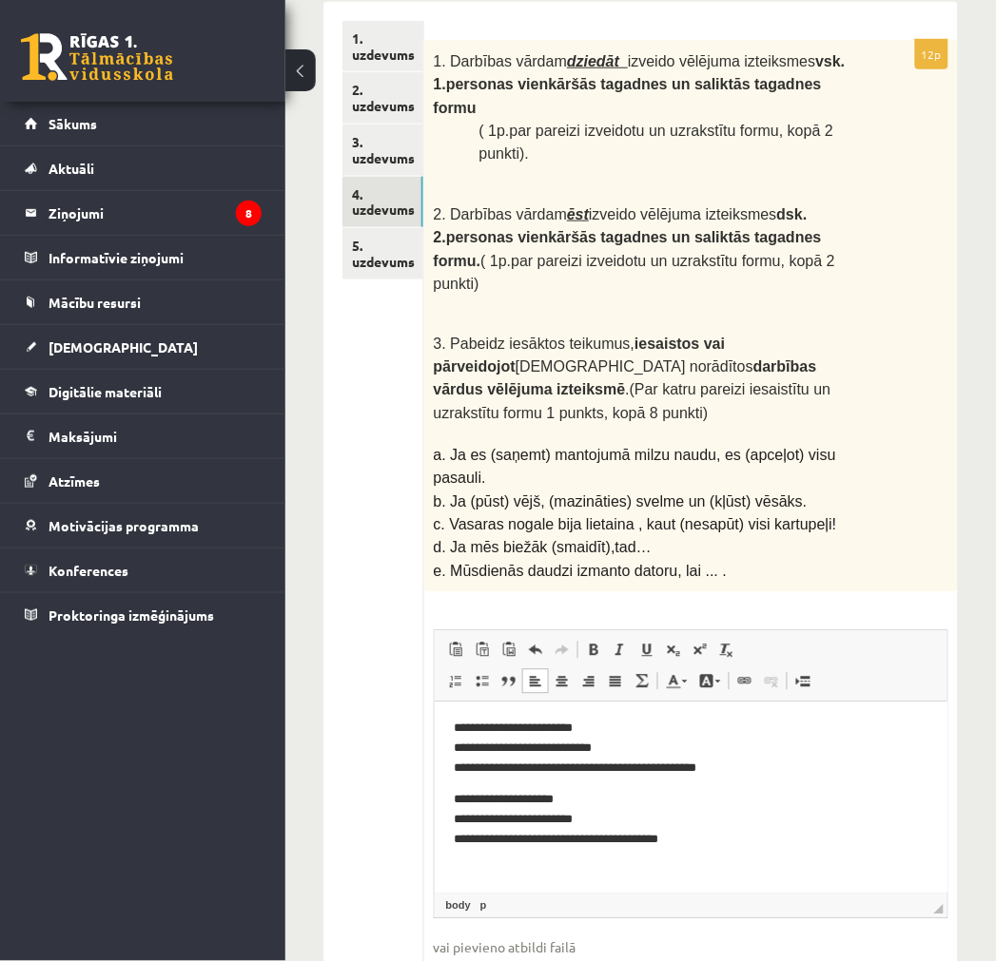
scroll to position [0, 0]
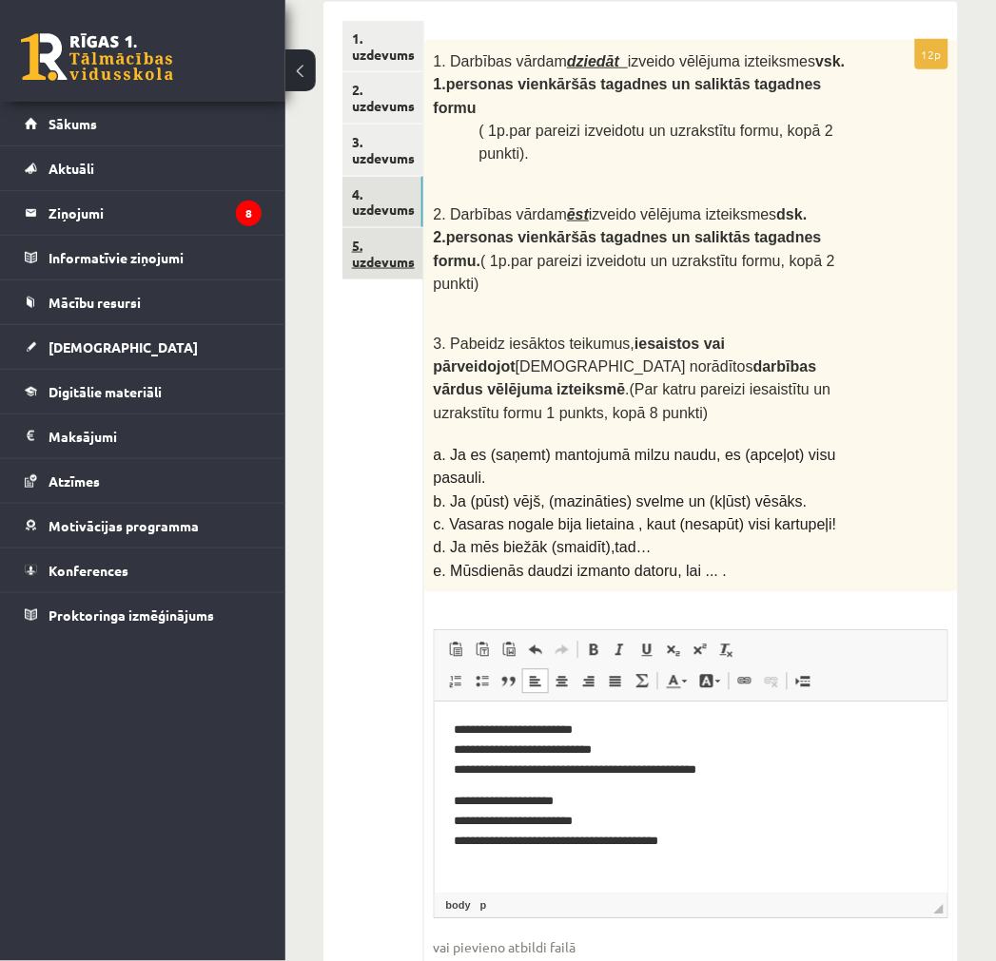
click at [362, 244] on link "5. uzdevums" at bounding box center [382, 253] width 81 height 51
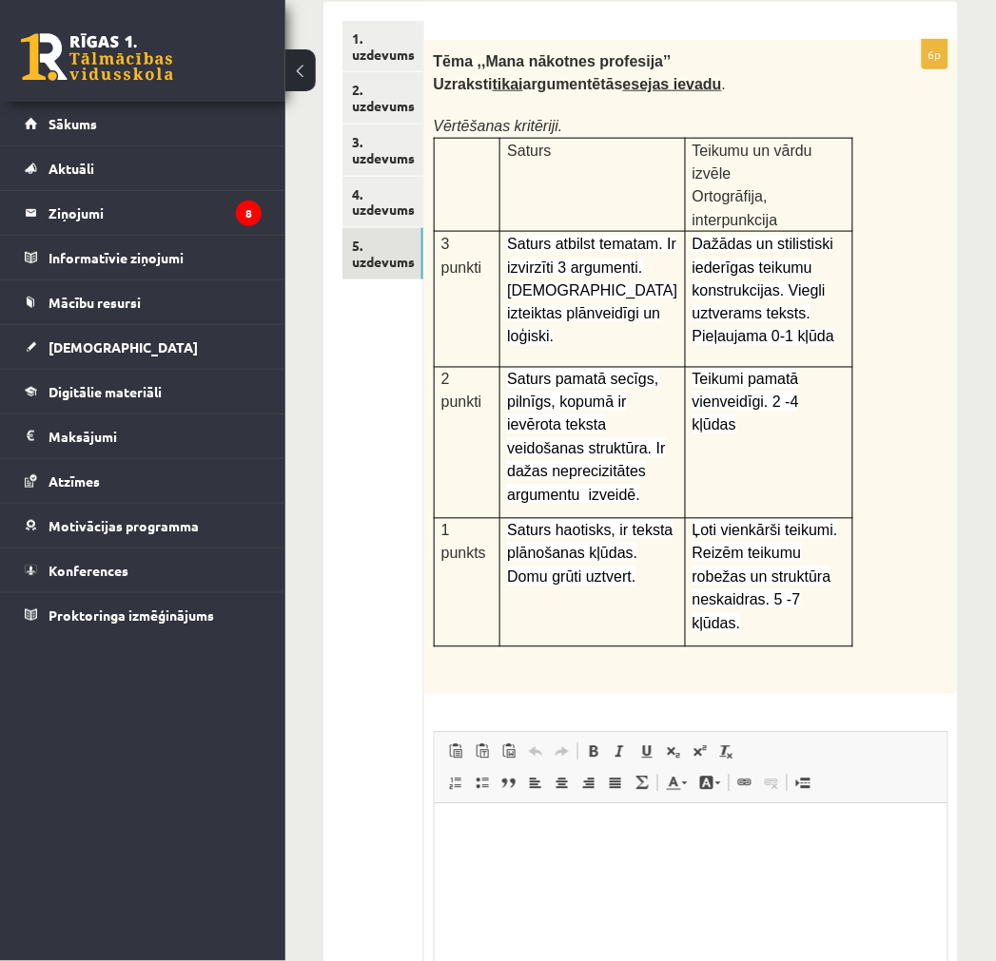
click at [543, 278] on span "Saturs atbilst tematam. Ir izvirzīti 3 argumenti.[DEMOGRAPHIC_DATA] izteiktas p…" at bounding box center [592, 290] width 170 height 109
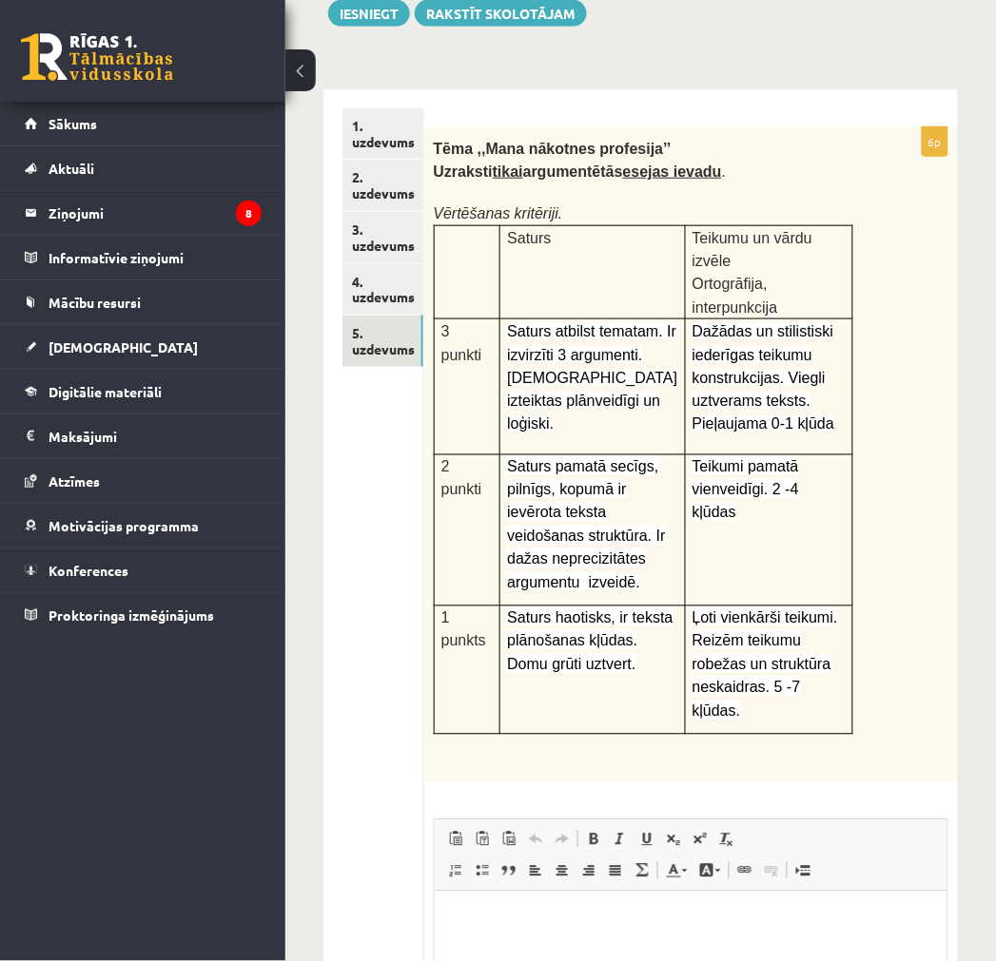
scroll to position [215, 0]
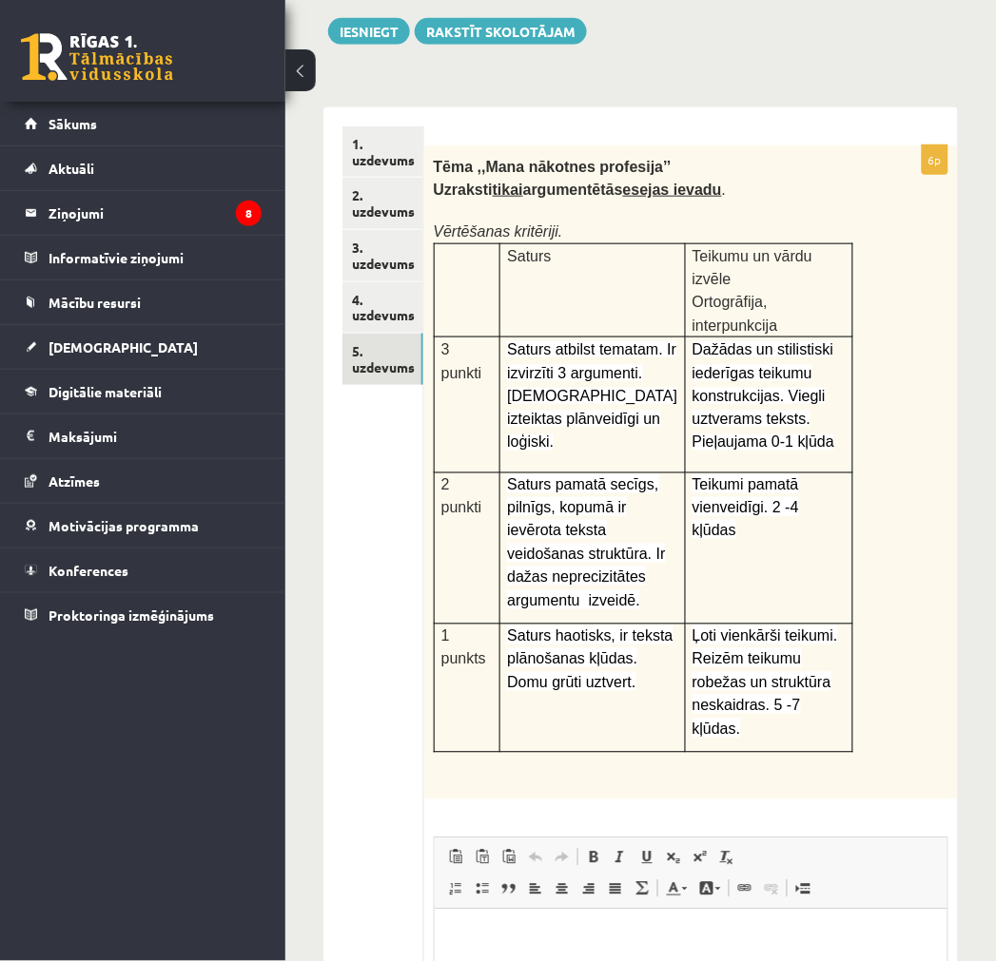
drag, startPoint x: 852, startPoint y: 590, endPoint x: 837, endPoint y: 591, distance: 15.2
click at [852, 625] on td "Ļoti vienkārši teikumi. Reizēm teikumu robežas un struktūra neskaidras. 5…" at bounding box center [768, 689] width 167 height 128
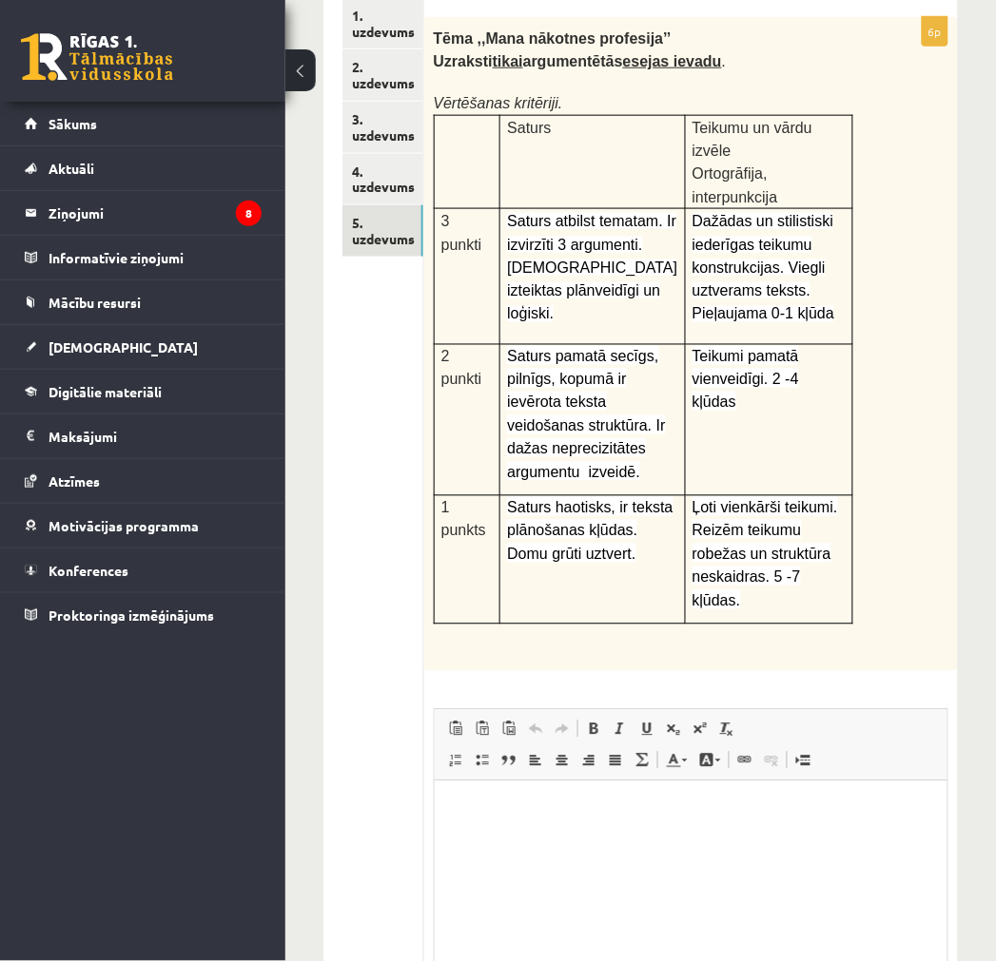
scroll to position [422, 0]
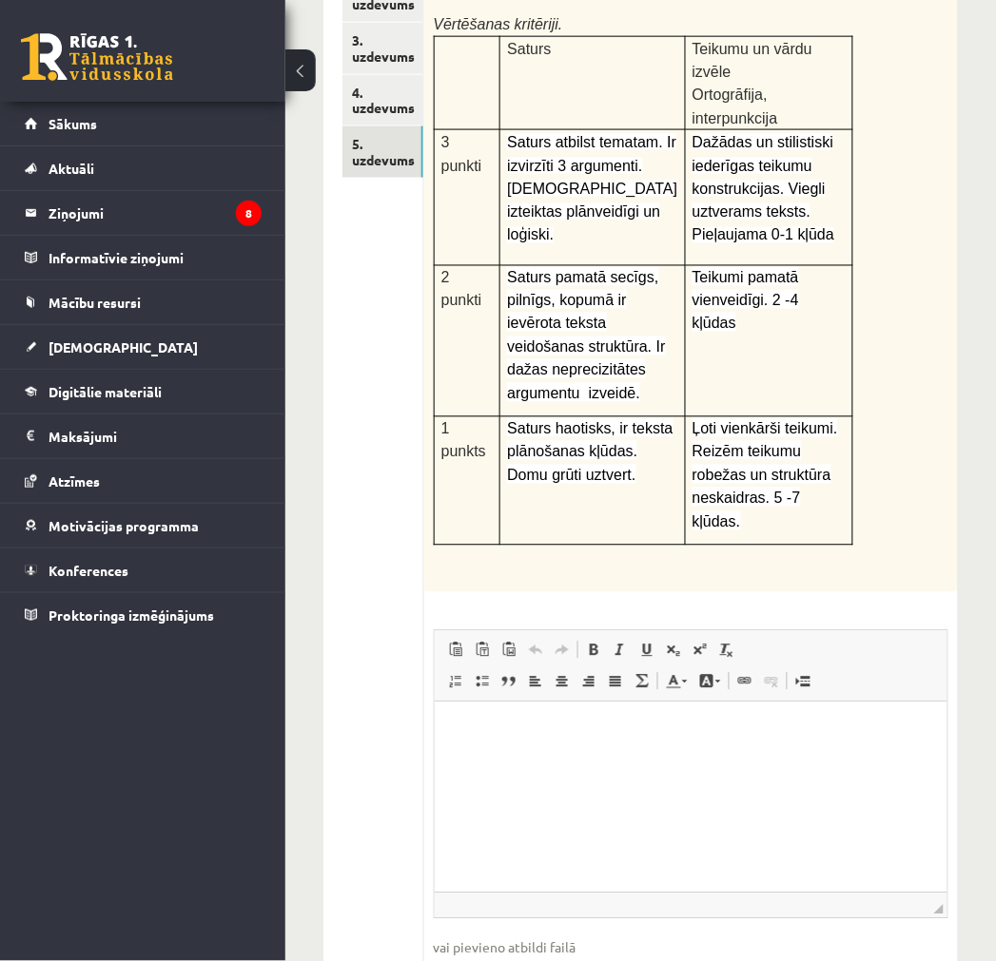
click at [524, 760] on html at bounding box center [690, 731] width 513 height 58
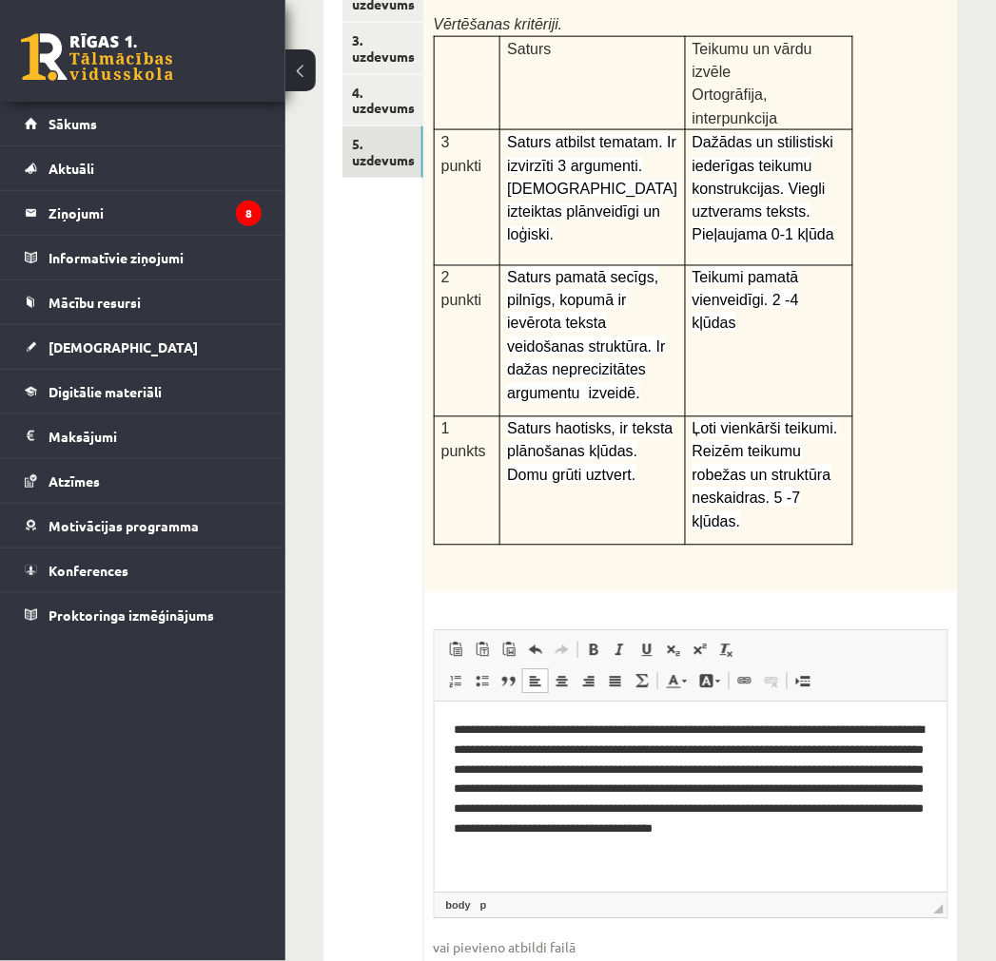
click at [816, 565] on p at bounding box center [643, 574] width 419 height 19
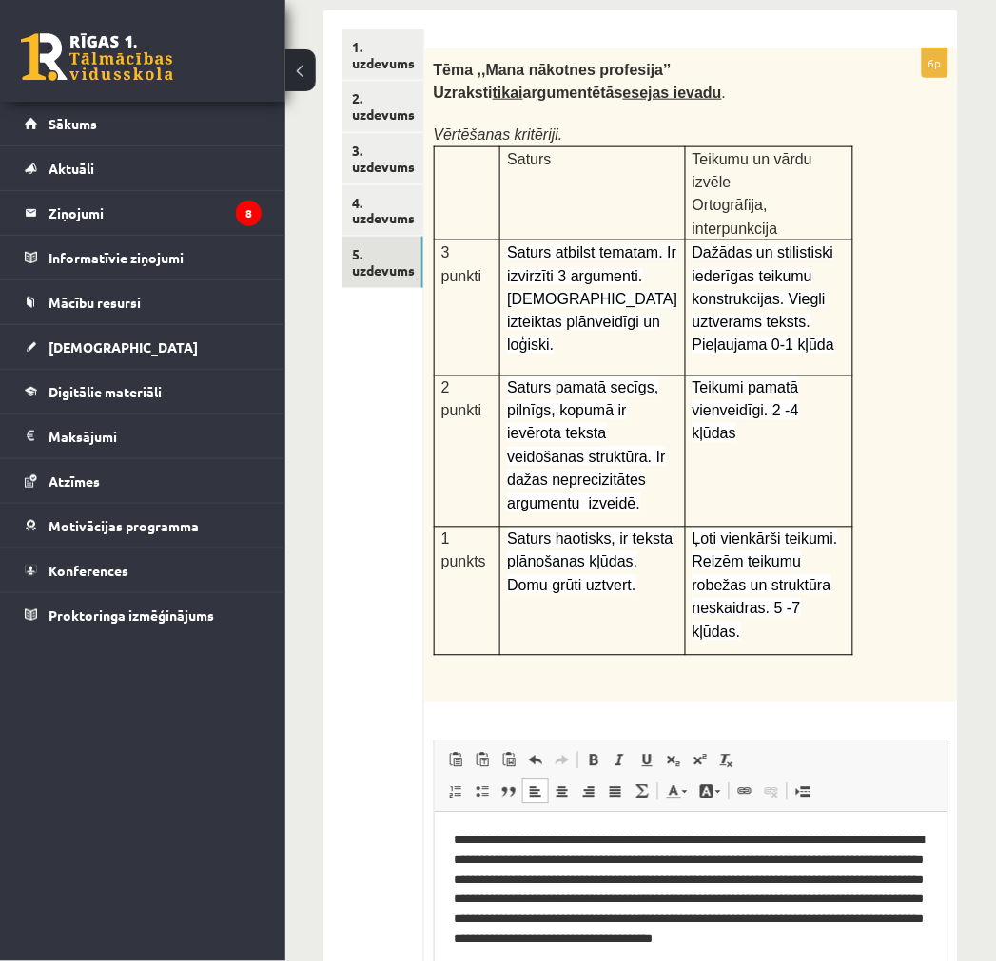
scroll to position [0, 0]
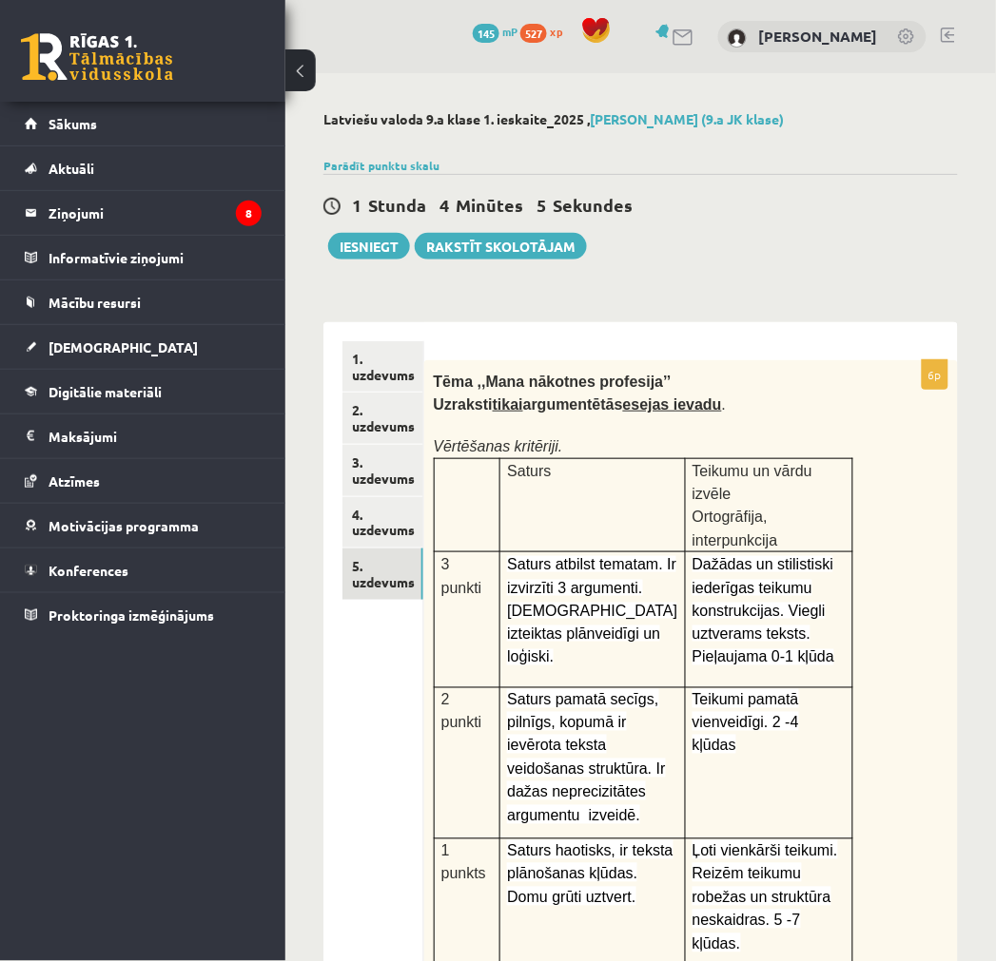
click at [743, 289] on div "Latviešu valoda 9.a klase 1. ieskaite_2025 , [PERSON_NAME] (9.a JK klase) Parād…" at bounding box center [640, 789] width 710 height 1432
